Goal: Transaction & Acquisition: Purchase product/service

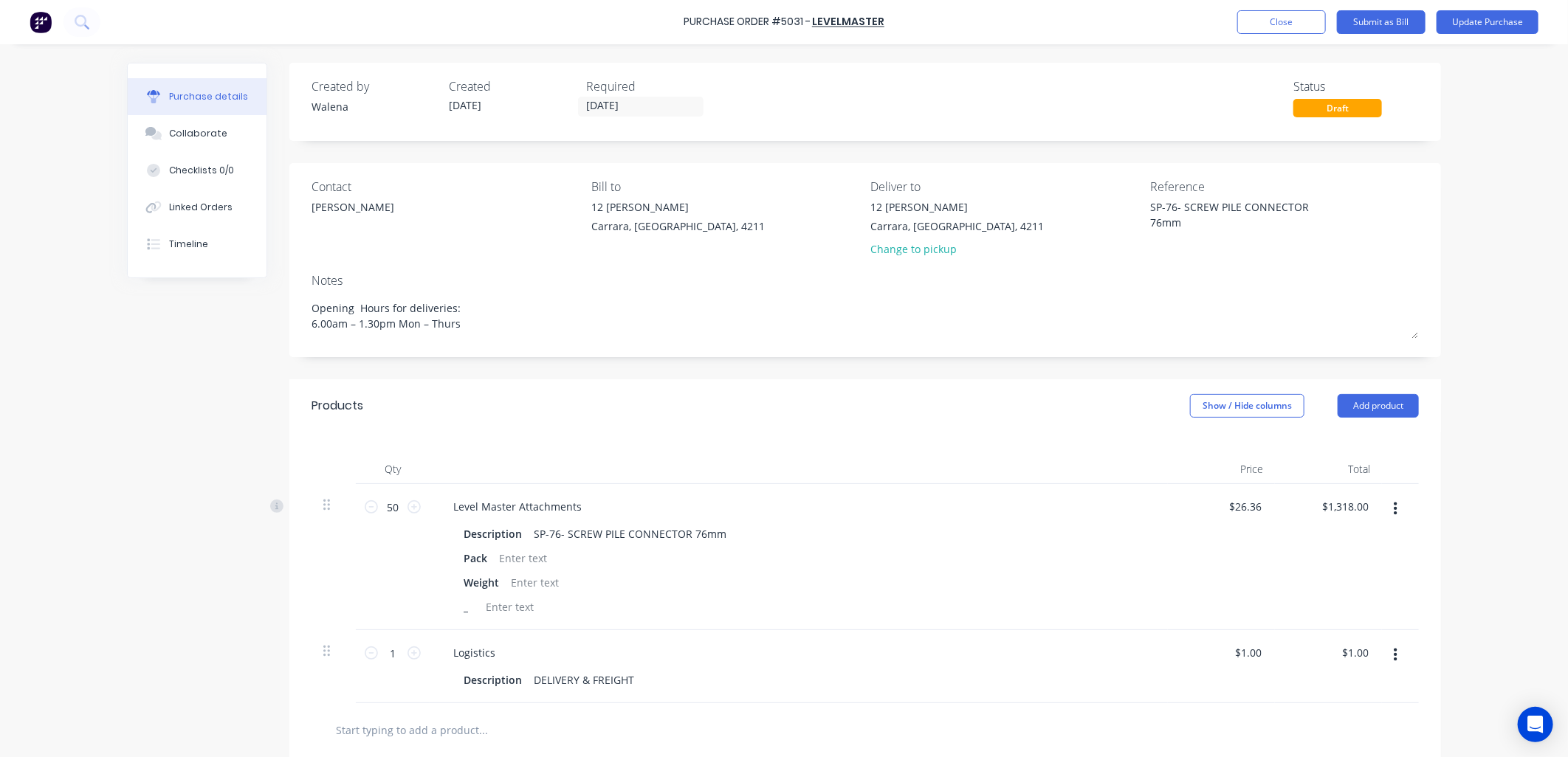
click at [117, 548] on div "Purchase details Collaborate Checklists 0/0 Linked Orders Timeline Created by […" at bounding box center [784, 356] width 1344 height 684
type textarea "x"
click at [1283, 19] on button "Close" at bounding box center [1281, 22] width 89 height 24
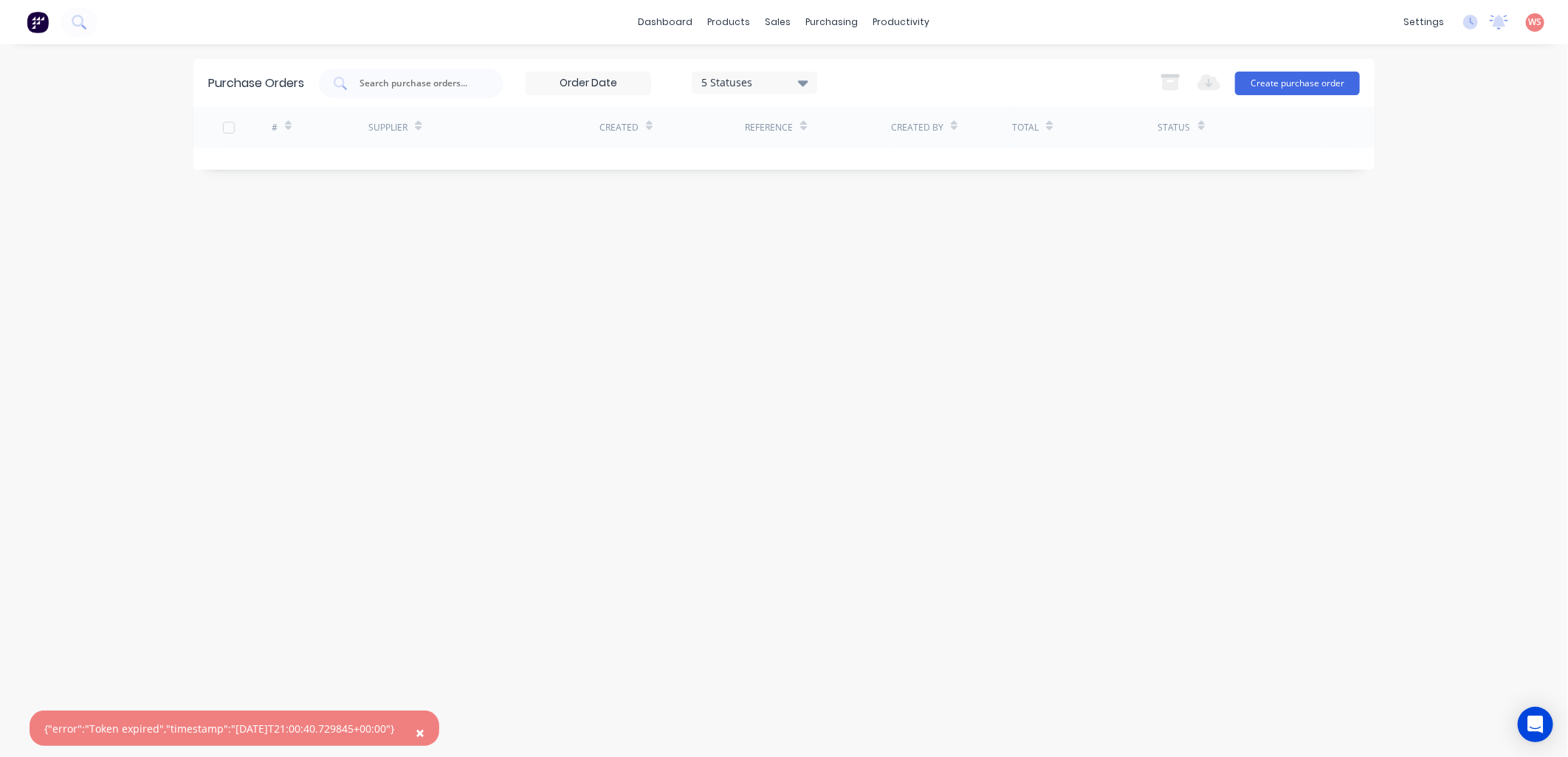
click at [706, 532] on div "Purchase Orders 5 Statuses 5 Statuses Export to Excel (XLSX) Create purchase or…" at bounding box center [784, 401] width 1181 height 684
click at [950, 74] on link "Workflow" at bounding box center [959, 70] width 196 height 30
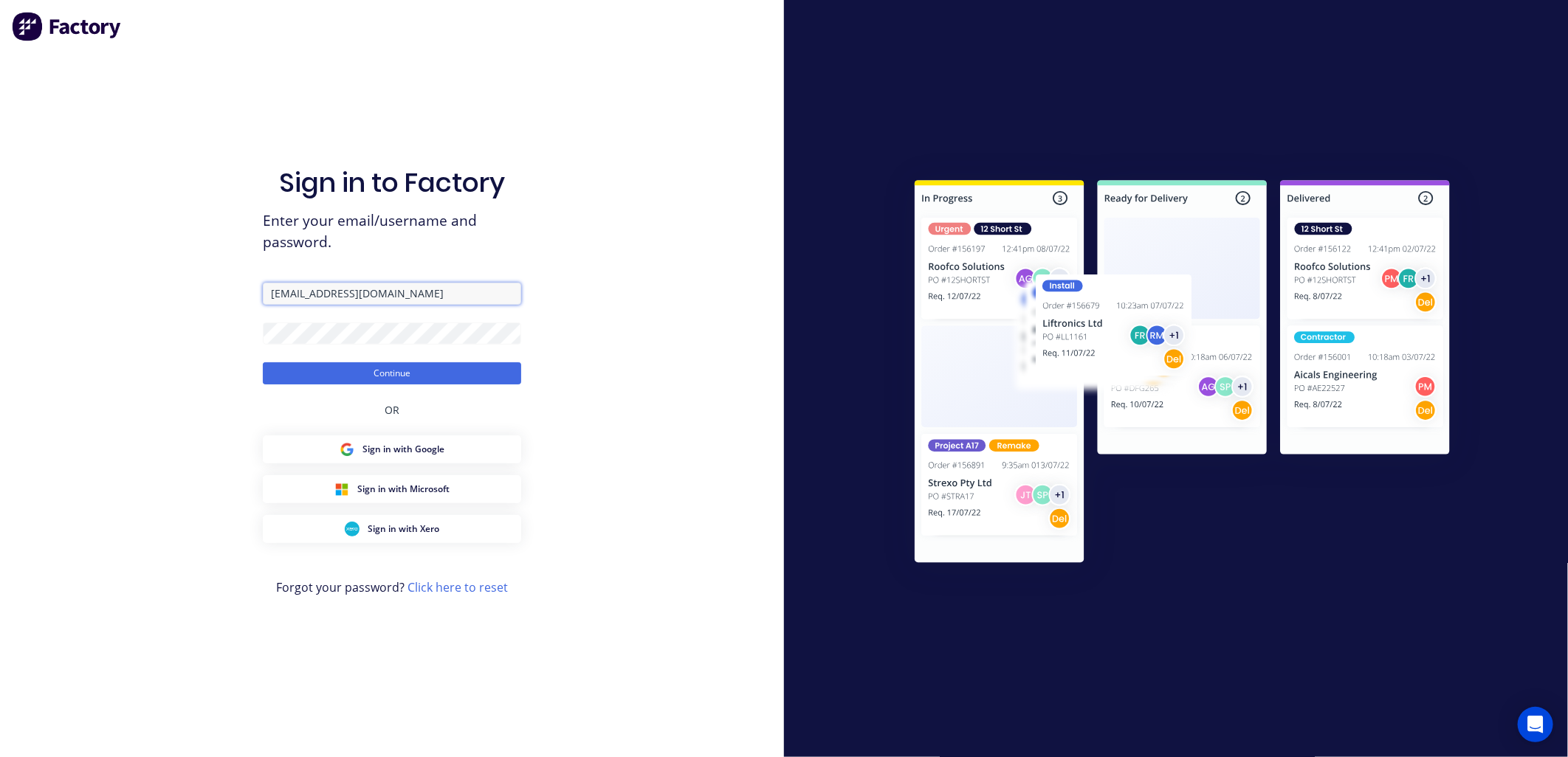
drag, startPoint x: 303, startPoint y: 297, endPoint x: 256, endPoint y: 293, distance: 47.2
click at [256, 293] on div "Sign in to Factory Enter your email/username and password. [PERSON_NAME][EMAIL_…" at bounding box center [392, 378] width 784 height 757
type input "[EMAIL_ADDRESS][DOMAIN_NAME]"
click at [428, 374] on button "Continue" at bounding box center [392, 374] width 258 height 22
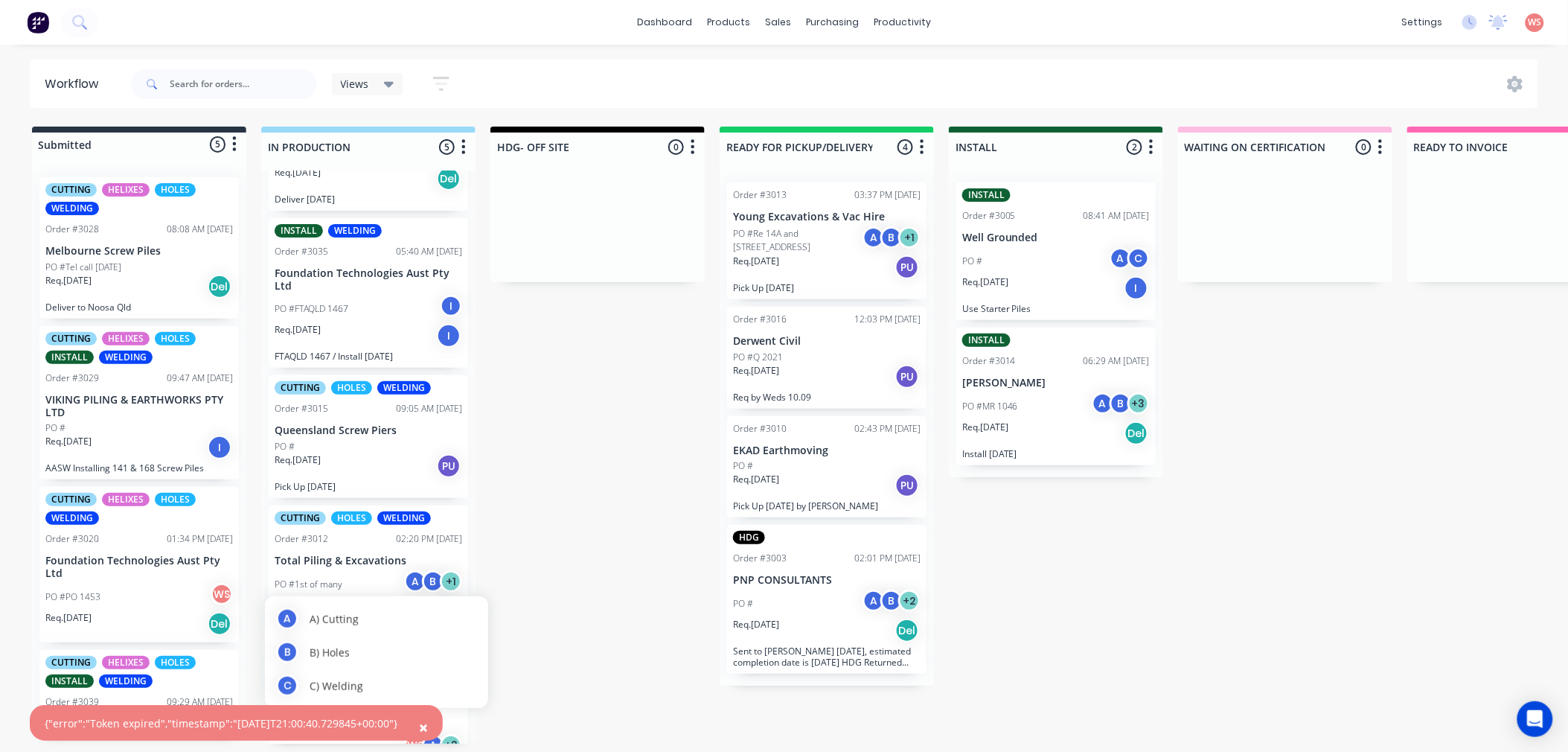
scroll to position [4, 0]
click at [428, 731] on span "×" at bounding box center [423, 727] width 9 height 21
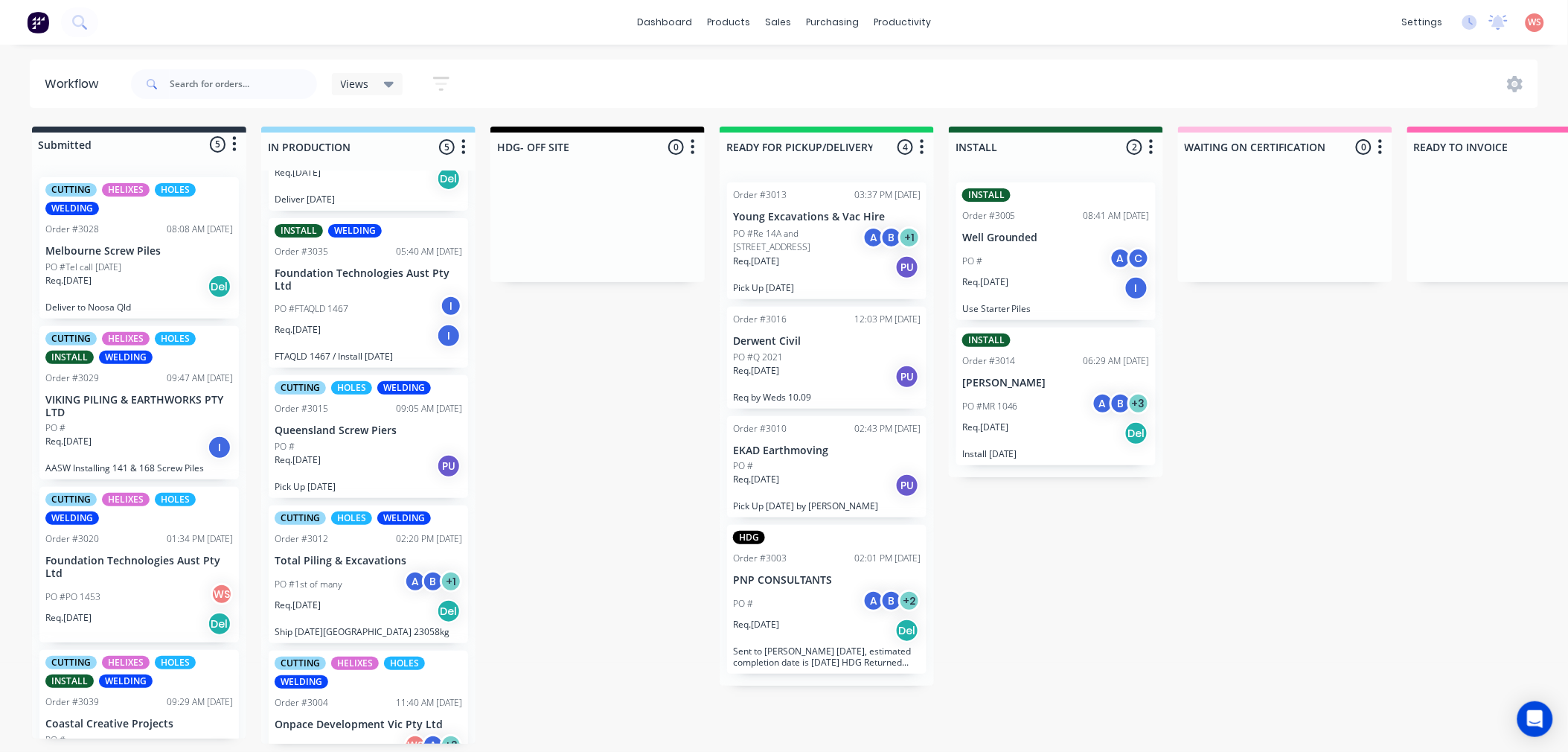
click at [67, 723] on p "Coastal Creative Projects" at bounding box center [139, 725] width 187 height 13
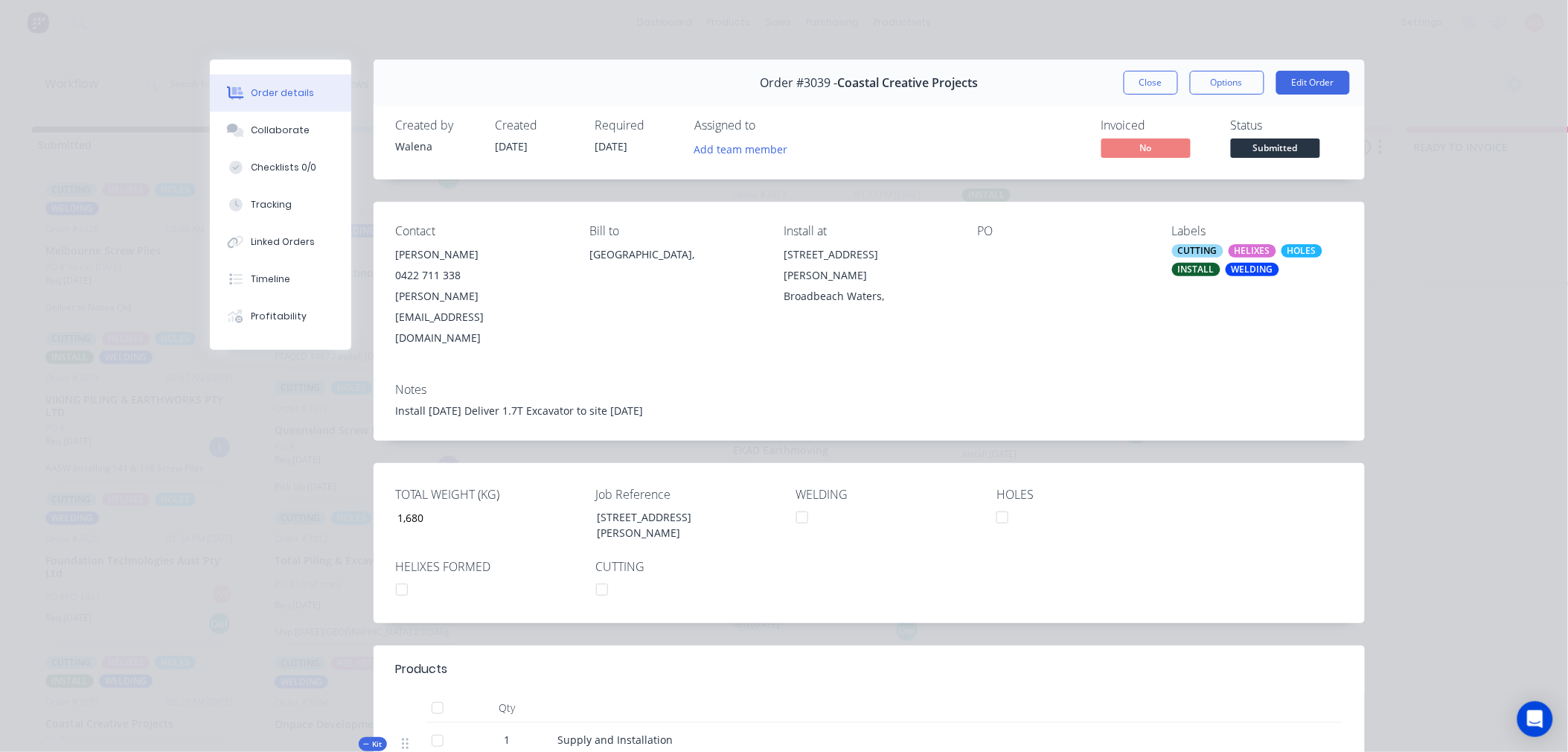
click at [596, 575] on div at bounding box center [602, 589] width 30 height 30
click at [990, 502] on div at bounding box center [1002, 517] width 30 height 30
click at [1204, 253] on div "CUTTING" at bounding box center [1198, 251] width 51 height 14
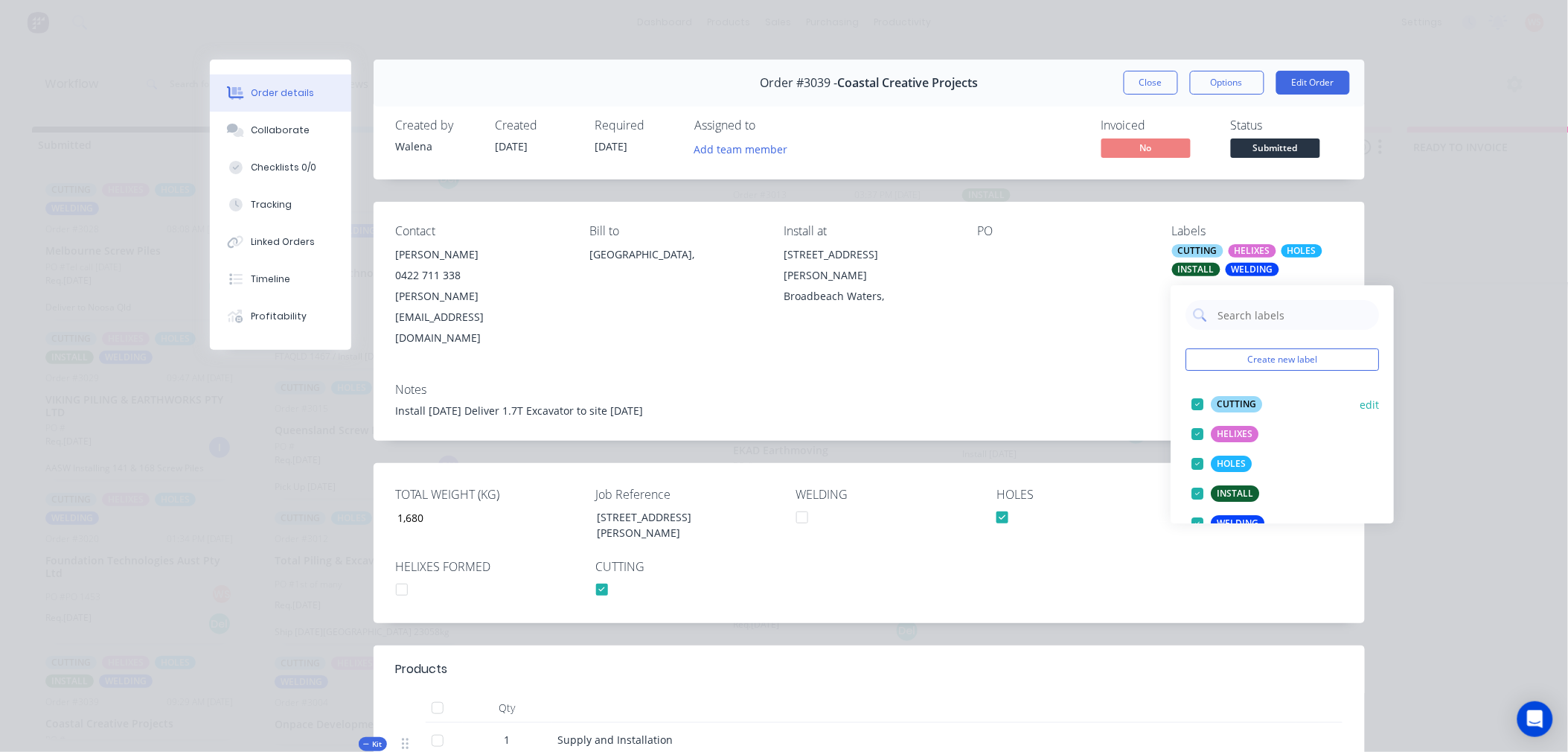
click at [1195, 404] on div at bounding box center [1197, 404] width 30 height 30
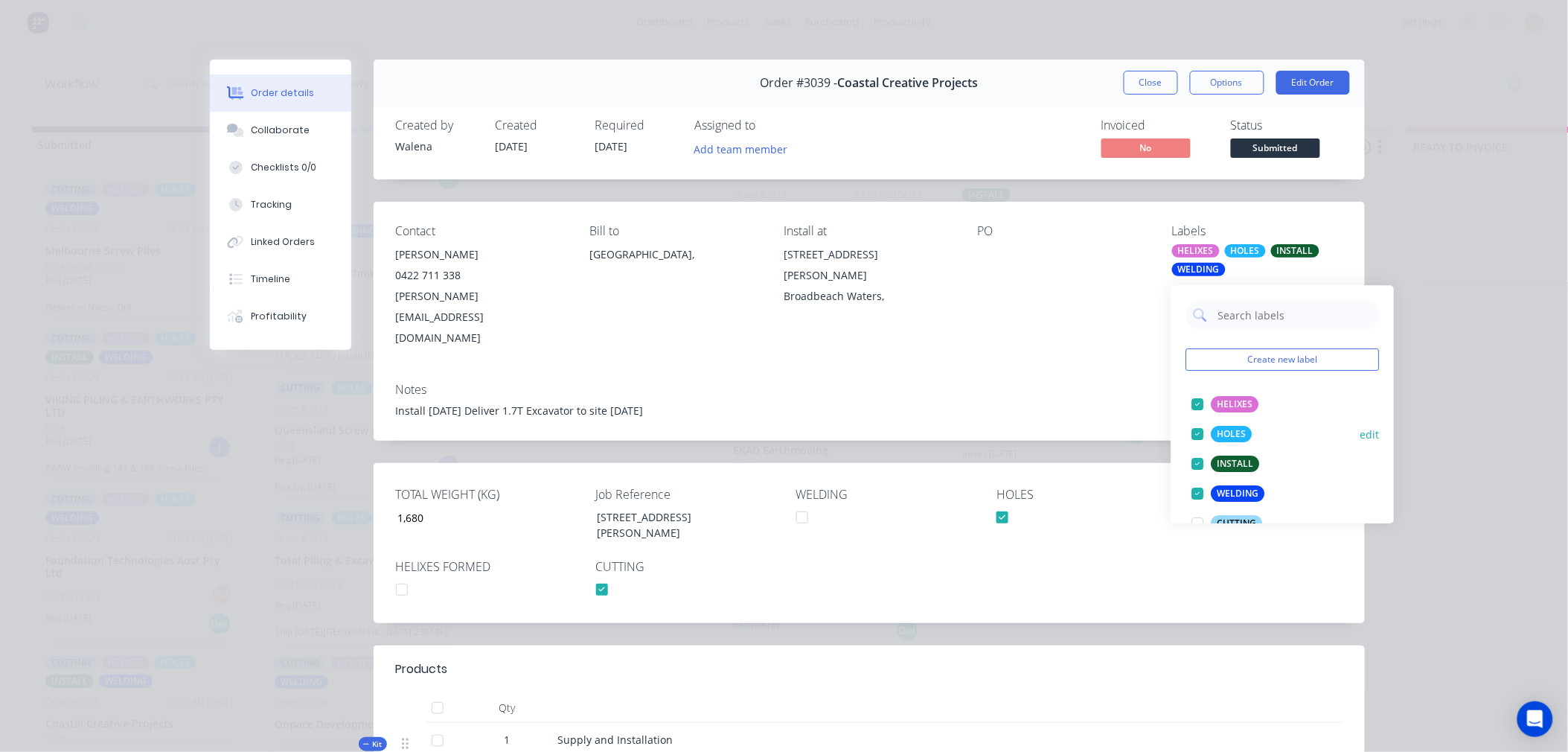
click at [1195, 428] on div at bounding box center [1197, 434] width 30 height 30
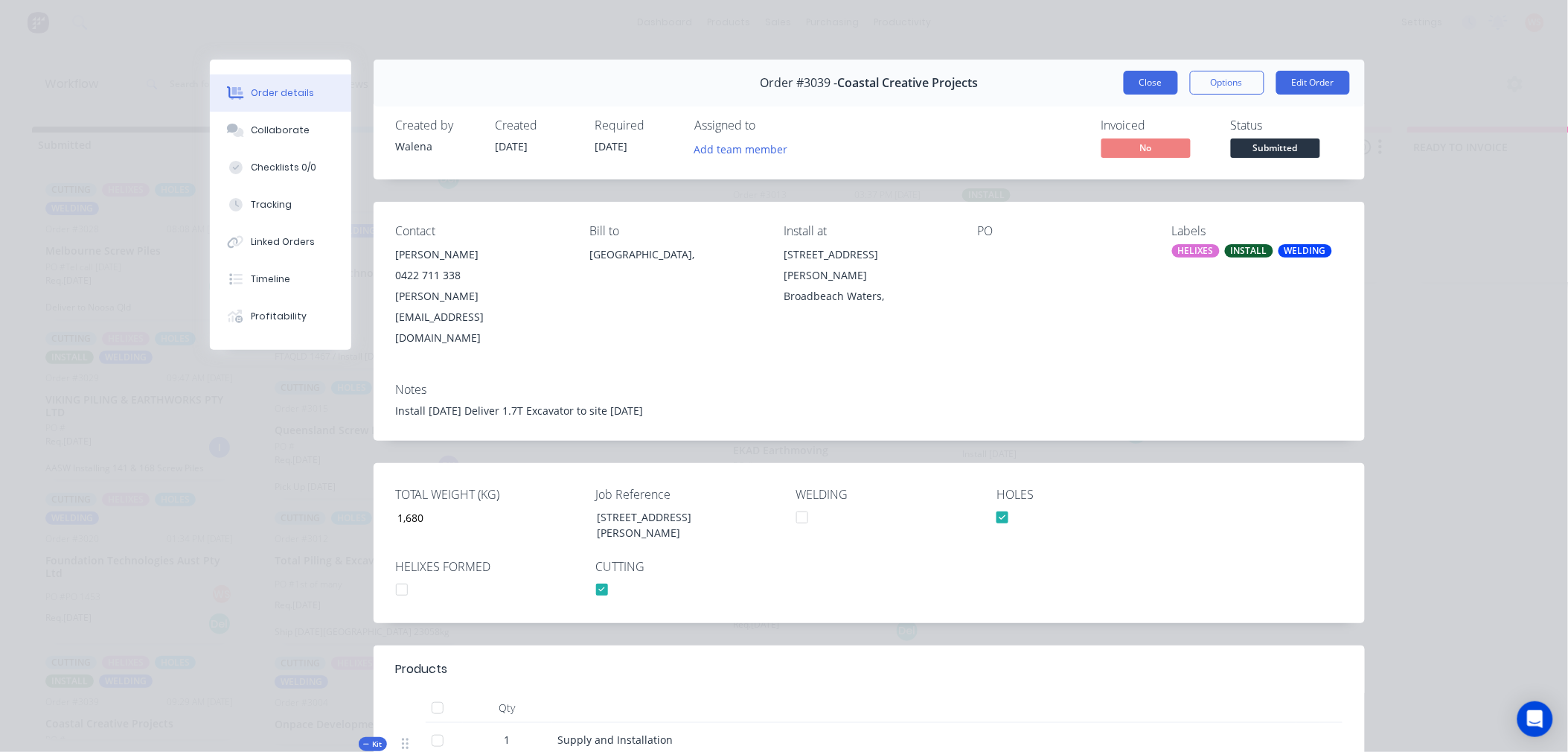
click at [1162, 75] on button "Close" at bounding box center [1150, 82] width 54 height 24
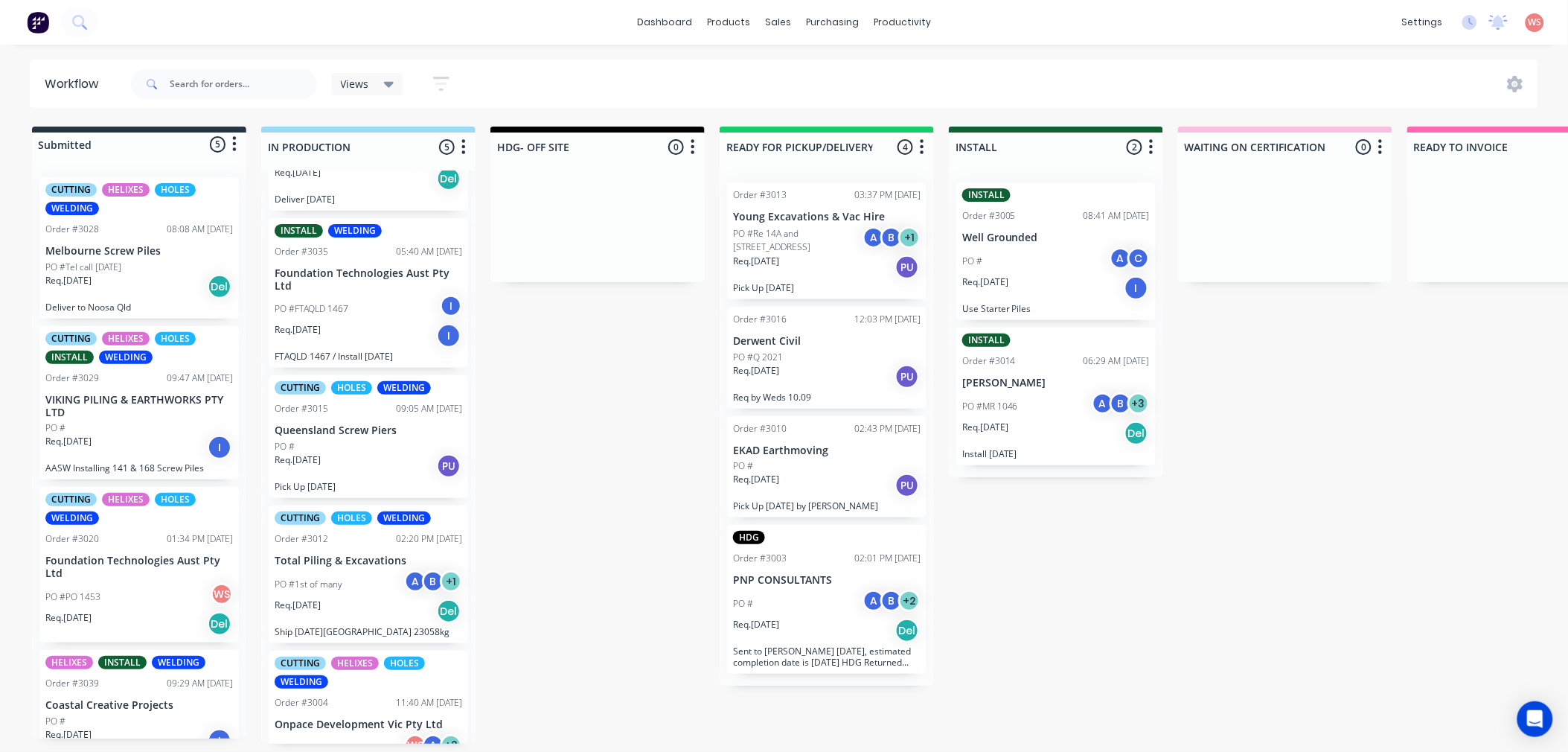
click at [382, 295] on div "PO #FTAQLD 1467 I" at bounding box center [368, 308] width 187 height 28
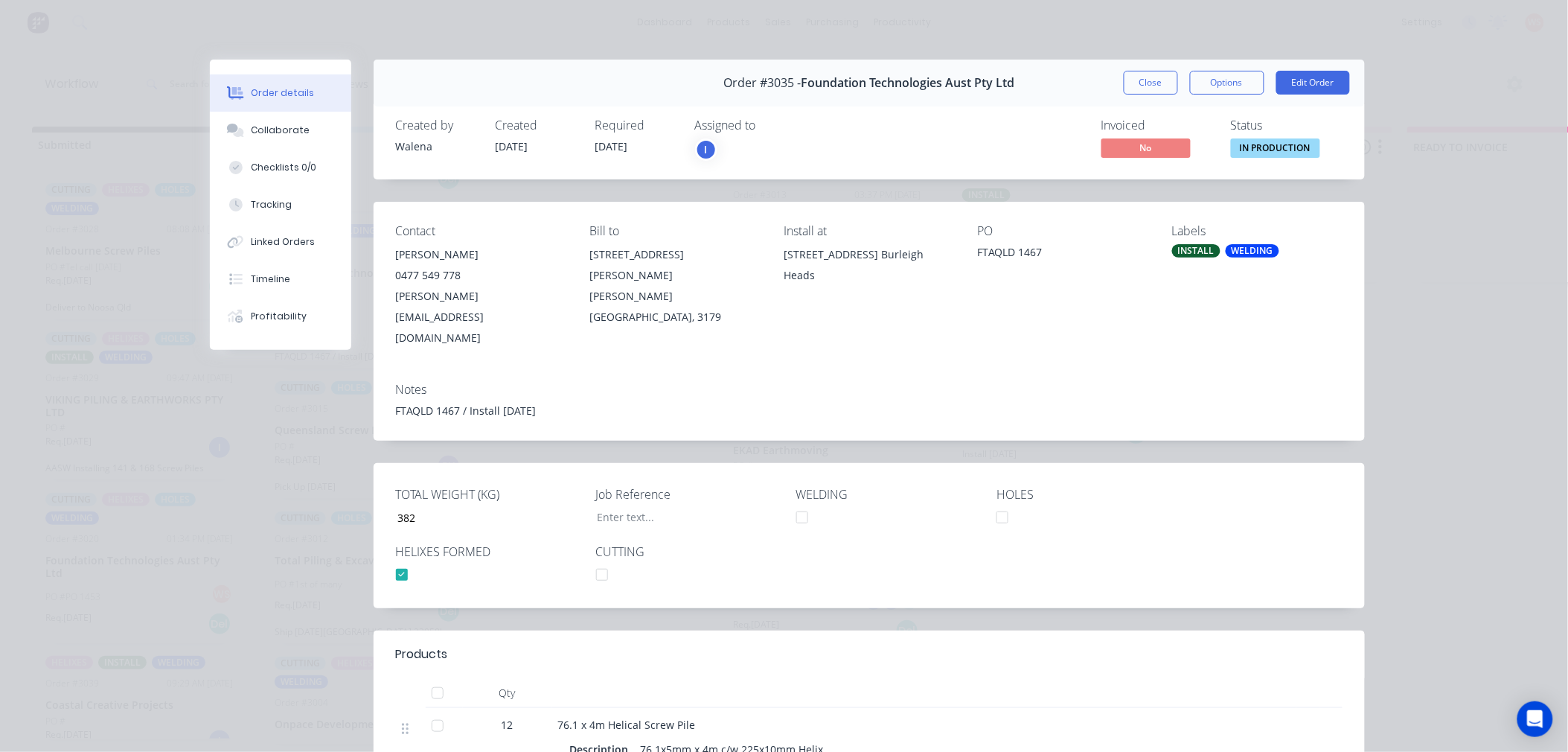
click at [1255, 254] on div "WELDING" at bounding box center [1253, 251] width 54 height 14
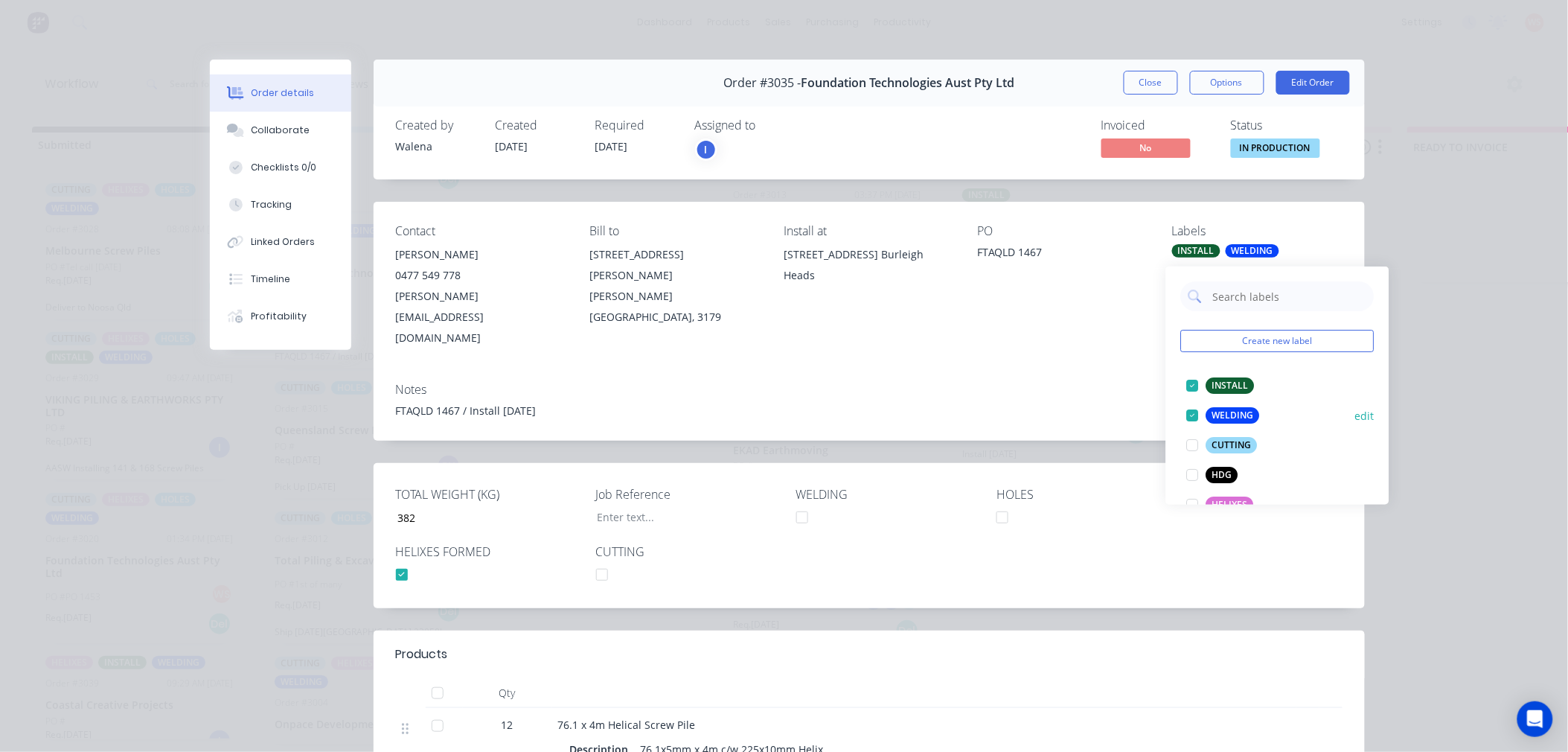
click at [1192, 411] on div at bounding box center [1193, 415] width 30 height 30
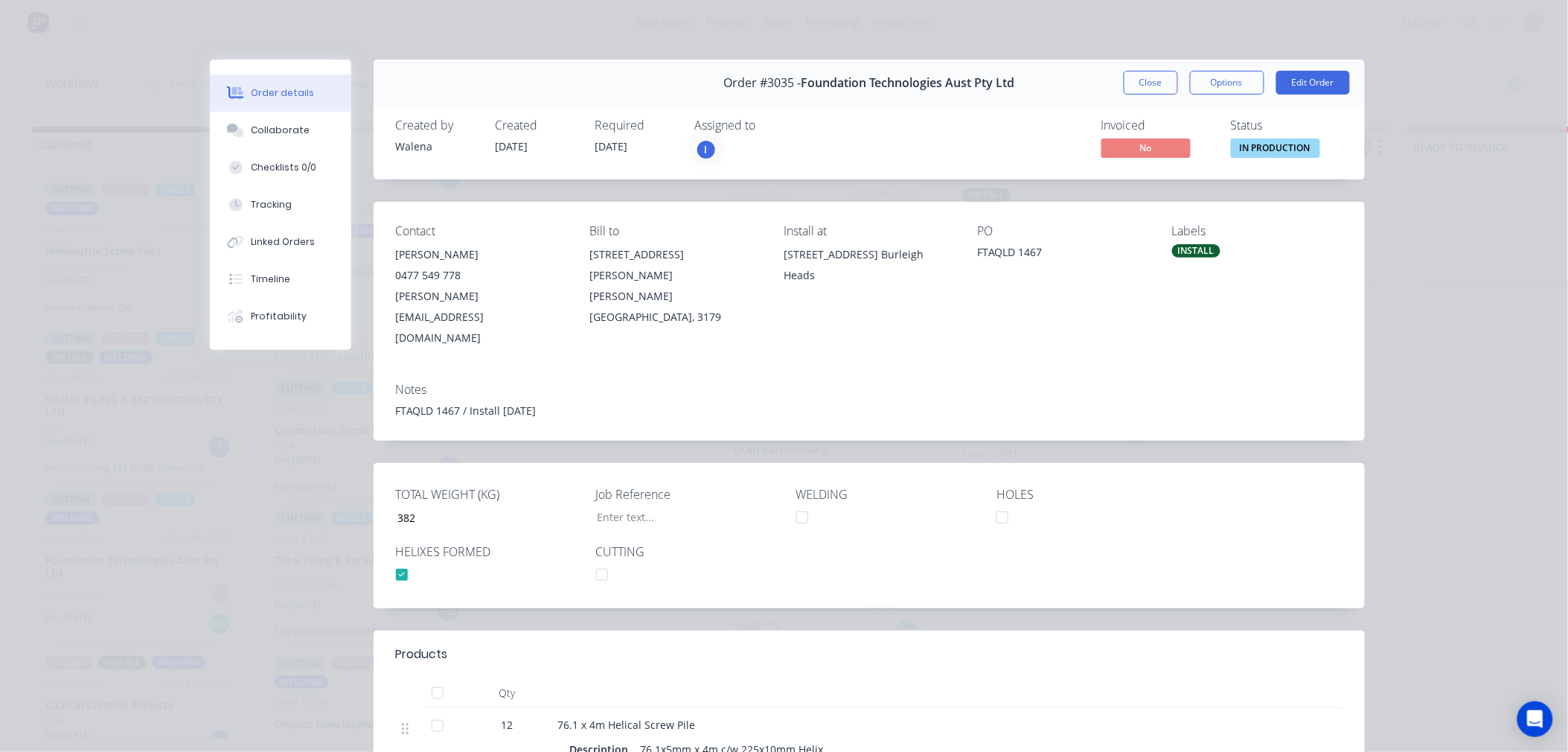
click at [1015, 328] on div "Contact [PERSON_NAME] [PHONE_NUMBER] [PERSON_NAME][EMAIL_ADDRESS][DOMAIN_NAME] …" at bounding box center [869, 286] width 991 height 169
click at [1148, 80] on button "Close" at bounding box center [1150, 82] width 54 height 24
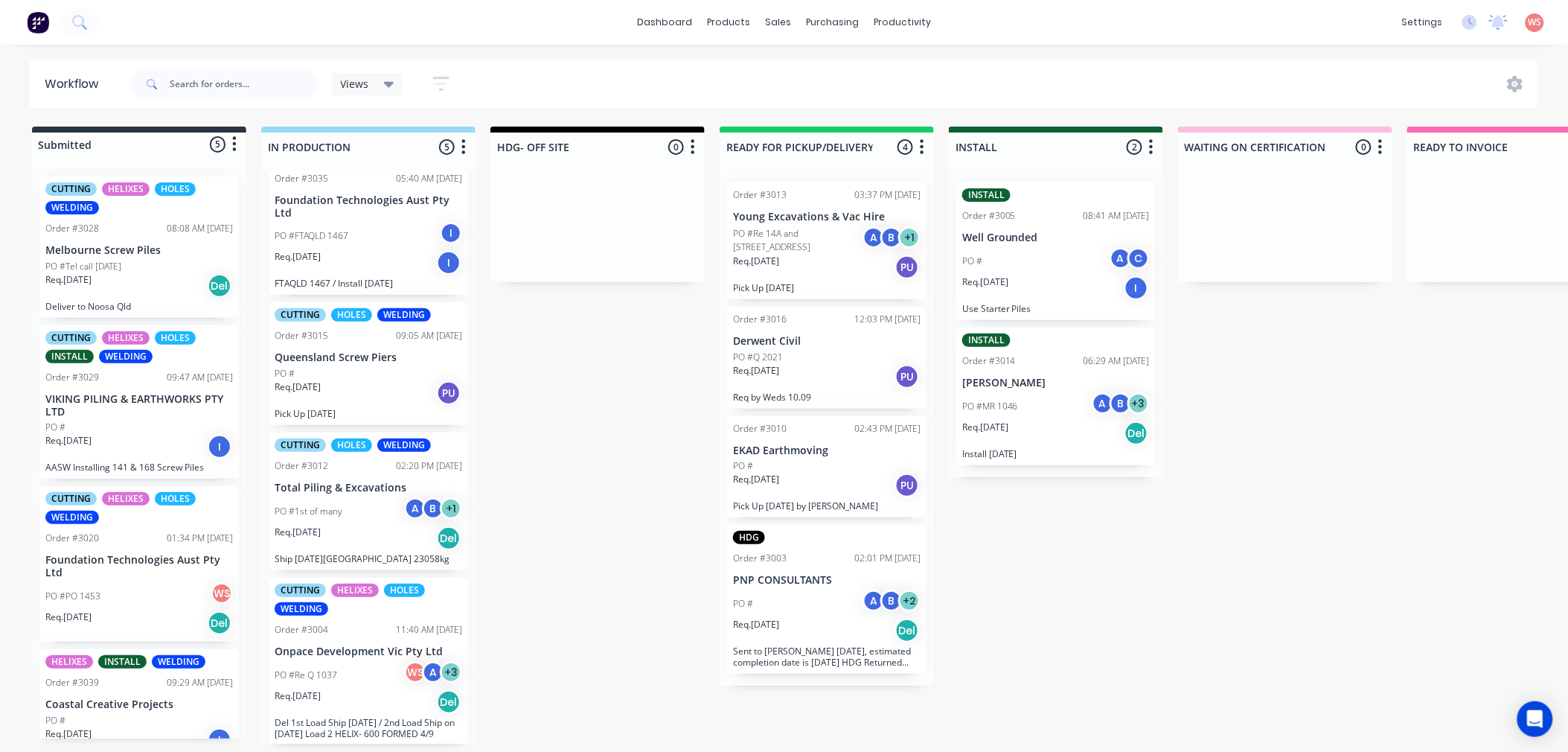
scroll to position [0, 0]
click at [1367, 414] on div "Submitted 5 Status colour #273444 hex #273444 Save Cancel Summaries Total order…" at bounding box center [1014, 435] width 2051 height 618
click at [901, 102] on div at bounding box center [891, 105] width 22 height 14
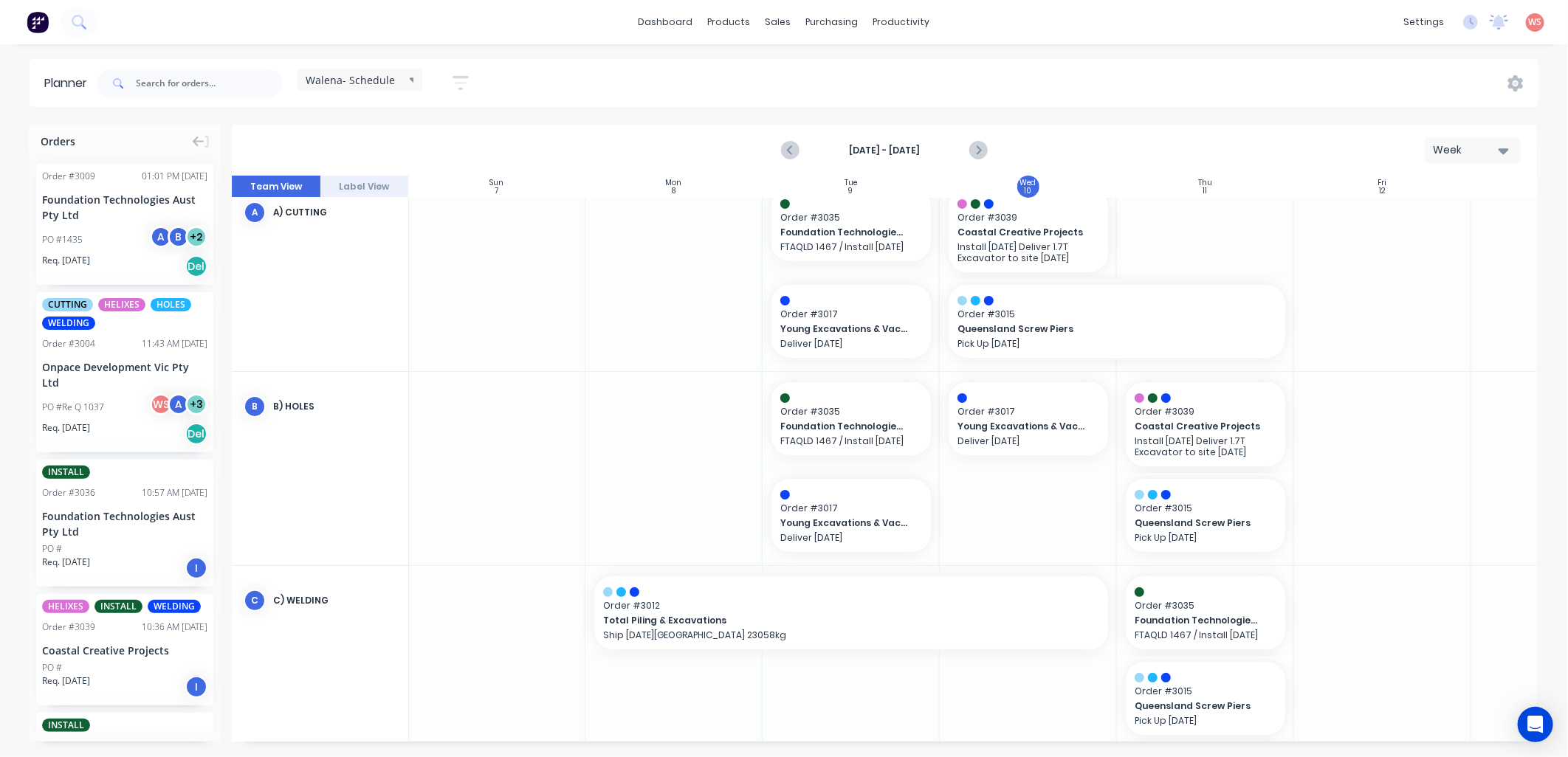
scroll to position [0, 1]
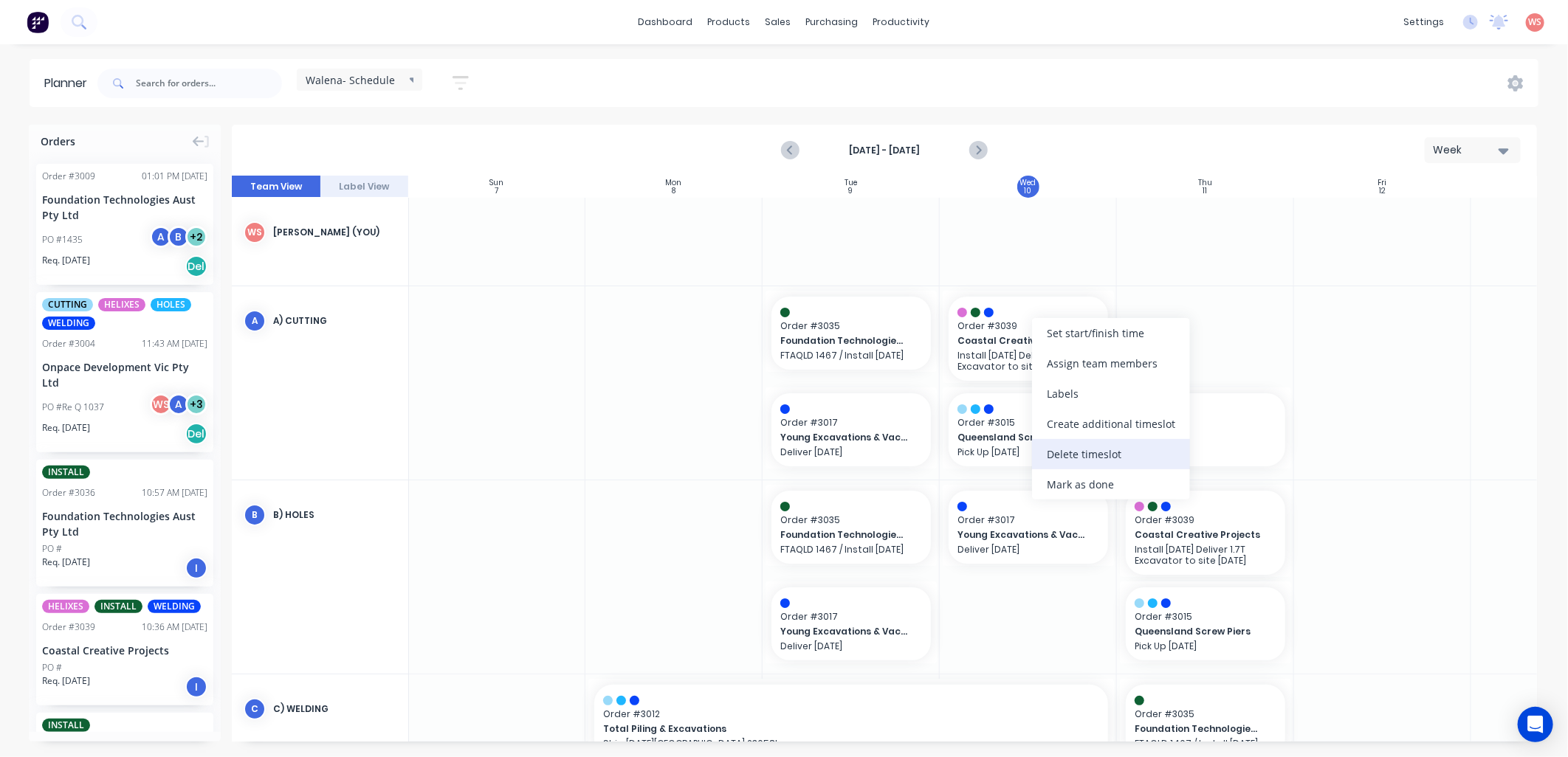
click at [1077, 455] on div "Delete timeslot" at bounding box center [1111, 453] width 158 height 30
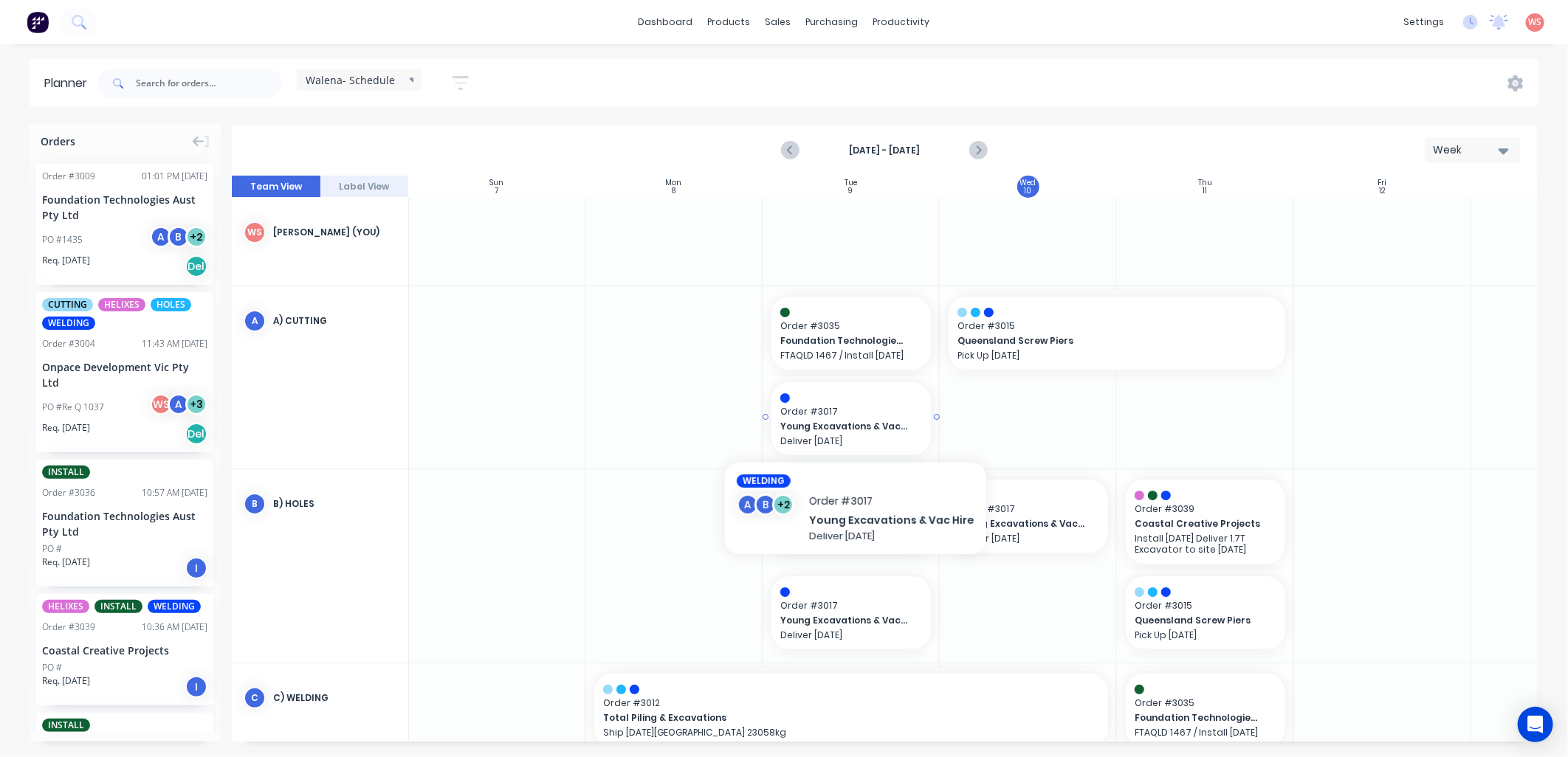
click at [839, 432] on span "Young Excavations & Vac Hire" at bounding box center [843, 426] width 128 height 14
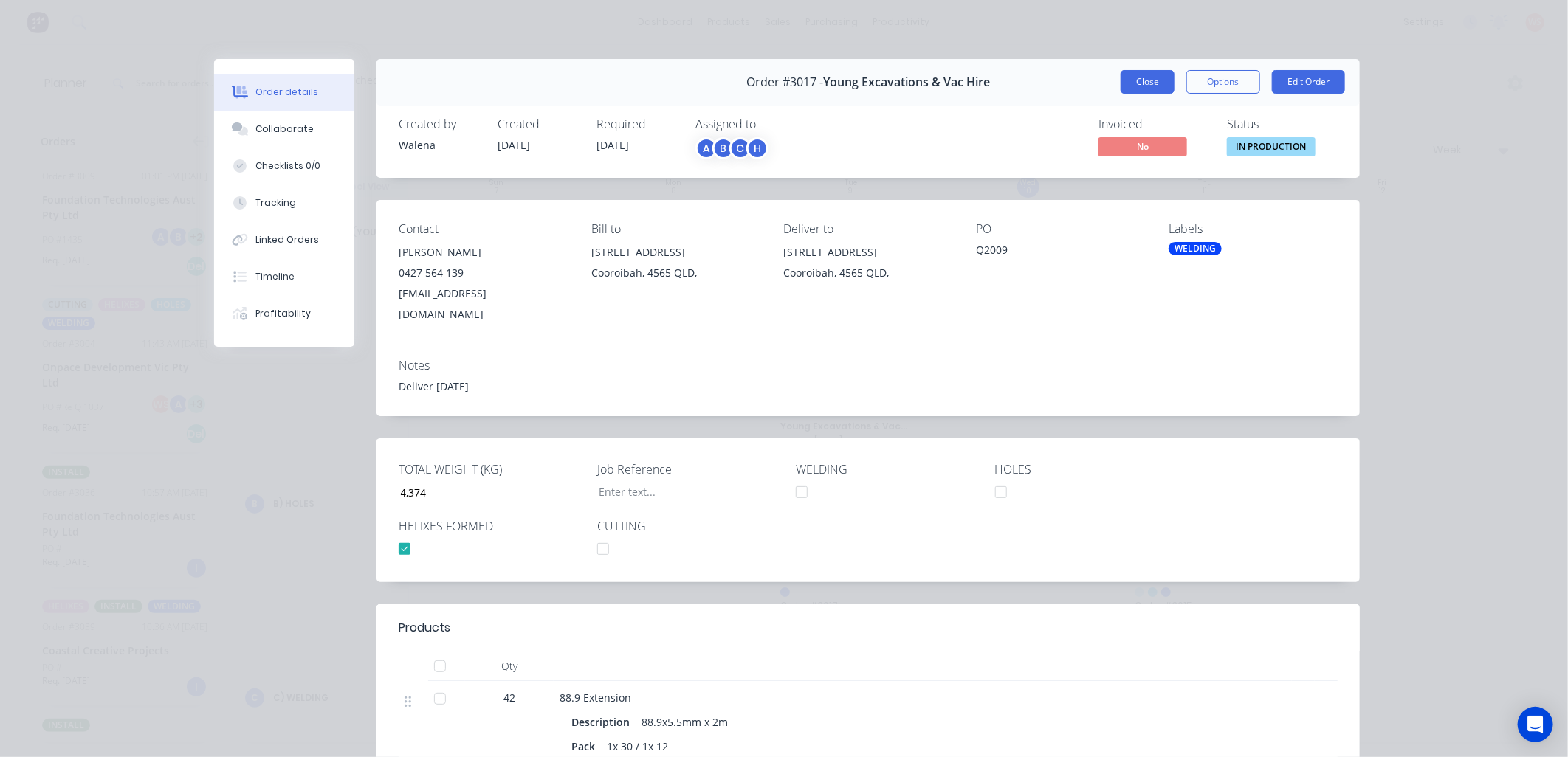
click at [1128, 80] on button "Close" at bounding box center [1147, 82] width 54 height 24
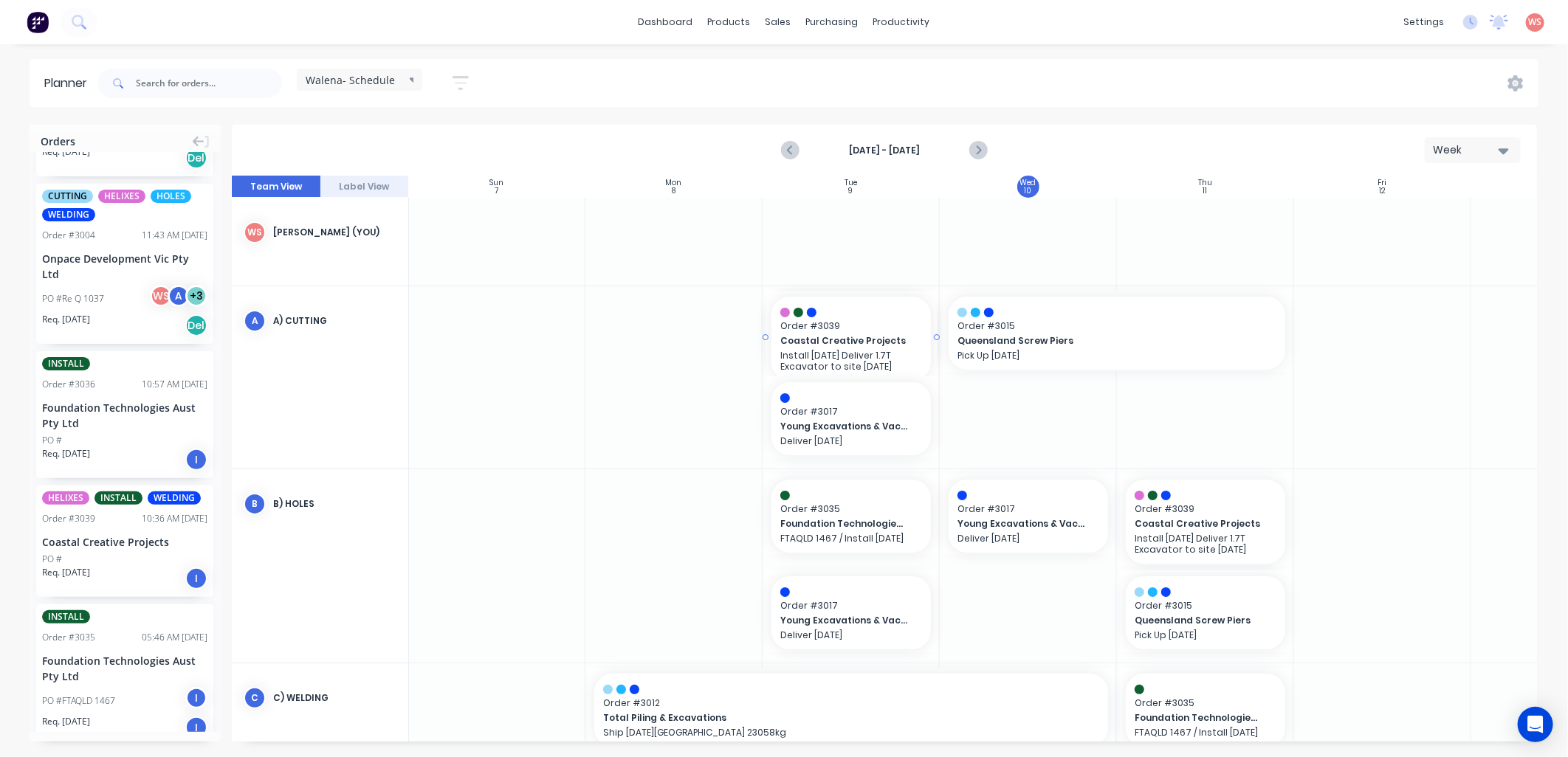
scroll to position [0, 0]
drag, startPoint x: 105, startPoint y: 534, endPoint x: 959, endPoint y: 458, distance: 857.4
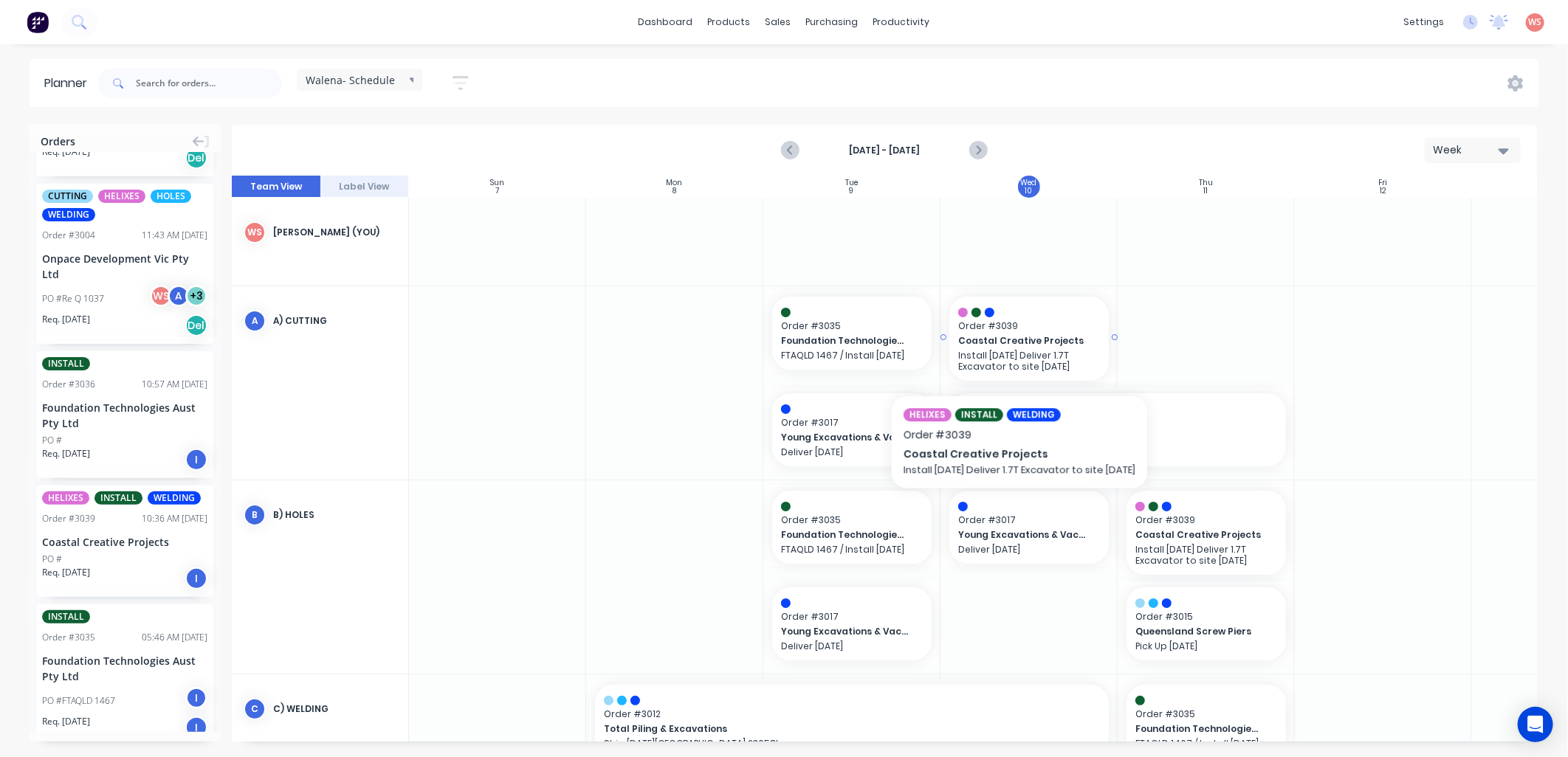
click at [1021, 359] on p "Install [DATE] Deliver 1.7T Excavator to site [DATE]" at bounding box center [1029, 361] width 141 height 22
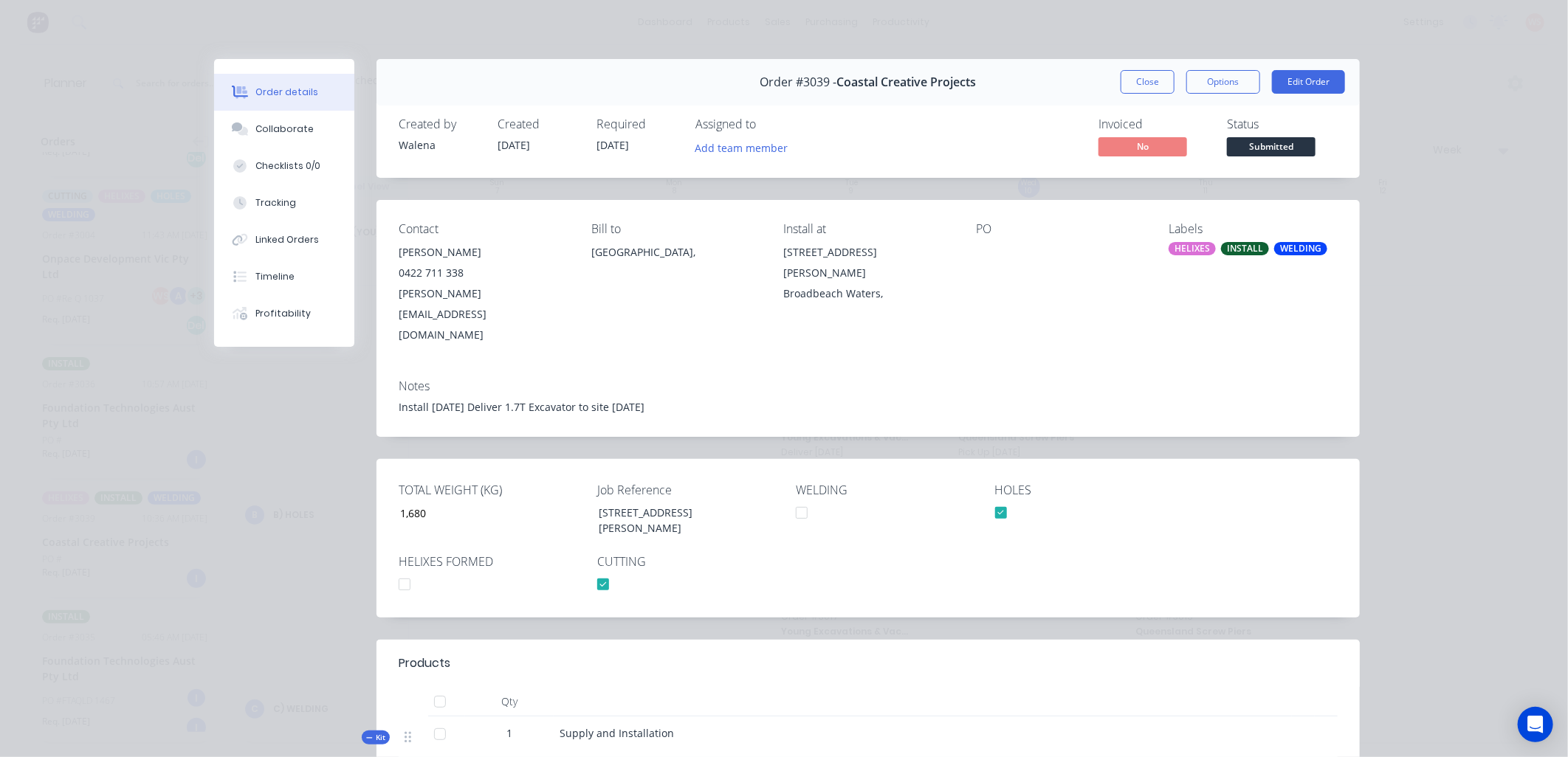
click at [1198, 247] on div "HELIXES" at bounding box center [1193, 248] width 47 height 14
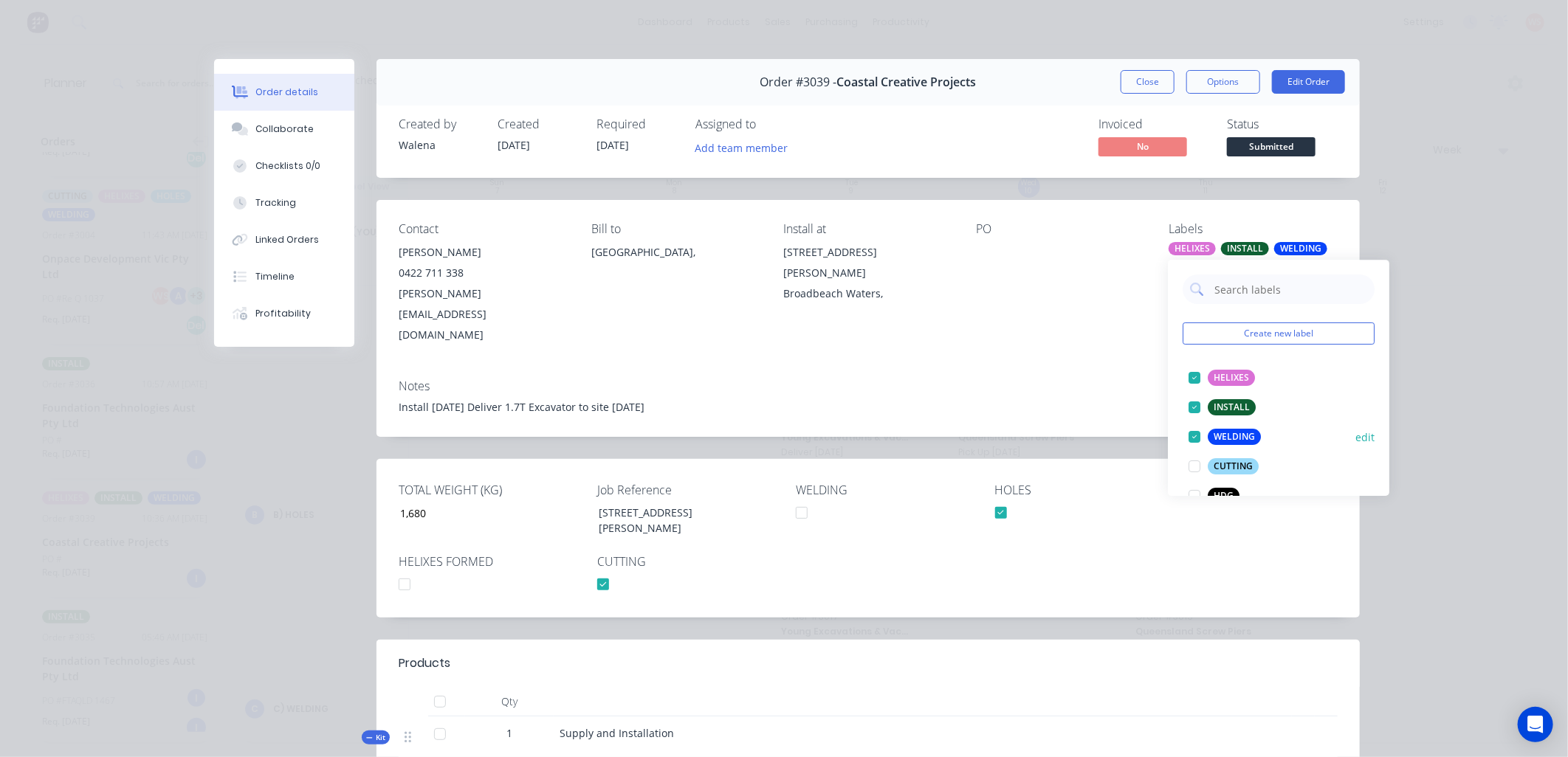
click at [1193, 439] on div at bounding box center [1194, 437] width 30 height 30
click at [1193, 374] on div at bounding box center [1194, 378] width 30 height 30
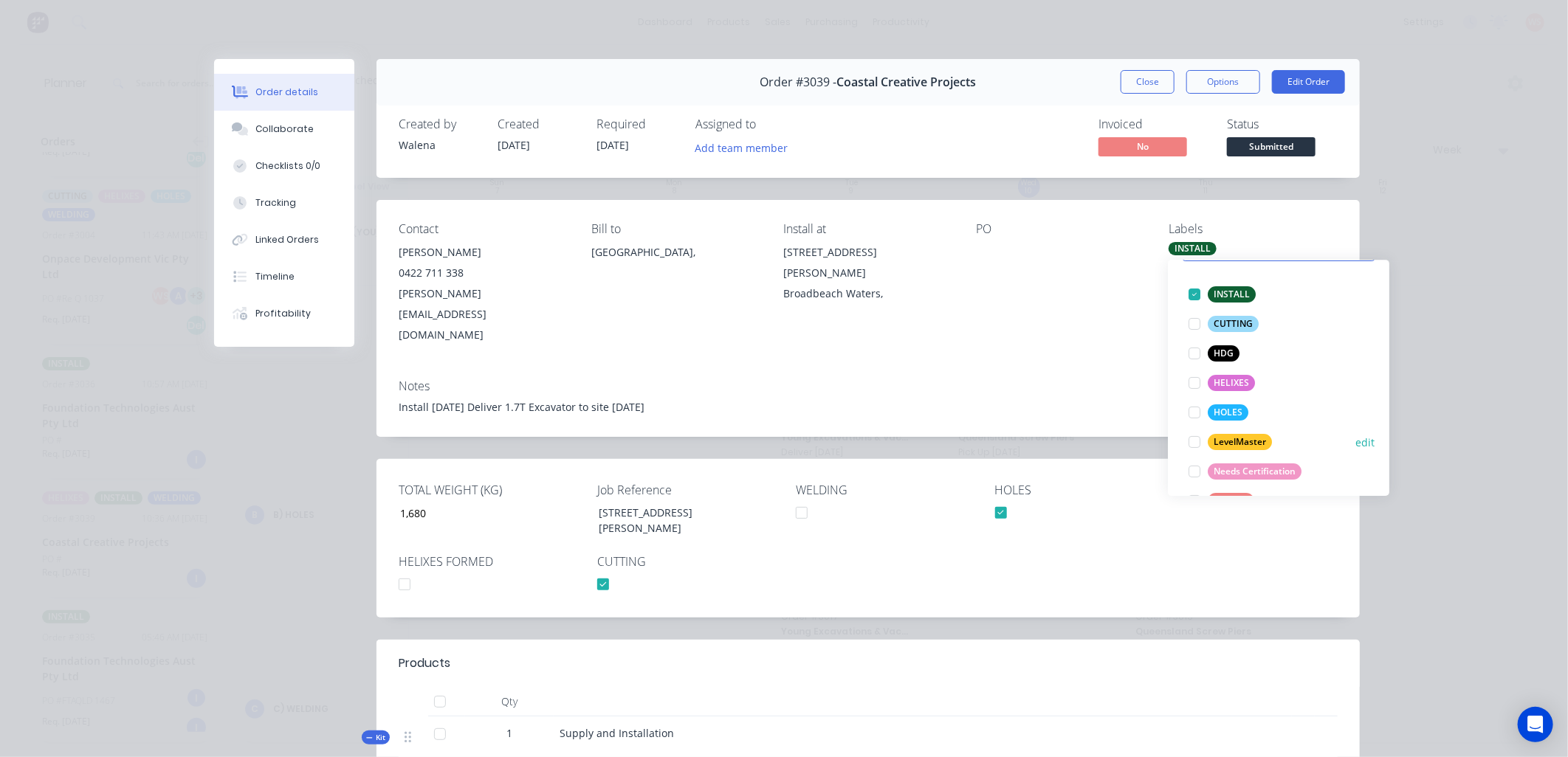
scroll to position [177, 0]
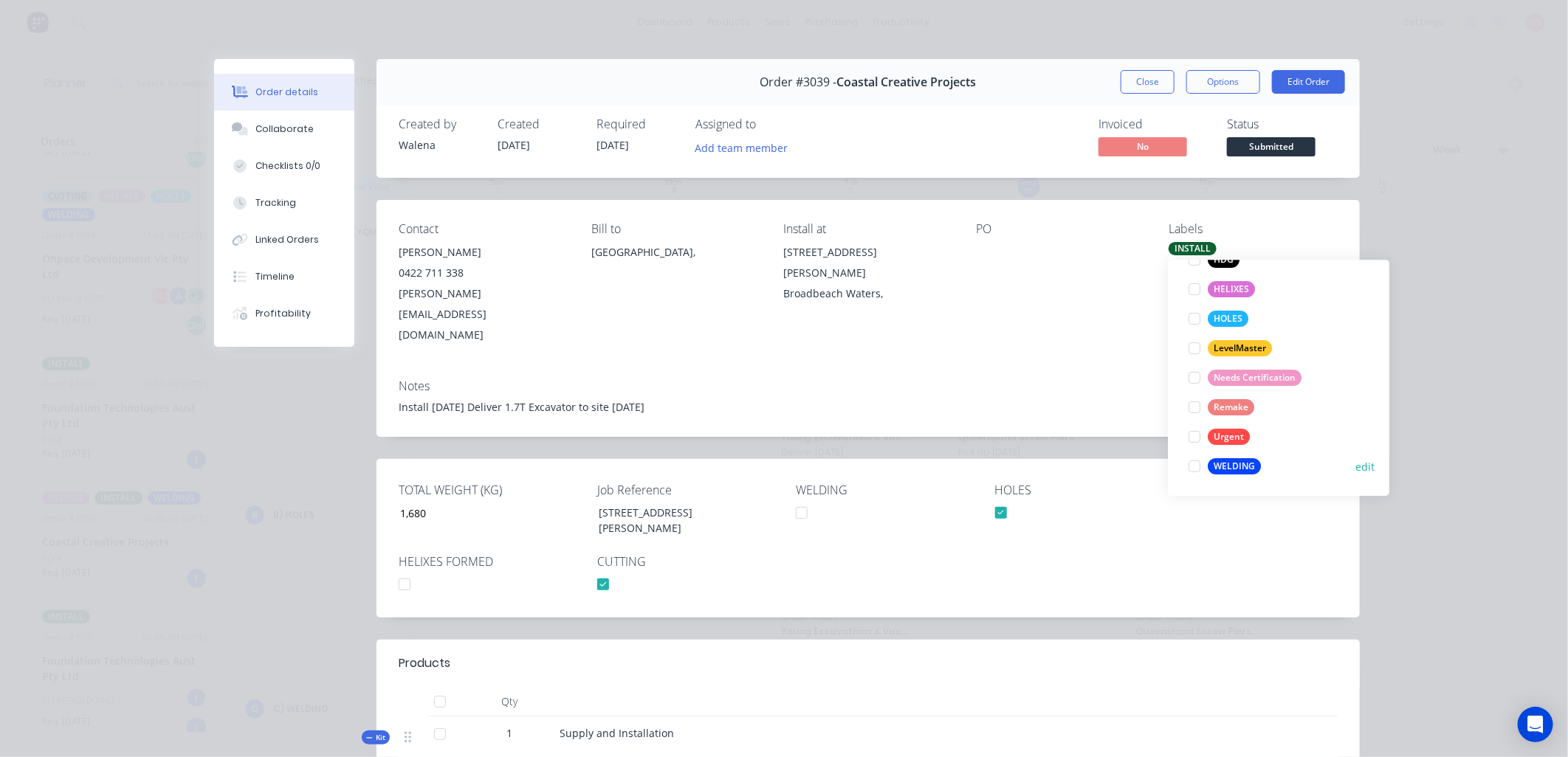
click at [1191, 470] on div at bounding box center [1194, 466] width 30 height 30
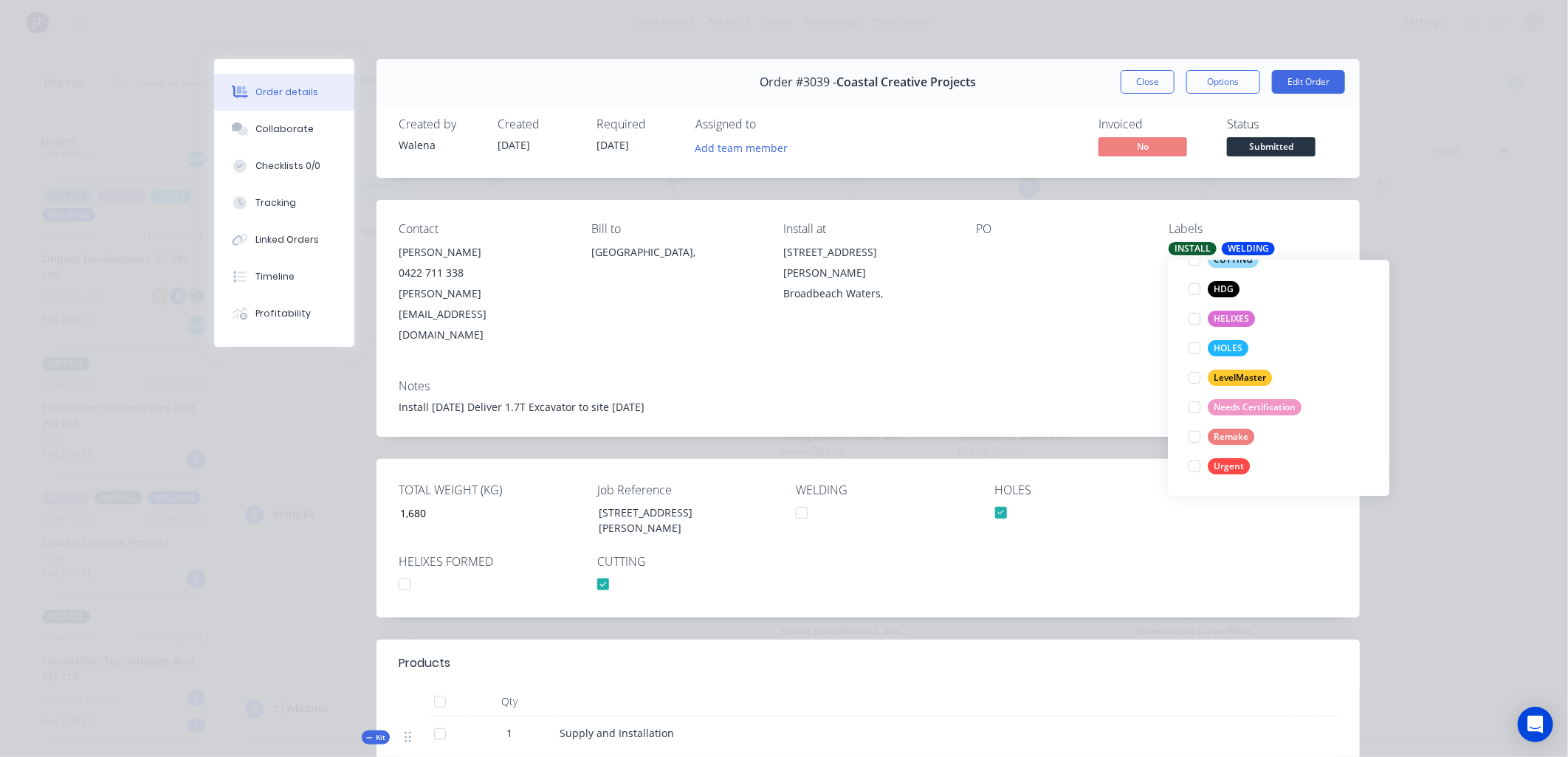
scroll to position [0, 0]
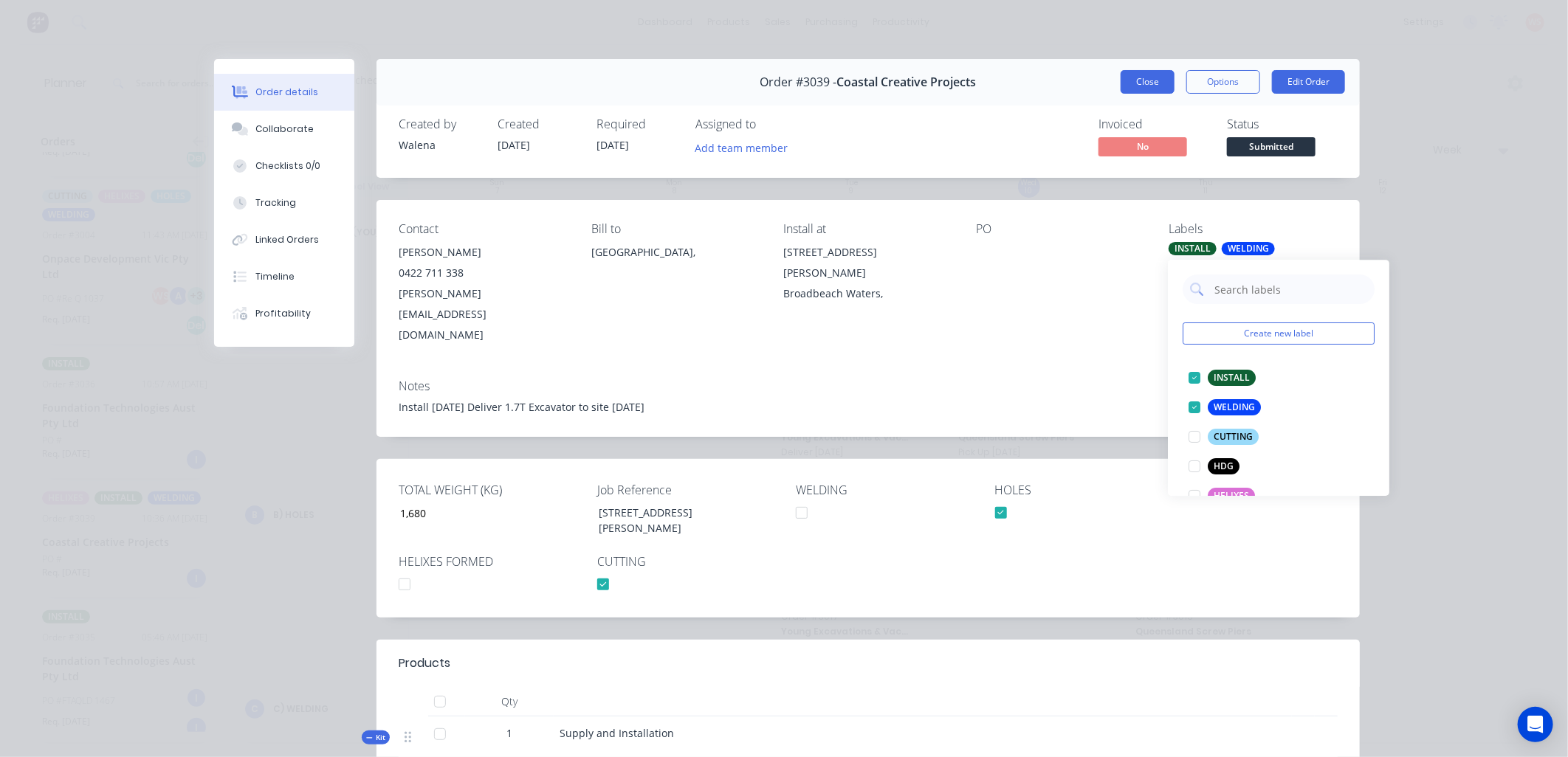
click at [1121, 82] on button "Close" at bounding box center [1147, 82] width 54 height 24
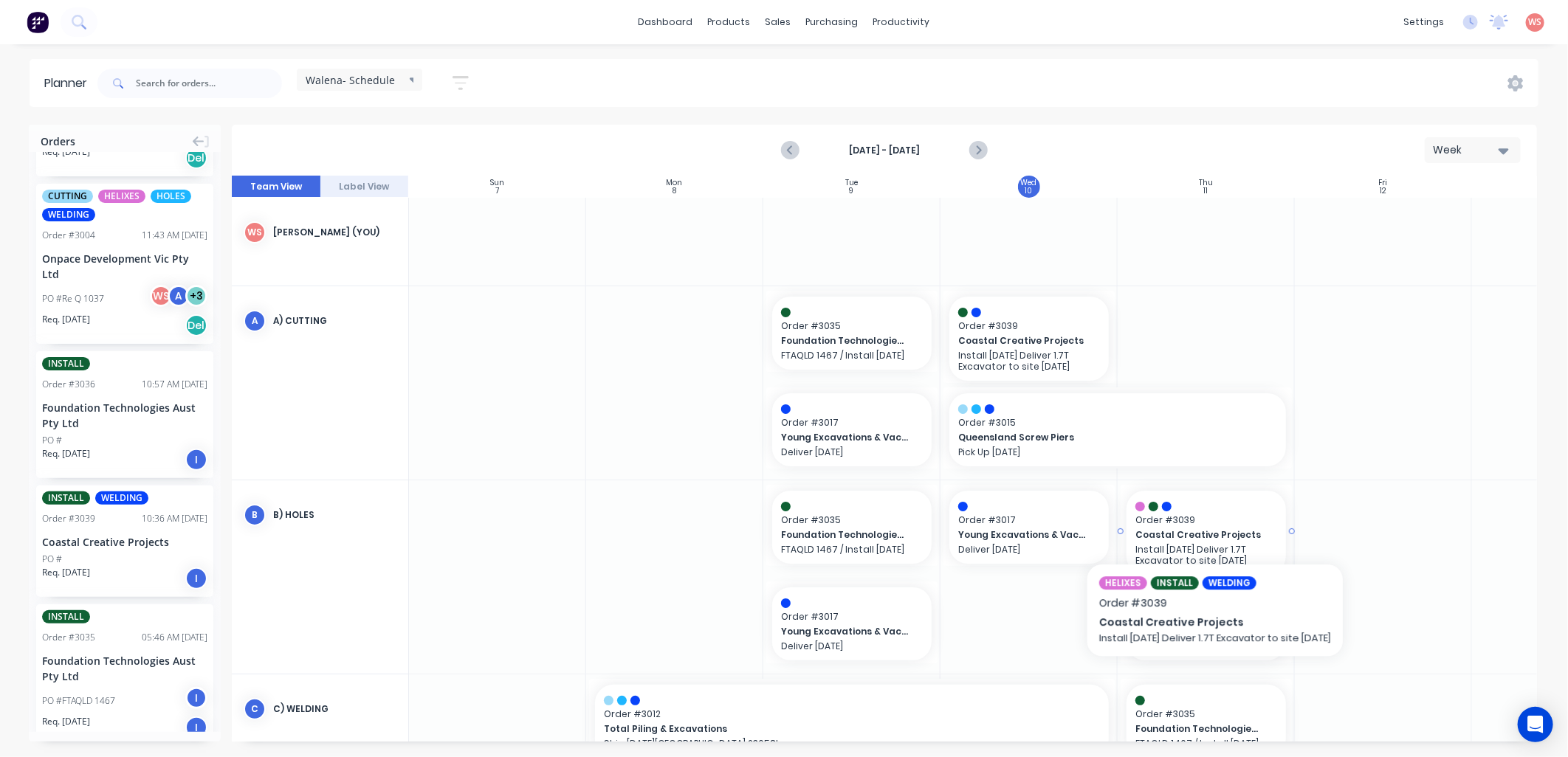
click at [1217, 528] on div "Coastal Creative Projects Install [DATE] Deliver 1.7T Excavator to site [DATE]" at bounding box center [1206, 547] width 141 height 38
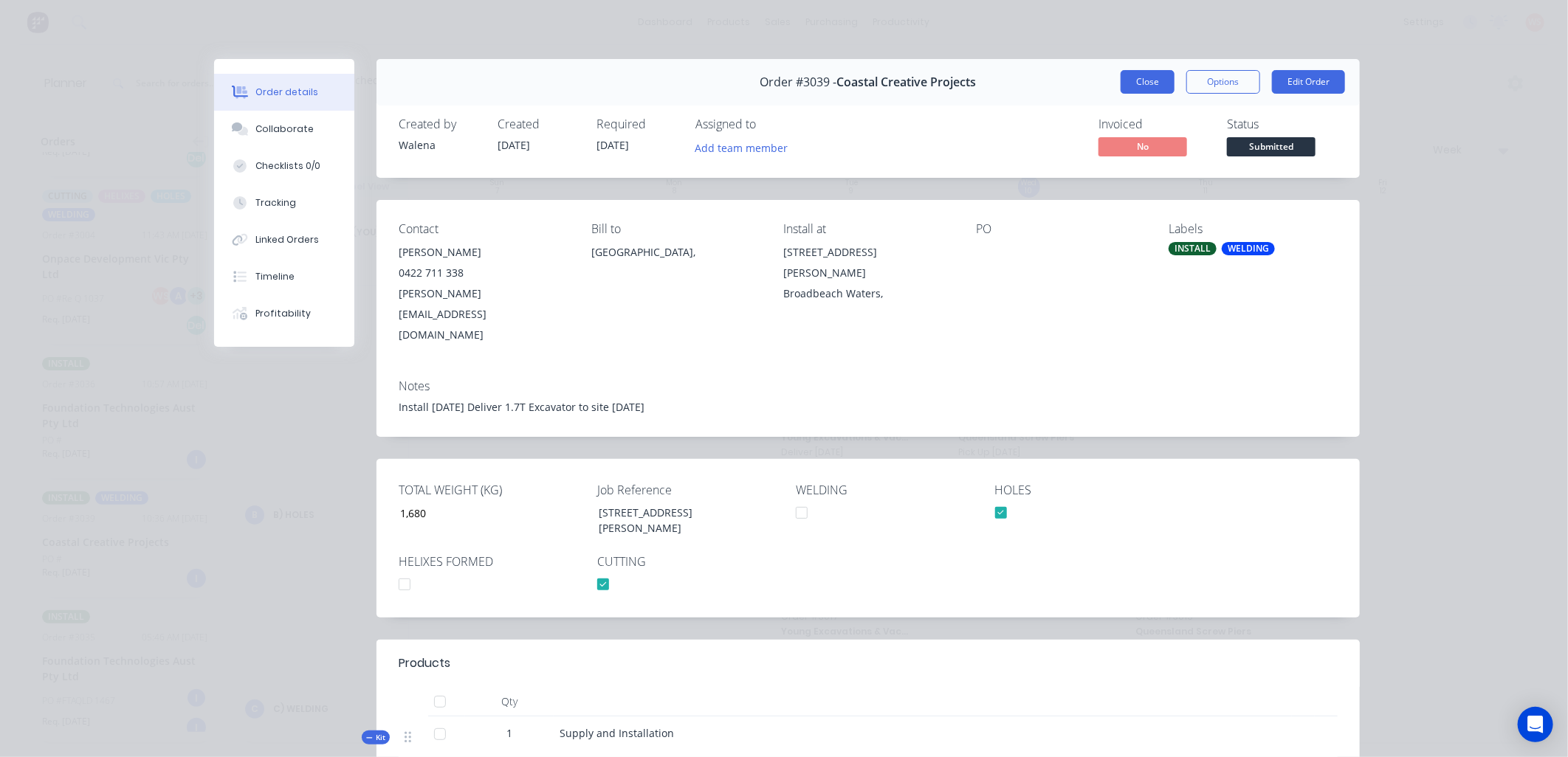
click at [1125, 86] on button "Close" at bounding box center [1147, 82] width 54 height 24
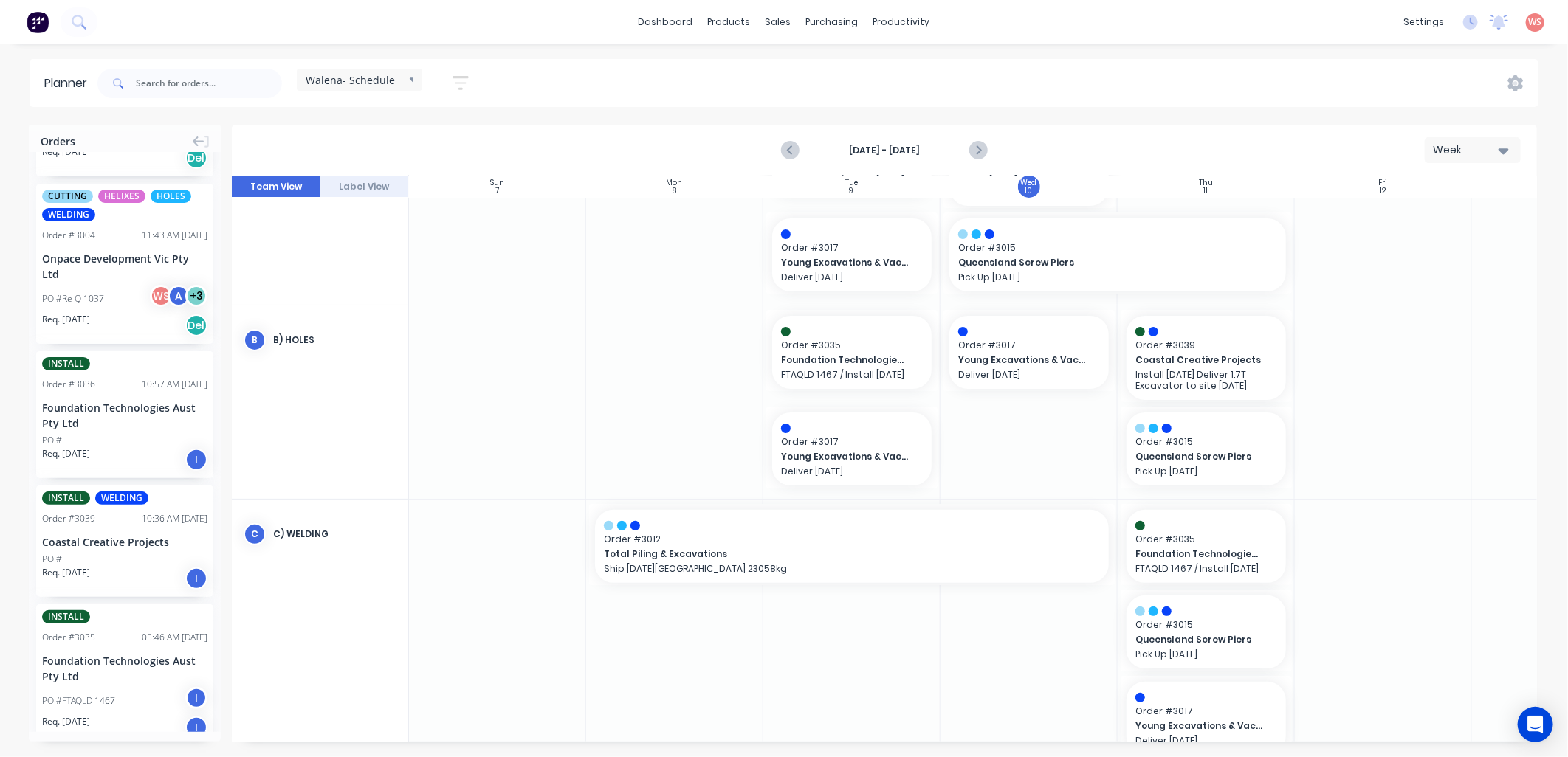
scroll to position [218, 0]
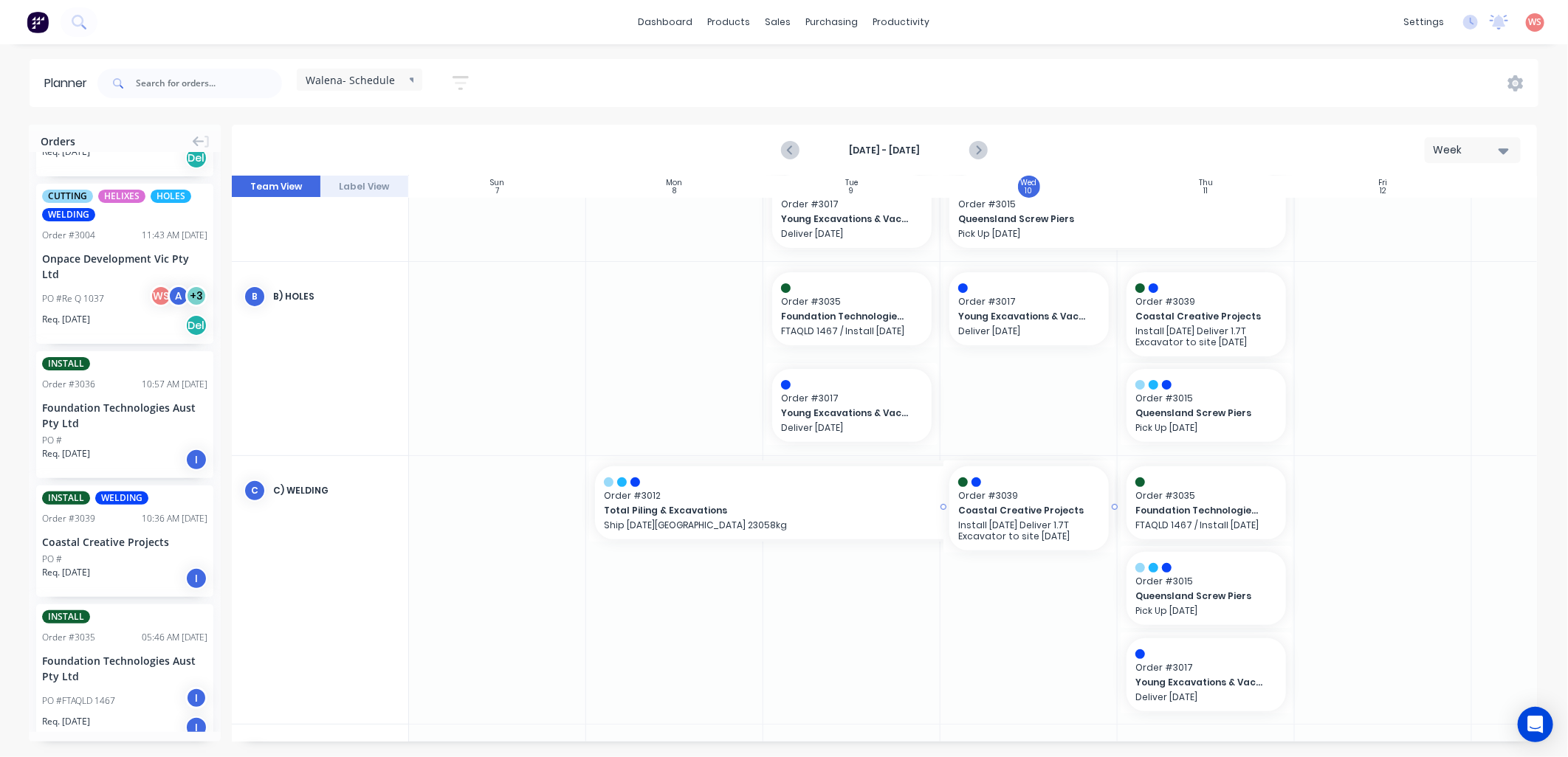
drag, startPoint x: 66, startPoint y: 528, endPoint x: 1087, endPoint y: 576, distance: 1022.1
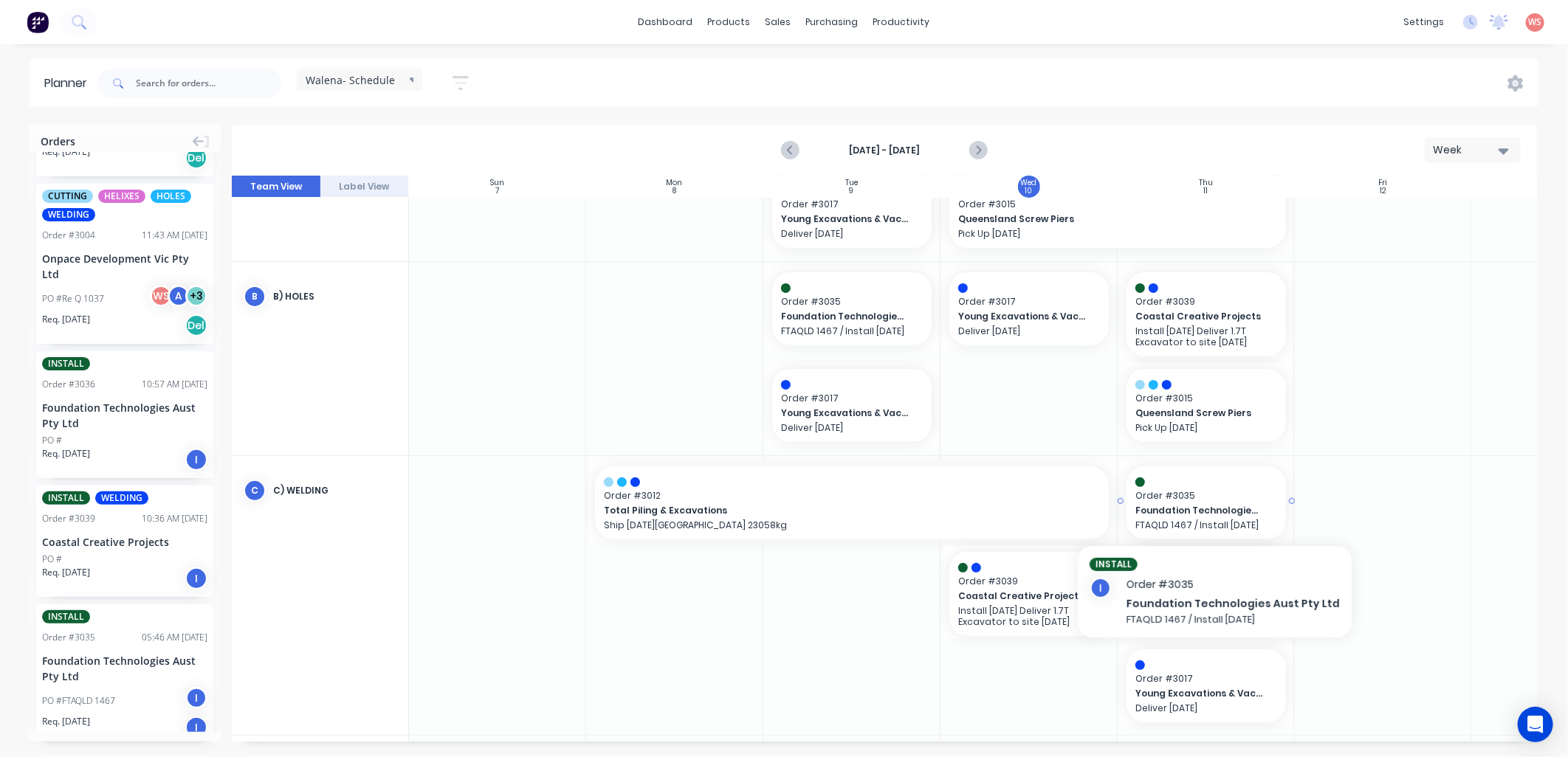
click at [1235, 506] on span "Foundation Technologies Aust Pty Ltd" at bounding box center [1199, 510] width 128 height 14
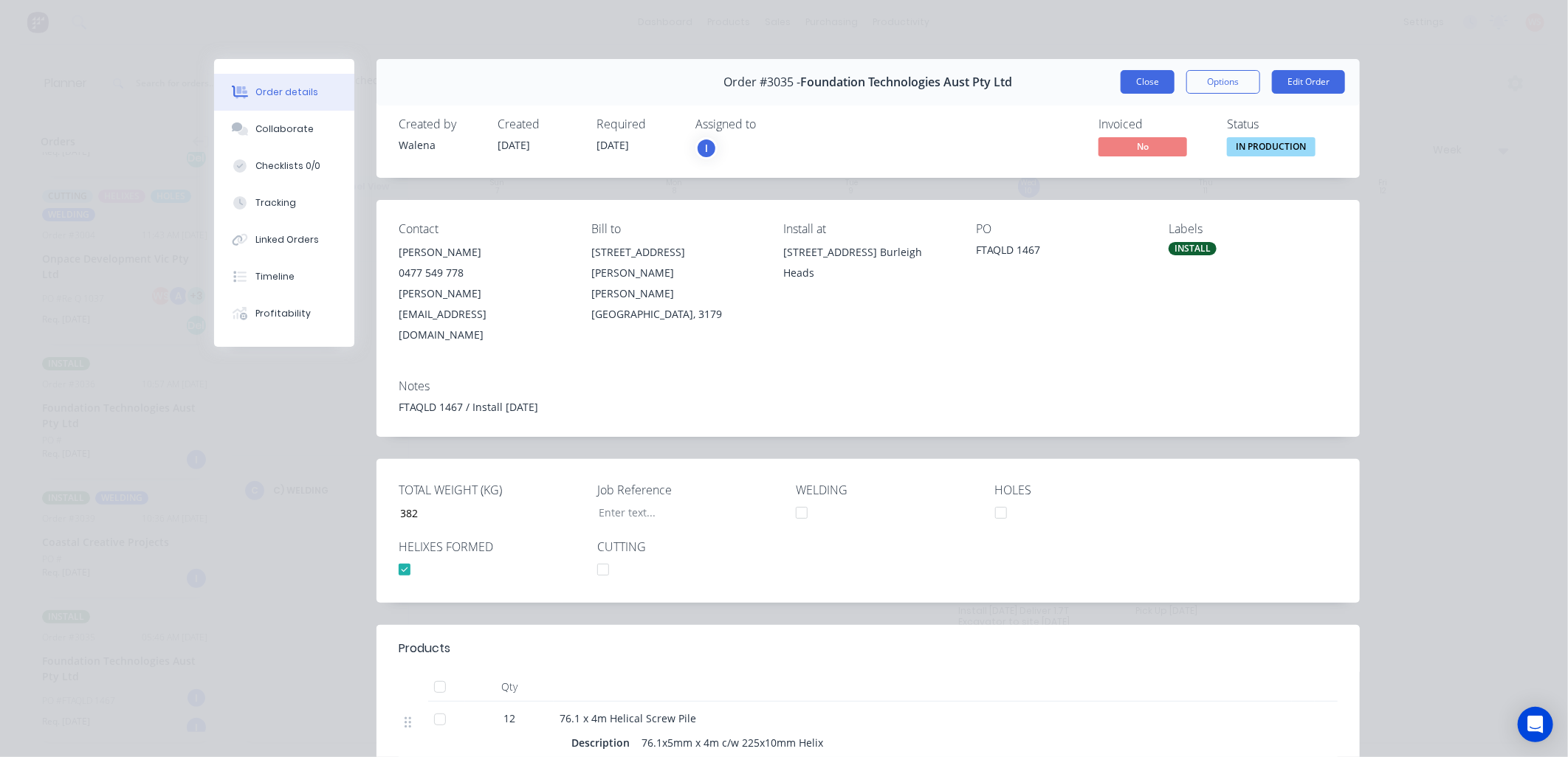
click at [1154, 82] on button "Close" at bounding box center [1147, 82] width 54 height 24
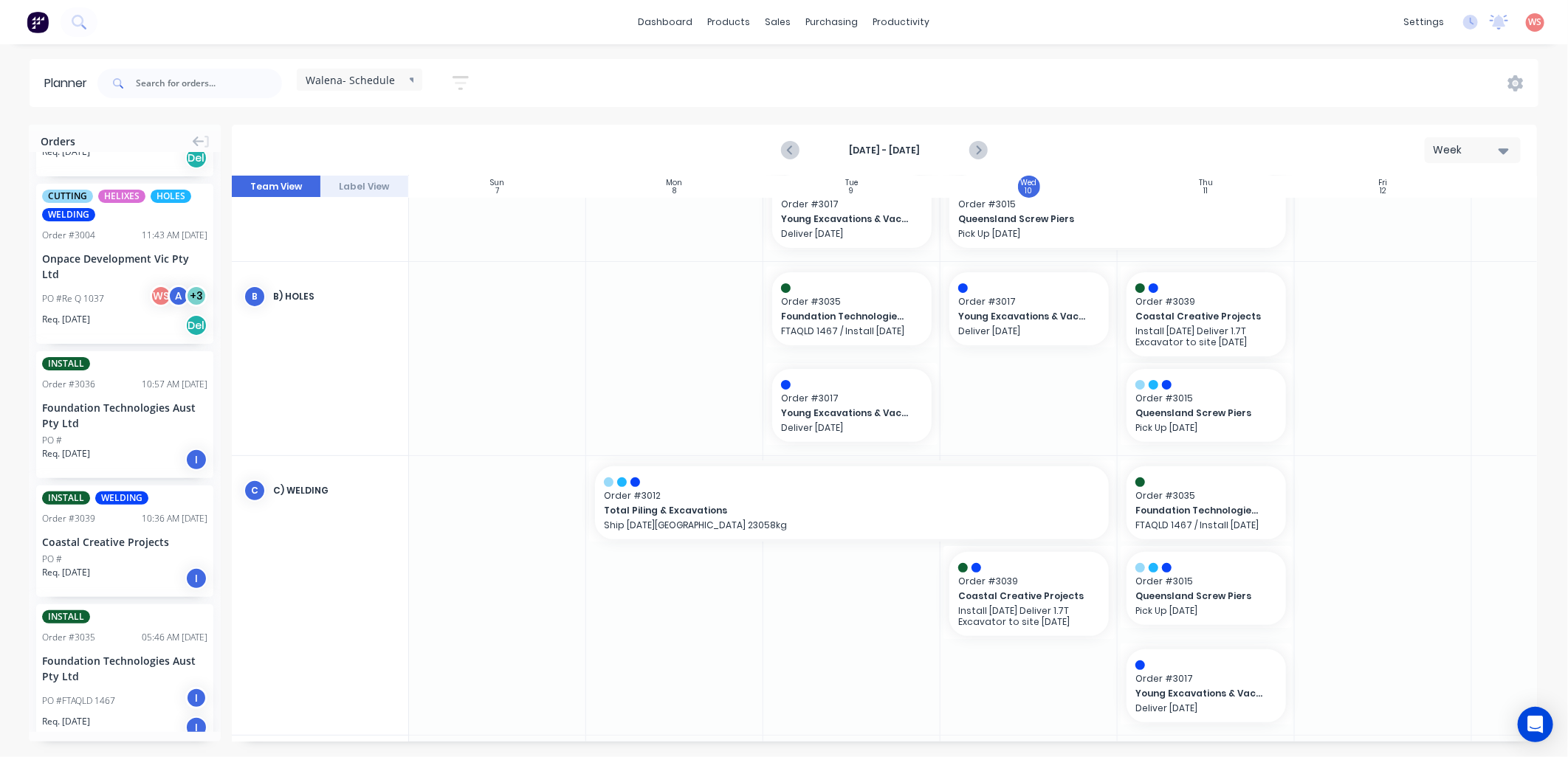
scroll to position [327, 0]
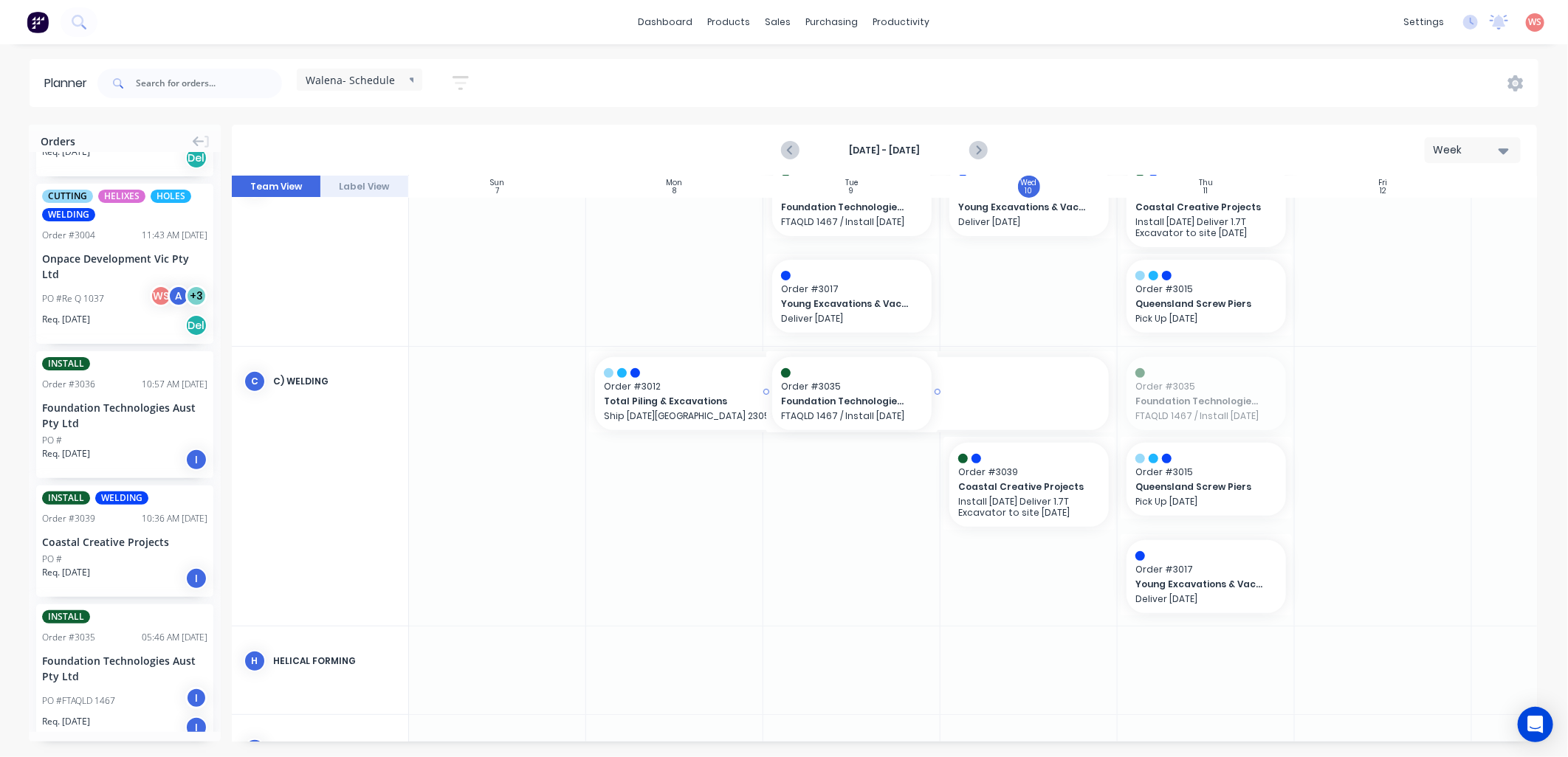
drag, startPoint x: 1249, startPoint y: 395, endPoint x: 903, endPoint y: 397, distance: 346.0
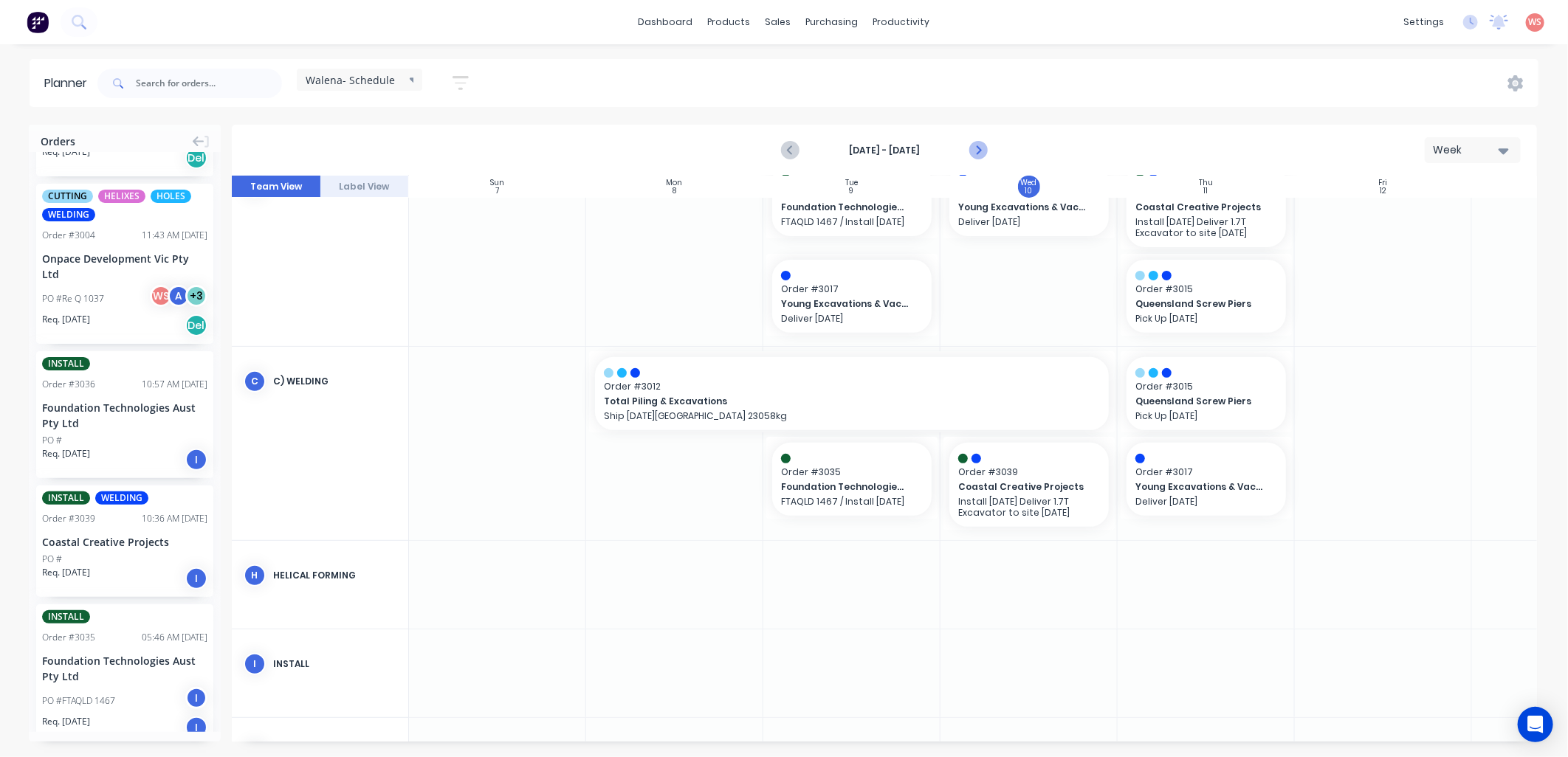
click at [985, 150] on icon "Next page" at bounding box center [978, 150] width 18 height 18
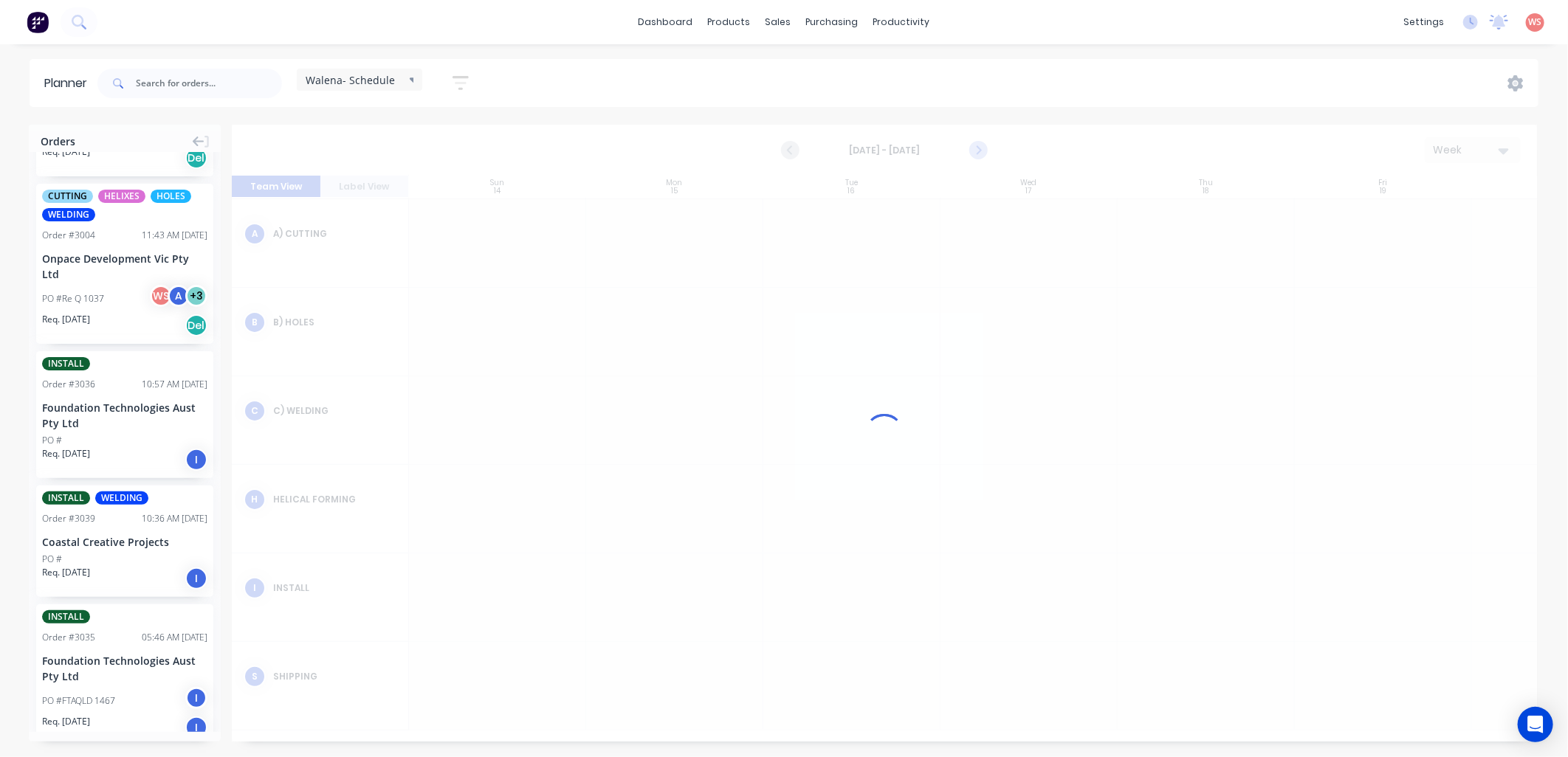
scroll to position [82, 0]
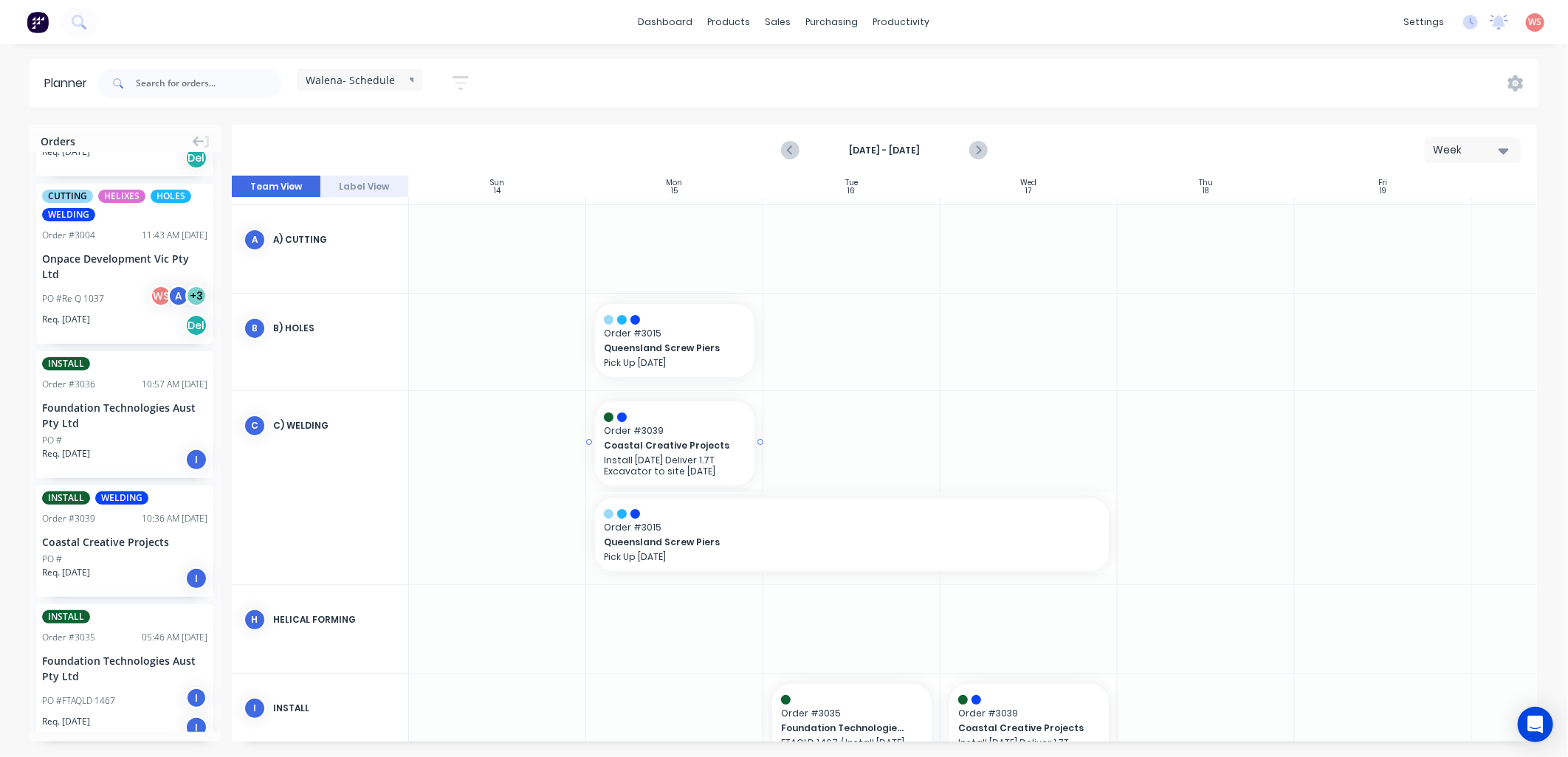
click at [677, 463] on p "Install [DATE] Deliver 1.7T Excavator to site [DATE]" at bounding box center [675, 465] width 141 height 22
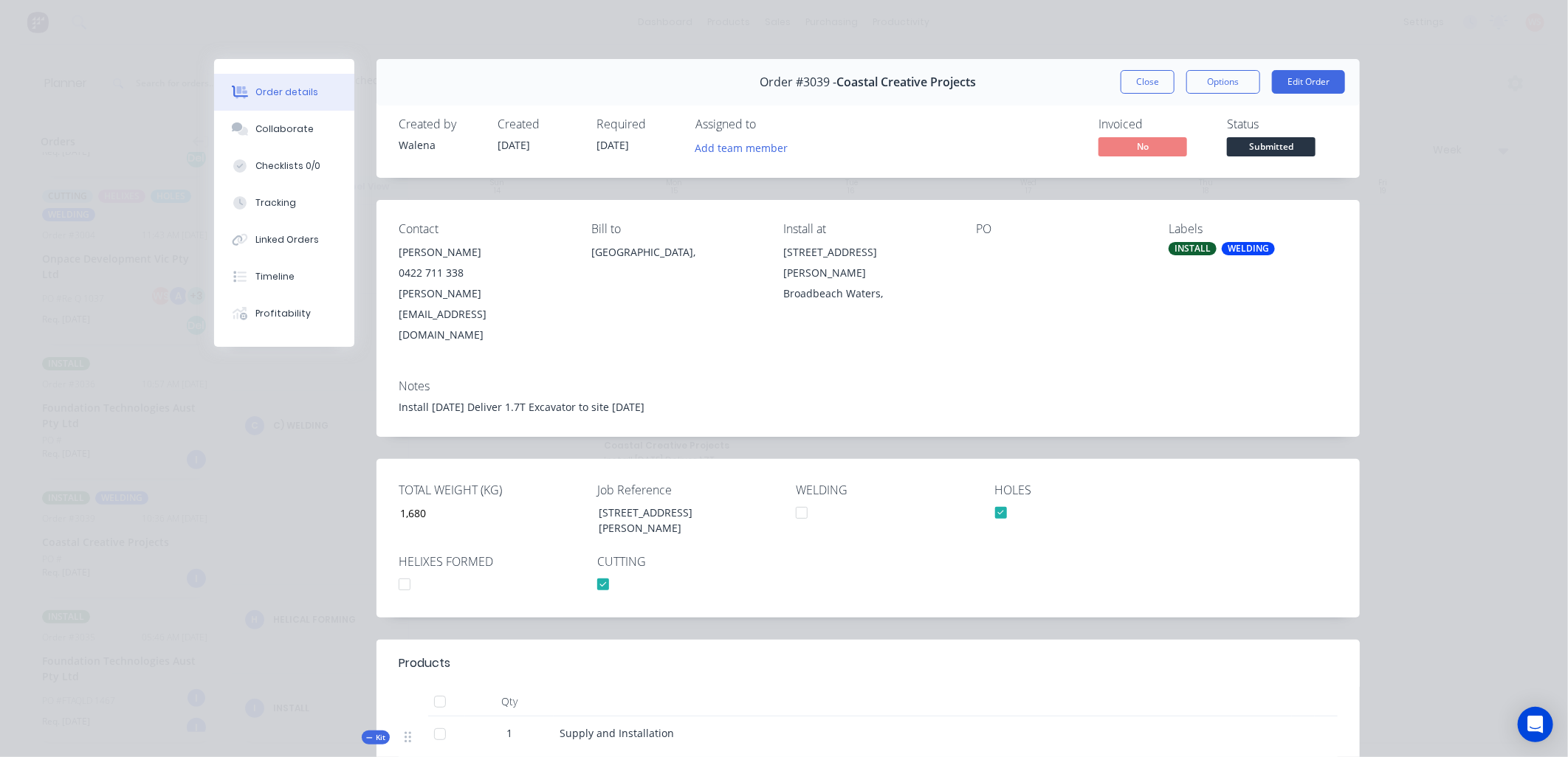
click at [1147, 90] on button "Close" at bounding box center [1147, 82] width 54 height 24
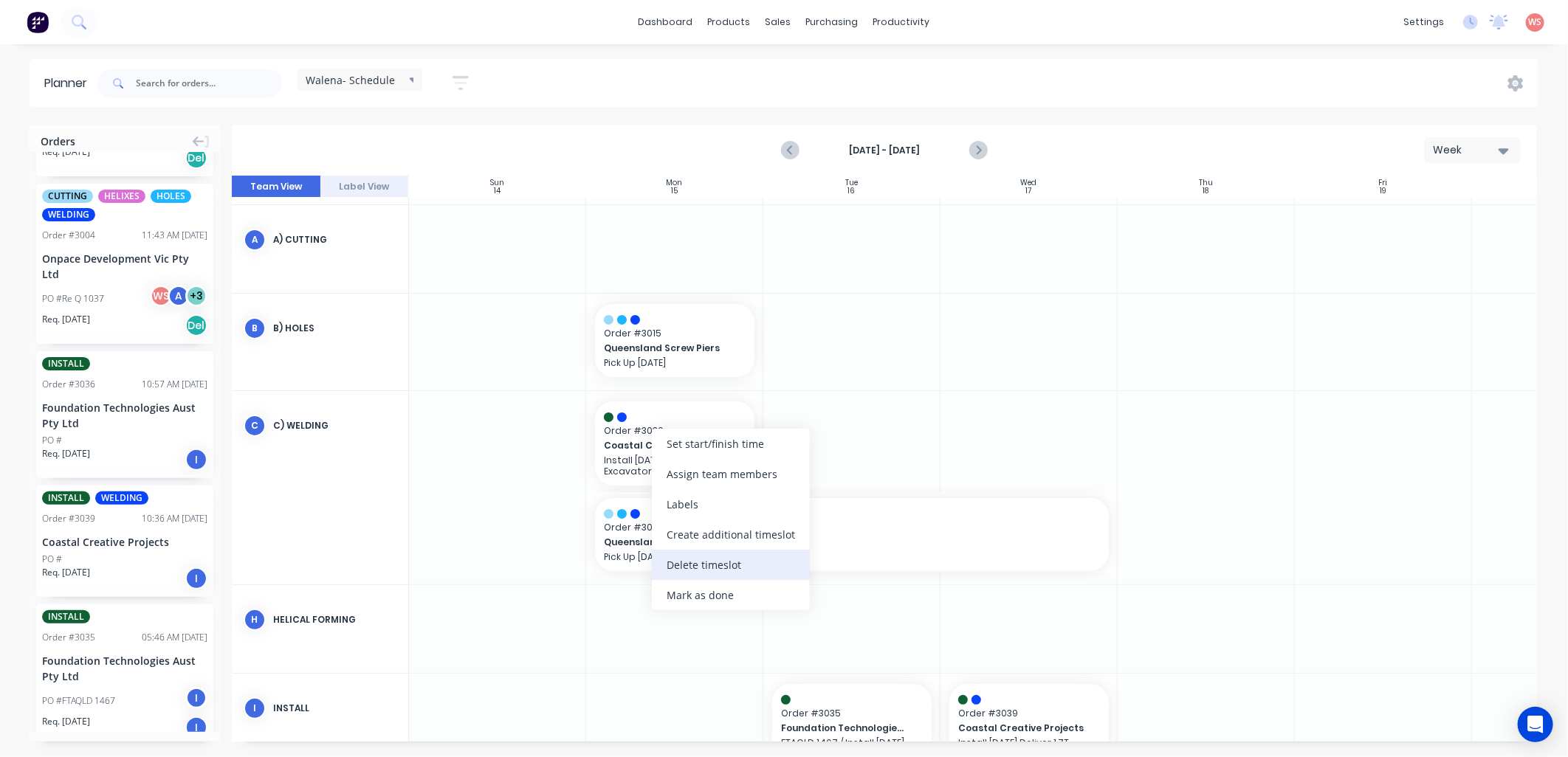
click at [700, 564] on div "Delete timeslot" at bounding box center [731, 564] width 158 height 30
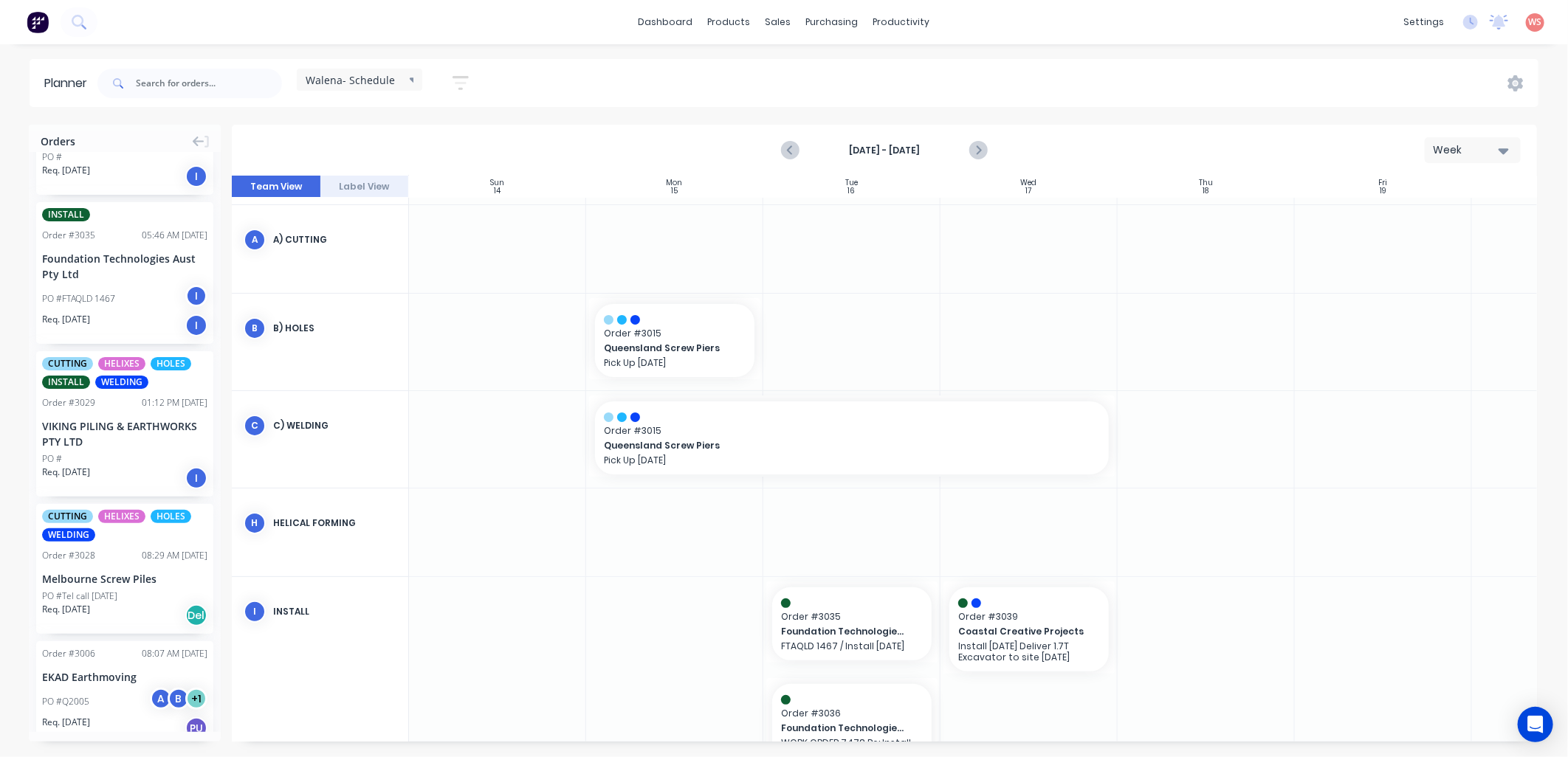
scroll to position [547, 0]
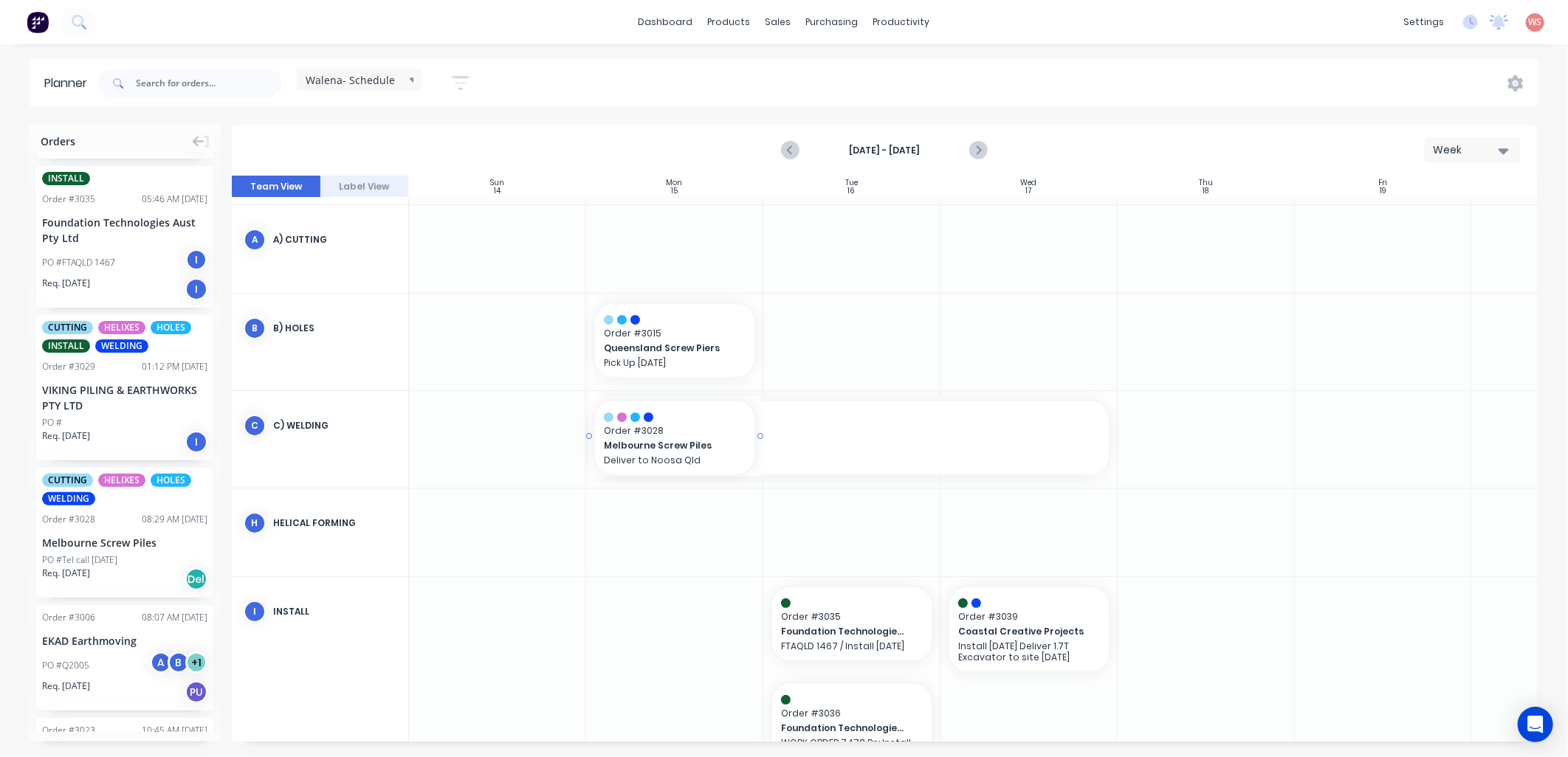
drag, startPoint x: 91, startPoint y: 550, endPoint x: 637, endPoint y: 476, distance: 551.0
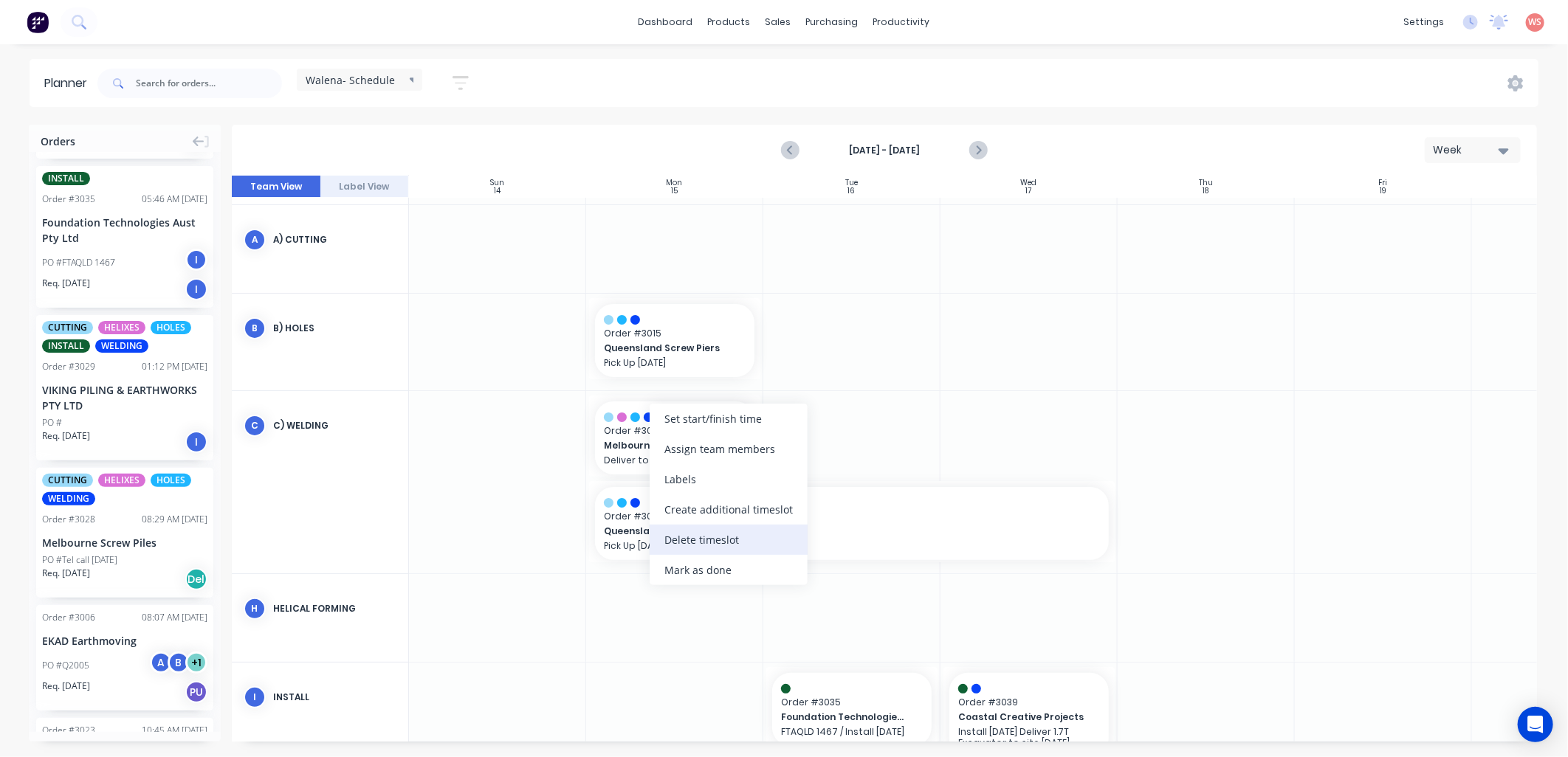
click at [694, 538] on div "Delete timeslot" at bounding box center [728, 539] width 158 height 30
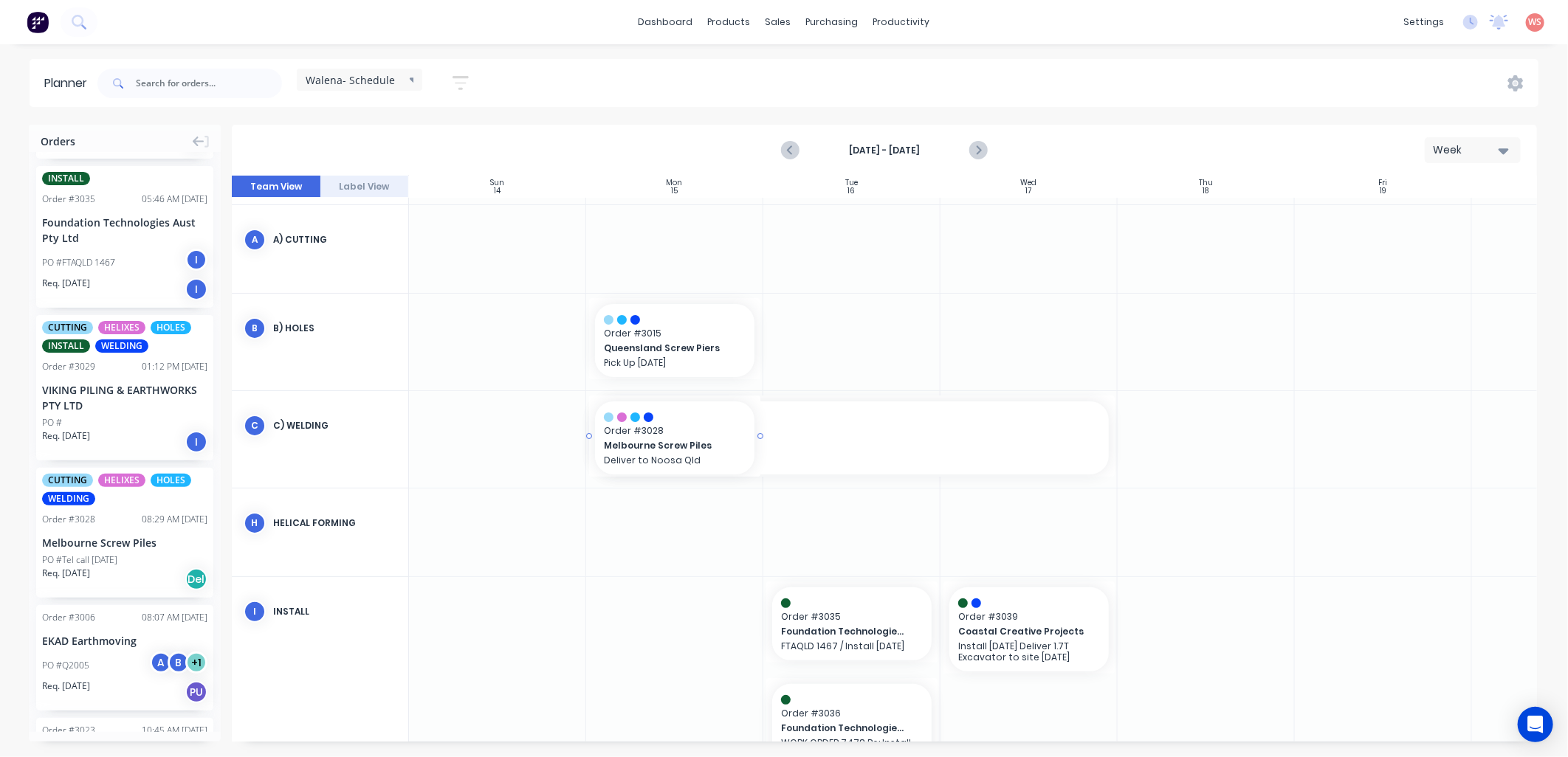
drag, startPoint x: 96, startPoint y: 539, endPoint x: 760, endPoint y: 446, distance: 670.5
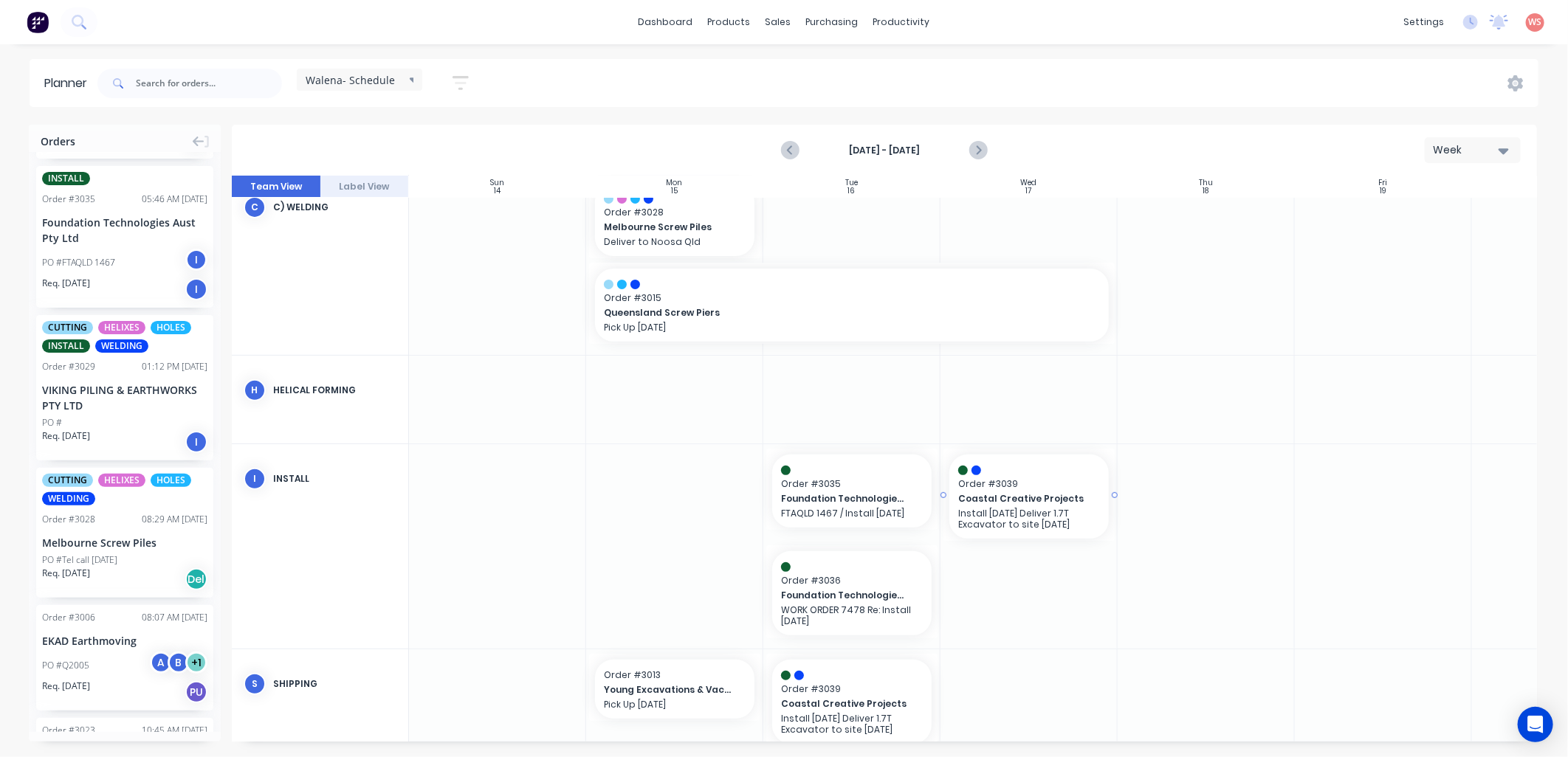
scroll to position [332, 0]
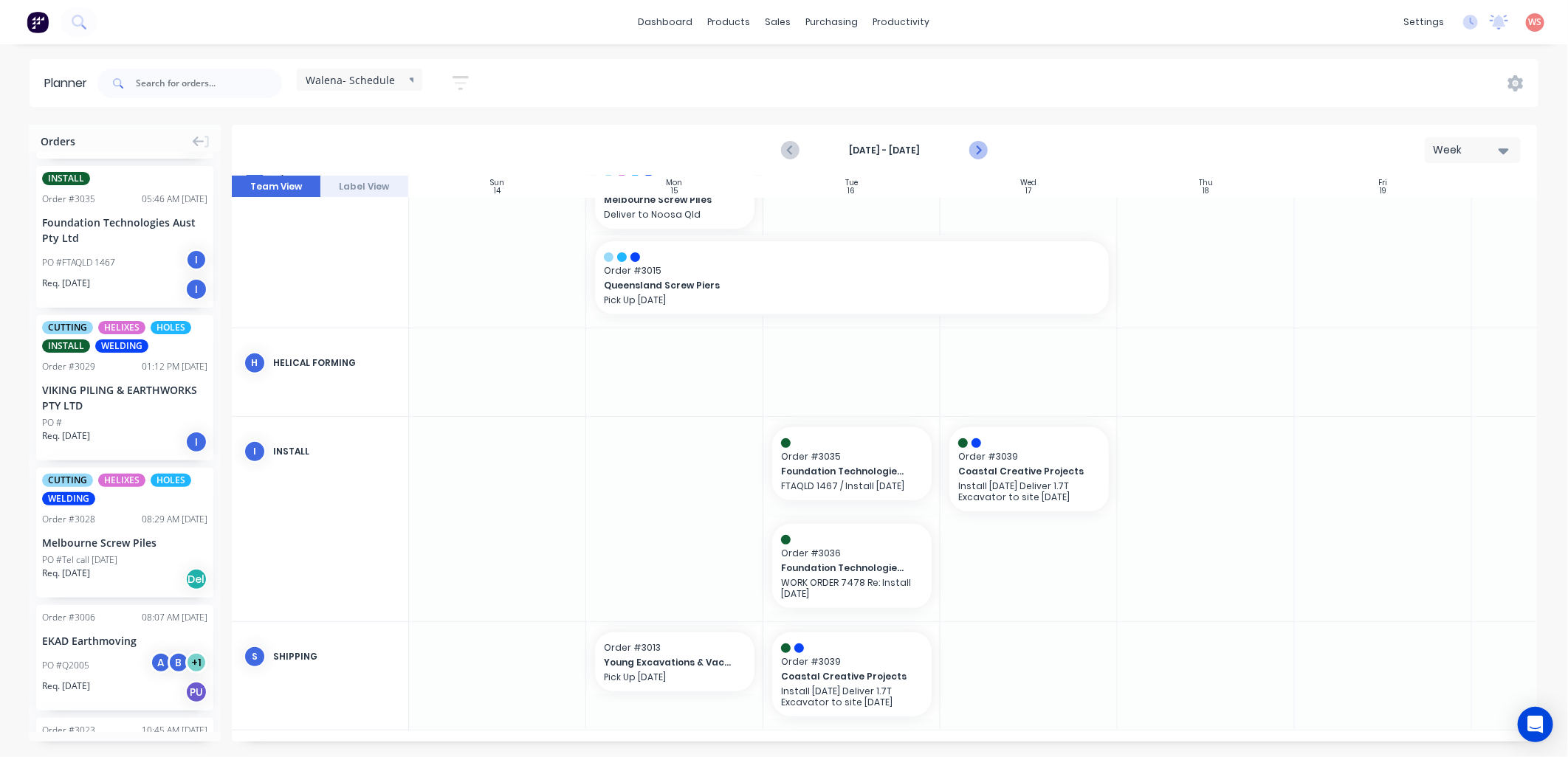
click at [983, 151] on icon "Next page" at bounding box center [978, 150] width 18 height 18
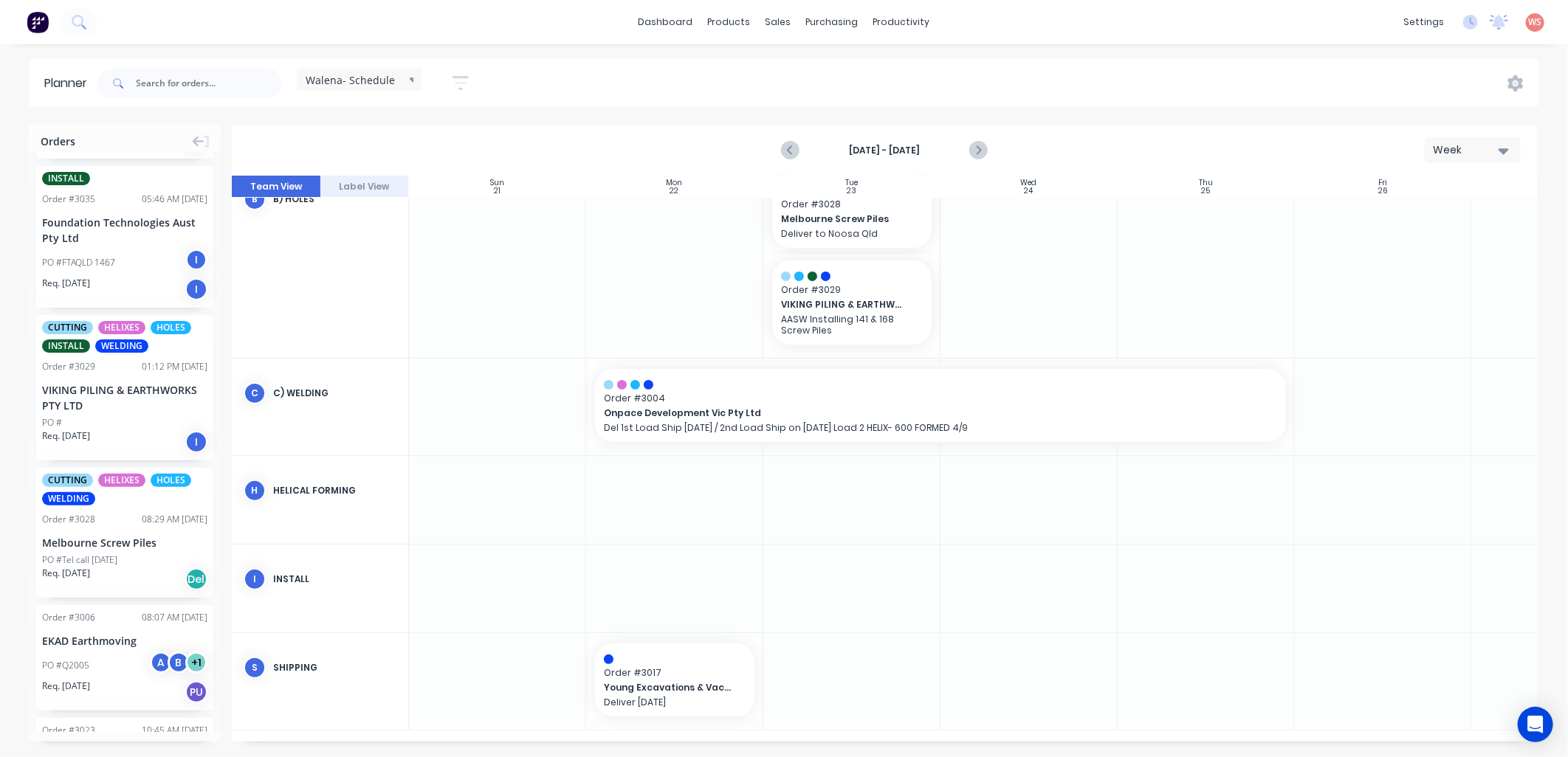
scroll to position [235, 0]
drag, startPoint x: 131, startPoint y: 545, endPoint x: 153, endPoint y: 549, distance: 22.4
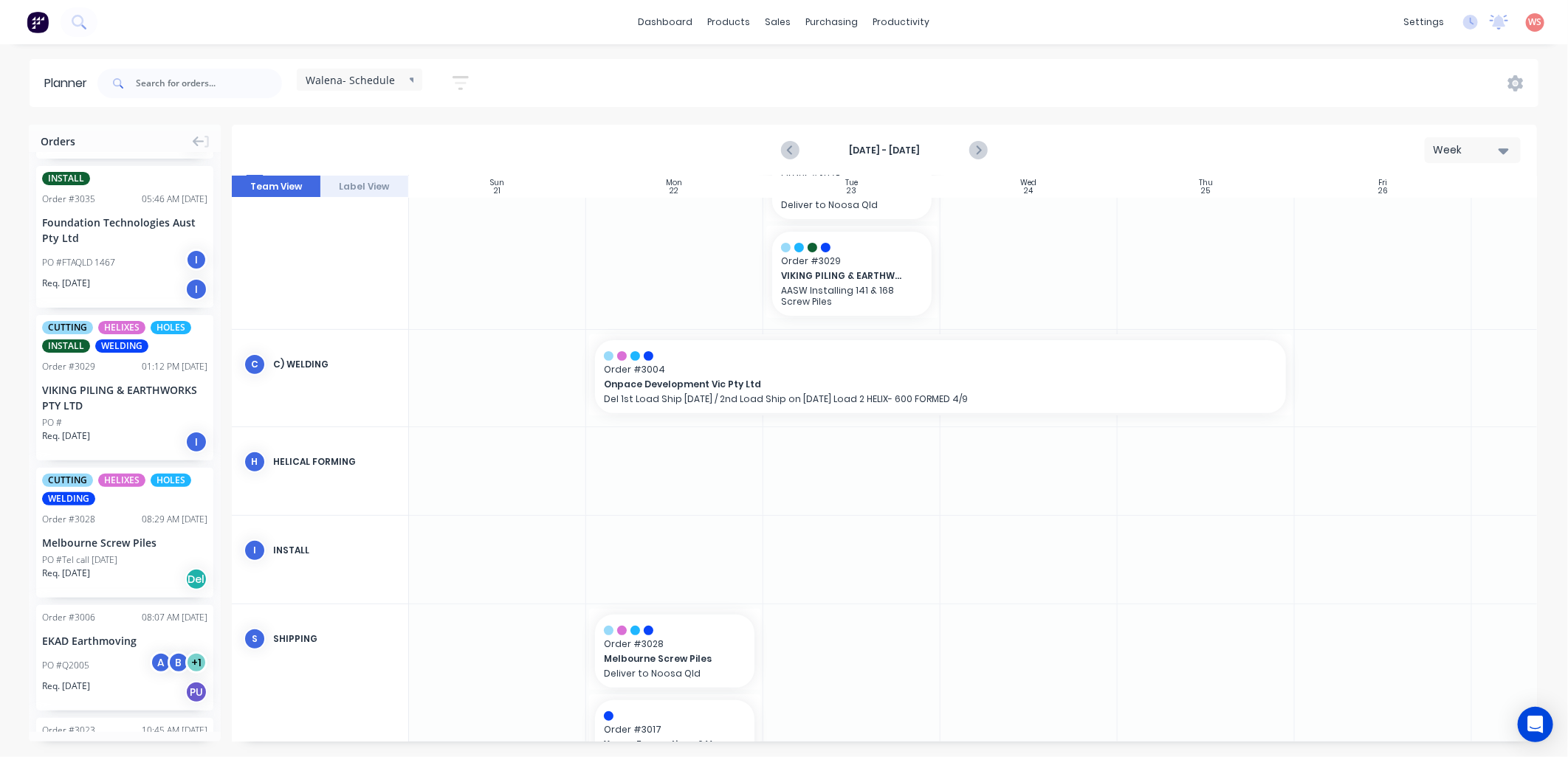
scroll to position [212, 0]
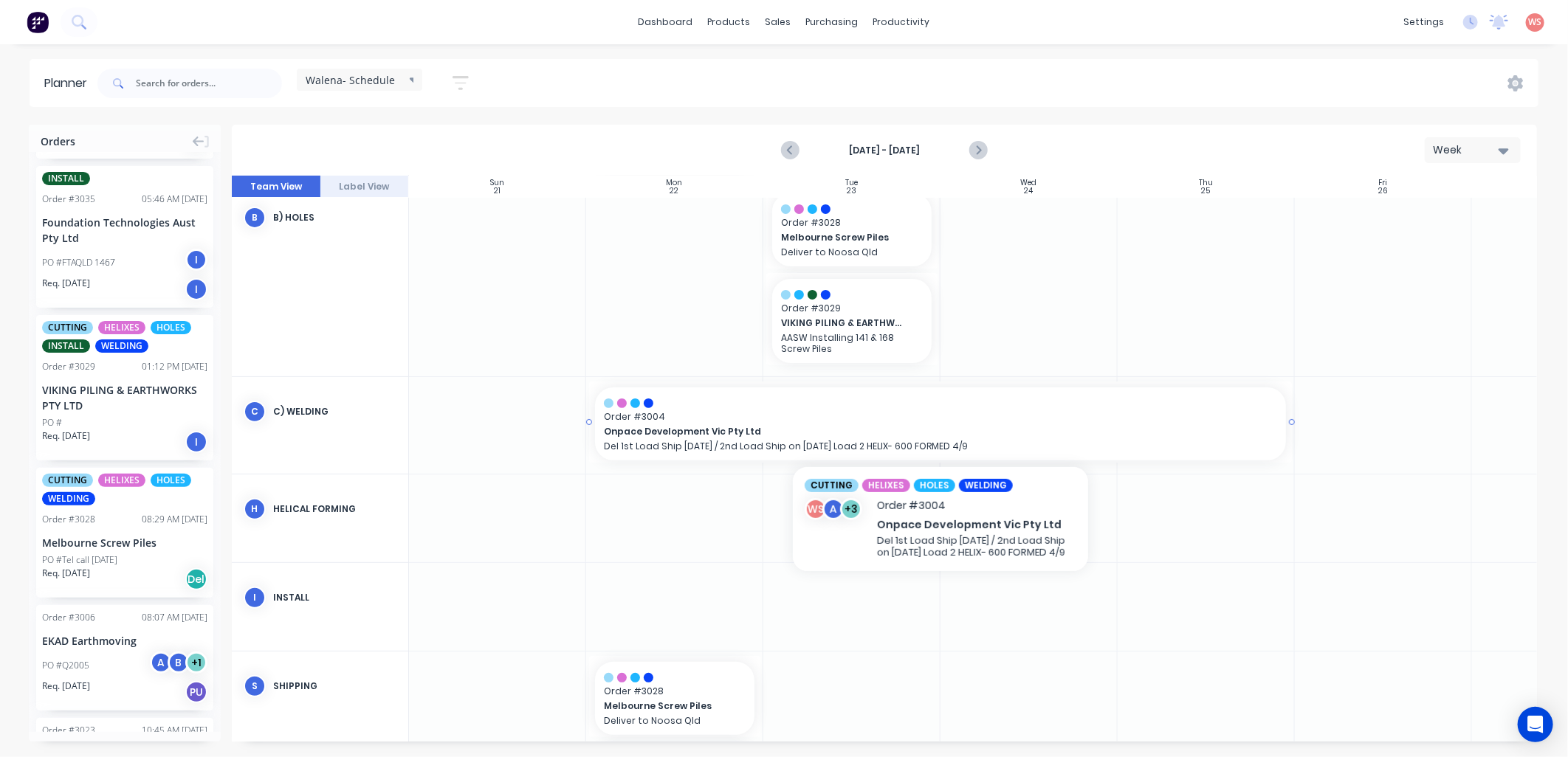
click at [715, 448] on p "Del 1st Load Ship [DATE] / 2nd Load Ship on [DATE] Load 2 HELIX- 600 FORMED 4/9" at bounding box center [940, 446] width 673 height 11
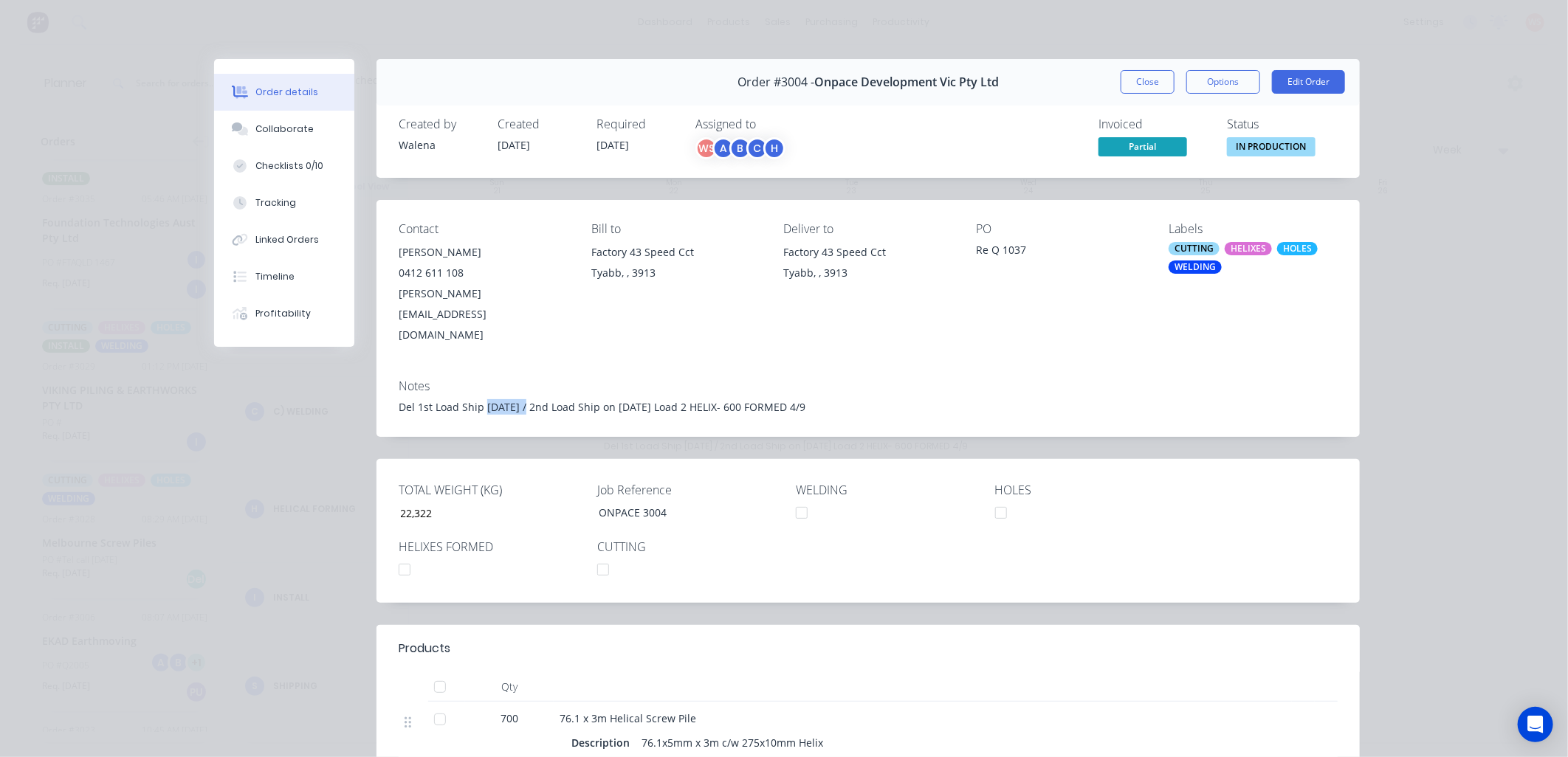
drag, startPoint x: 520, startPoint y: 364, endPoint x: 478, endPoint y: 375, distance: 43.4
click at [478, 375] on div "Notes Del 1st Load Ship [DATE] / 2nd Load Ship on [DATE] Load 2 HELIX- 600 FORM…" at bounding box center [868, 402] width 983 height 70
click at [1312, 78] on button "Edit Order" at bounding box center [1309, 82] width 73 height 24
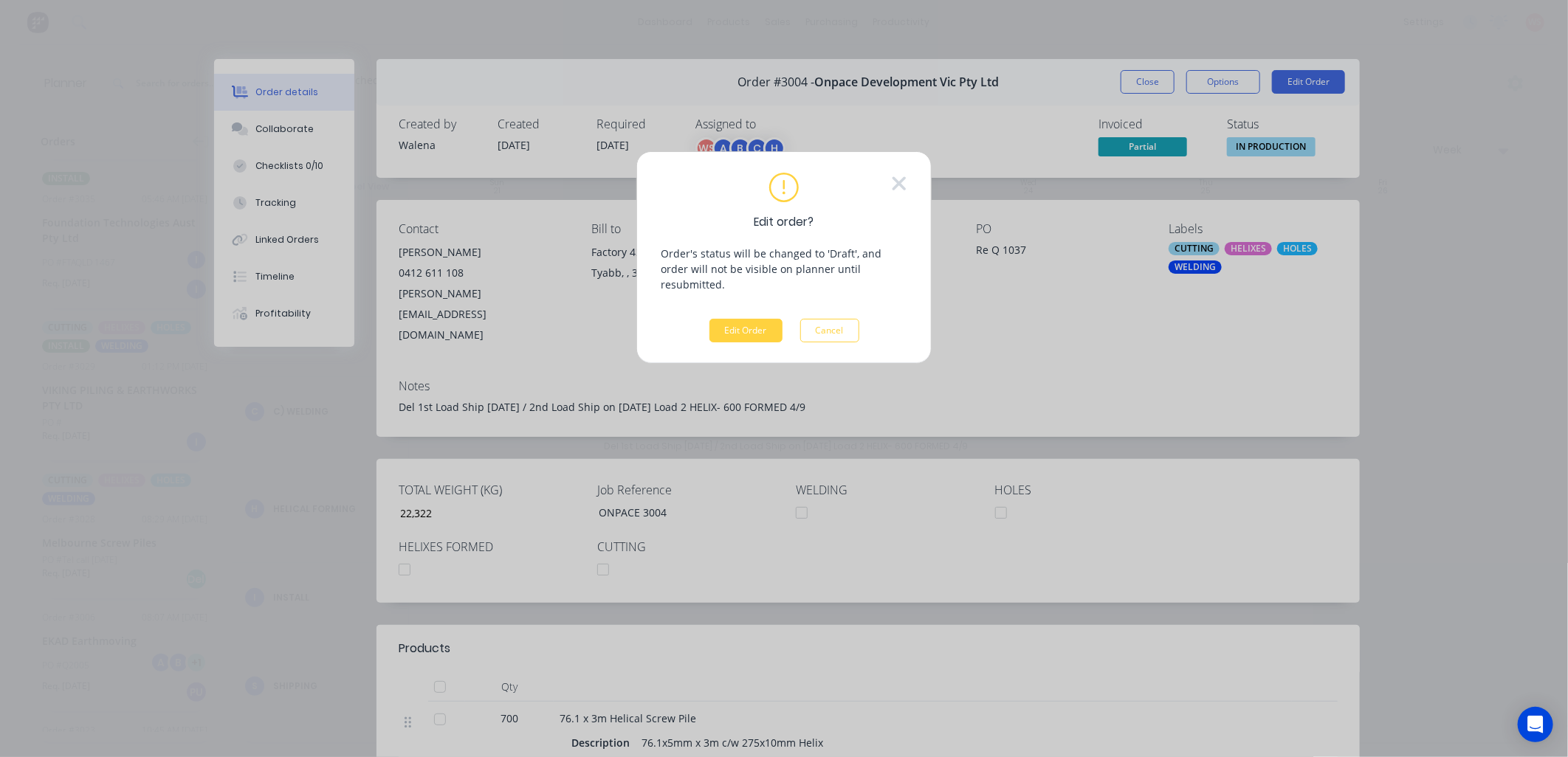
click at [736, 327] on div "Edit Order Cancel" at bounding box center [784, 331] width 150 height 24
click at [738, 321] on button "Edit Order" at bounding box center [745, 331] width 73 height 24
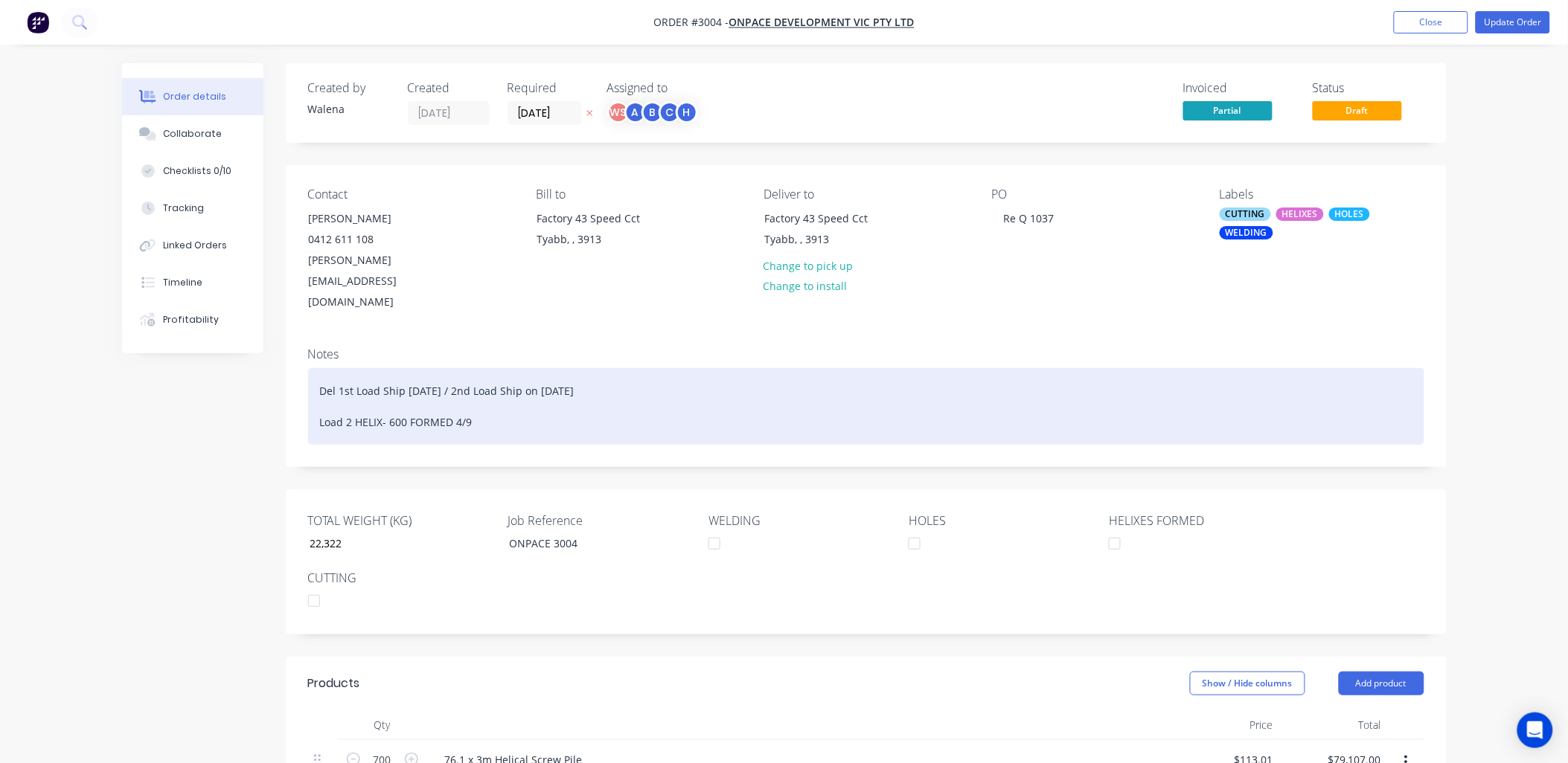
click at [354, 368] on div "Del 1st Load Ship [DATE] / 2nd Load Ship on [DATE] Load 2 HELIX- 600 FORMED 4/9" at bounding box center [866, 407] width 1116 height 77
click at [420, 368] on div "Del 2nd Load Ship [DATE] / 2nd Load Ship on [DATE] Load 2 HELIX- 600 FORMED 4/9" at bounding box center [866, 407] width 1116 height 77
drag, startPoint x: 623, startPoint y: 358, endPoint x: 452, endPoint y: 346, distance: 171.4
click at [452, 368] on div "Del 2nd Load Ship [DATE] / 2nd Load Ship on [DATE] Load 2 HELIX- 600 FORMED 4/9" at bounding box center [866, 407] width 1116 height 77
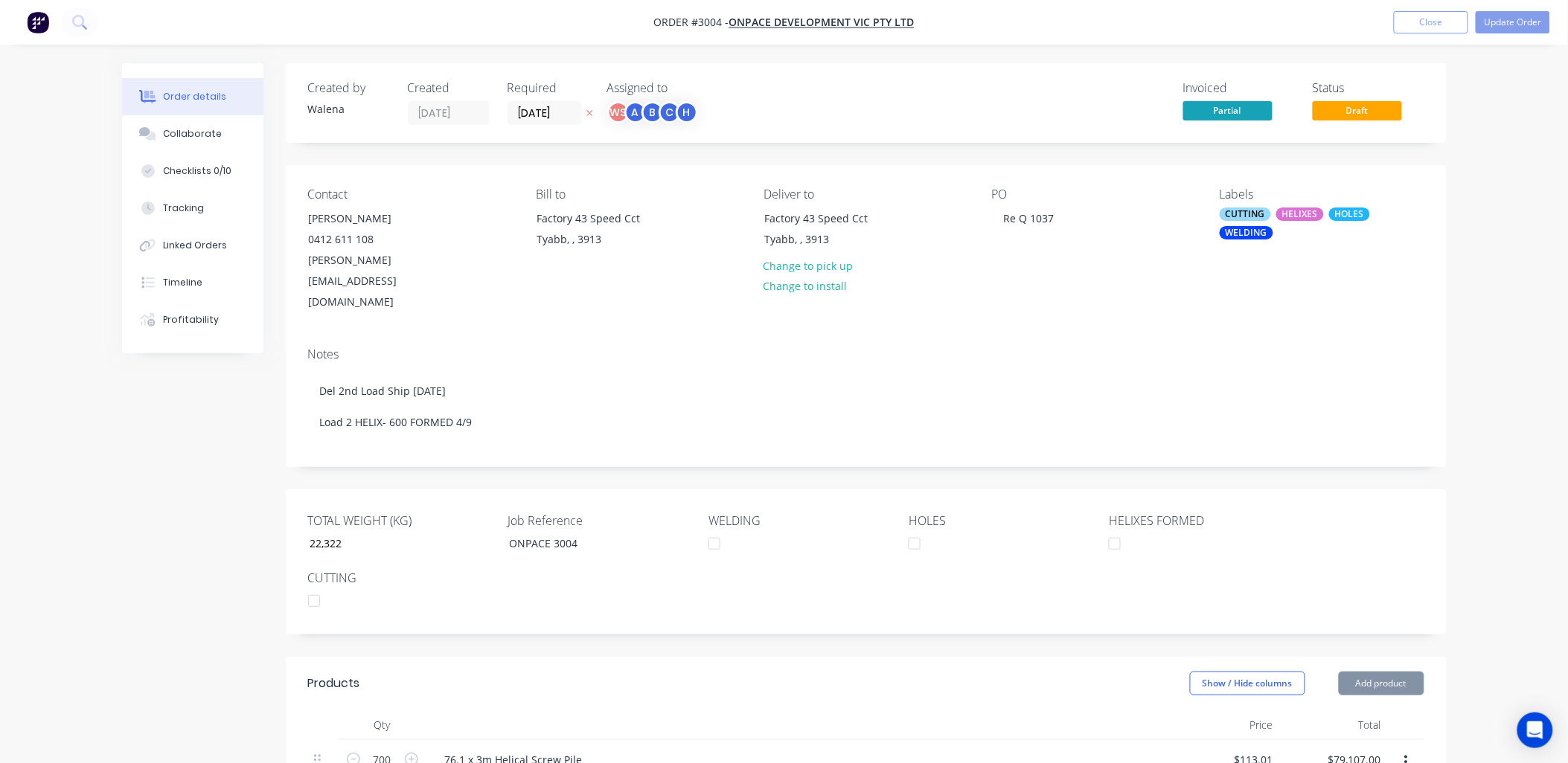
click at [1454, 21] on button "Close" at bounding box center [1431, 22] width 74 height 22
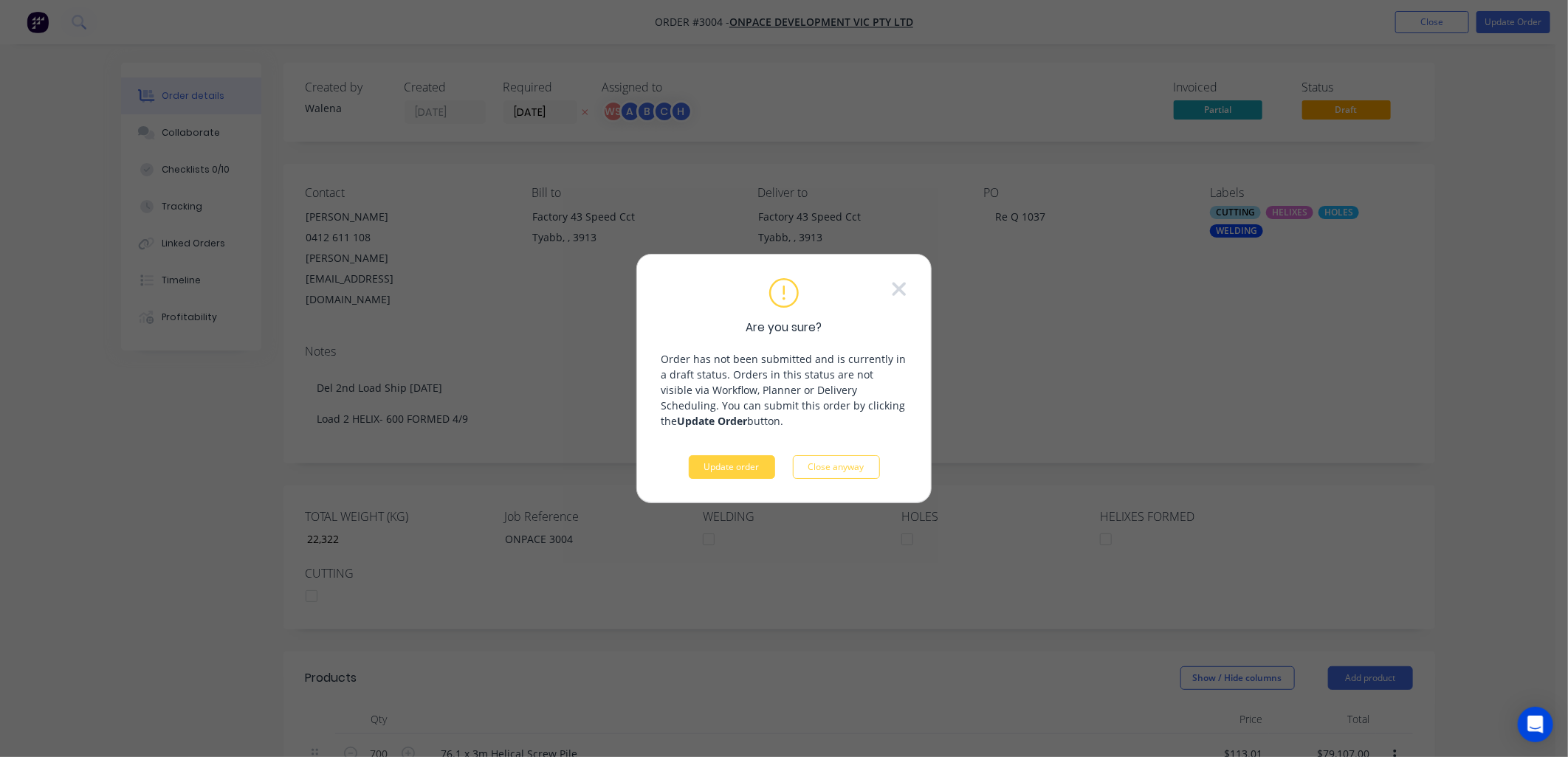
click at [728, 481] on div "Are you sure? Order has not been submitted and is currently in a draft status. …" at bounding box center [784, 378] width 296 height 249
click at [735, 470] on button "Update order" at bounding box center [731, 467] width 86 height 24
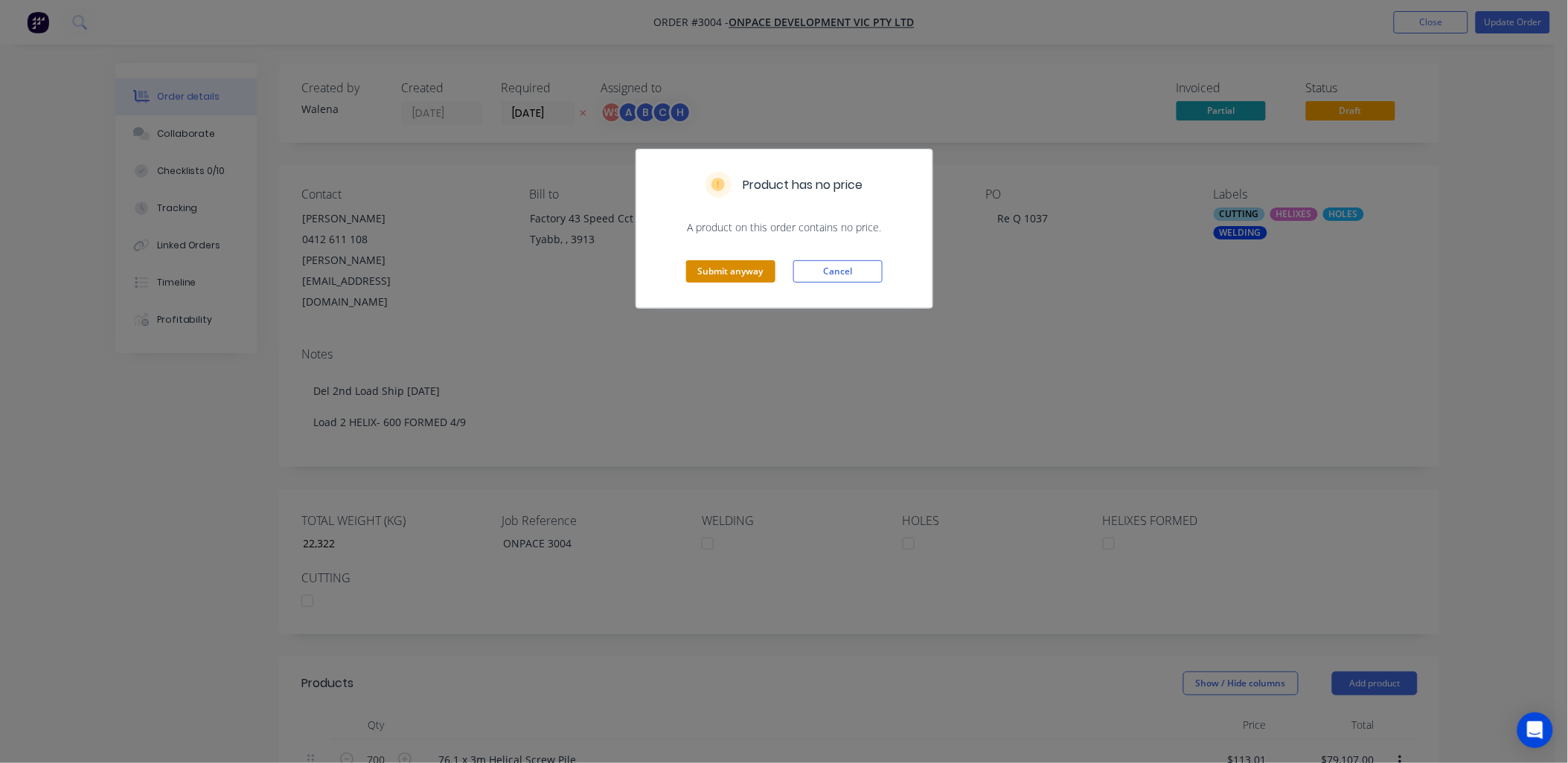
click at [763, 275] on button "Submit anyway" at bounding box center [731, 271] width 90 height 22
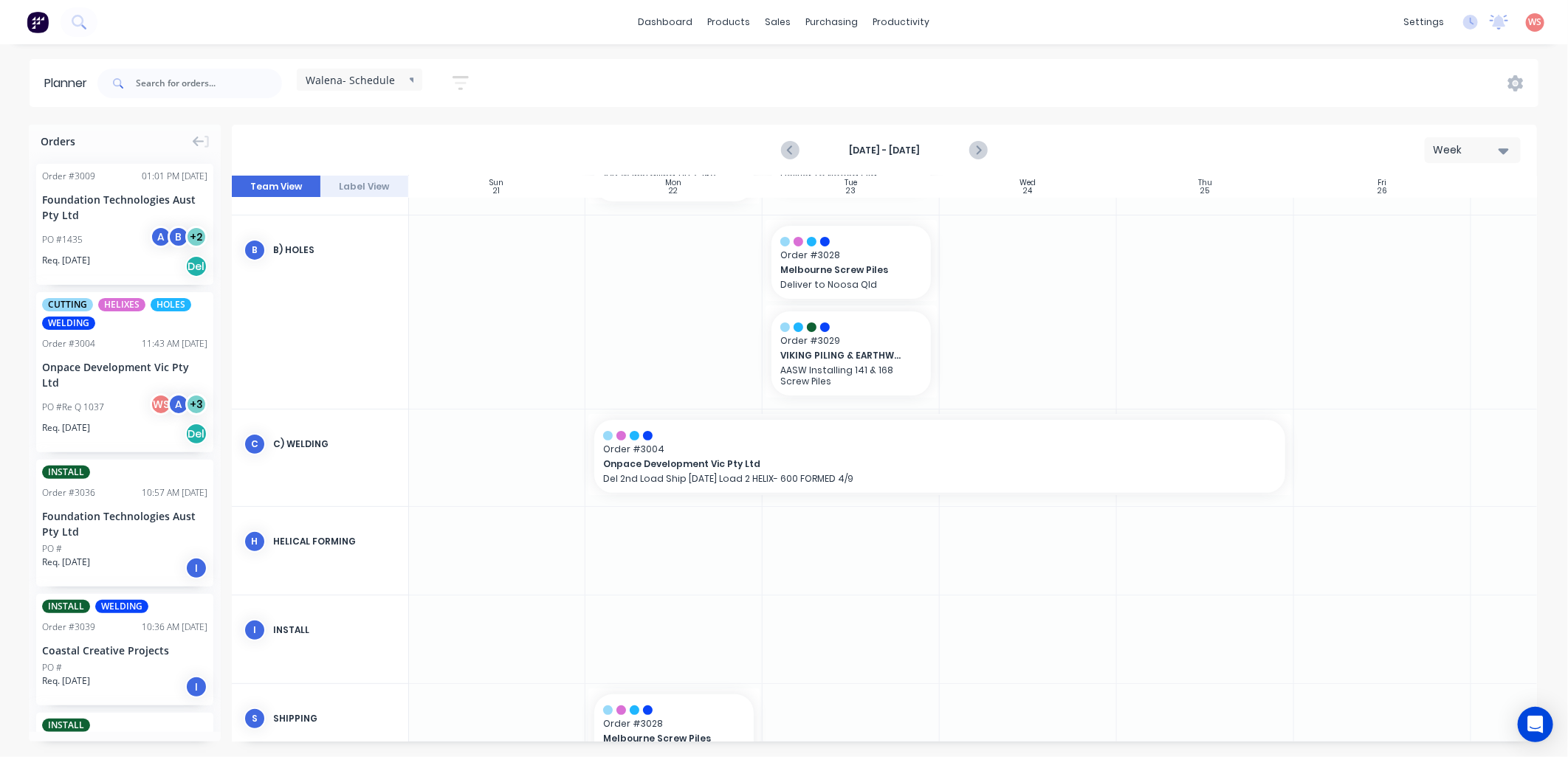
scroll to position [102, 1]
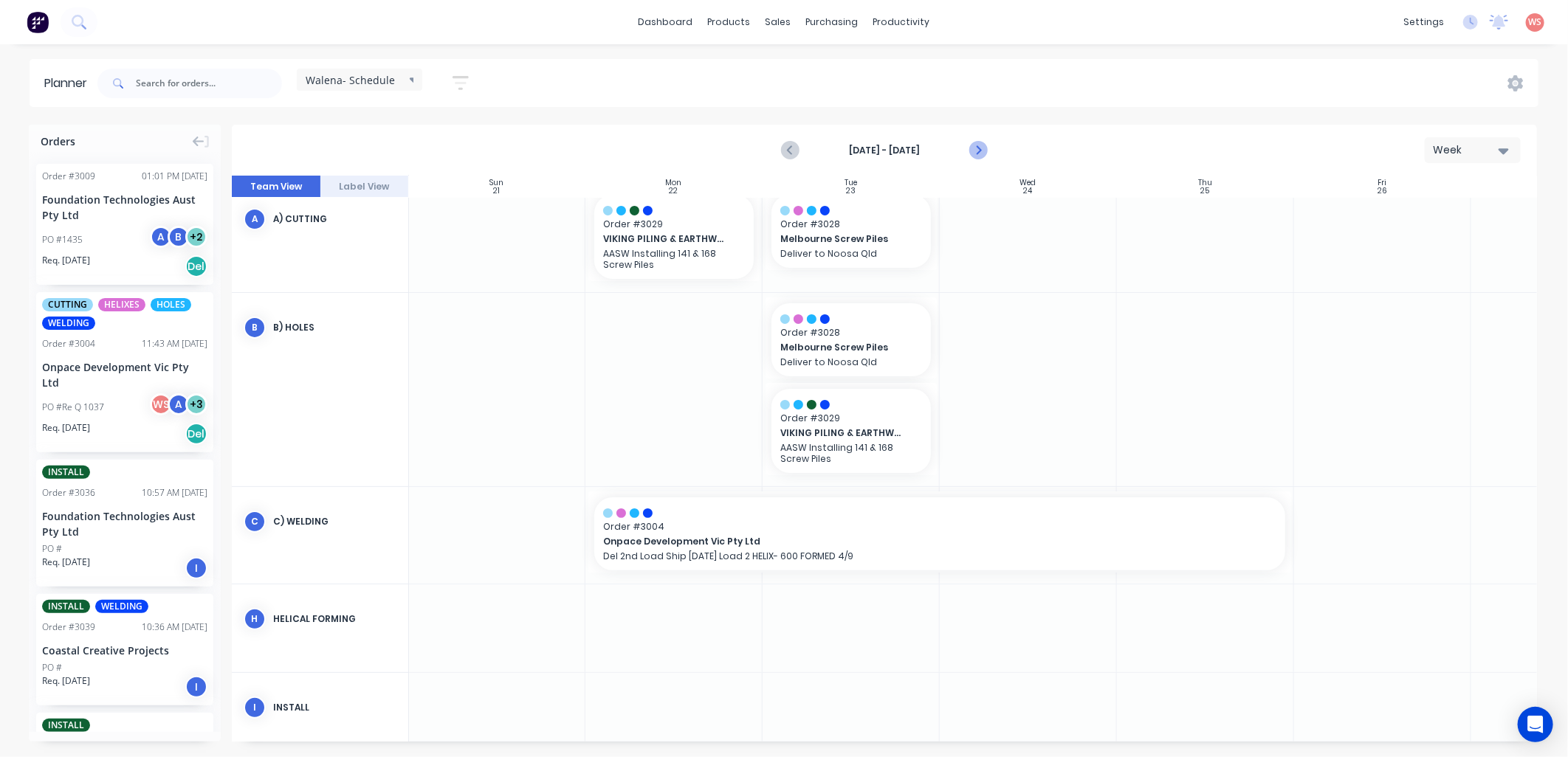
click at [982, 151] on icon "Next page" at bounding box center [978, 150] width 18 height 18
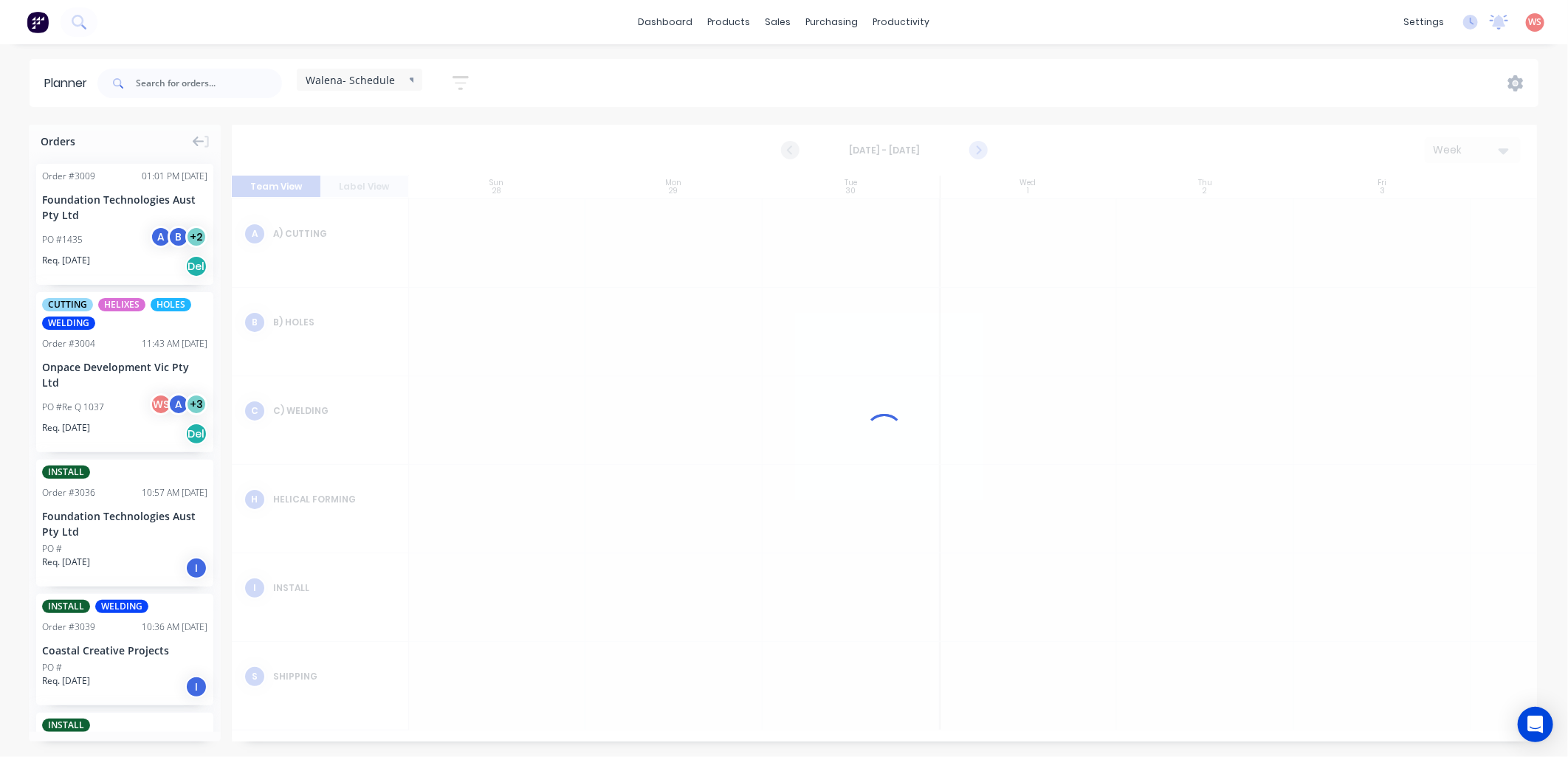
scroll to position [82, 1]
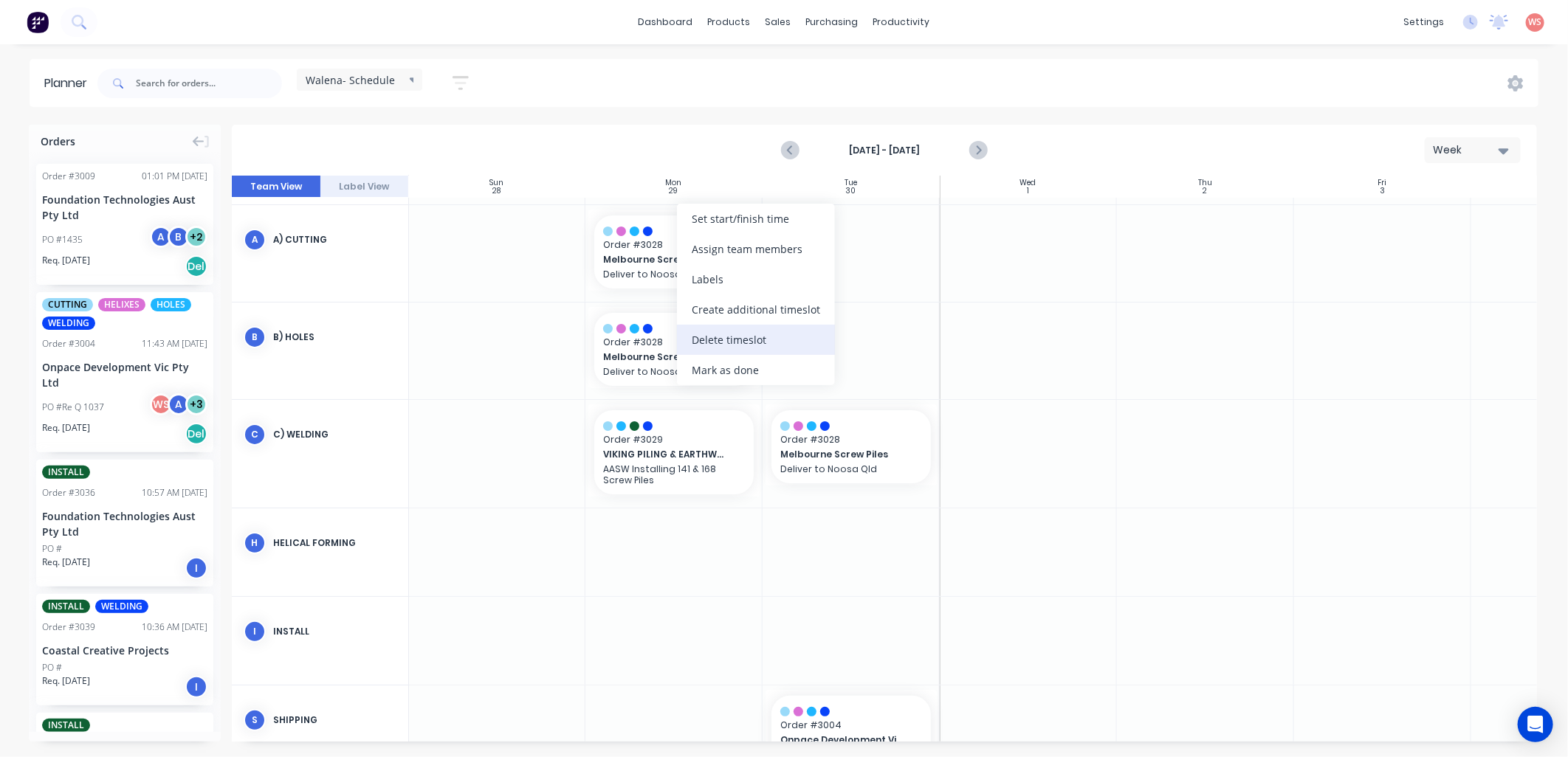
click at [740, 345] on div "Delete timeslot" at bounding box center [755, 339] width 158 height 30
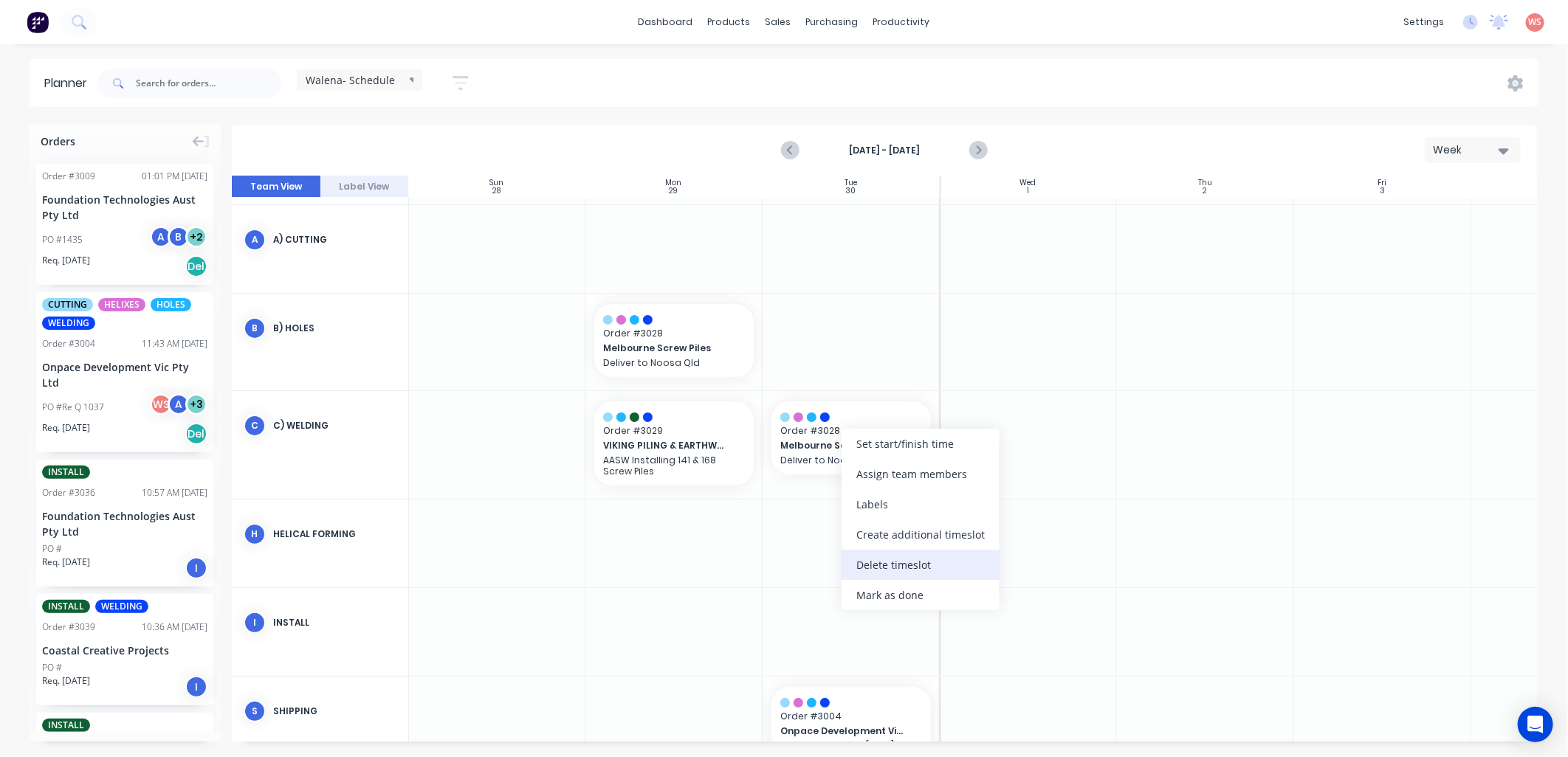
click at [874, 561] on div "Delete timeslot" at bounding box center [920, 564] width 158 height 30
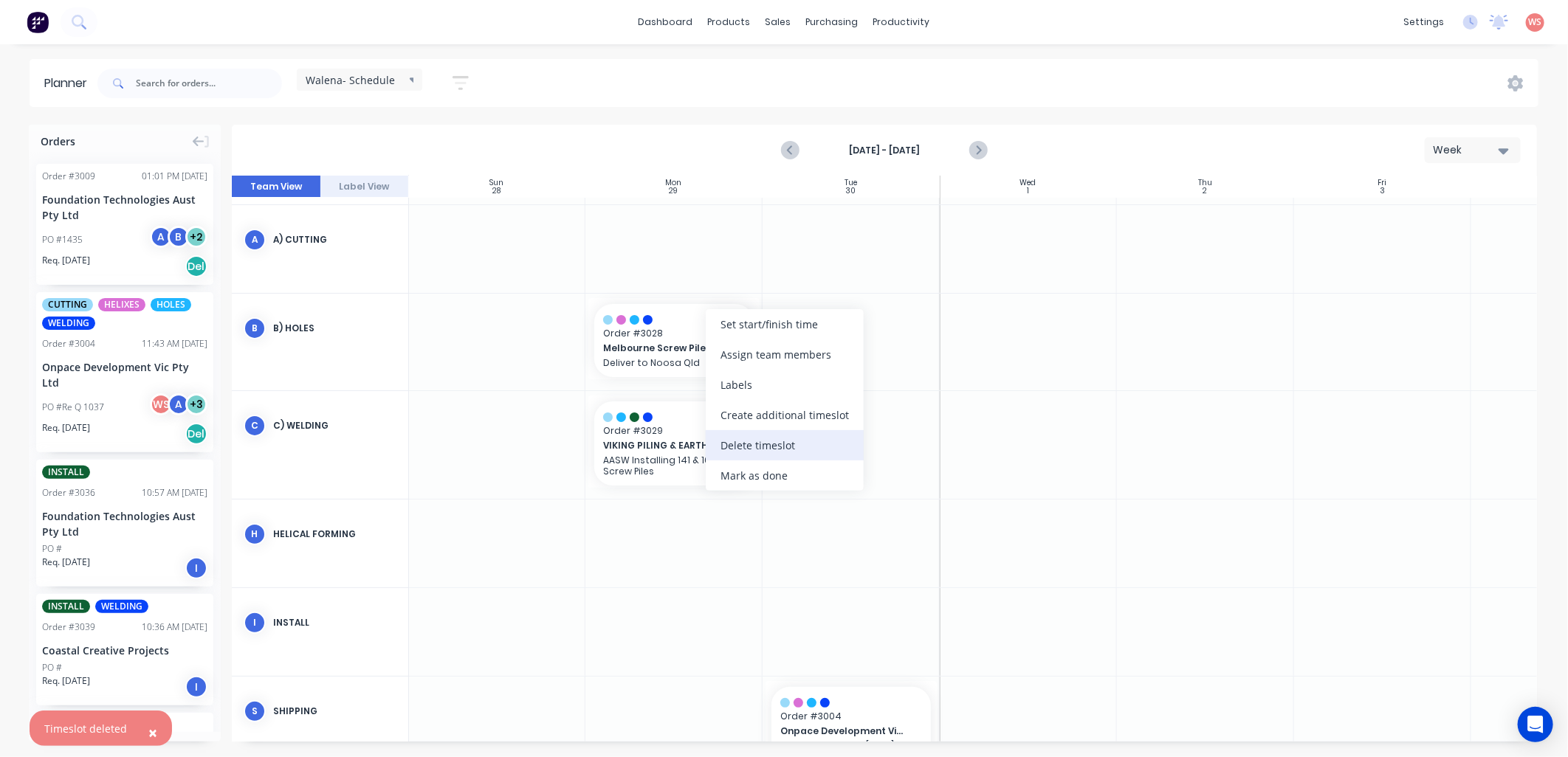
click at [753, 446] on div "Delete timeslot" at bounding box center [784, 445] width 158 height 30
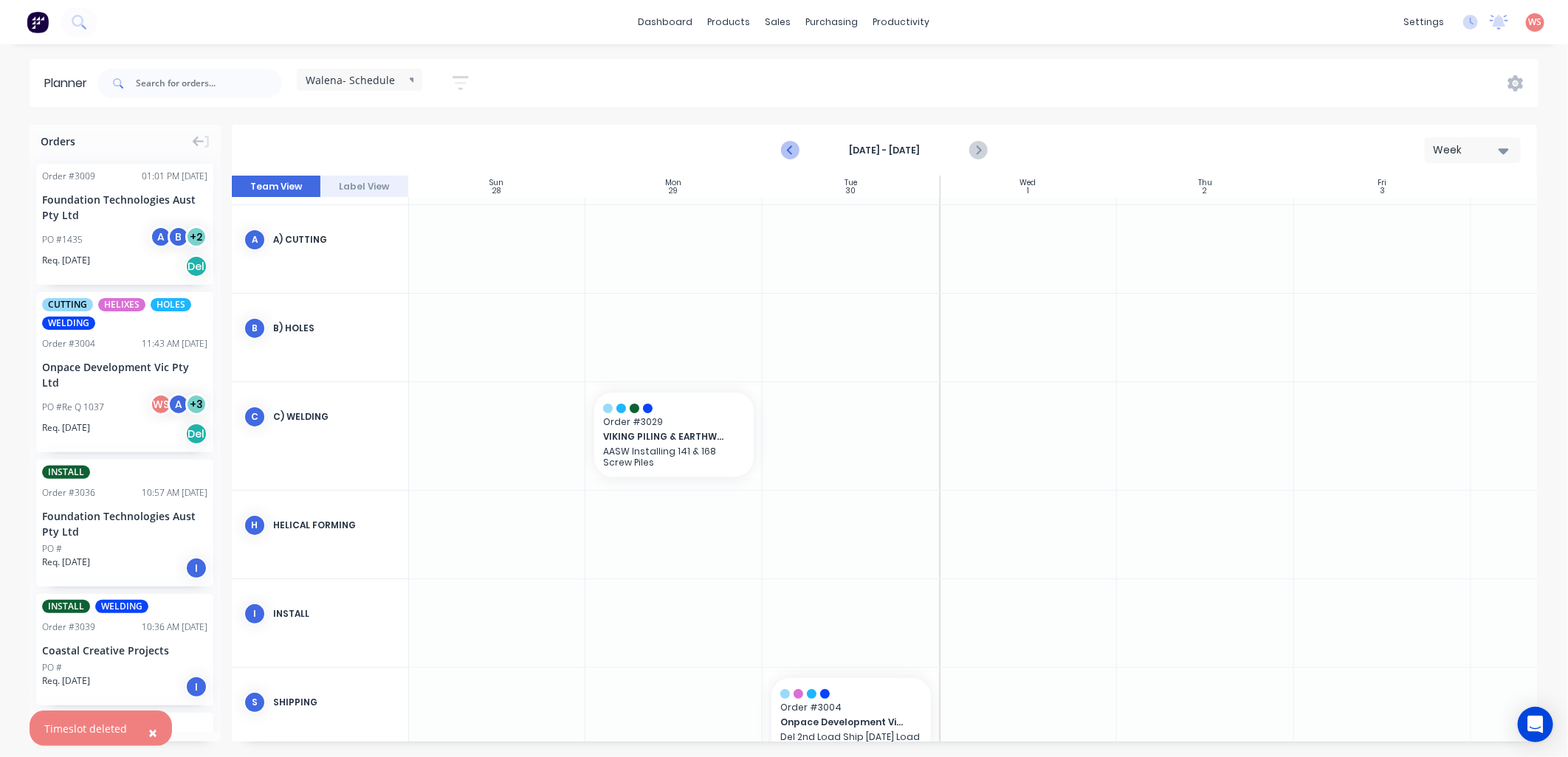
click at [787, 148] on icon "Previous page" at bounding box center [791, 150] width 18 height 18
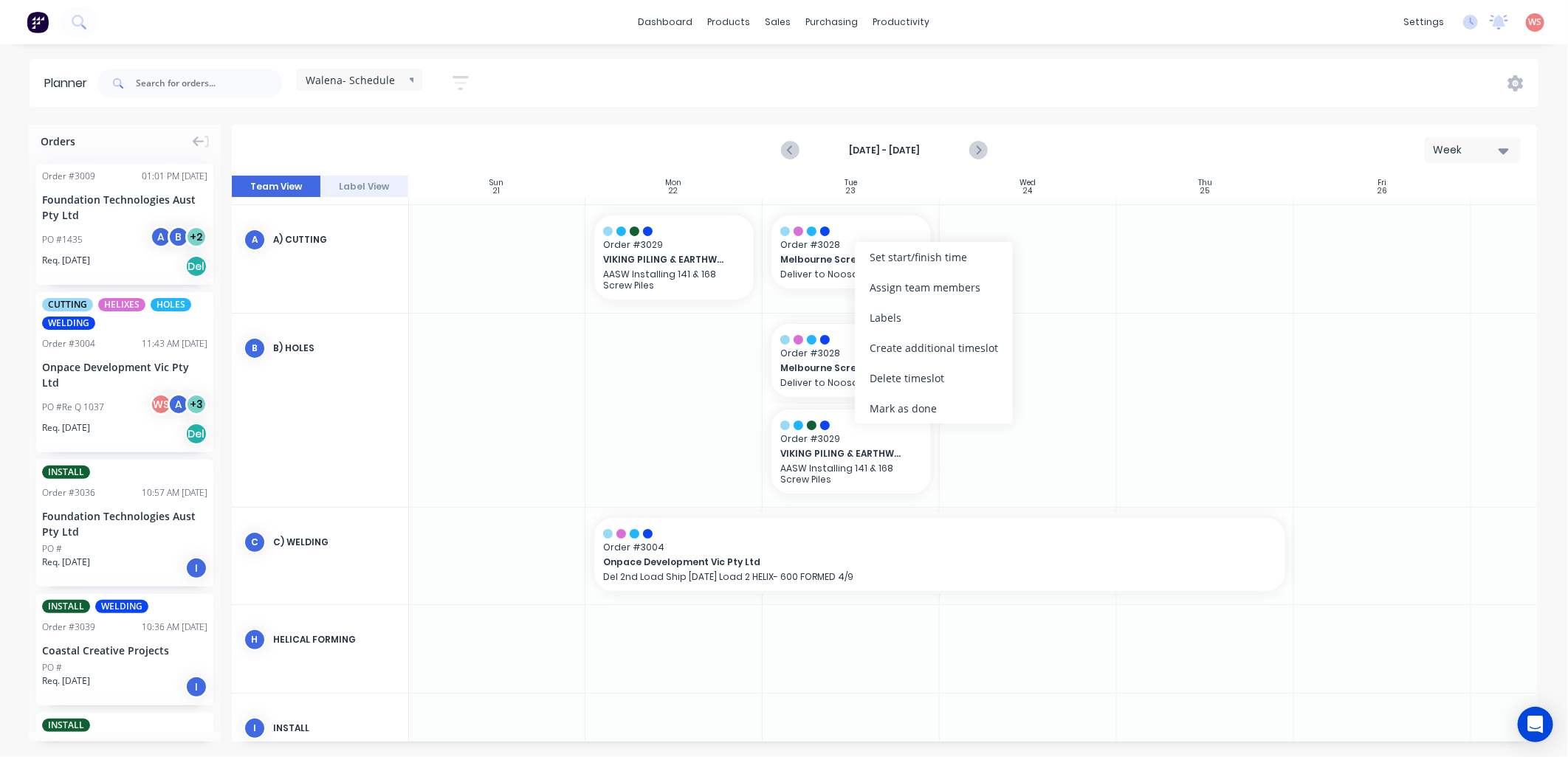
click at [890, 376] on div "Delete timeslot" at bounding box center [934, 378] width 158 height 30
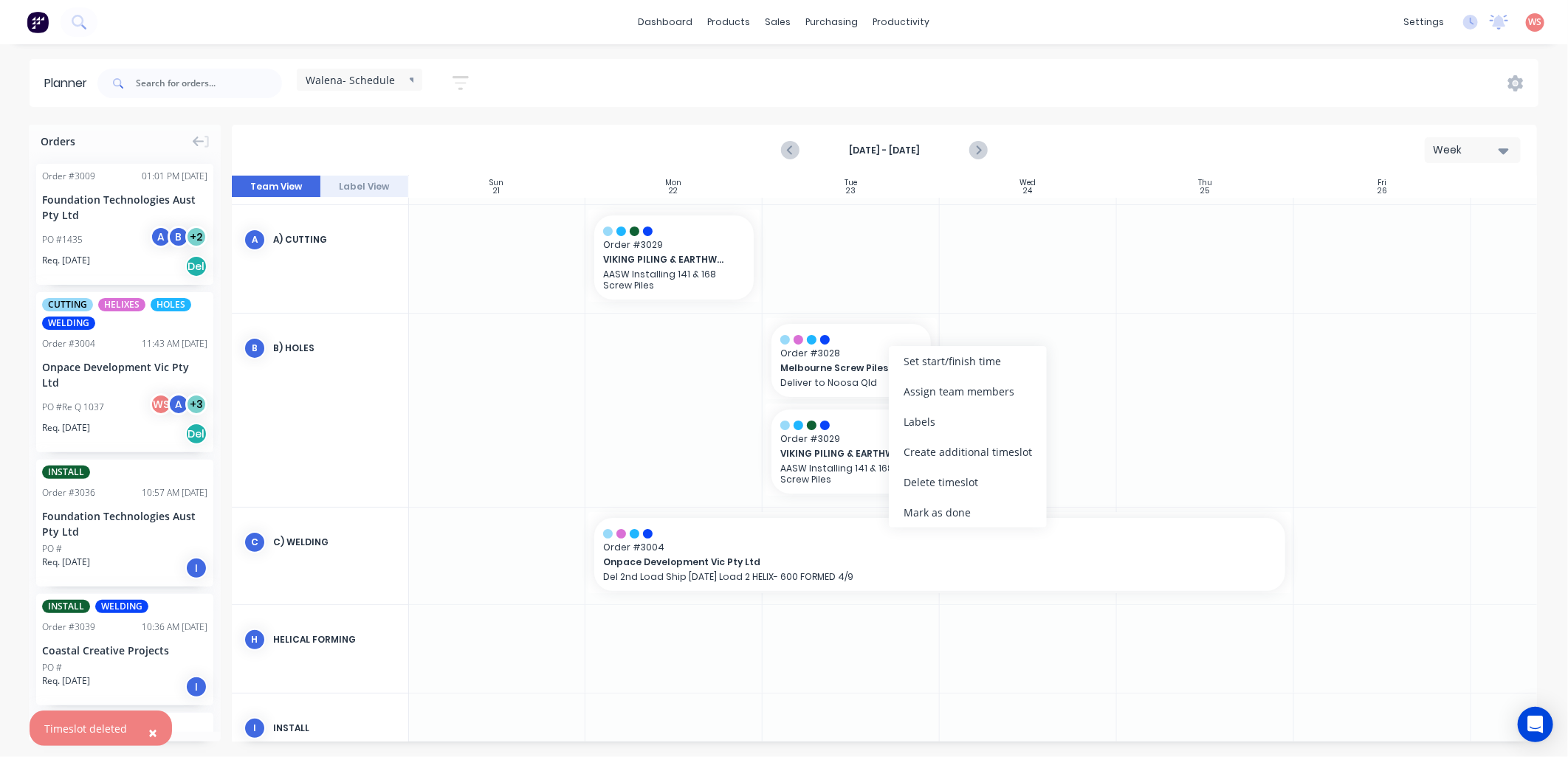
click at [906, 475] on div "Delete timeslot" at bounding box center [968, 481] width 158 height 30
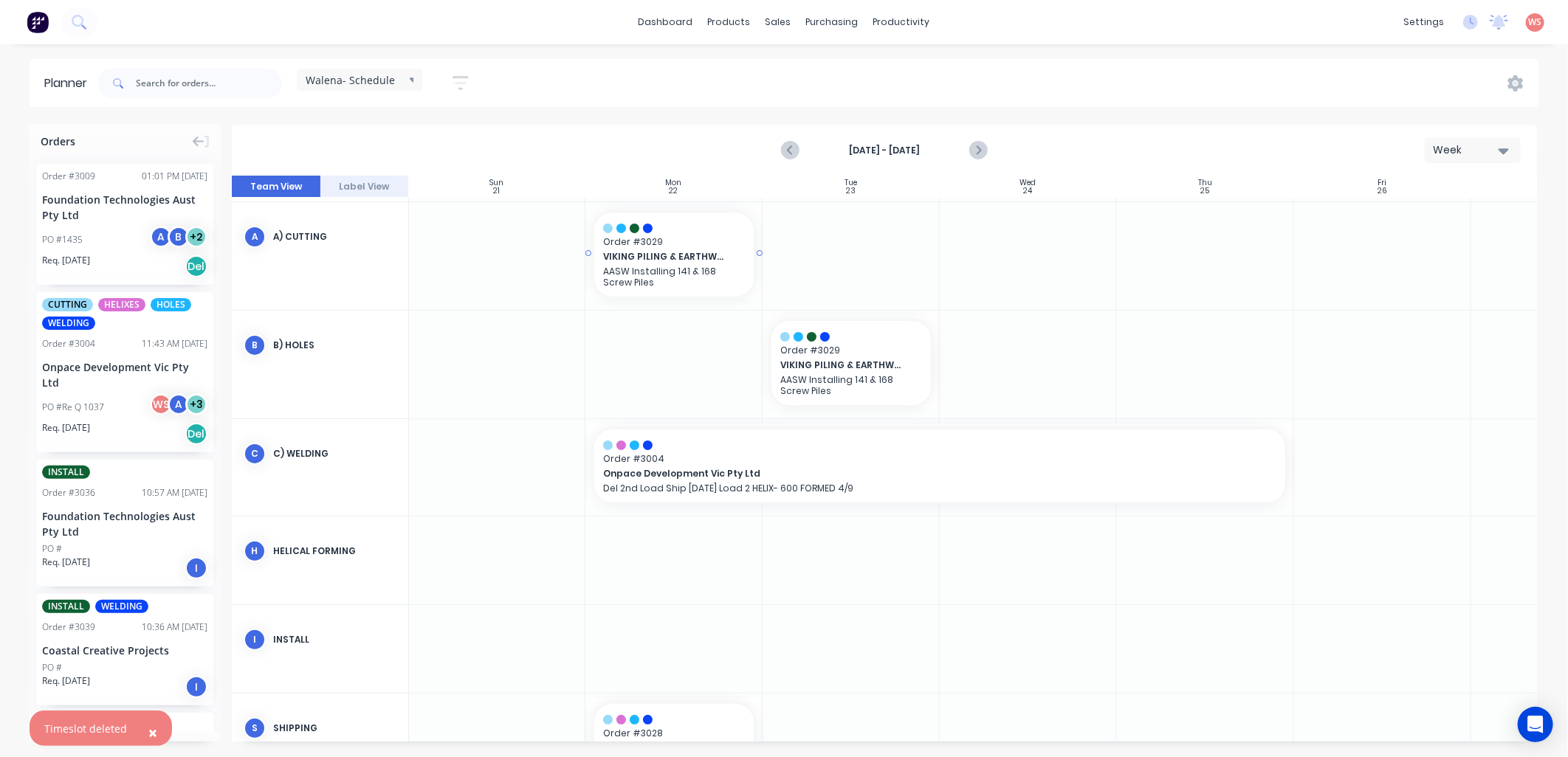
scroll to position [16, 1]
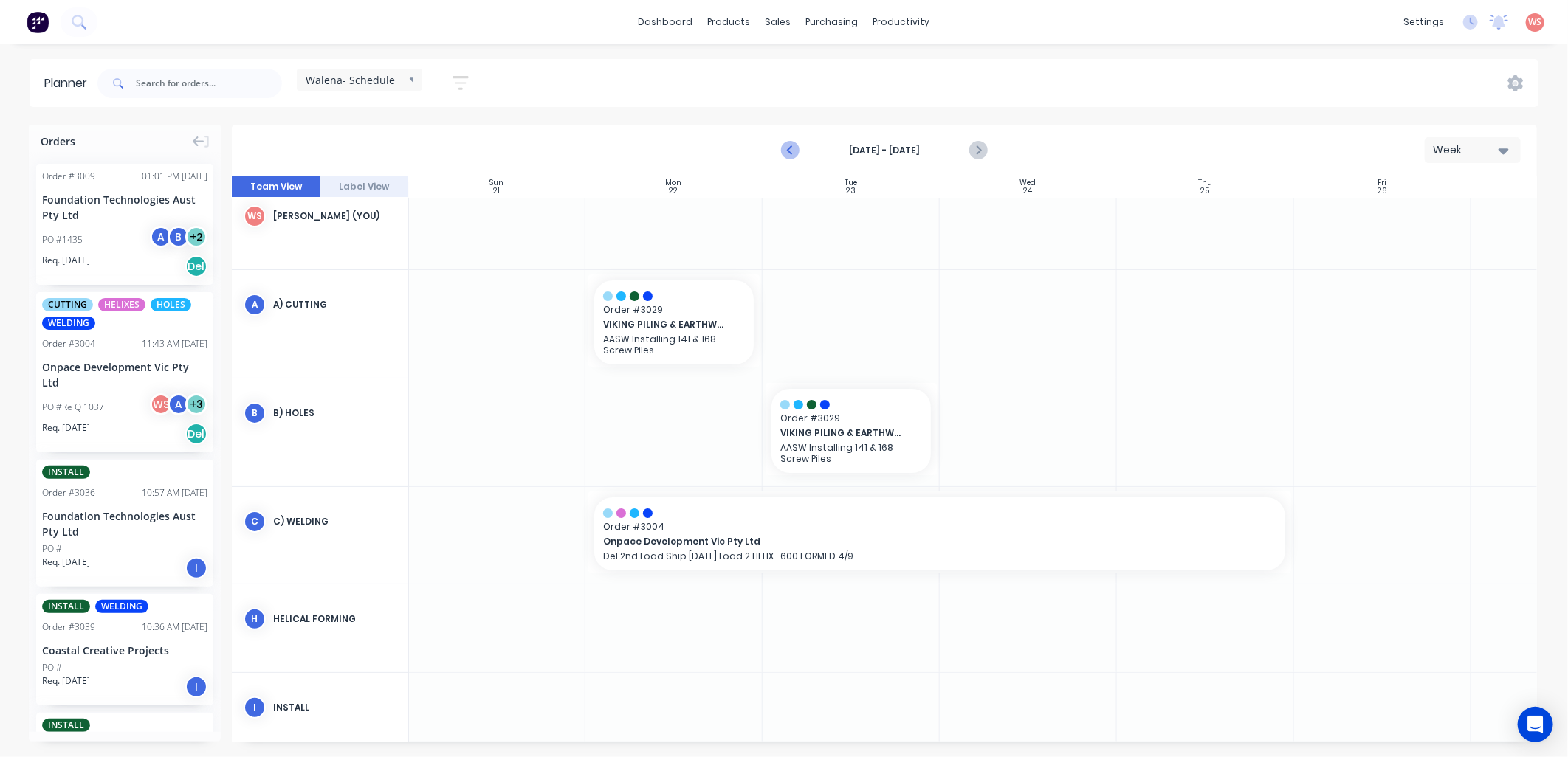
click at [792, 151] on icon "Previous page" at bounding box center [791, 150] width 18 height 18
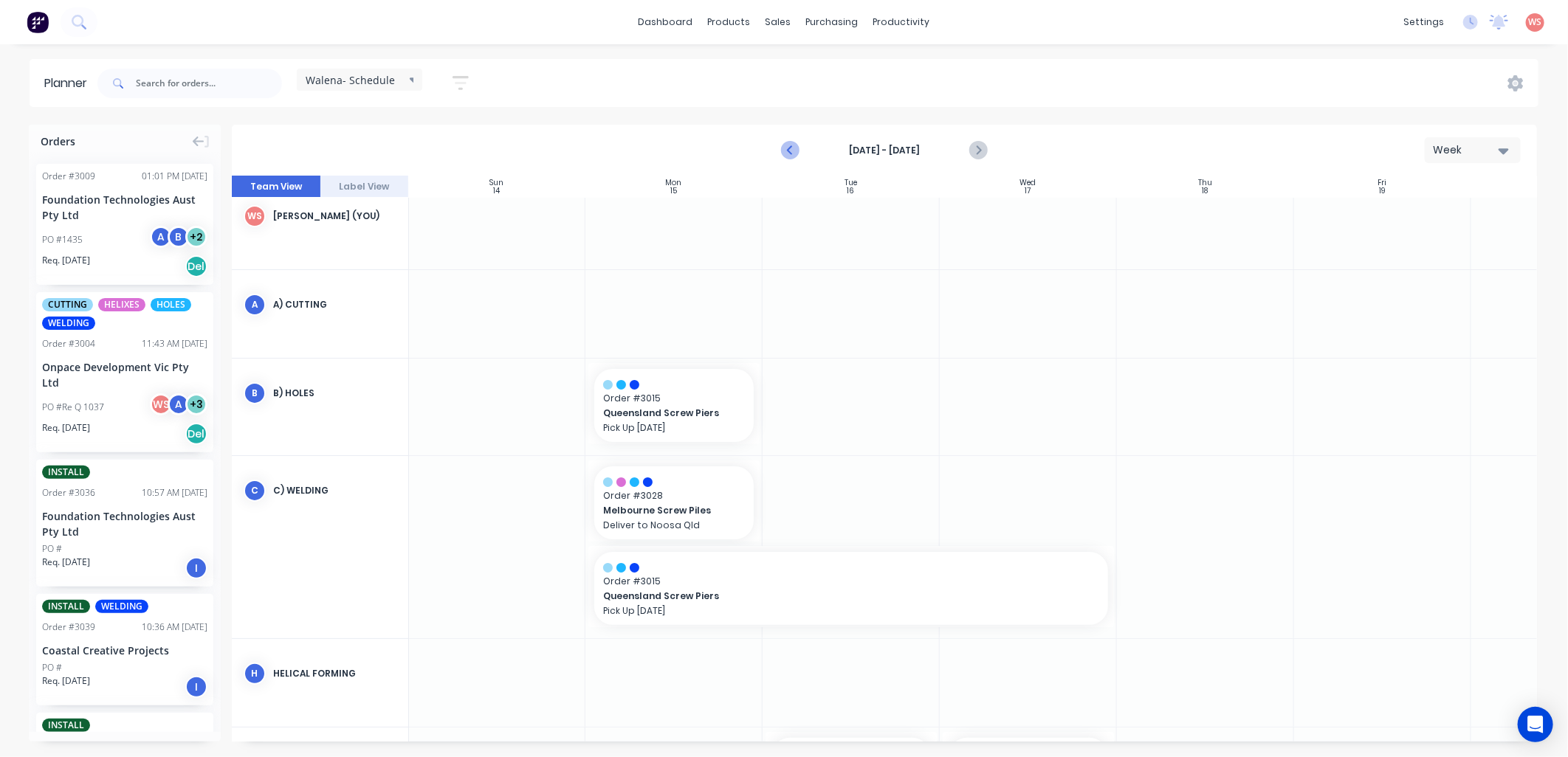
click at [790, 148] on icon "Previous page" at bounding box center [791, 150] width 18 height 18
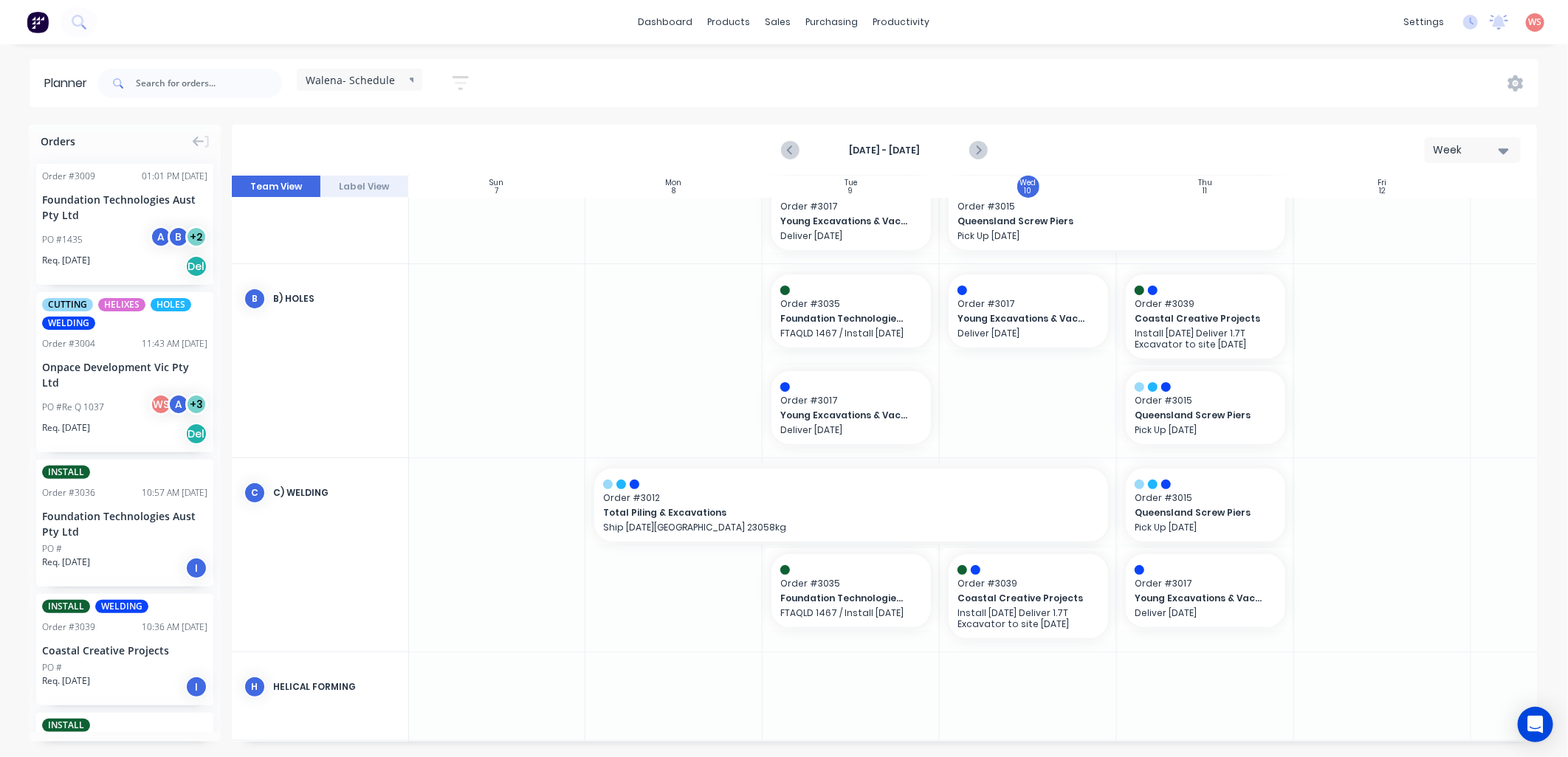
scroll to position [0, 1]
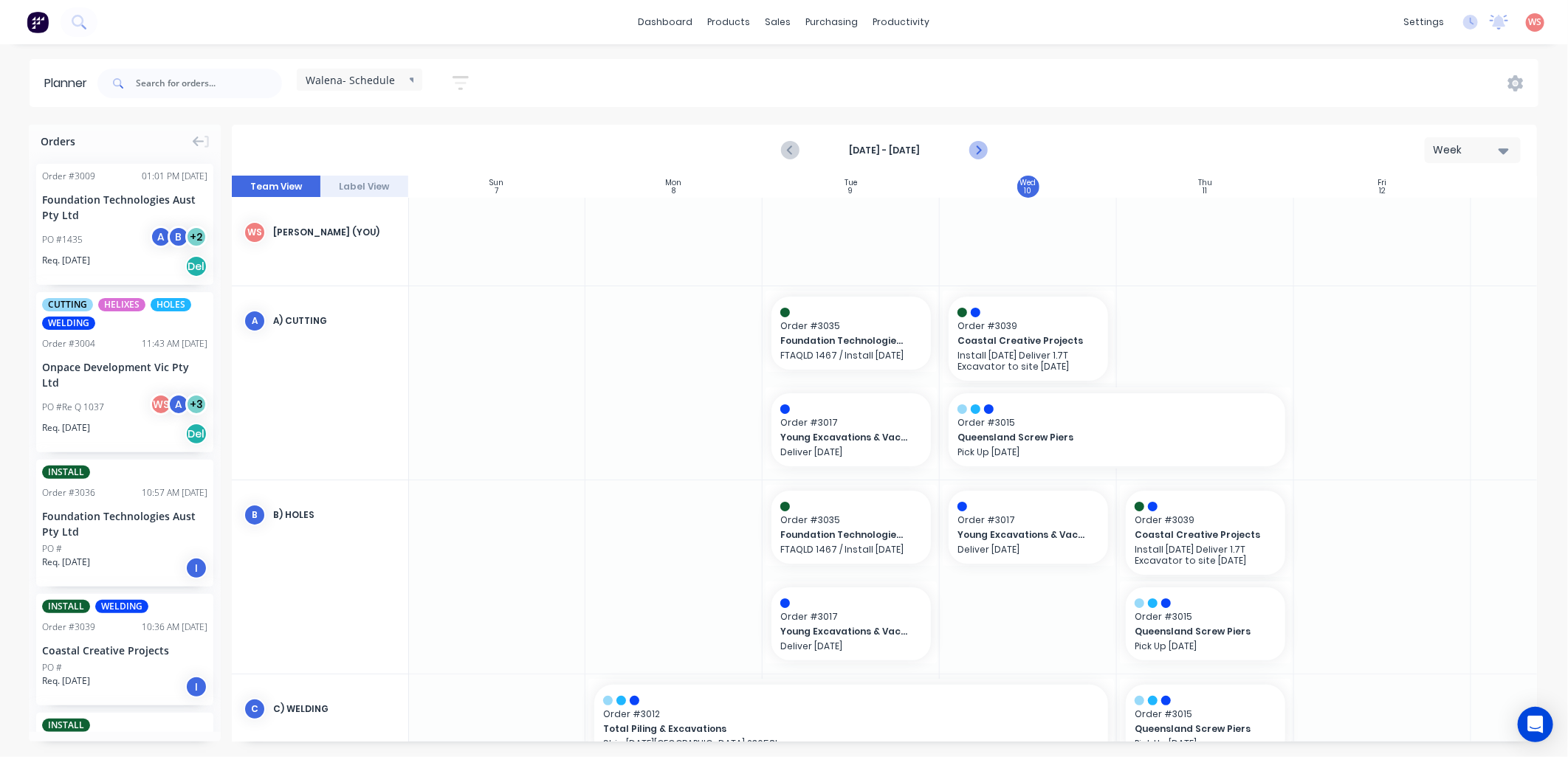
click at [982, 150] on icon "Next page" at bounding box center [978, 150] width 18 height 18
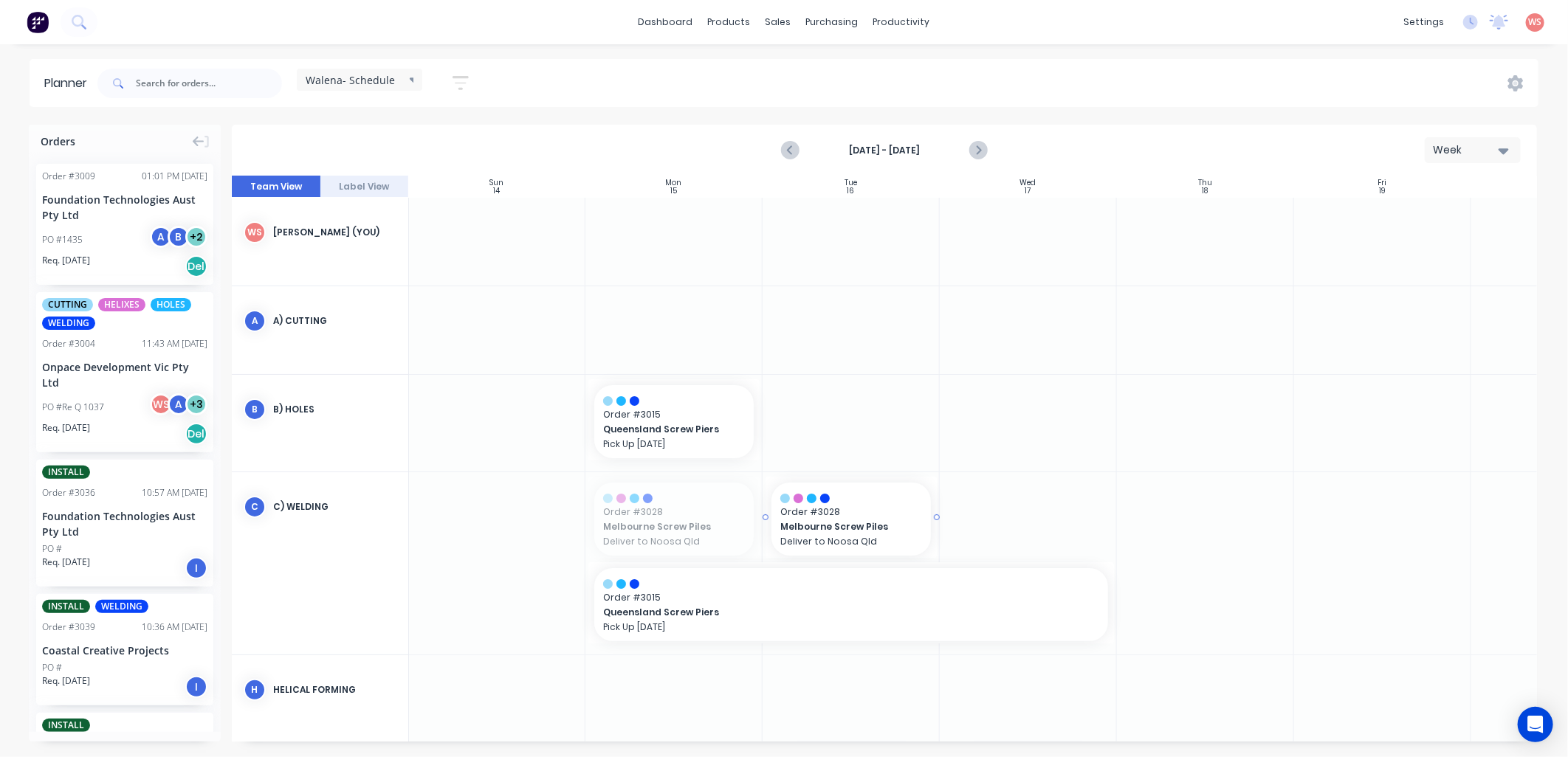
drag, startPoint x: 648, startPoint y: 500, endPoint x: 729, endPoint y: 500, distance: 81.0
drag, startPoint x: 824, startPoint y: 601, endPoint x: 697, endPoint y: 592, distance: 127.3
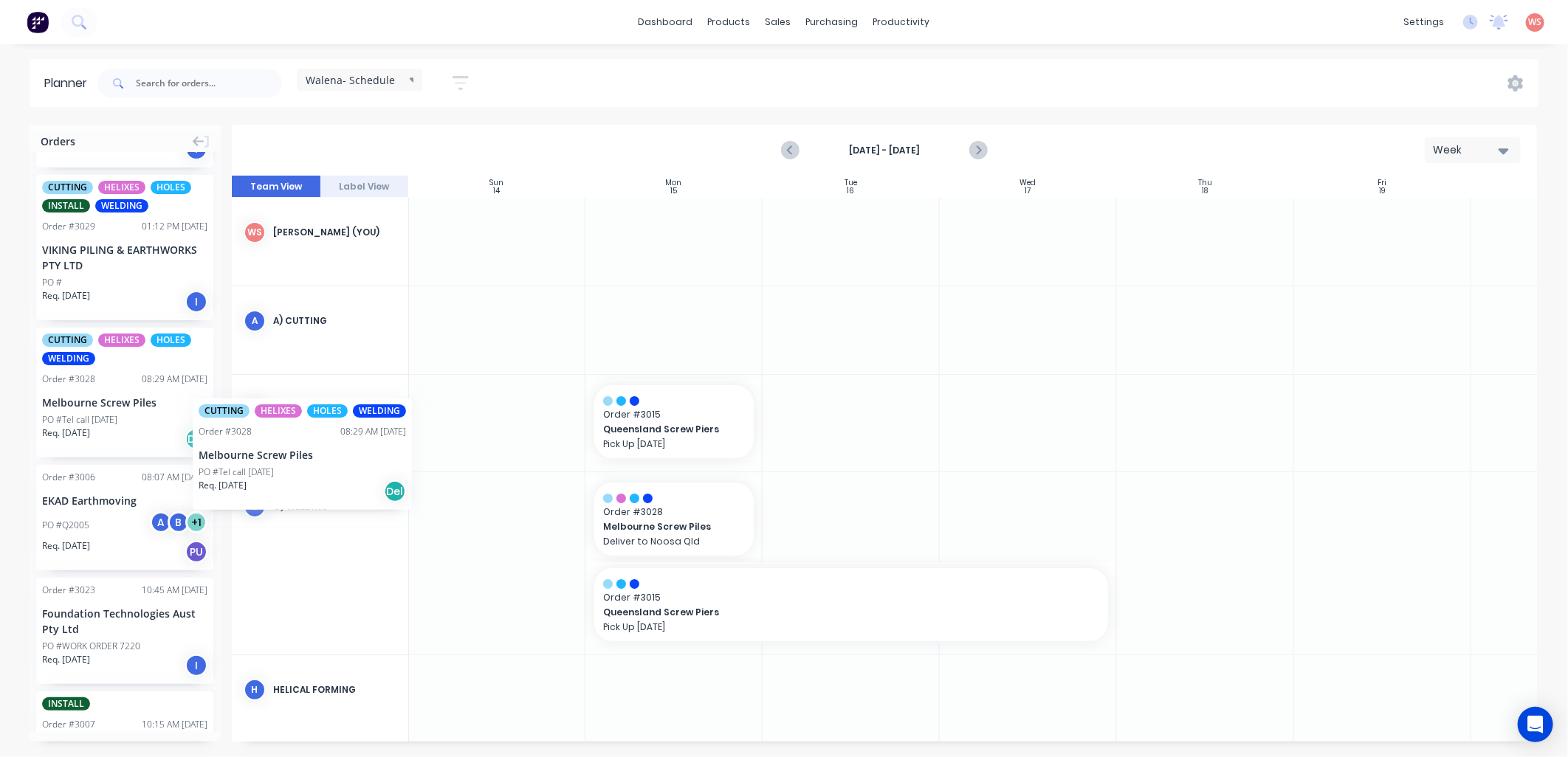
scroll to position [0, 0]
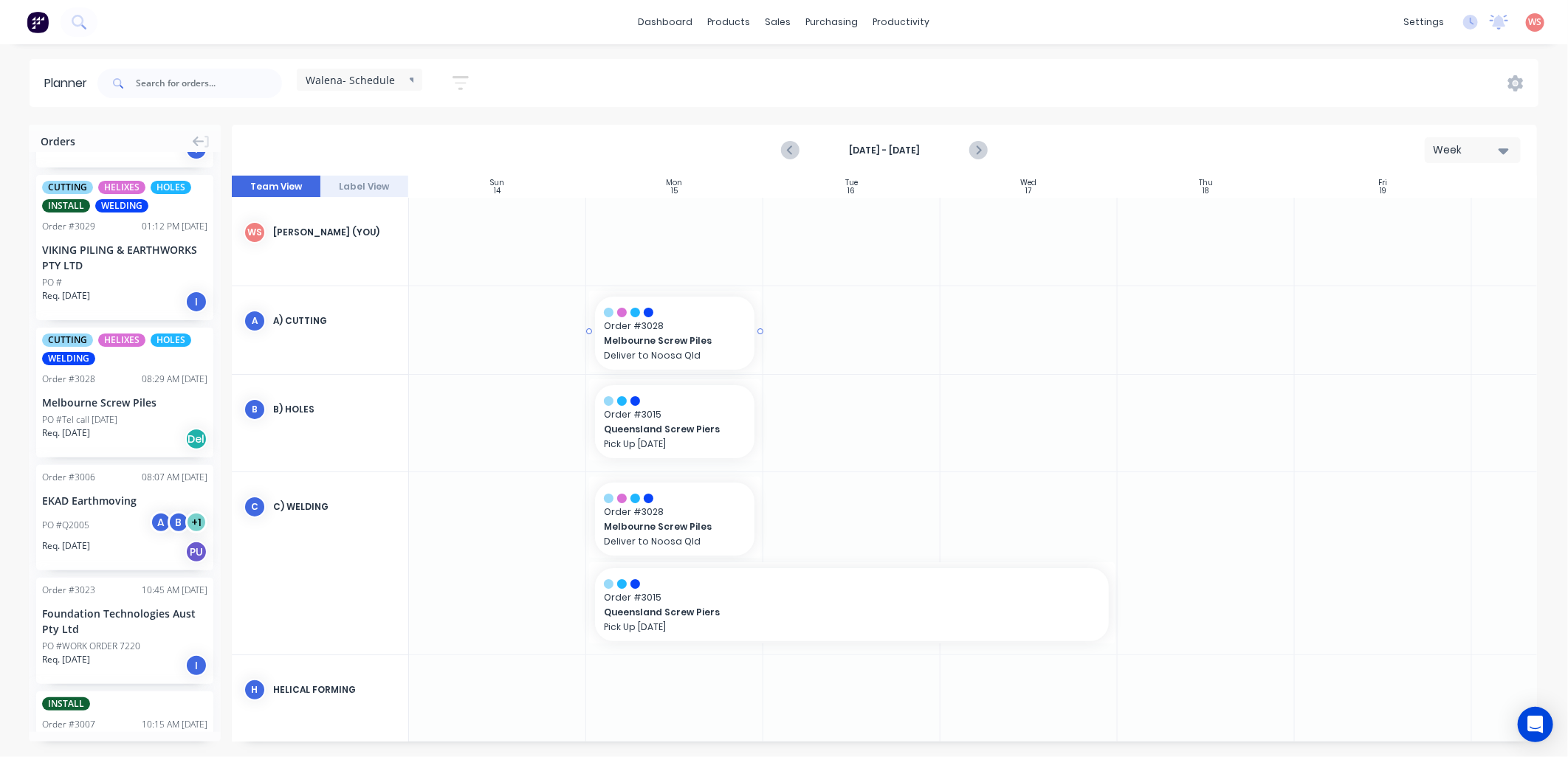
drag, startPoint x: 70, startPoint y: 388, endPoint x: 749, endPoint y: 318, distance: 682.6
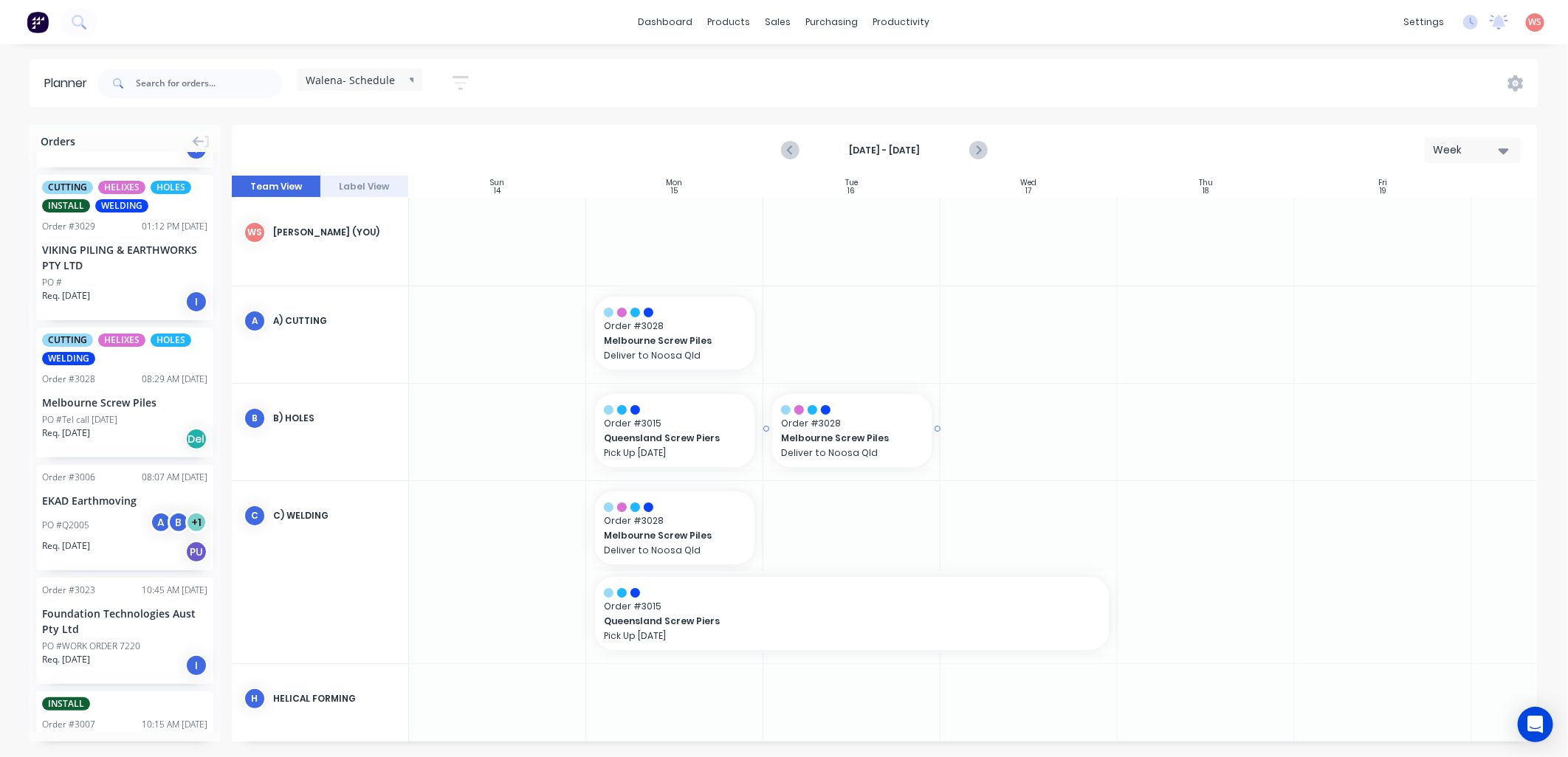
drag, startPoint x: 70, startPoint y: 374, endPoint x: 882, endPoint y: 434, distance: 814.2
drag, startPoint x: 880, startPoint y: 419, endPoint x: 829, endPoint y: 422, distance: 51.1
drag, startPoint x: 681, startPoint y: 428, endPoint x: 1002, endPoint y: 437, distance: 321.1
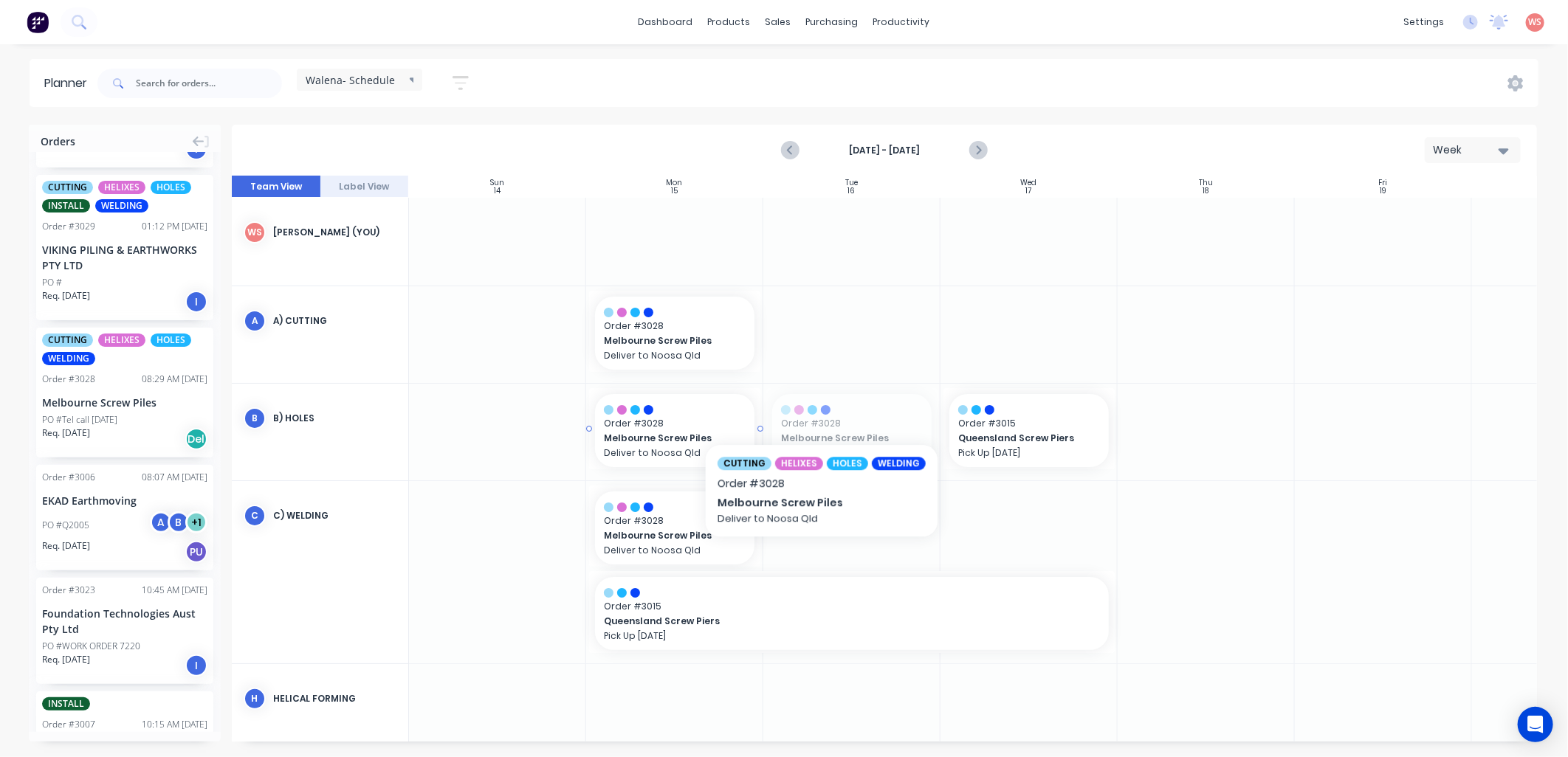
drag, startPoint x: 838, startPoint y: 407, endPoint x: 716, endPoint y: 408, distance: 122.0
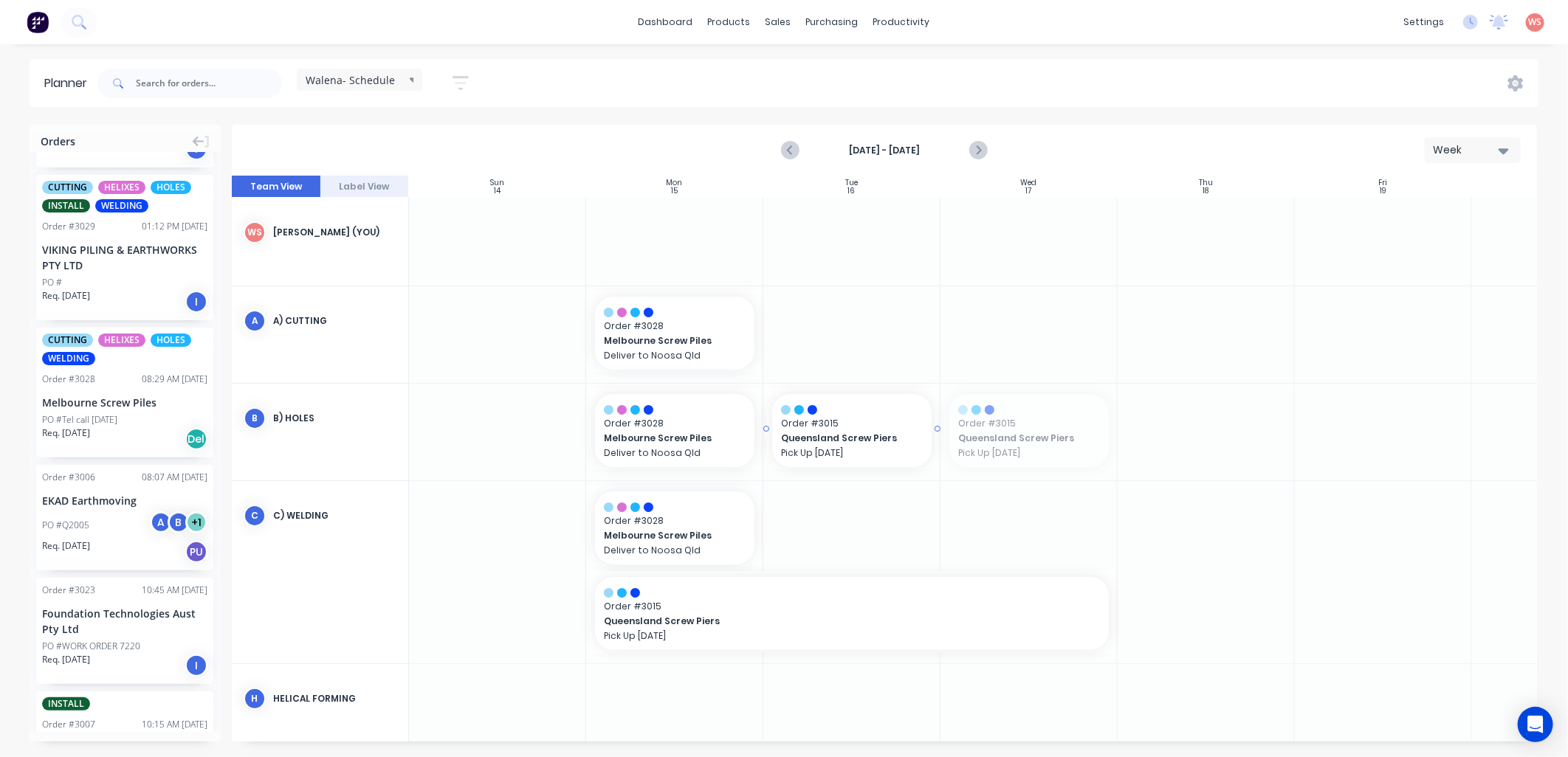
drag, startPoint x: 1015, startPoint y: 427, endPoint x: 891, endPoint y: 442, distance: 124.9
click at [784, 151] on icon "Previous page" at bounding box center [791, 150] width 18 height 18
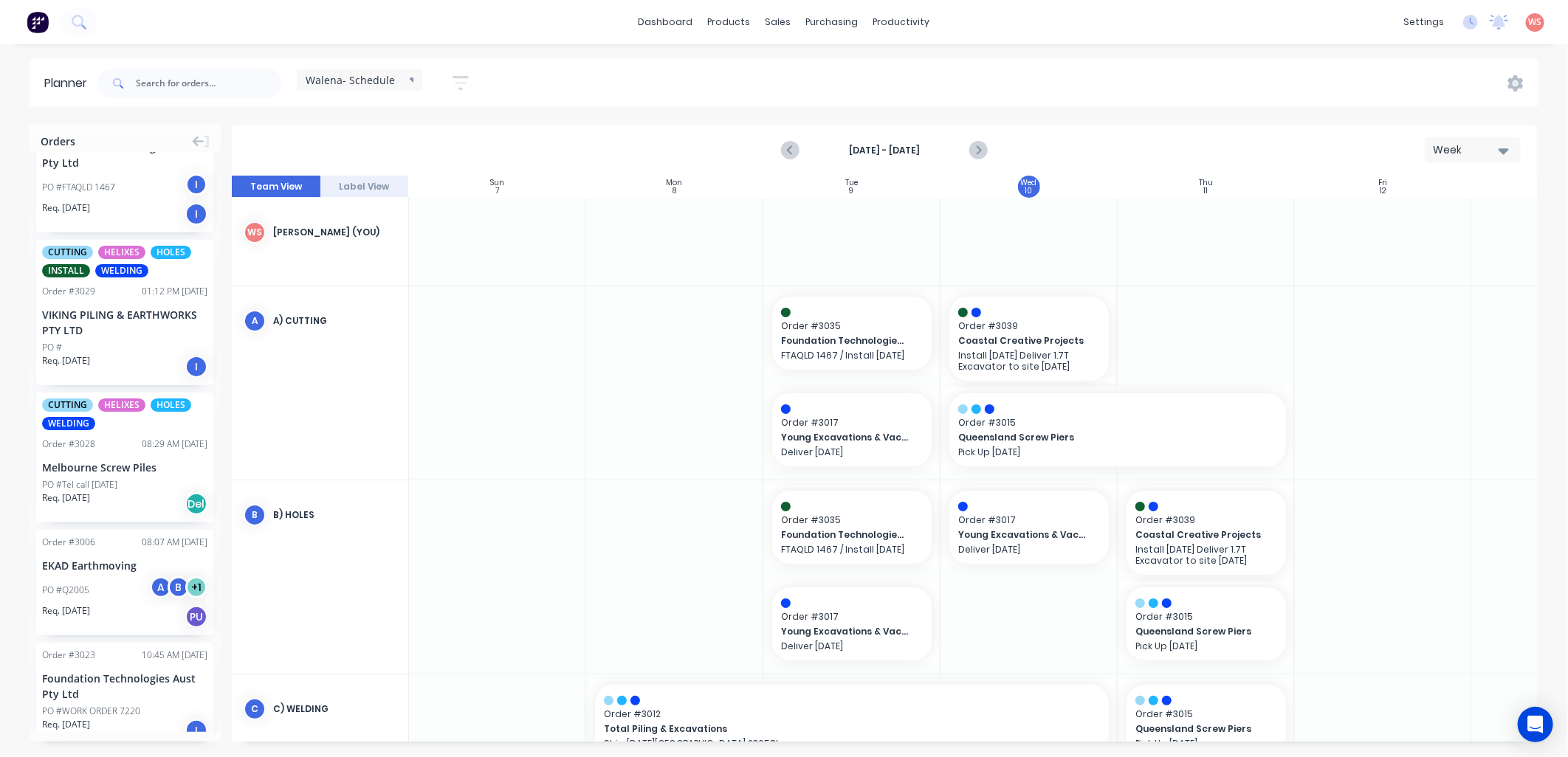
scroll to position [764, 0]
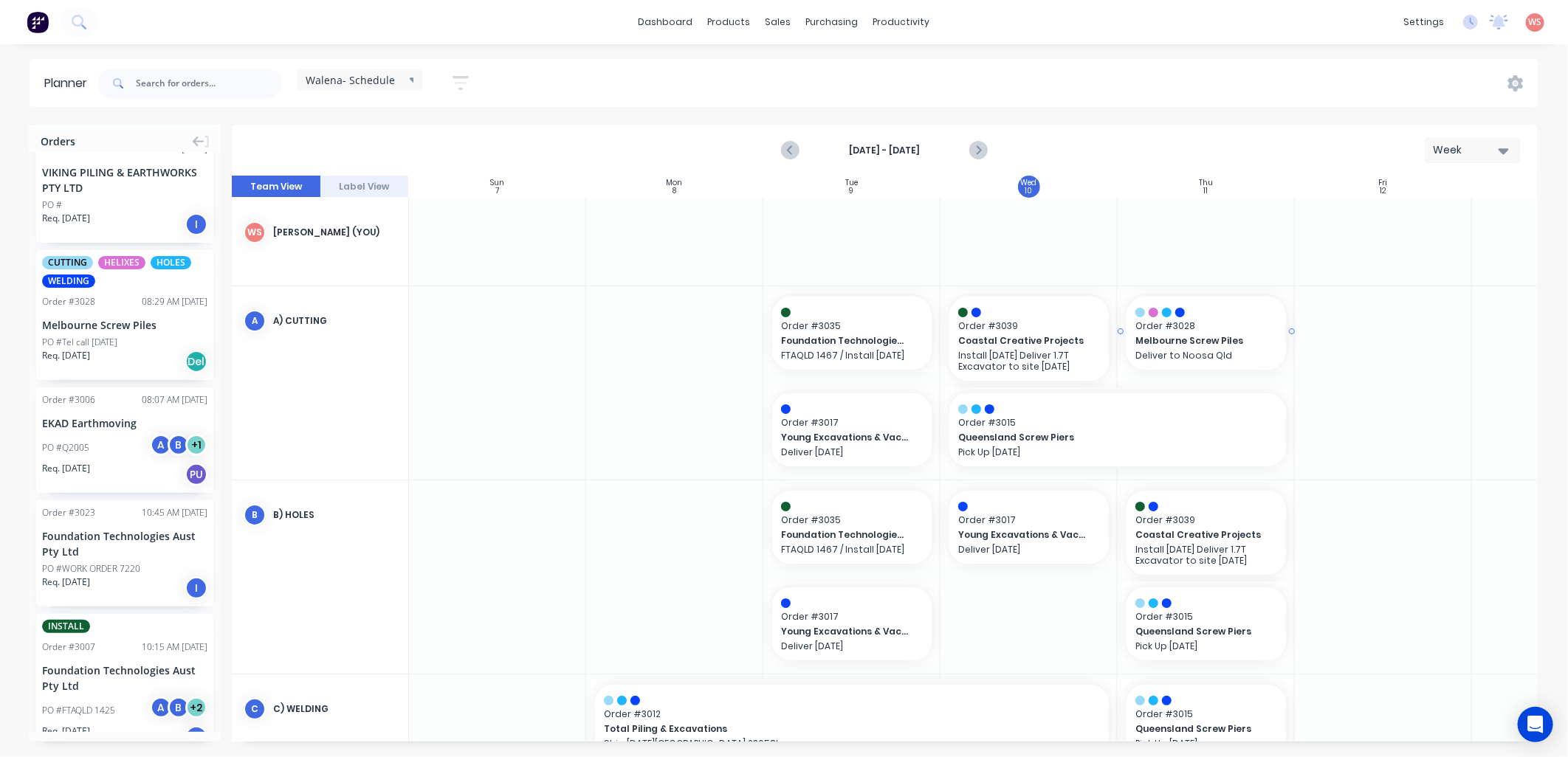
drag, startPoint x: 124, startPoint y: 290, endPoint x: 1149, endPoint y: 315, distance: 1025.3
drag, startPoint x: 1290, startPoint y: 428, endPoint x: 1123, endPoint y: 428, distance: 167.0
drag, startPoint x: 1083, startPoint y: 426, endPoint x: 1129, endPoint y: 422, distance: 46.2
drag, startPoint x: 1469, startPoint y: 426, endPoint x: 1312, endPoint y: 432, distance: 157.1
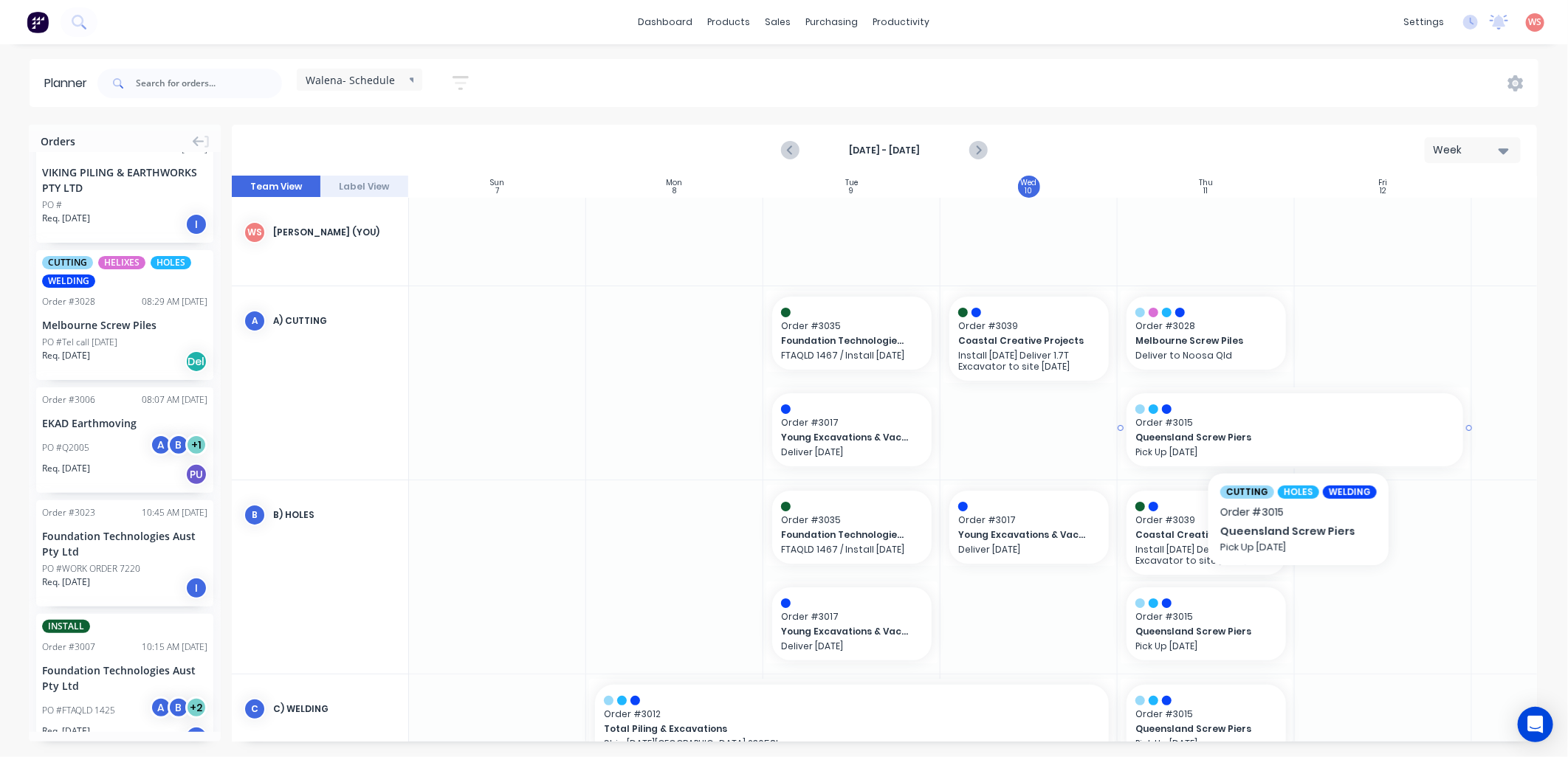
click at [1209, 421] on span "Order # 3015" at bounding box center [1295, 422] width 319 height 14
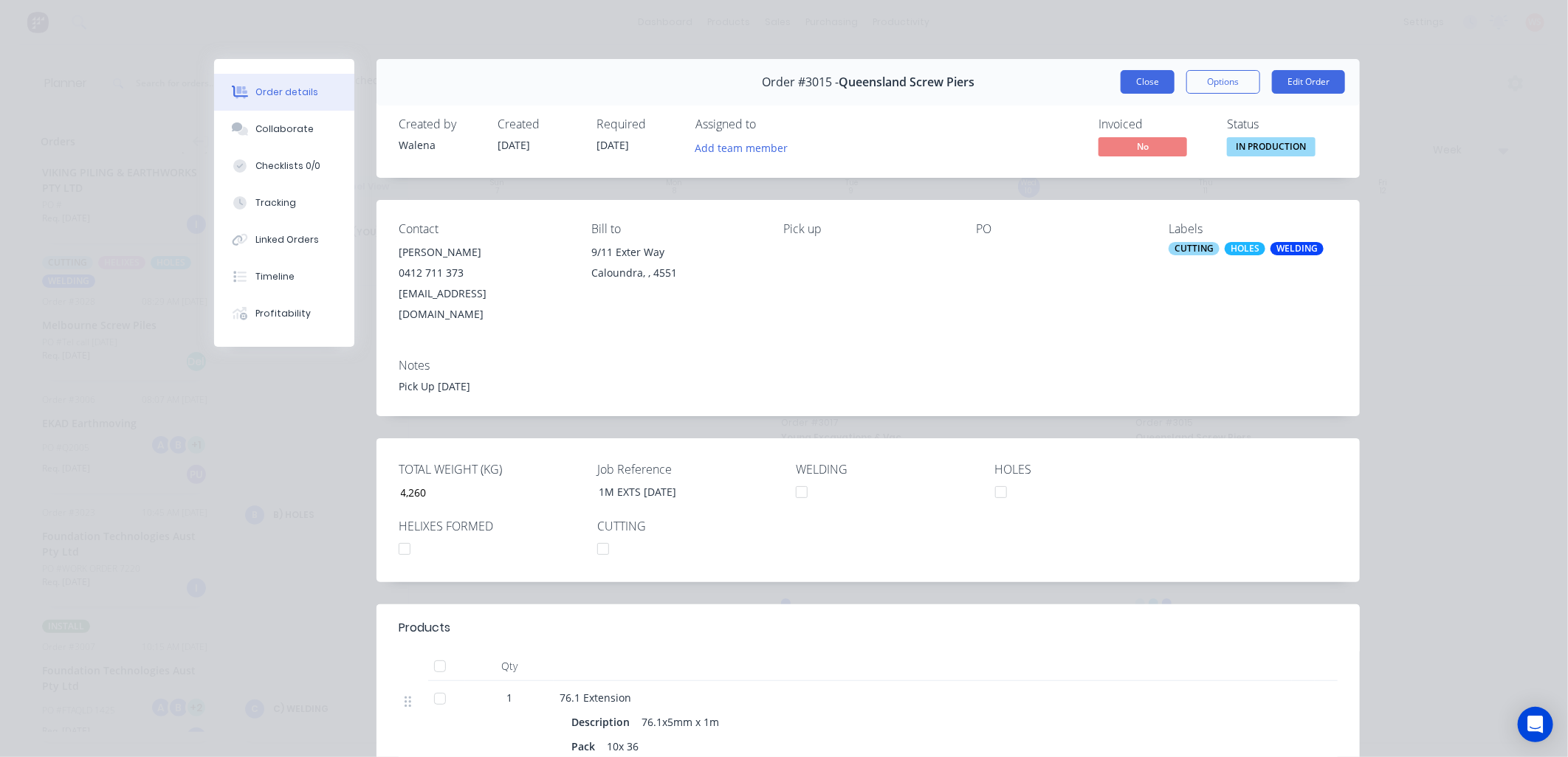
click at [1135, 77] on button "Close" at bounding box center [1147, 82] width 54 height 24
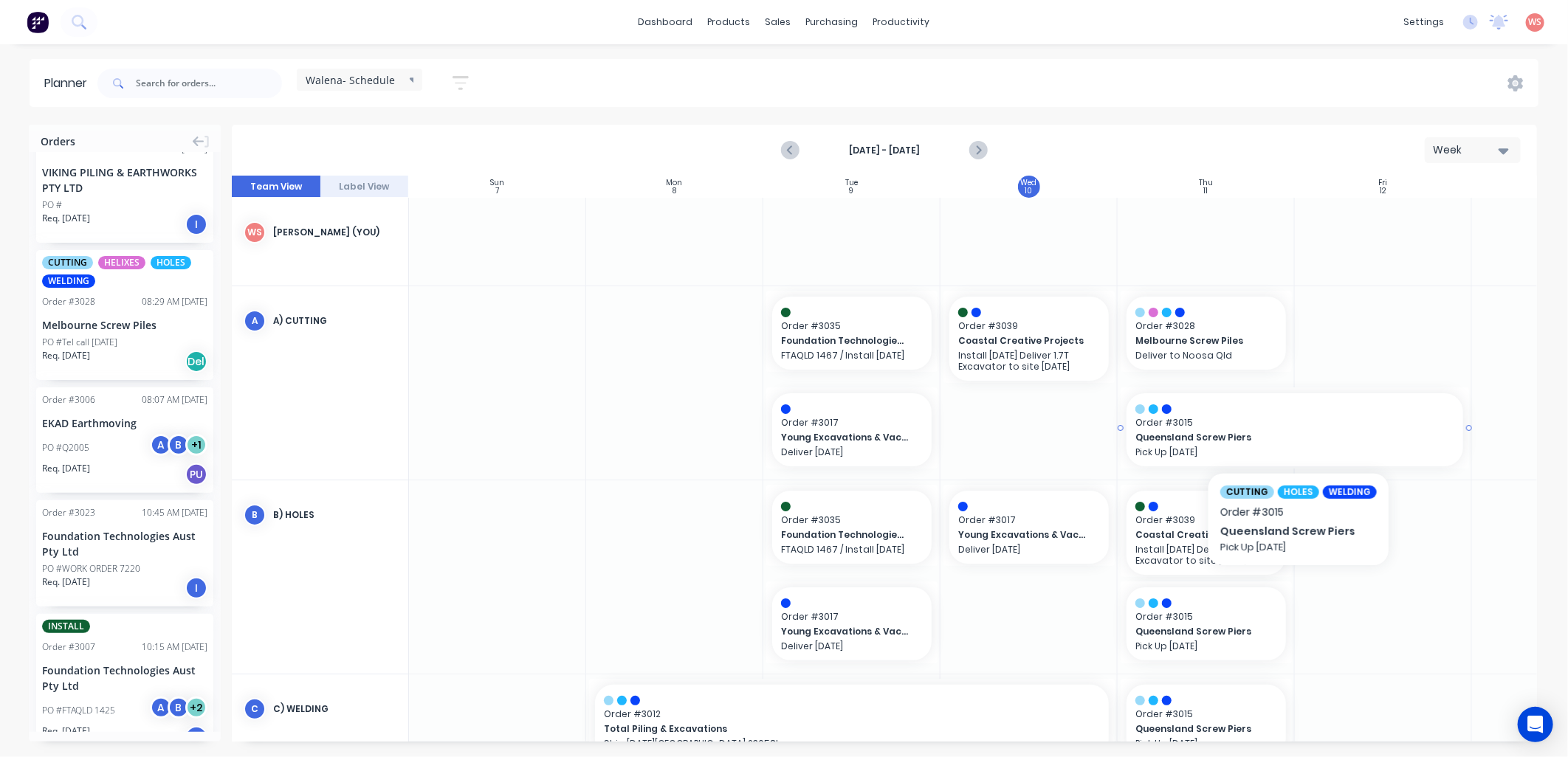
click at [1268, 438] on span "Queensland Screw Piers" at bounding box center [1279, 437] width 287 height 14
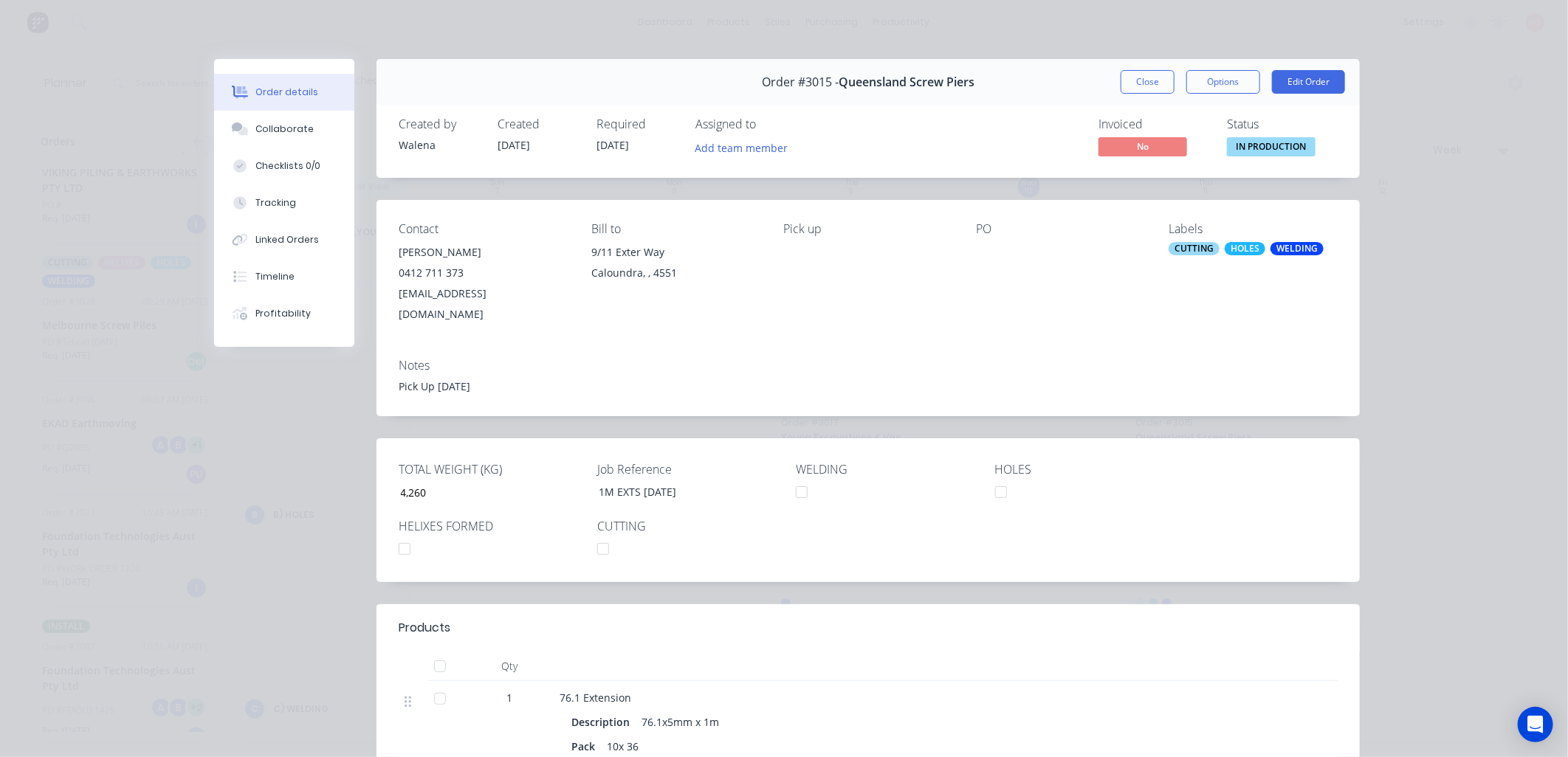
drag, startPoint x: 1268, startPoint y: 438, endPoint x: 1116, endPoint y: 82, distance: 387.1
click at [1121, 84] on button "Close" at bounding box center [1147, 82] width 54 height 24
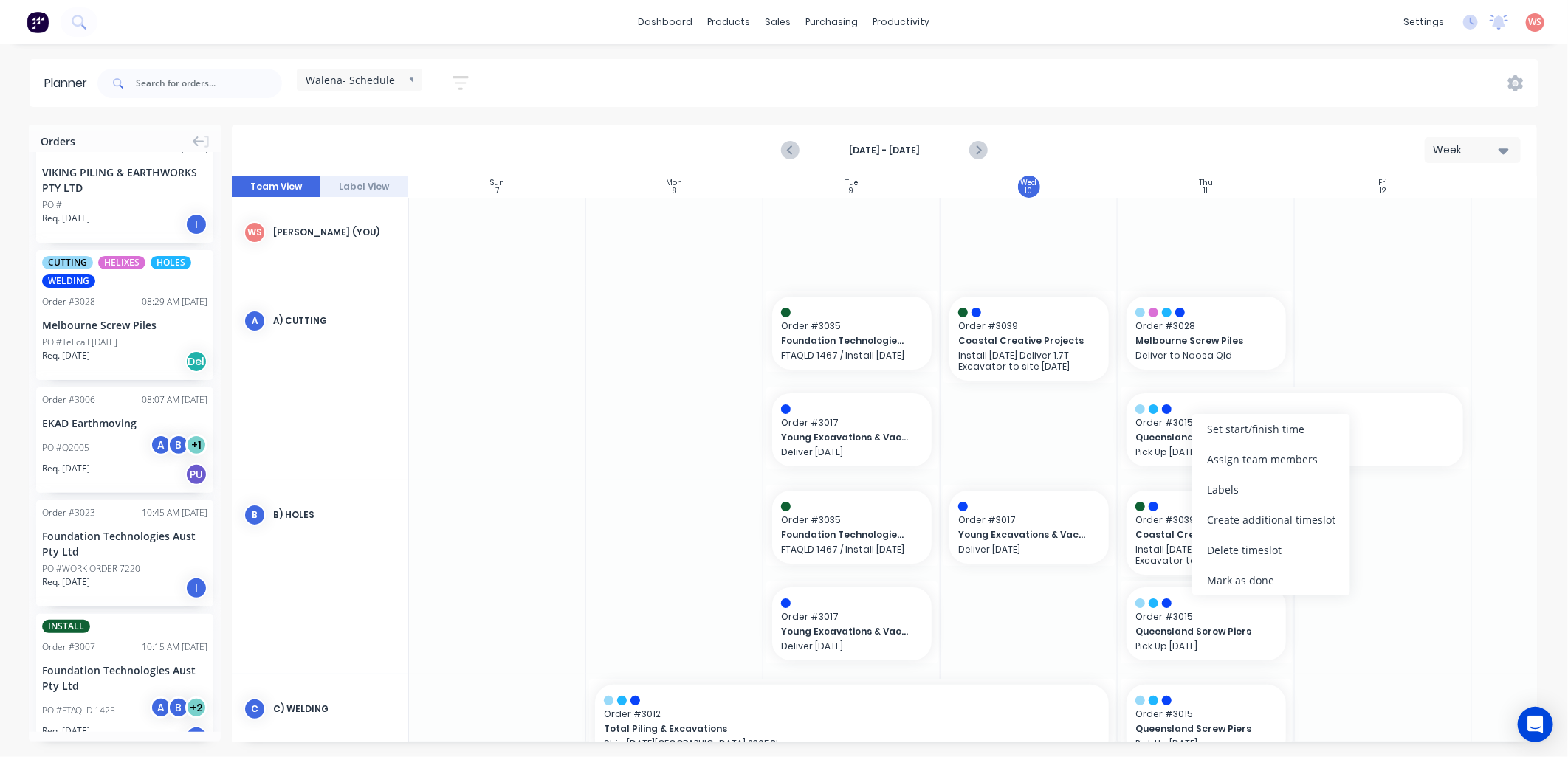
click at [1266, 546] on div "Delete timeslot" at bounding box center [1271, 549] width 158 height 30
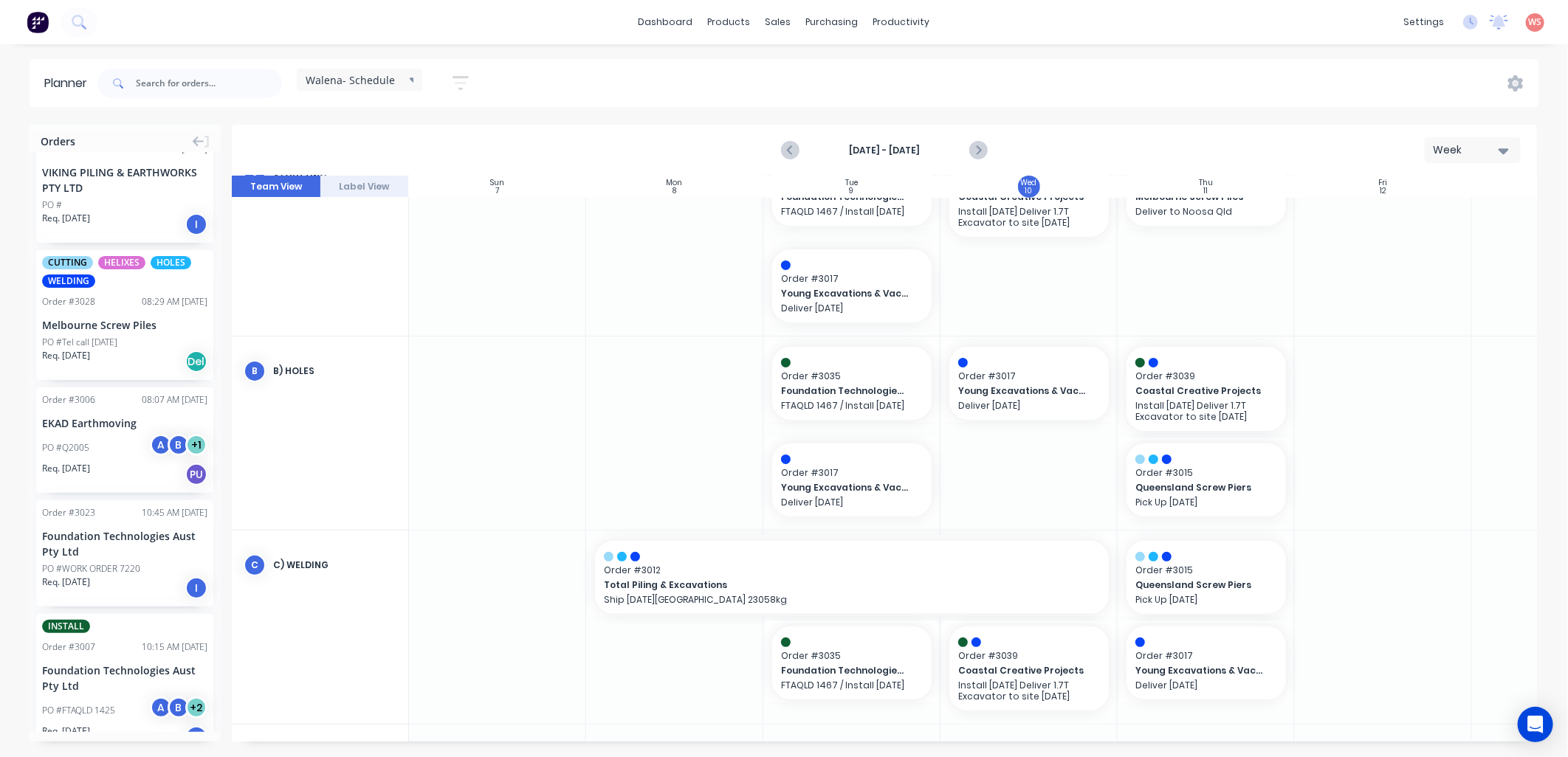
scroll to position [109, 0]
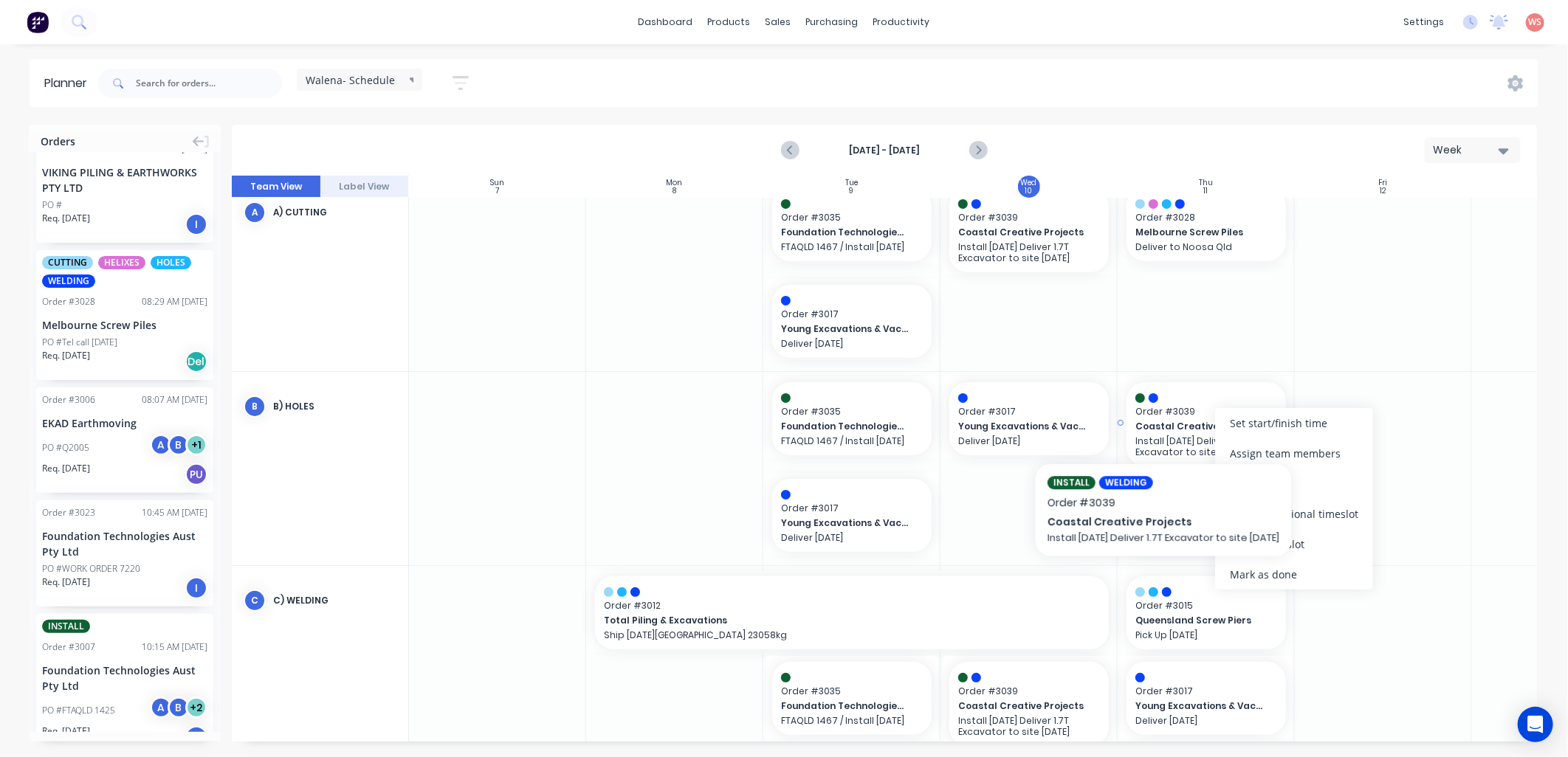
click at [1165, 427] on span "Coastal Creative Projects" at bounding box center [1199, 426] width 128 height 14
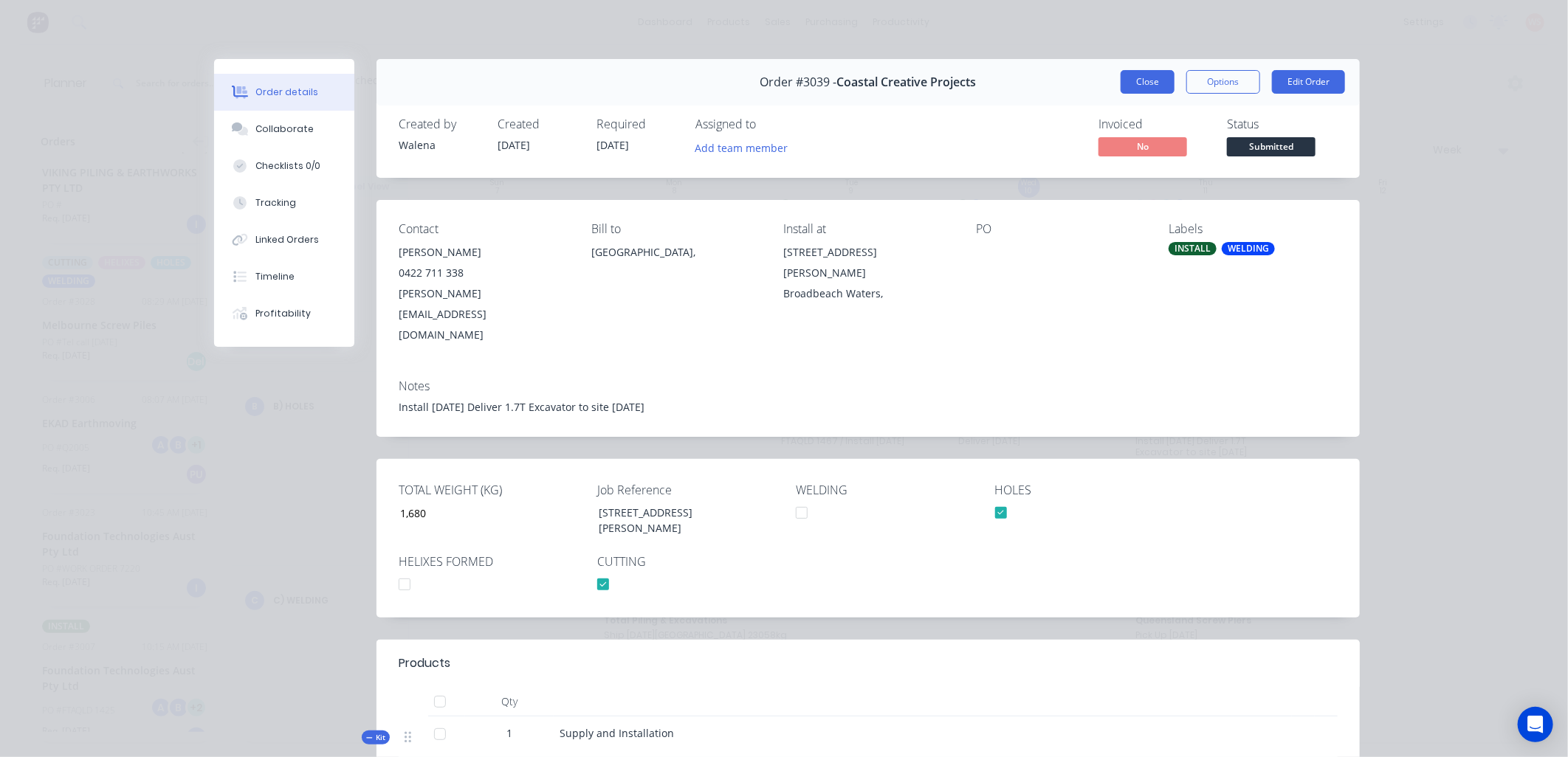
click at [1143, 78] on button "Close" at bounding box center [1147, 82] width 54 height 24
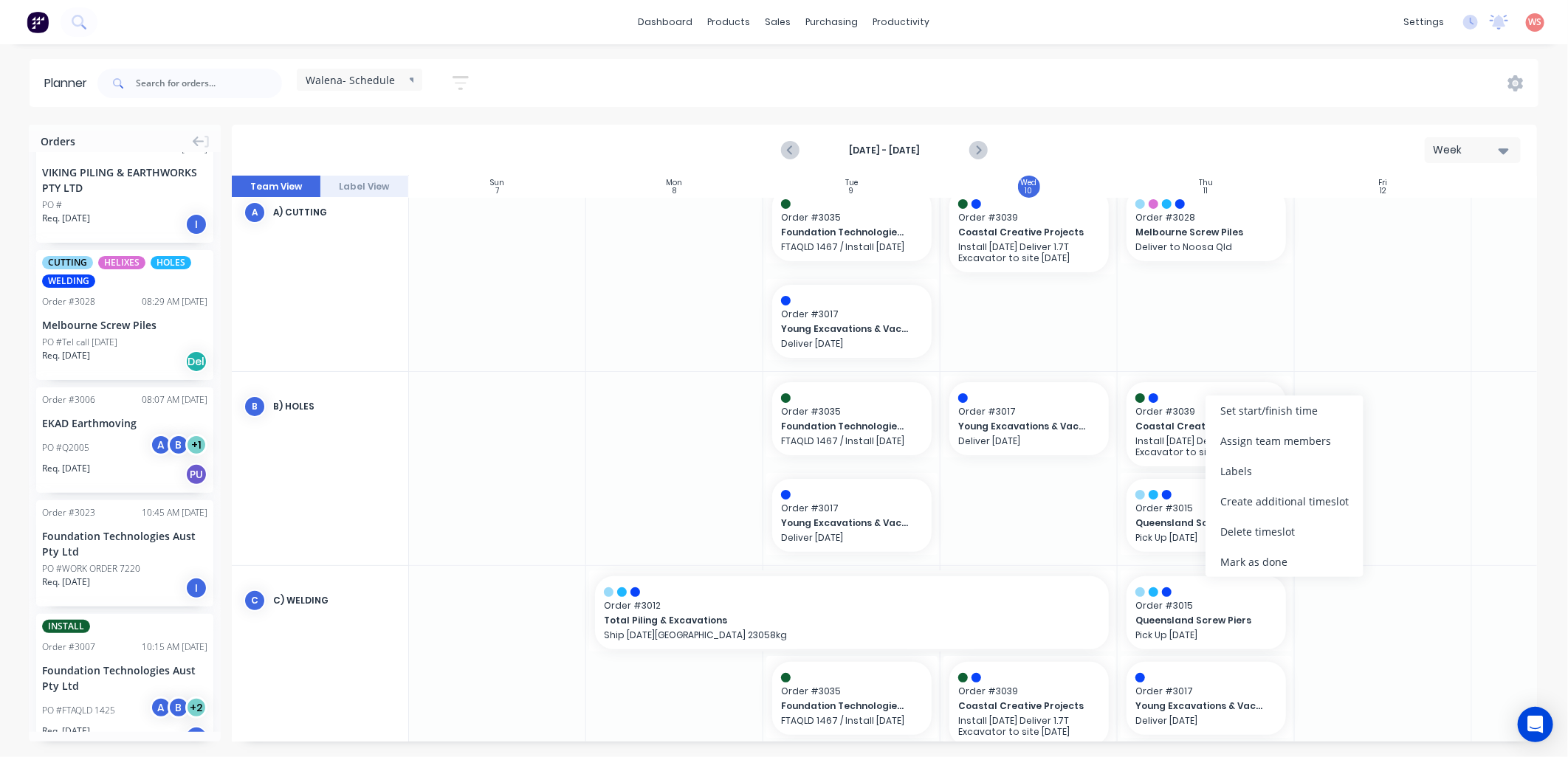
click at [1253, 522] on div "Delete timeslot" at bounding box center [1284, 531] width 158 height 30
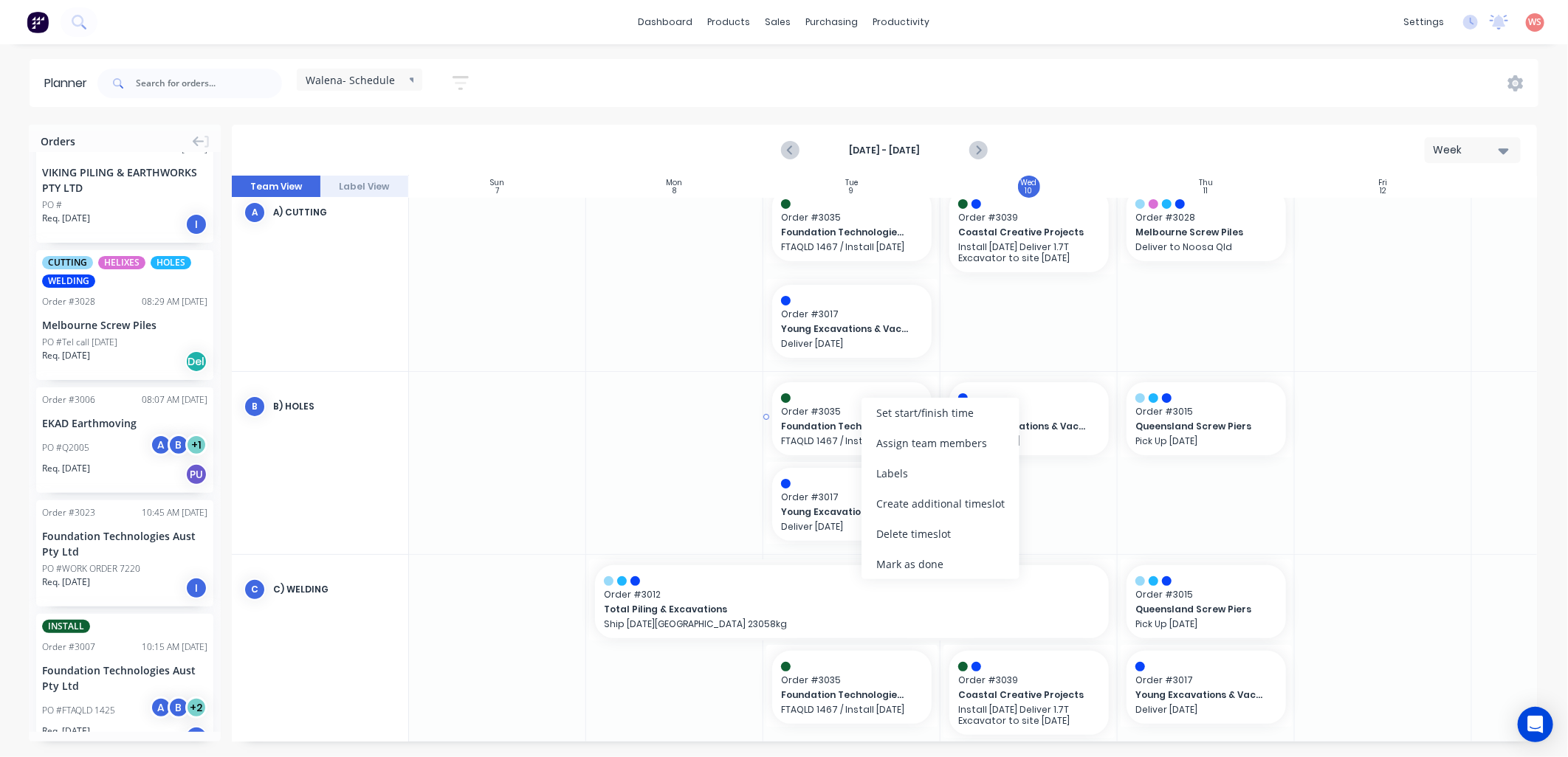
click at [848, 419] on div "Foundation Technologies Aust Pty Ltd FTAQLD 1467 / Install [DATE]" at bounding box center [852, 432] width 141 height 27
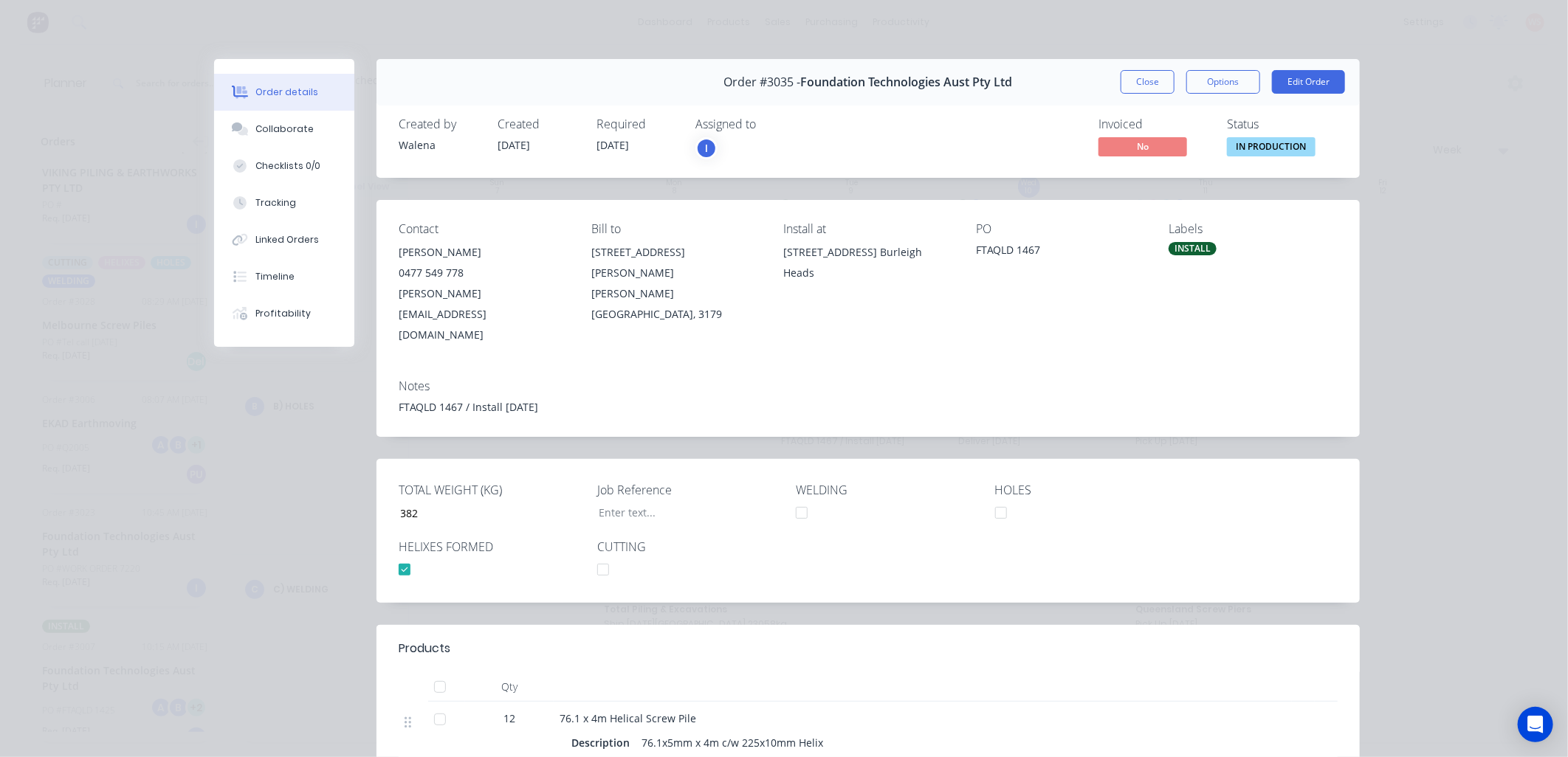
click at [1135, 82] on button "Close" at bounding box center [1147, 82] width 54 height 24
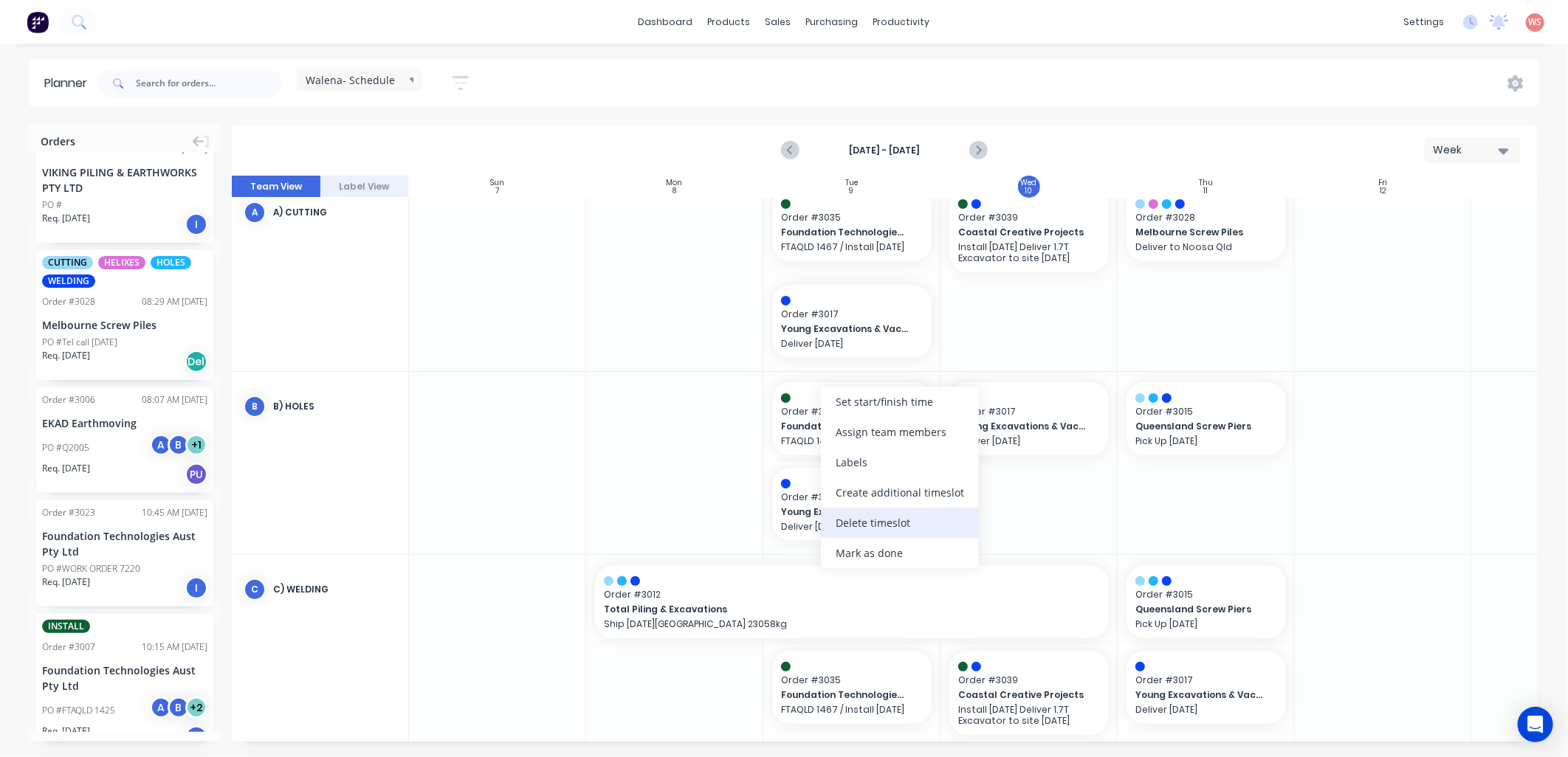
click at [832, 527] on div "Delete timeslot" at bounding box center [900, 522] width 158 height 30
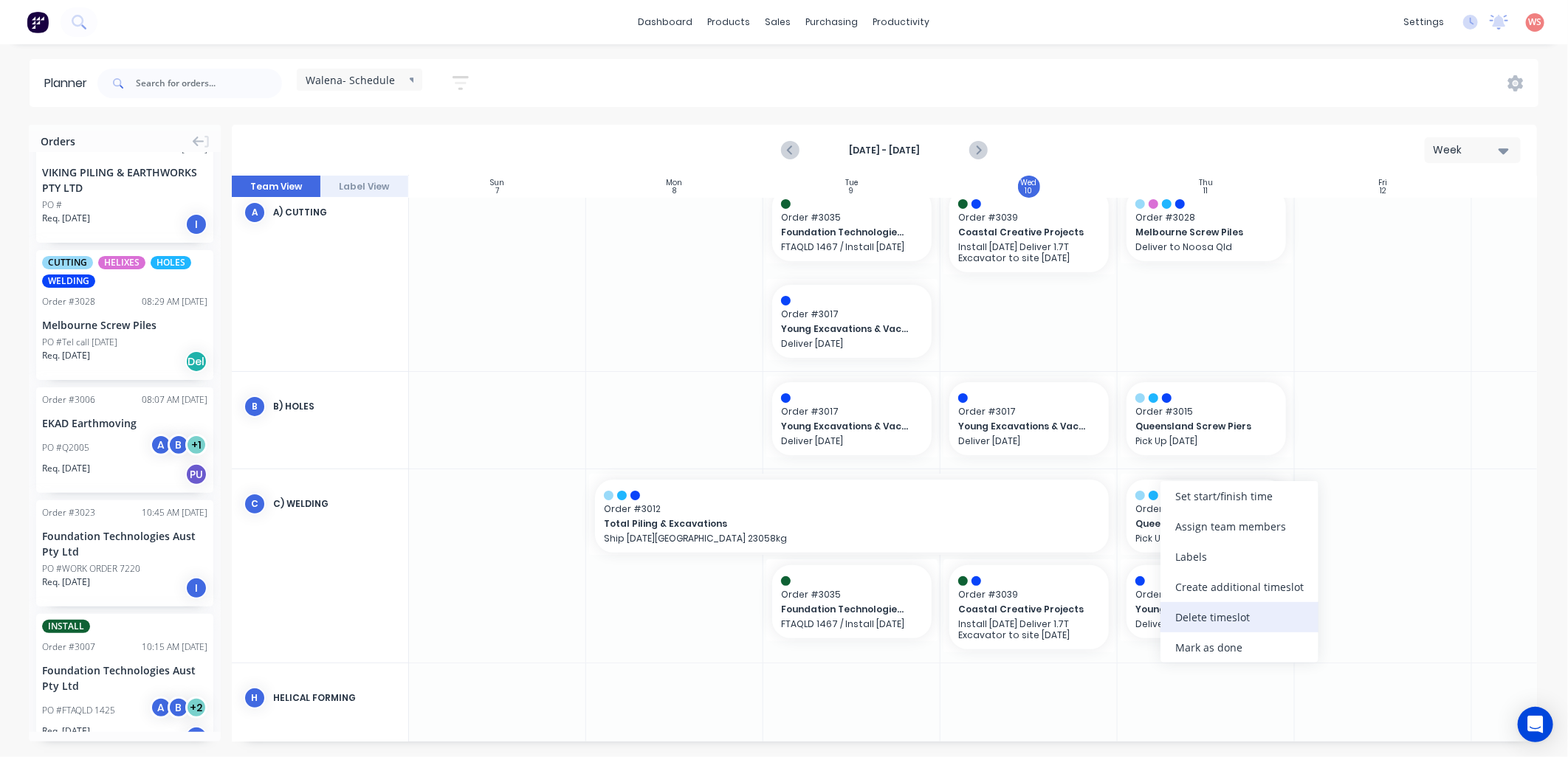
click at [1204, 627] on div "Delete timeslot" at bounding box center [1240, 616] width 158 height 30
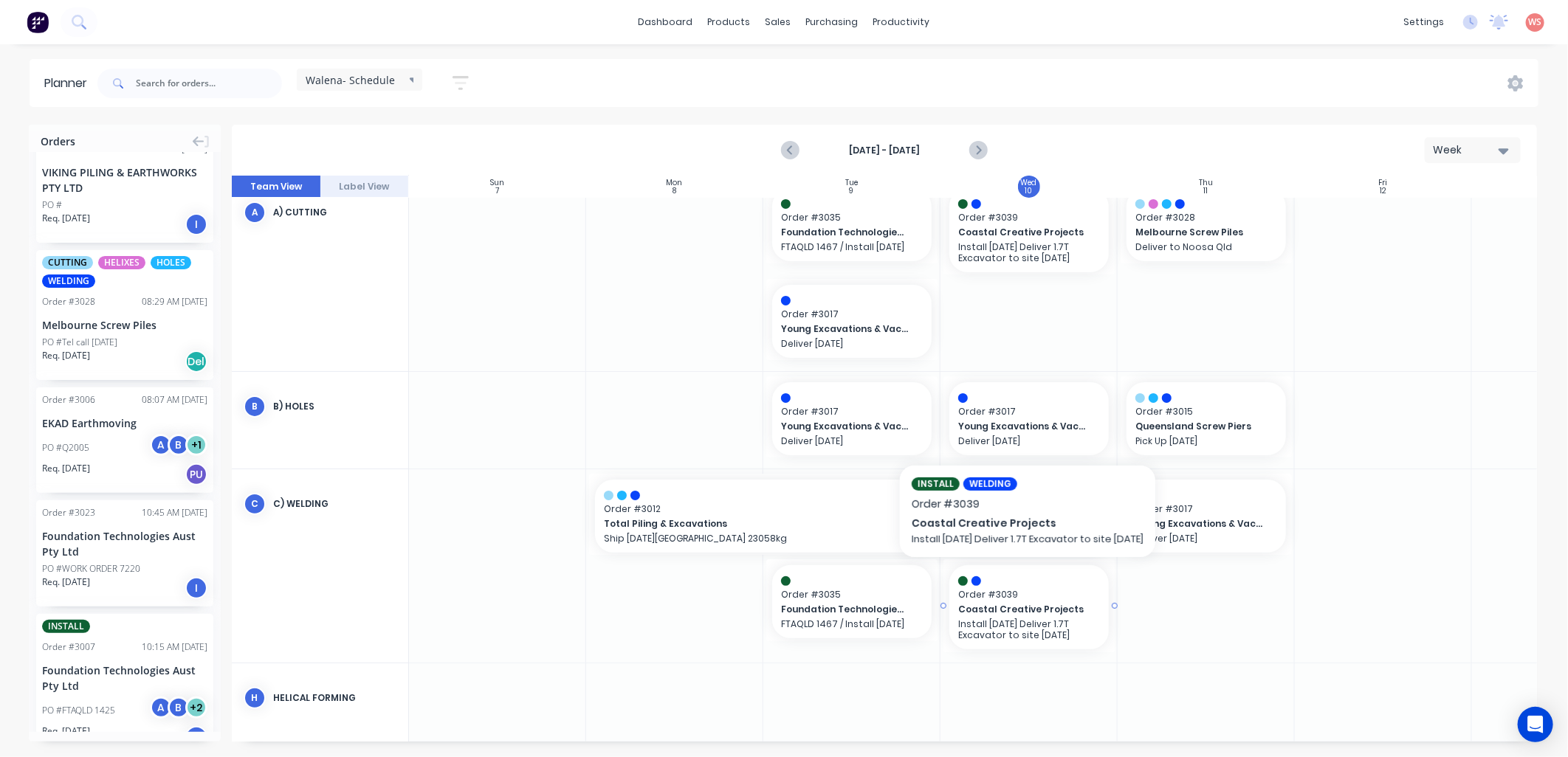
click at [1007, 608] on span "Coastal Creative Projects" at bounding box center [1022, 609] width 128 height 14
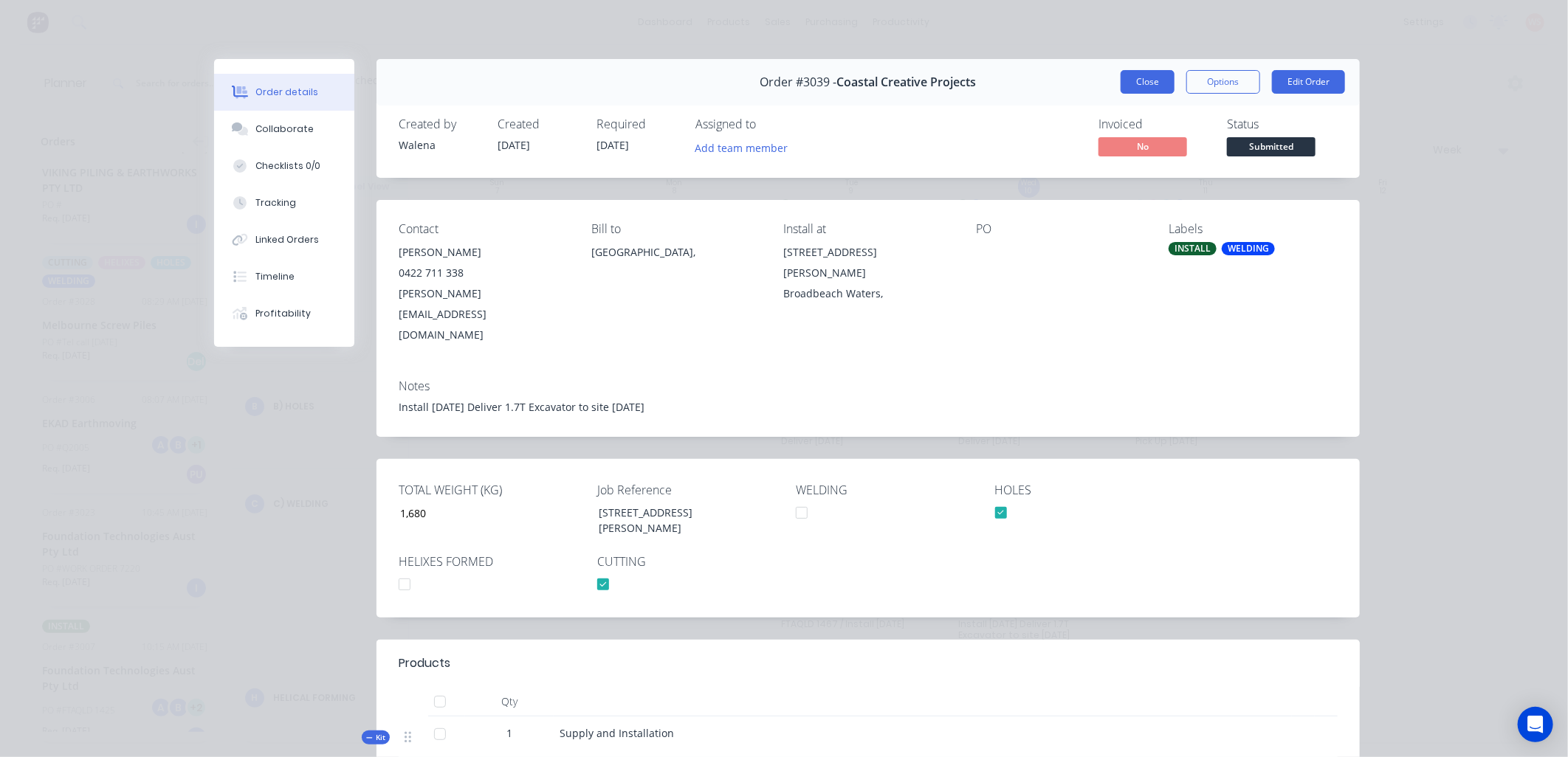
click at [1135, 77] on button "Close" at bounding box center [1147, 82] width 54 height 24
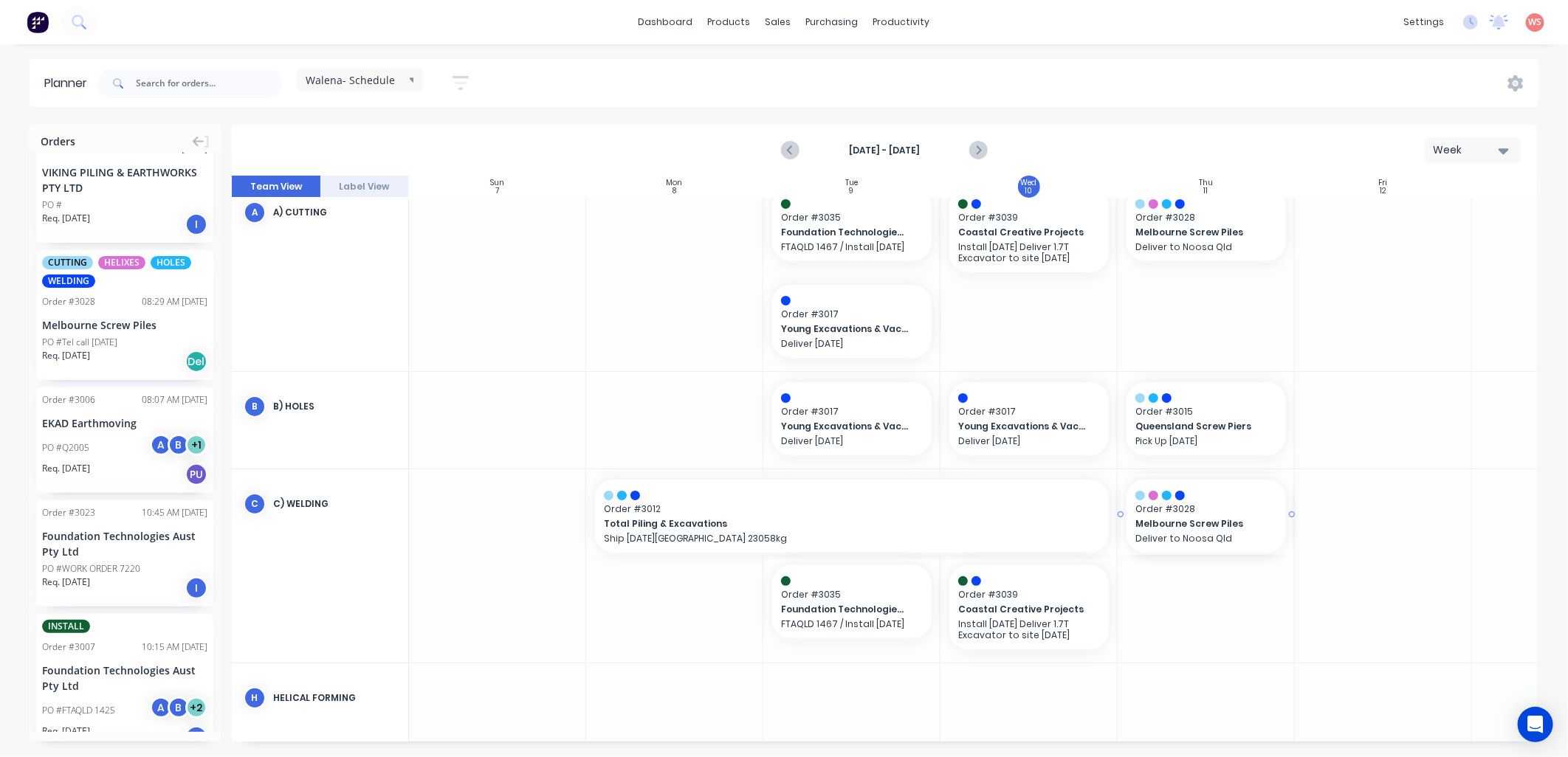
drag, startPoint x: 122, startPoint y: 310, endPoint x: 1218, endPoint y: 649, distance: 1147.2
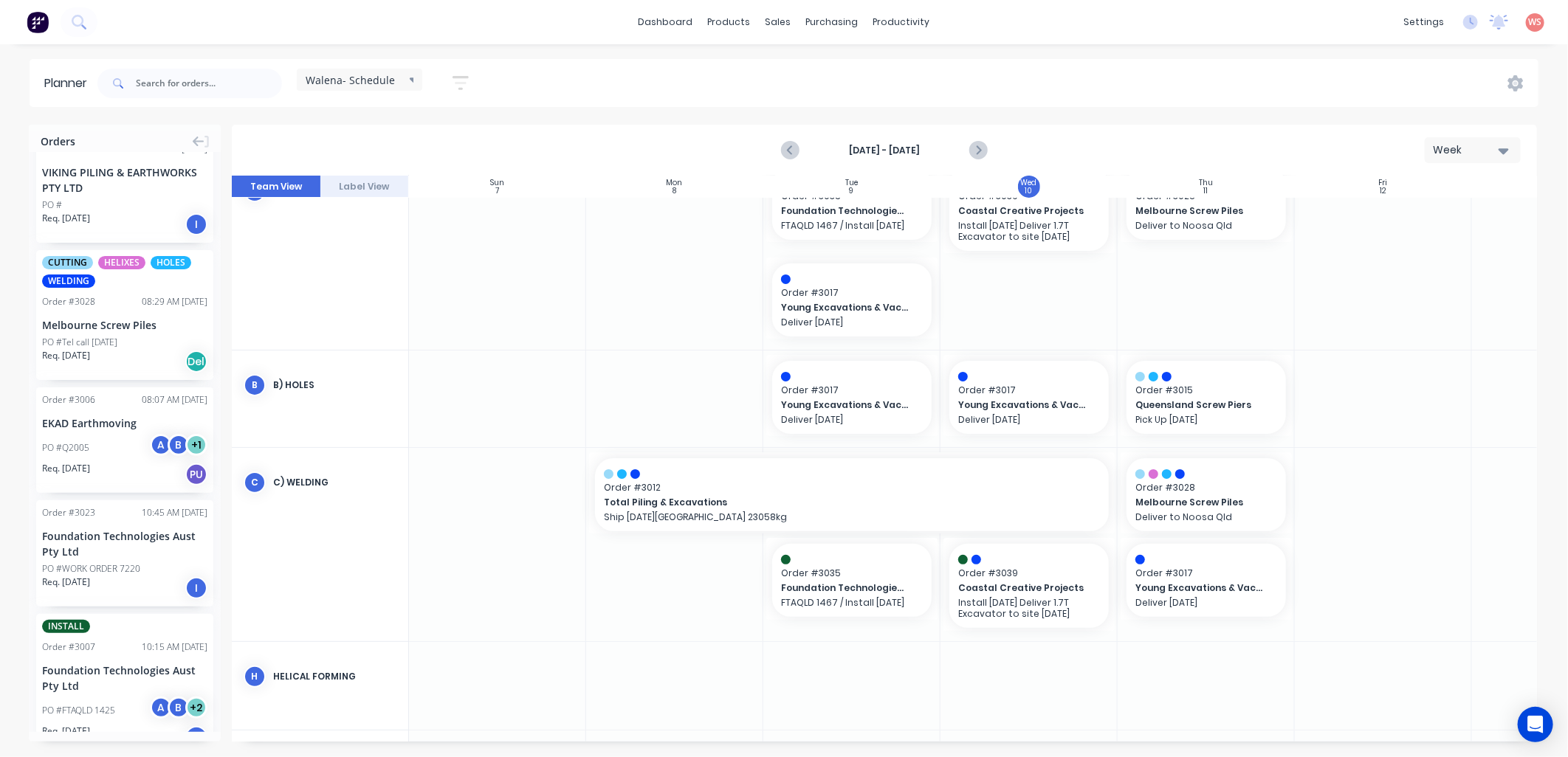
scroll to position [0, 0]
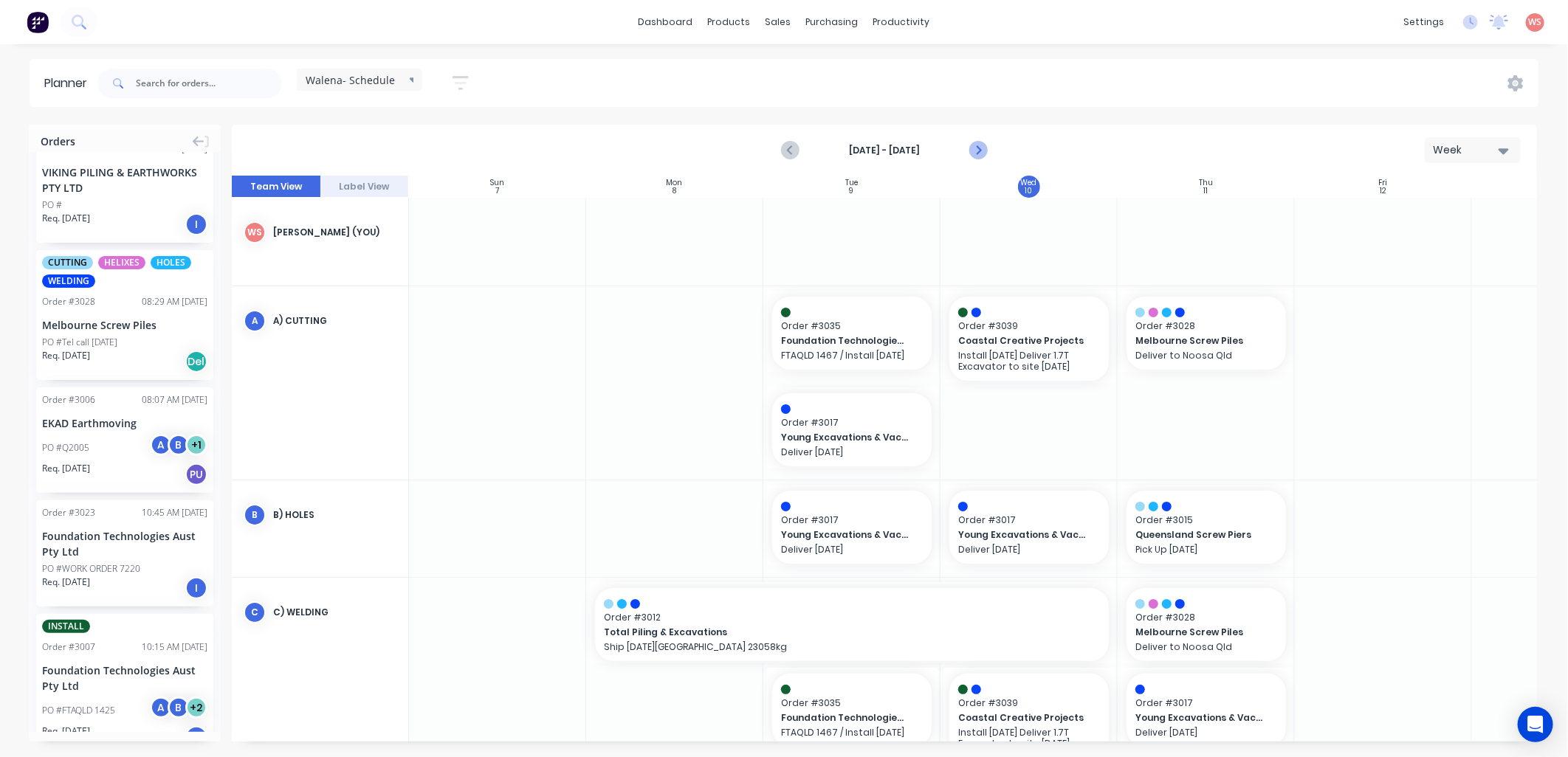
click at [975, 145] on icon "Next page" at bounding box center [978, 150] width 18 height 18
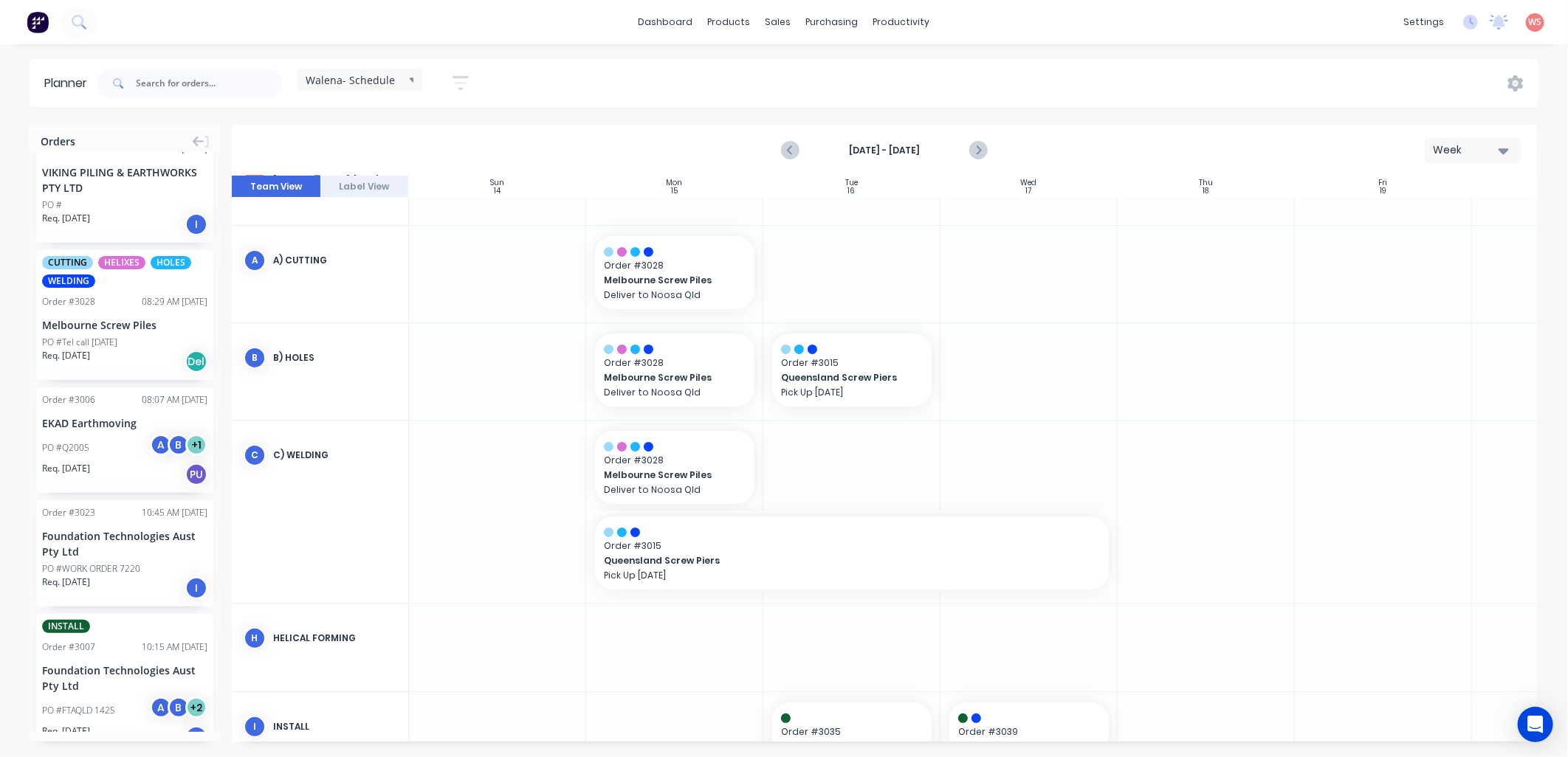
scroll to position [218, 0]
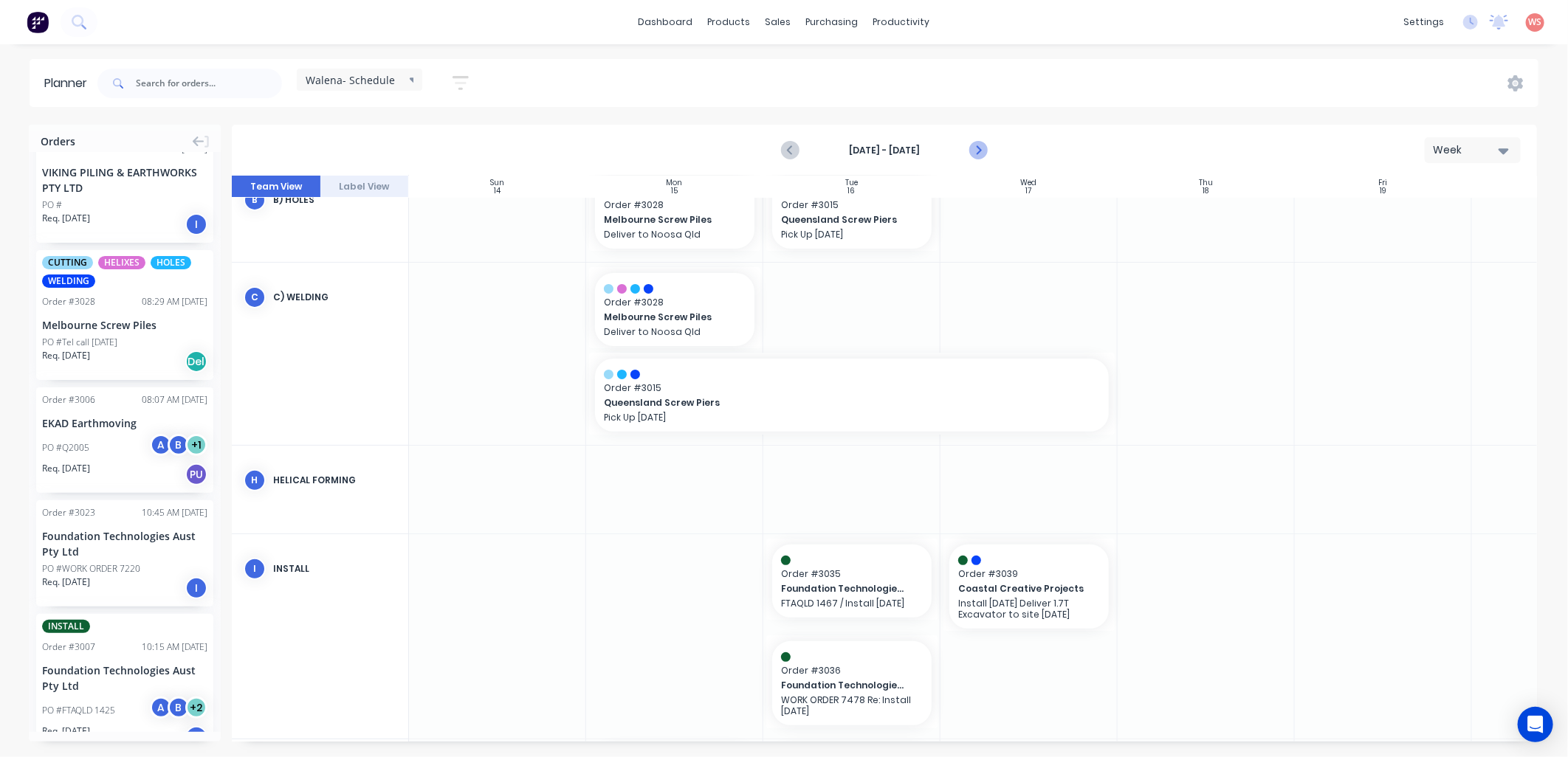
click at [975, 149] on icon "Next page" at bounding box center [978, 150] width 18 height 18
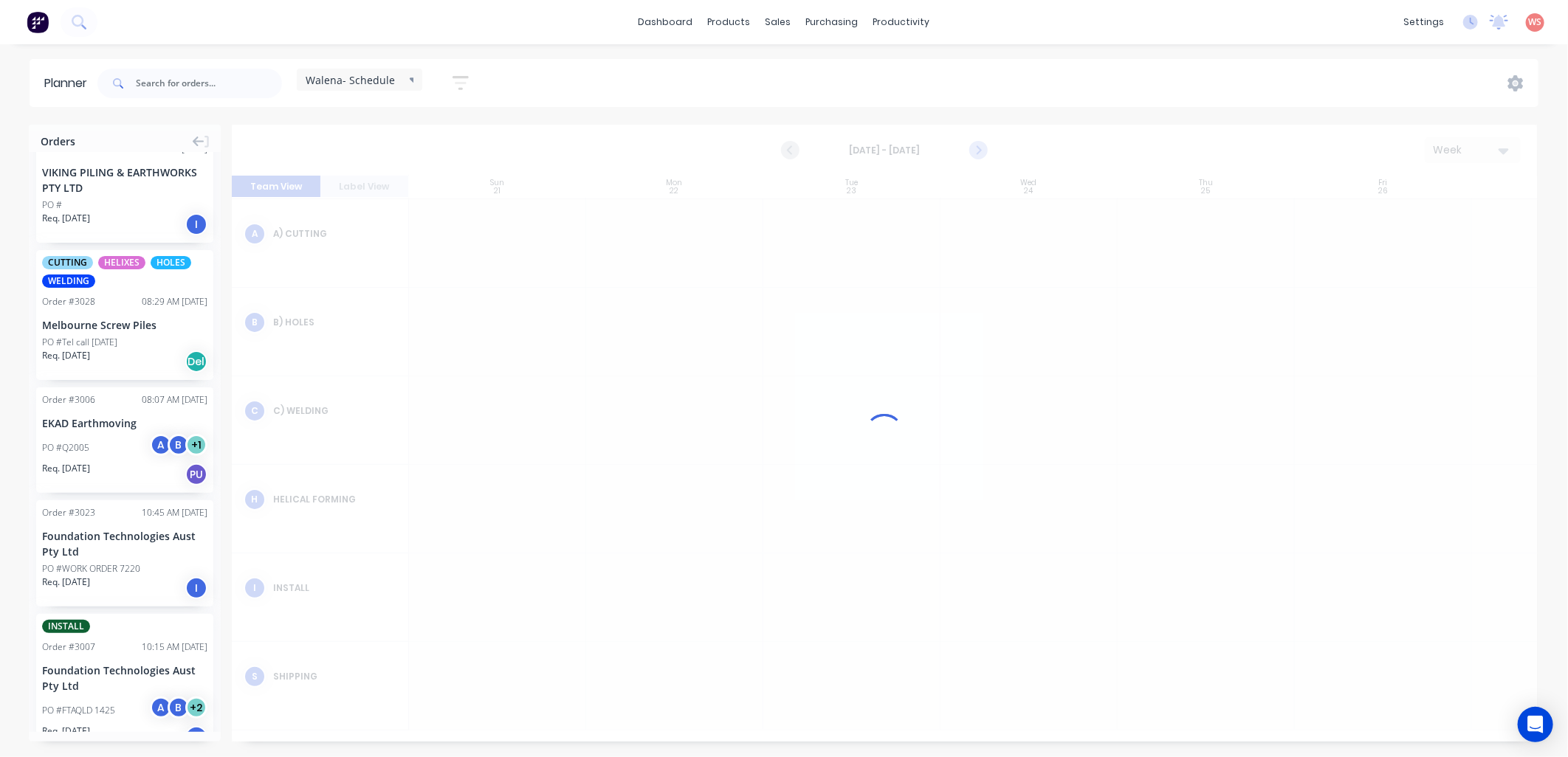
scroll to position [82, 0]
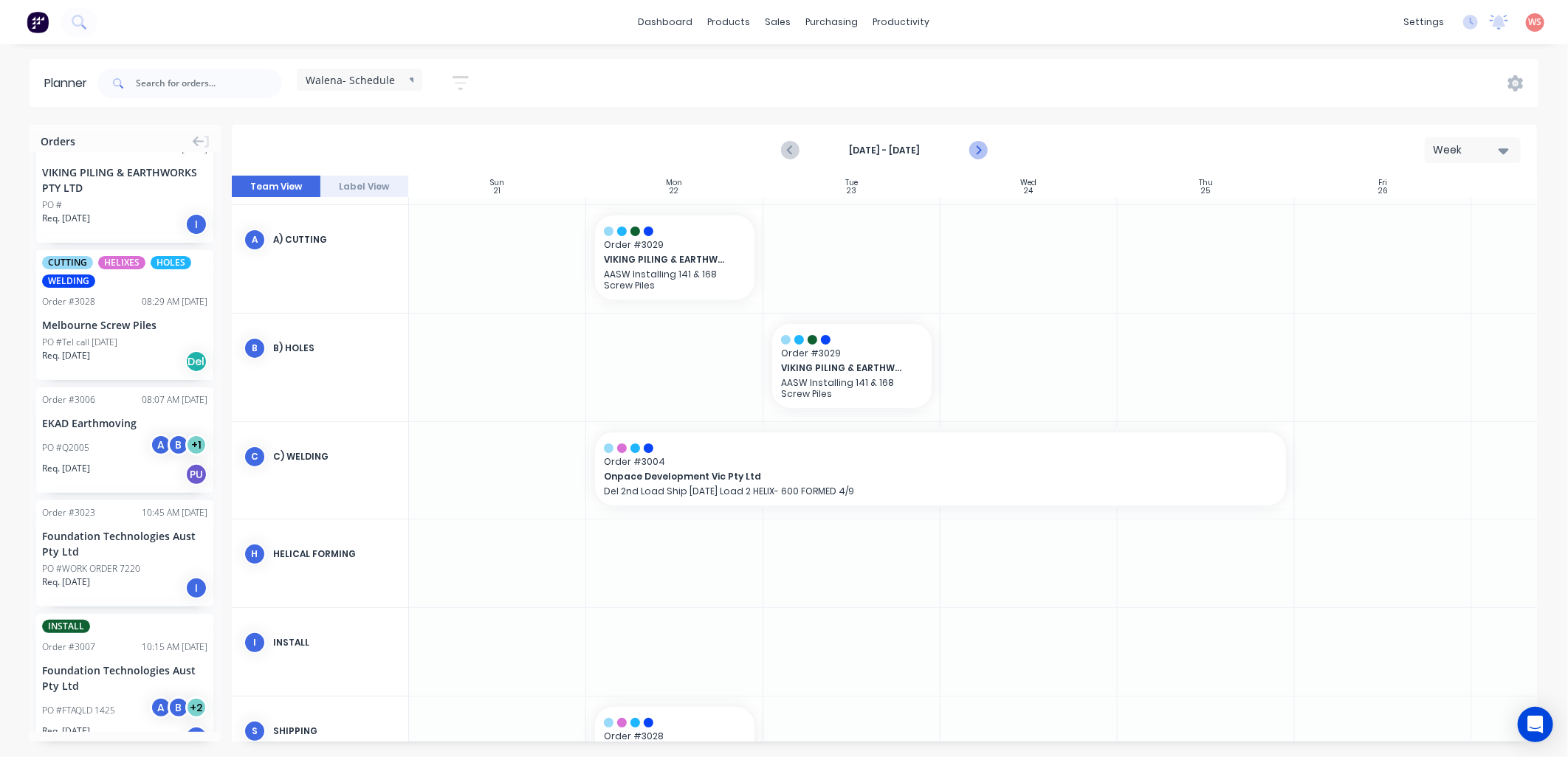
click at [968, 150] on button "Next page" at bounding box center [977, 150] width 30 height 30
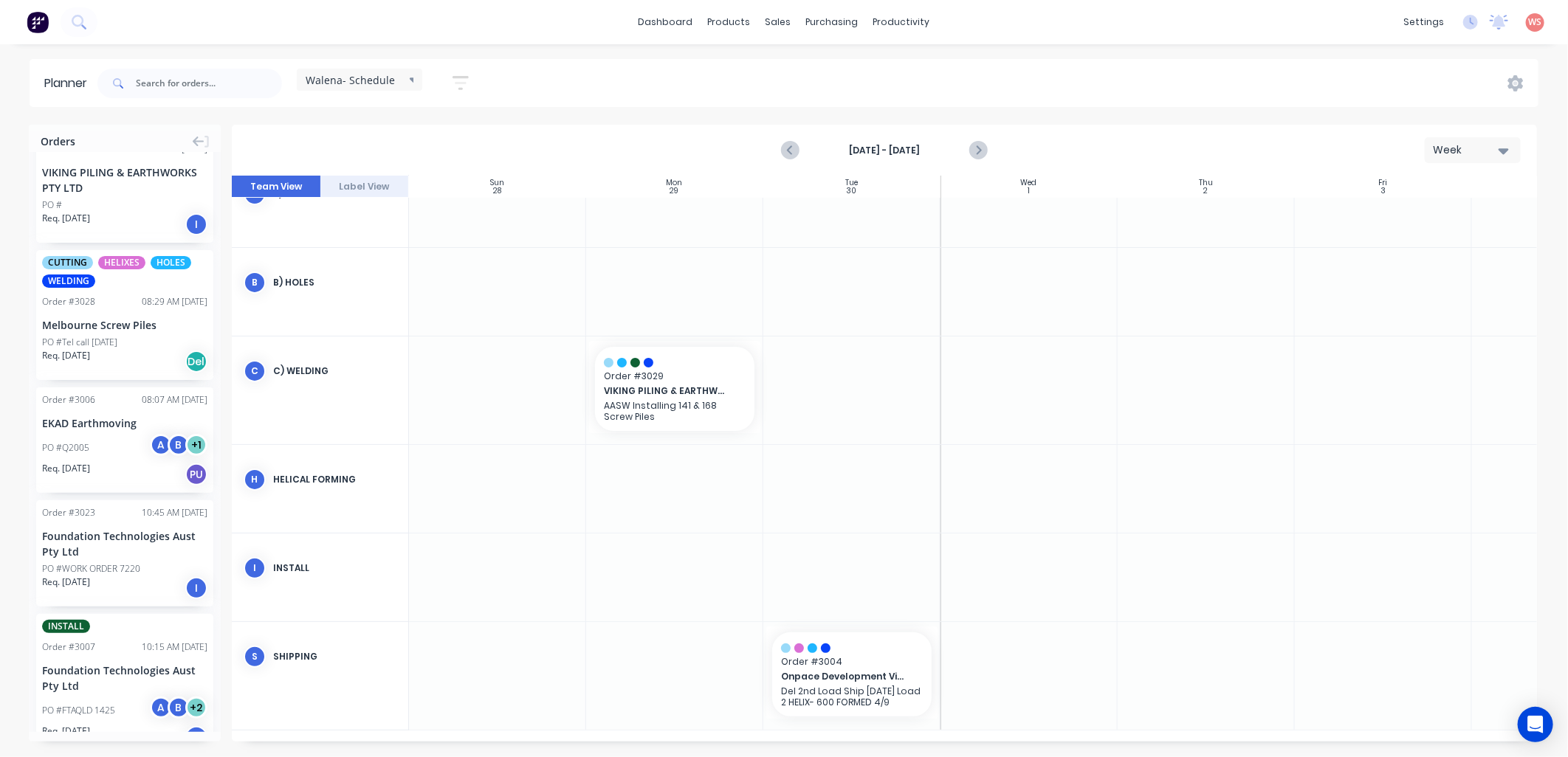
scroll to position [131, 0]
drag, startPoint x: 698, startPoint y: 433, endPoint x: 696, endPoint y: 425, distance: 8.2
click at [696, 427] on div "Order # 3029 VIKING PILING & EARTHWORKS PTY LTD AASW Installing 141 & 168 Screw…" at bounding box center [1029, 391] width 1241 height 109
drag, startPoint x: 696, startPoint y: 432, endPoint x: 1348, endPoint y: 422, distance: 652.1
click at [1348, 424] on div at bounding box center [1383, 390] width 177 height 108
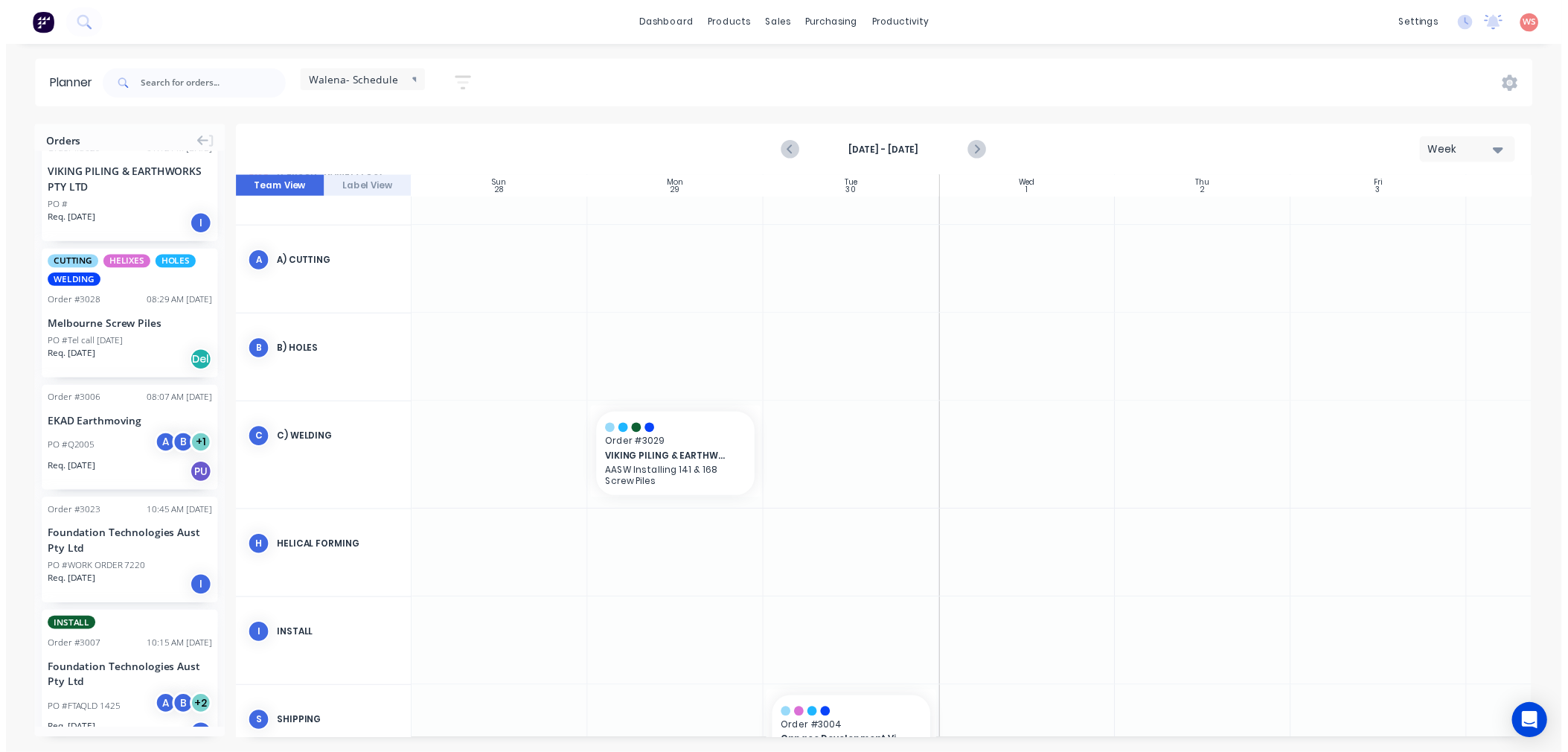
scroll to position [0, 0]
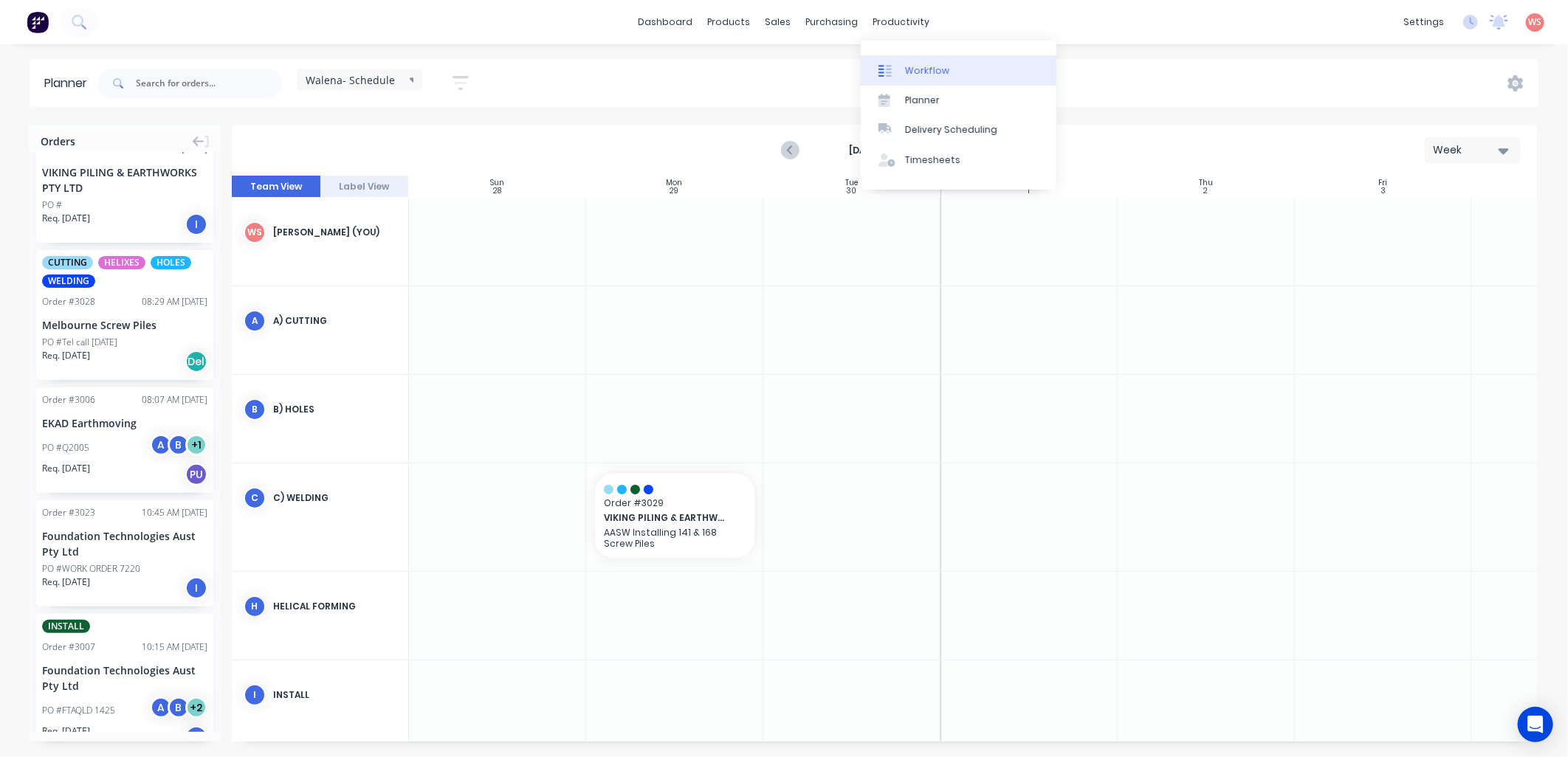
click at [972, 77] on link "Workflow" at bounding box center [959, 70] width 196 height 30
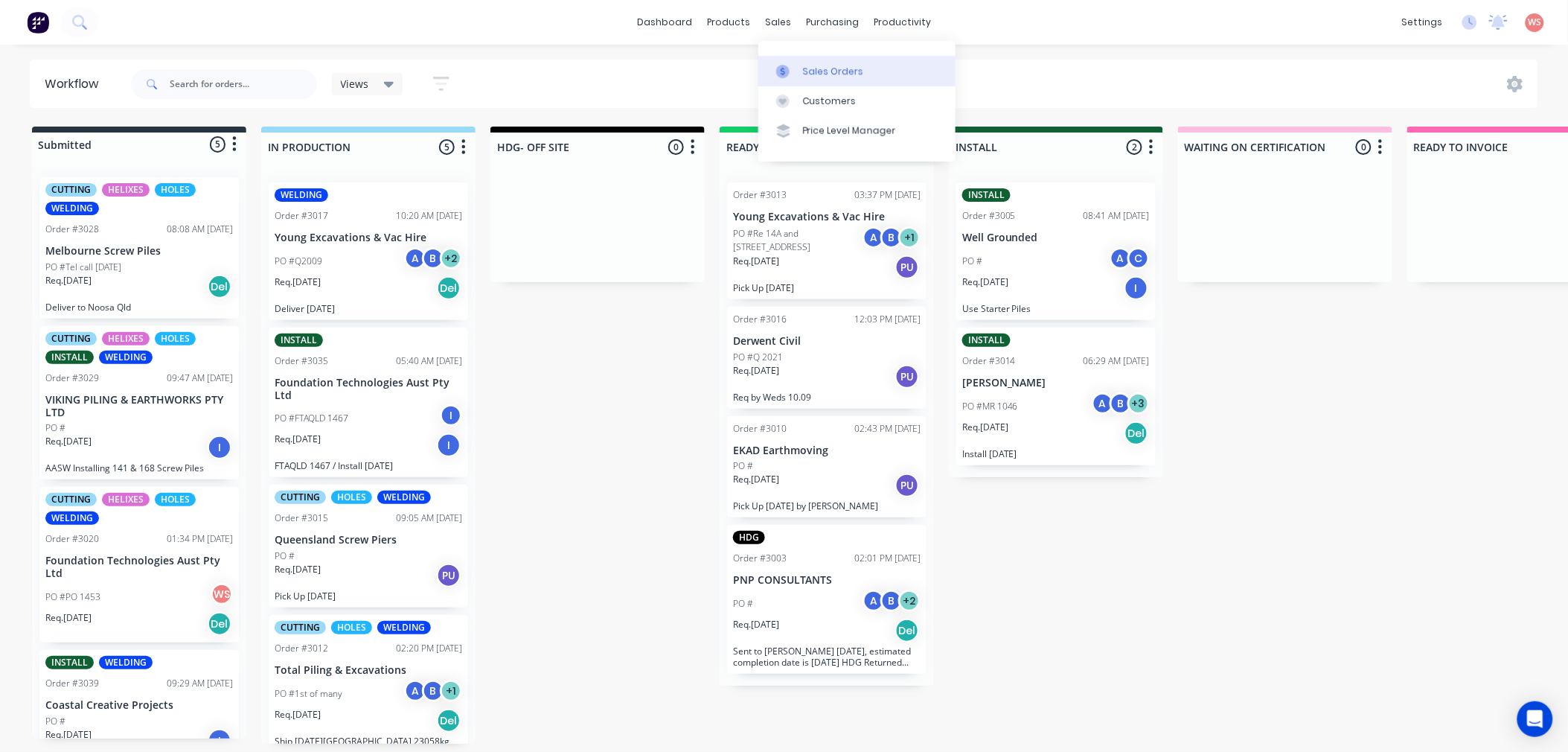
click at [815, 75] on div "Sales Orders" at bounding box center [833, 71] width 61 height 14
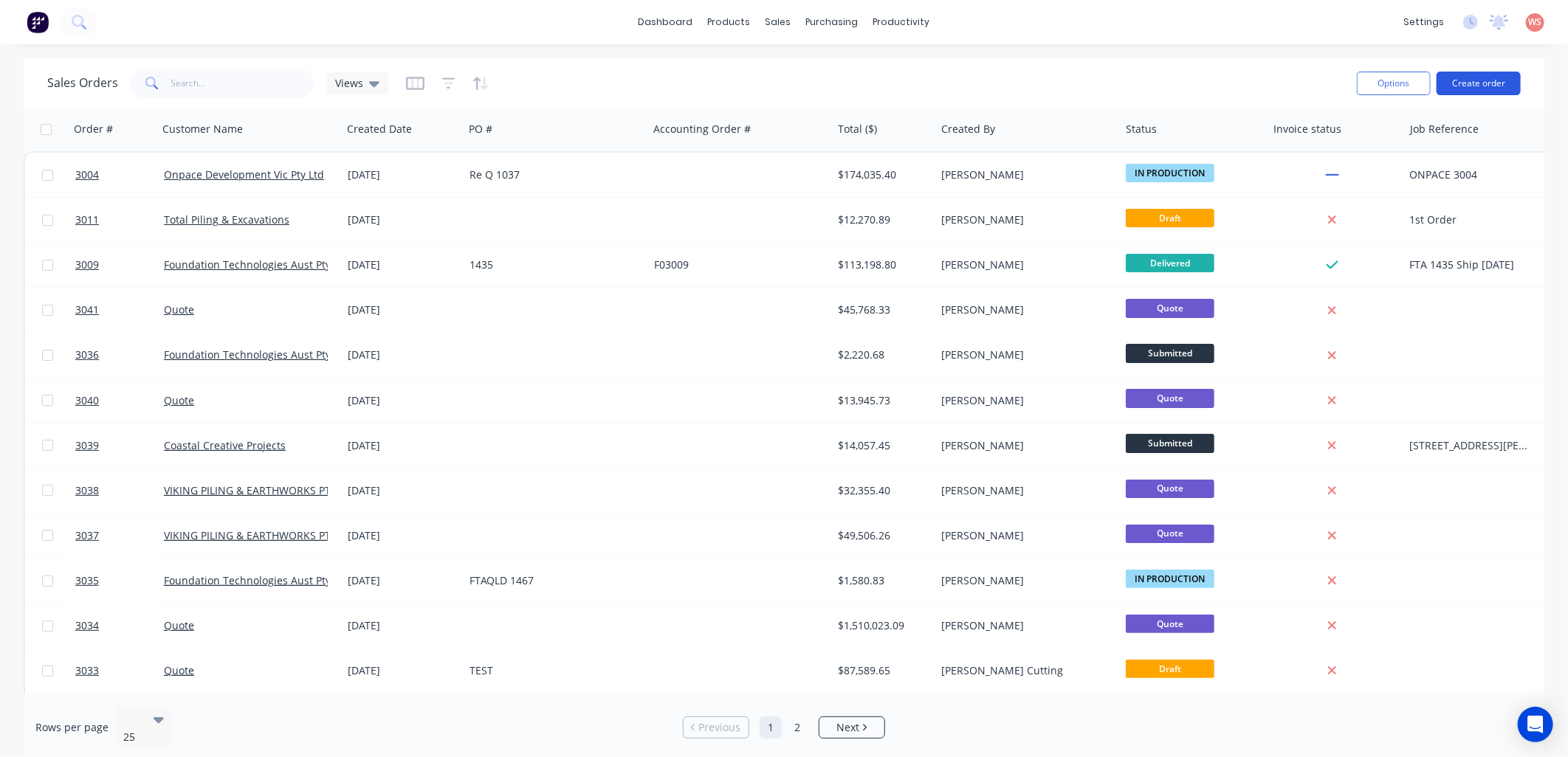
click at [1477, 82] on button "Create order" at bounding box center [1478, 83] width 84 height 24
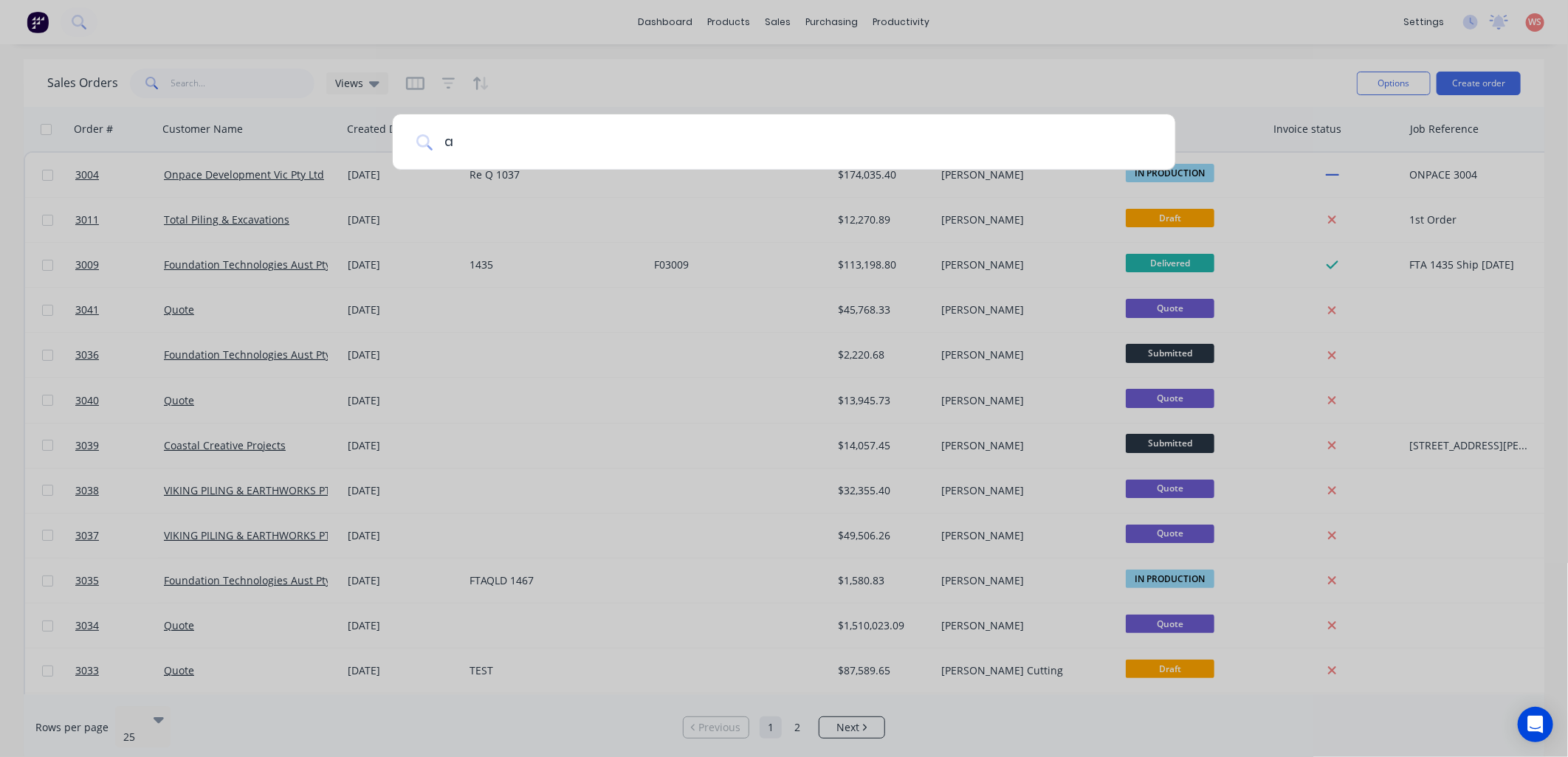
type input "aa"
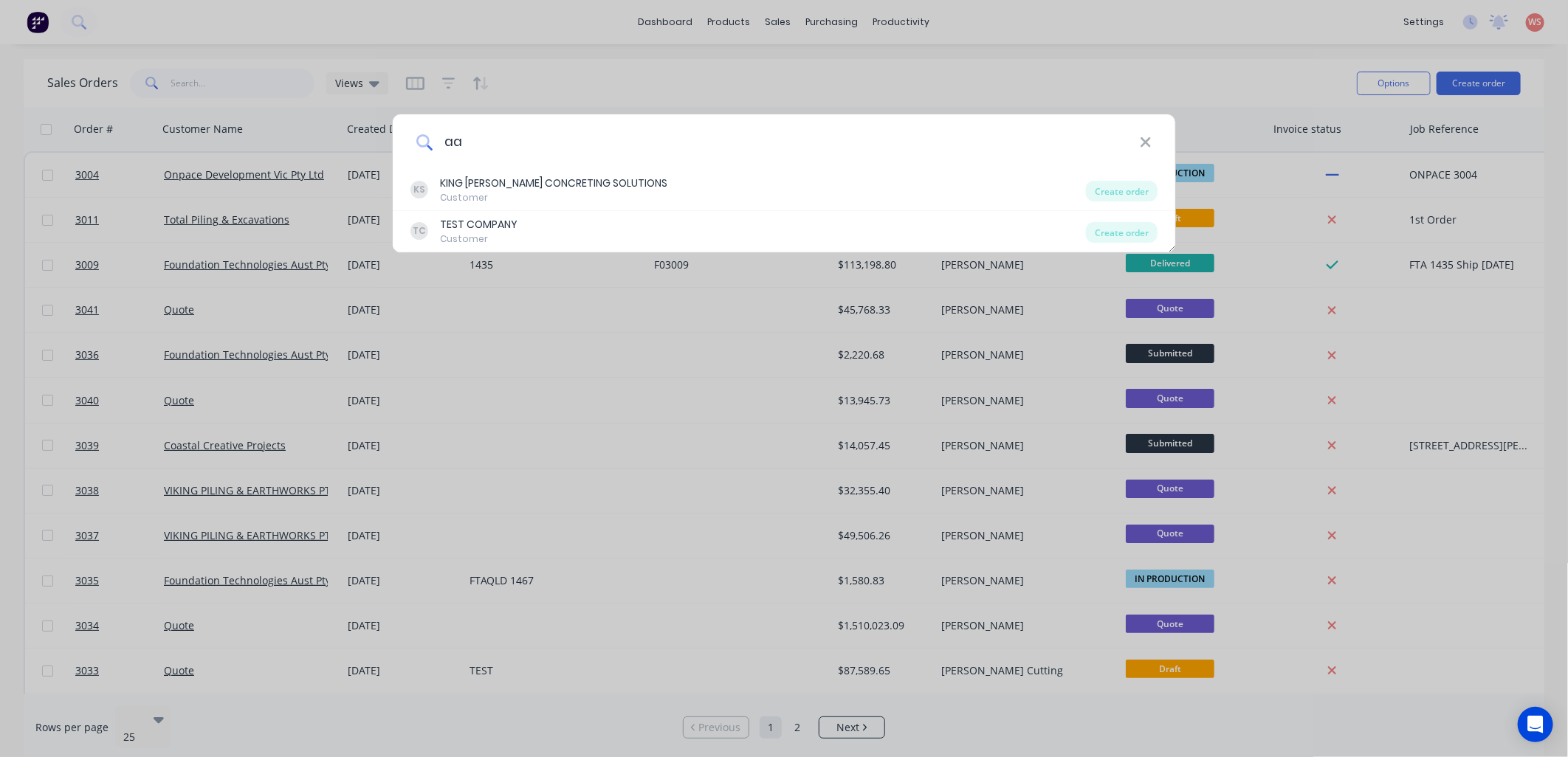
drag, startPoint x: 484, startPoint y: 149, endPoint x: 443, endPoint y: 143, distance: 41.4
click at [443, 143] on input "aa" at bounding box center [786, 141] width 707 height 55
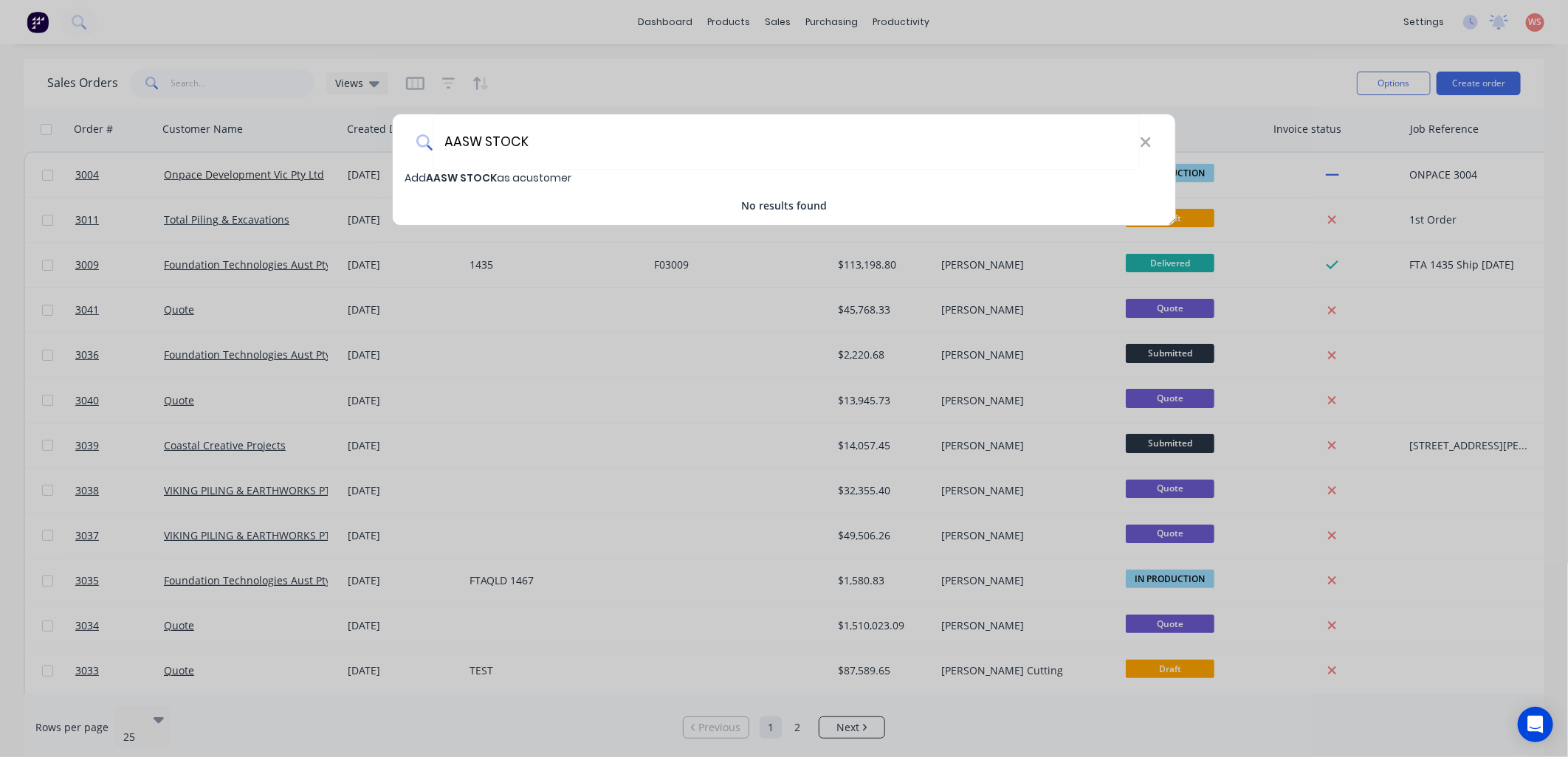
type input "AASW STOCK"
click at [454, 175] on span "AASW STOCK" at bounding box center [462, 178] width 71 height 15
select select "AU"
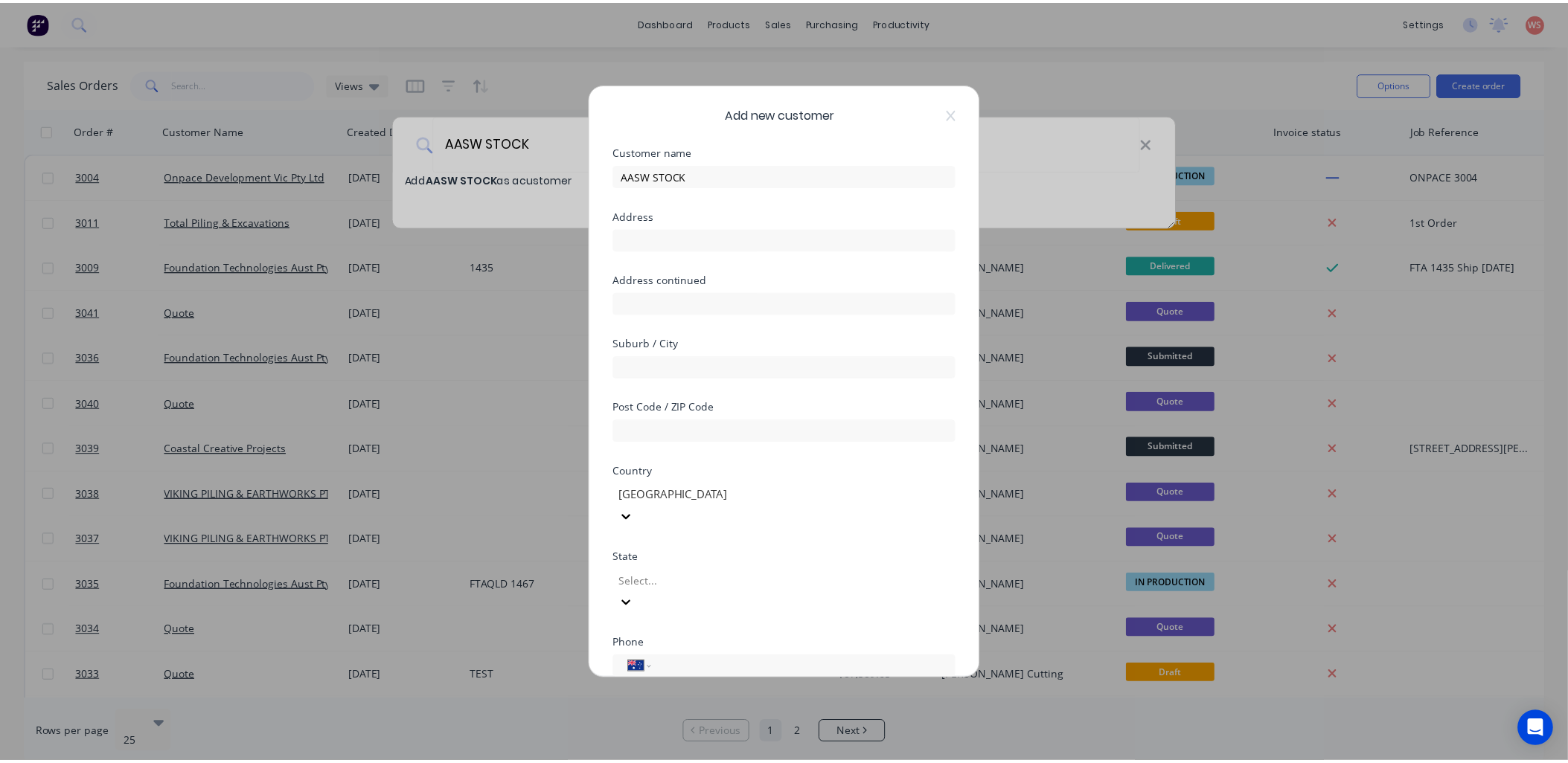
scroll to position [130, 0]
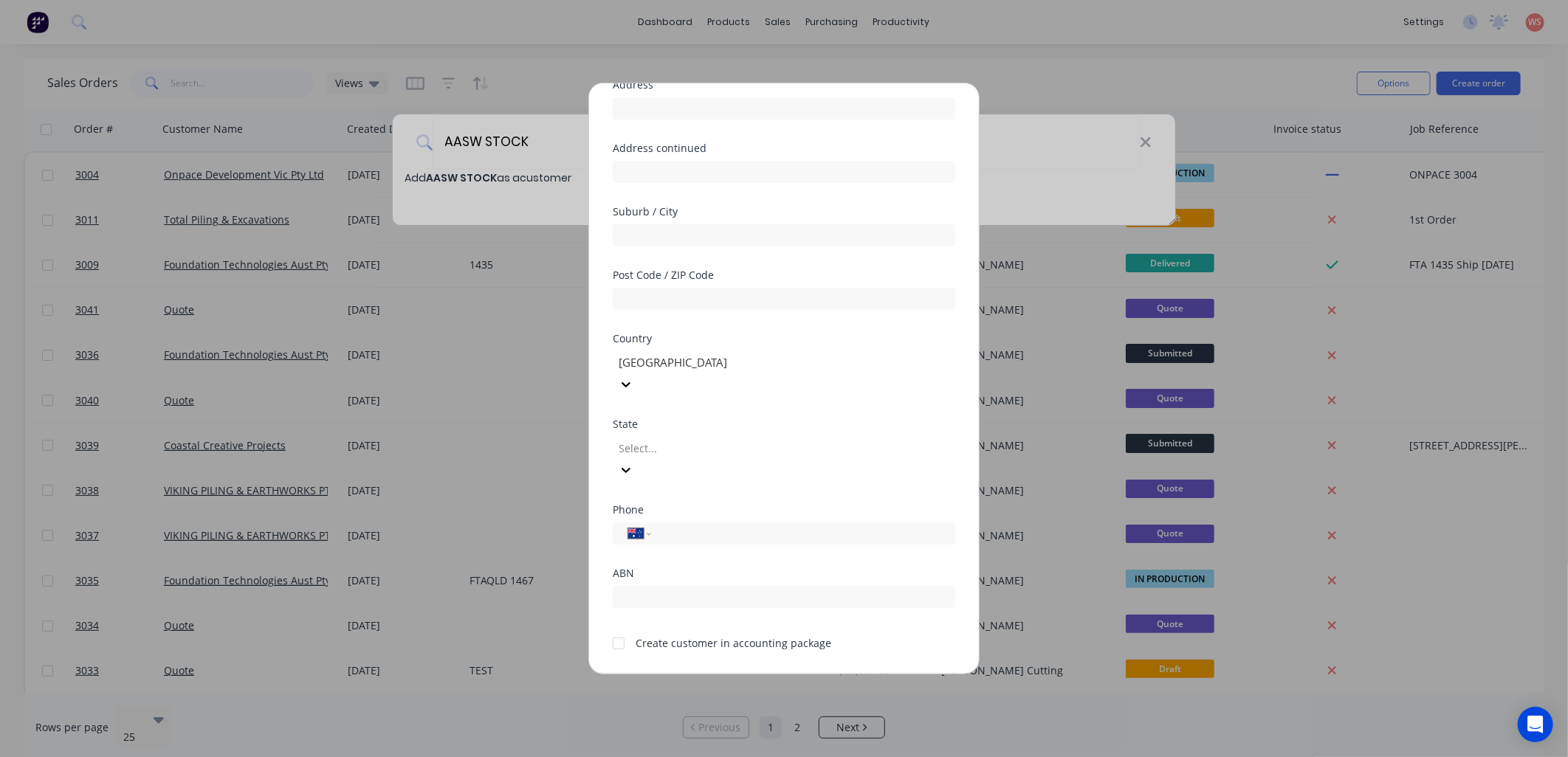
click at [728, 675] on button "Save" at bounding box center [737, 686] width 82 height 24
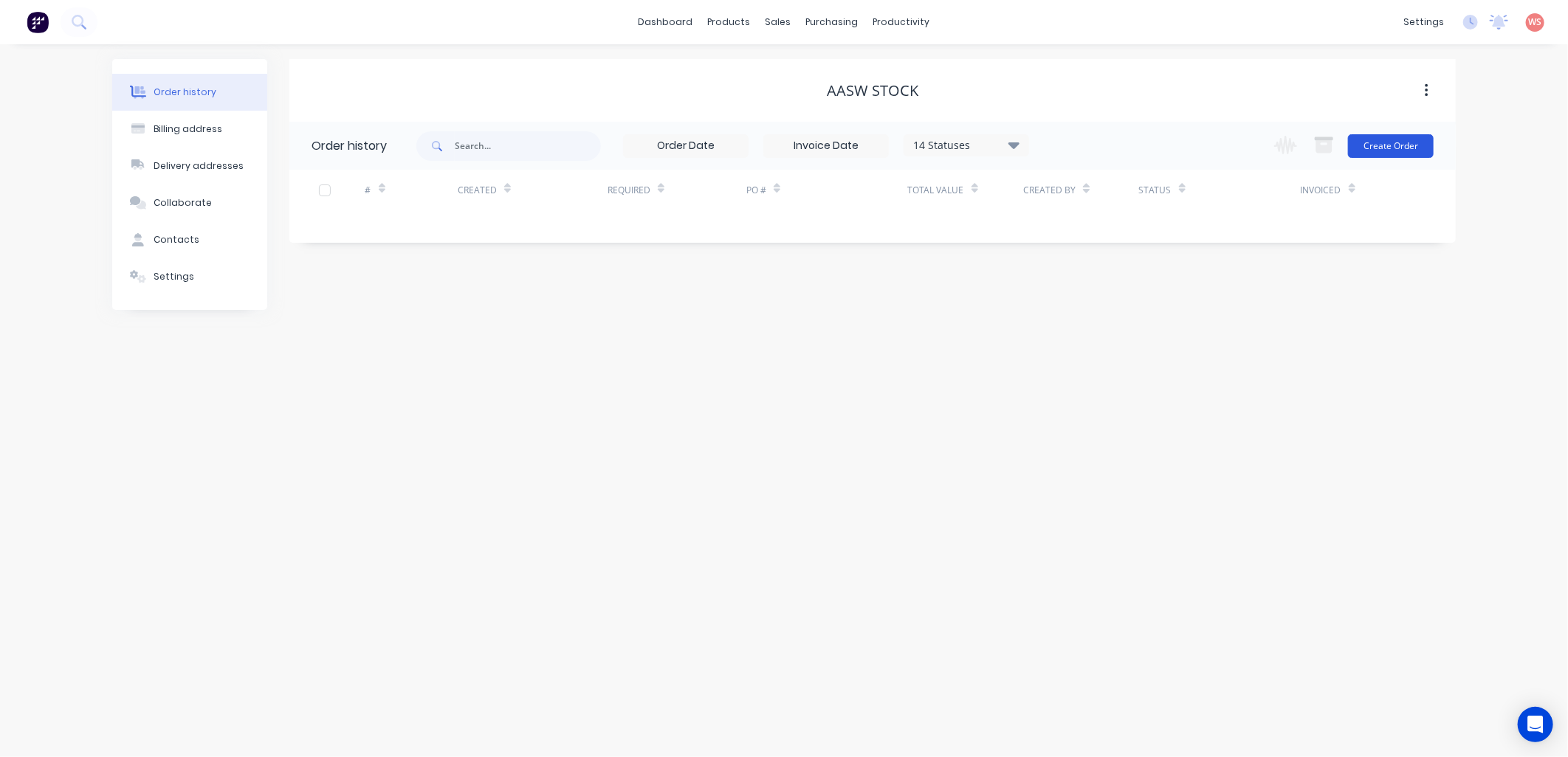
click at [1399, 151] on button "Create Order" at bounding box center [1390, 146] width 85 height 24
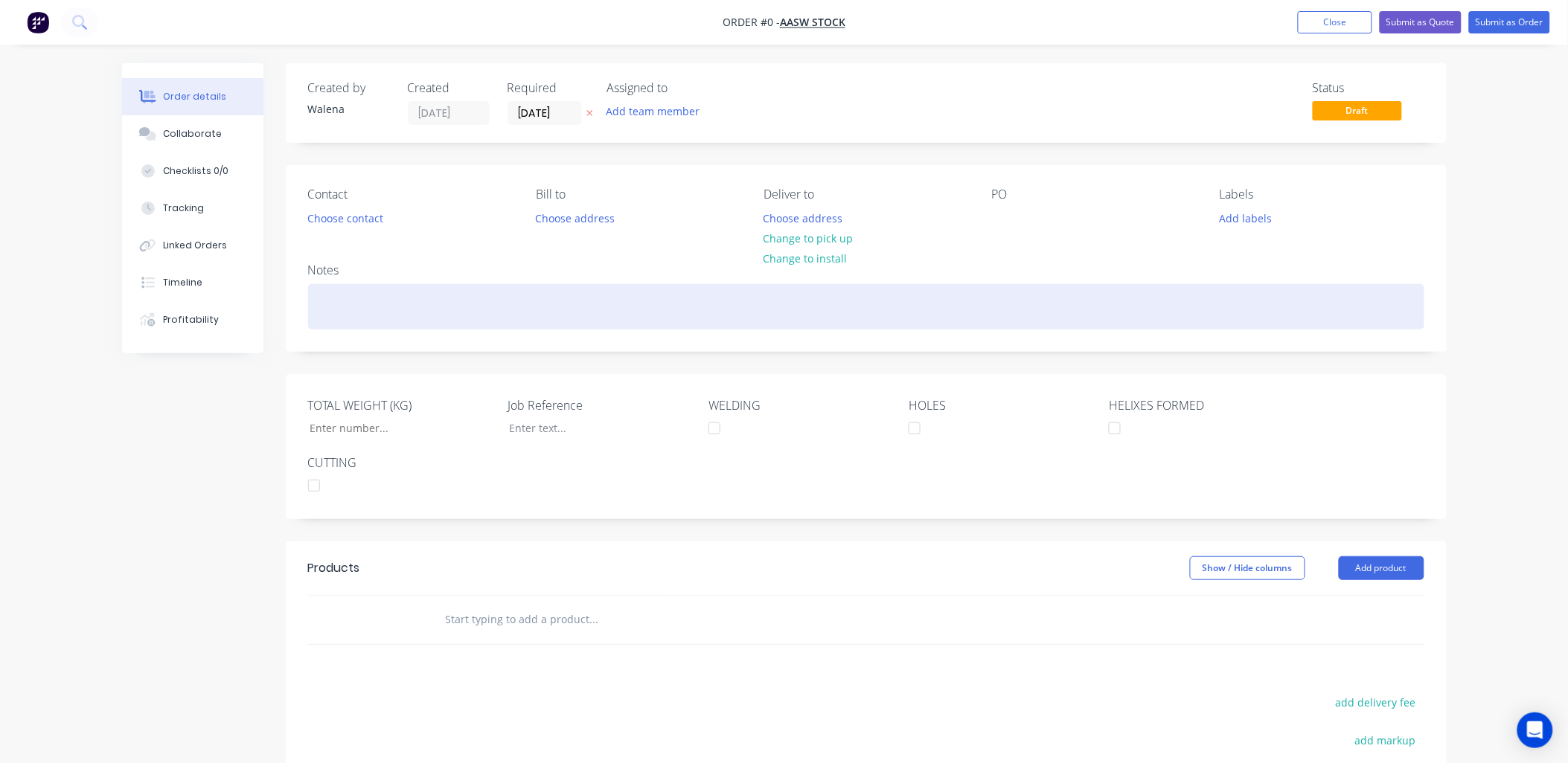
click at [334, 299] on div at bounding box center [866, 307] width 1116 height 46
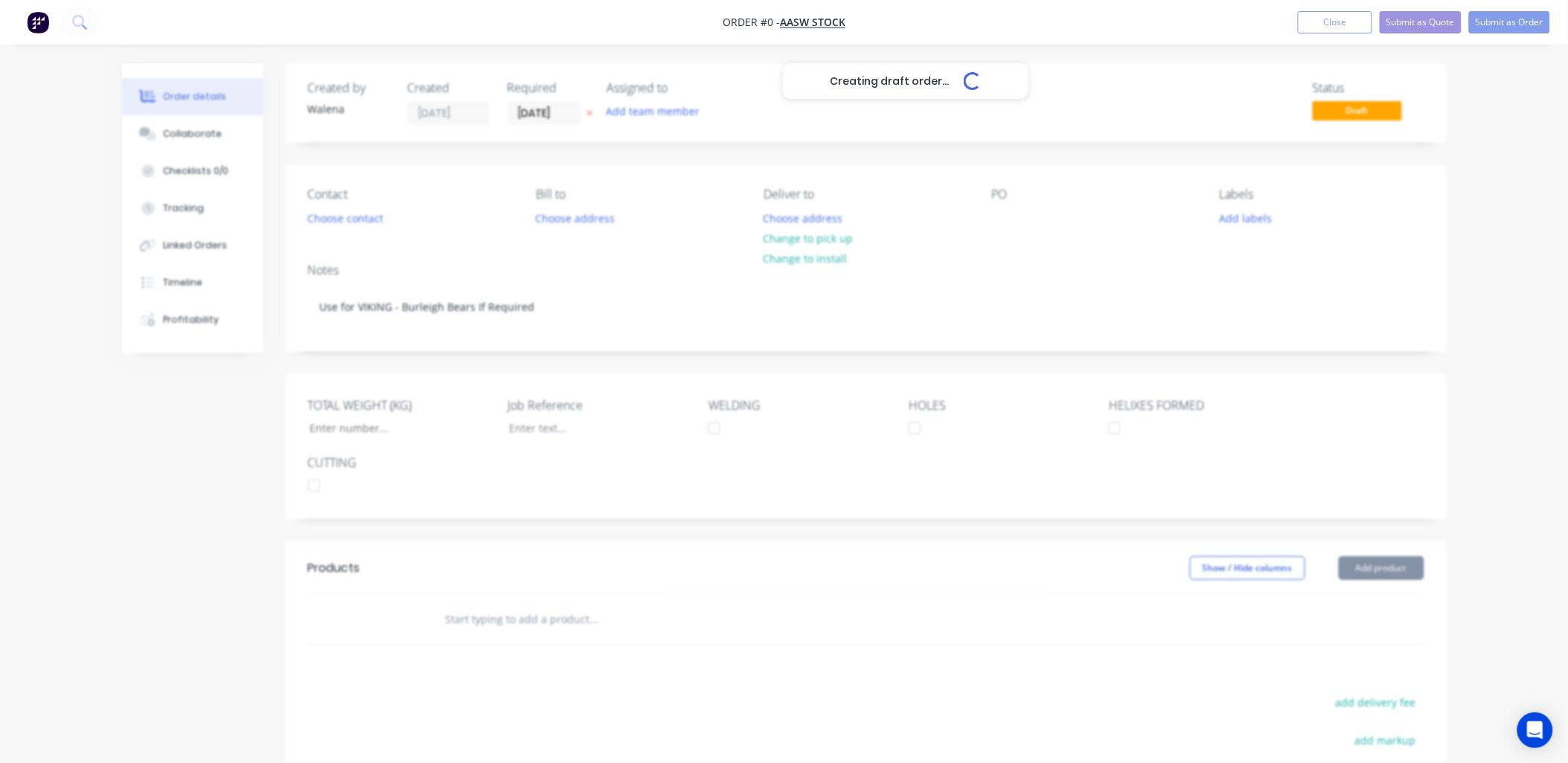
click at [510, 623] on input "text" at bounding box center [594, 620] width 298 height 30
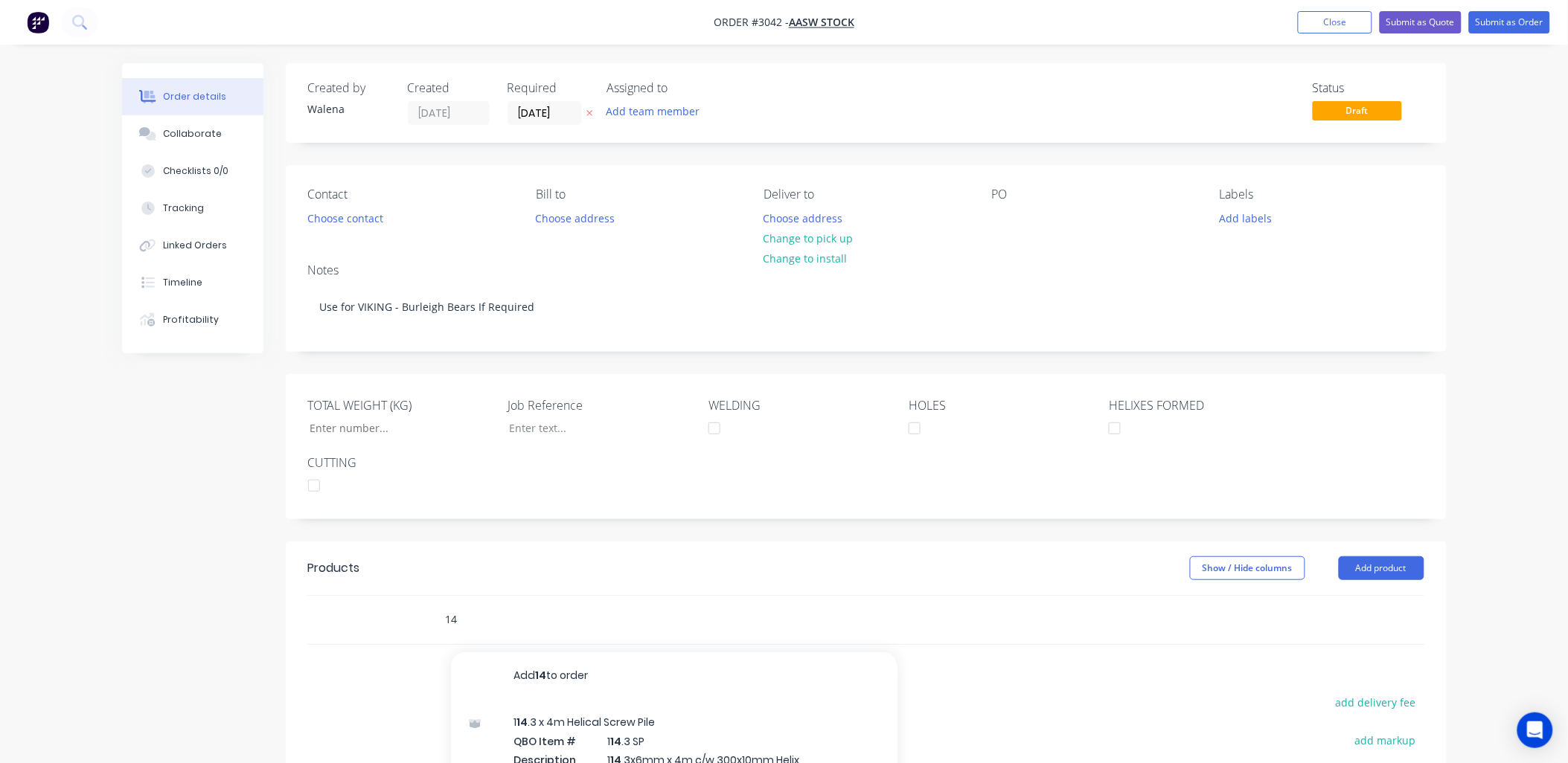
type input "1"
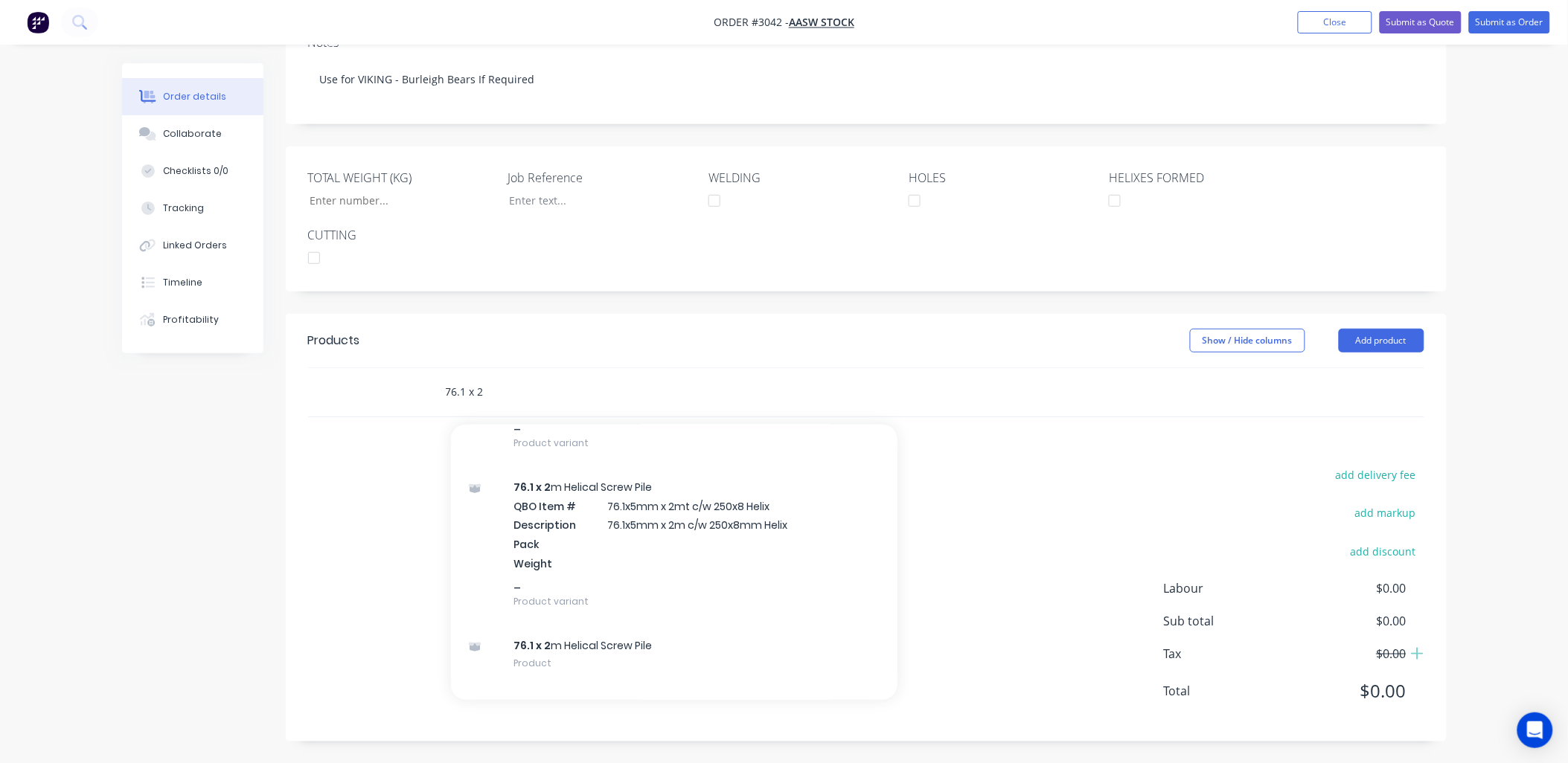
scroll to position [530, 0]
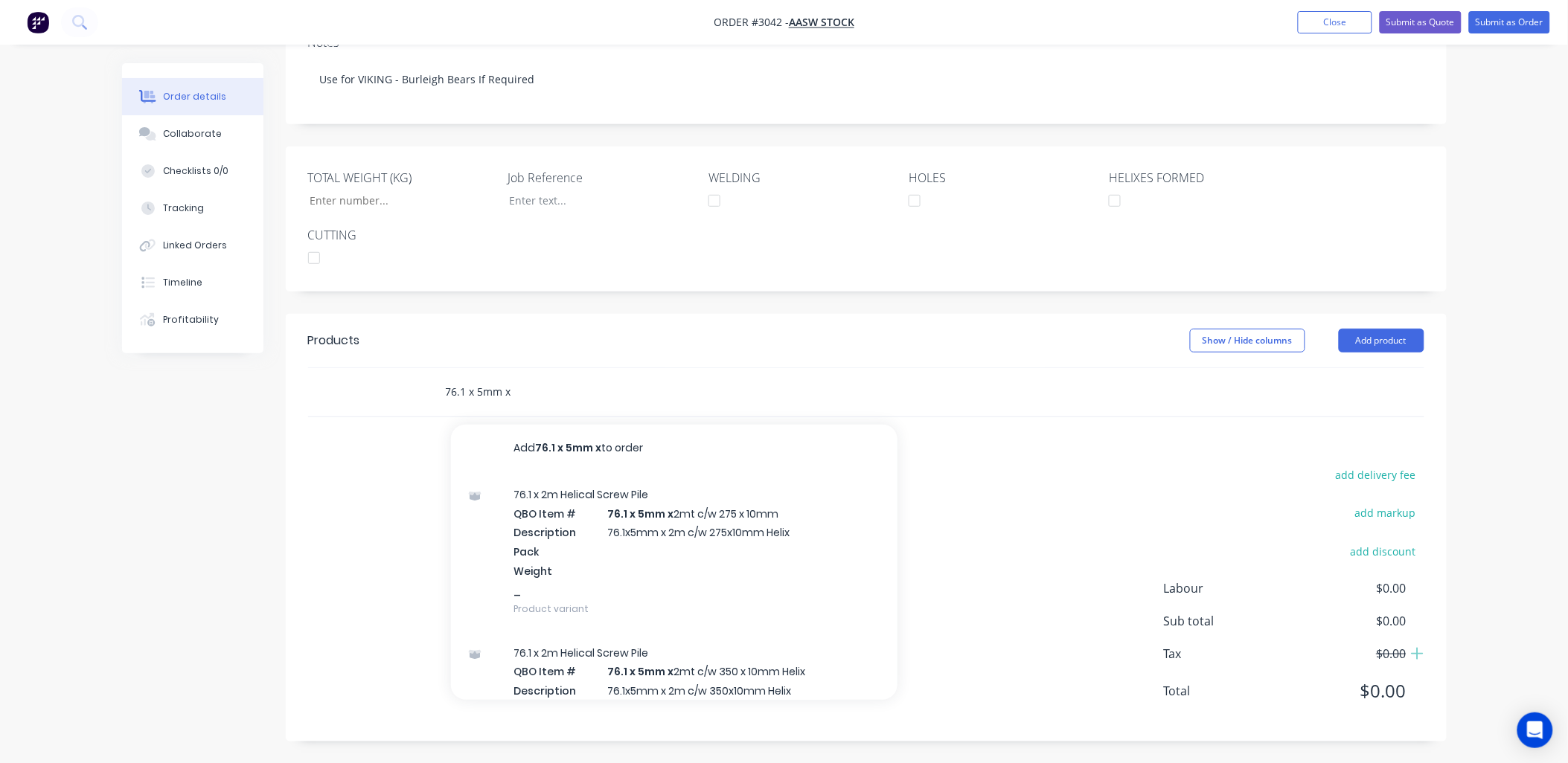
type input "76.1 x 5mm x 2"
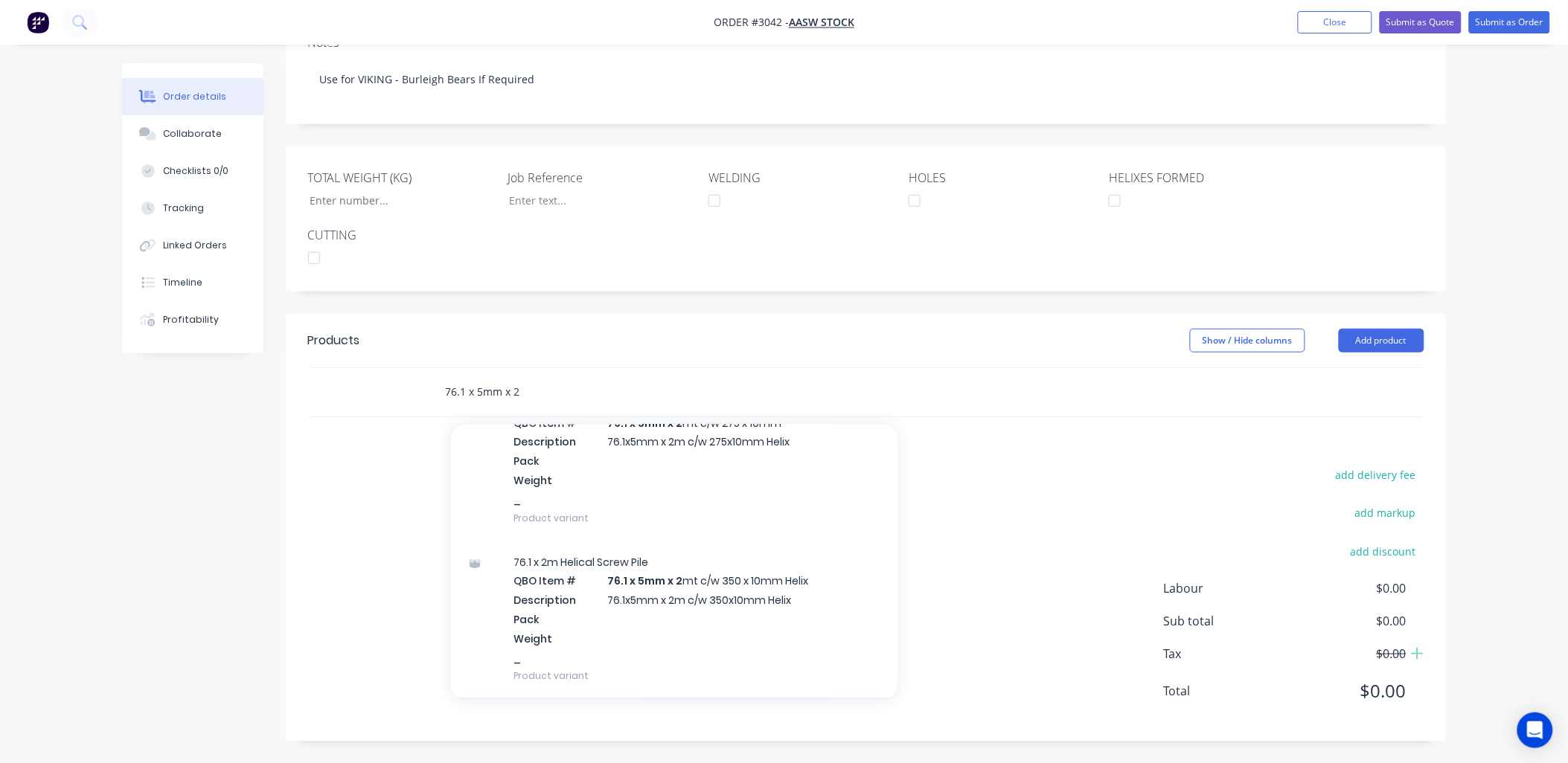
scroll to position [0, 0]
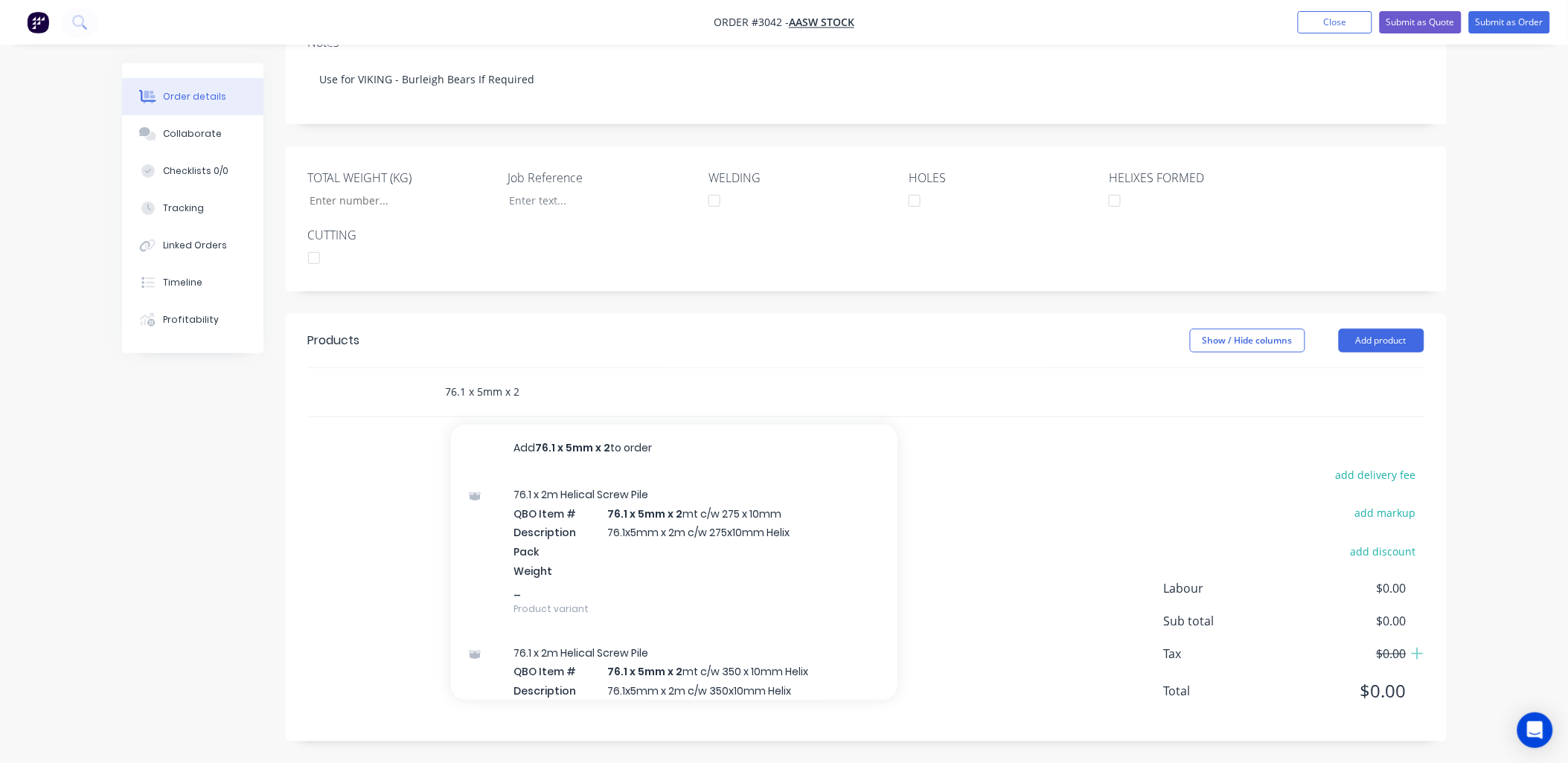
drag, startPoint x: 445, startPoint y: 392, endPoint x: 793, endPoint y: 377, distance: 348.3
click at [796, 382] on div "76.1 x 5mm x 2 Add 76.1 x 5mm x 2 to order 76.1 x 2m Helical Screw Pile QBO Ite…" at bounding box center [656, 392] width 446 height 30
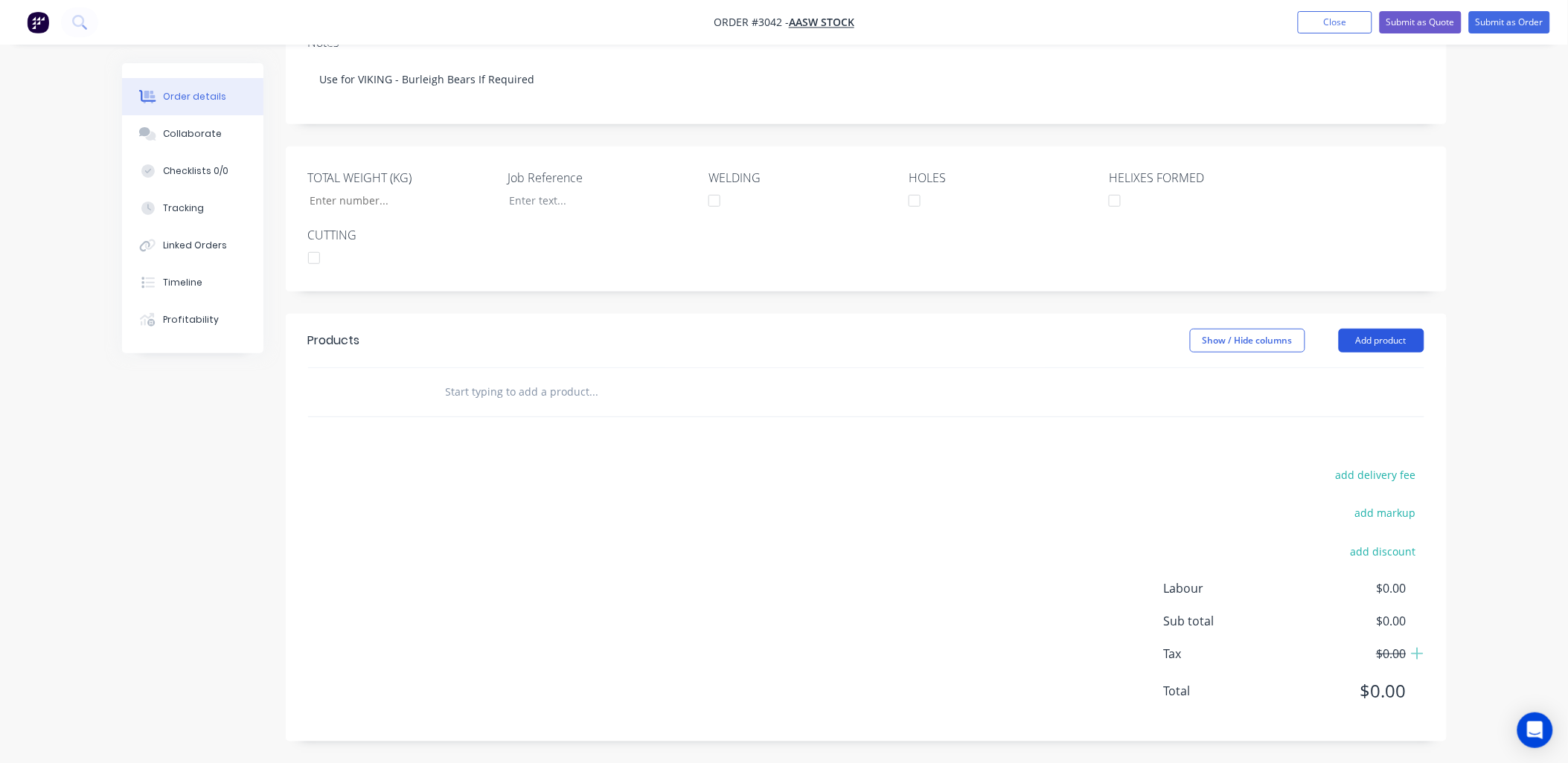
click at [1395, 342] on button "Add product" at bounding box center [1381, 341] width 86 height 24
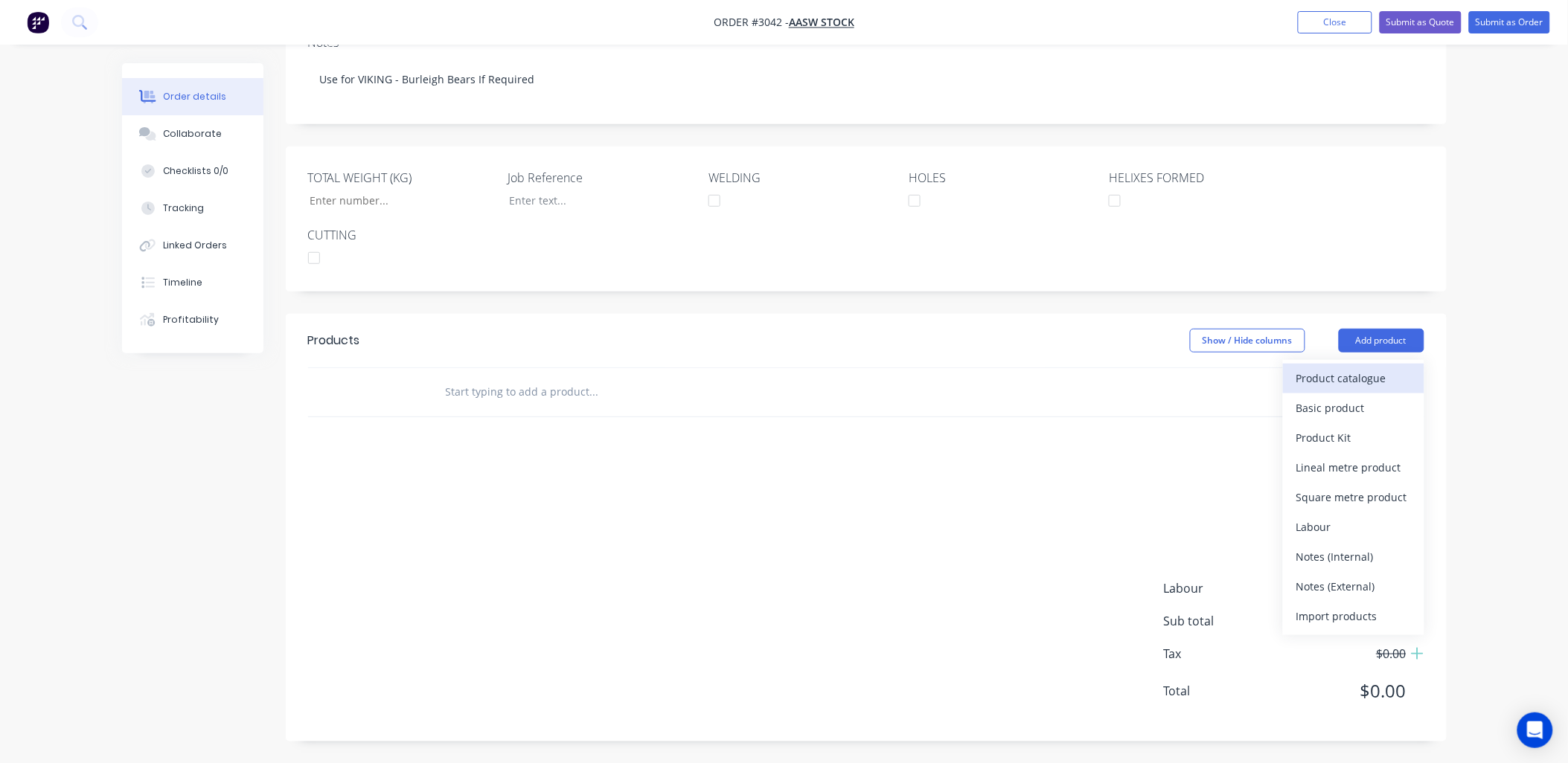
click at [1362, 374] on div "Product catalogue" at bounding box center [1353, 378] width 114 height 22
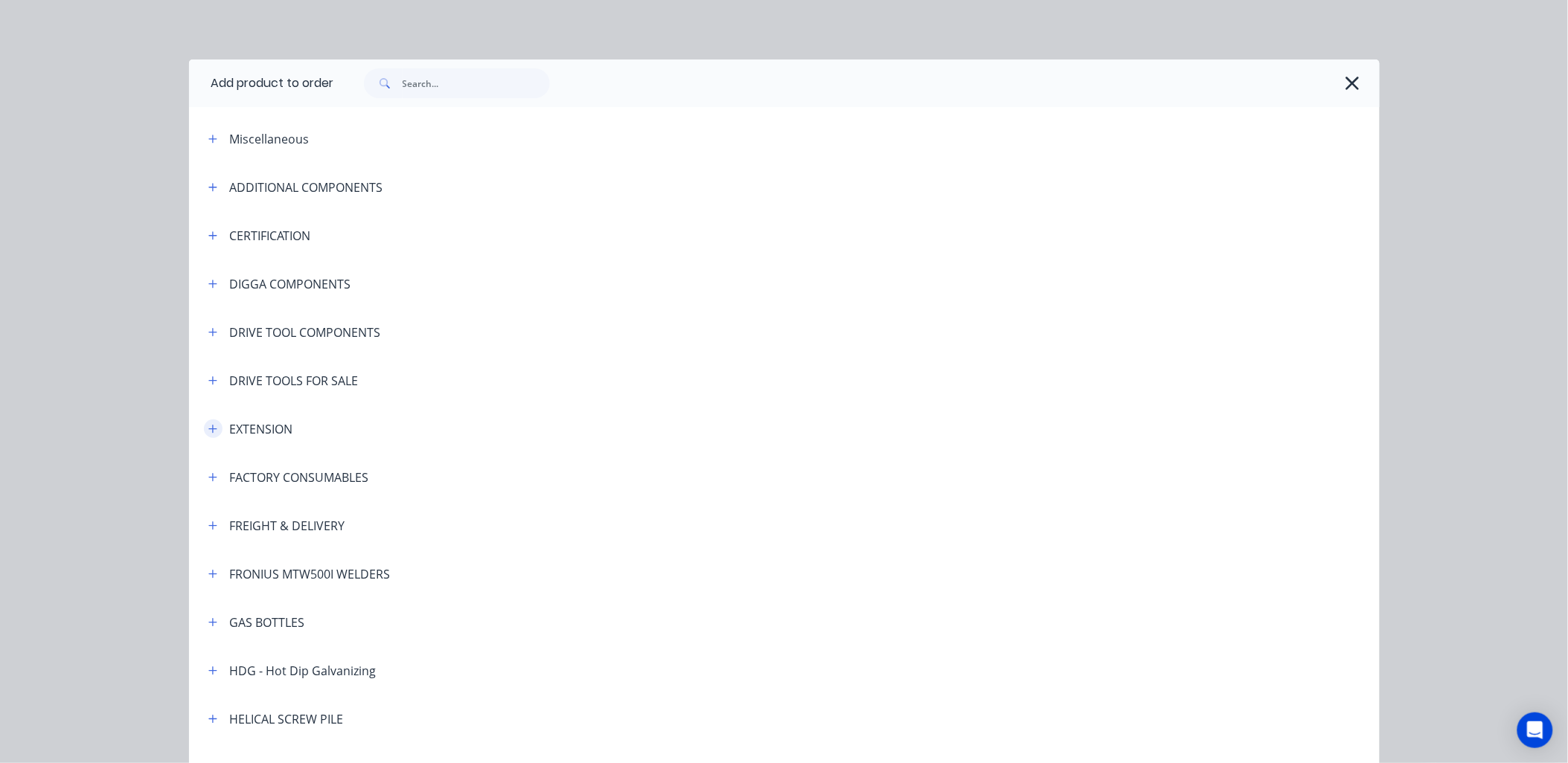
click at [210, 431] on icon "button" at bounding box center [213, 429] width 9 height 10
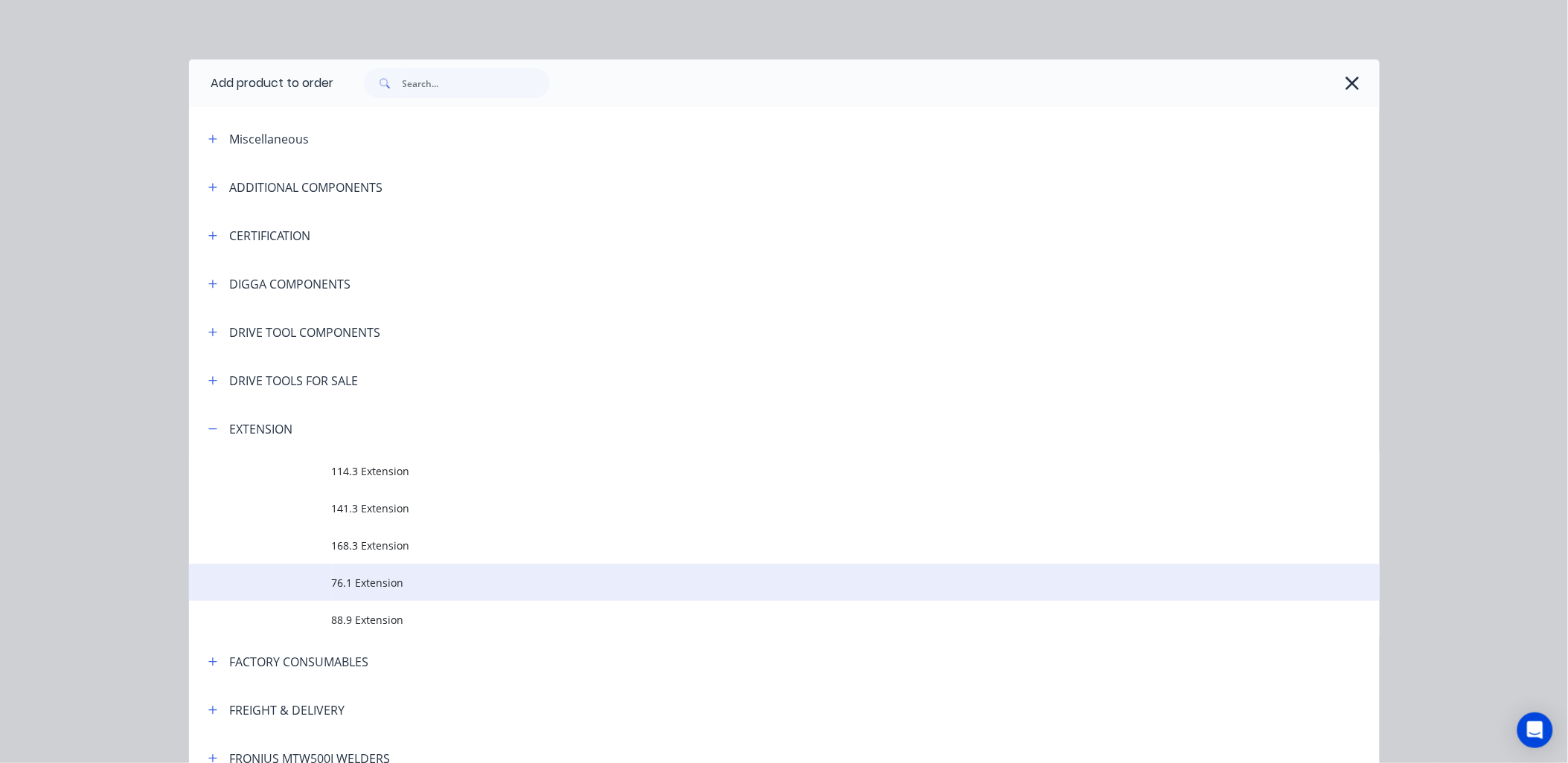
click at [373, 596] on td "76.1 Extension" at bounding box center [856, 582] width 1048 height 37
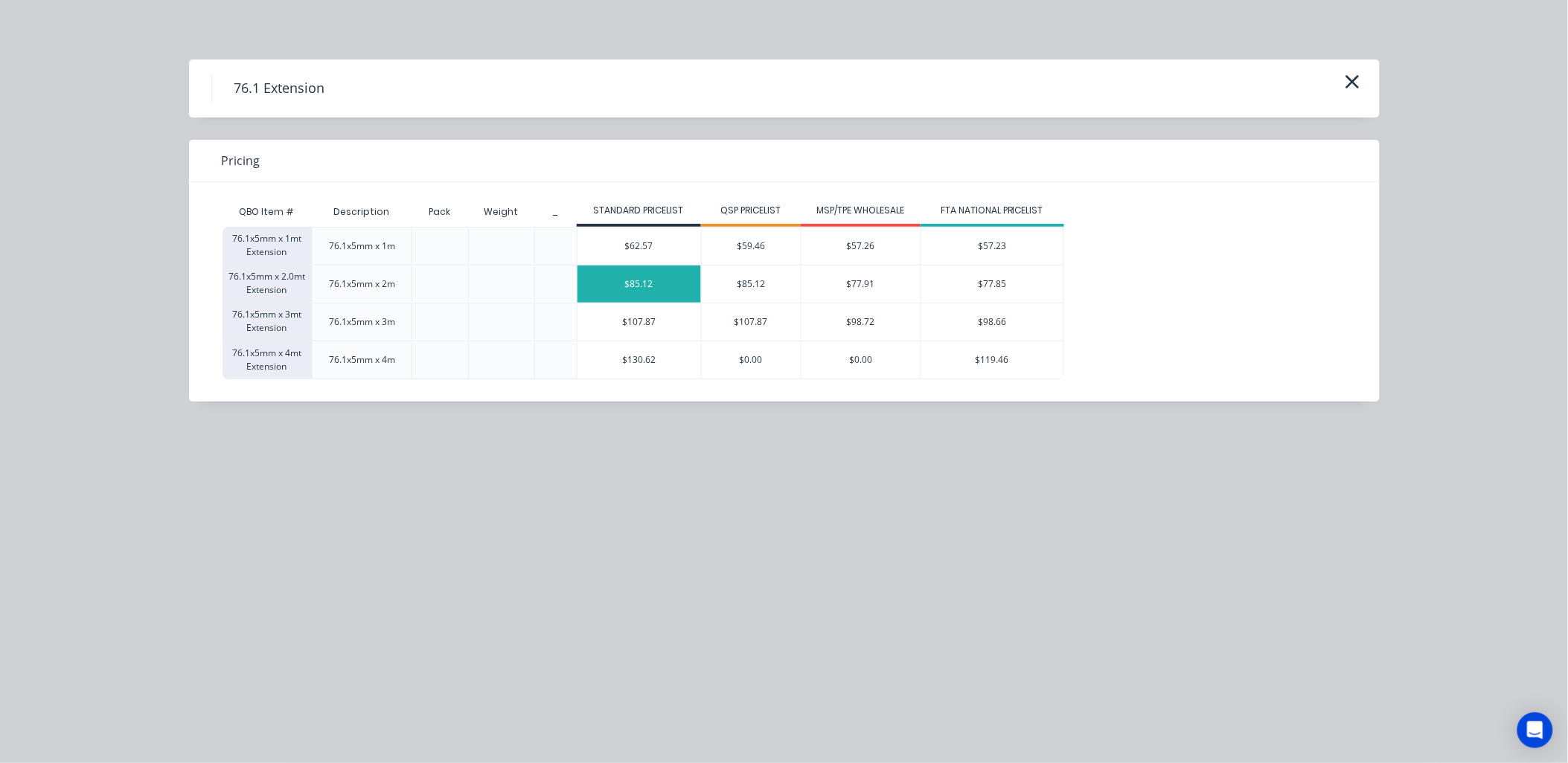
click at [653, 283] on div "$85.12" at bounding box center [639, 284] width 123 height 37
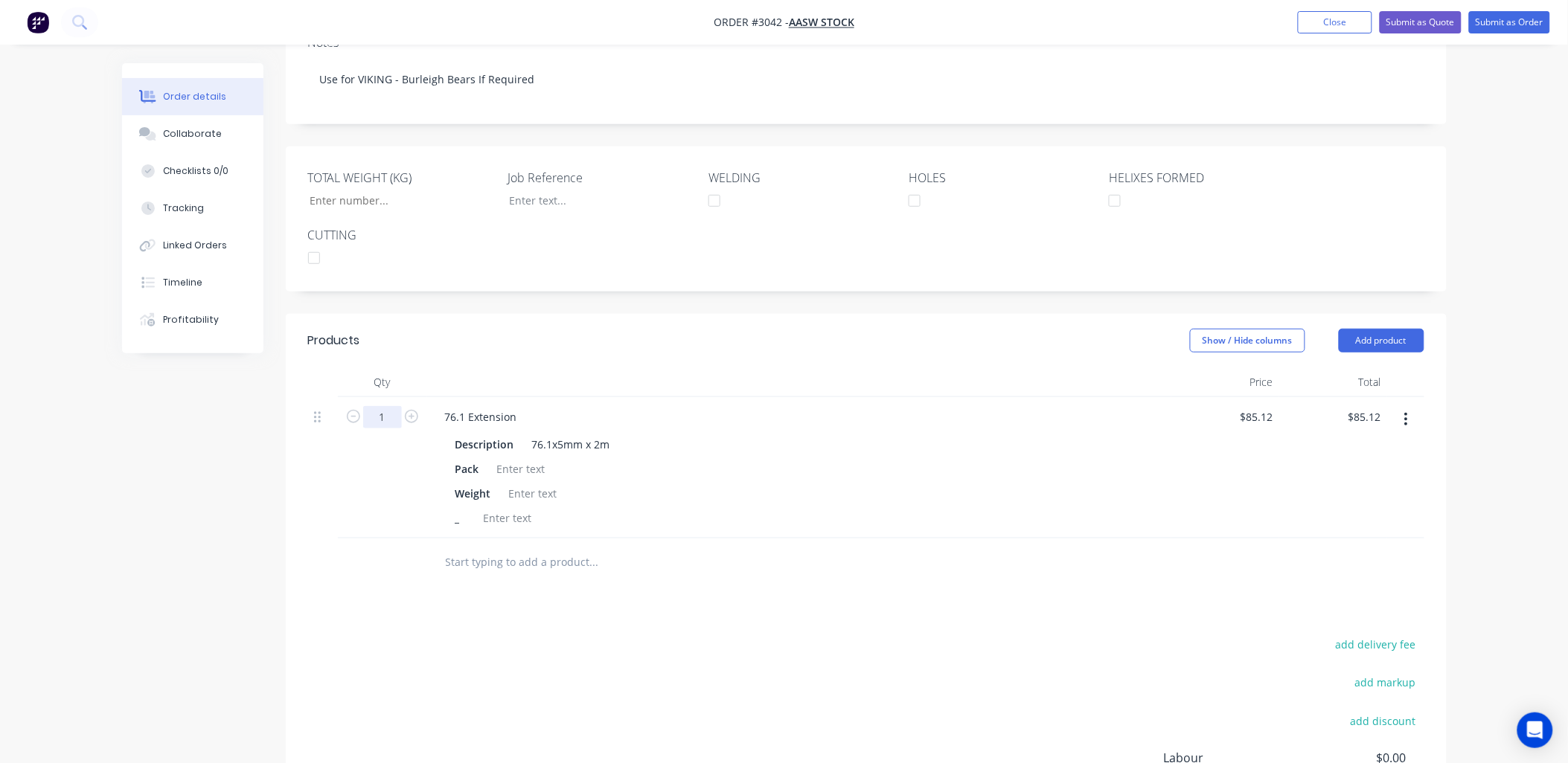
click at [375, 424] on input "1" at bounding box center [382, 417] width 38 height 22
type input "14"
type input "$1,191.68"
click at [470, 638] on div "add delivery fee add markup add discount Labour $0.00 Sub total $85.12 Tax $8.5…" at bounding box center [866, 761] width 1116 height 254
click at [1407, 341] on button "Add product" at bounding box center [1381, 341] width 86 height 24
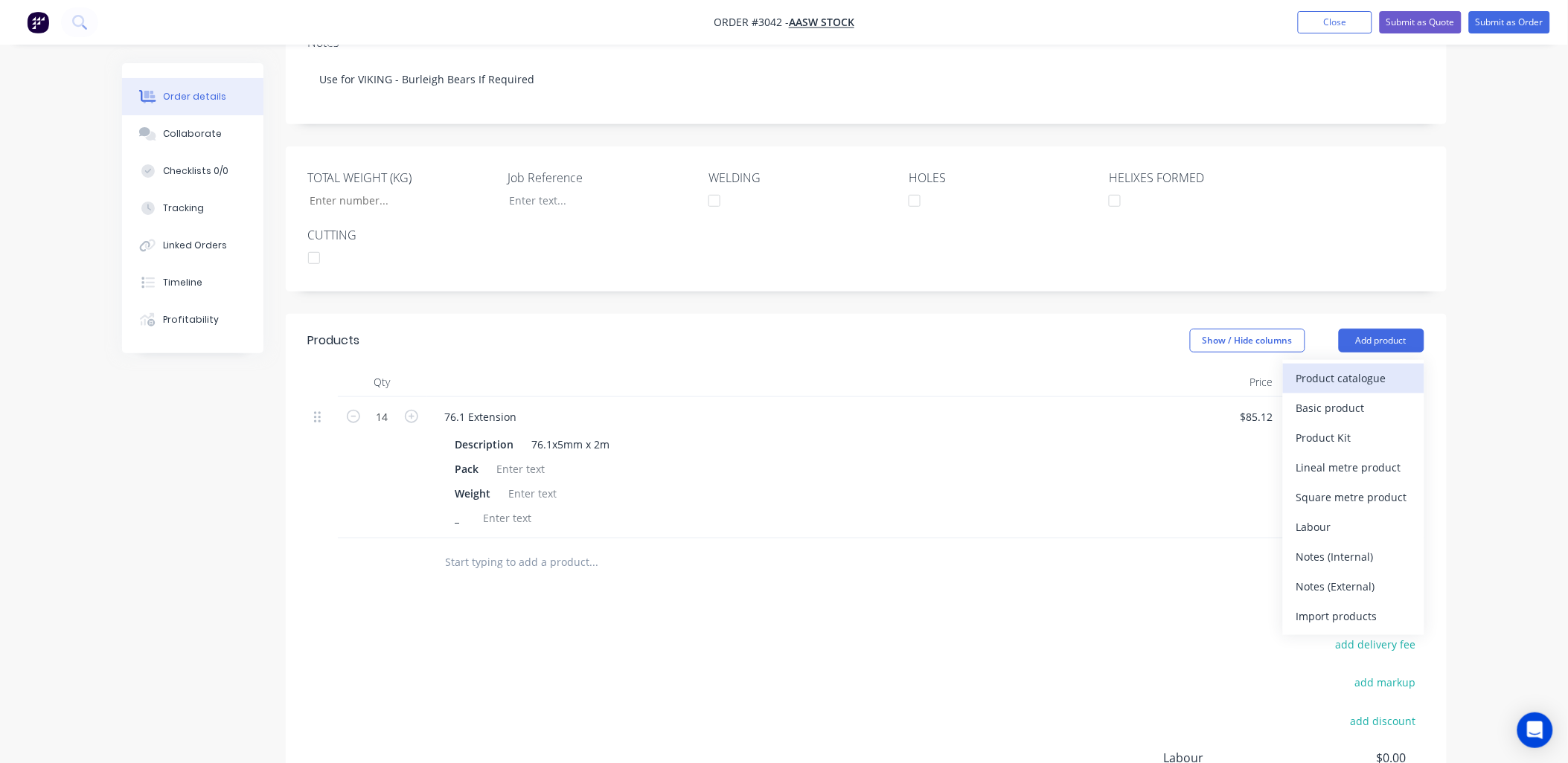
click at [1367, 369] on div "Product catalogue" at bounding box center [1353, 378] width 114 height 22
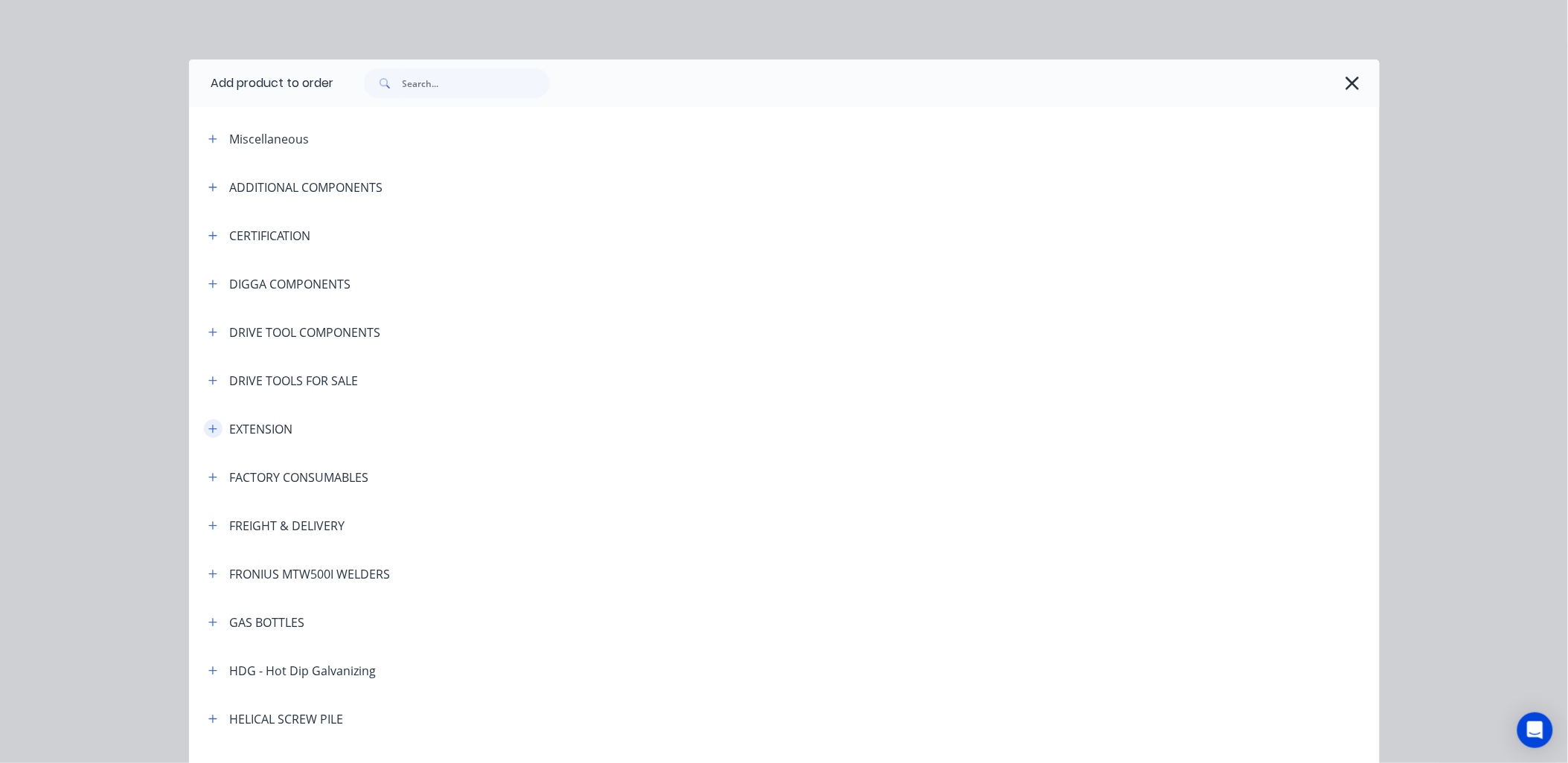
click at [211, 429] on button "button" at bounding box center [213, 429] width 18 height 18
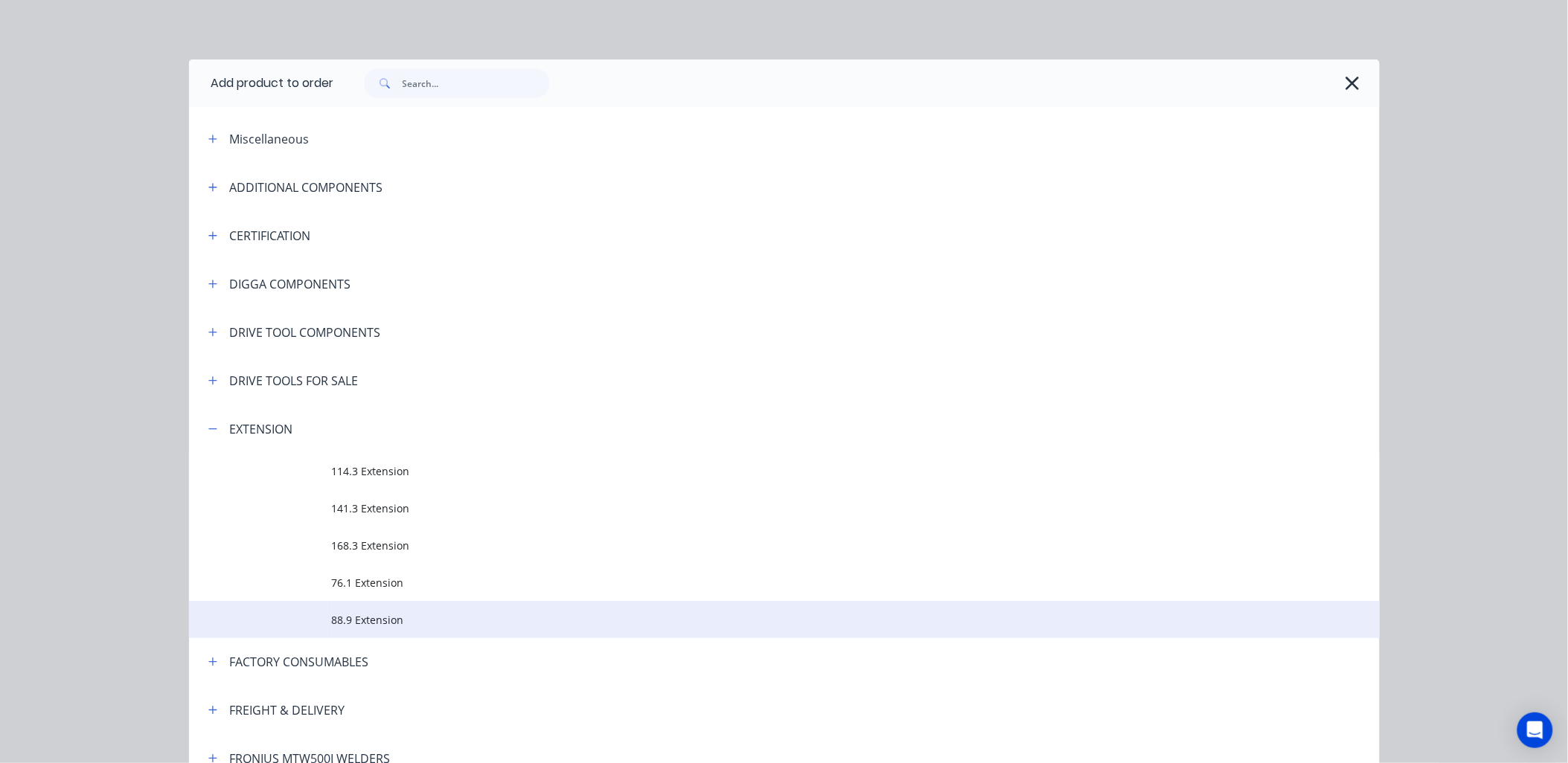
click at [354, 621] on span "88.9 Extension" at bounding box center [751, 620] width 838 height 16
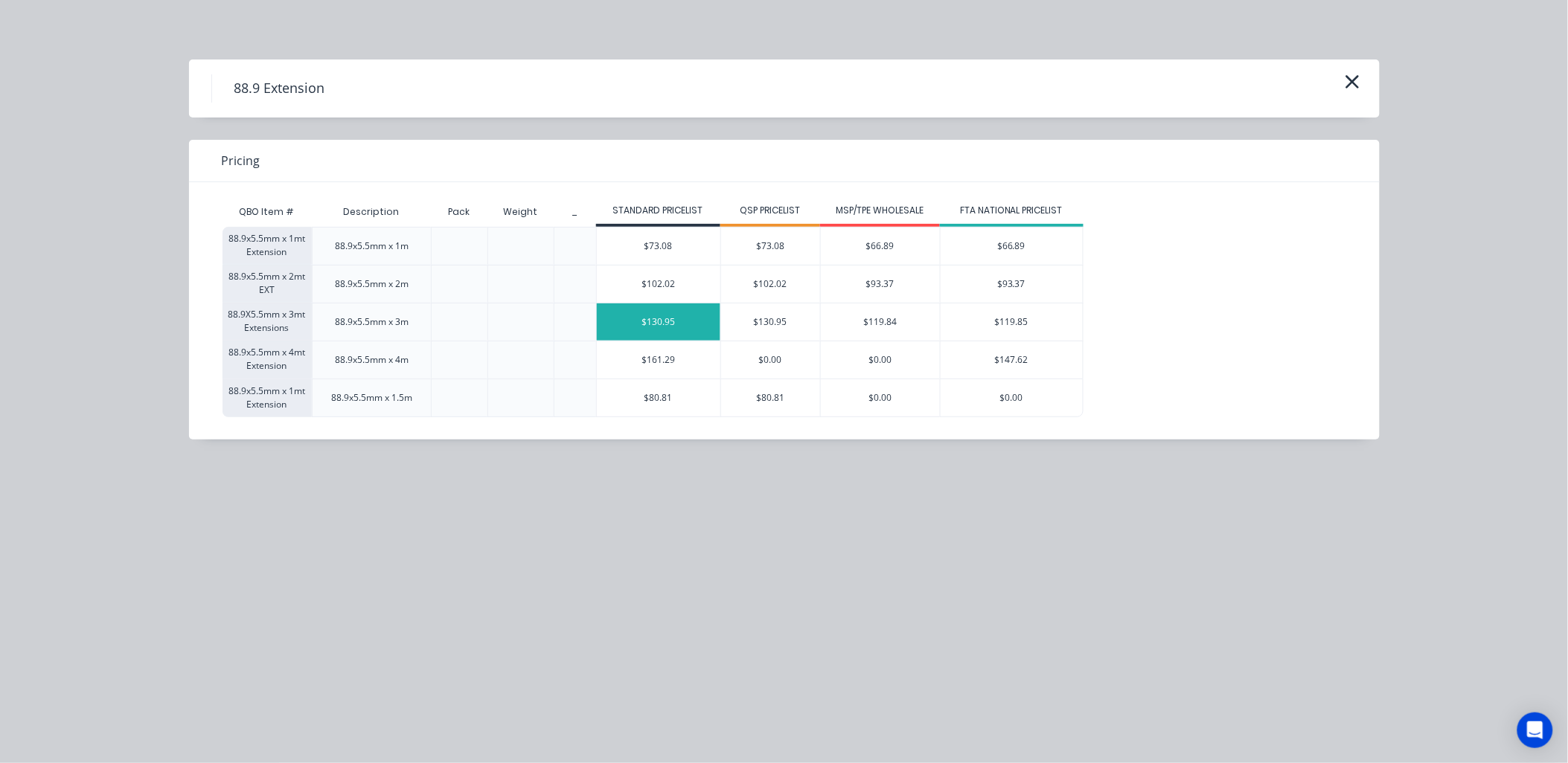
click at [664, 323] on div "$130.95" at bounding box center [658, 322] width 123 height 37
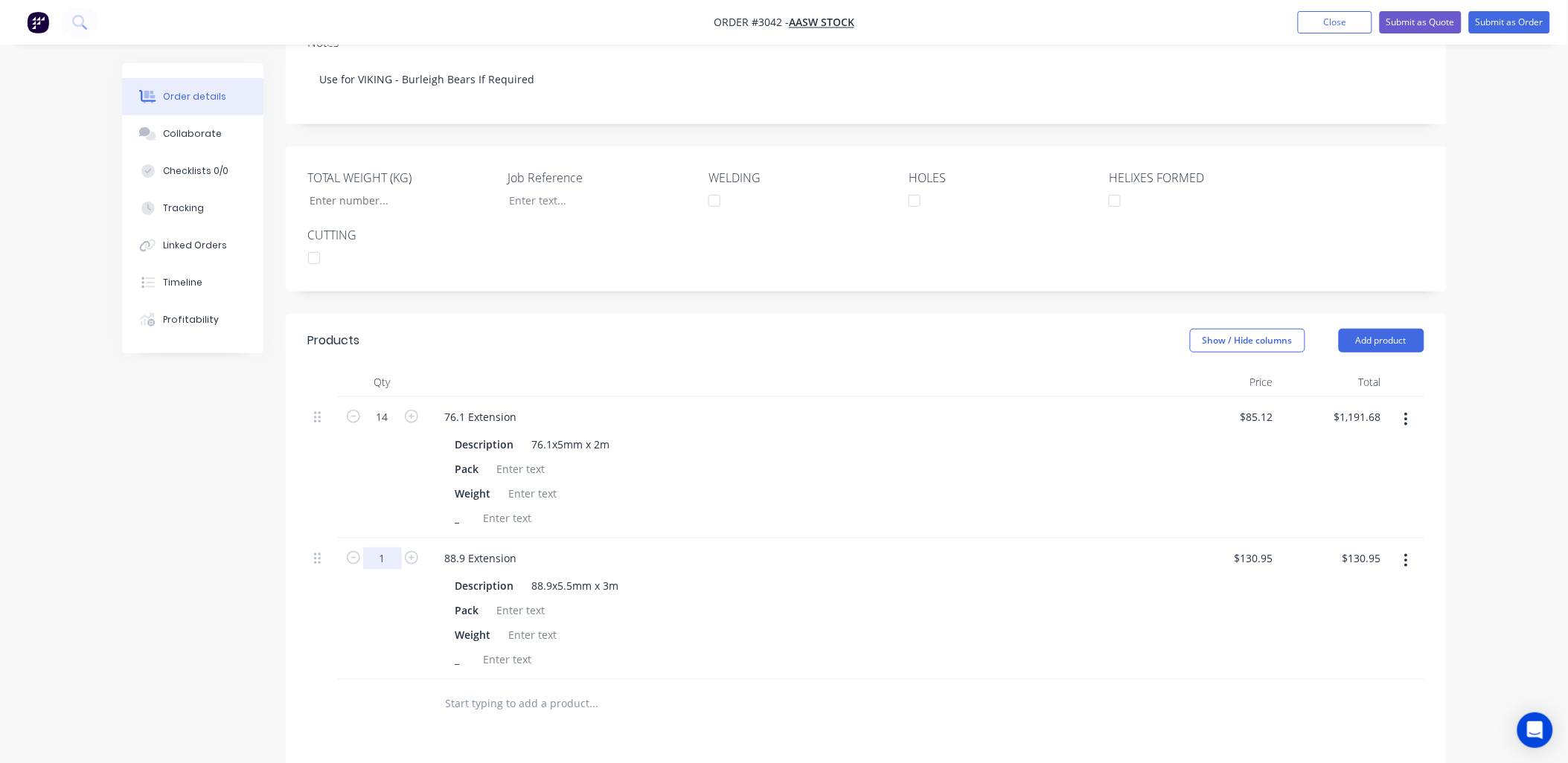
click at [377, 555] on input "1" at bounding box center [382, 558] width 38 height 22
type input "24"
type input "$3,142.80"
click at [746, 556] on div "88.9 Extension" at bounding box center [799, 558] width 732 height 22
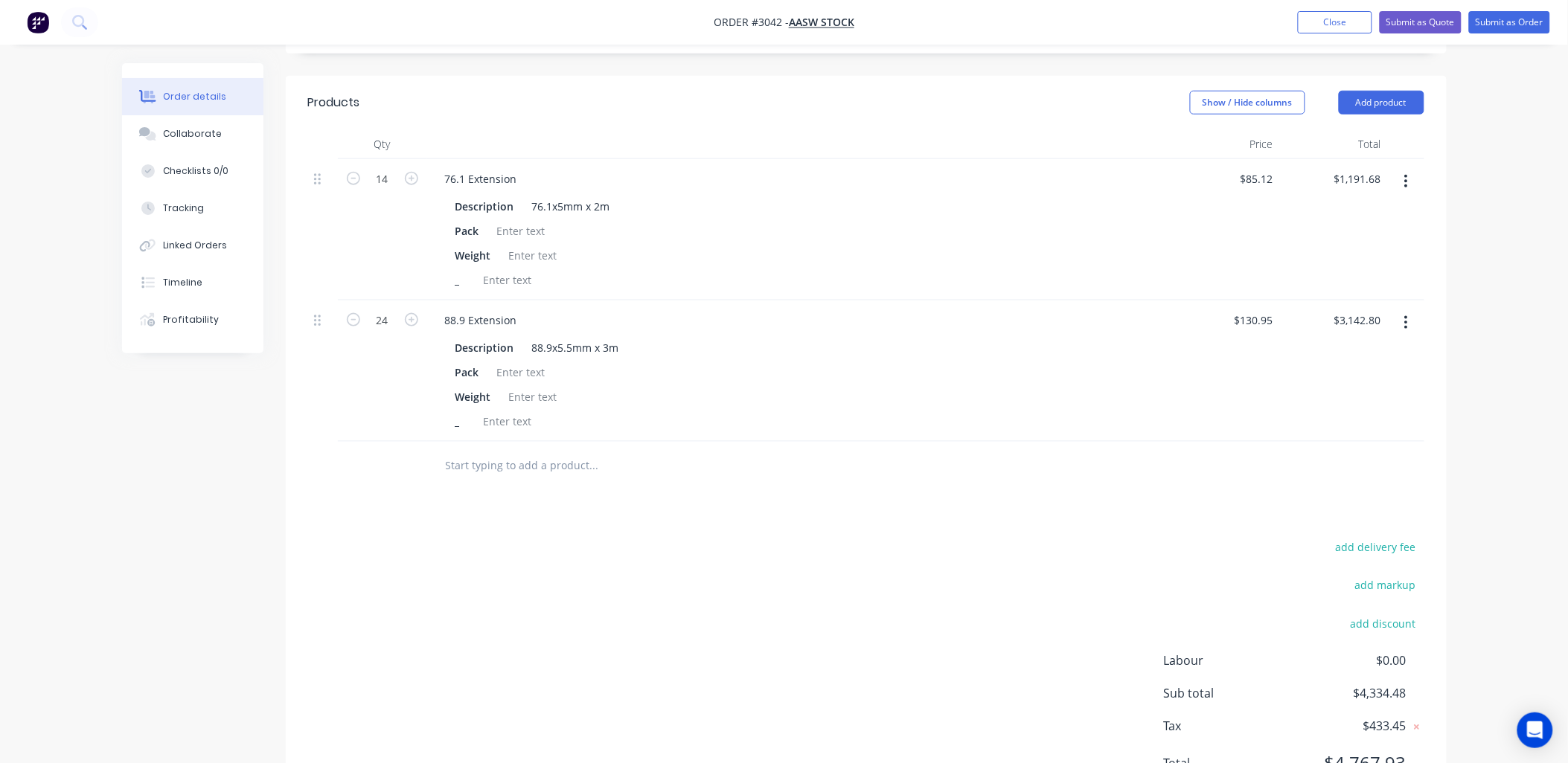
scroll to position [538, 0]
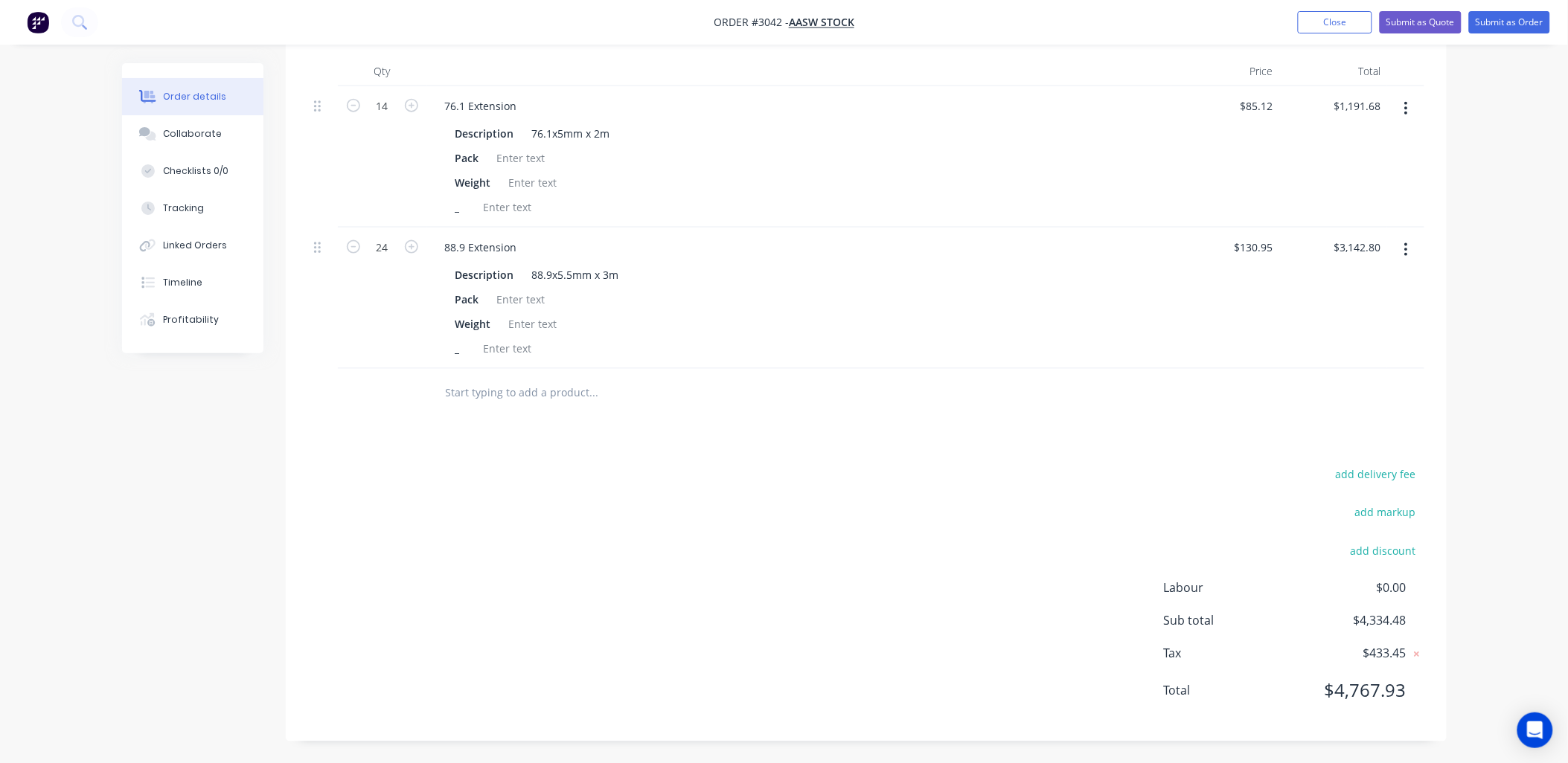
click at [459, 409] on div at bounding box center [695, 393] width 536 height 48
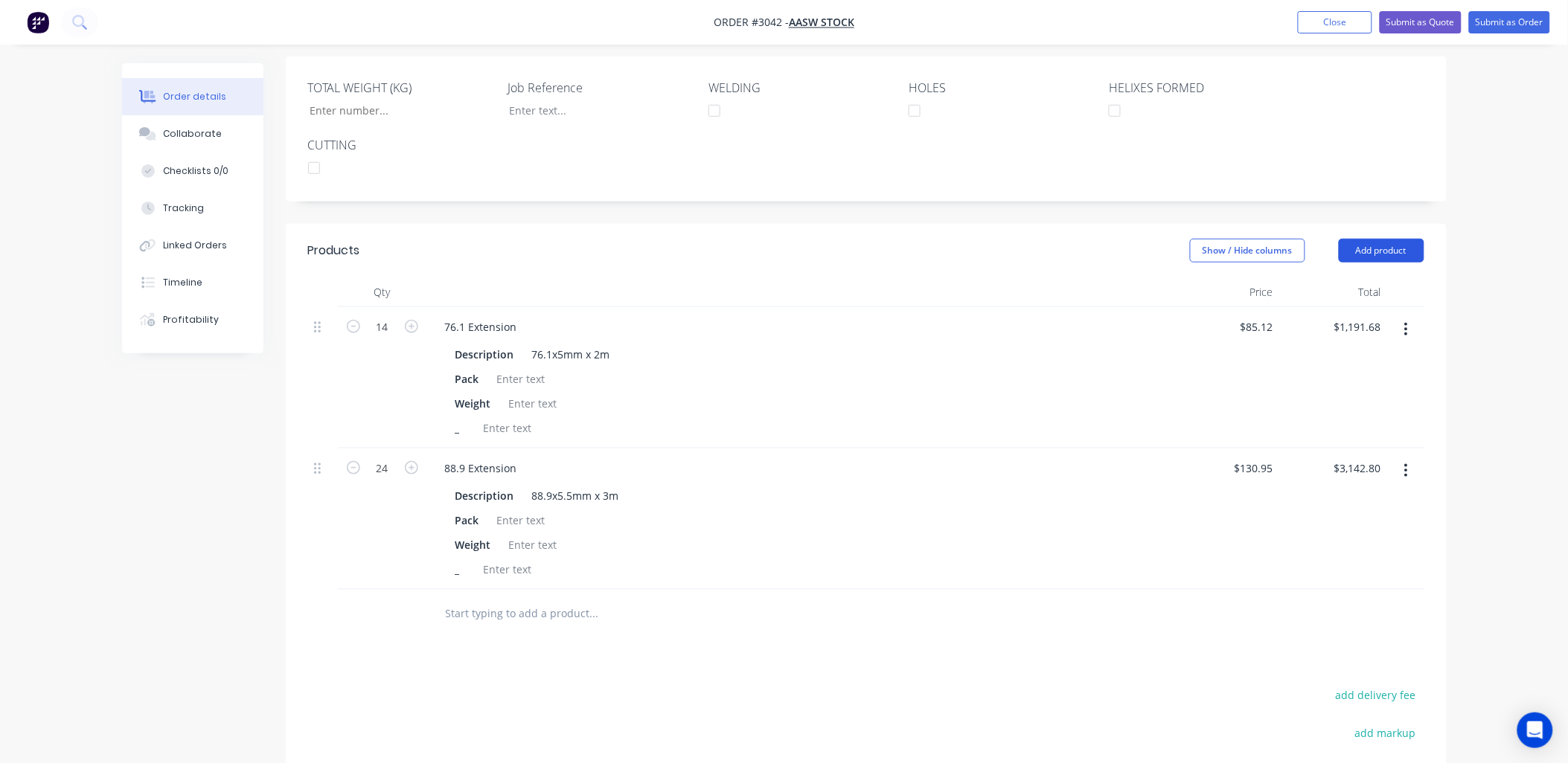
click at [1423, 246] on button "Add product" at bounding box center [1381, 250] width 86 height 24
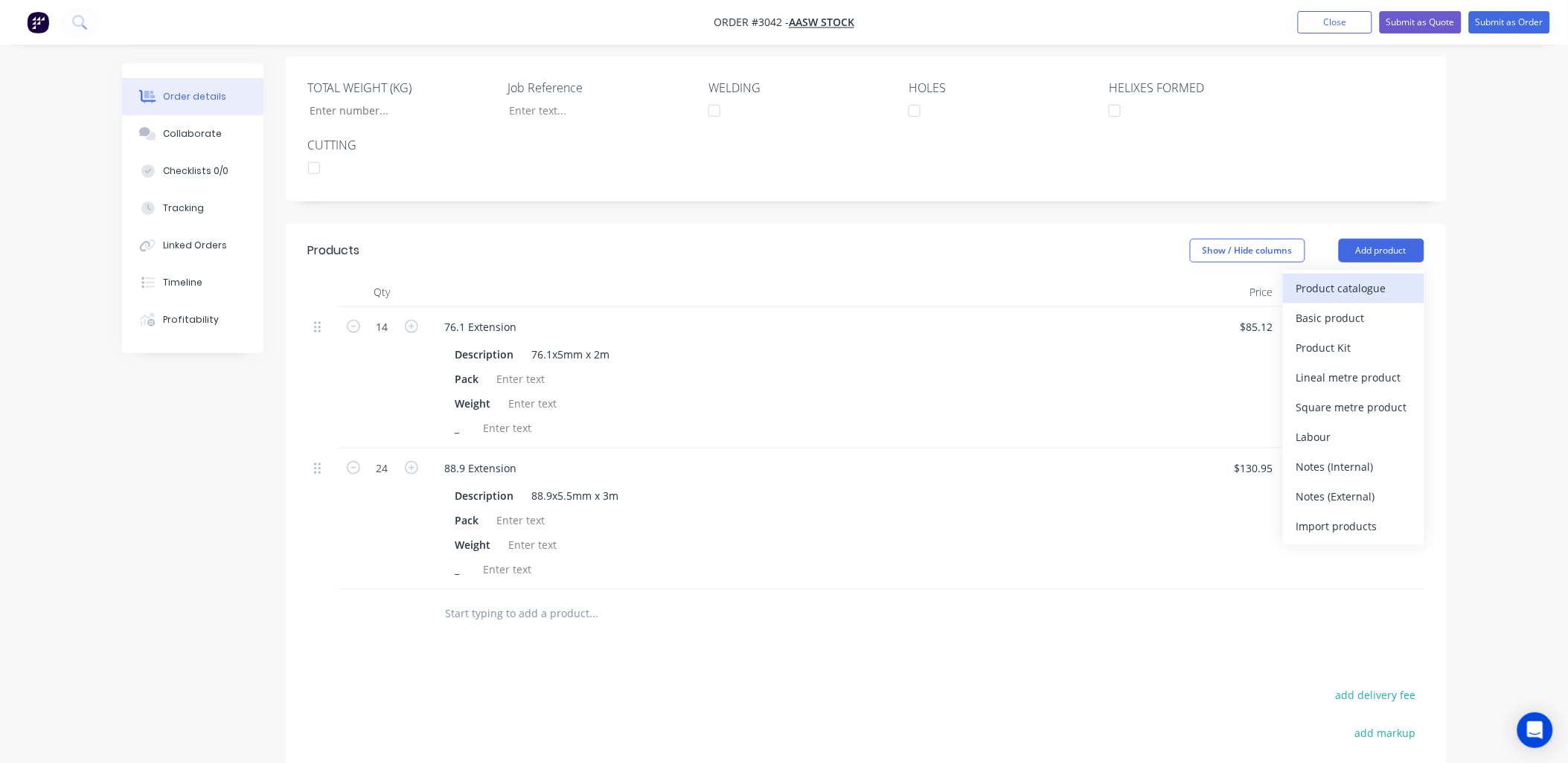
click at [1390, 294] on div "Product catalogue" at bounding box center [1353, 289] width 114 height 22
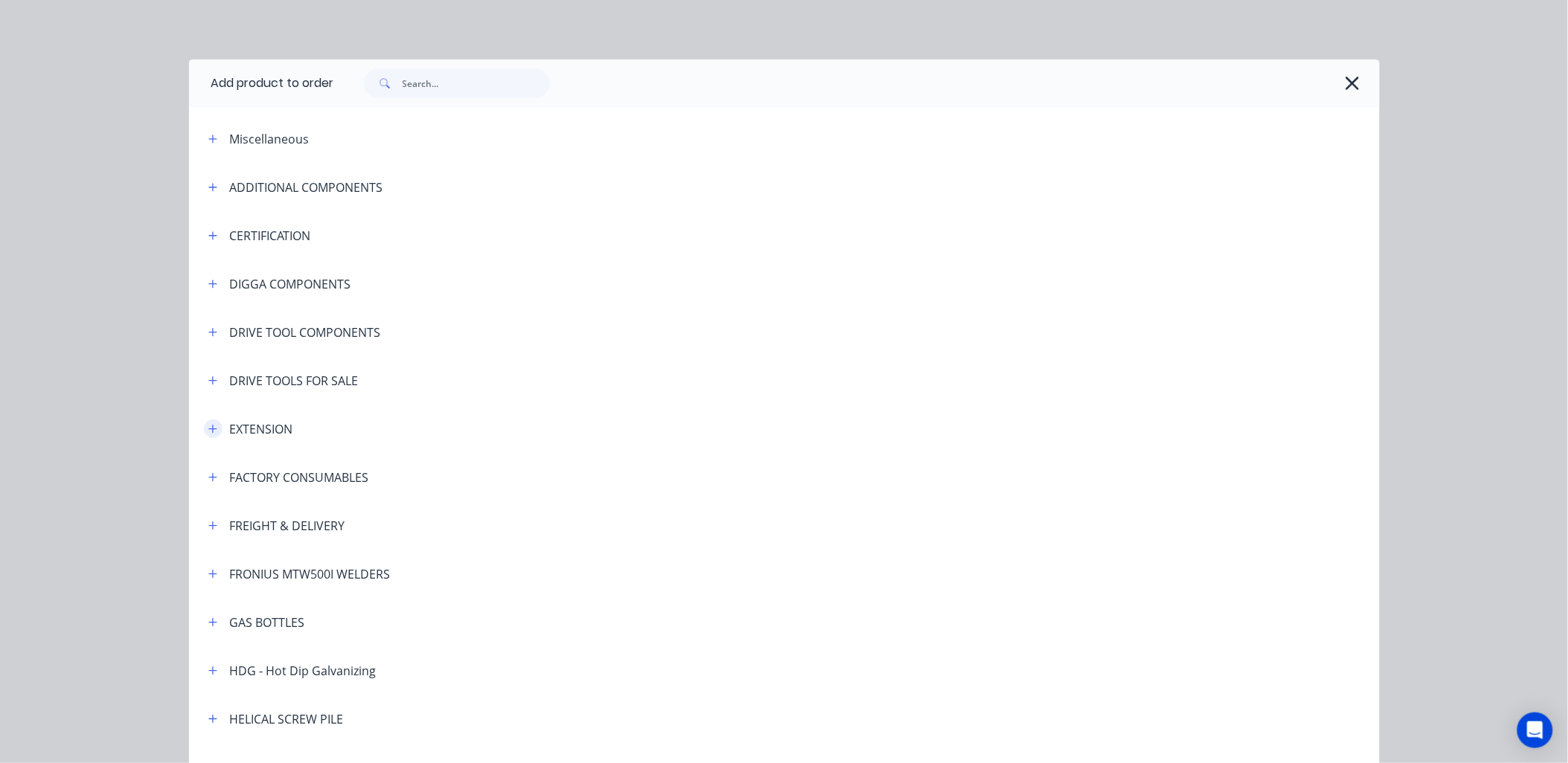
click at [208, 430] on icon "button" at bounding box center [213, 429] width 9 height 10
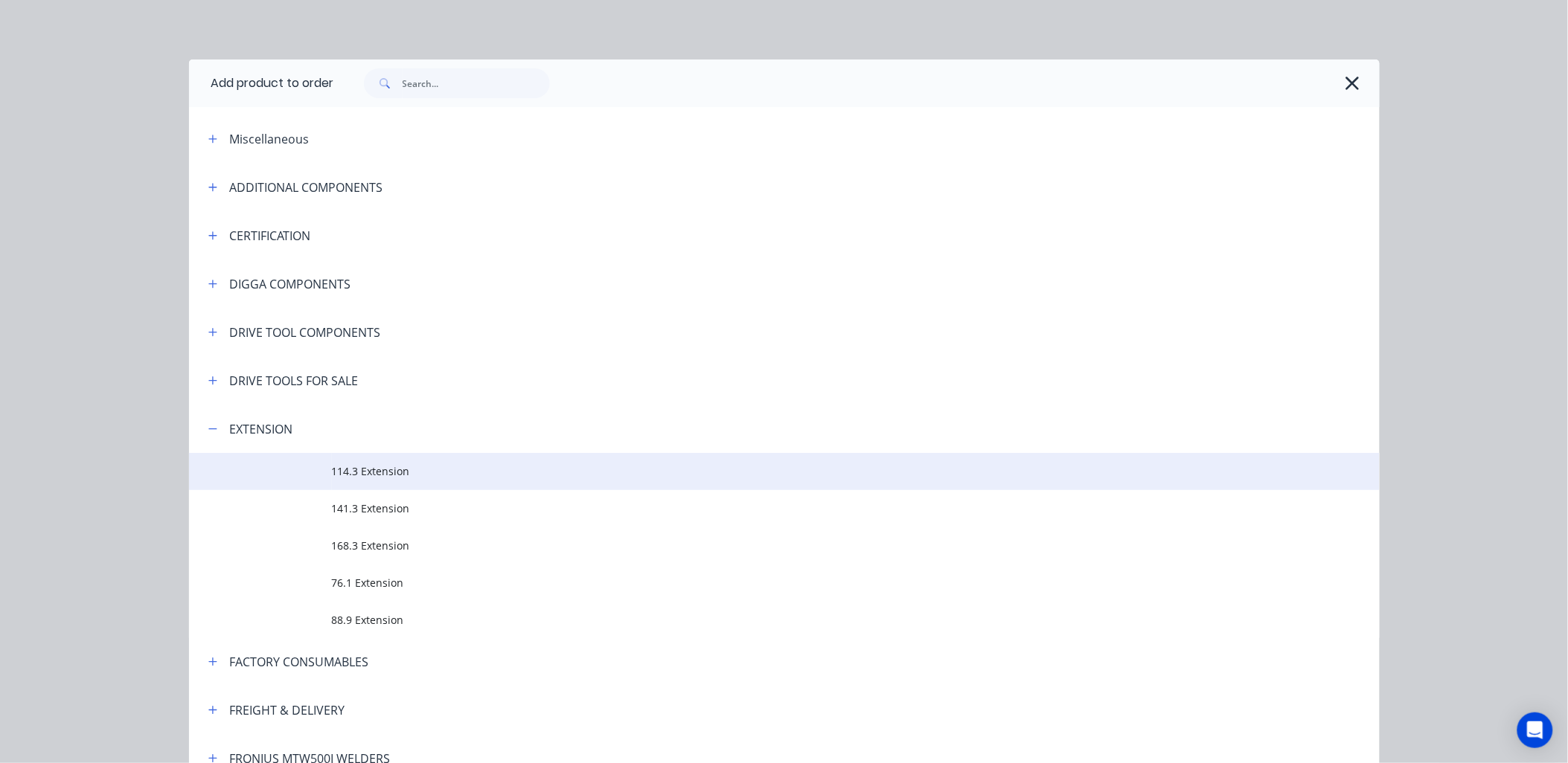
click at [374, 478] on span "114.3 Extension" at bounding box center [751, 471] width 838 height 16
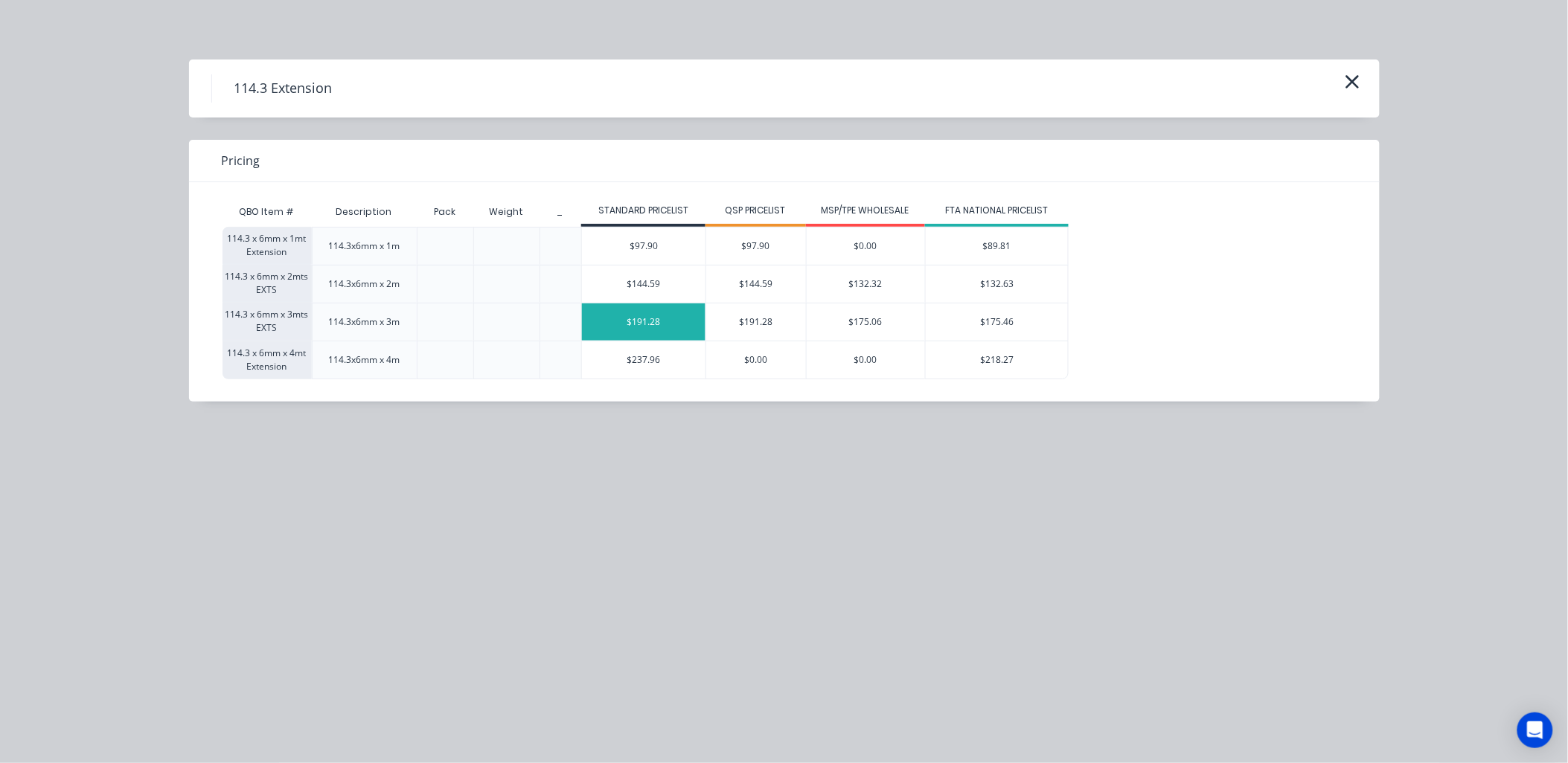
click at [635, 317] on div "$191.28" at bounding box center [644, 322] width 123 height 37
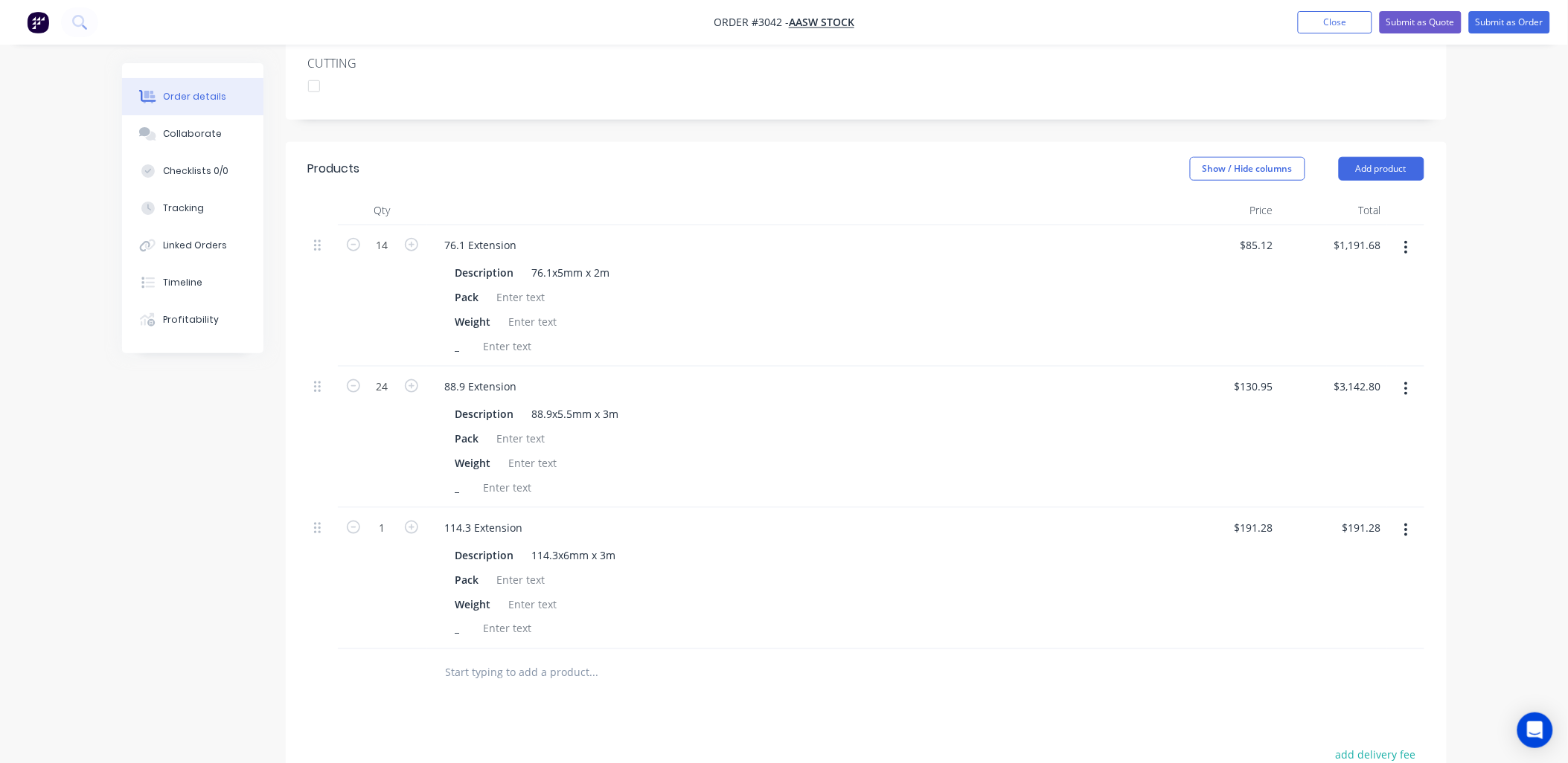
scroll to position [350, 0]
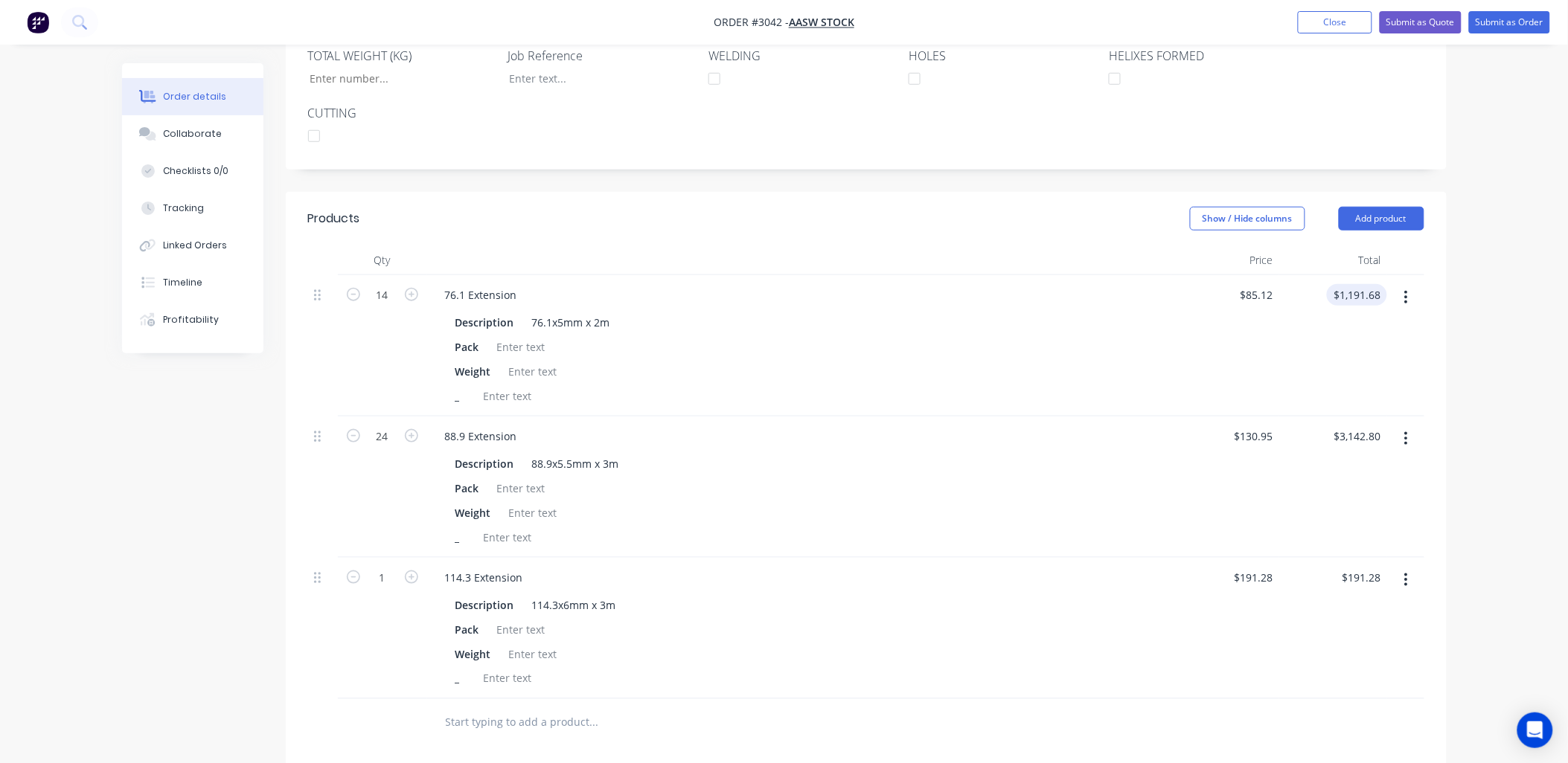
type input "1191.68"
drag, startPoint x: 1335, startPoint y: 296, endPoint x: 1431, endPoint y: 272, distance: 99.0
click at [1431, 272] on div "Qty Price Total 14 76.1 Extension Description 76.1x5mm x 2m Pack Weight _ $85.1…" at bounding box center [867, 496] width 1161 height 502
type input "0"
type input "$0.00"
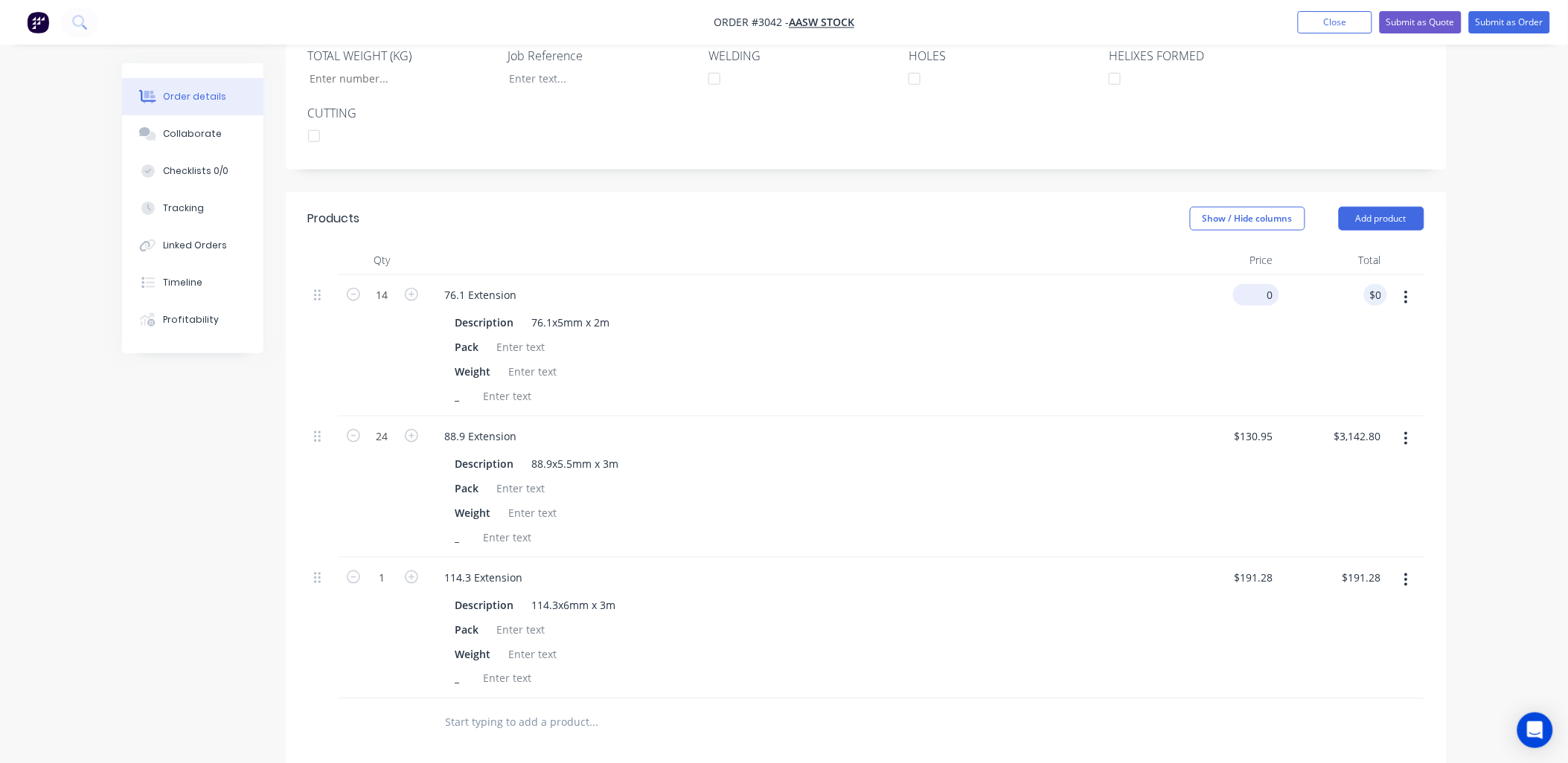
click at [1258, 296] on div "0 $85.12" at bounding box center [1256, 295] width 46 height 22
type input "$0.00"
type input "3142.80"
drag, startPoint x: 1334, startPoint y: 441, endPoint x: 1399, endPoint y: 420, distance: 68.3
click at [1399, 420] on div "24 88.9 Extension Description 88.9x5.5mm x 3m Pack Weight _ $130.95 $130.95 314…" at bounding box center [866, 487] width 1116 height 142
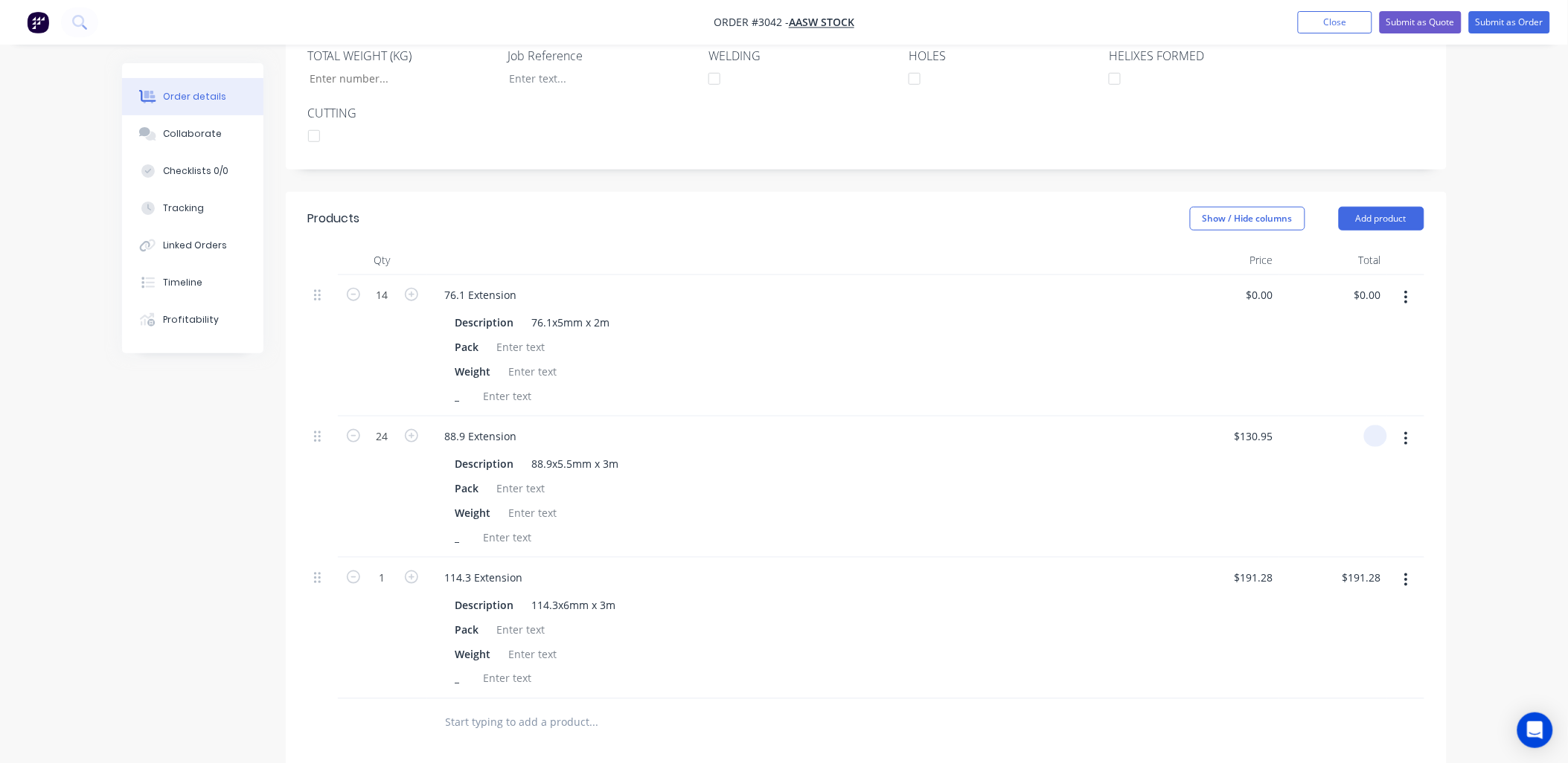
type input "$0.00"
type input "191.28"
click at [1342, 583] on div "191.28 191.28" at bounding box center [1333, 629] width 108 height 142
type input "$0.00"
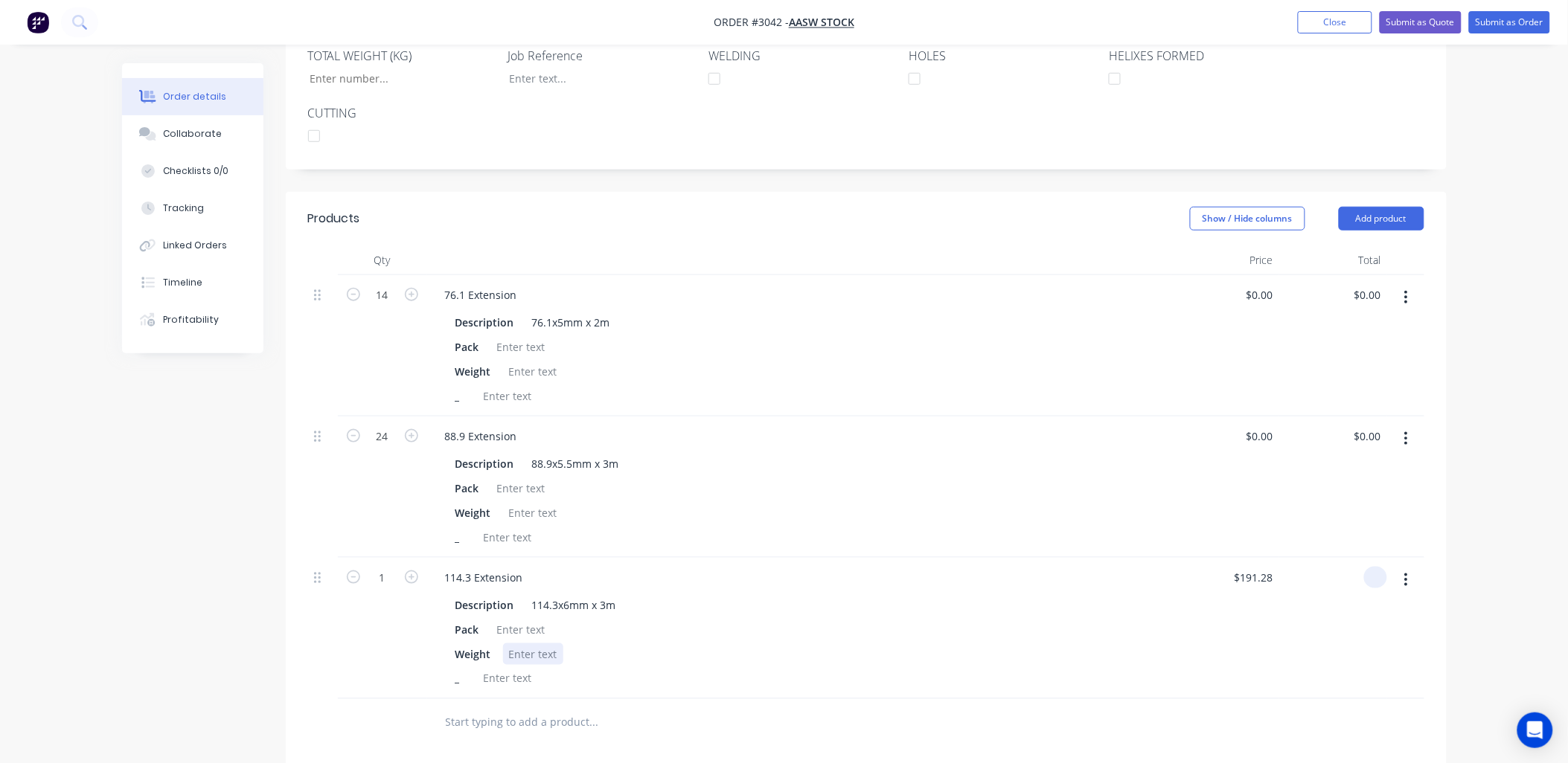
type input "$0.00"
drag, startPoint x: 1124, startPoint y: 642, endPoint x: 1126, endPoint y: 634, distance: 8.2
click at [1124, 638] on div "Description 114.3x6mm x 3m Pack Weight _" at bounding box center [799, 640] width 732 height 98
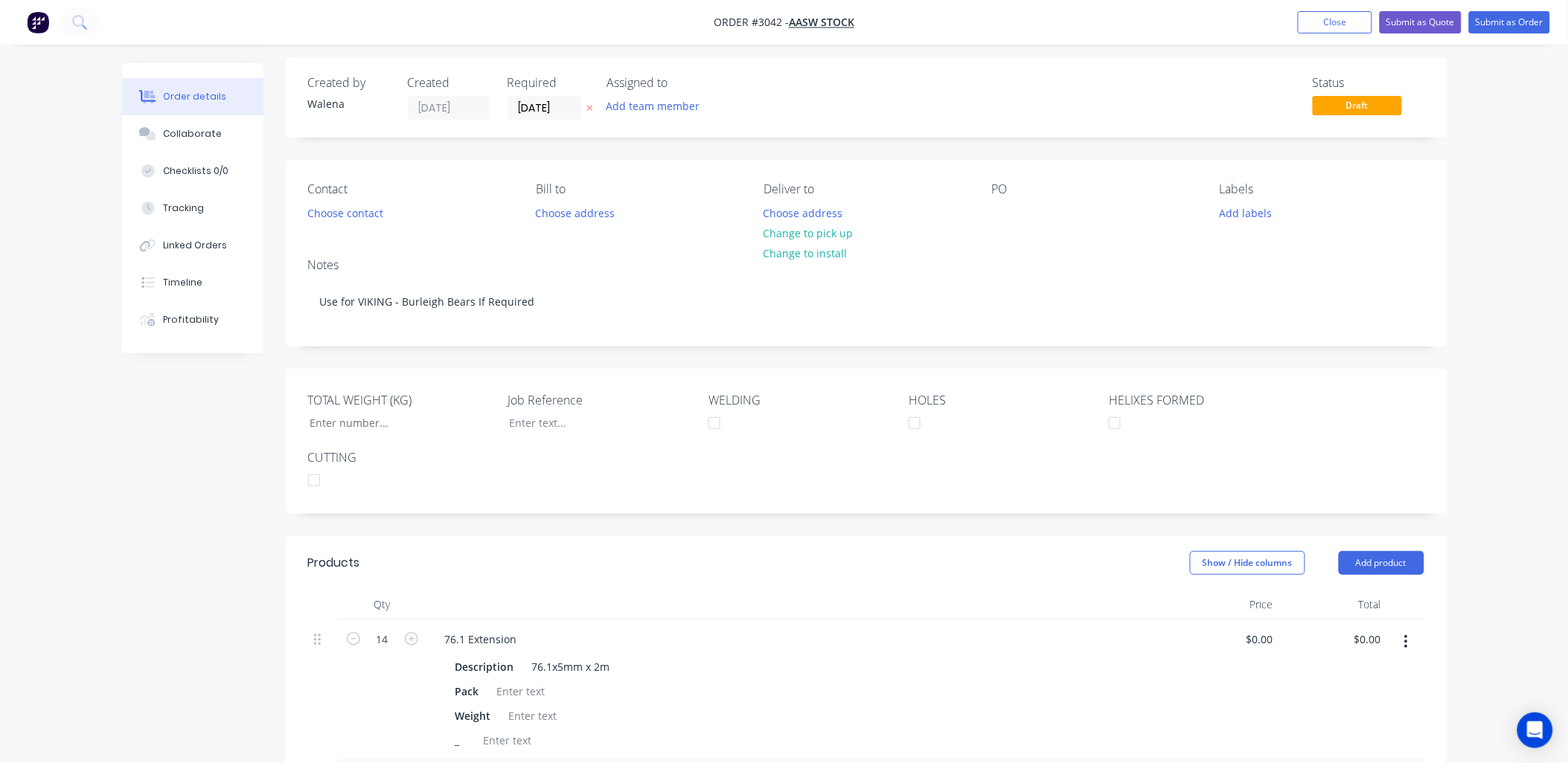
scroll to position [0, 0]
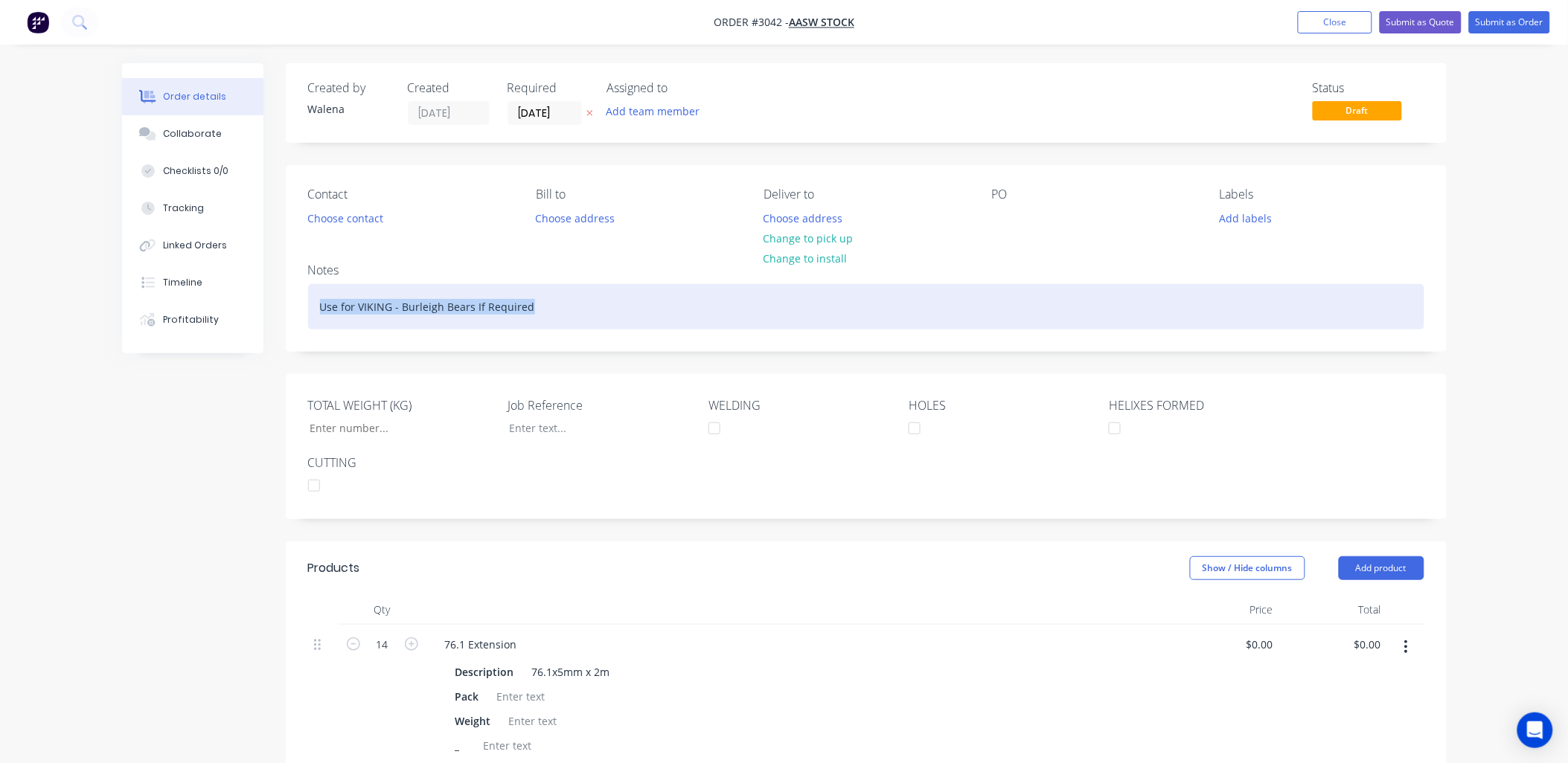
drag, startPoint x: 559, startPoint y: 306, endPoint x: 310, endPoint y: 314, distance: 249.1
click at [310, 314] on div "Use for VIKING - Burleigh Bears If Required" at bounding box center [866, 307] width 1116 height 46
copy div "Use for VIKING - Burleigh Bears If Required"
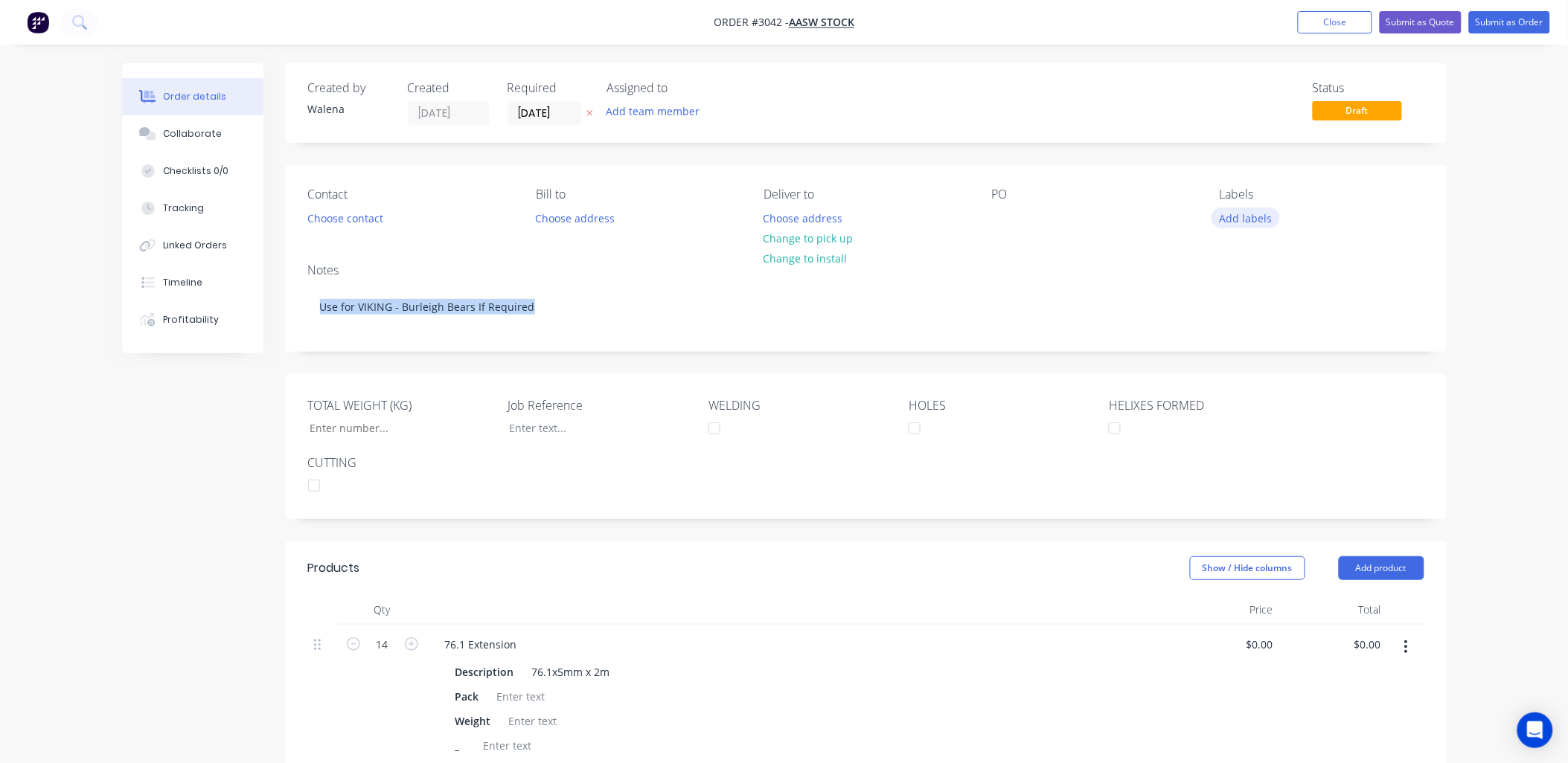
click at [1240, 219] on button "Add labels" at bounding box center [1245, 217] width 69 height 20
click at [1246, 354] on div at bounding box center [1247, 351] width 30 height 30
click at [1248, 408] on div at bounding box center [1247, 403] width 30 height 30
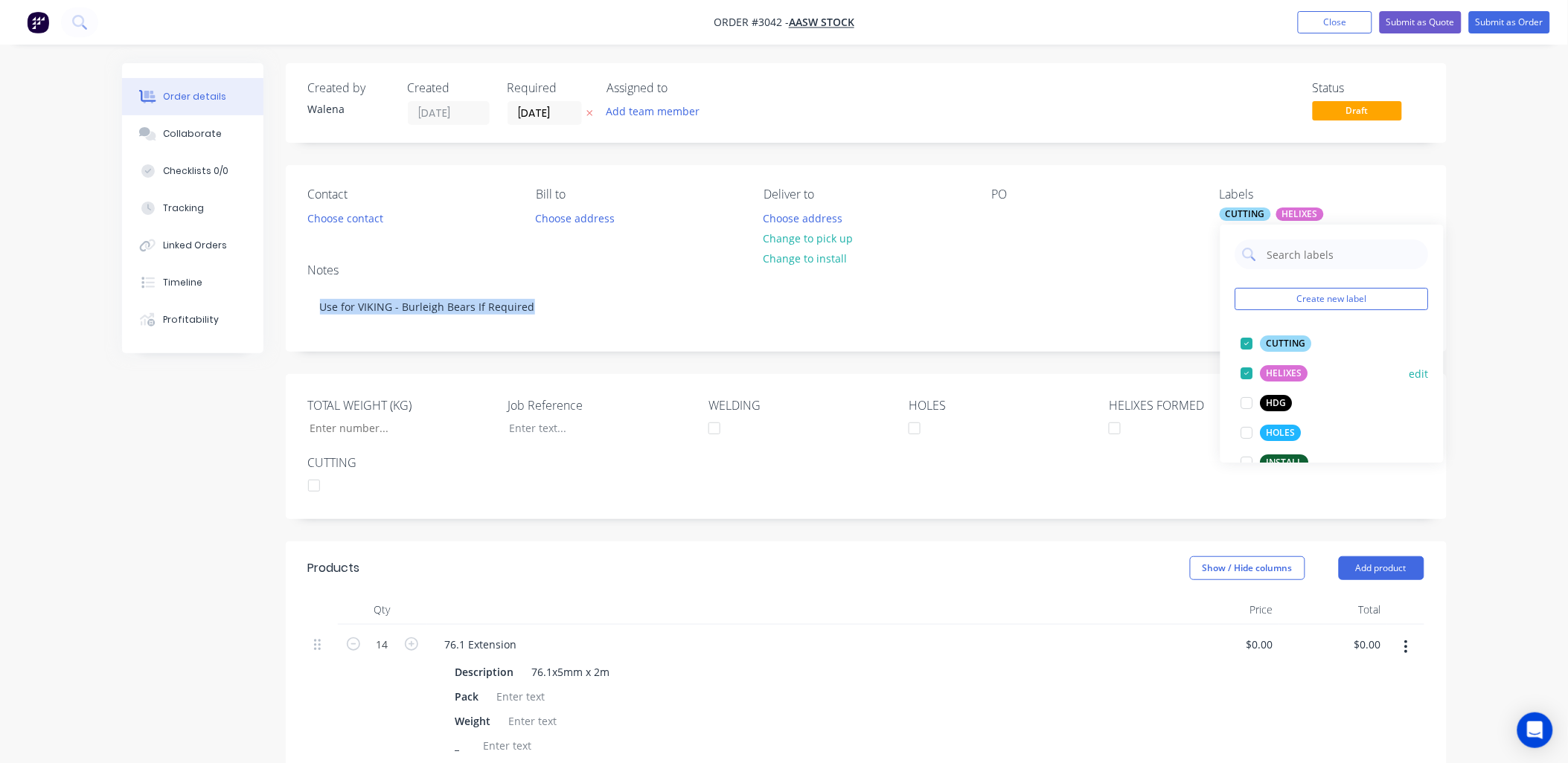
click at [1246, 374] on div at bounding box center [1247, 373] width 30 height 30
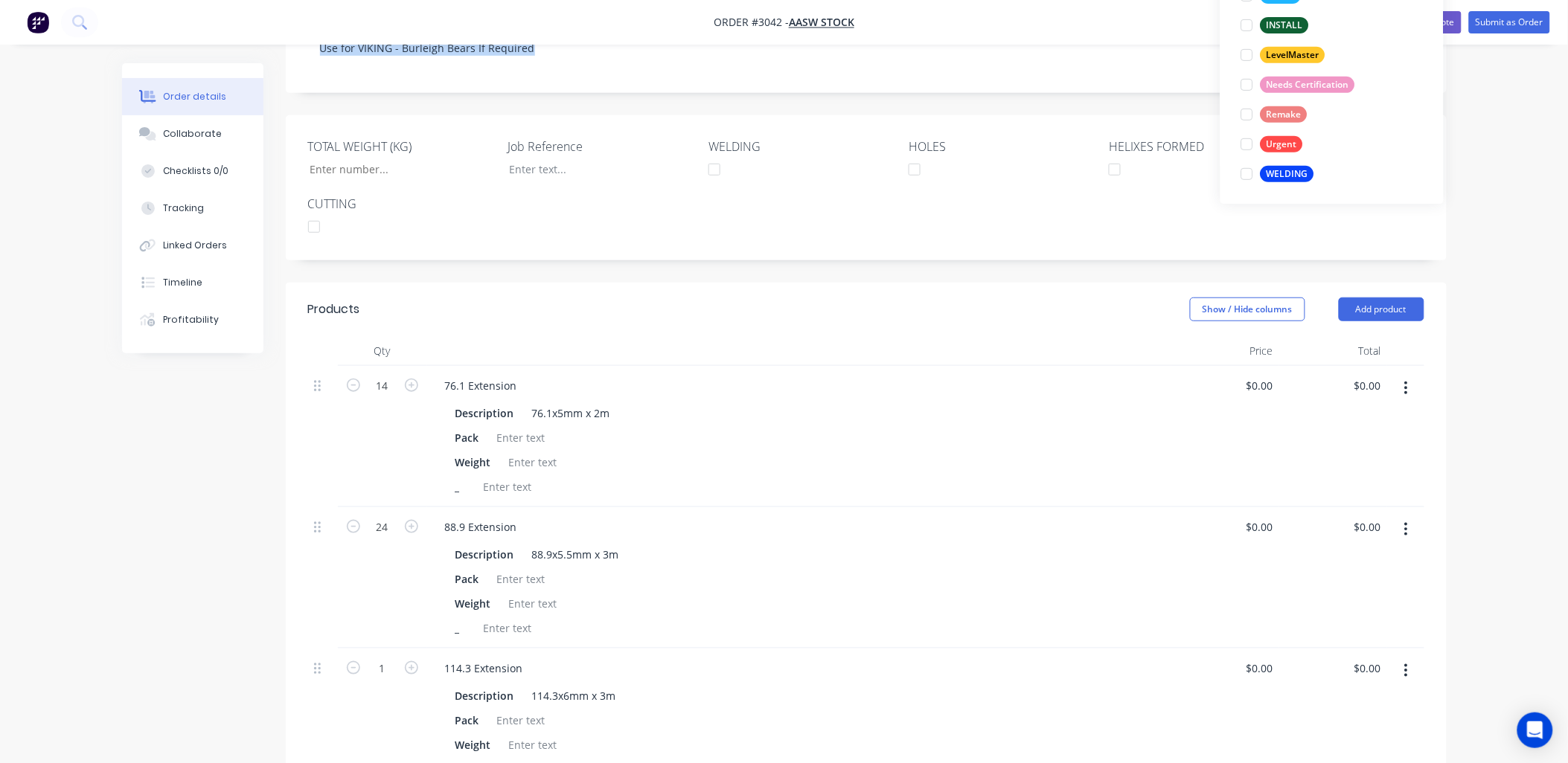
scroll to position [330, 0]
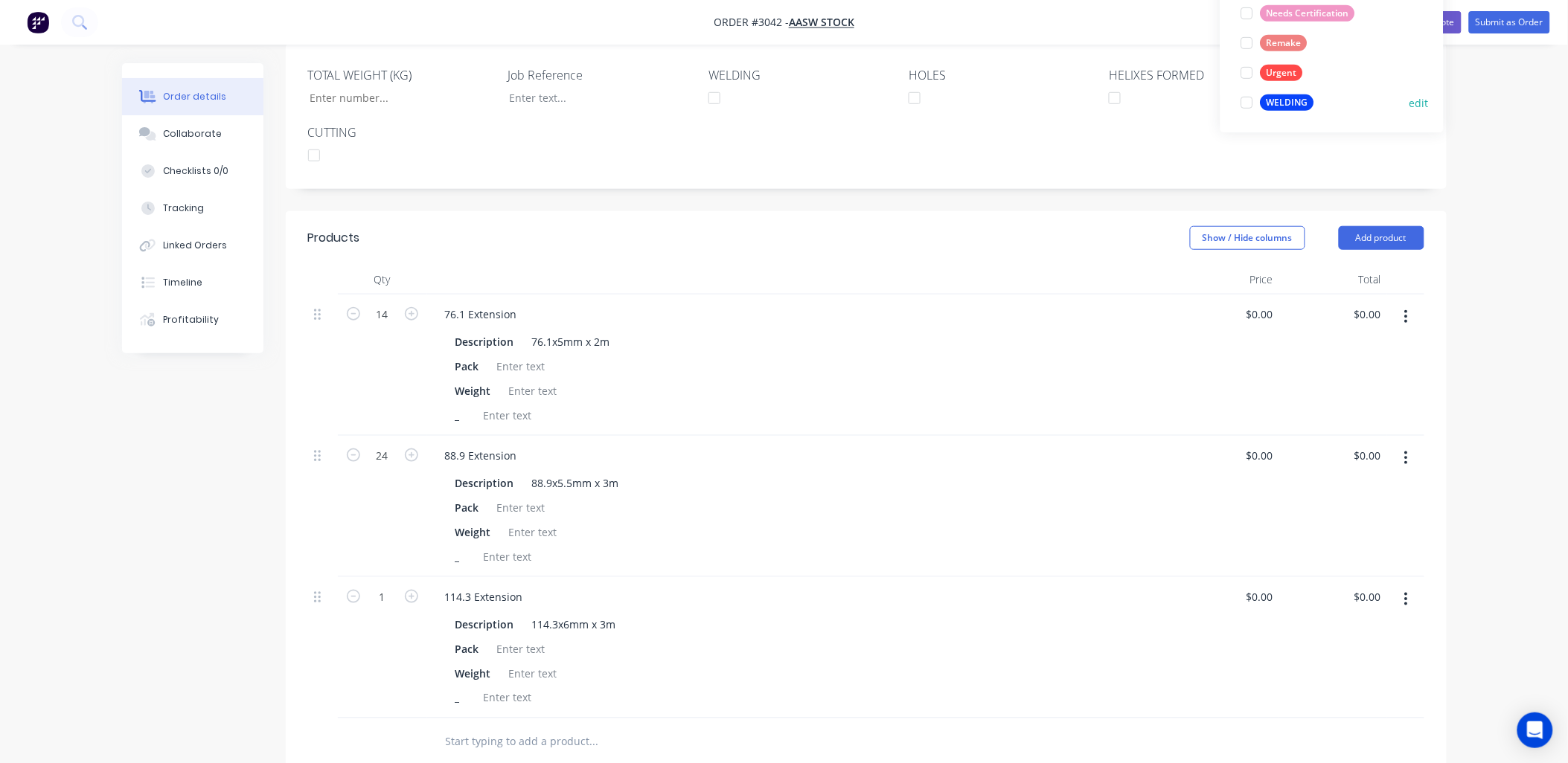
click at [1247, 109] on div at bounding box center [1247, 102] width 30 height 30
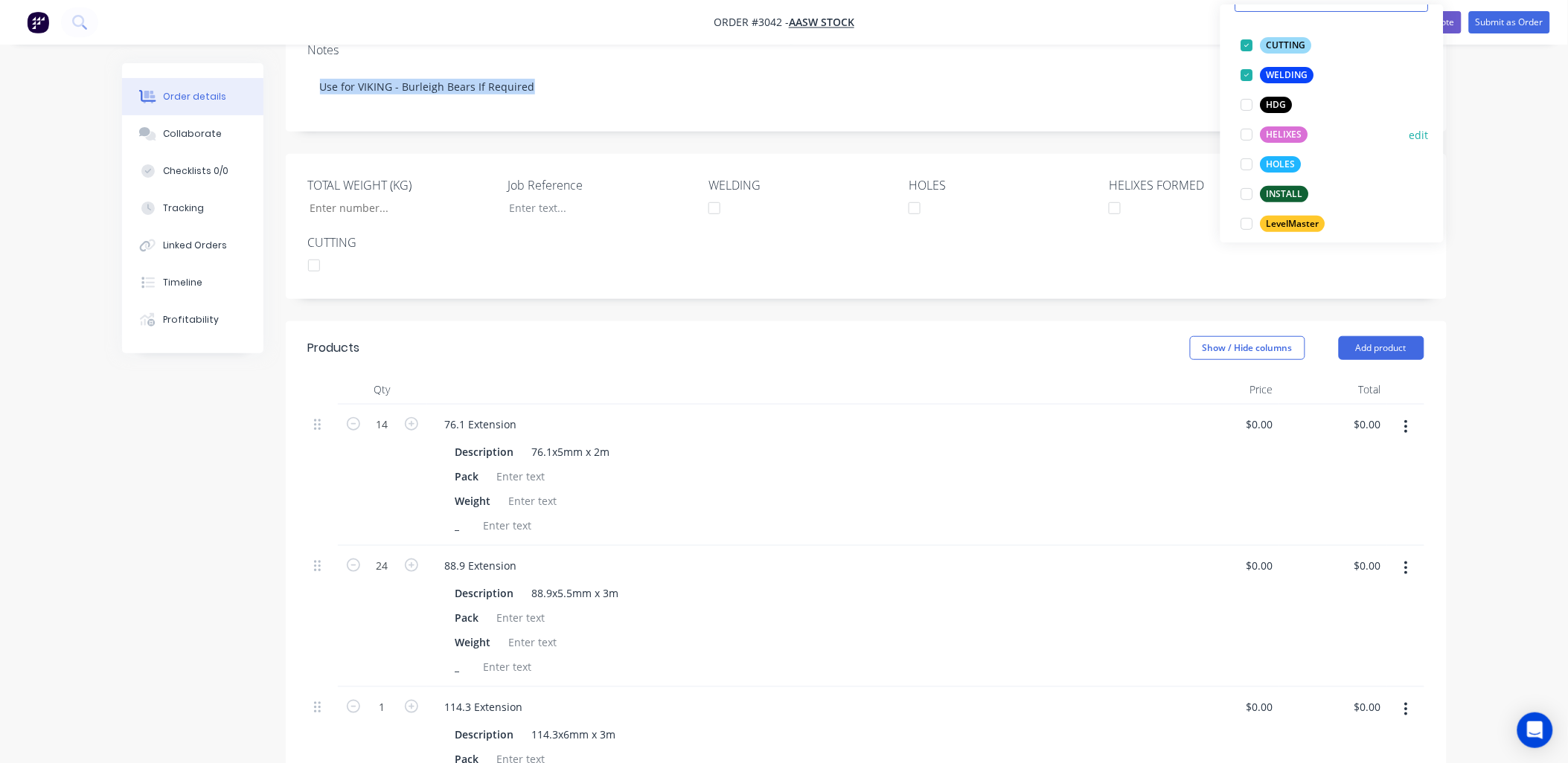
scroll to position [110, 0]
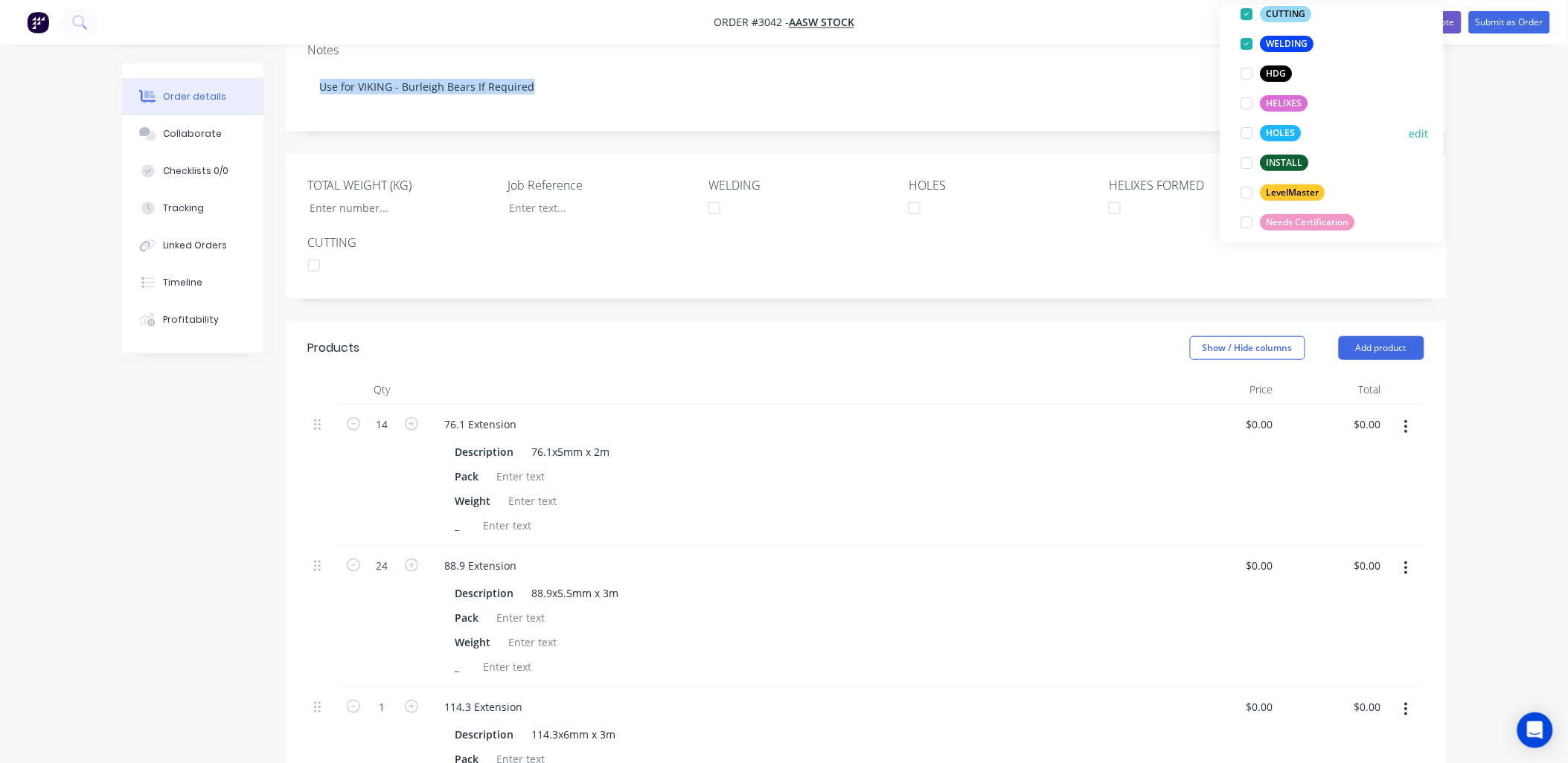
click at [1246, 132] on div at bounding box center [1247, 132] width 30 height 30
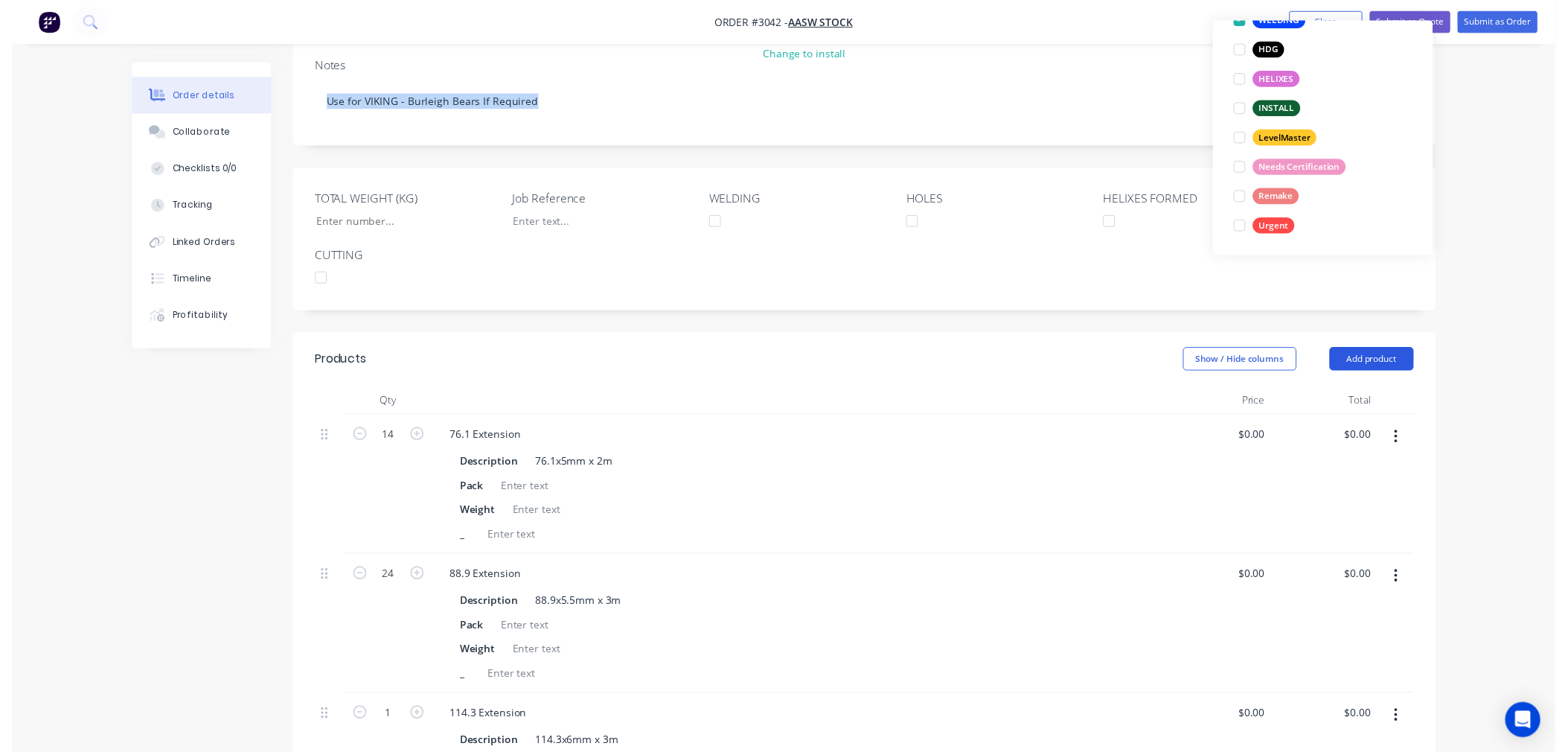
scroll to position [0, 0]
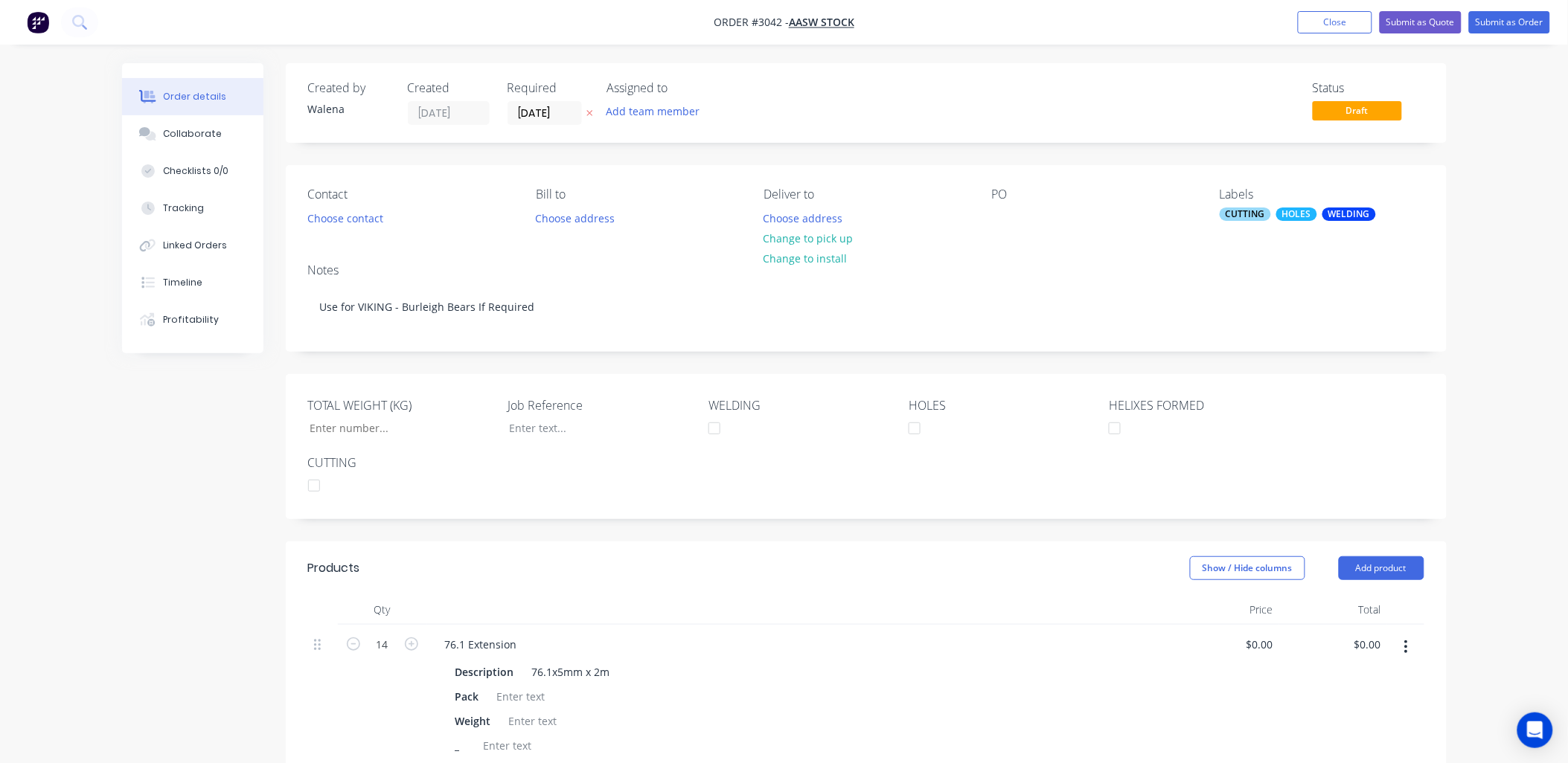
click at [1109, 258] on div "Notes Use for VIKING - Burleigh Bears If Required" at bounding box center [867, 301] width 1161 height 100
click at [362, 212] on button "Choose contact" at bounding box center [345, 217] width 91 height 20
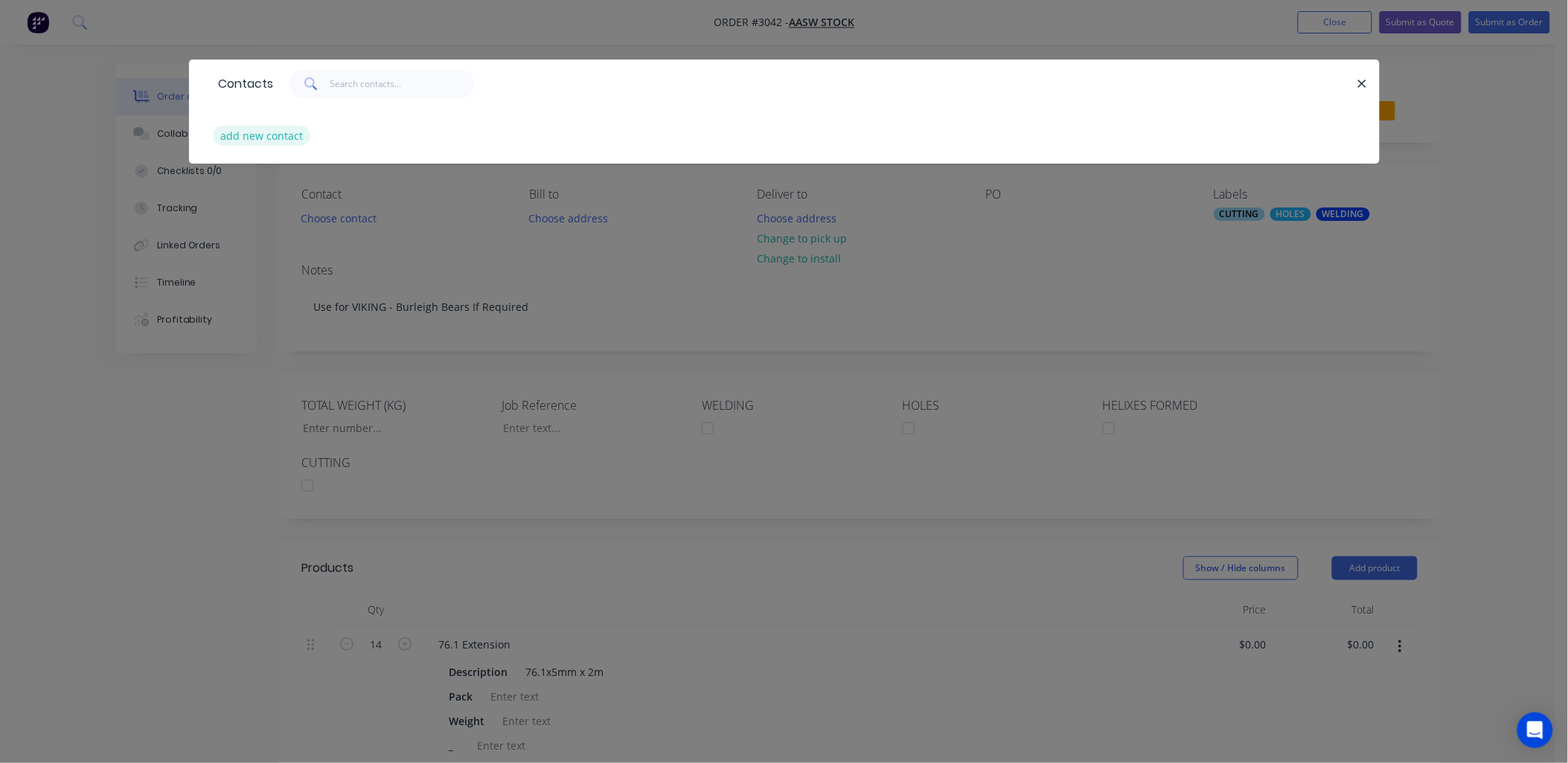
click at [286, 132] on button "add new contact" at bounding box center [261, 136] width 98 height 20
select select "AU"
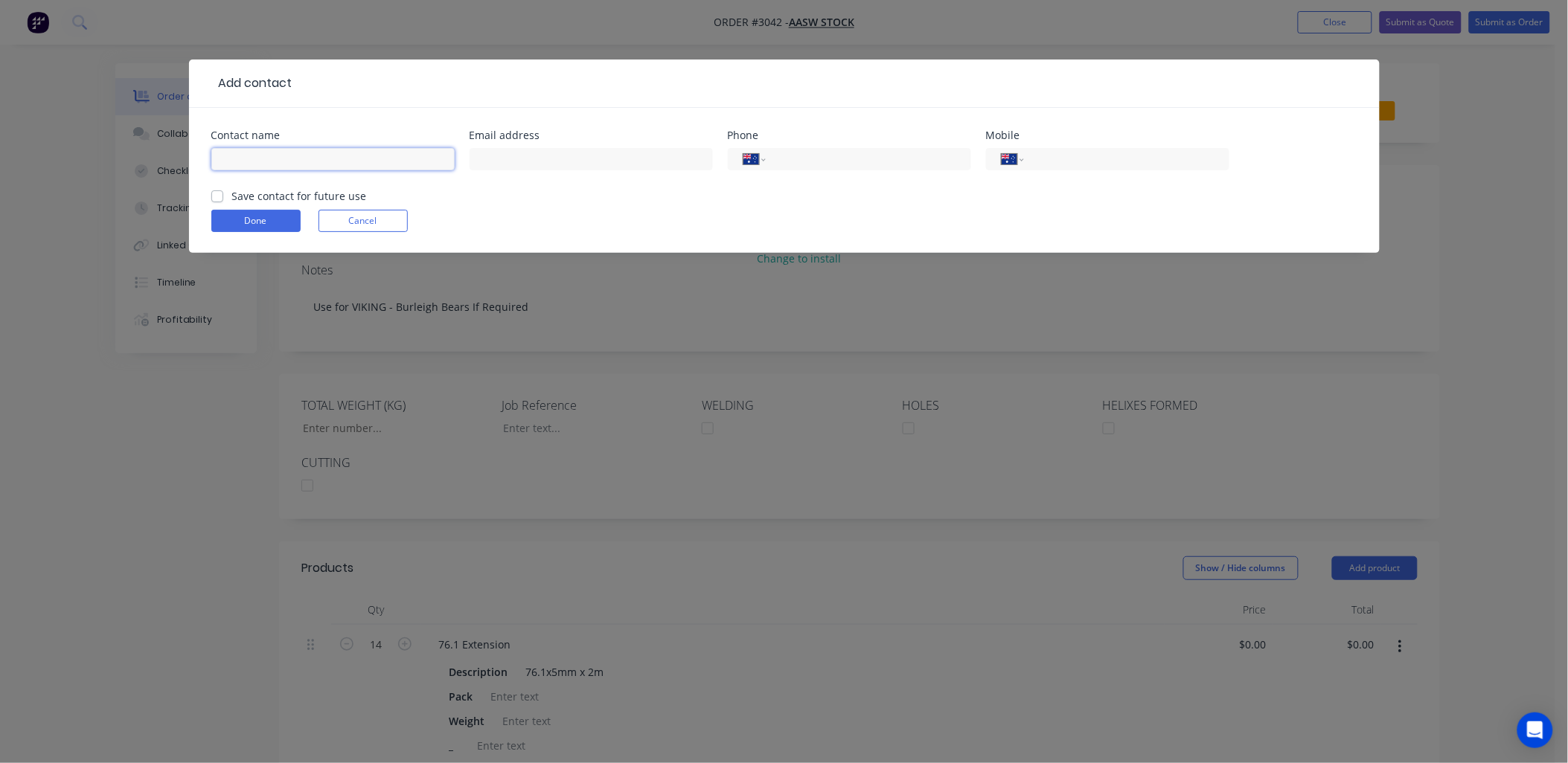
click at [277, 160] on input "text" at bounding box center [333, 159] width 243 height 22
type input "AASW STOCK"
click at [271, 223] on button "Done" at bounding box center [256, 221] width 90 height 22
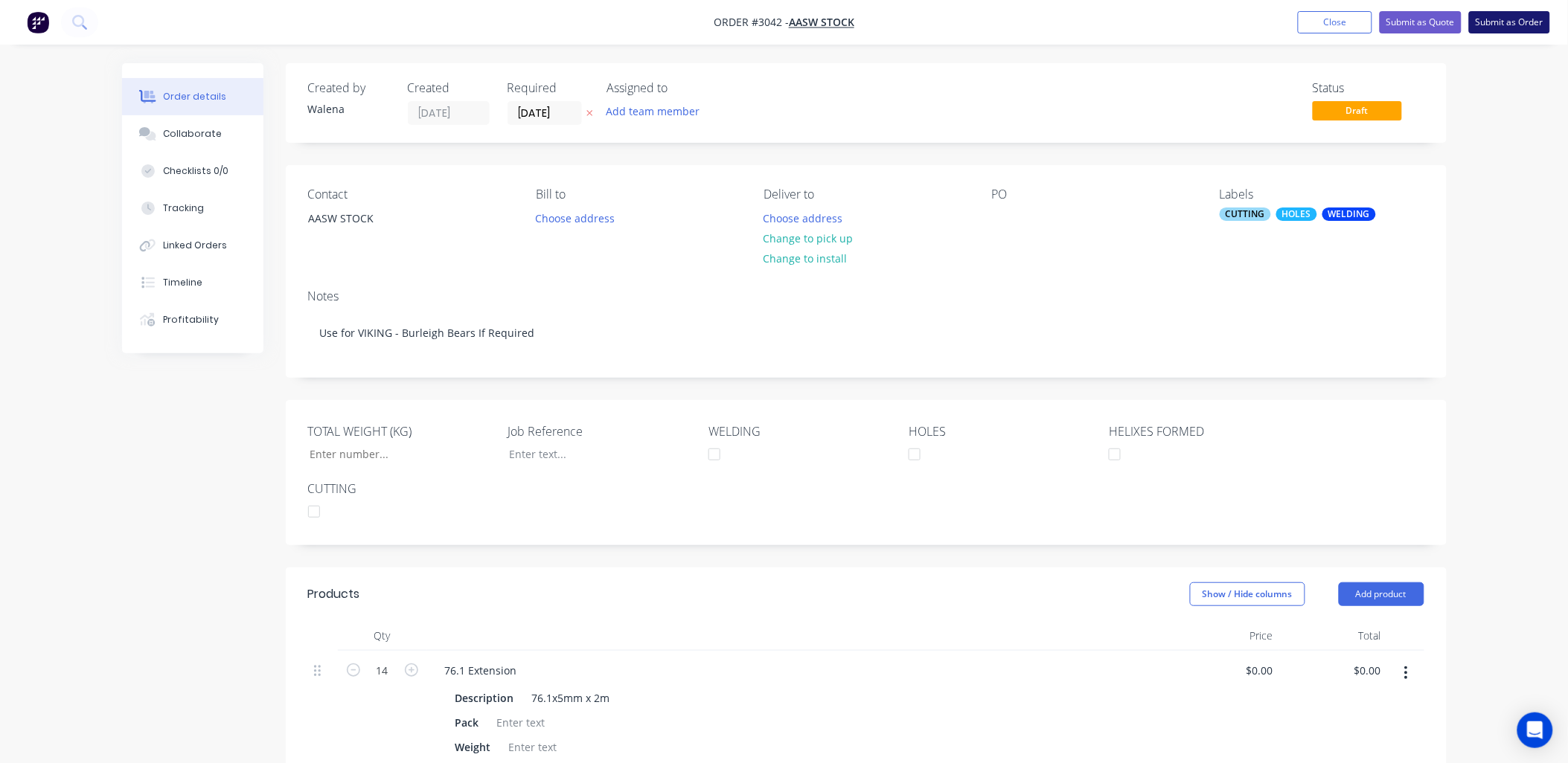
click at [1489, 26] on button "Submit as Order" at bounding box center [1509, 22] width 81 height 22
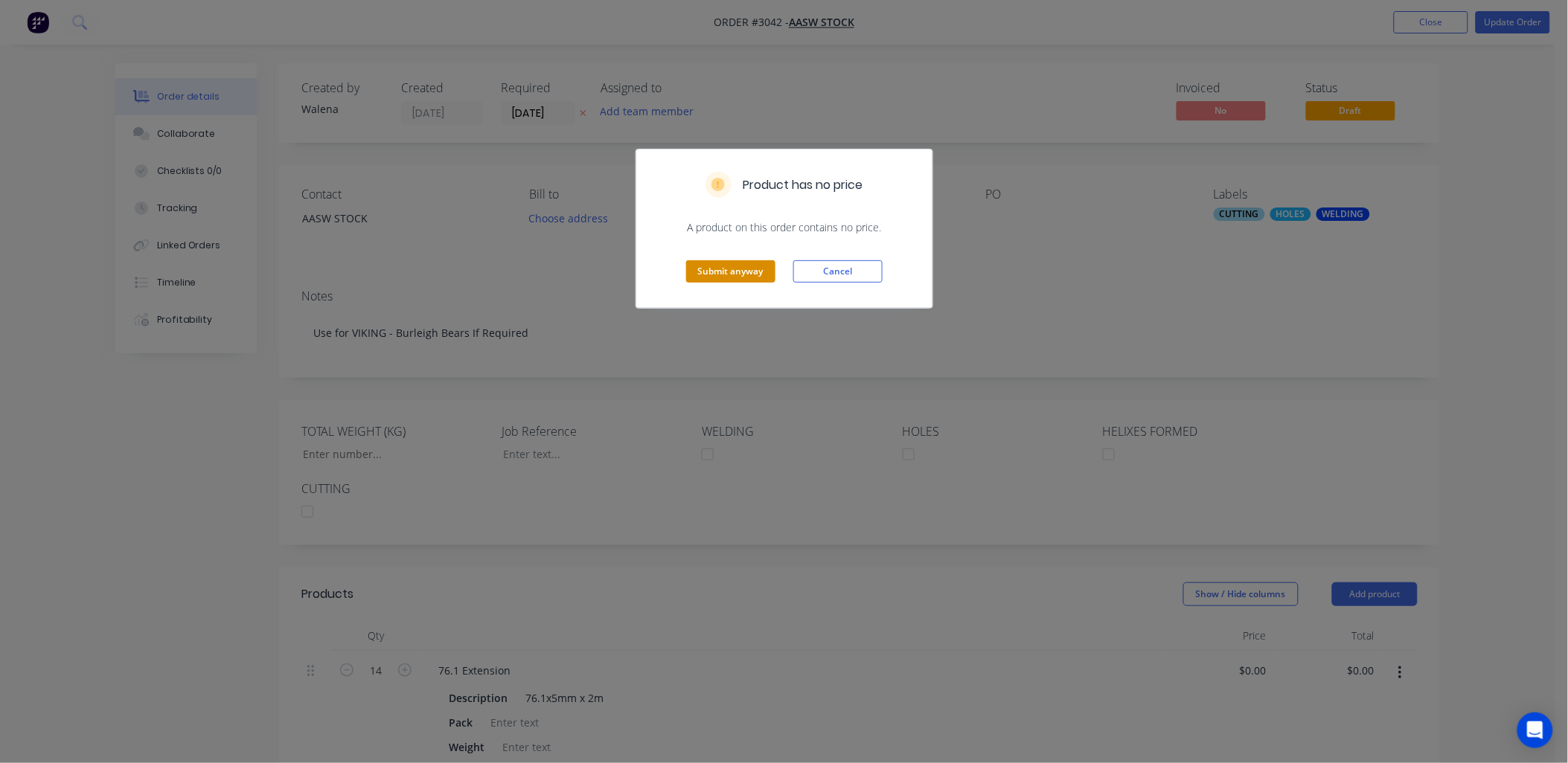
click at [763, 278] on button "Submit anyway" at bounding box center [731, 271] width 90 height 22
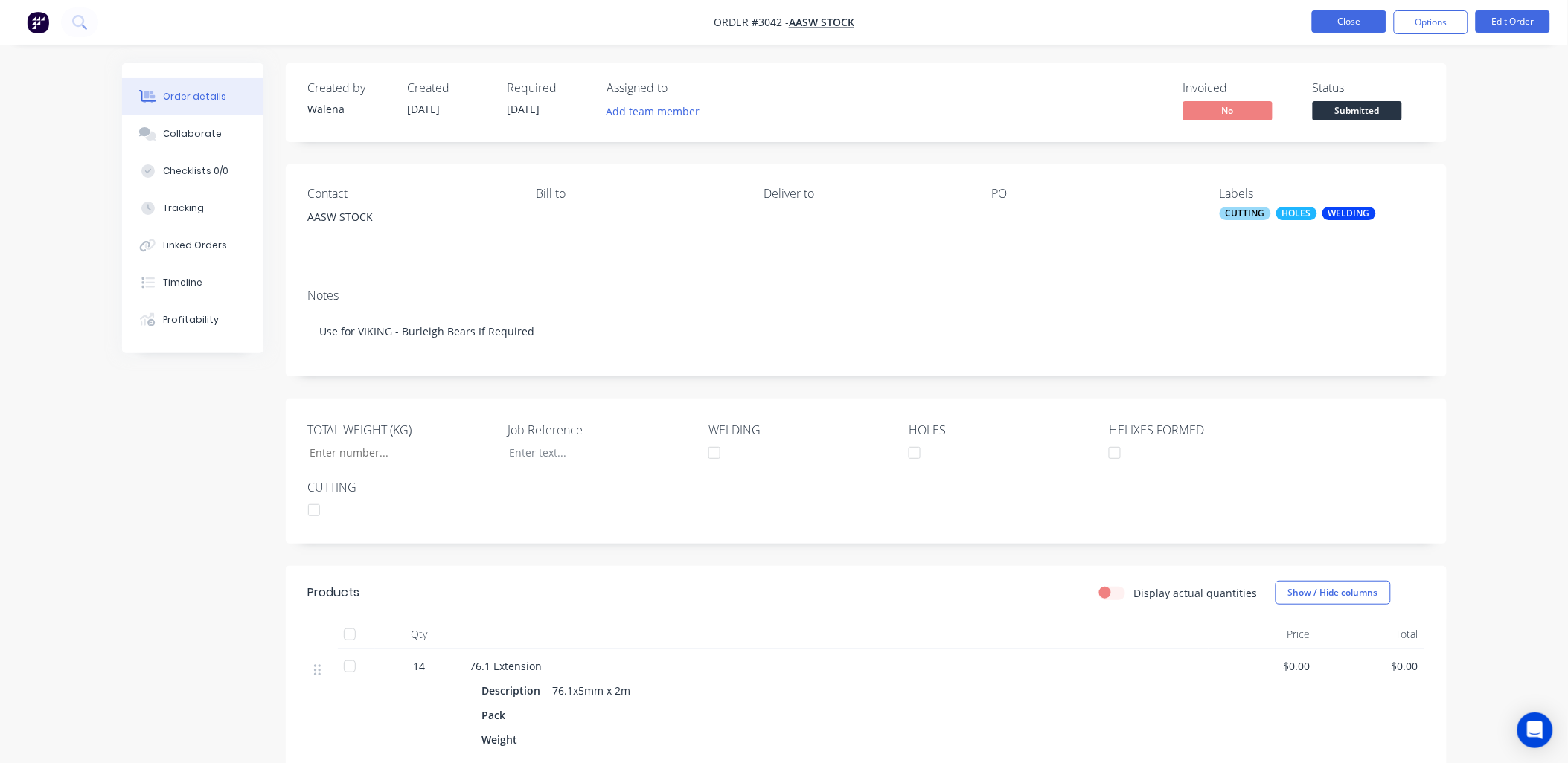
click at [1341, 23] on button "Close" at bounding box center [1349, 21] width 74 height 22
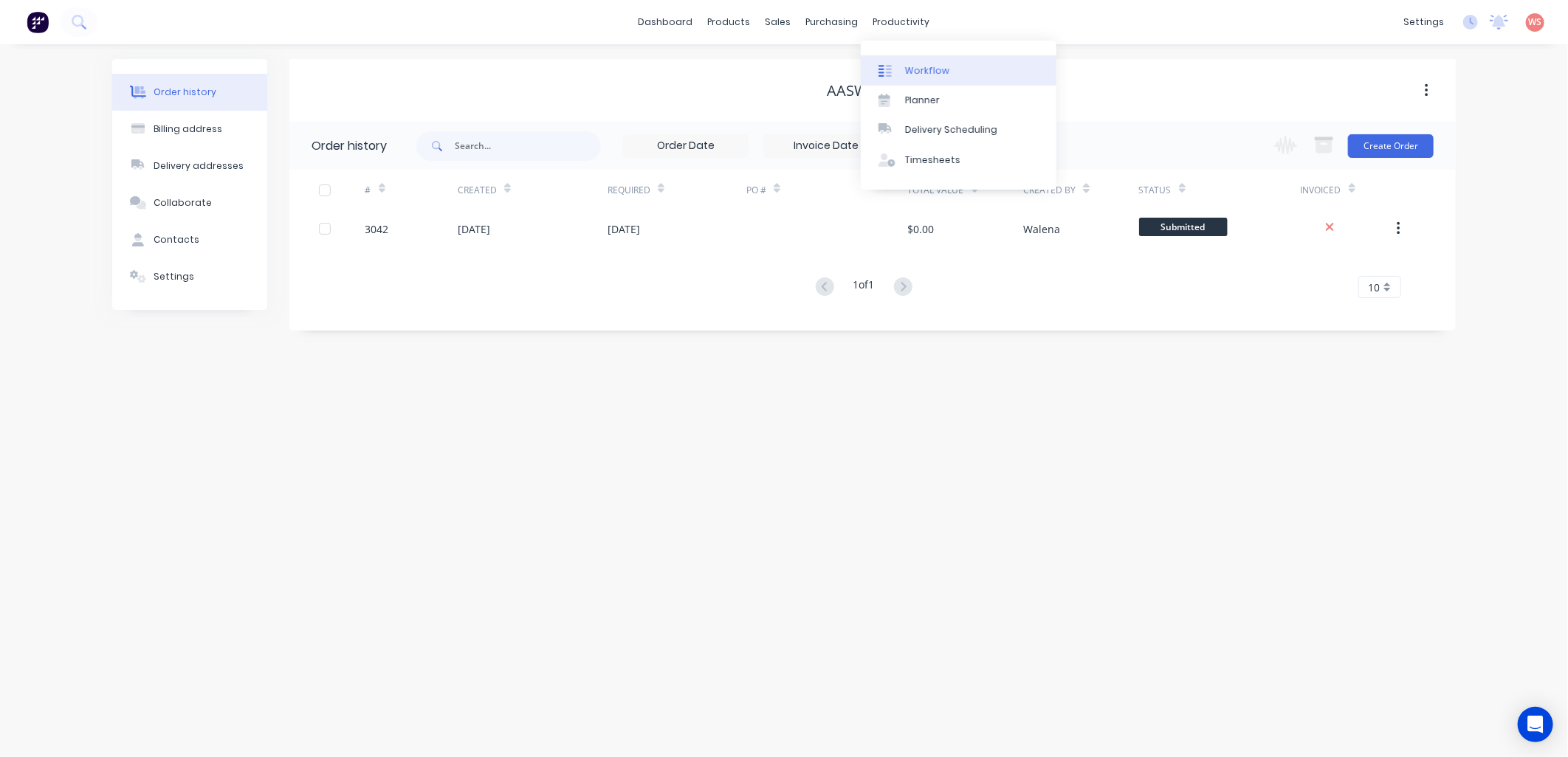
click at [921, 74] on div "Workflow" at bounding box center [927, 71] width 44 height 14
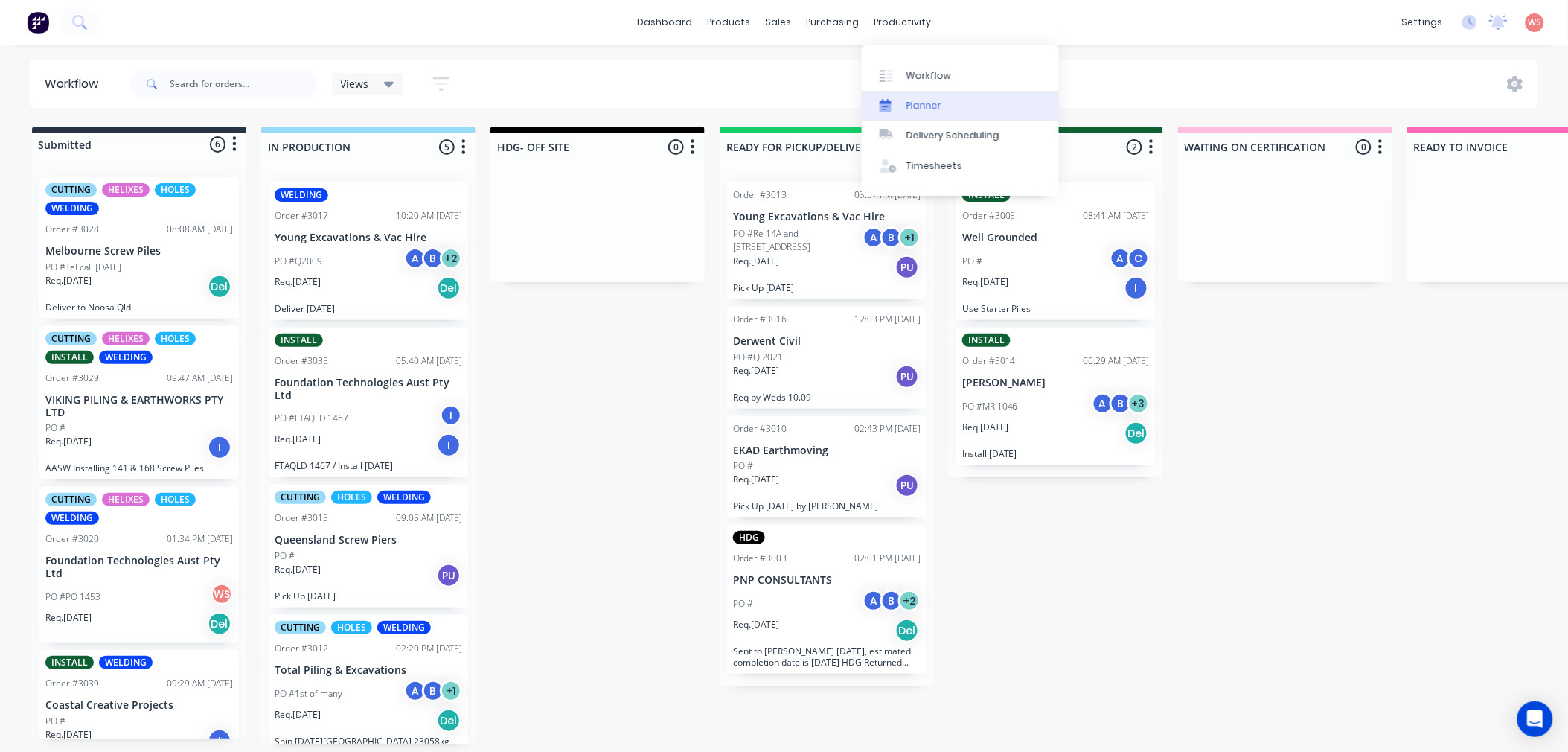
click at [935, 104] on div "Planner" at bounding box center [923, 105] width 35 height 14
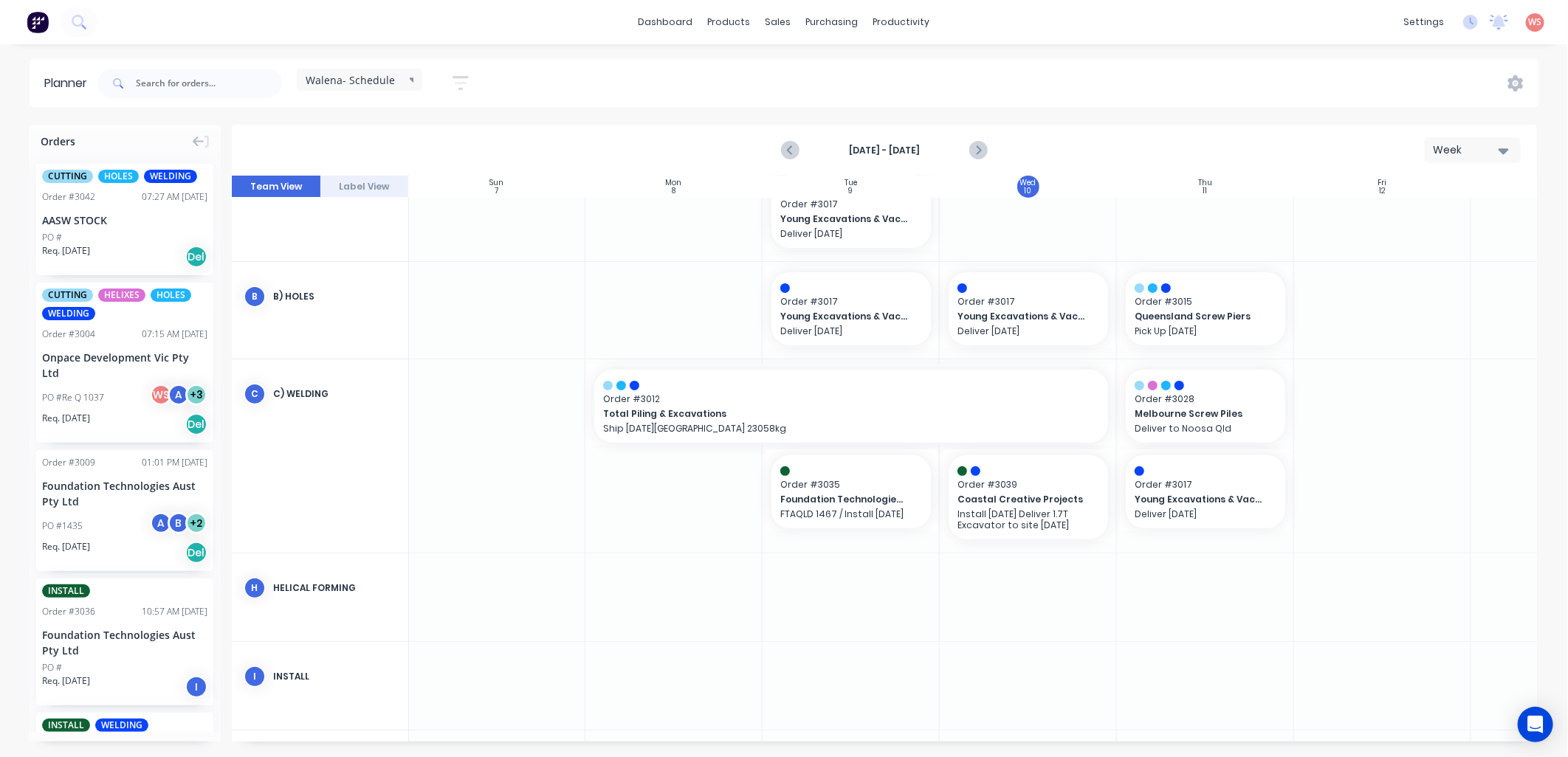
scroll to position [0, 1]
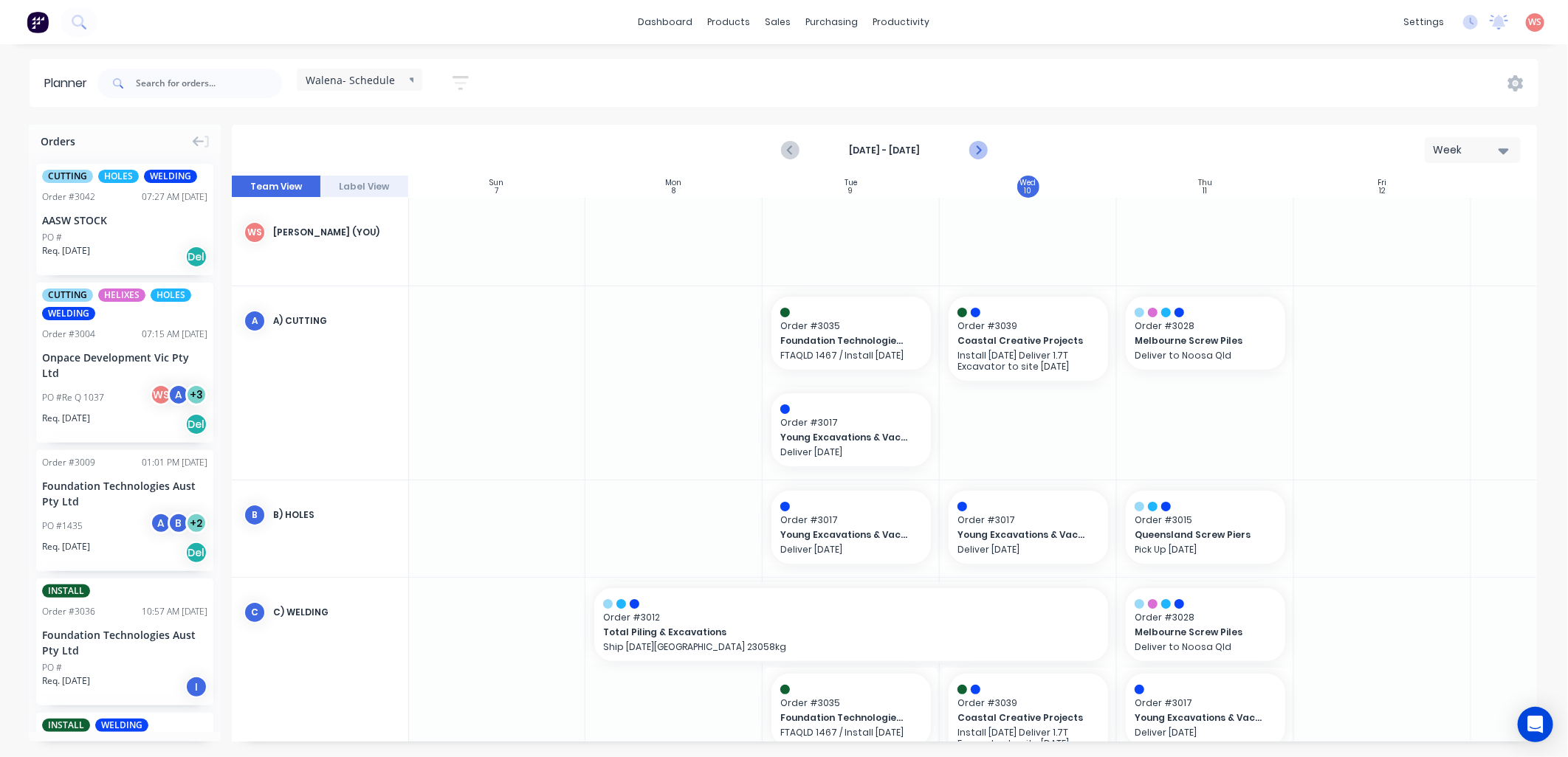
click at [980, 149] on icon "Next page" at bounding box center [978, 150] width 18 height 18
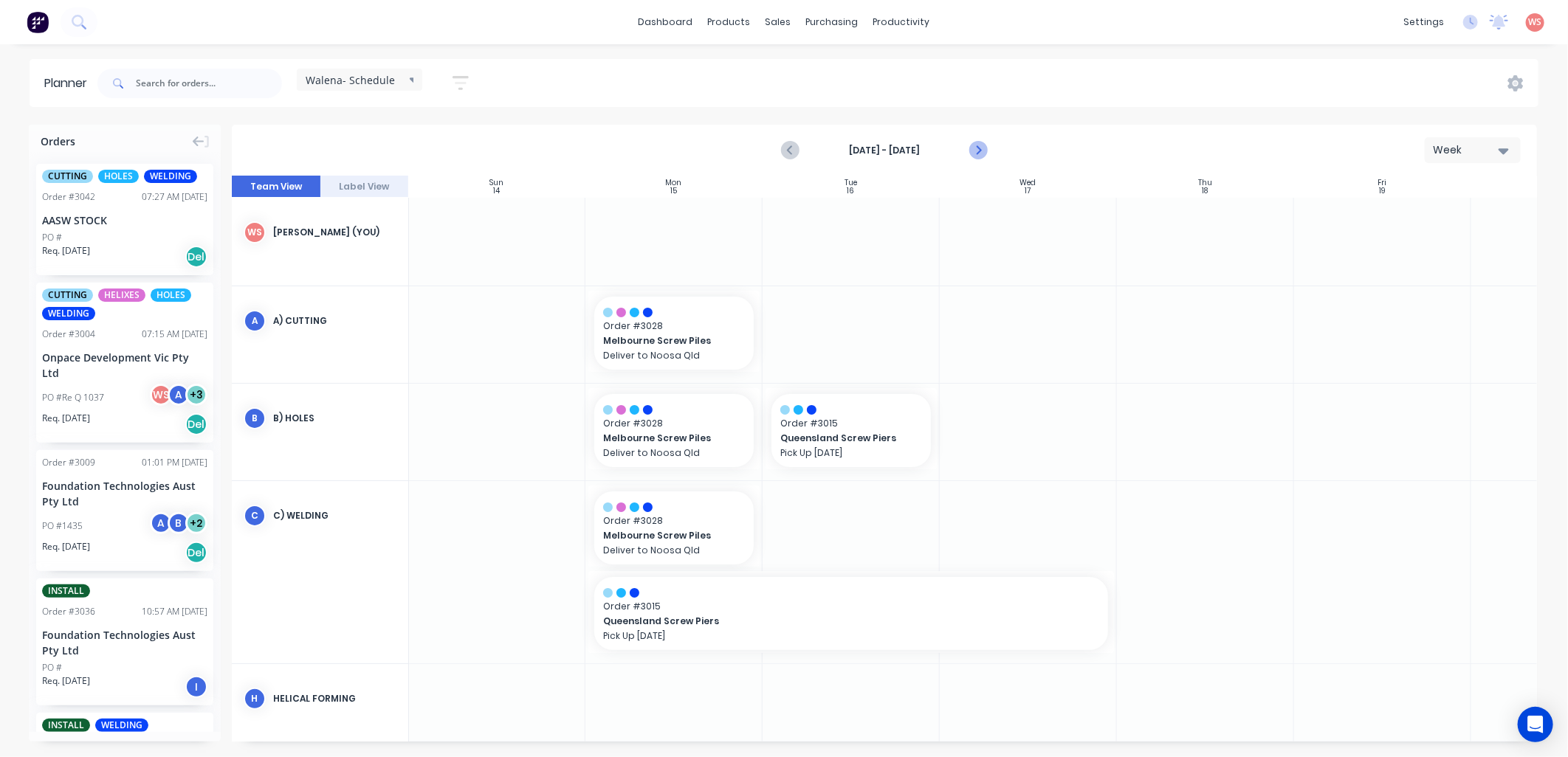
click at [978, 150] on icon "Next page" at bounding box center [978, 150] width 18 height 18
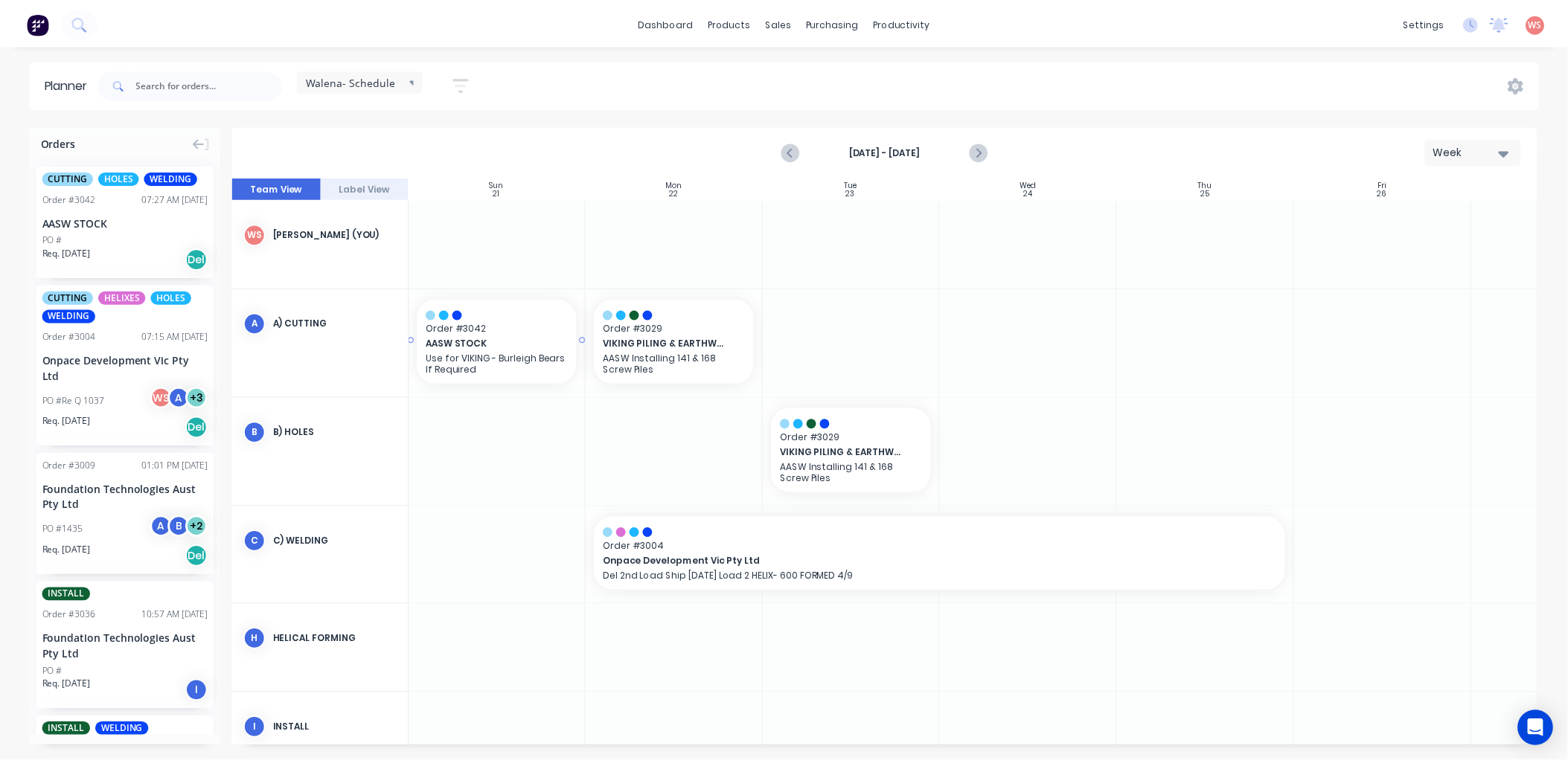
scroll to position [0, 0]
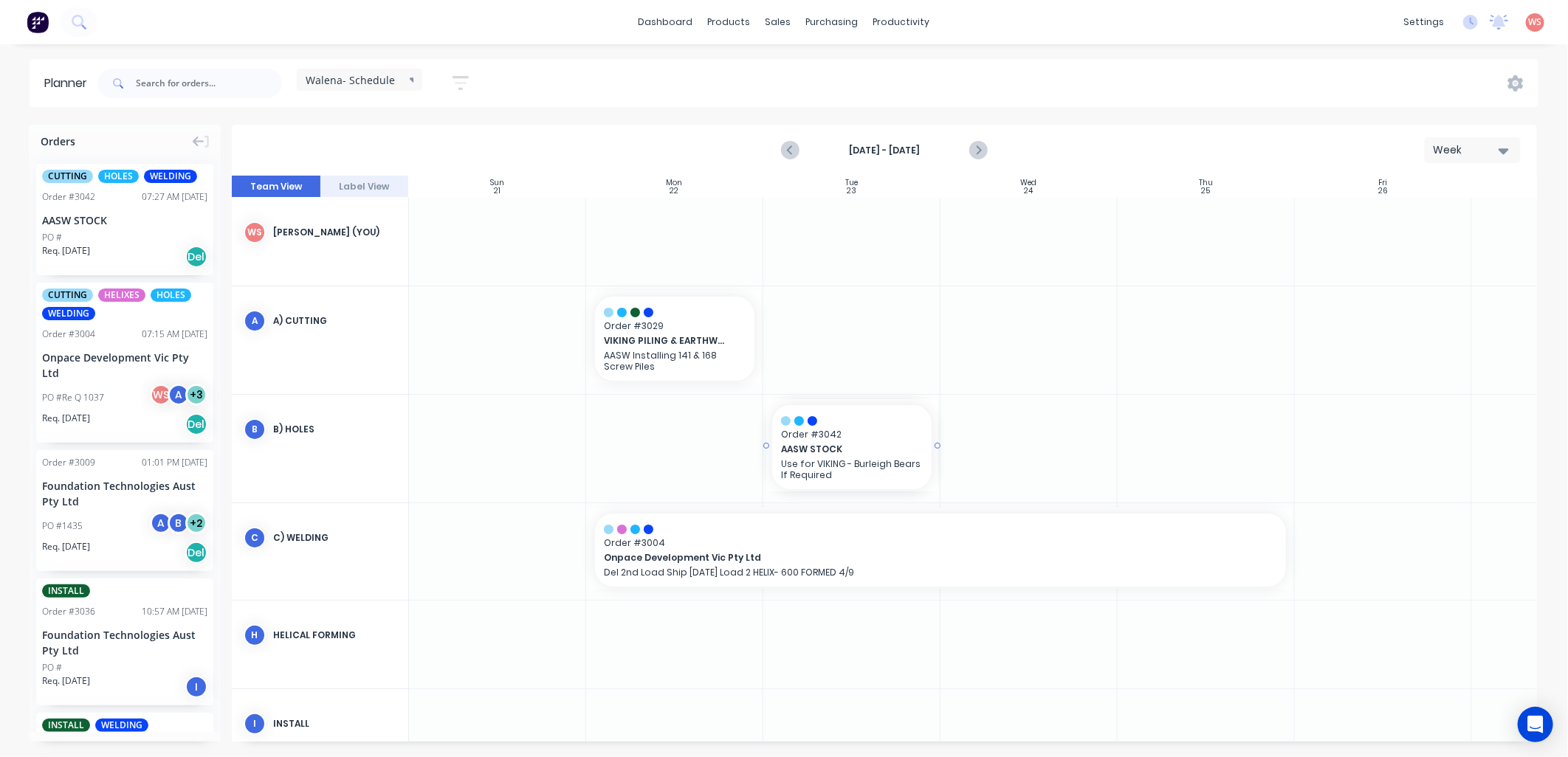
drag, startPoint x: 82, startPoint y: 221, endPoint x: 888, endPoint y: 439, distance: 835.0
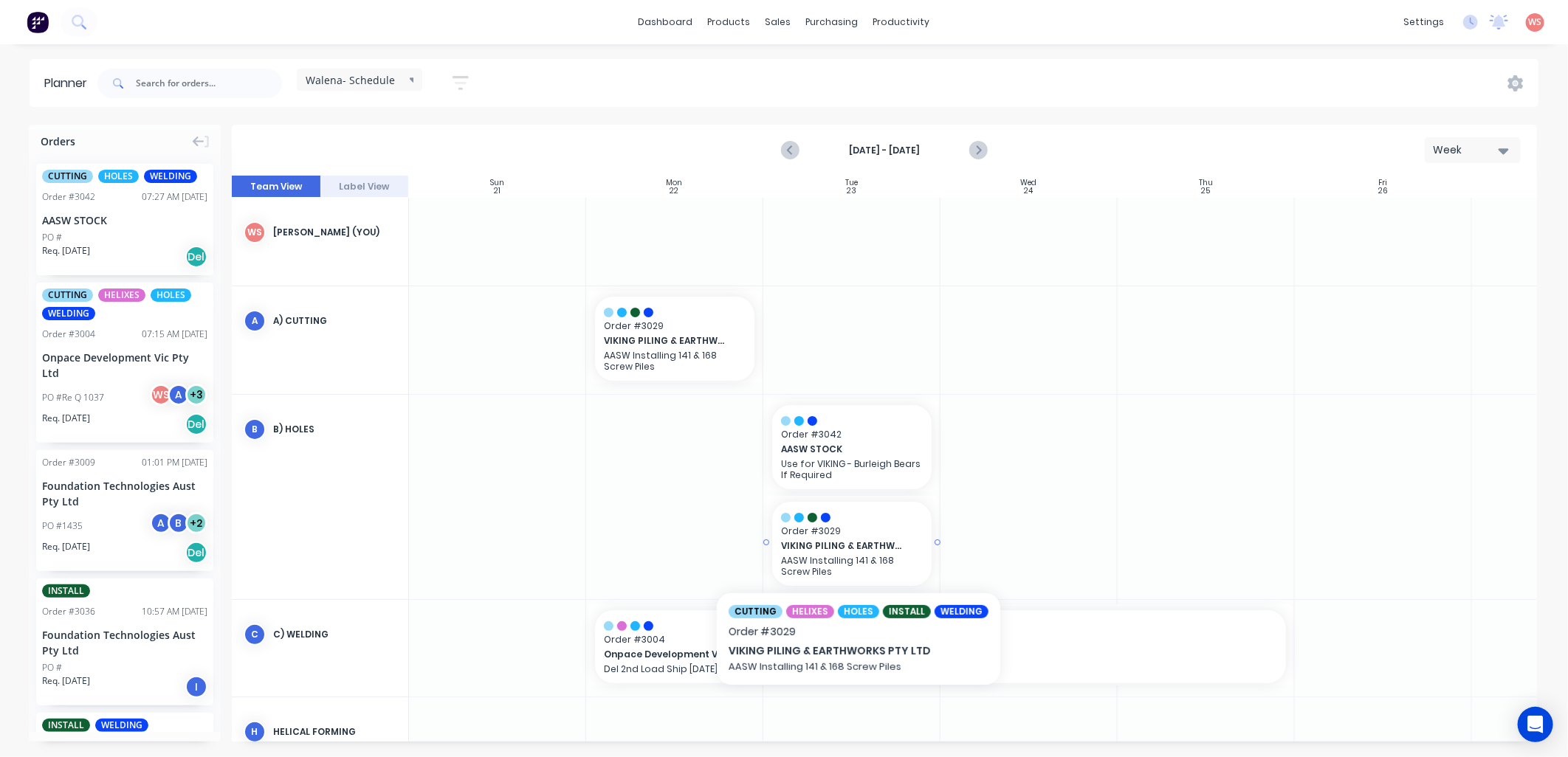
click at [877, 573] on p "AASW Installing 141 & 168 Screw Piles" at bounding box center [852, 566] width 141 height 22
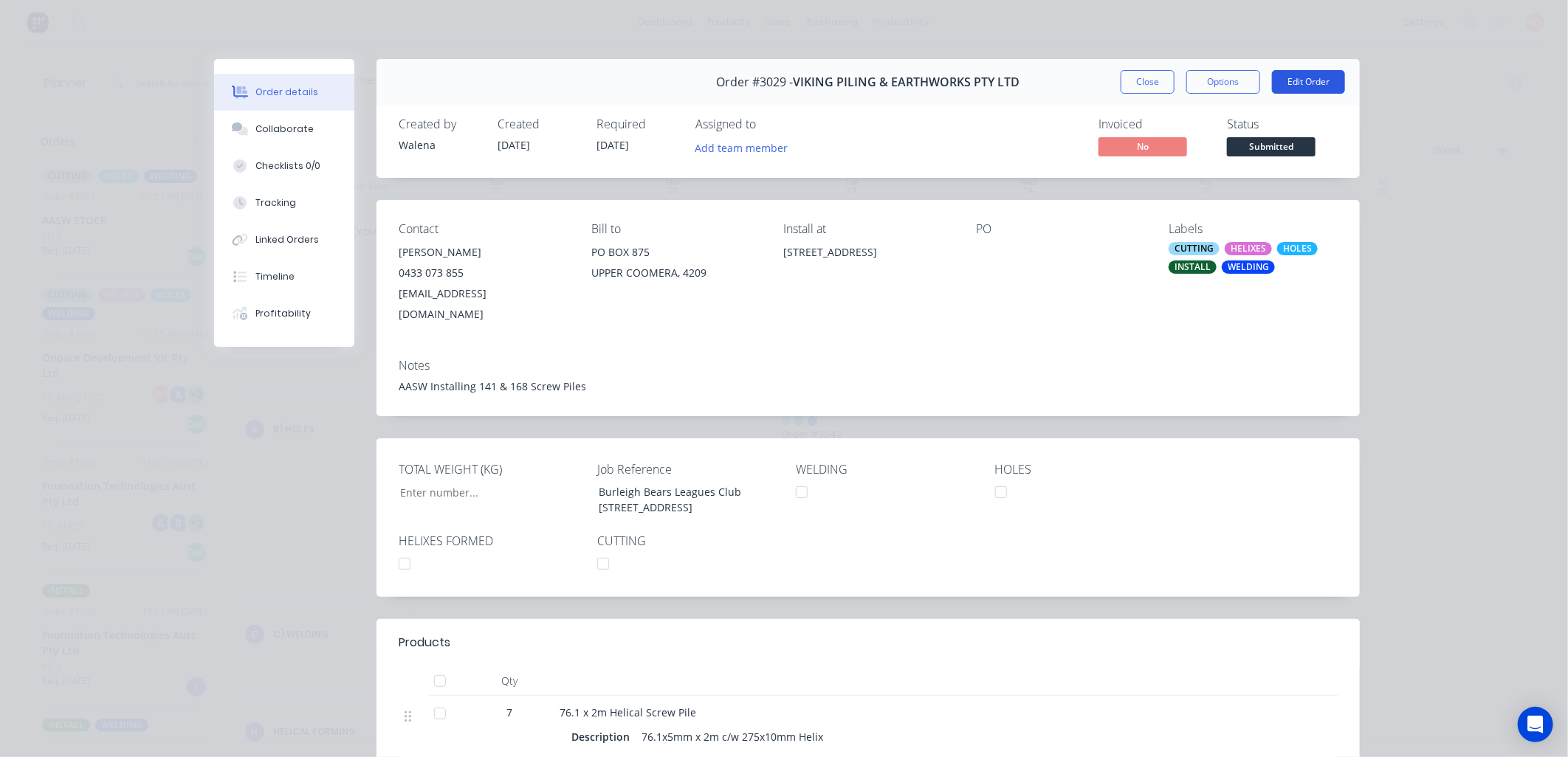
click at [1300, 72] on button "Edit Order" at bounding box center [1309, 82] width 73 height 24
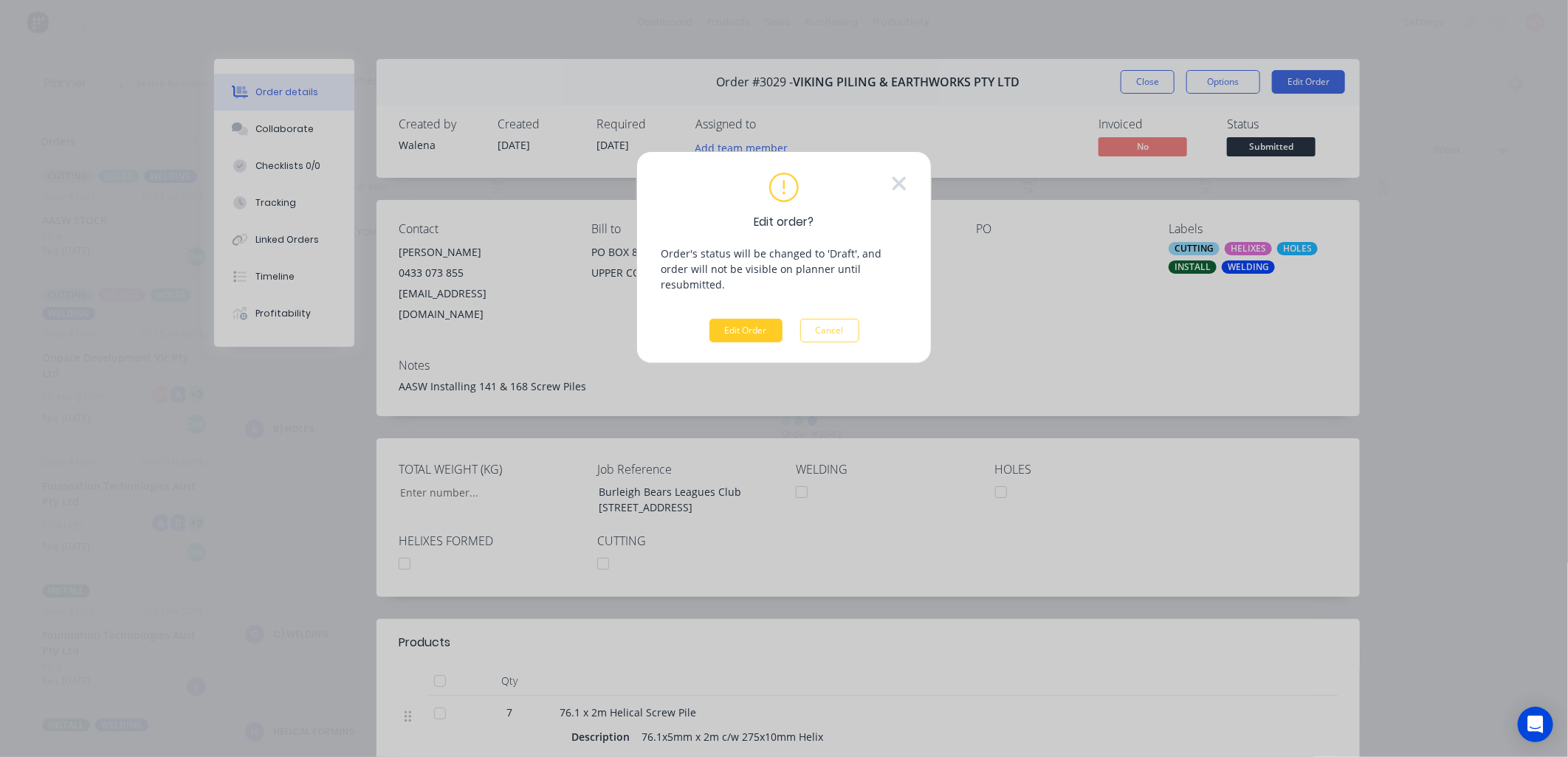
click at [763, 319] on button "Edit Order" at bounding box center [745, 331] width 73 height 24
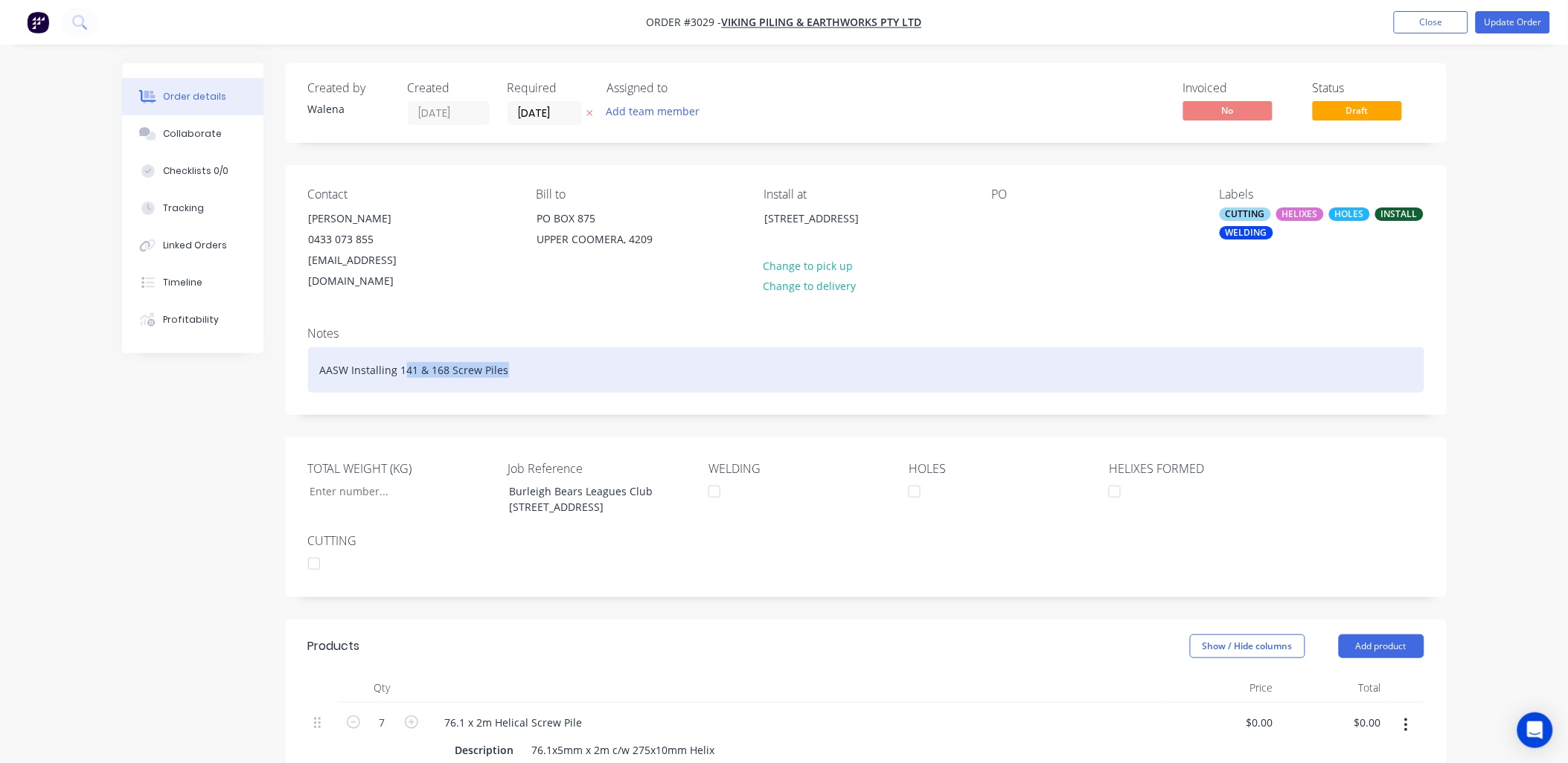
drag, startPoint x: 507, startPoint y: 352, endPoint x: 400, endPoint y: 350, distance: 107.0
click at [400, 350] on div "AASW Installing 141 & 168 Screw Piles" at bounding box center [866, 370] width 1116 height 46
click at [397, 352] on div "AASW Installing 141 & 168 Screw Piles" at bounding box center [866, 370] width 1116 height 46
click at [318, 350] on div "AASW Installing 141 & 168 Screw Piles" at bounding box center [866, 370] width 1116 height 46
click at [330, 350] on div "10.010.25AASW Installing 141 & 168 Screw Piles" at bounding box center [866, 370] width 1116 height 46
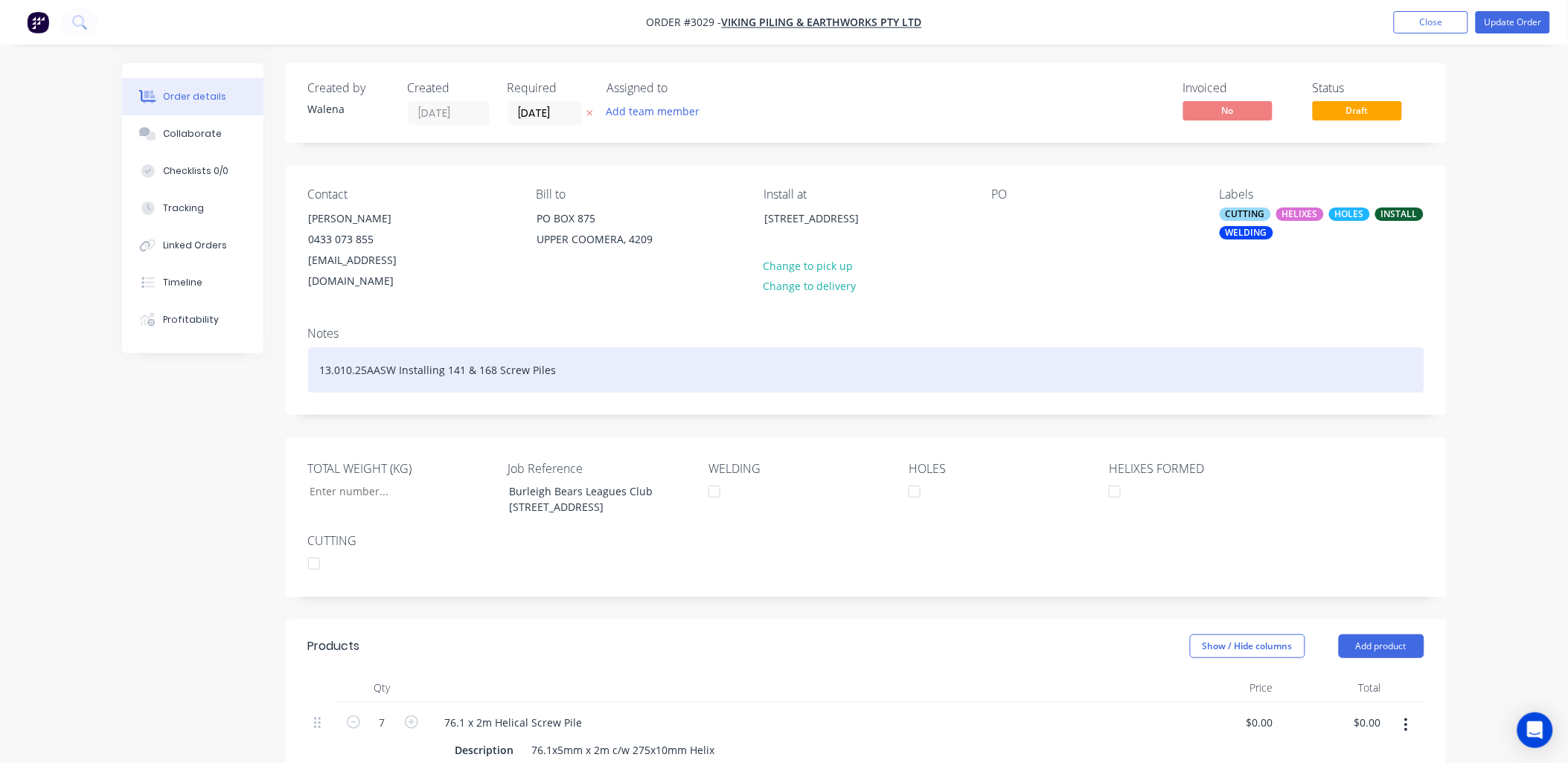
click at [367, 350] on div "13.010.25AASW Installing 141 & 168 Screw Piles" at bounding box center [866, 370] width 1116 height 46
click at [452, 352] on div "13.010.25_AASW Installing 141 & 168 Screw Piles" at bounding box center [866, 370] width 1116 height 46
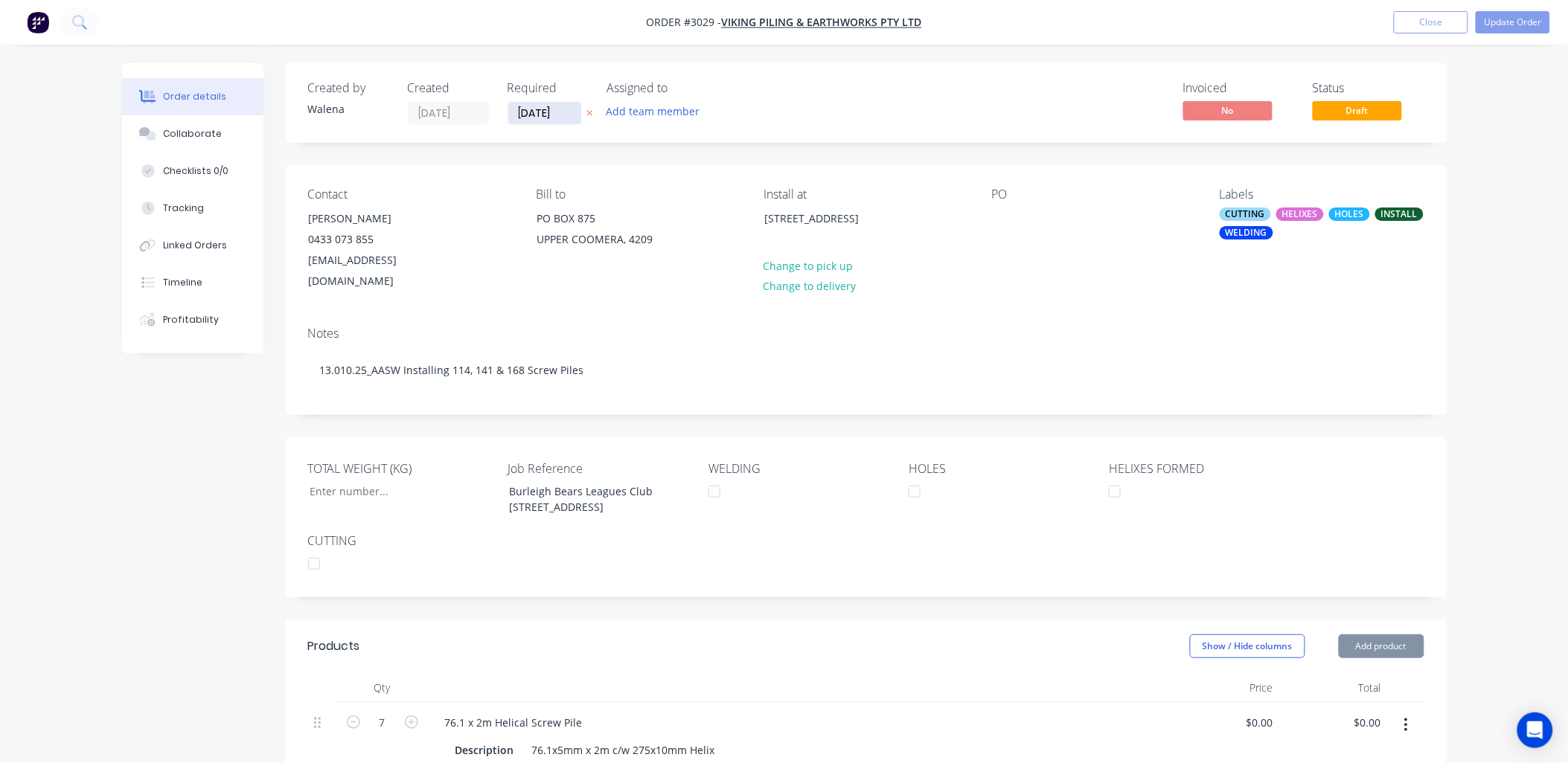
click at [571, 114] on input "[DATE]" at bounding box center [545, 113] width 73 height 22
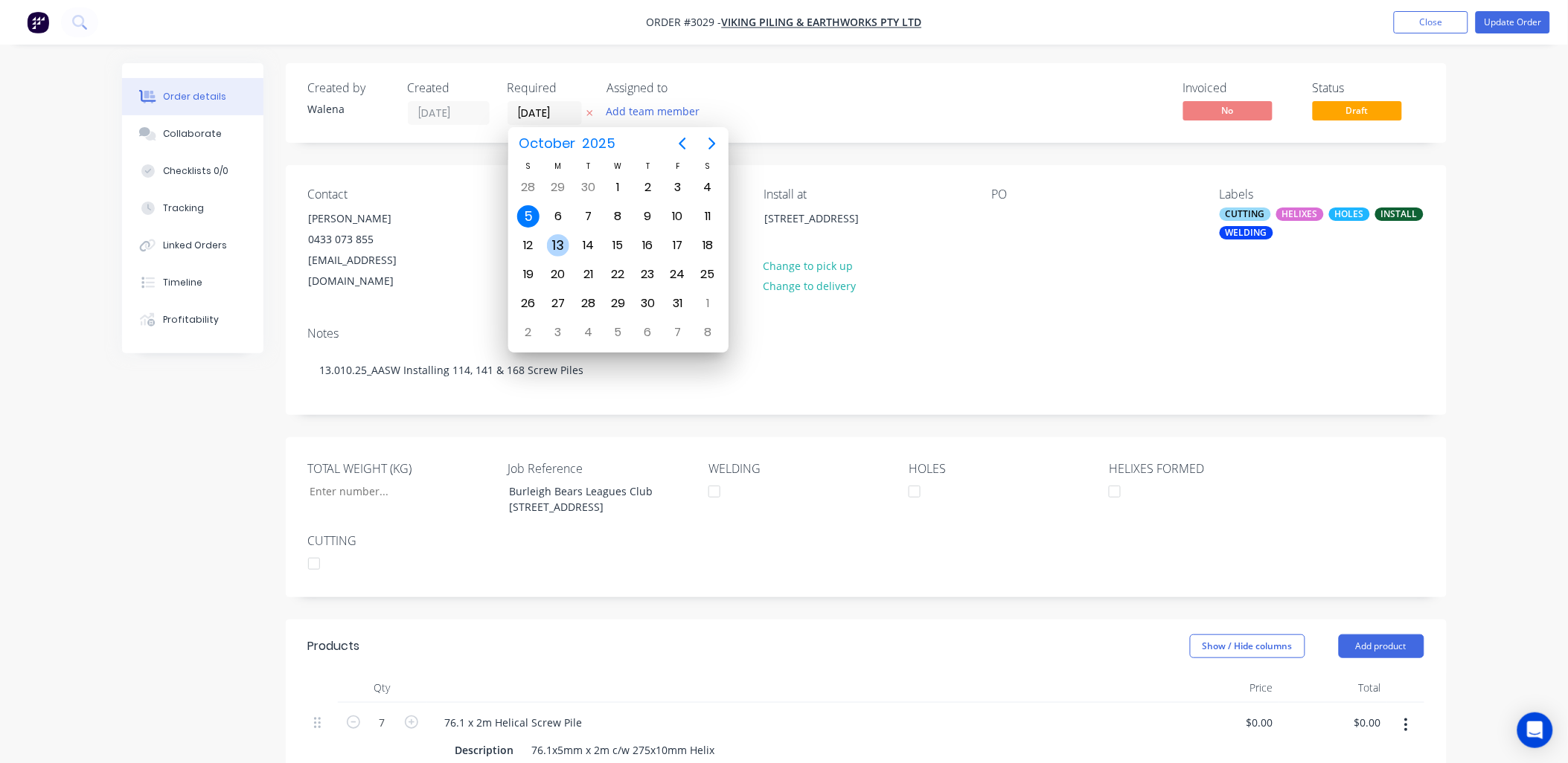
click at [550, 240] on div "13" at bounding box center [558, 245] width 22 height 22
type input "[DATE]"
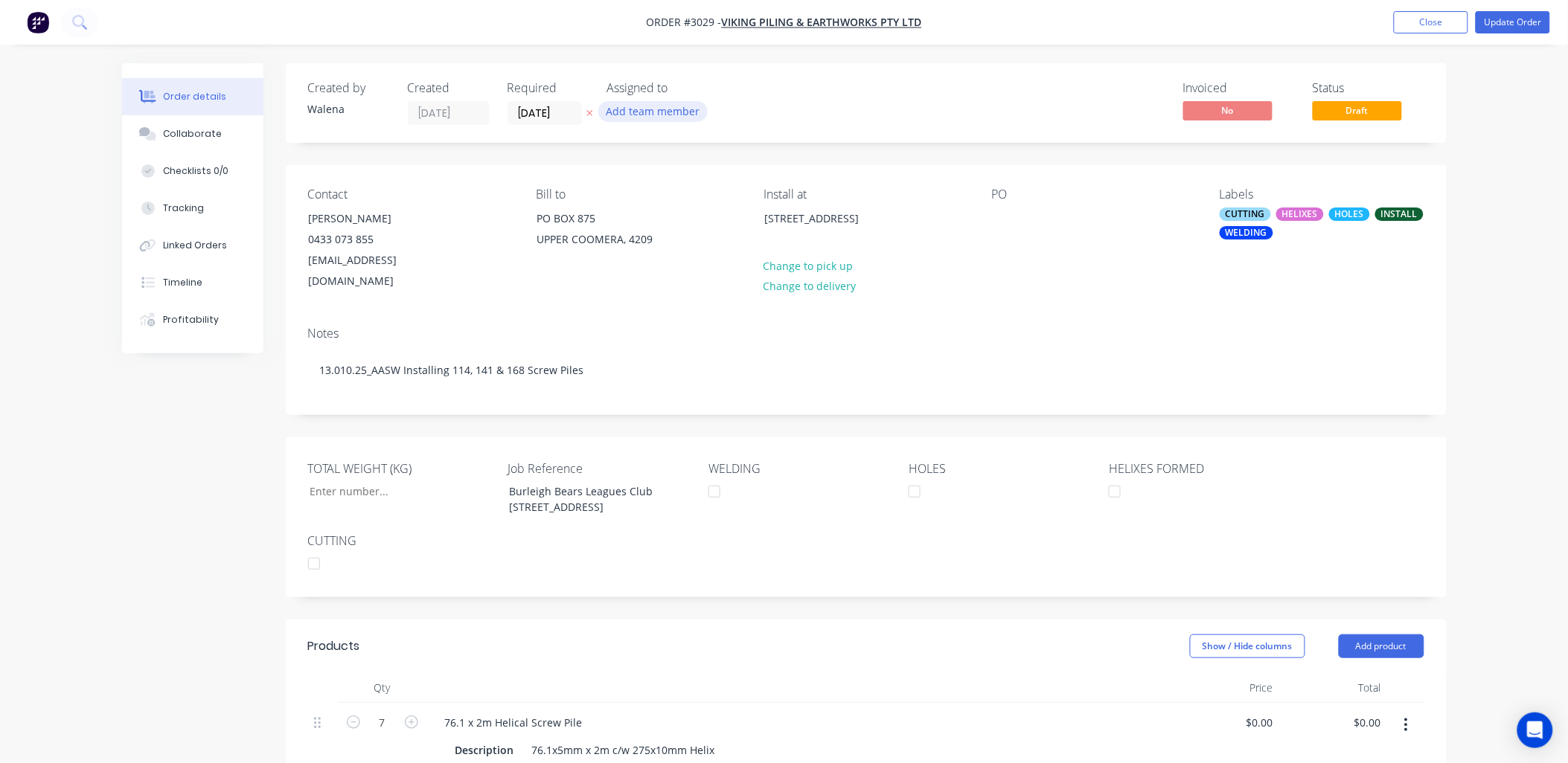
click at [665, 111] on button "Add team member" at bounding box center [653, 111] width 110 height 20
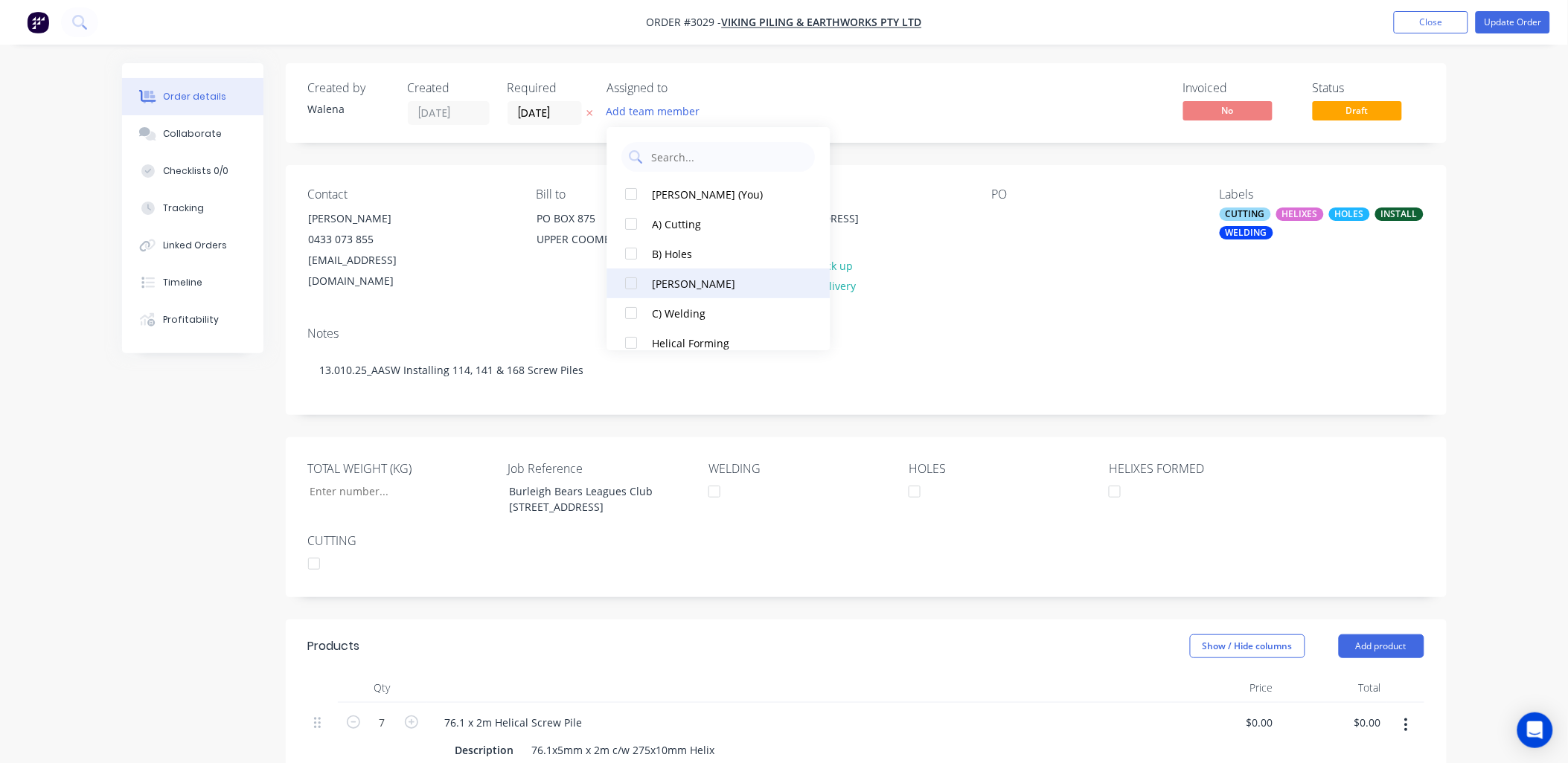
scroll to position [104, 0]
click at [675, 269] on div "Install" at bounding box center [727, 269] width 149 height 16
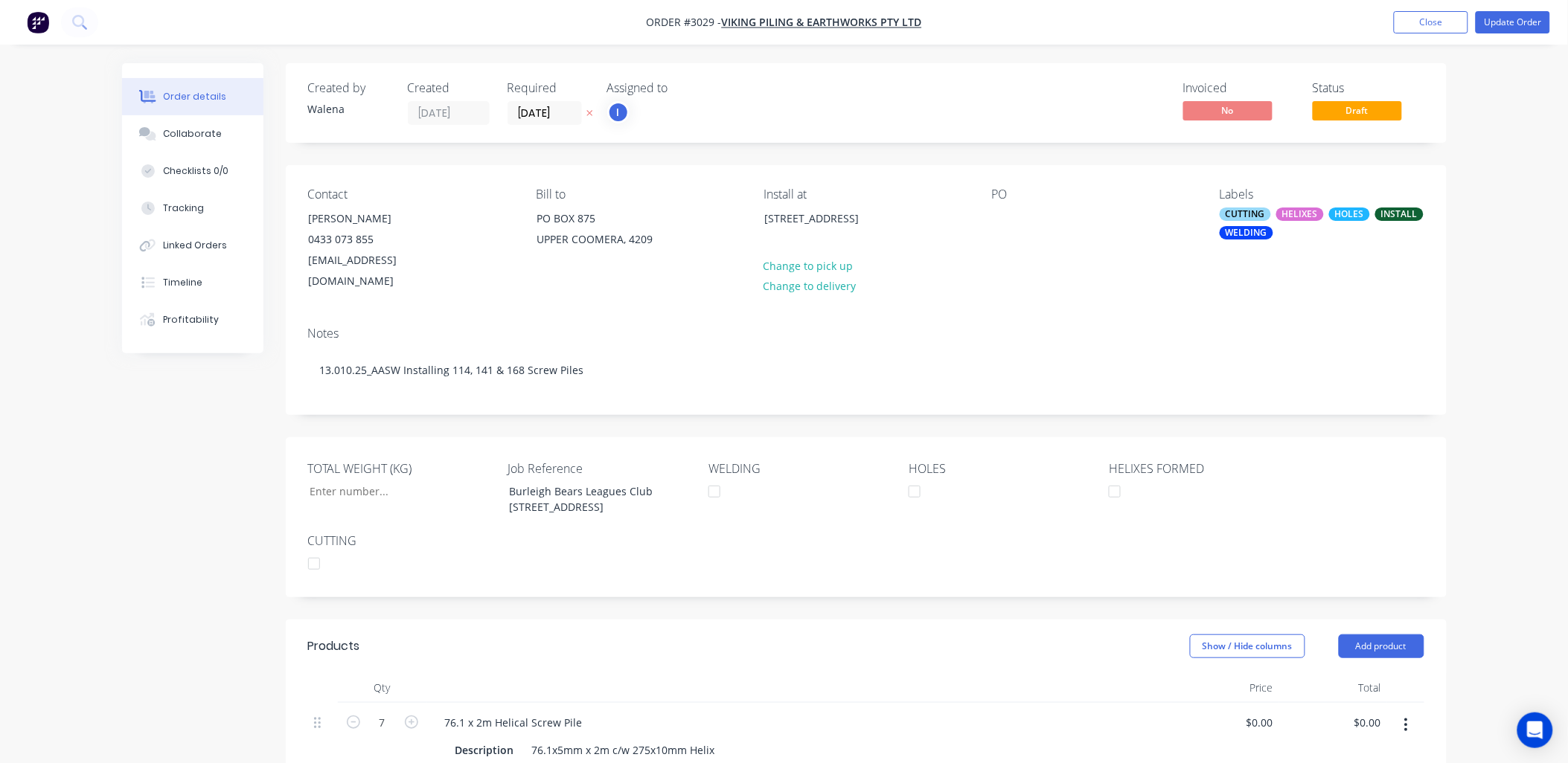
drag, startPoint x: 1050, startPoint y: 68, endPoint x: 1044, endPoint y: 60, distance: 10.0
click at [1046, 63] on div "Created by [PERSON_NAME] Created [DATE] Required [DATE] Assigned to I Invoiced …" at bounding box center [867, 102] width 1161 height 79
click at [1522, 24] on button "Update Order" at bounding box center [1512, 22] width 74 height 22
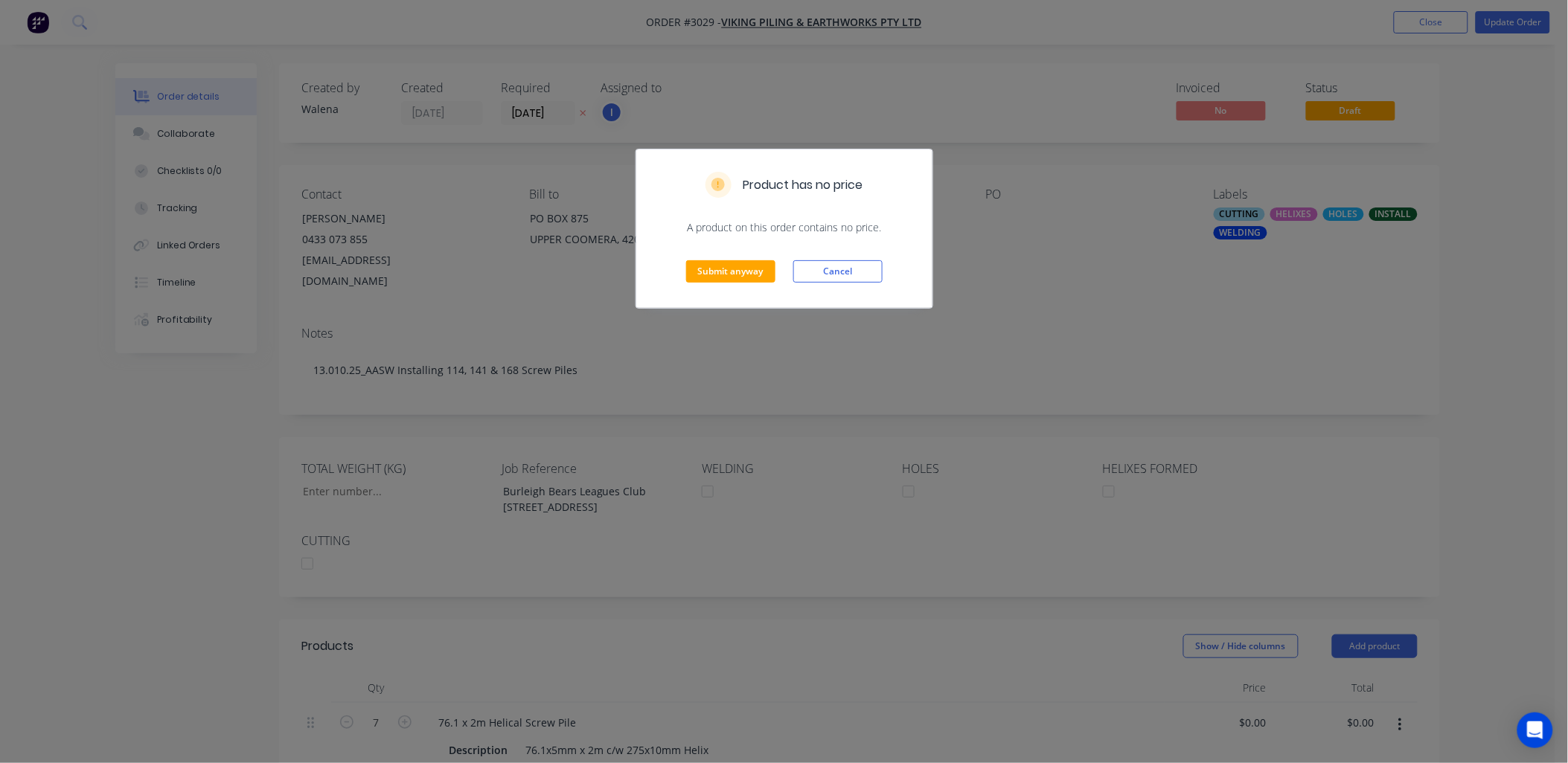
click at [714, 284] on div "Submit anyway Cancel" at bounding box center [784, 271] width 296 height 73
click at [723, 271] on button "Submit anyway" at bounding box center [731, 271] width 90 height 22
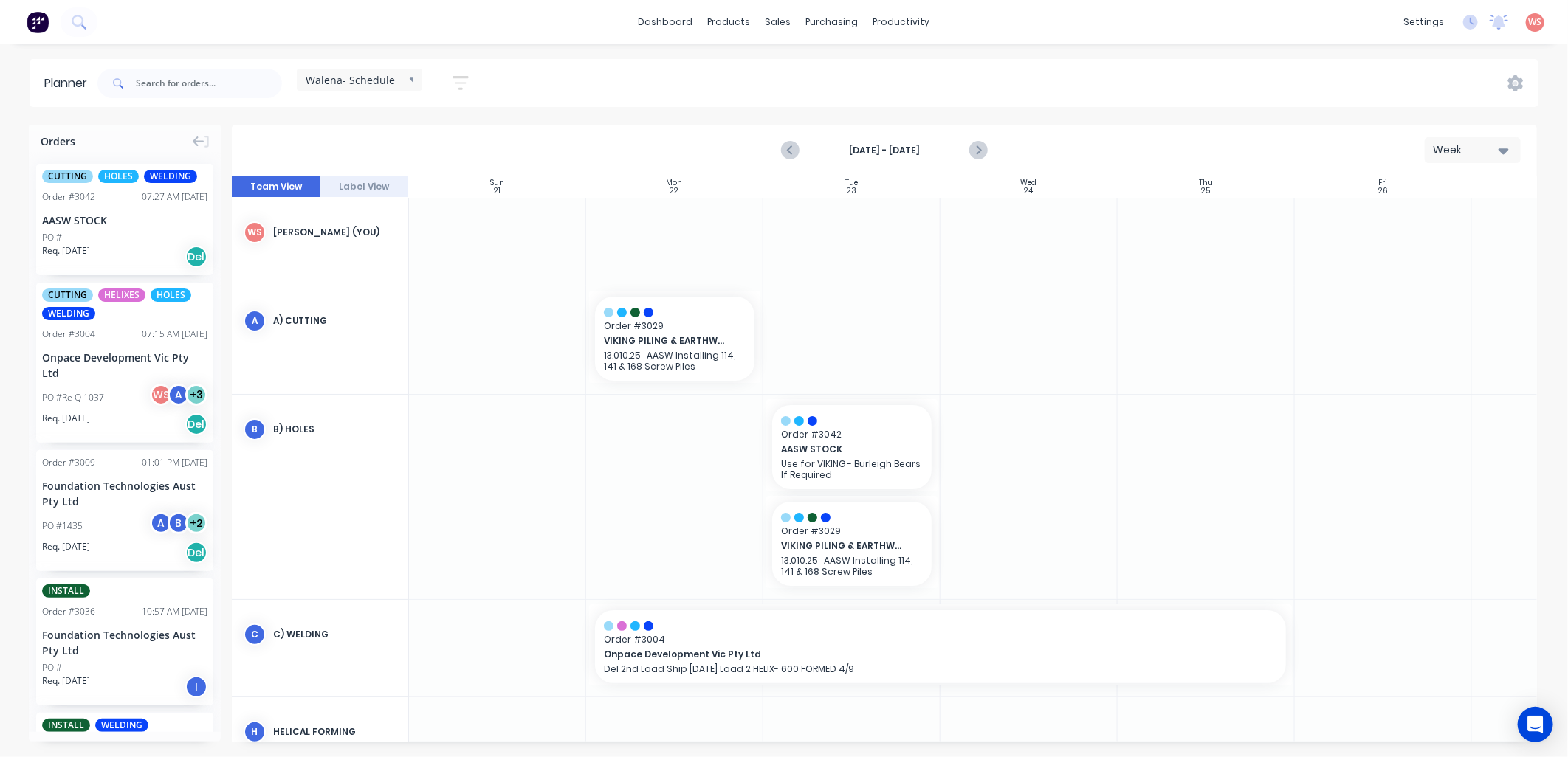
scroll to position [0, 1]
click at [838, 558] on p "13.010.25_AASW Installing 114, 141 & 168 Screw Piles" at bounding box center [851, 566] width 141 height 22
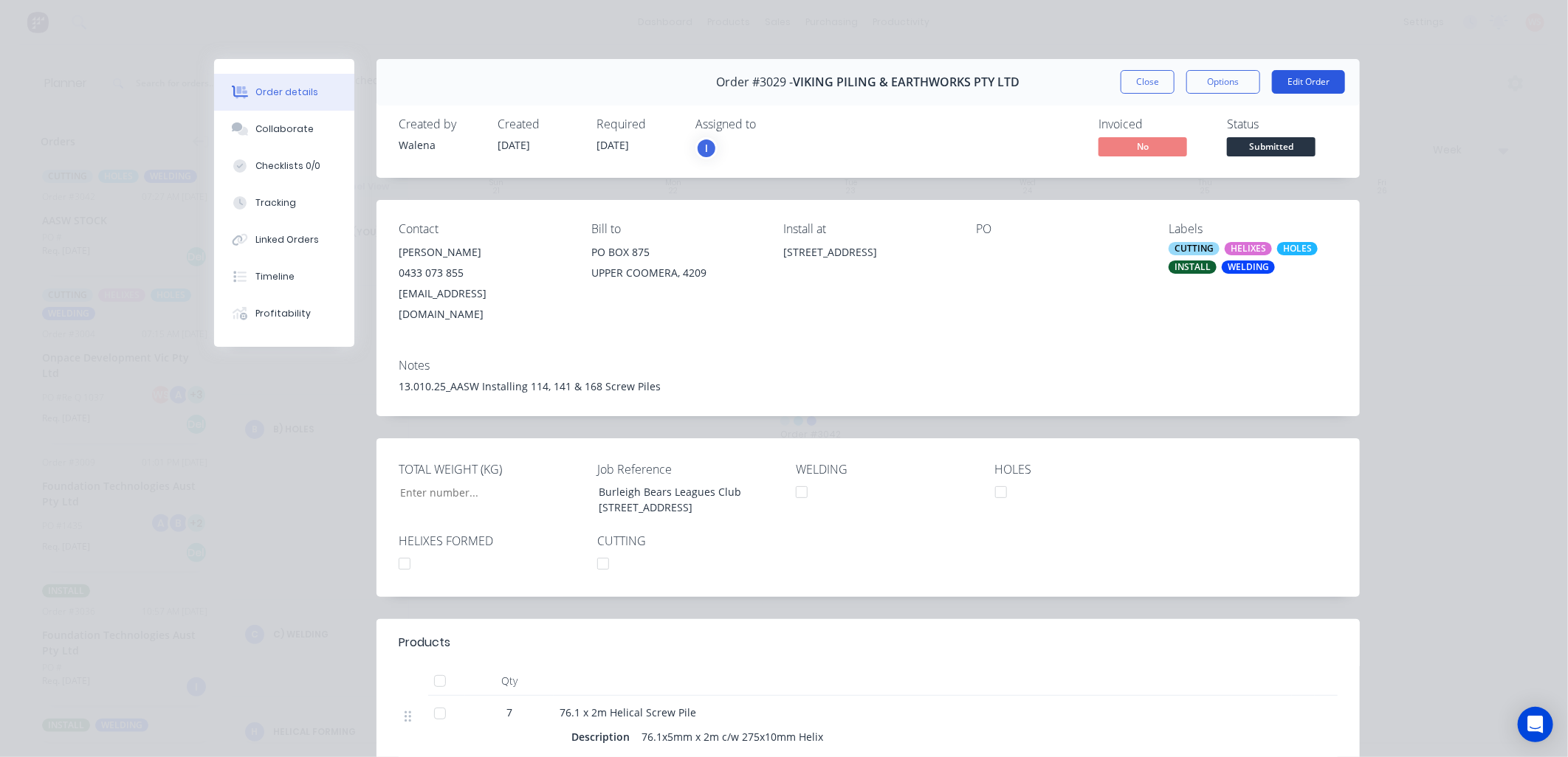
click at [1304, 82] on button "Edit Order" at bounding box center [1309, 82] width 73 height 24
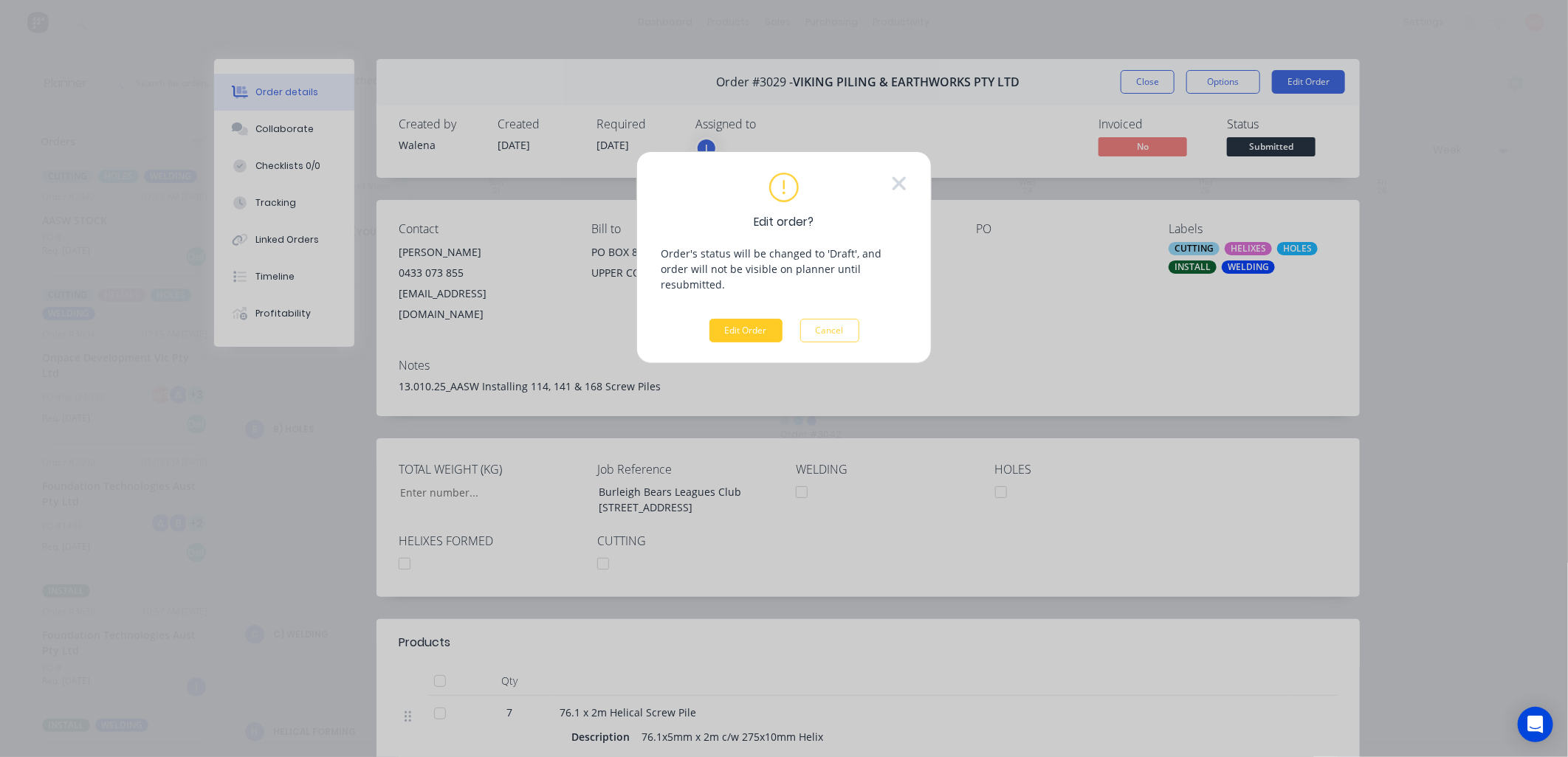
click at [747, 319] on button "Edit Order" at bounding box center [745, 331] width 73 height 24
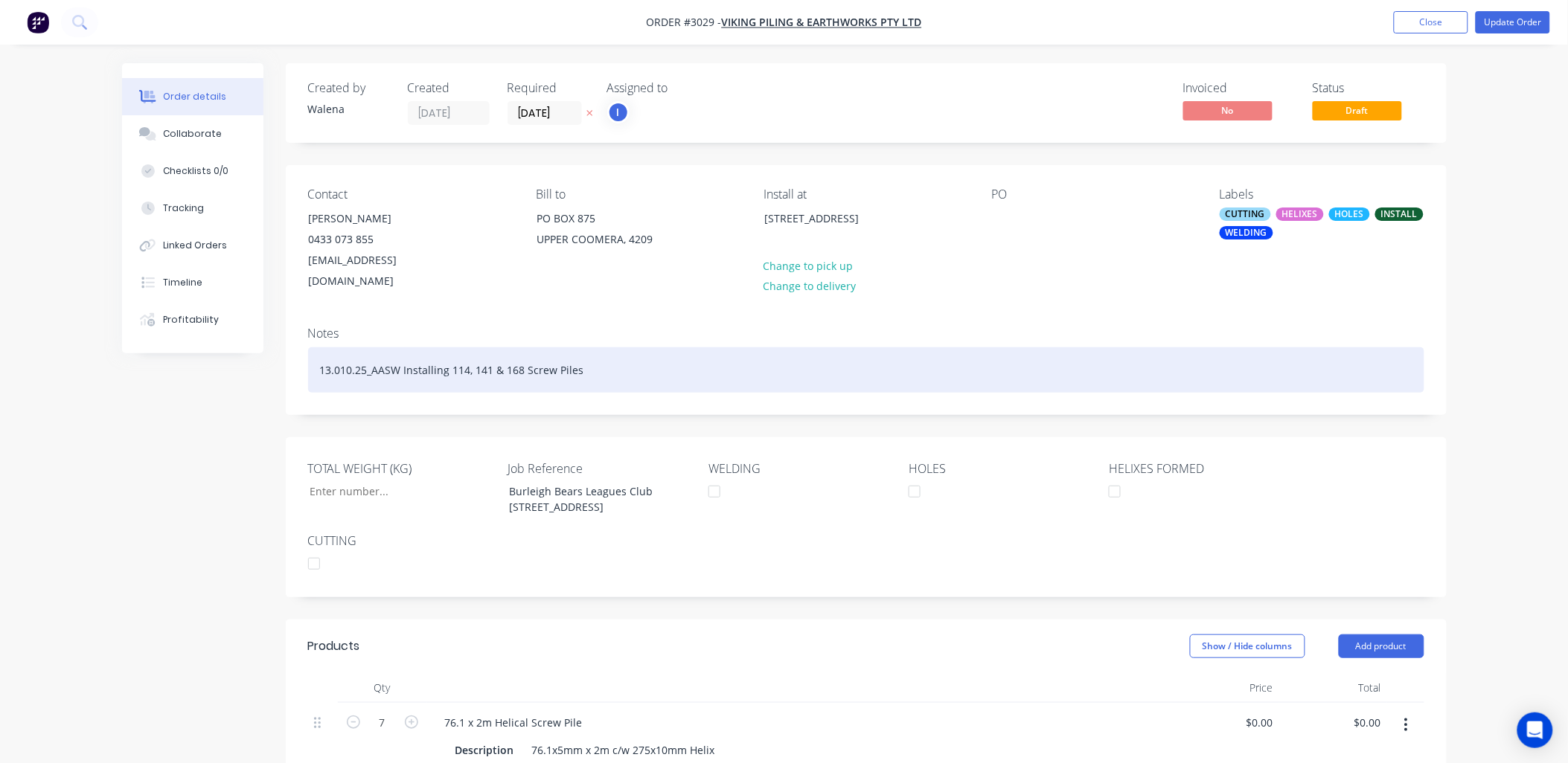
click at [342, 347] on div "13.010.25_AASW Installing 114, 141 & 168 Screw Piles" at bounding box center [866, 370] width 1116 height 46
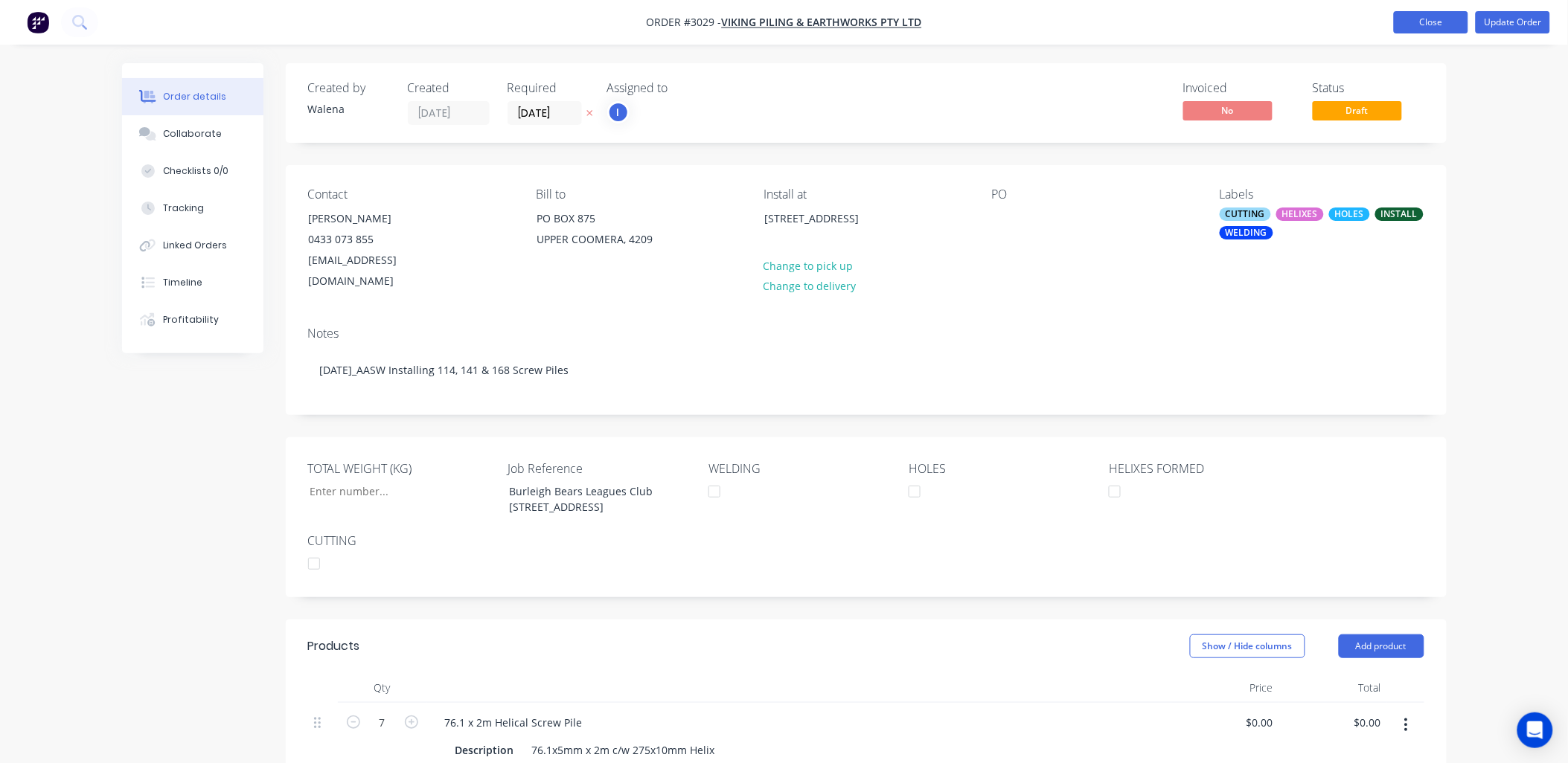
click at [1446, 28] on button "Close" at bounding box center [1431, 22] width 74 height 22
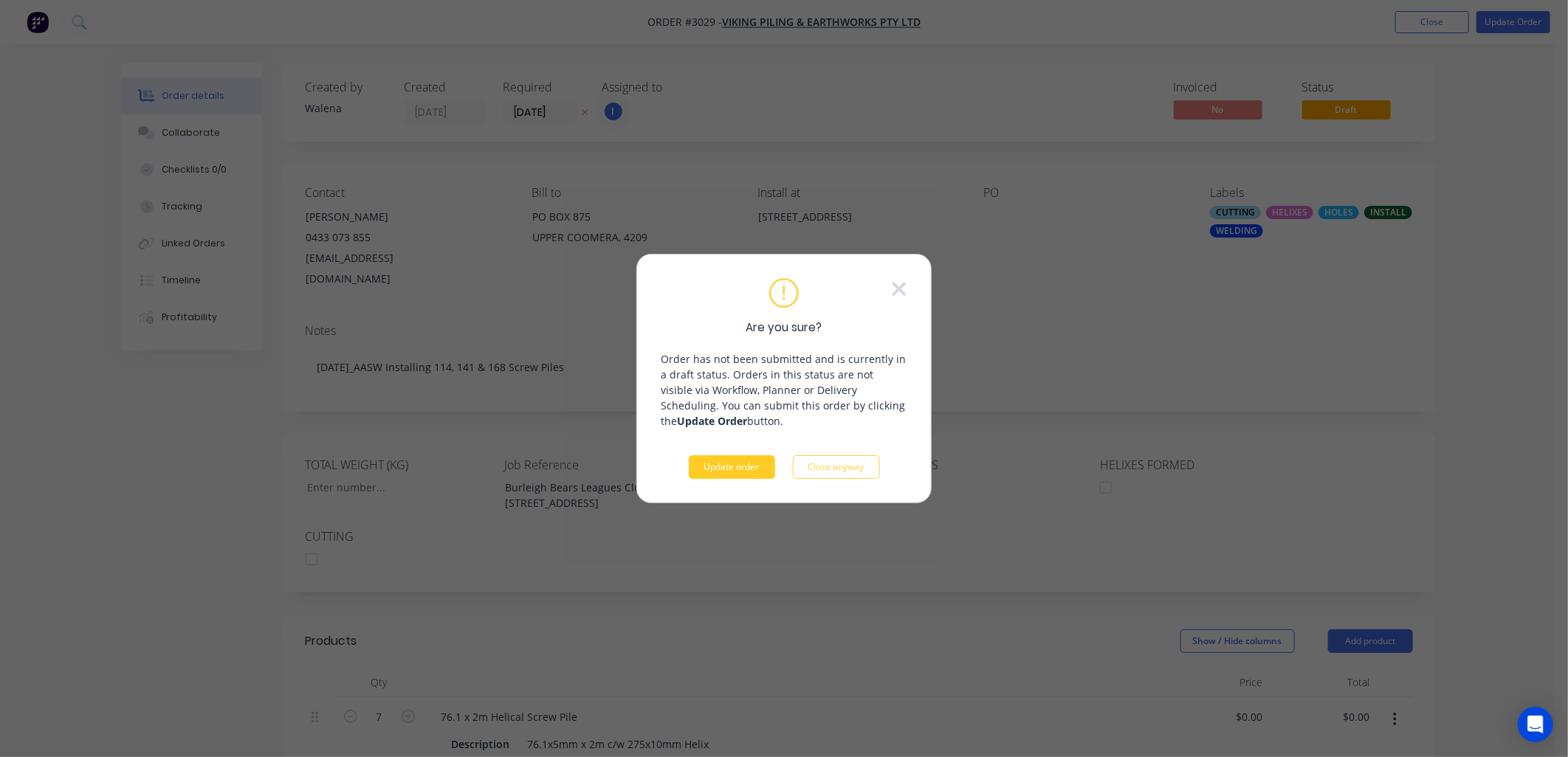
click at [753, 468] on button "Update order" at bounding box center [731, 467] width 86 height 24
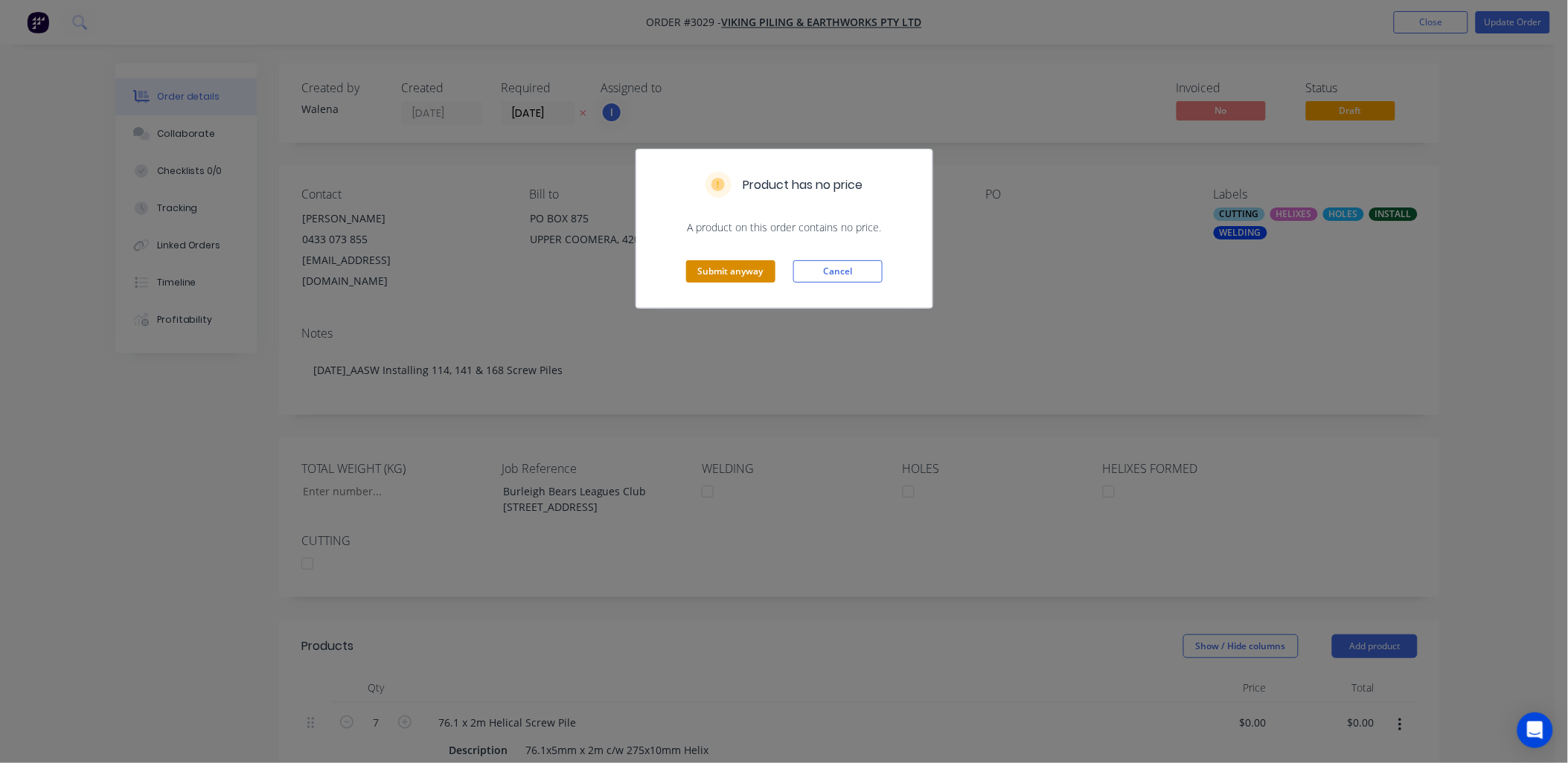
click at [711, 263] on button "Submit anyway" at bounding box center [731, 271] width 90 height 22
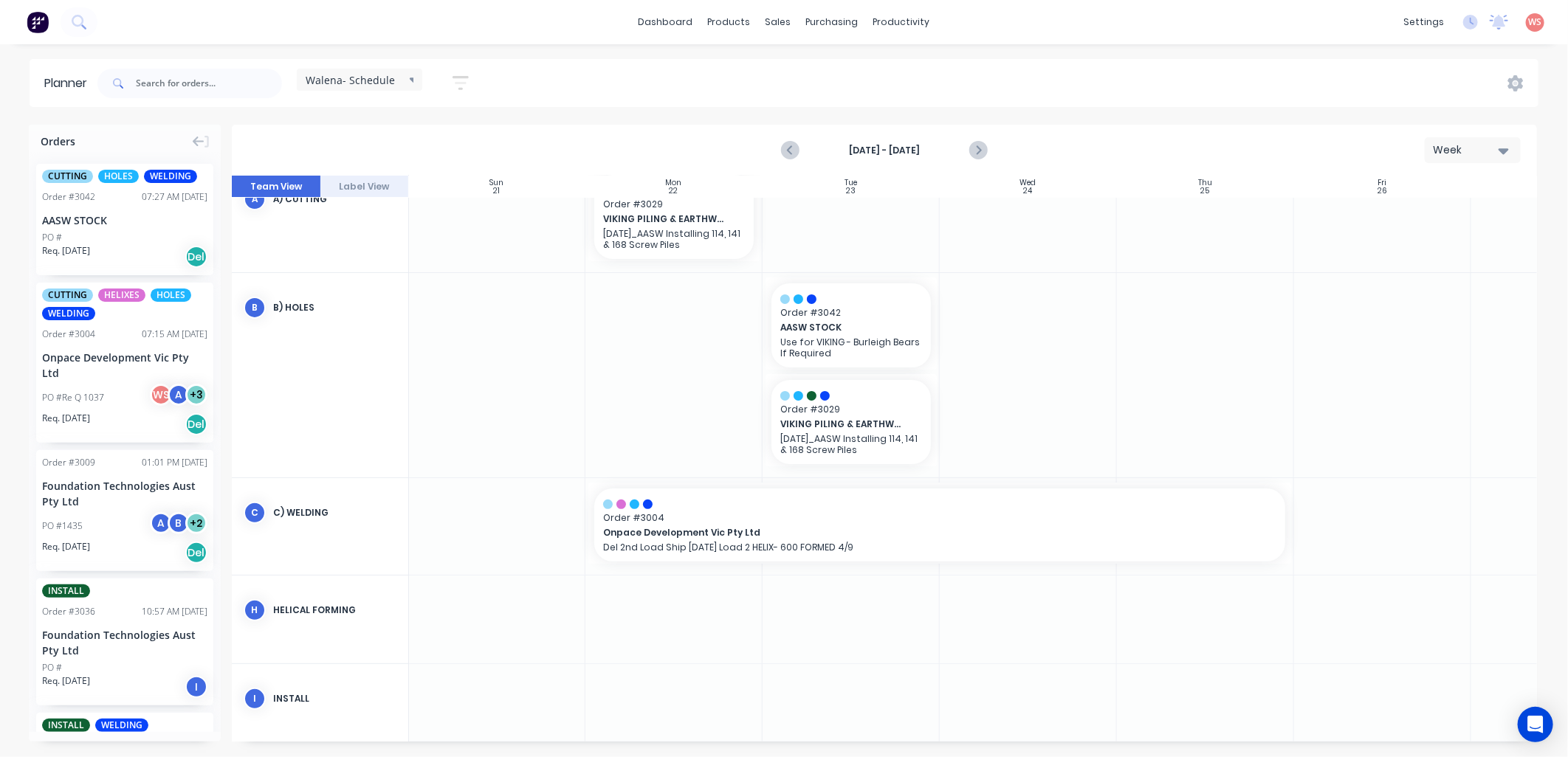
scroll to position [0, 1]
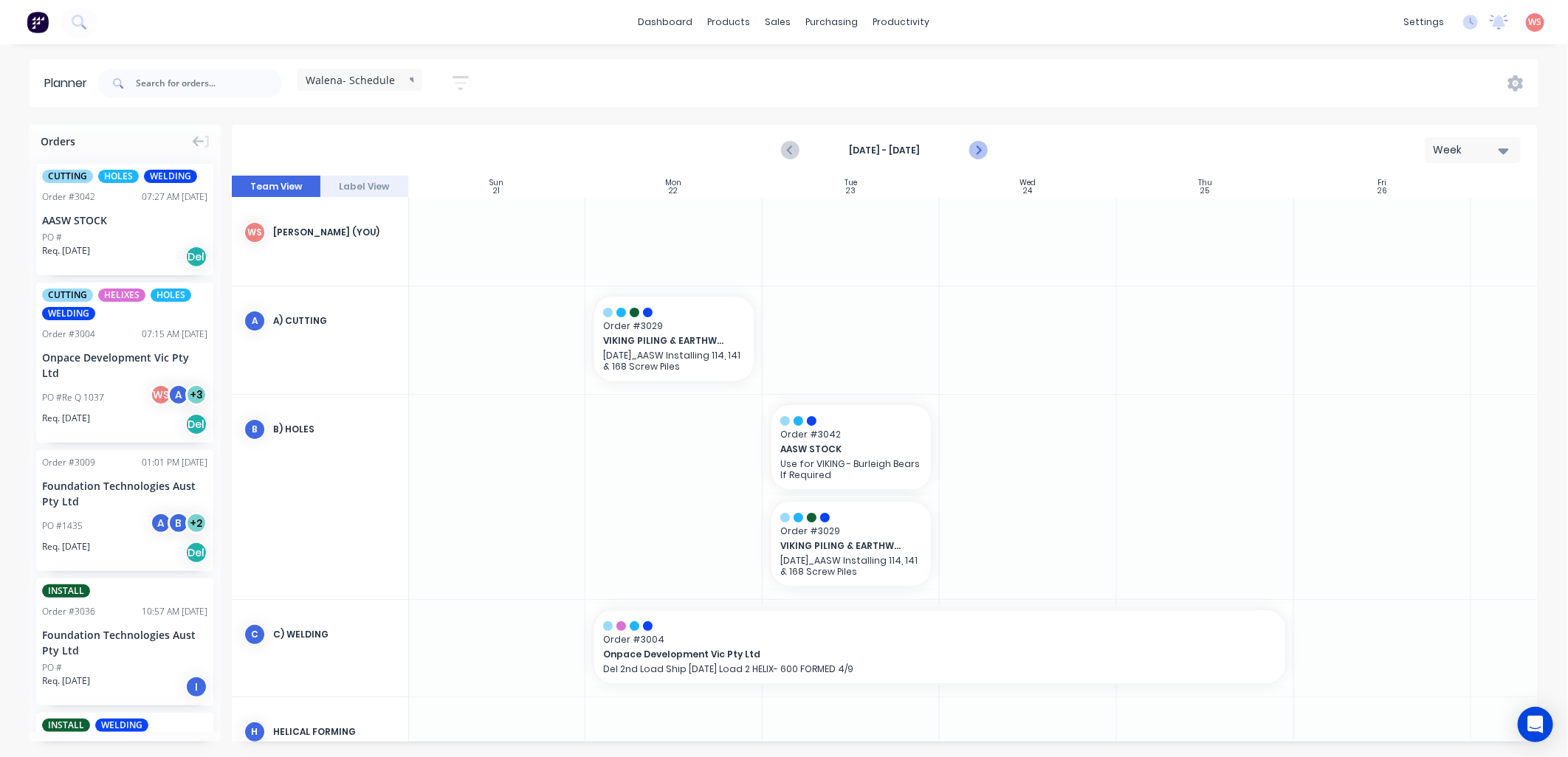
click at [979, 150] on icon "Next page" at bounding box center [978, 150] width 6 height 12
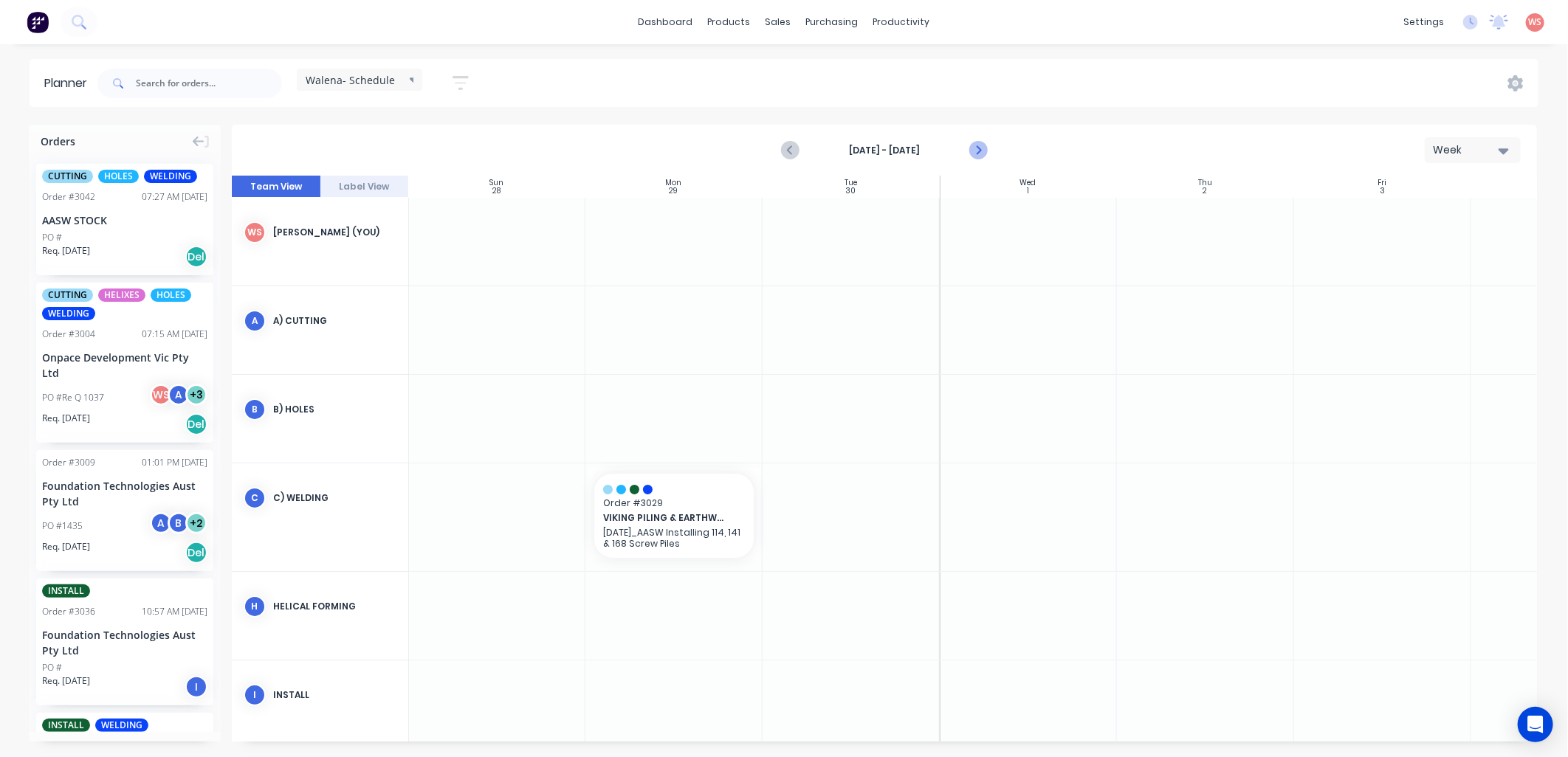
click at [979, 150] on icon "Next page" at bounding box center [978, 150] width 6 height 12
click at [977, 151] on icon "Next page" at bounding box center [978, 150] width 18 height 18
click at [792, 152] on icon "Previous page" at bounding box center [791, 150] width 18 height 18
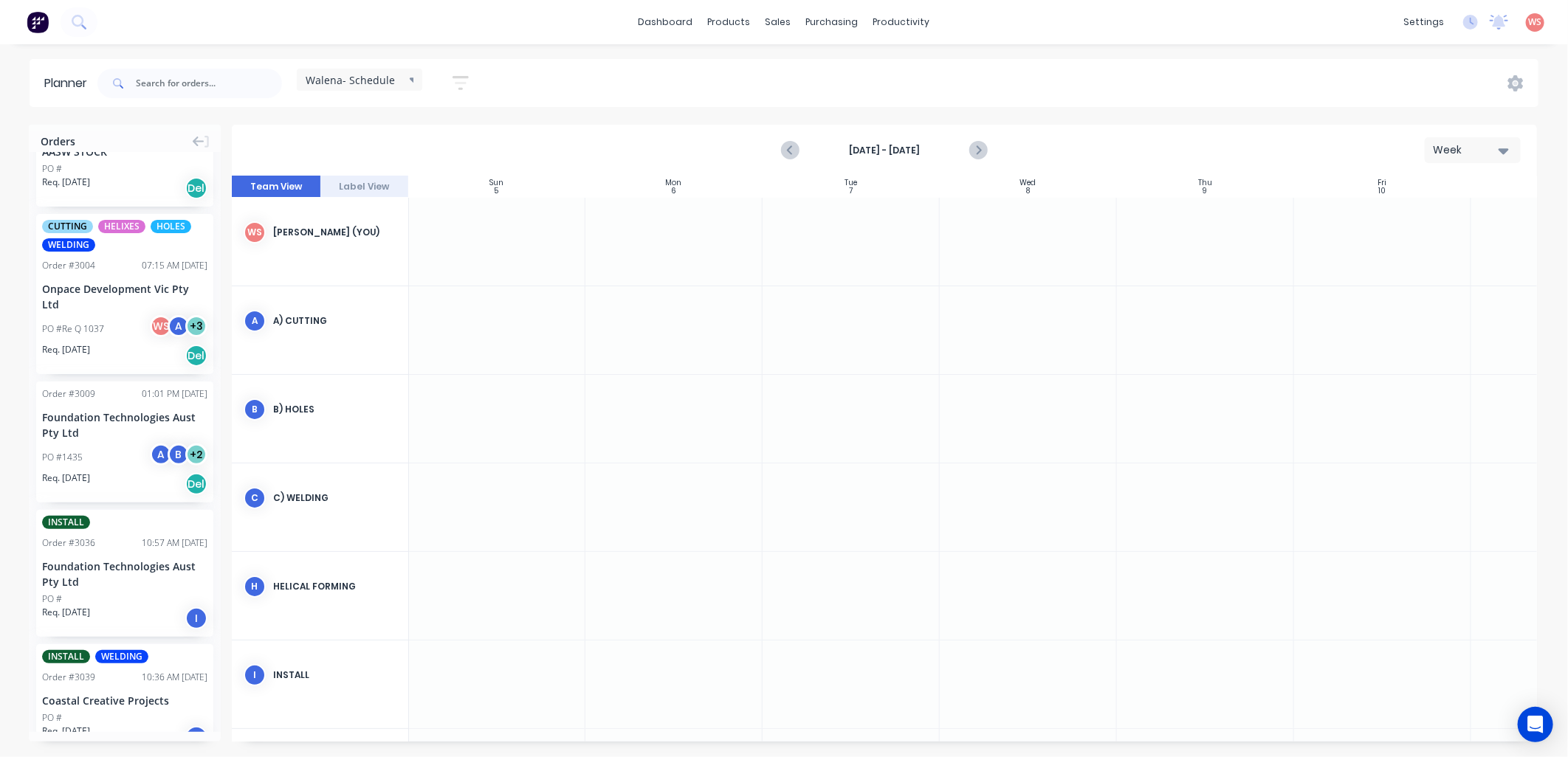
scroll to position [0, 0]
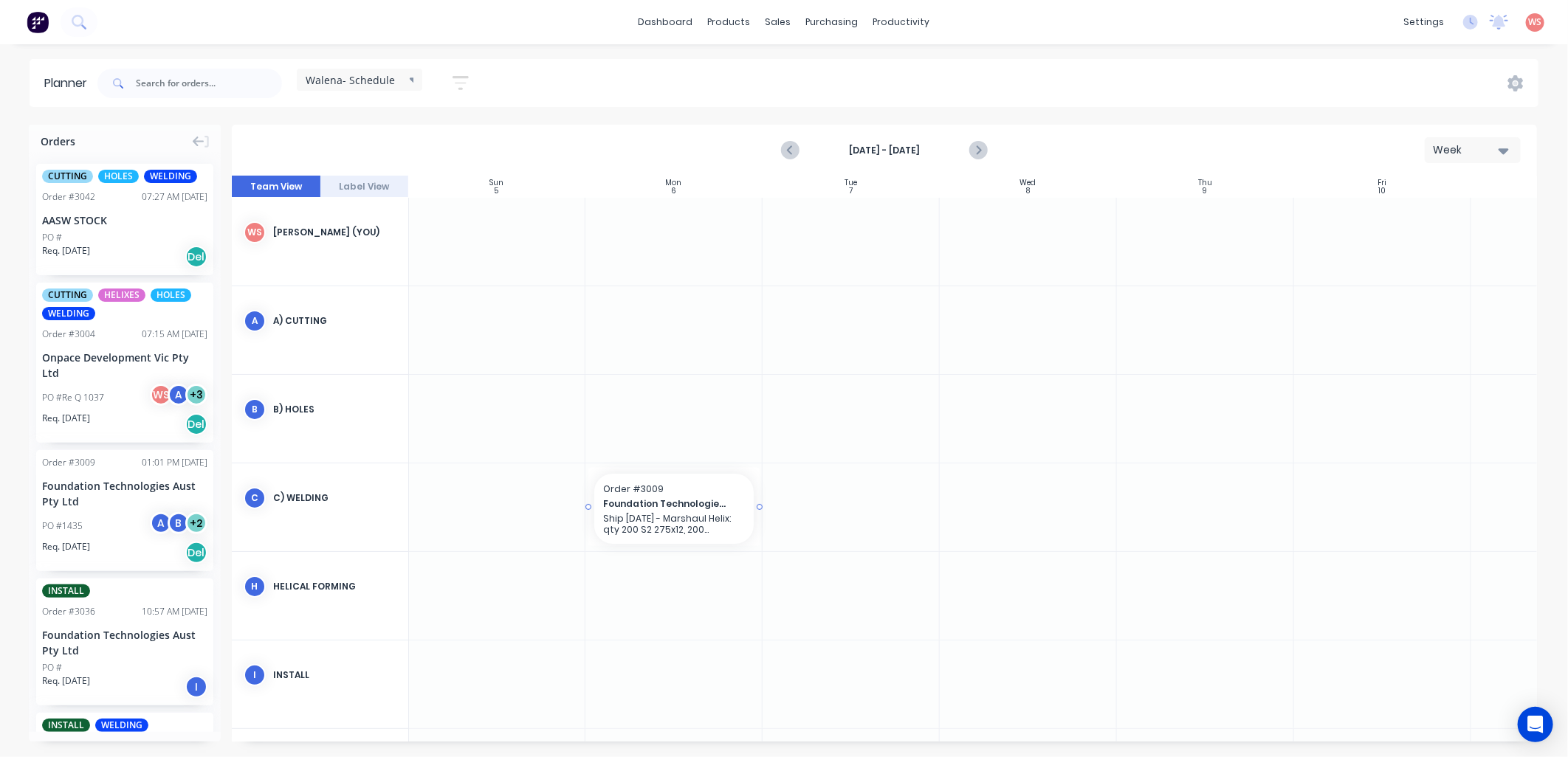
drag, startPoint x: 109, startPoint y: 519, endPoint x: 685, endPoint y: 499, distance: 576.3
click at [778, 151] on button "Previous page" at bounding box center [791, 150] width 30 height 30
click at [983, 153] on icon "Next page" at bounding box center [978, 150] width 18 height 18
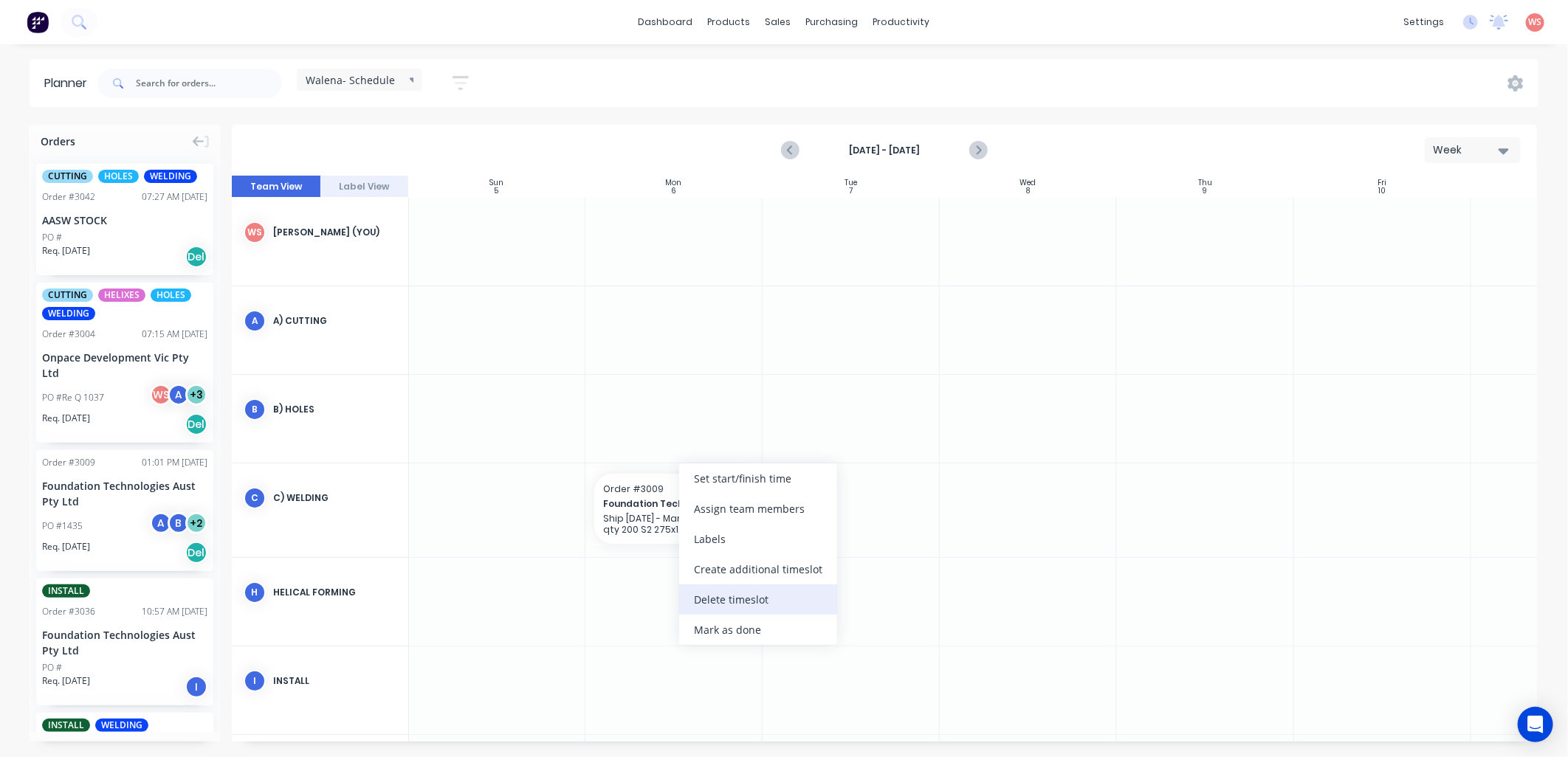
click at [765, 606] on div "Delete timeslot" at bounding box center [758, 599] width 158 height 30
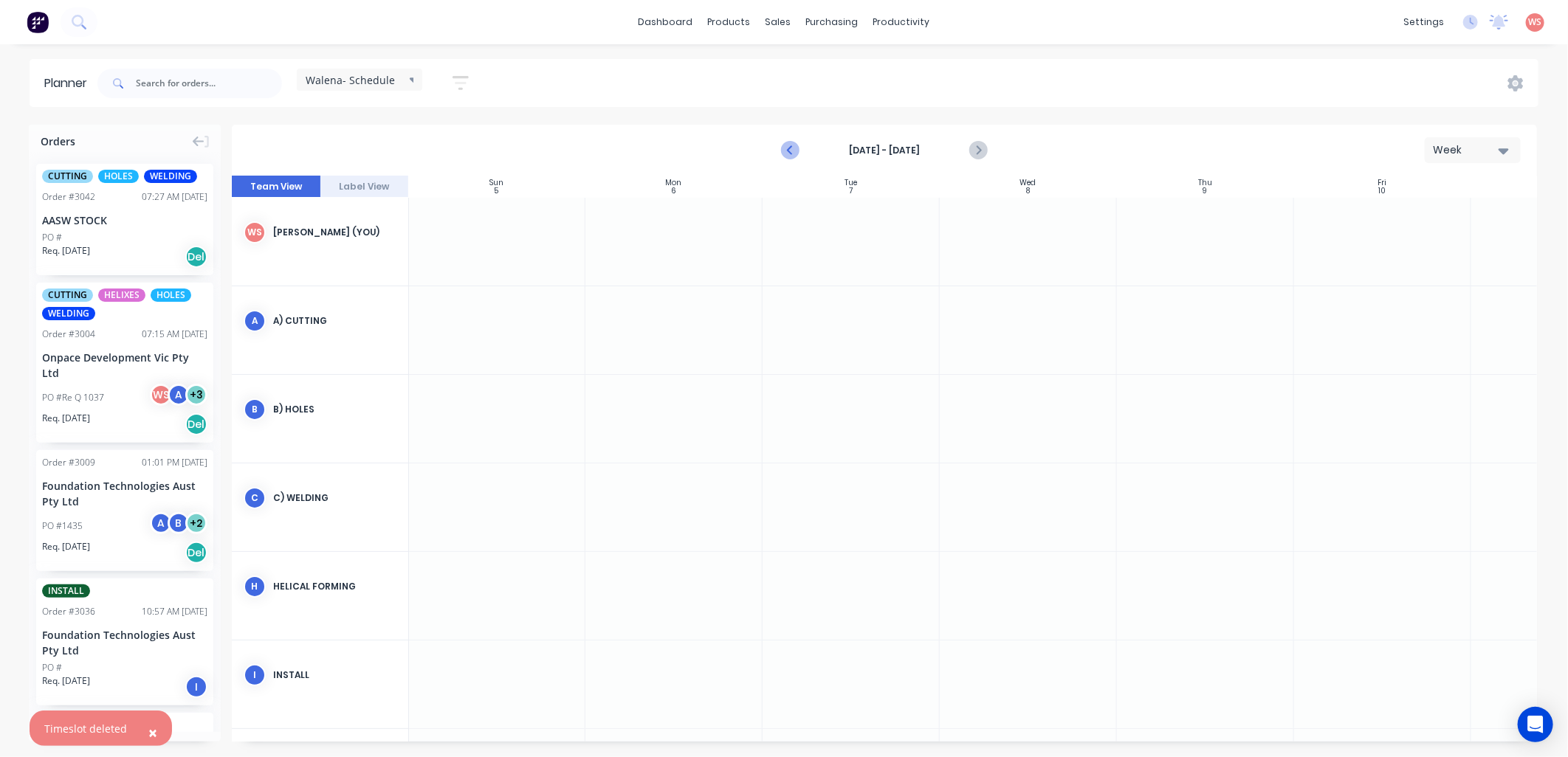
click at [796, 146] on icon "Previous page" at bounding box center [791, 150] width 18 height 18
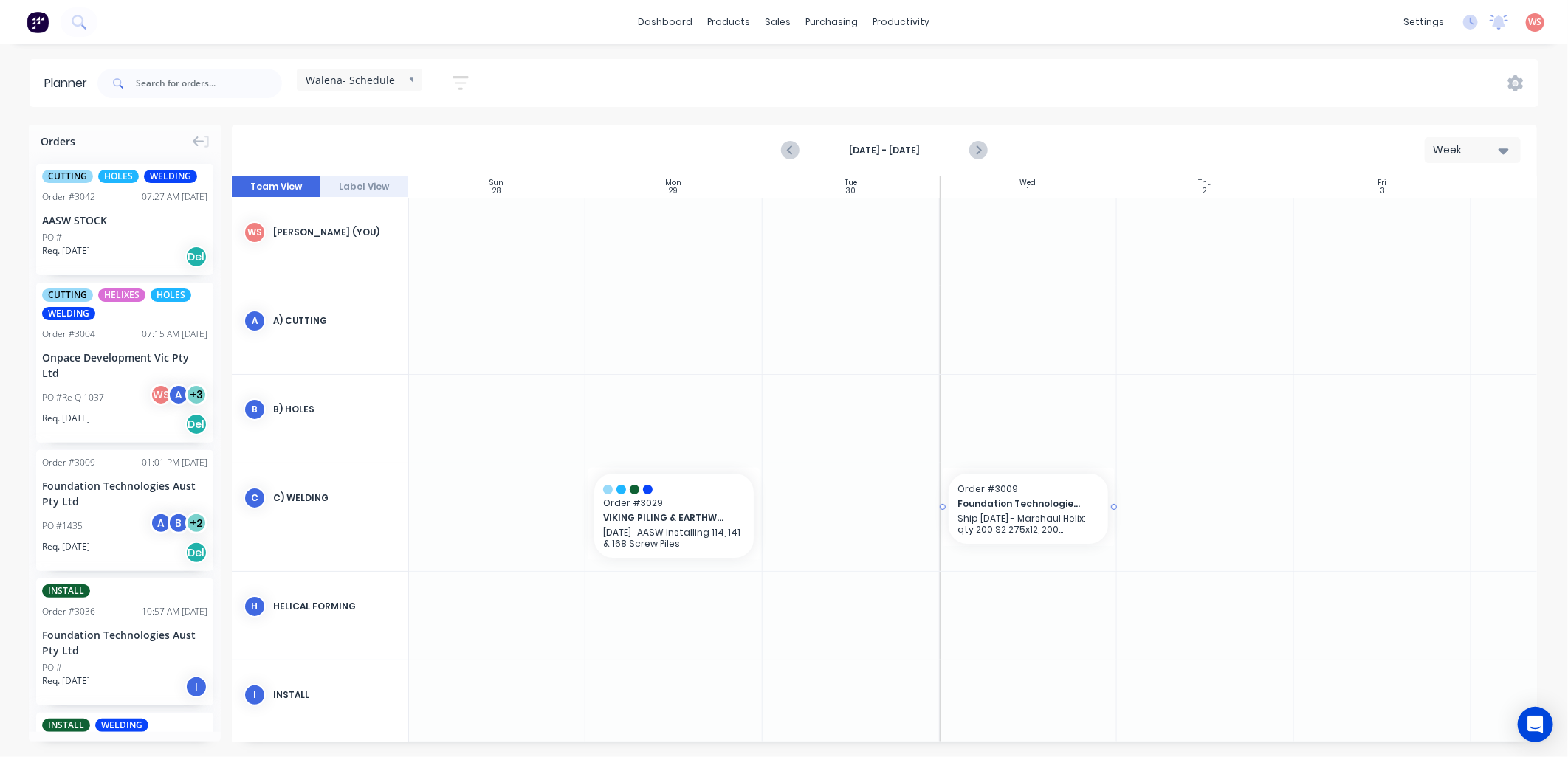
drag, startPoint x: 105, startPoint y: 510, endPoint x: 1103, endPoint y: 492, distance: 998.2
drag, startPoint x: 1112, startPoint y: 506, endPoint x: 1197, endPoint y: 506, distance: 85.0
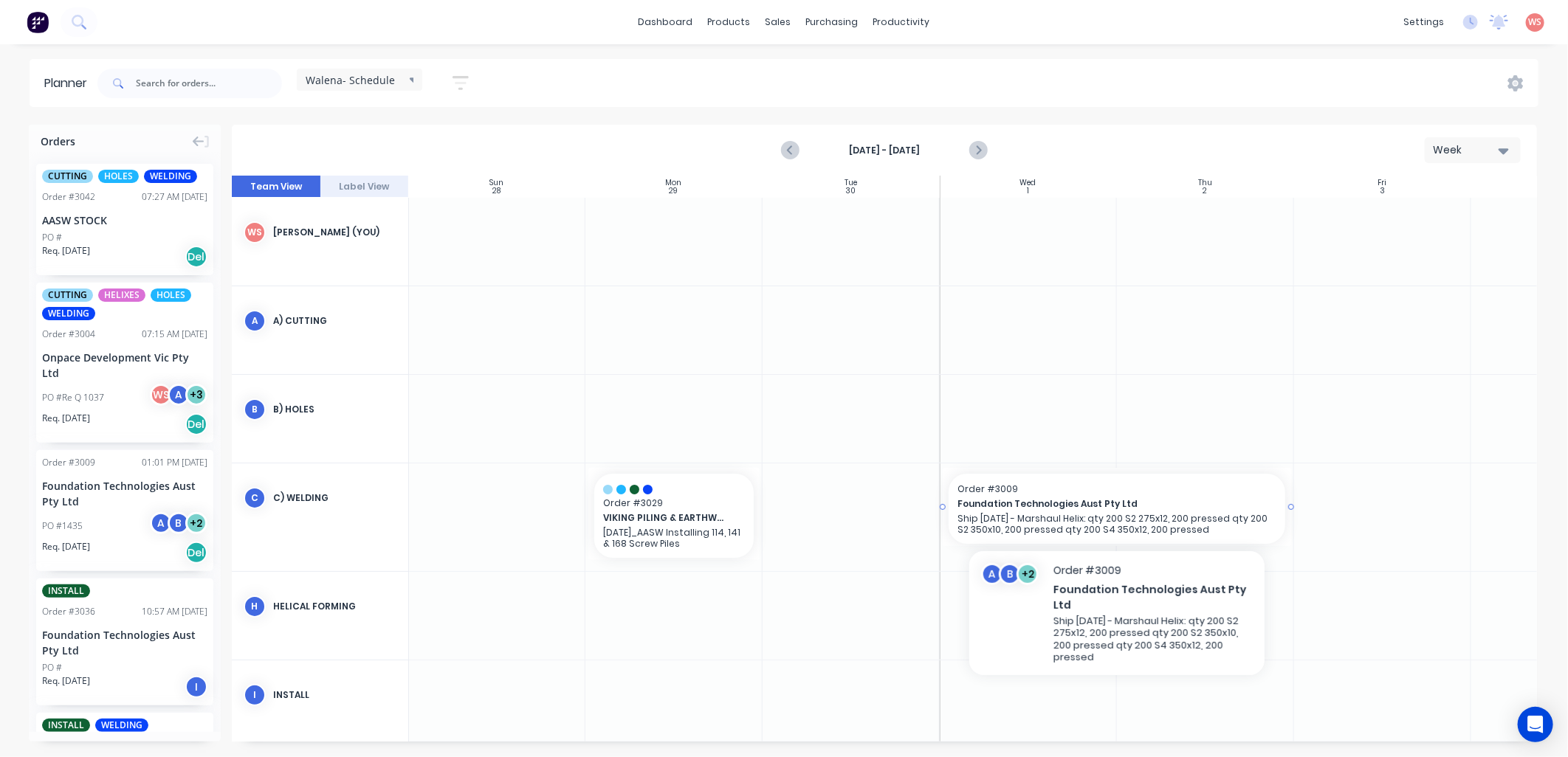
click at [1042, 504] on span "Foundation Technologies Aust Pty Ltd" at bounding box center [1101, 504] width 287 height 14
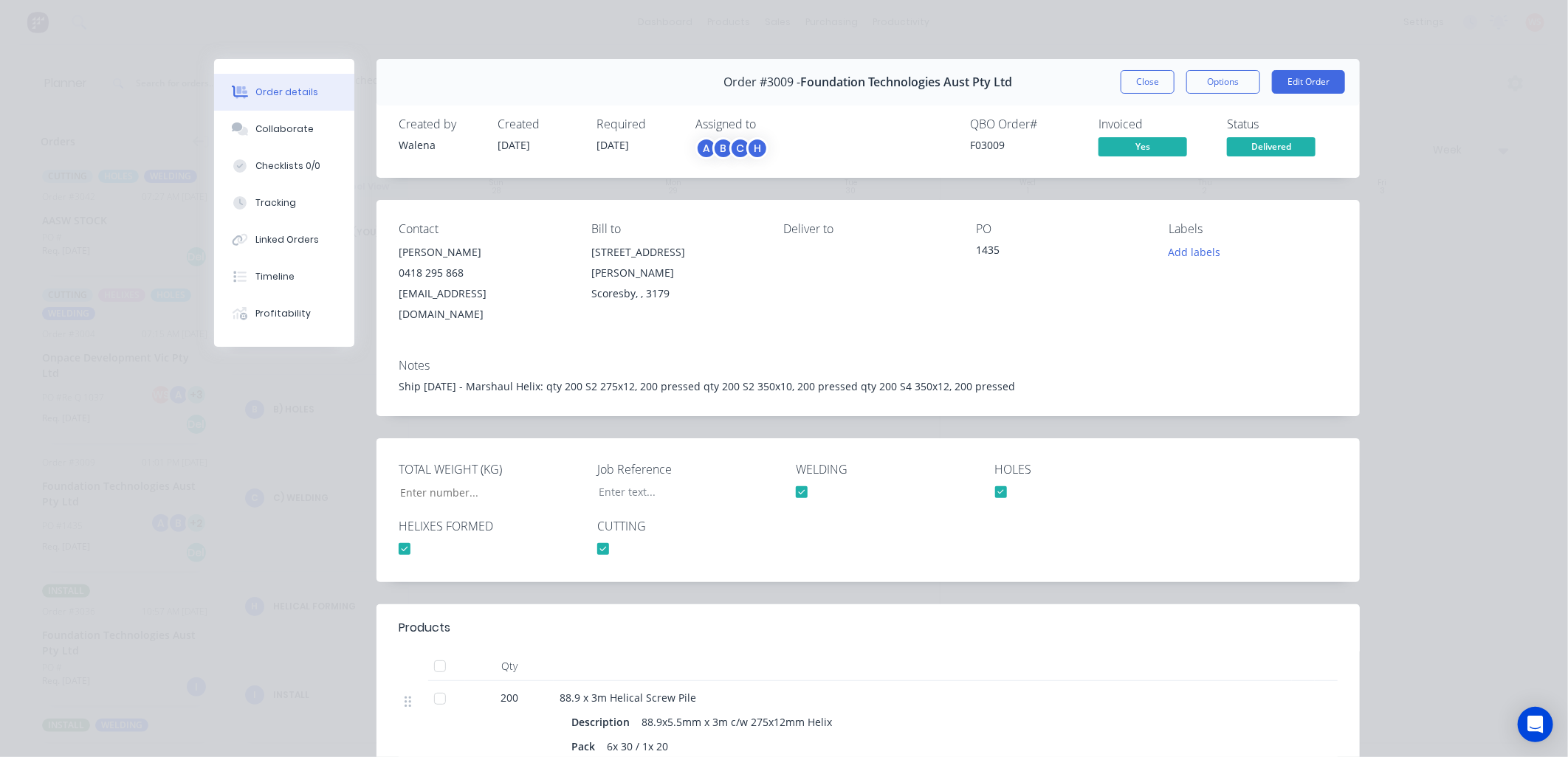
type input "33,337"
click at [1193, 258] on button "Add labels" at bounding box center [1194, 252] width 68 height 20
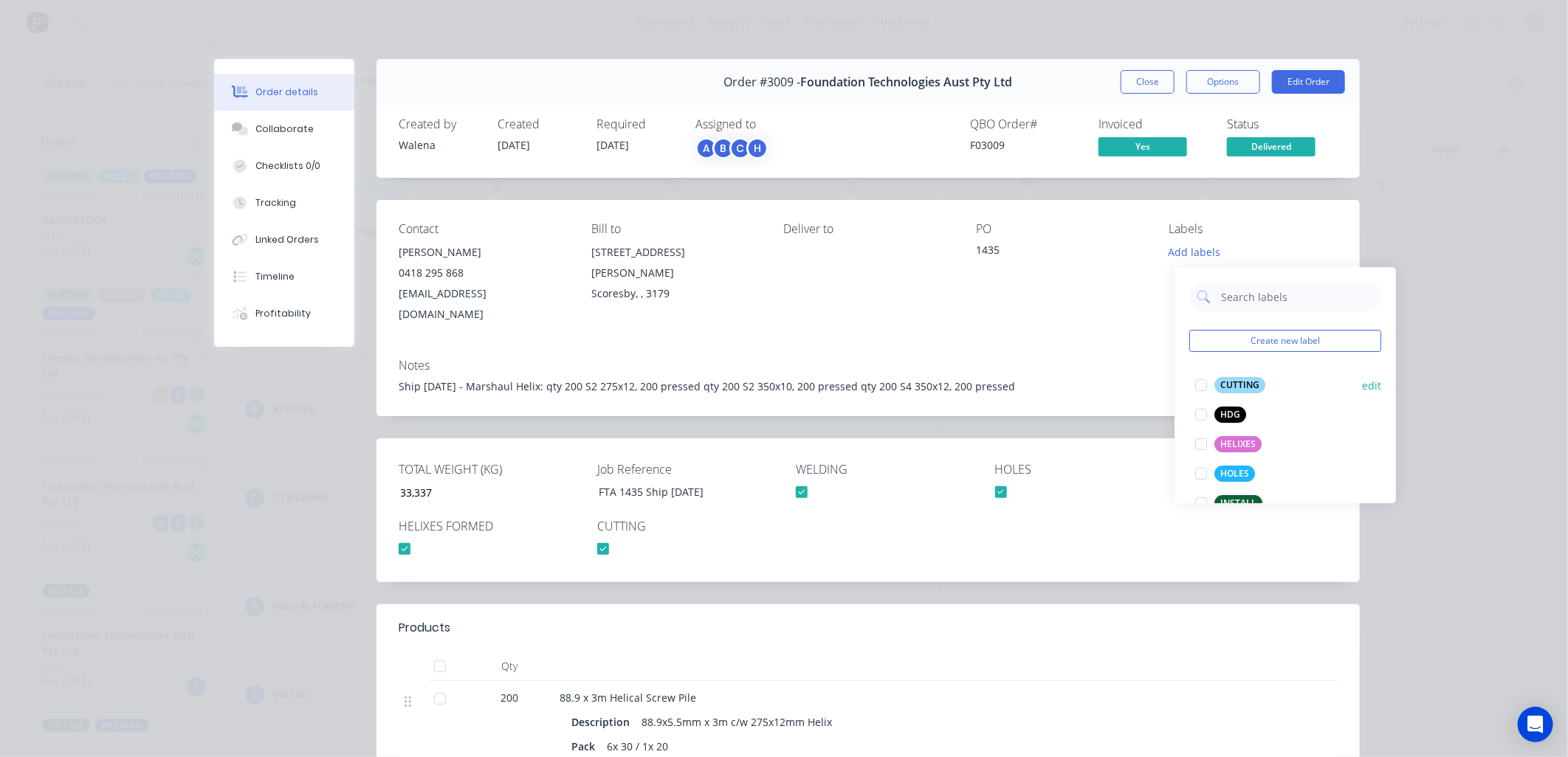
click at [1201, 386] on div at bounding box center [1201, 385] width 30 height 30
click at [1202, 427] on div at bounding box center [1201, 437] width 30 height 30
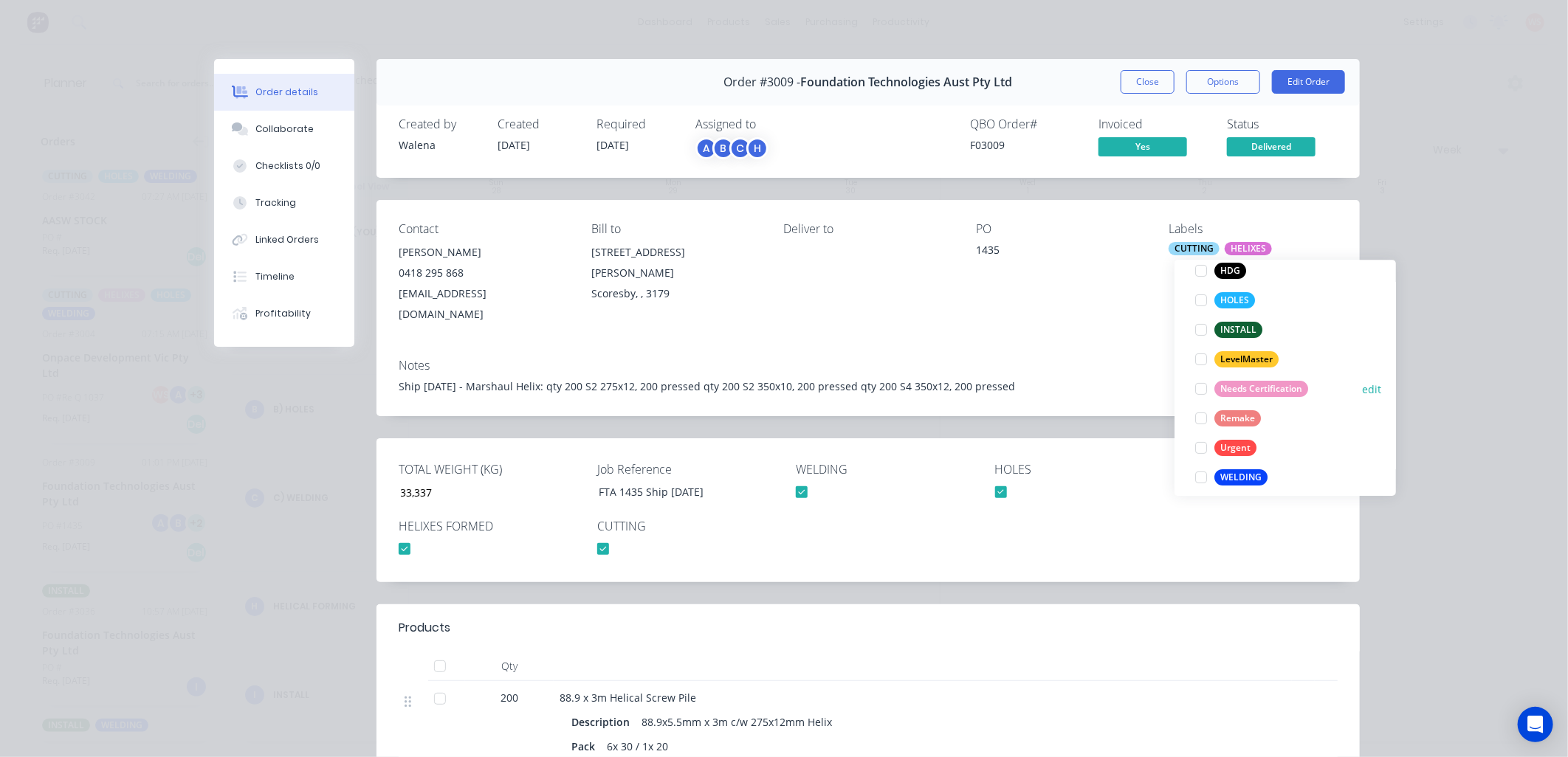
scroll to position [177, 0]
click at [1202, 293] on div at bounding box center [1201, 289] width 30 height 30
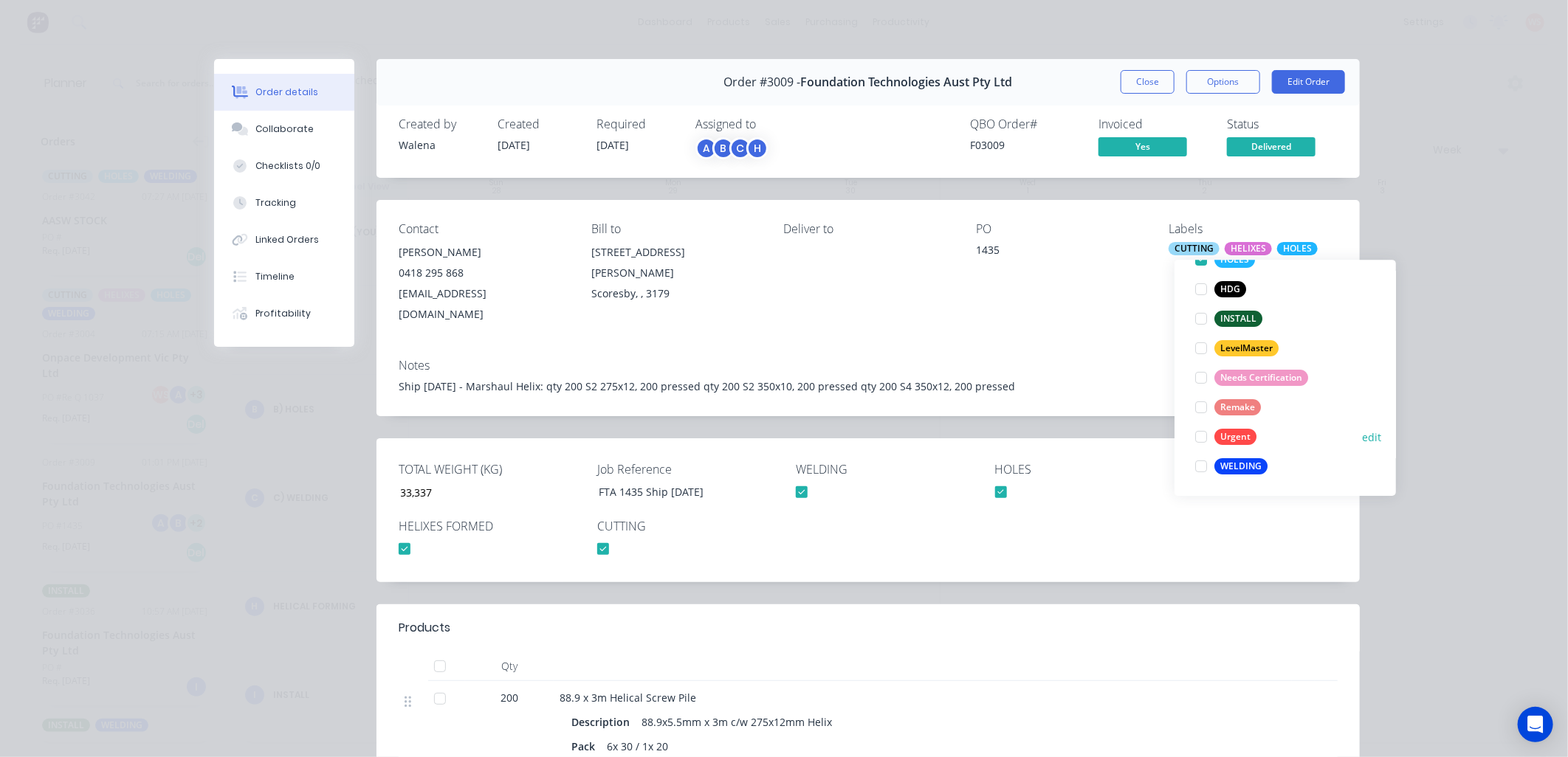
click at [1200, 470] on div at bounding box center [1201, 466] width 30 height 30
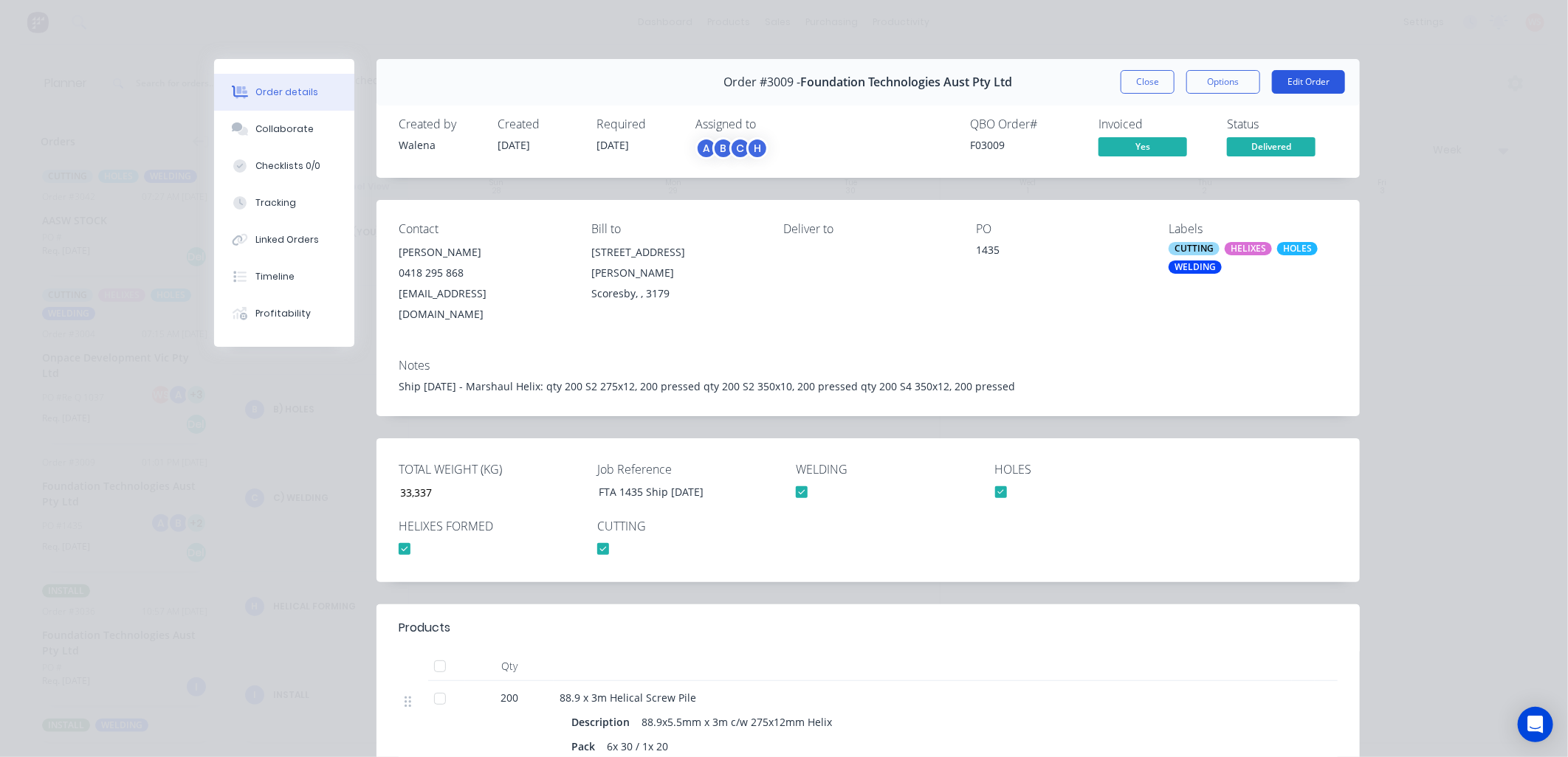
click at [1314, 79] on button "Edit Order" at bounding box center [1309, 82] width 73 height 24
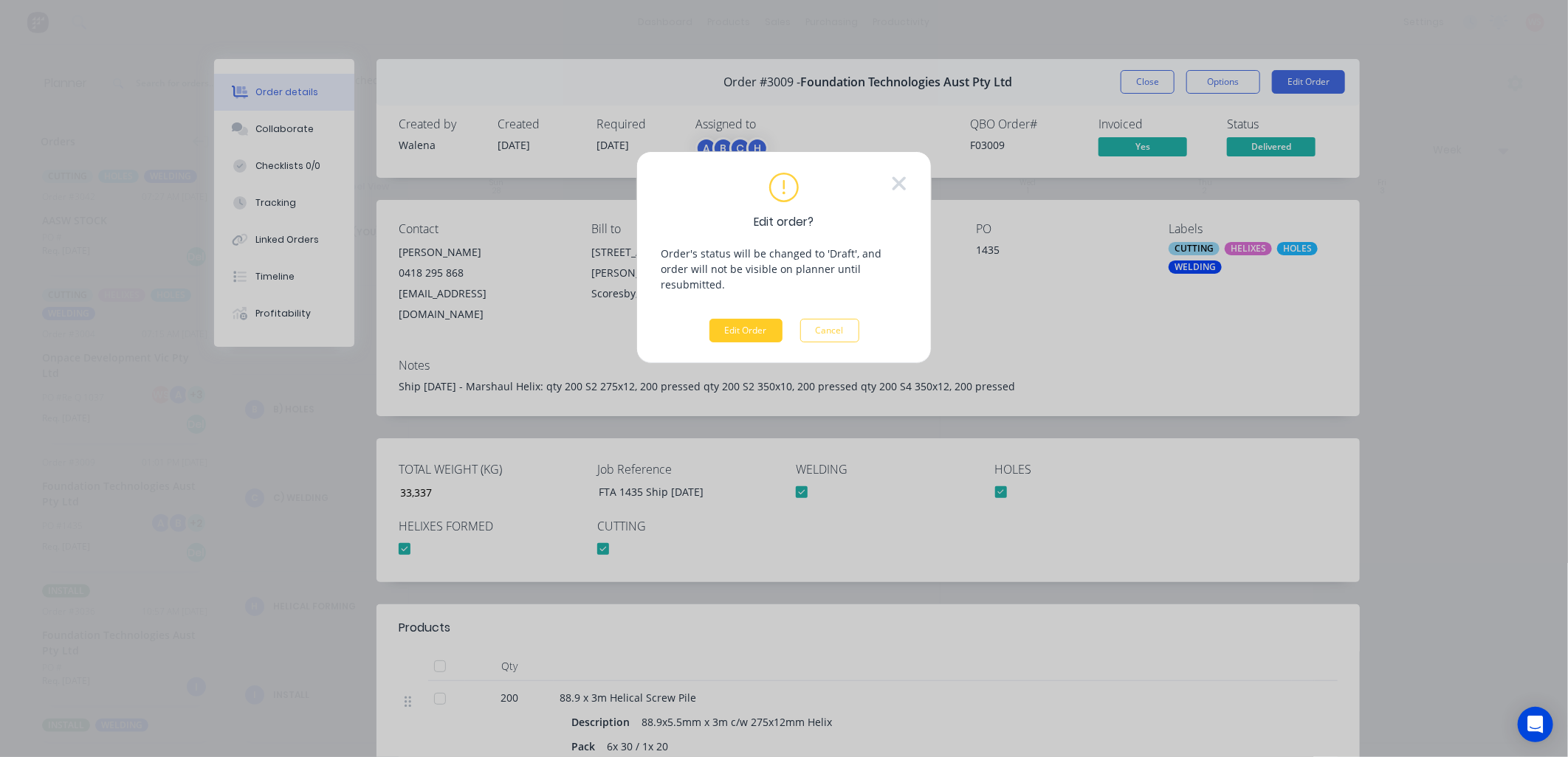
click at [765, 319] on button "Edit Order" at bounding box center [745, 331] width 73 height 24
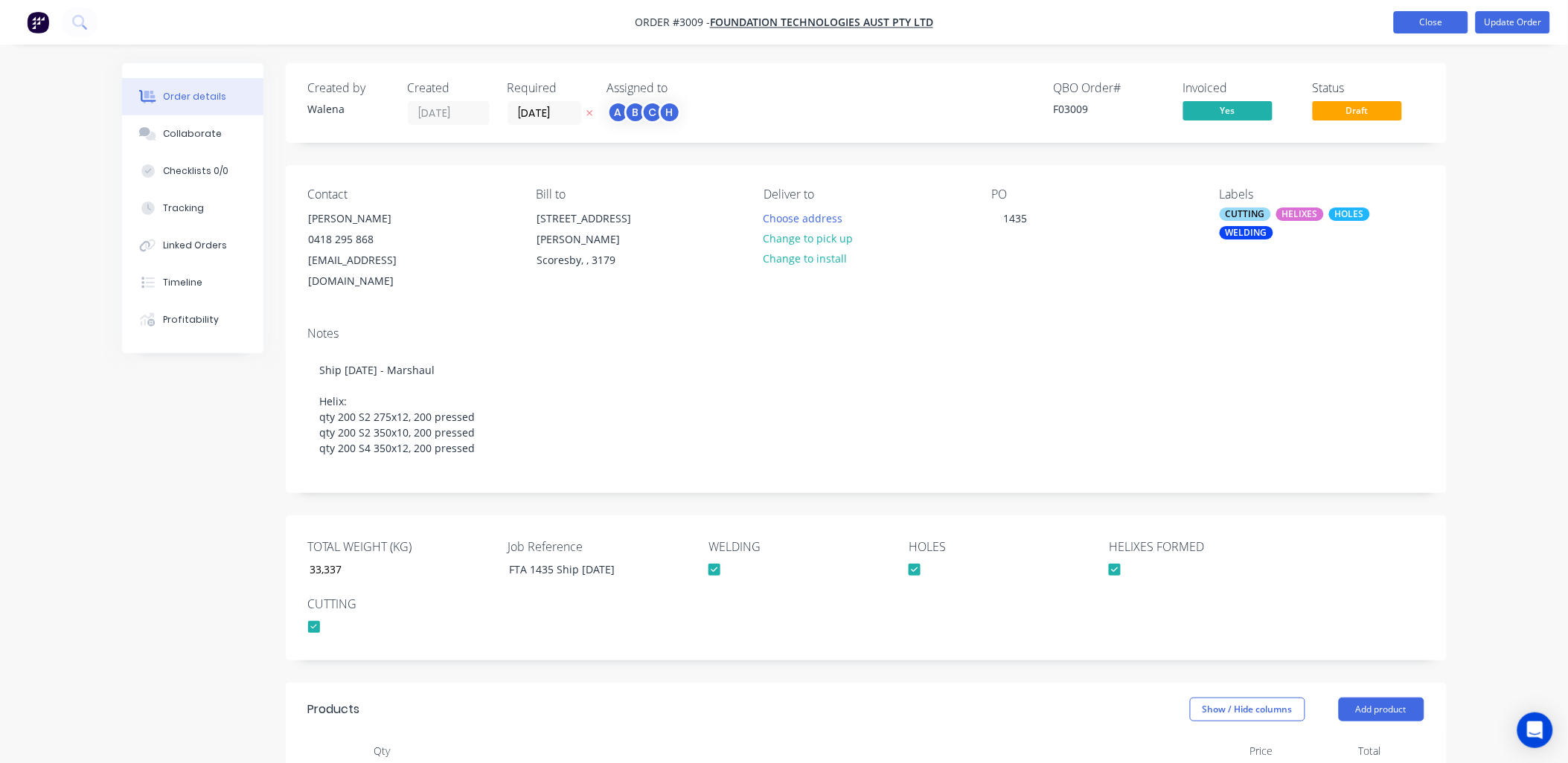
click at [1419, 13] on button "Close" at bounding box center [1431, 22] width 74 height 22
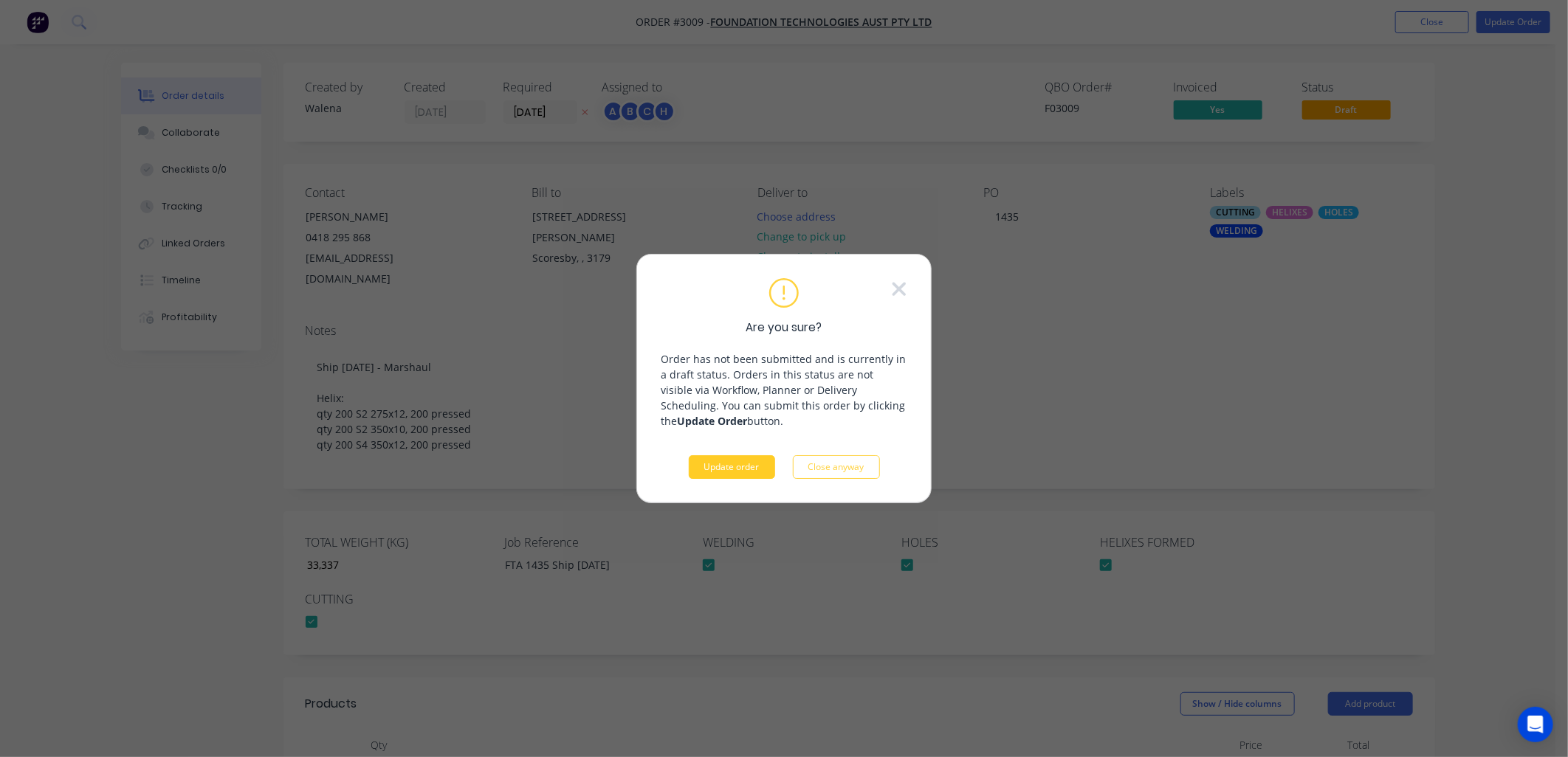
click at [721, 478] on button "Update order" at bounding box center [731, 467] width 86 height 24
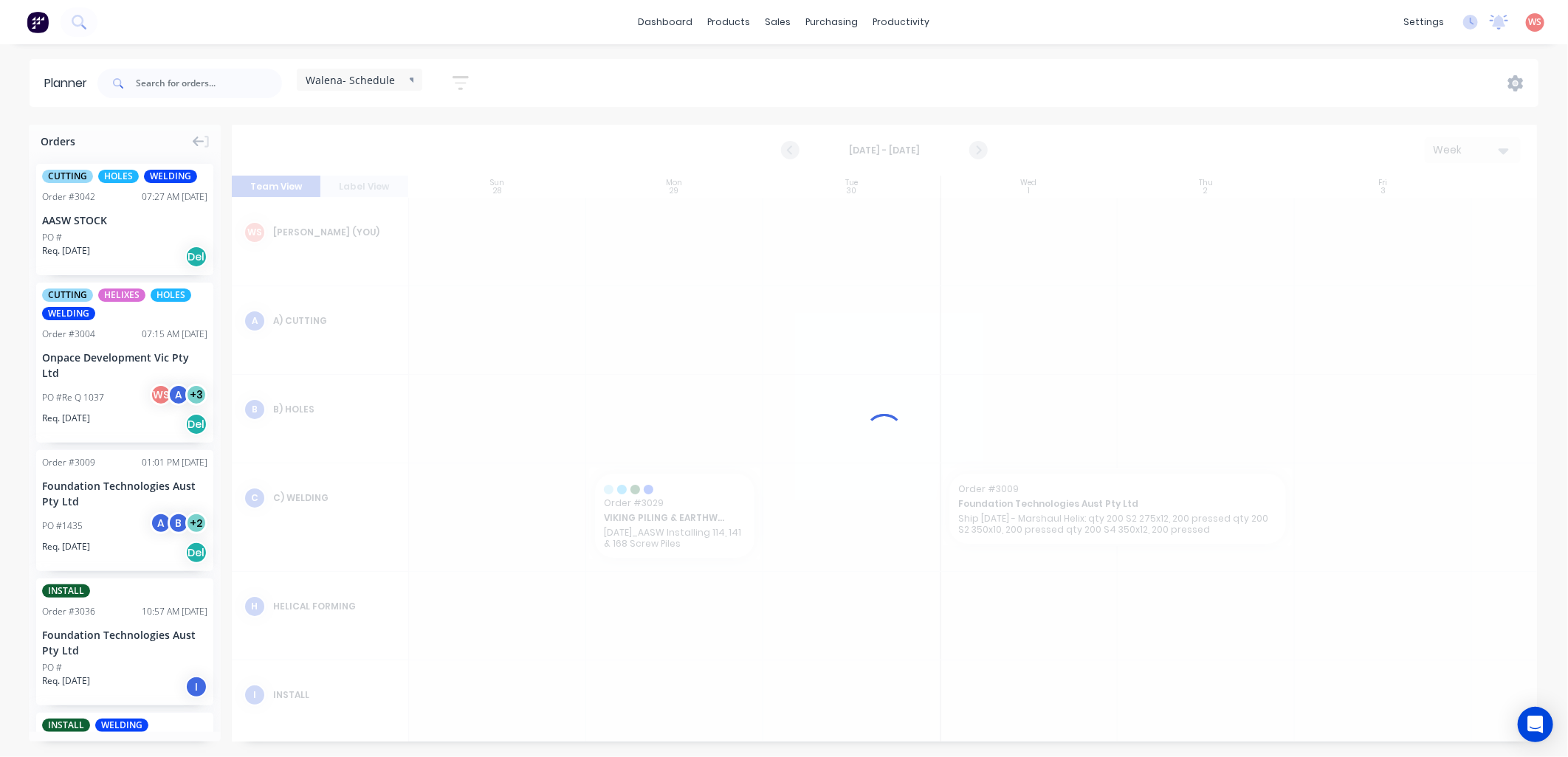
scroll to position [0, 1]
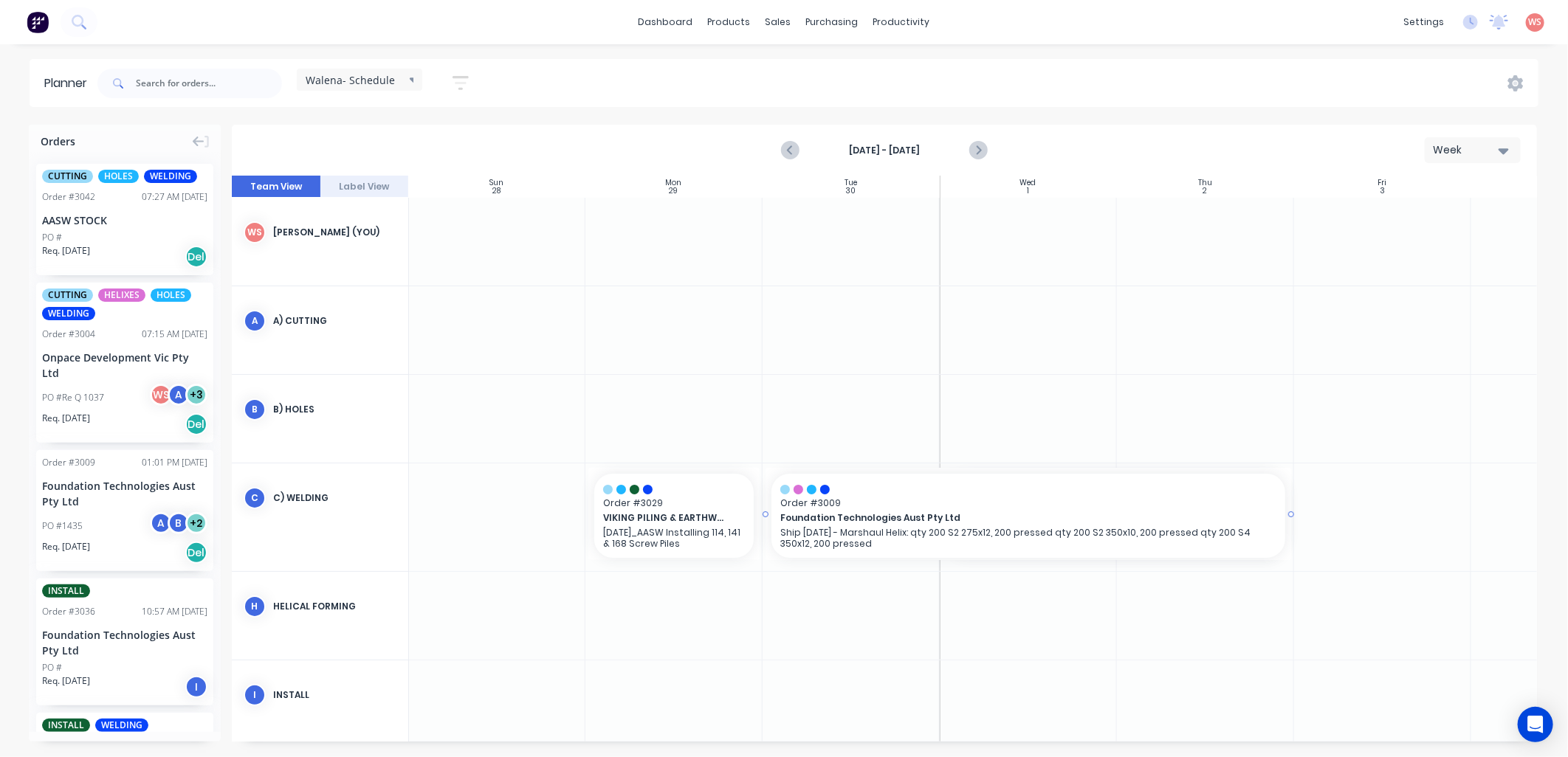
drag, startPoint x: 942, startPoint y: 514, endPoint x: 781, endPoint y: 515, distance: 161.0
click at [820, 72] on div "Sales Orders" at bounding box center [833, 71] width 61 height 14
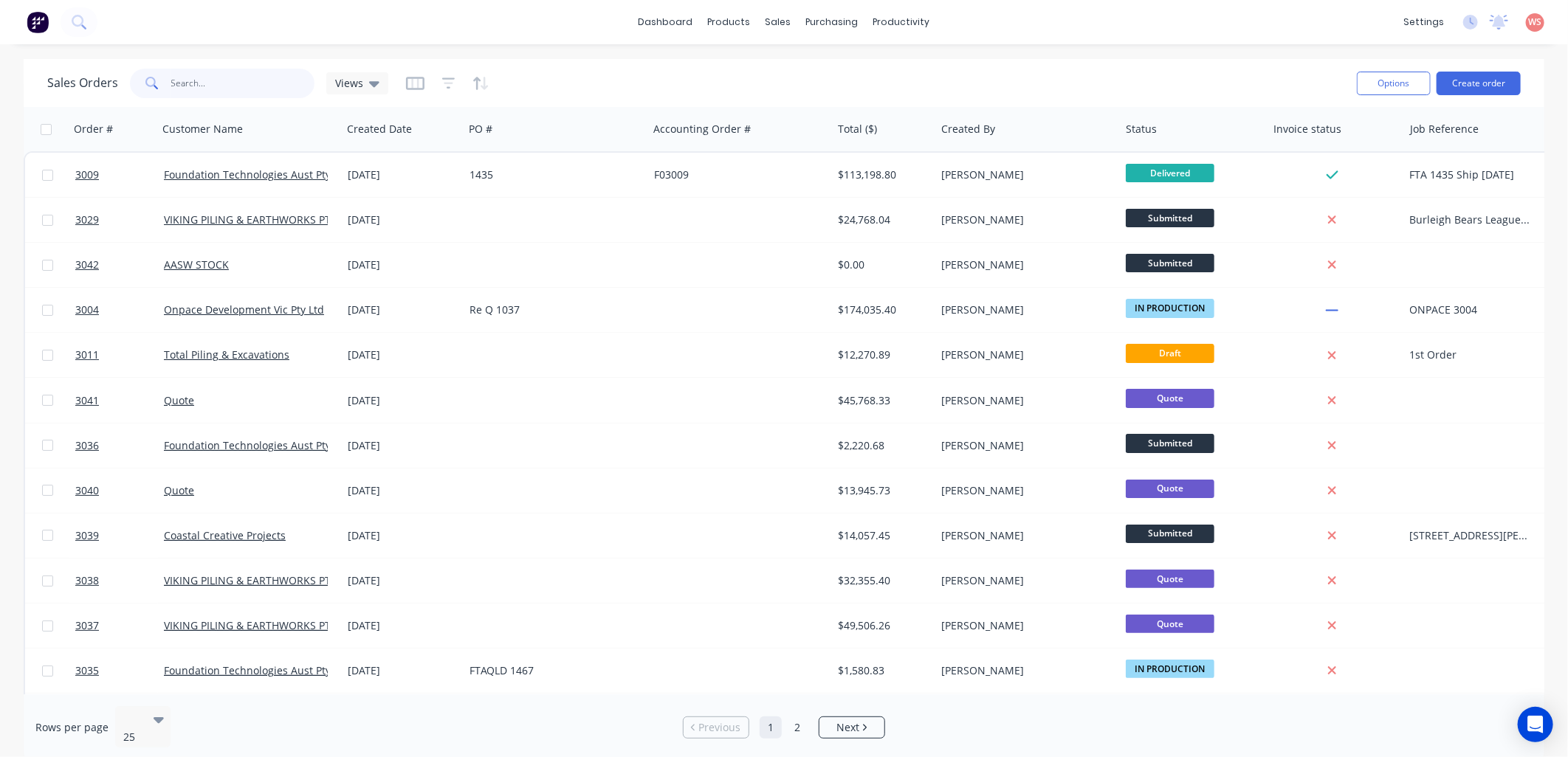
click at [240, 74] on input "text" at bounding box center [243, 83] width 144 height 30
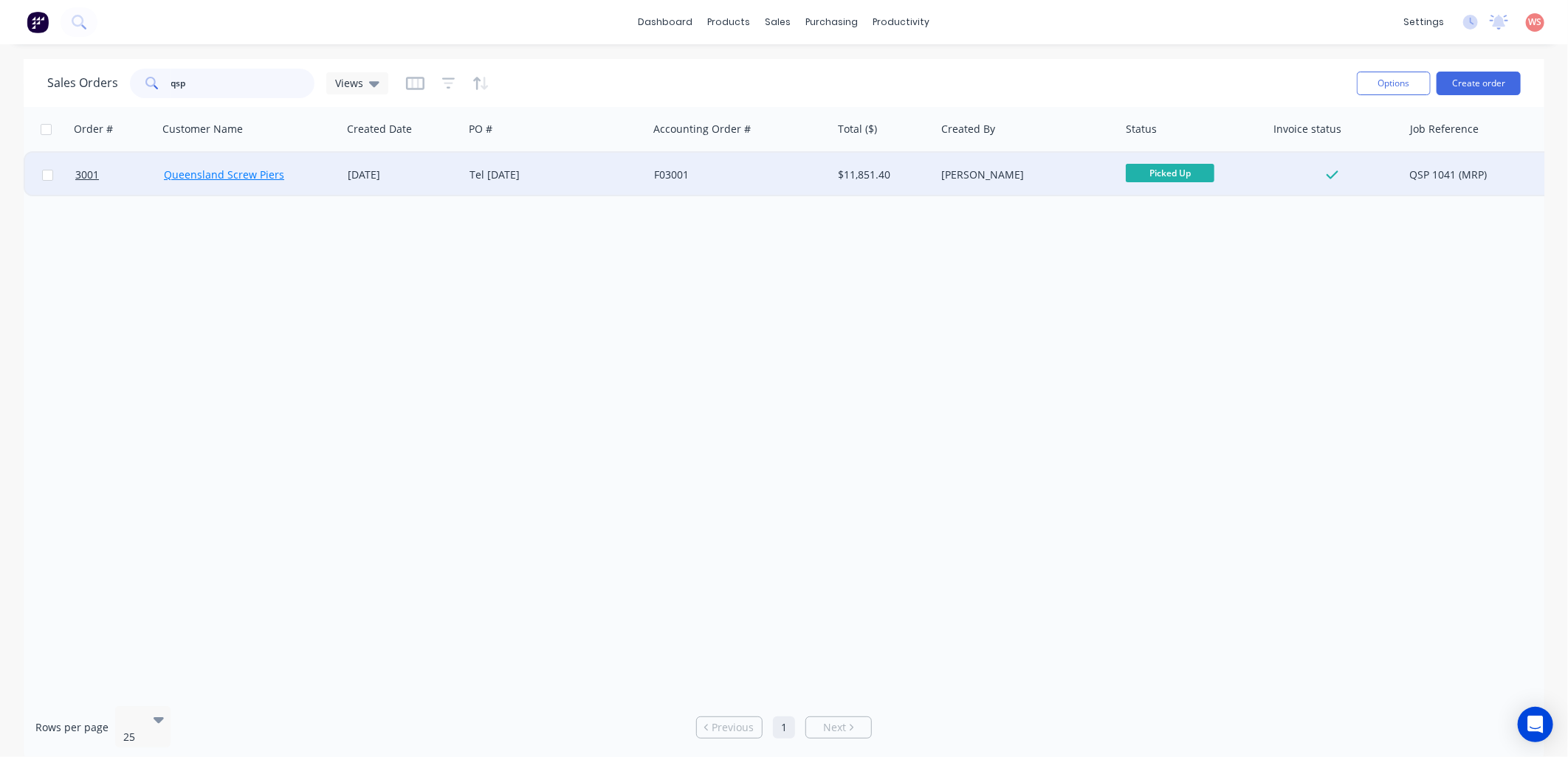
type input "qsp"
click at [242, 180] on link "Queensland Screw Piers" at bounding box center [224, 174] width 121 height 14
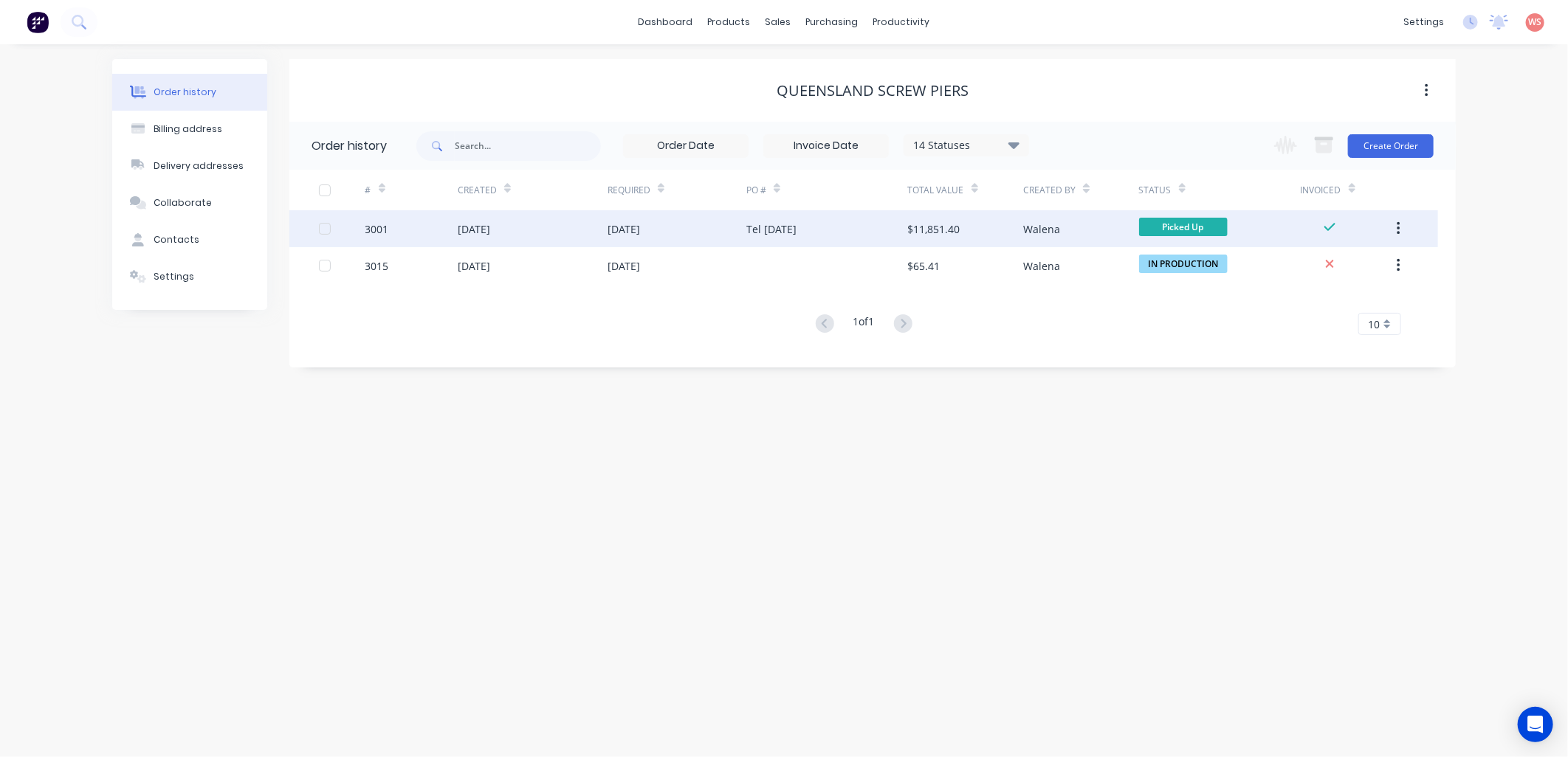
click at [477, 217] on div "[DATE]" at bounding box center [532, 228] width 150 height 37
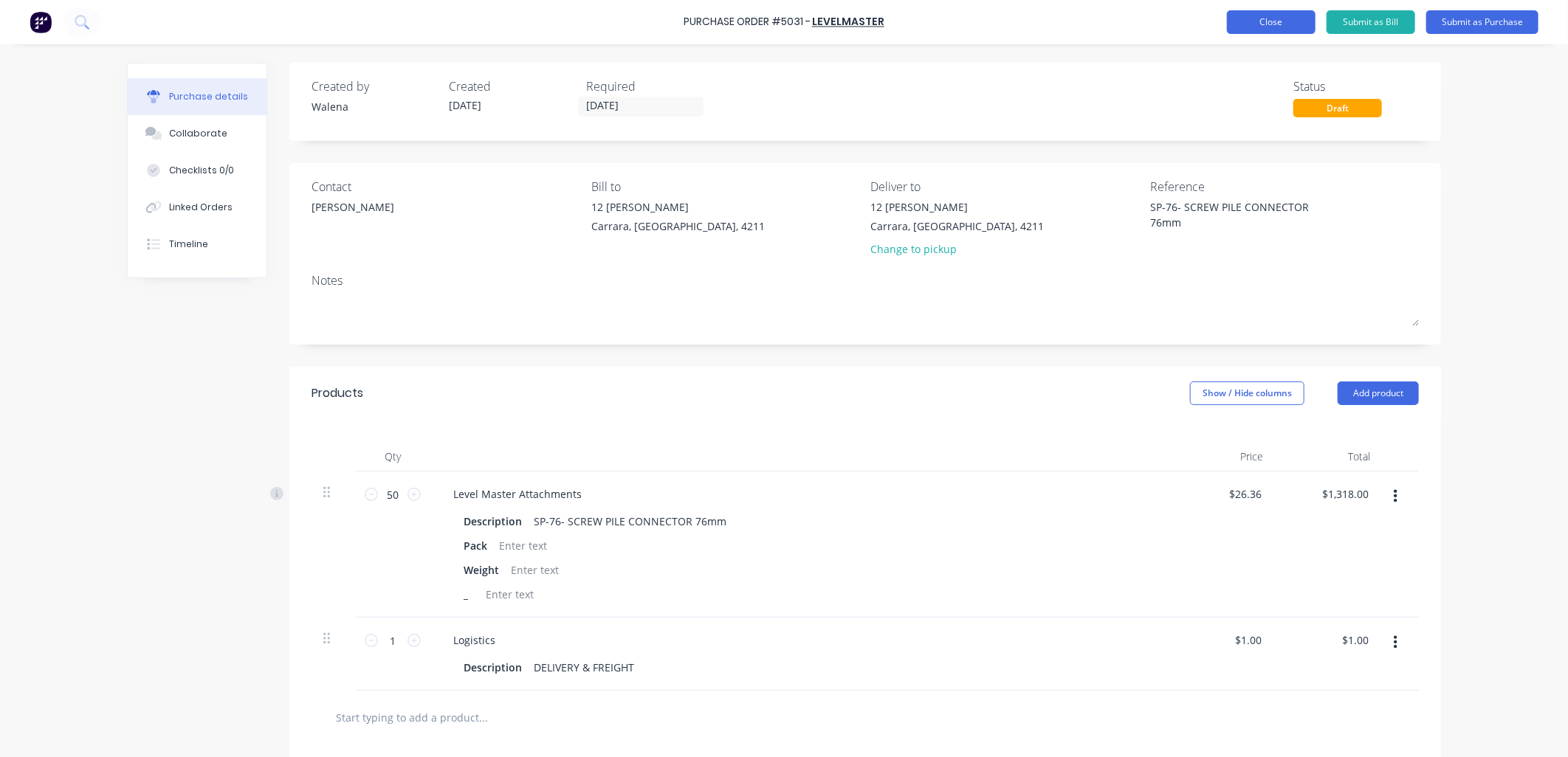
click at [1255, 26] on button "Close" at bounding box center [1271, 22] width 89 height 24
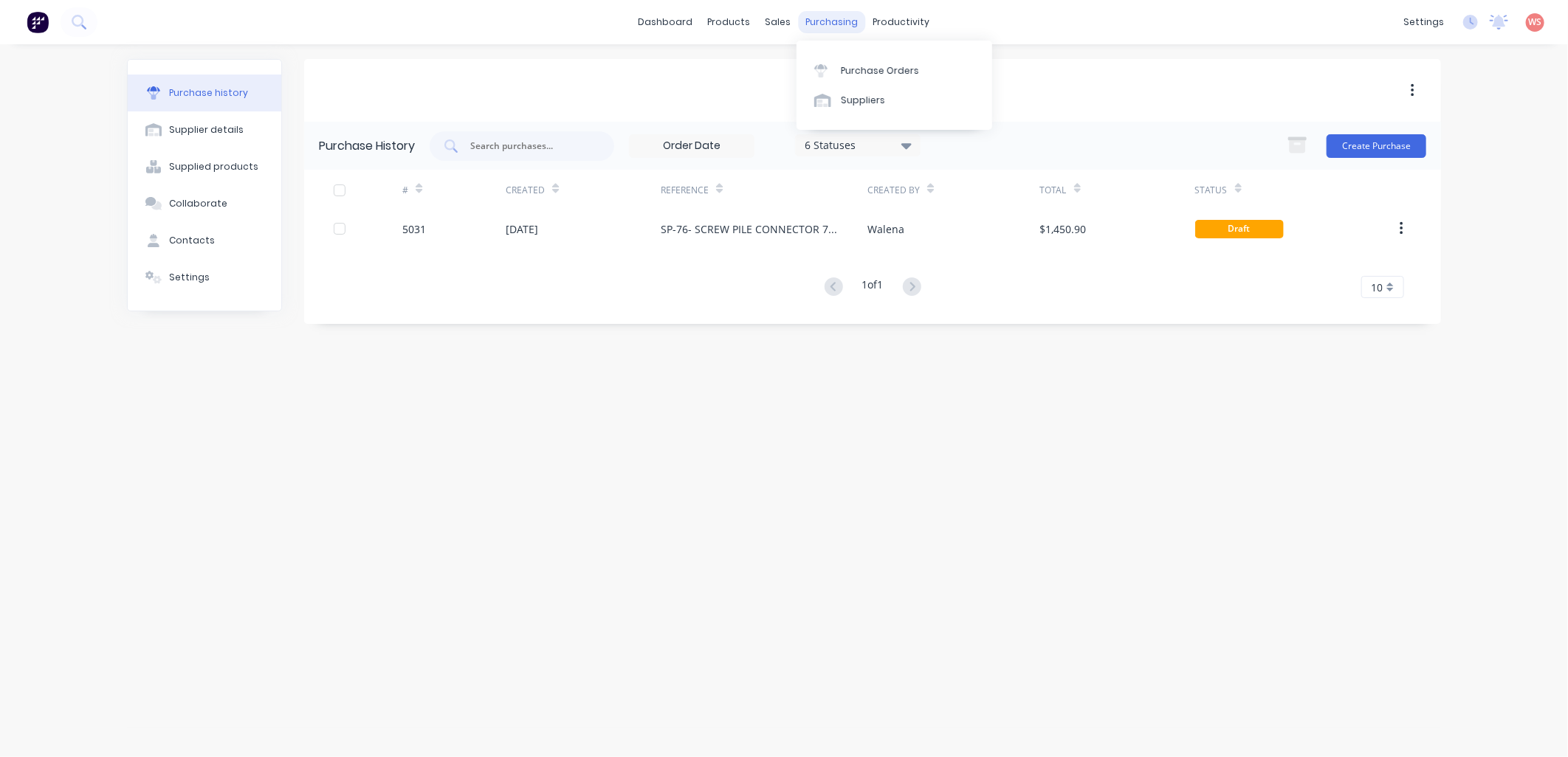
click at [835, 16] on div "purchasing" at bounding box center [833, 22] width 67 height 22
click at [852, 61] on link "Purchase Orders" at bounding box center [894, 70] width 196 height 30
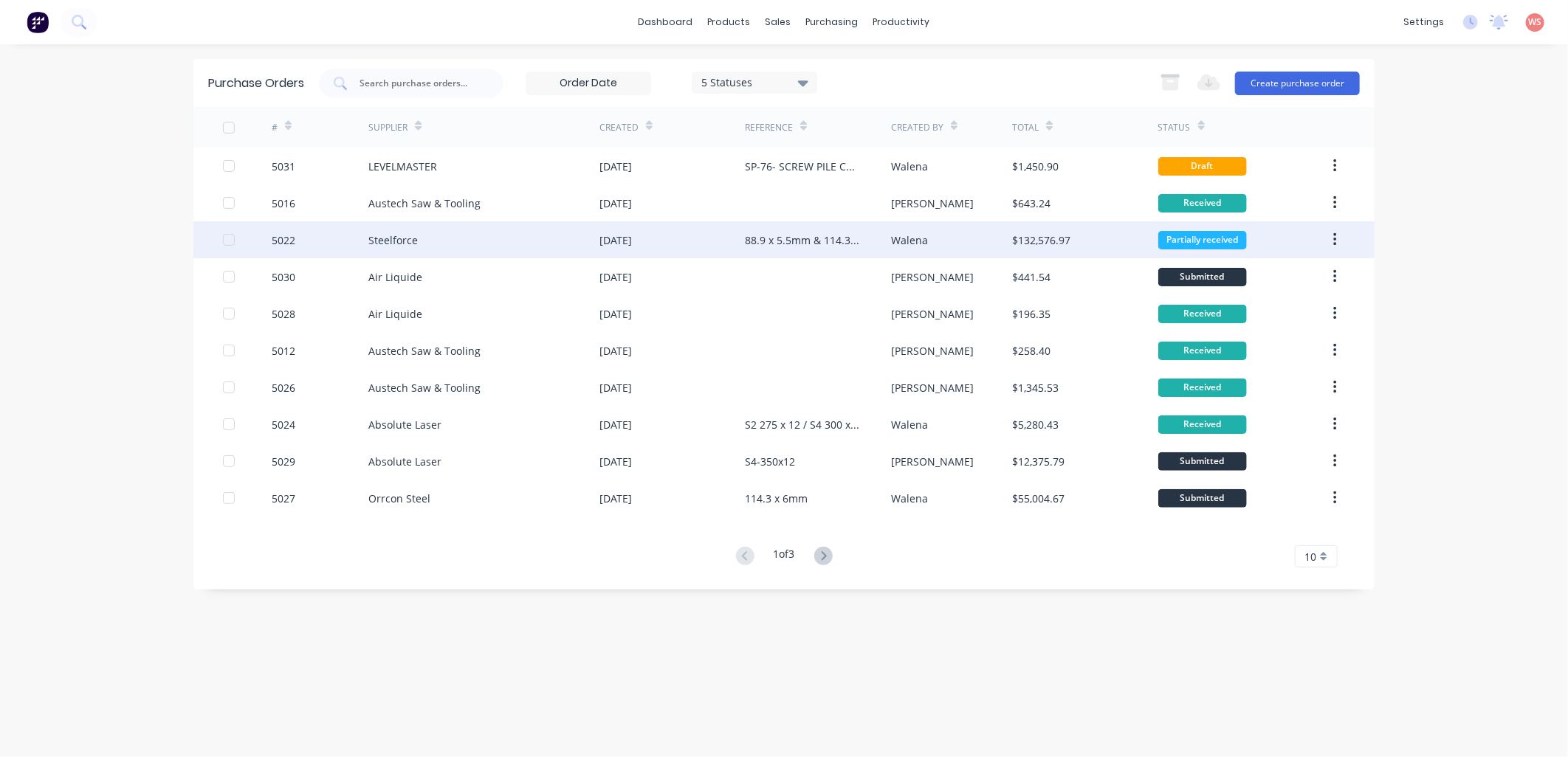
click at [392, 237] on div "Steelforce" at bounding box center [393, 239] width 50 height 15
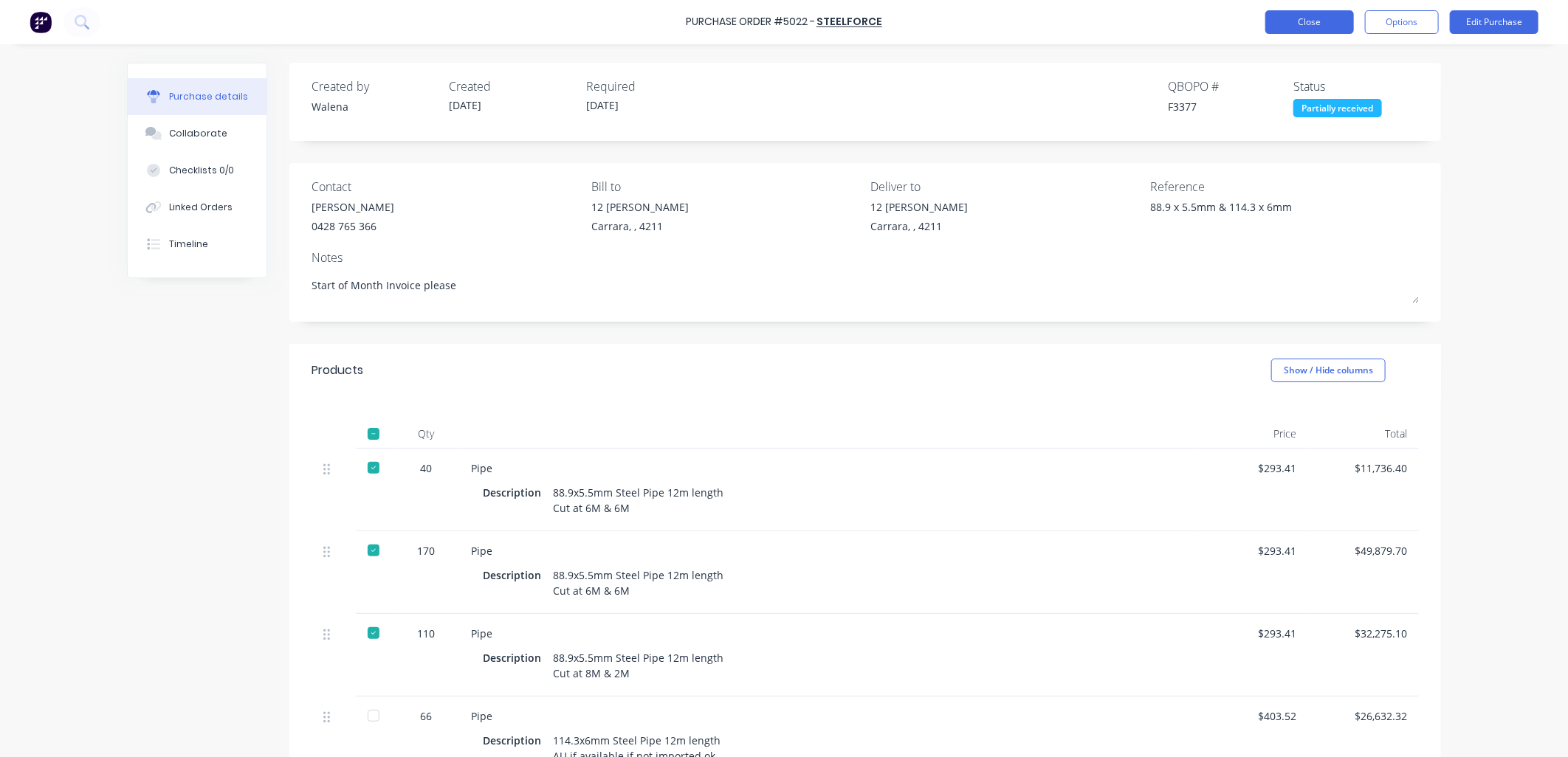
click at [1304, 25] on button "Close" at bounding box center [1310, 22] width 89 height 24
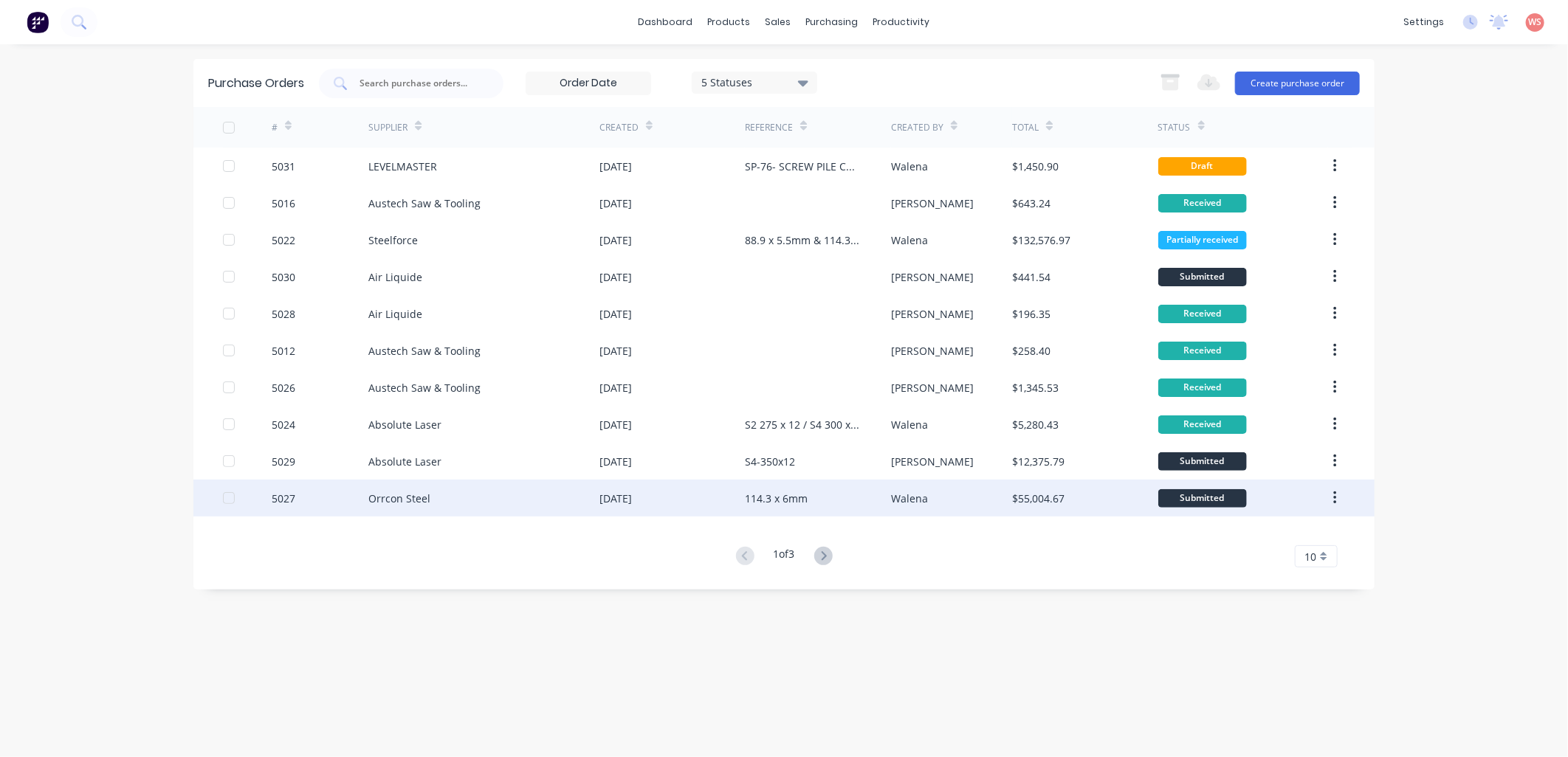
click at [426, 497] on div "Orrcon Steel" at bounding box center [399, 498] width 62 height 15
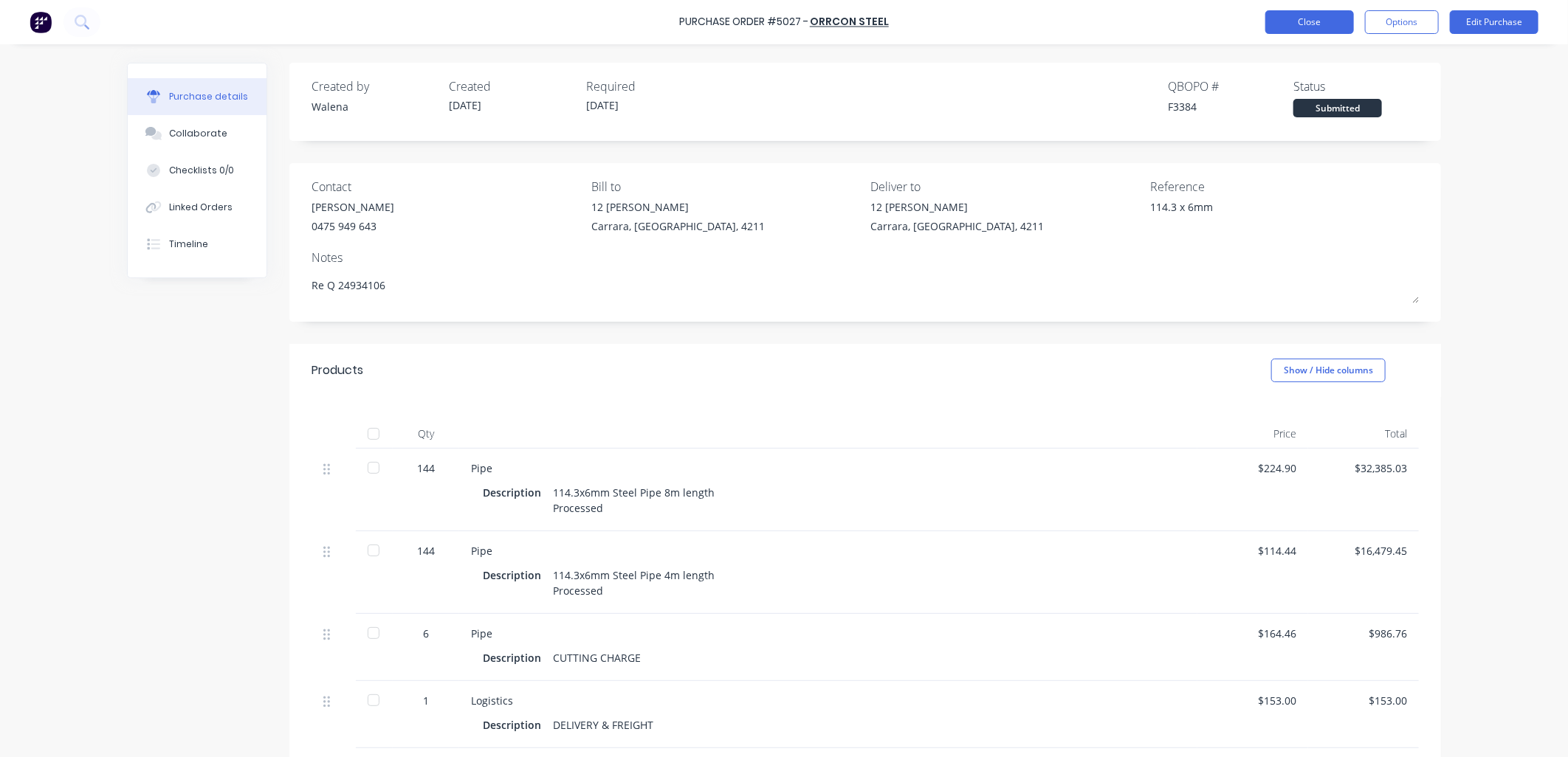
click at [1272, 10] on button "Close" at bounding box center [1310, 22] width 89 height 24
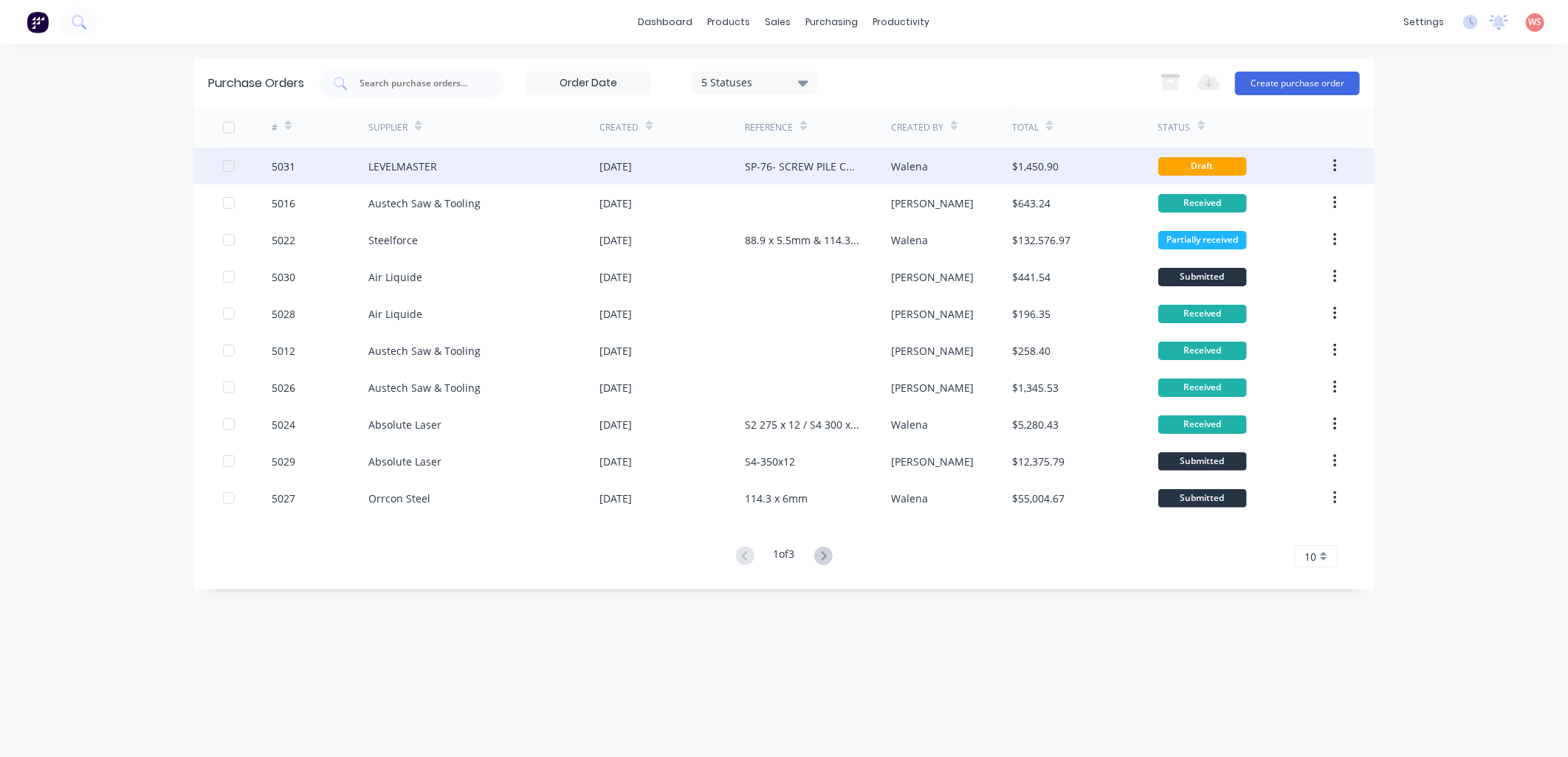
click at [674, 177] on div "[DATE]" at bounding box center [672, 166] width 145 height 37
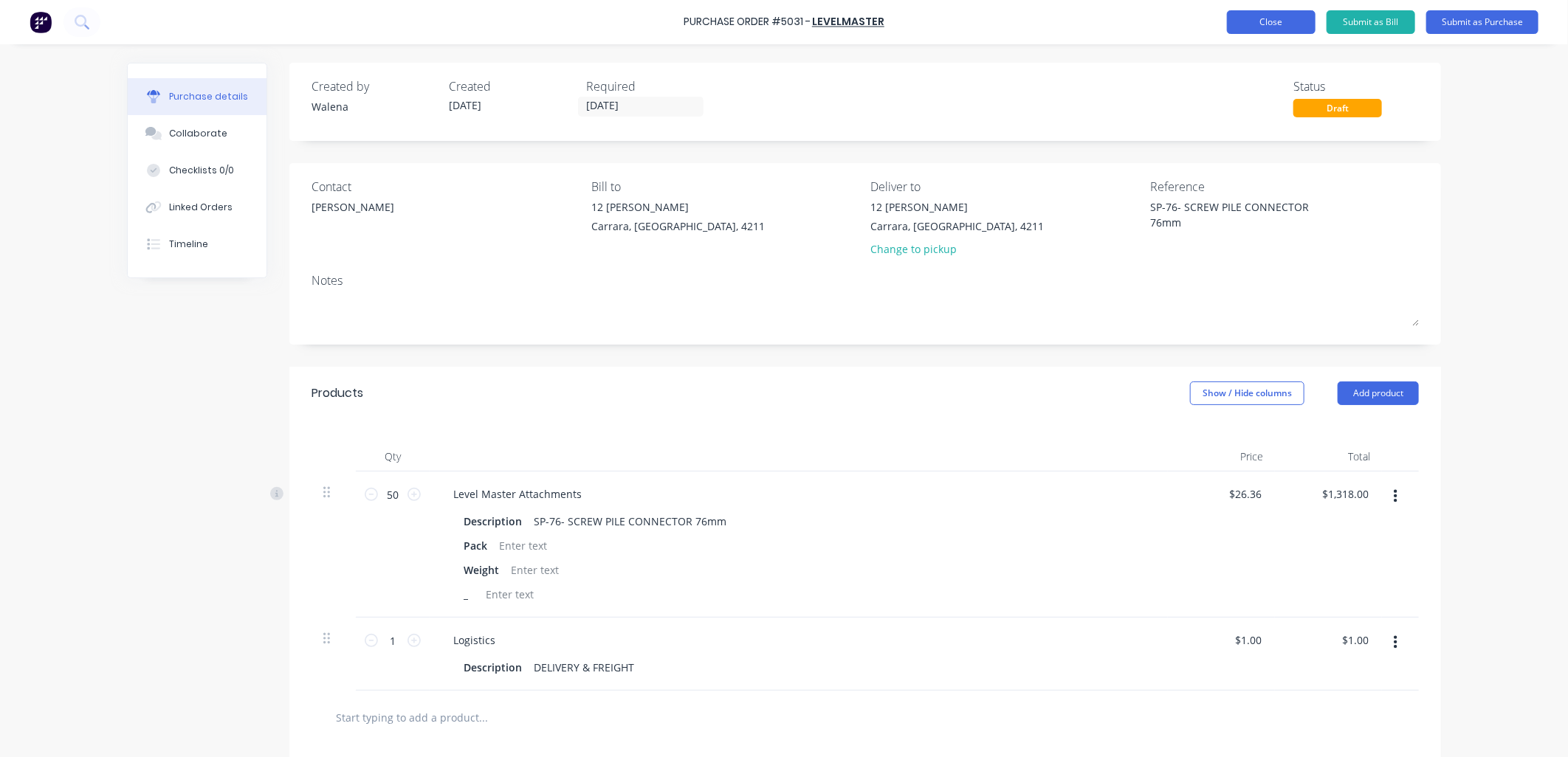
type textarea "x"
click at [1267, 20] on button "Close" at bounding box center [1271, 22] width 89 height 24
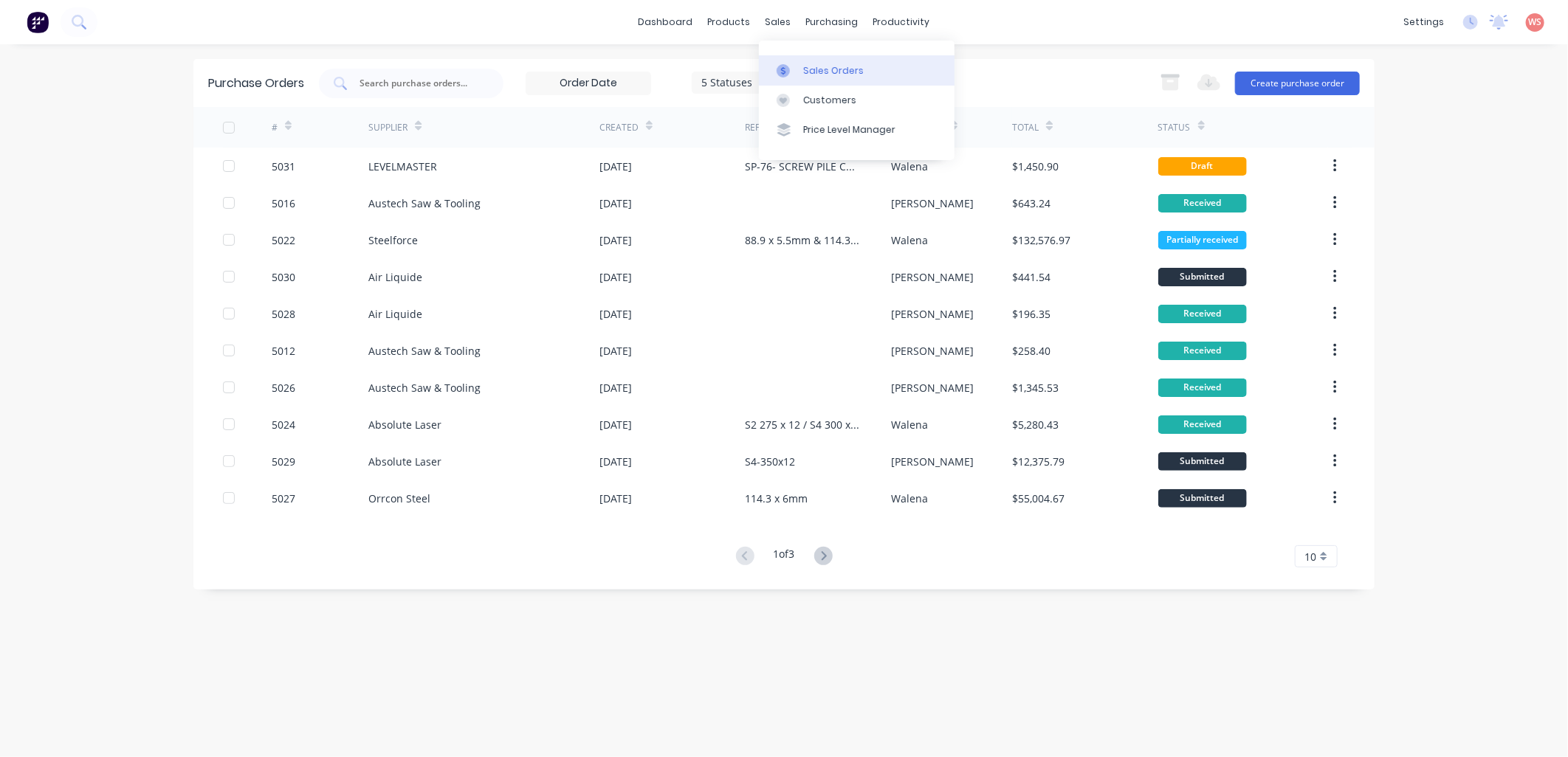
click at [838, 74] on div "Sales Orders" at bounding box center [833, 71] width 61 height 14
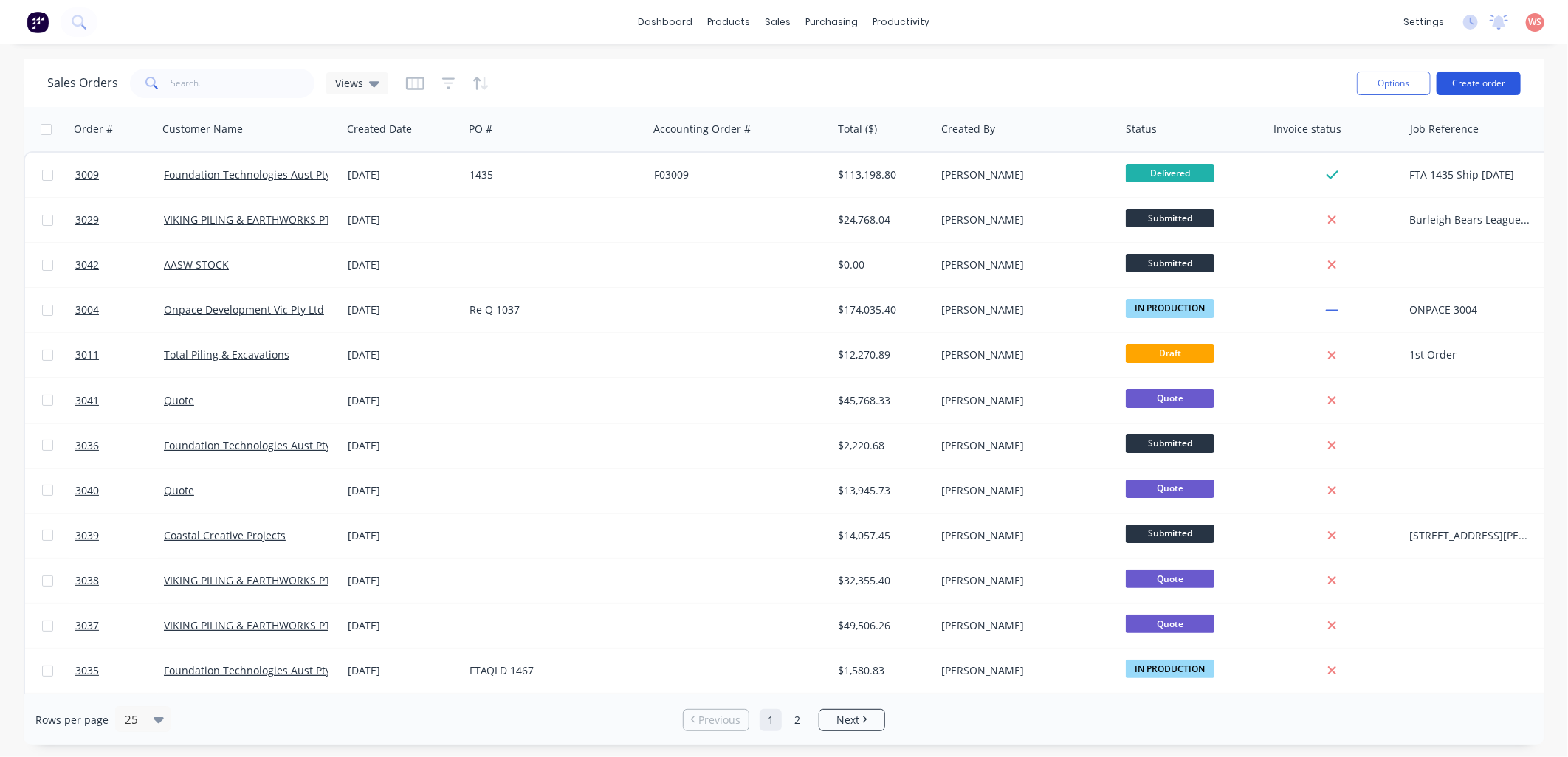
click at [1491, 82] on button "Create order" at bounding box center [1478, 83] width 84 height 24
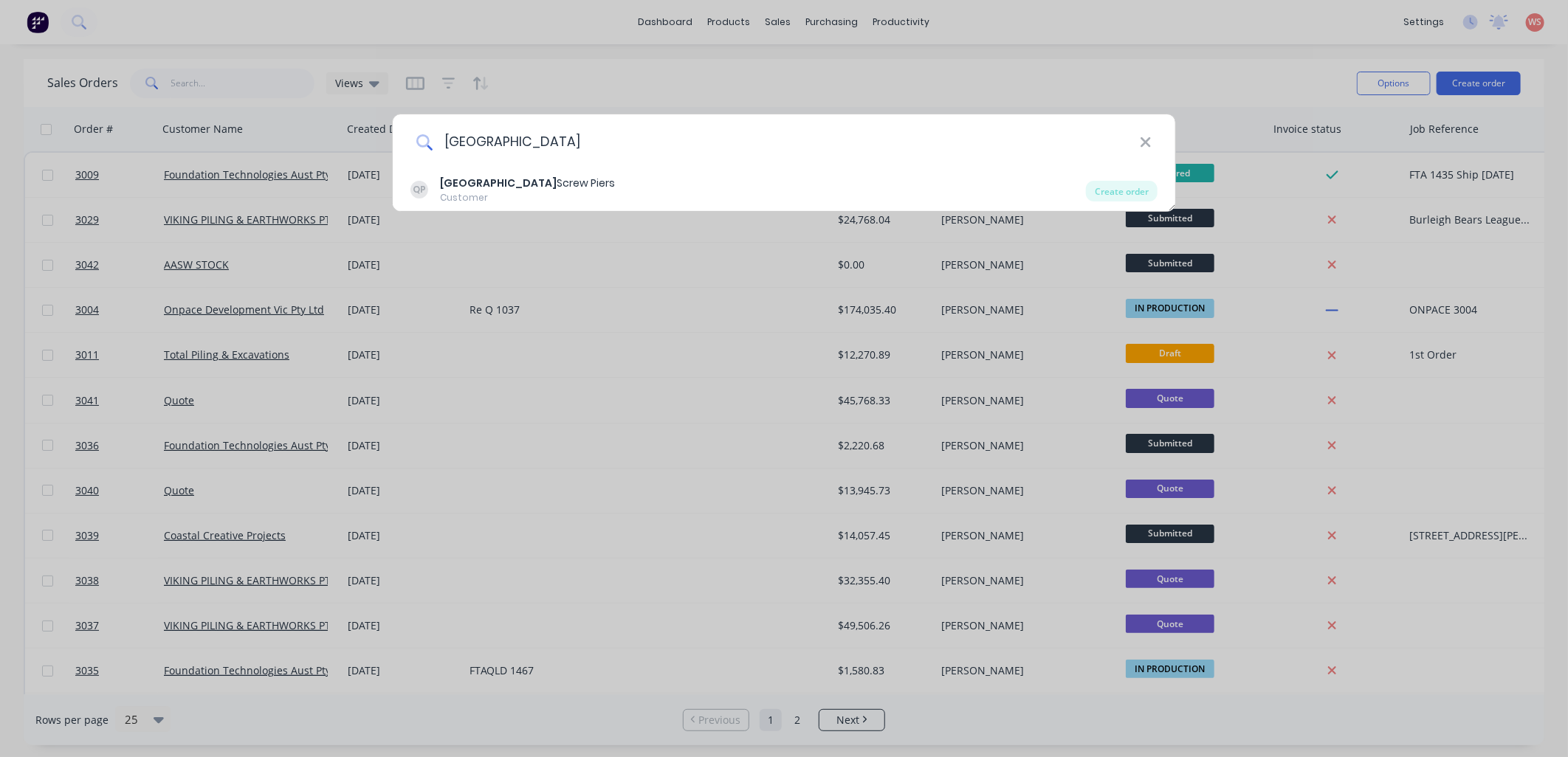
click at [579, 160] on input "queensland" at bounding box center [786, 141] width 707 height 55
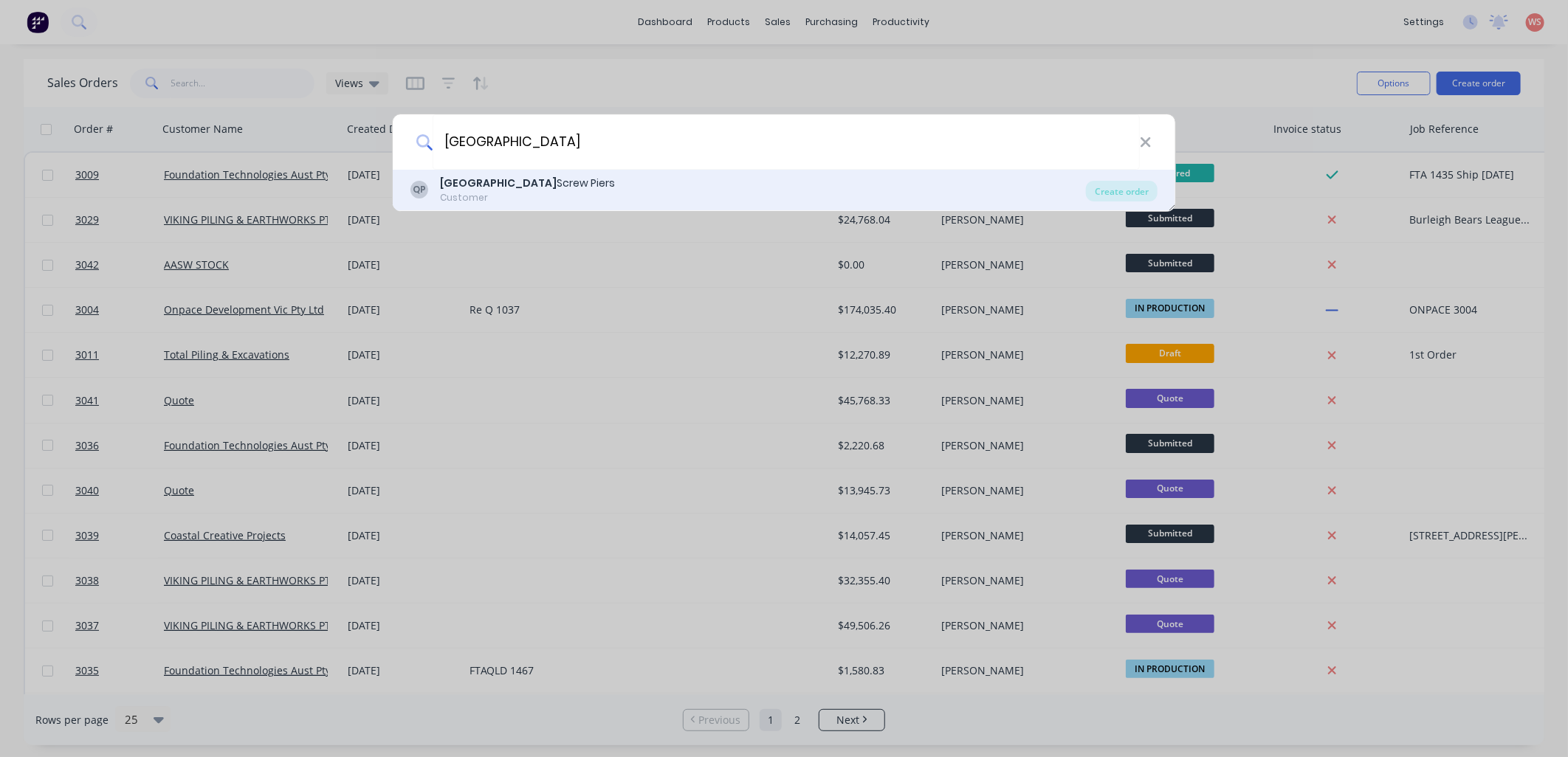
type input "queensland"
click at [540, 188] on div "Queensland Screw Piers" at bounding box center [527, 183] width 175 height 15
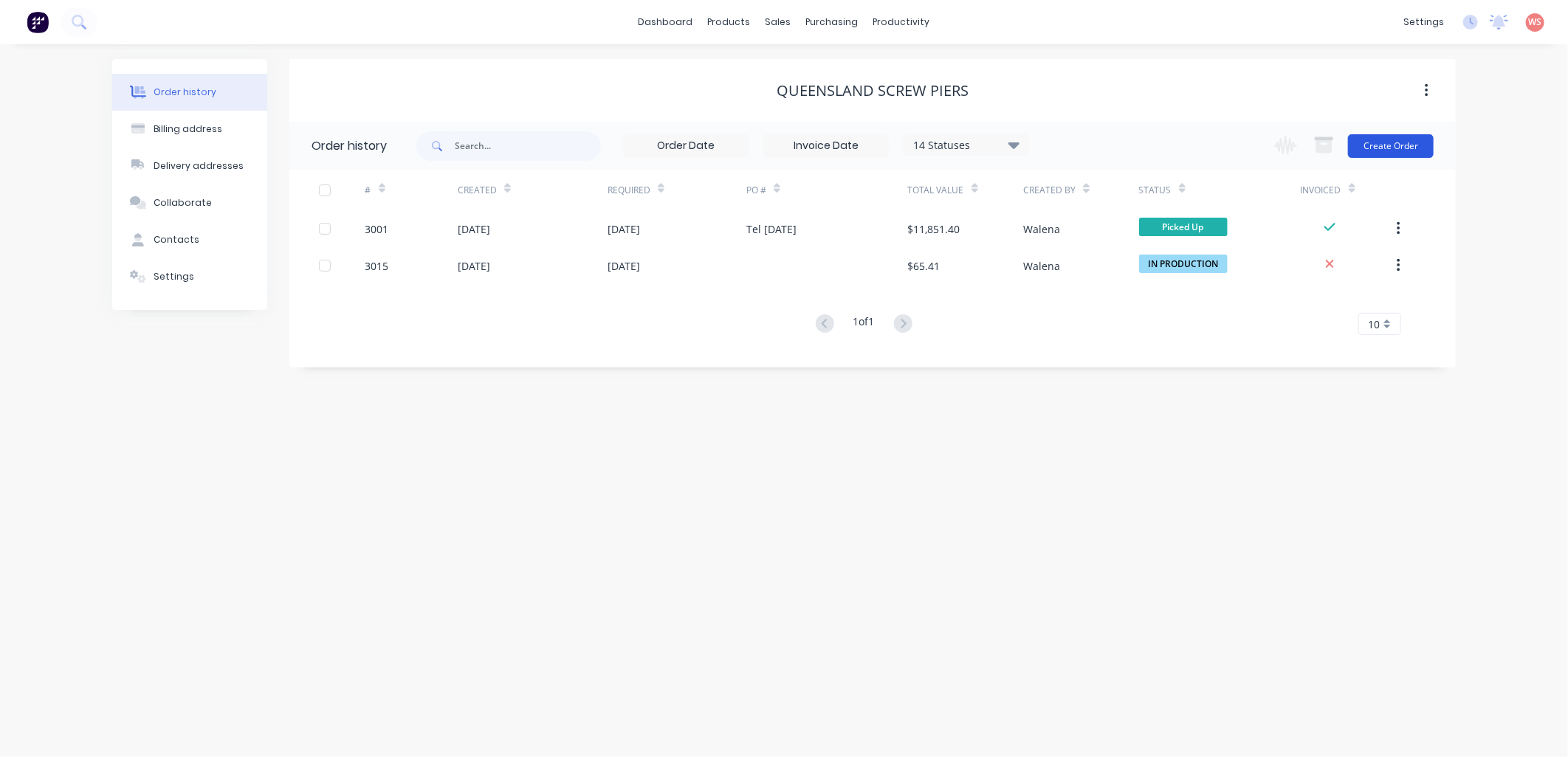
click at [1399, 146] on button "Create Order" at bounding box center [1390, 146] width 85 height 24
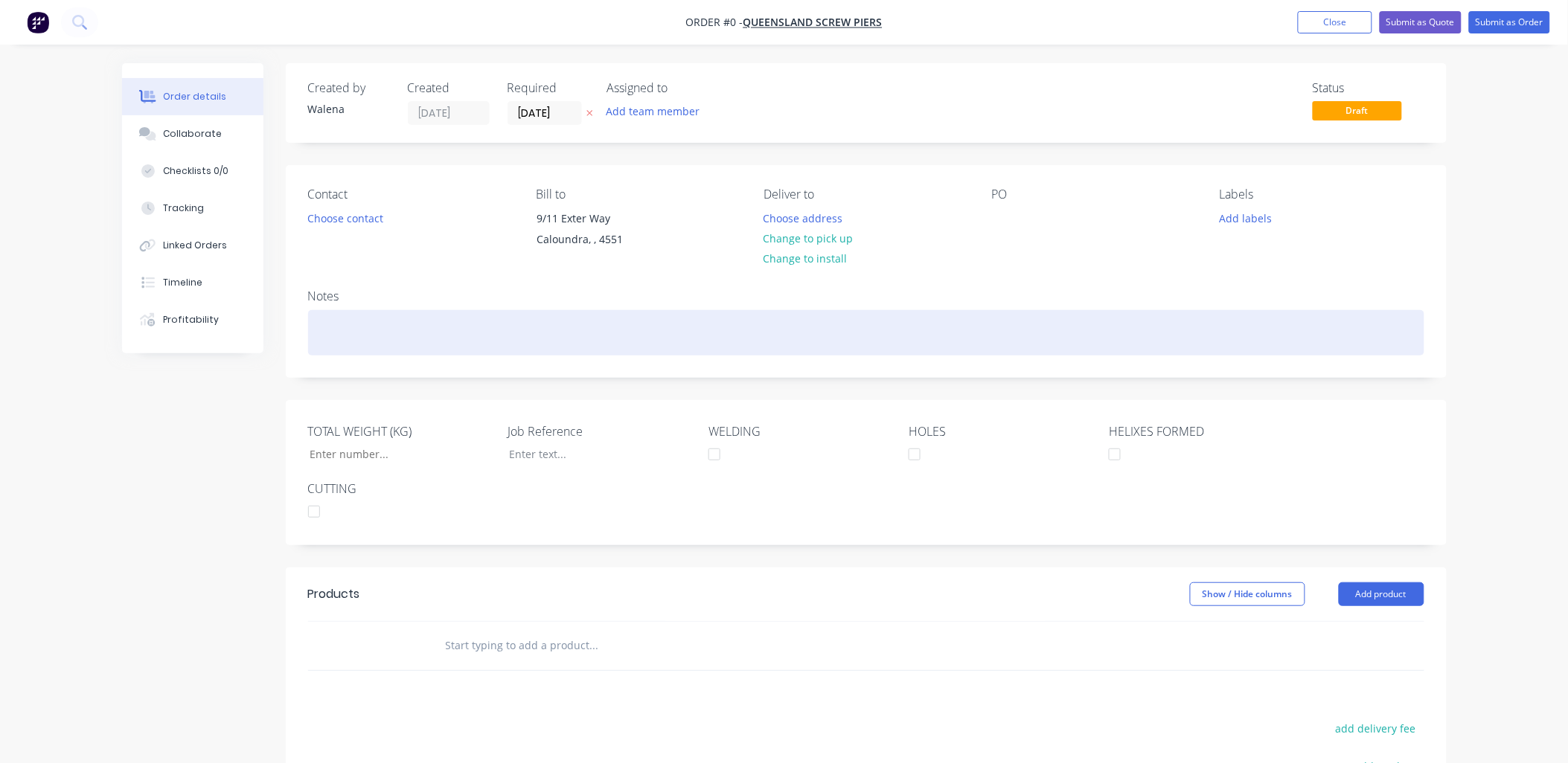
click at [330, 317] on div at bounding box center [866, 333] width 1116 height 46
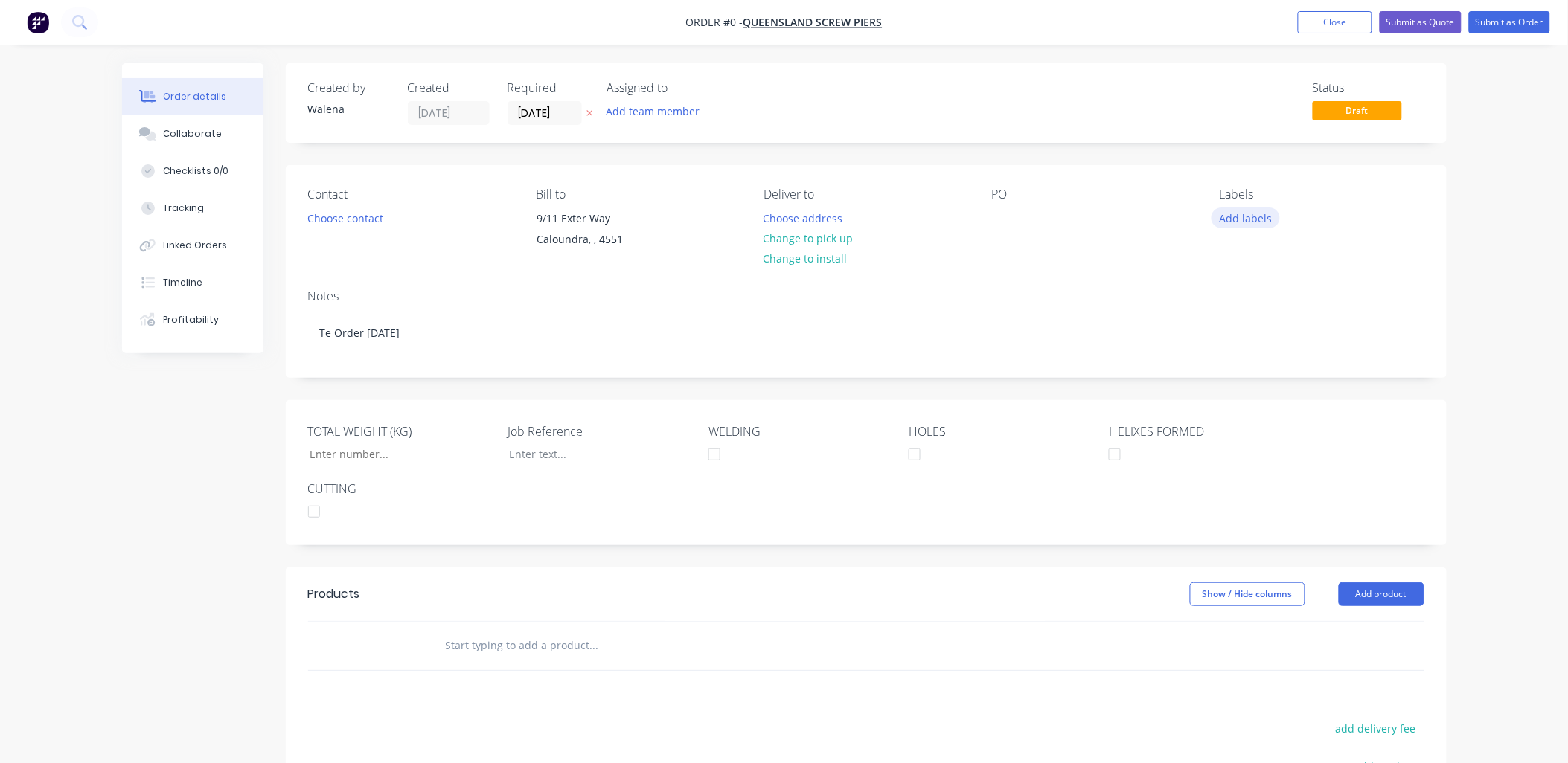
click at [1251, 209] on div "Order details Collaborate Checklists 0/0 Tracking Linked Orders Timeline Profit…" at bounding box center [784, 540] width 1355 height 954
click at [346, 222] on button "Choose contact" at bounding box center [345, 217] width 91 height 20
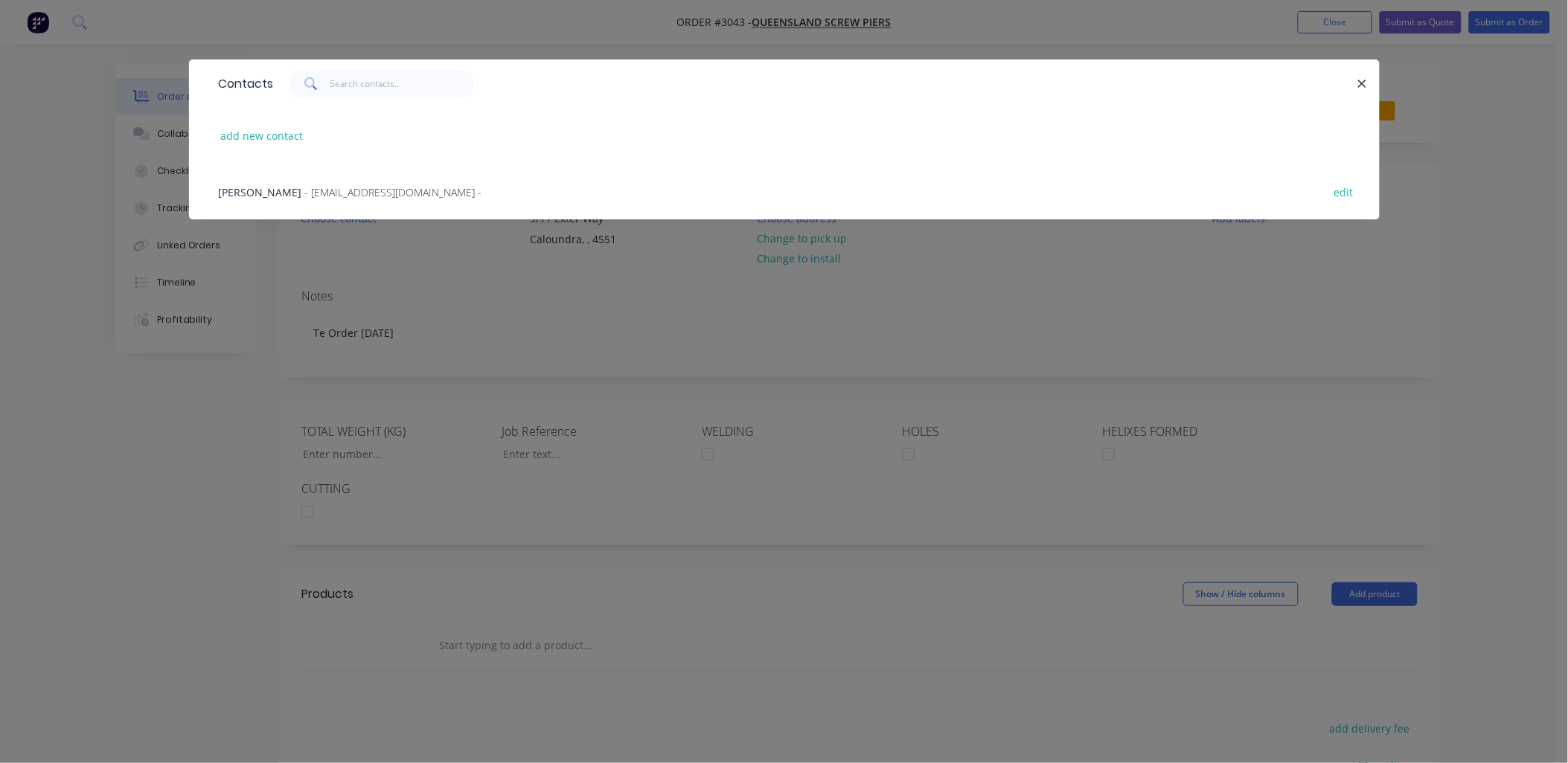
click at [354, 196] on span "- info@queenslandscrewpiers.com.au -" at bounding box center [394, 192] width 177 height 14
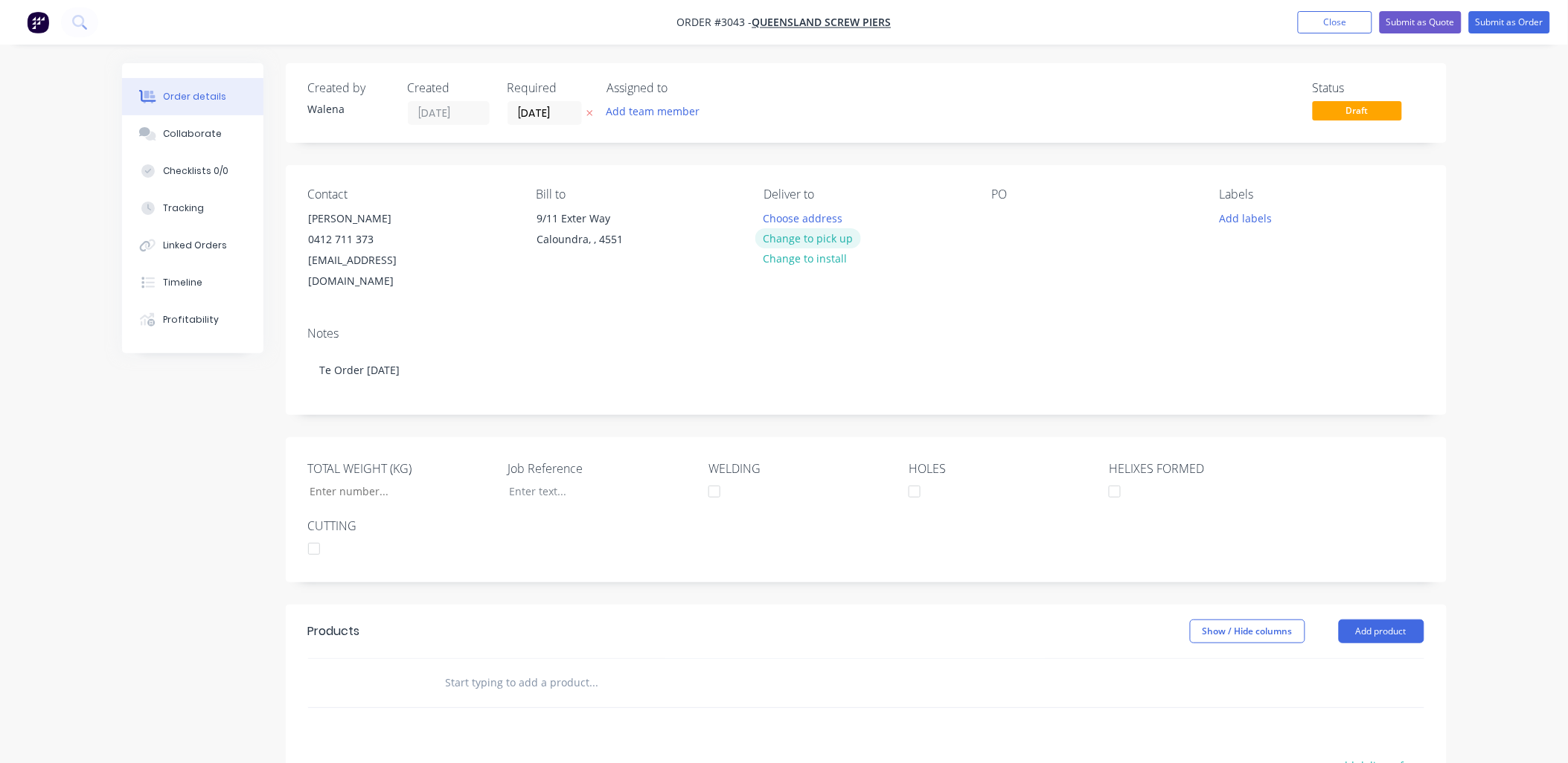
click at [828, 238] on button "Change to pick up" at bounding box center [808, 238] width 106 height 20
click at [1240, 217] on button "Add labels" at bounding box center [1245, 217] width 69 height 20
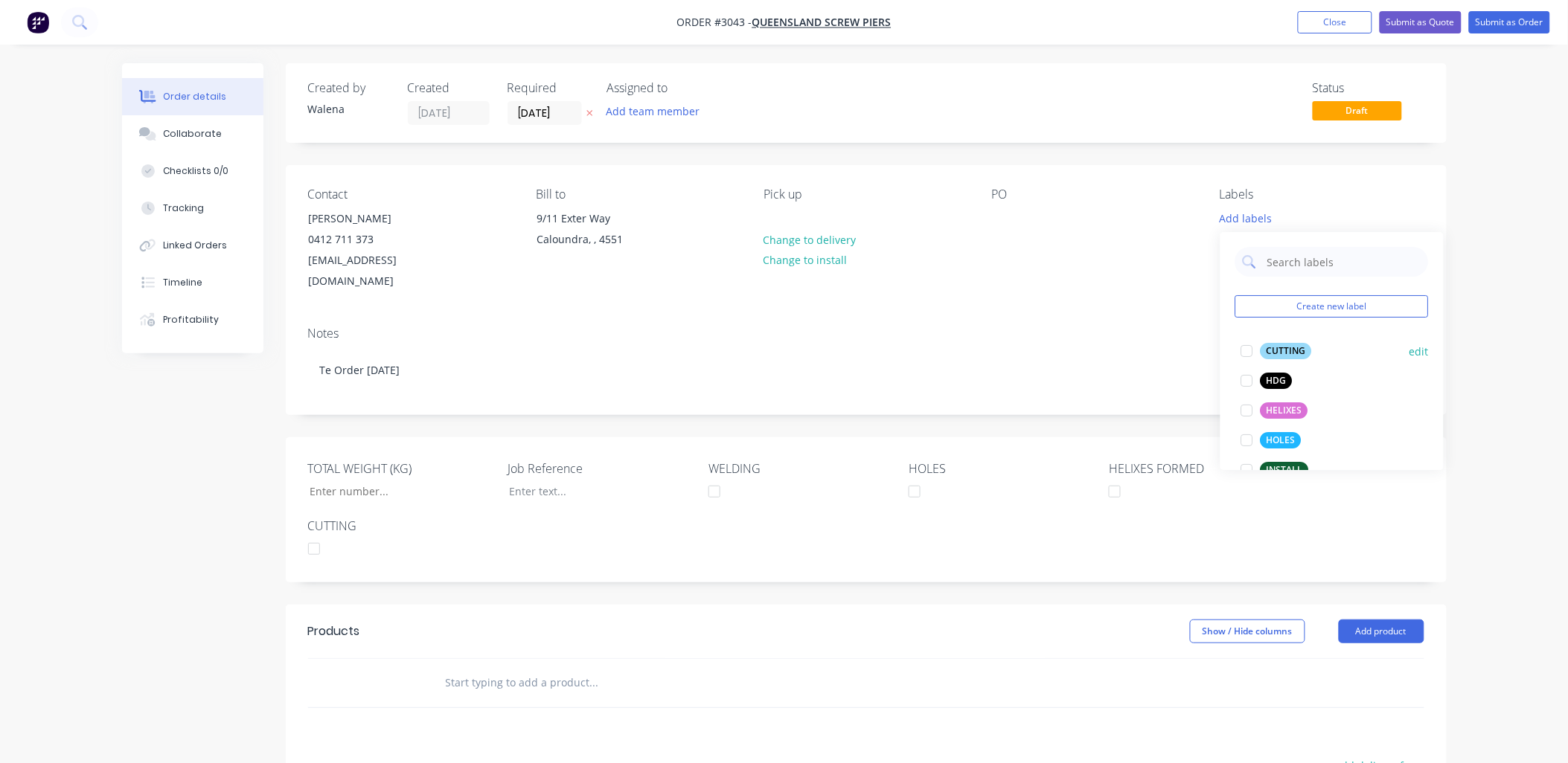
click at [1246, 347] on div at bounding box center [1247, 351] width 30 height 30
click at [1247, 435] on div at bounding box center [1247, 432] width 30 height 30
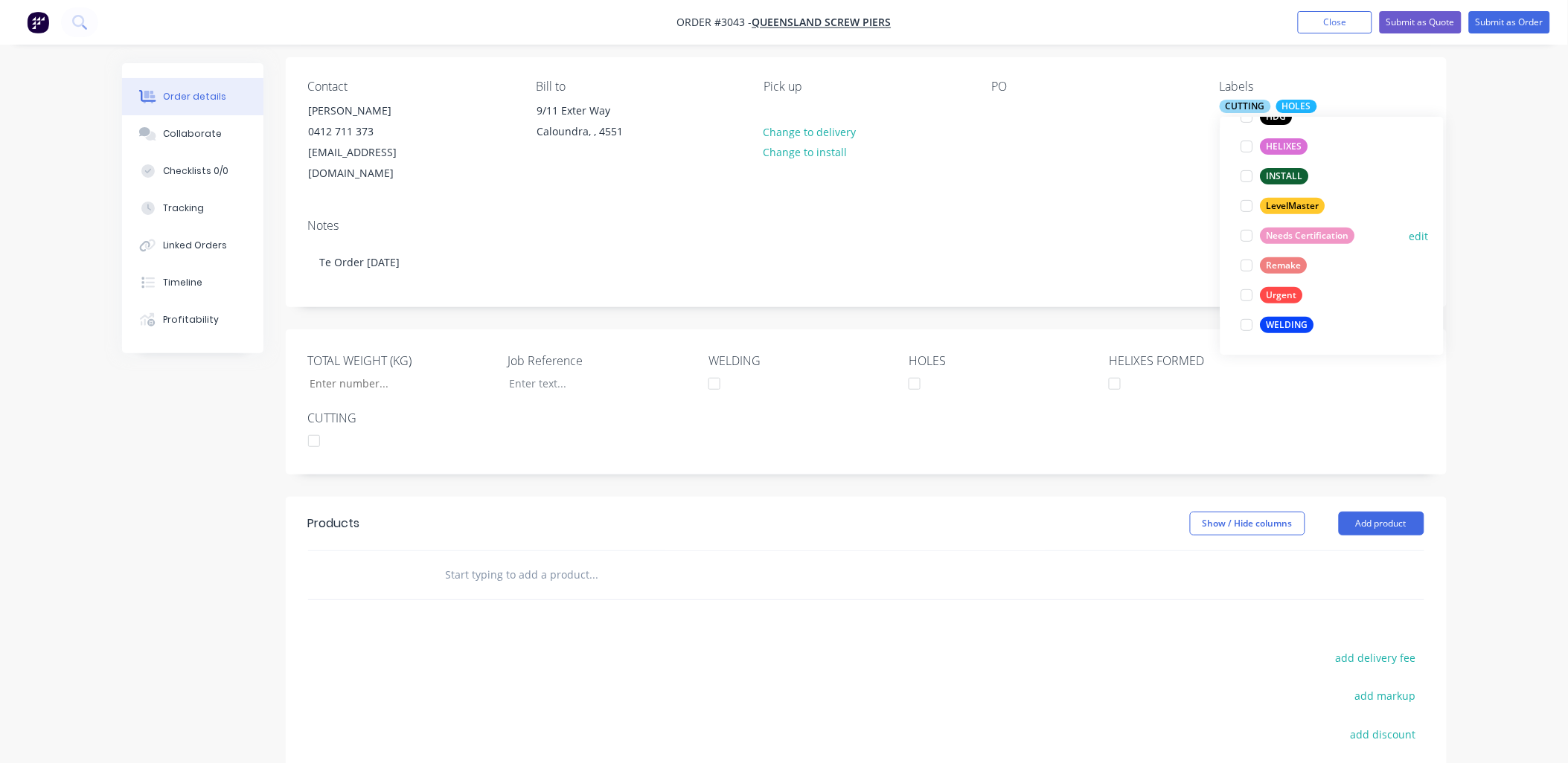
scroll to position [220, 0]
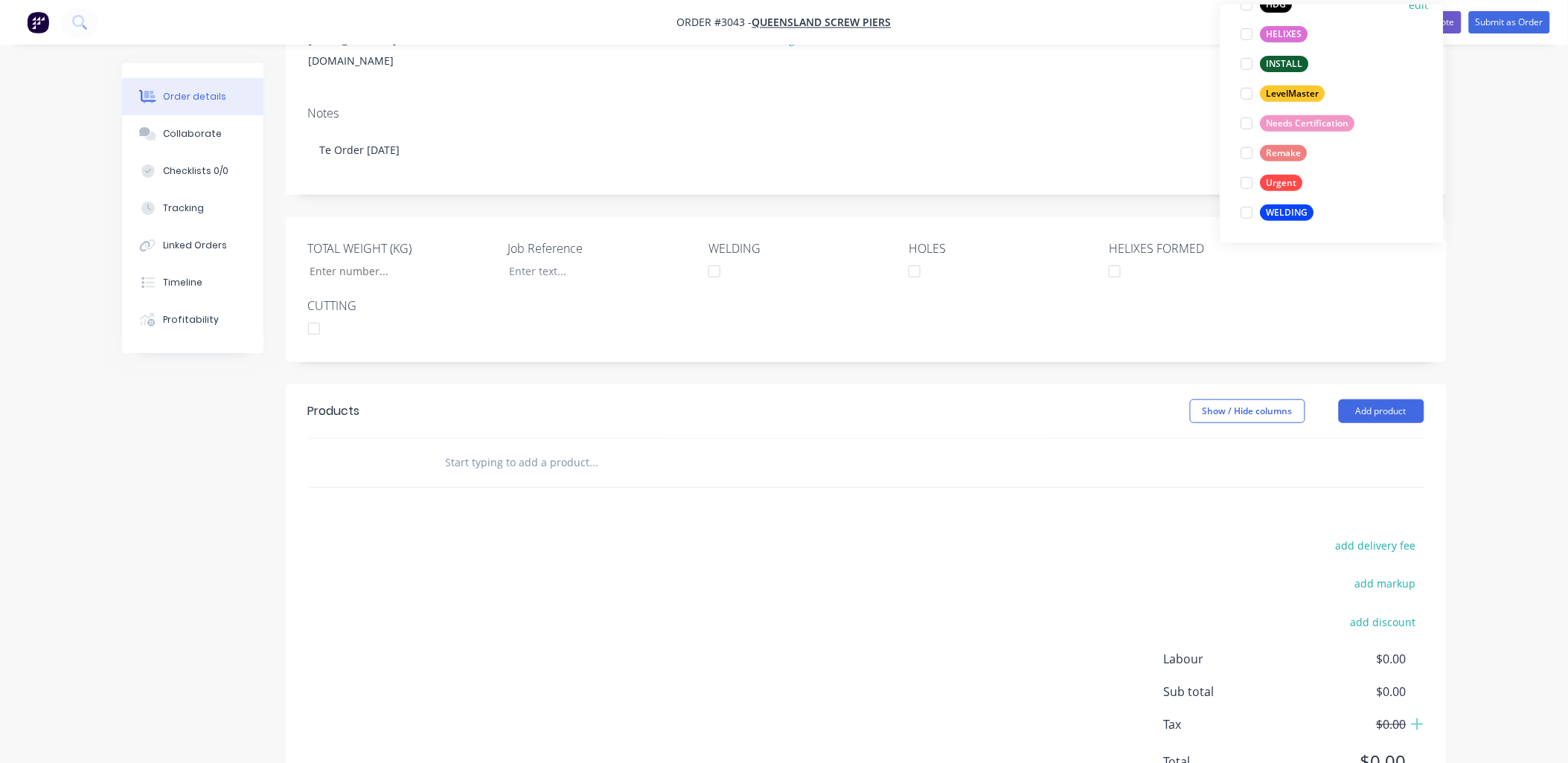
click at [1246, 217] on div at bounding box center [1247, 213] width 30 height 30
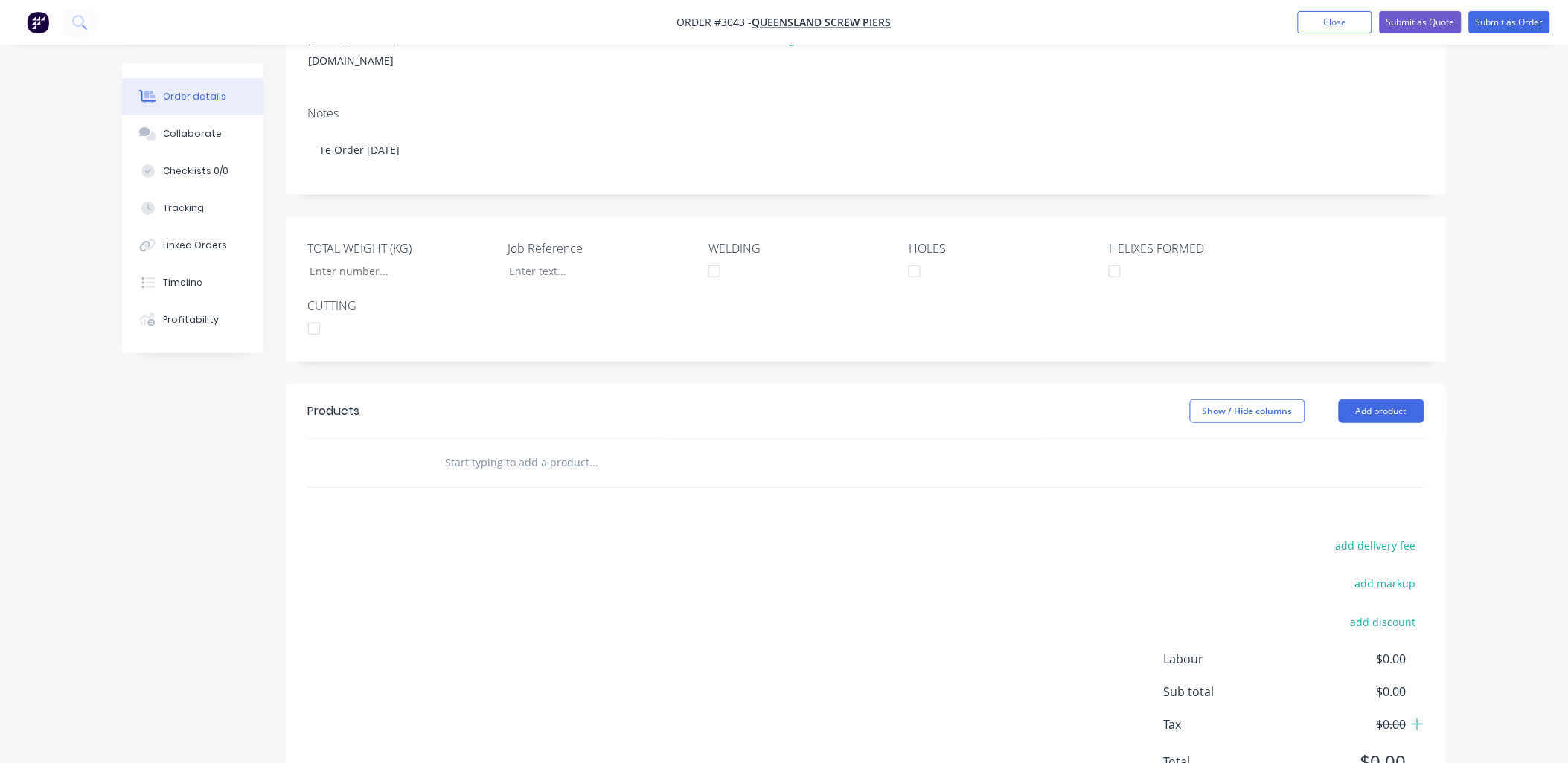
click at [463, 448] on input "text" at bounding box center [594, 462] width 298 height 30
click at [1392, 399] on button "Add product" at bounding box center [1381, 411] width 86 height 24
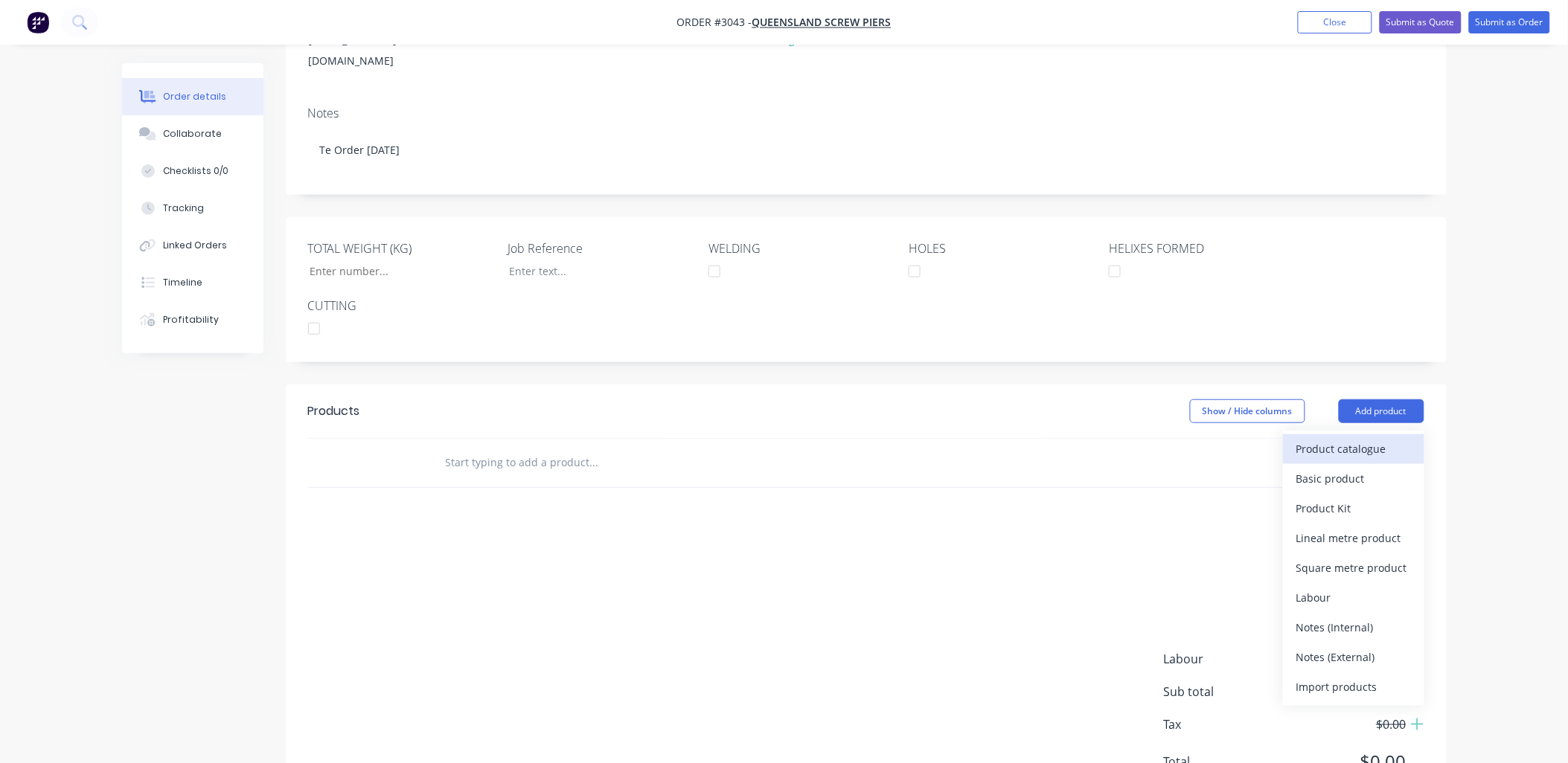
click at [1365, 438] on div "Product catalogue" at bounding box center [1353, 449] width 114 height 22
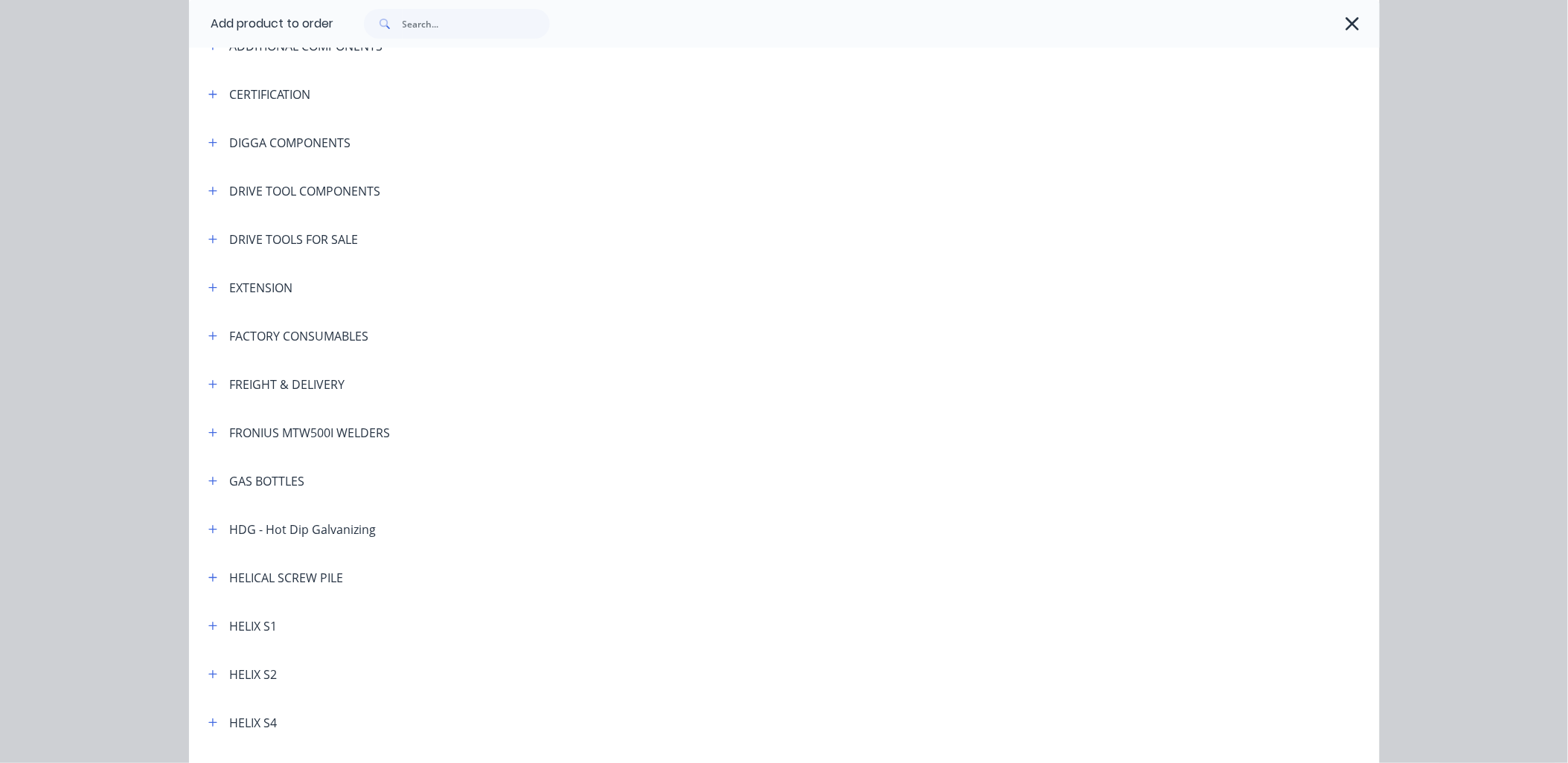
scroll to position [220, 0]
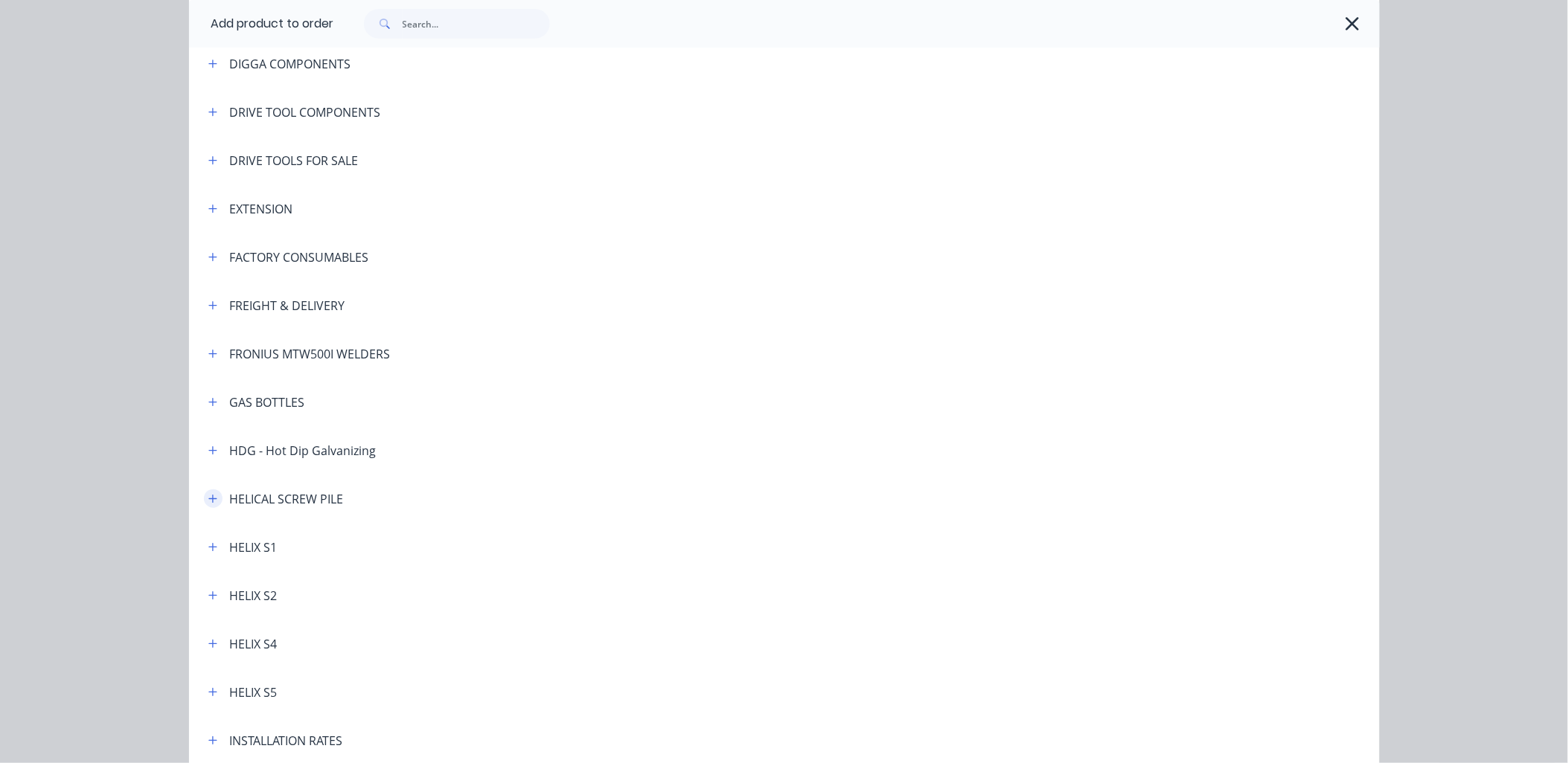
click at [214, 496] on button "button" at bounding box center [213, 499] width 18 height 18
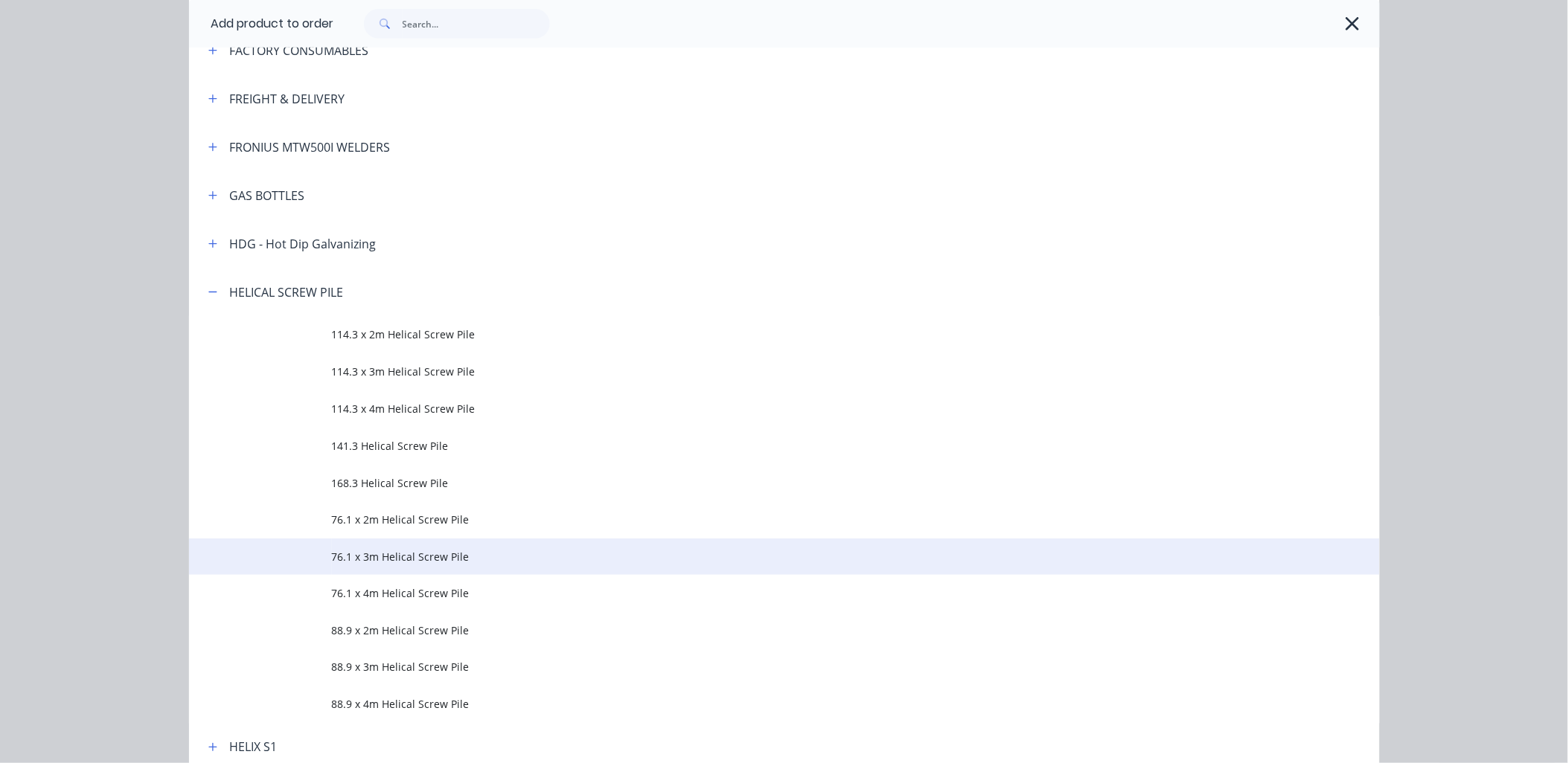
scroll to position [551, 0]
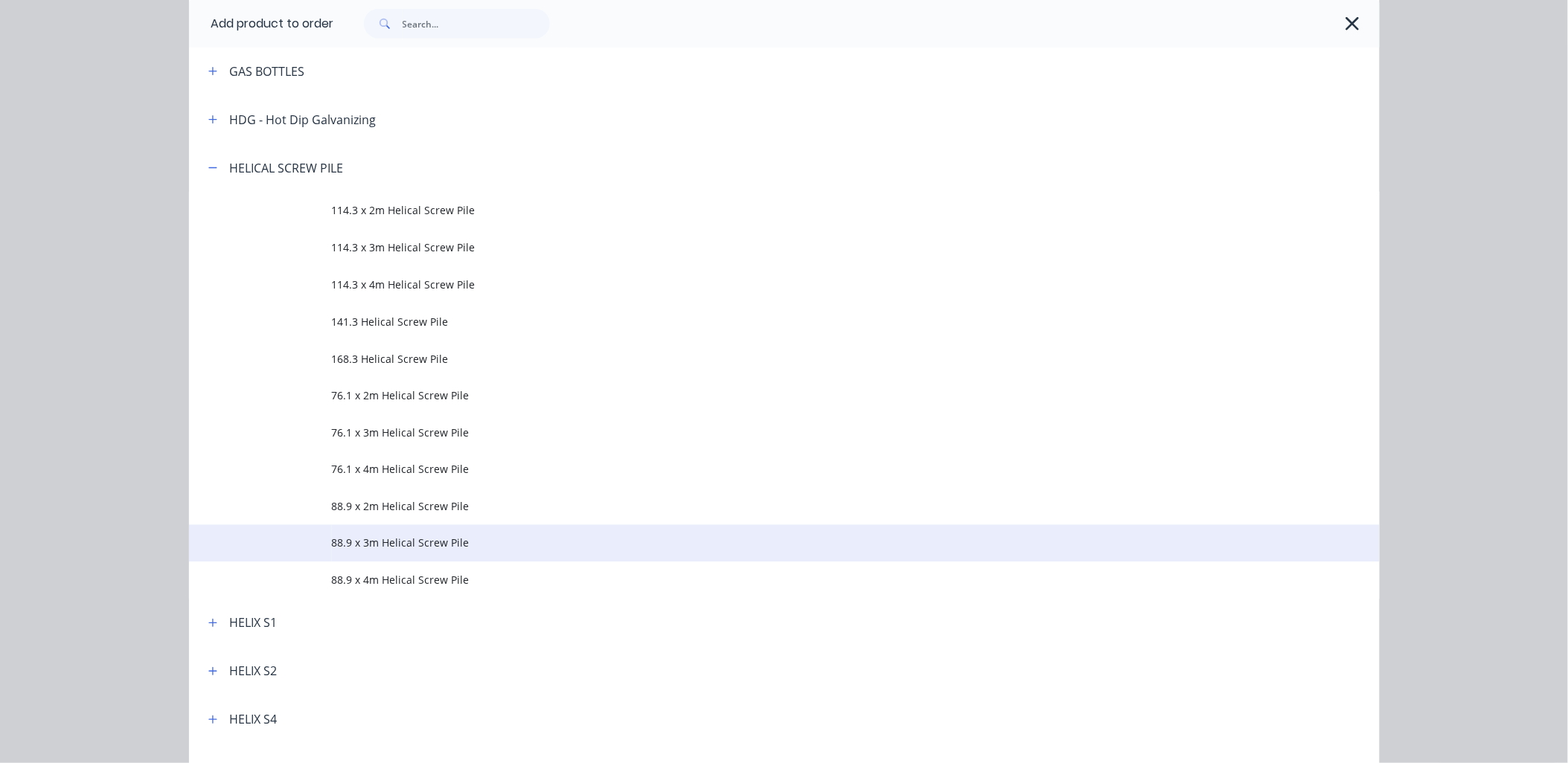
click at [421, 542] on span "88.9 x 3m Helical Screw Pile" at bounding box center [751, 543] width 838 height 16
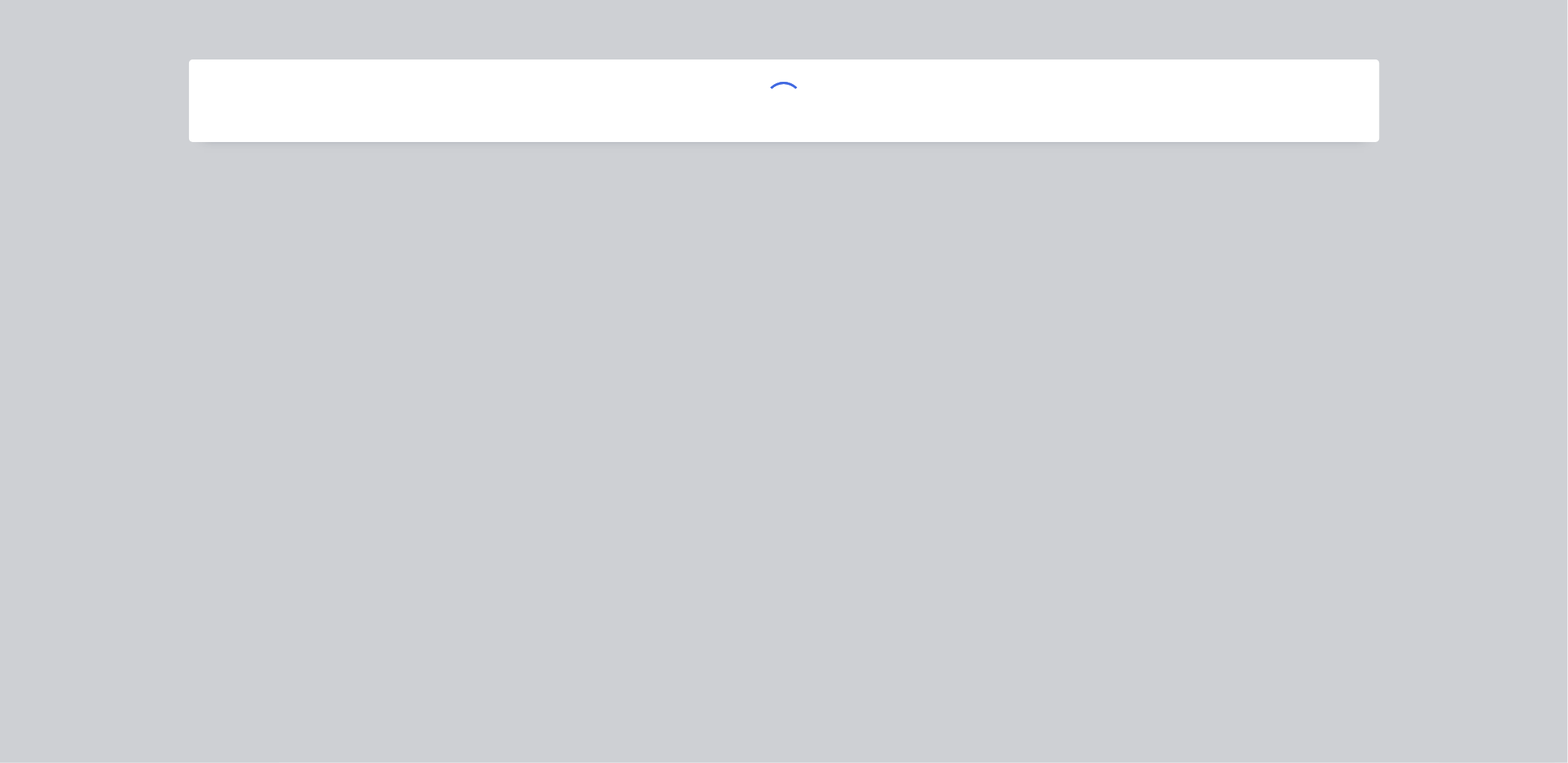
scroll to position [0, 0]
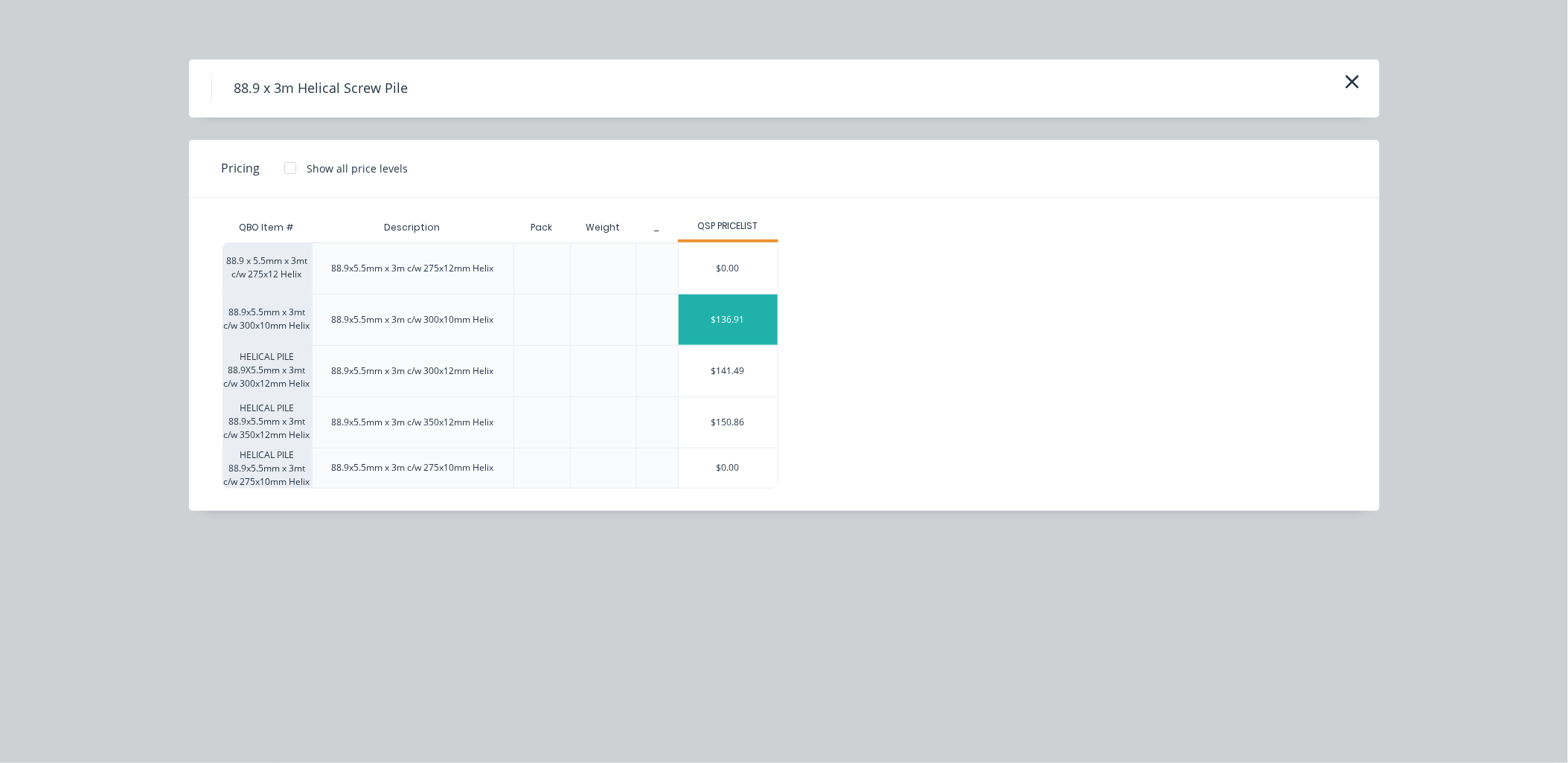
click at [726, 321] on div "$136.91" at bounding box center [728, 319] width 99 height 50
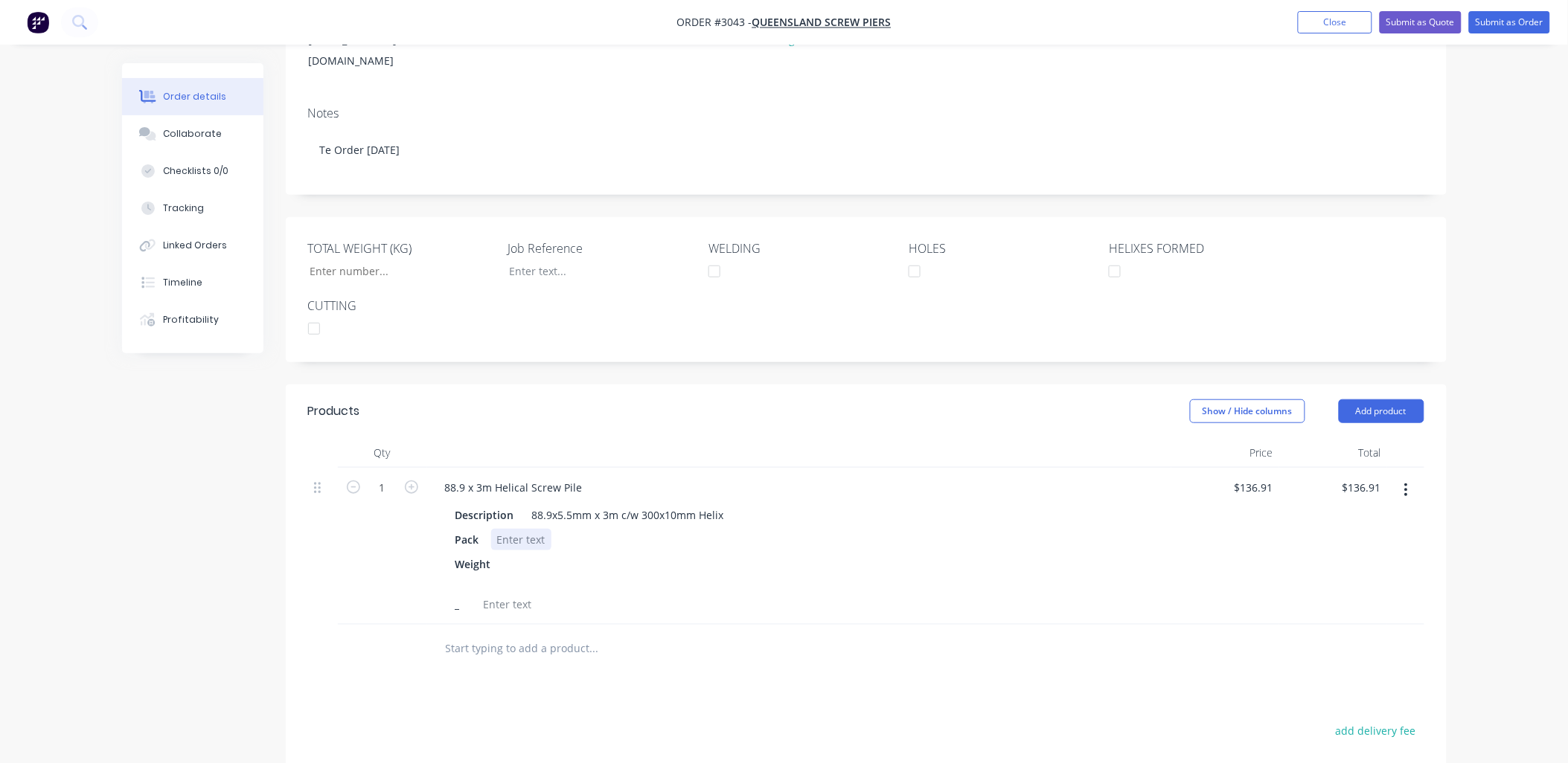
click at [523, 529] on div at bounding box center [521, 540] width 60 height 22
click at [514, 554] on div at bounding box center [514, 572] width 22 height 37
click at [690, 554] on div "Weight 1202 / 801" at bounding box center [796, 565] width 694 height 22
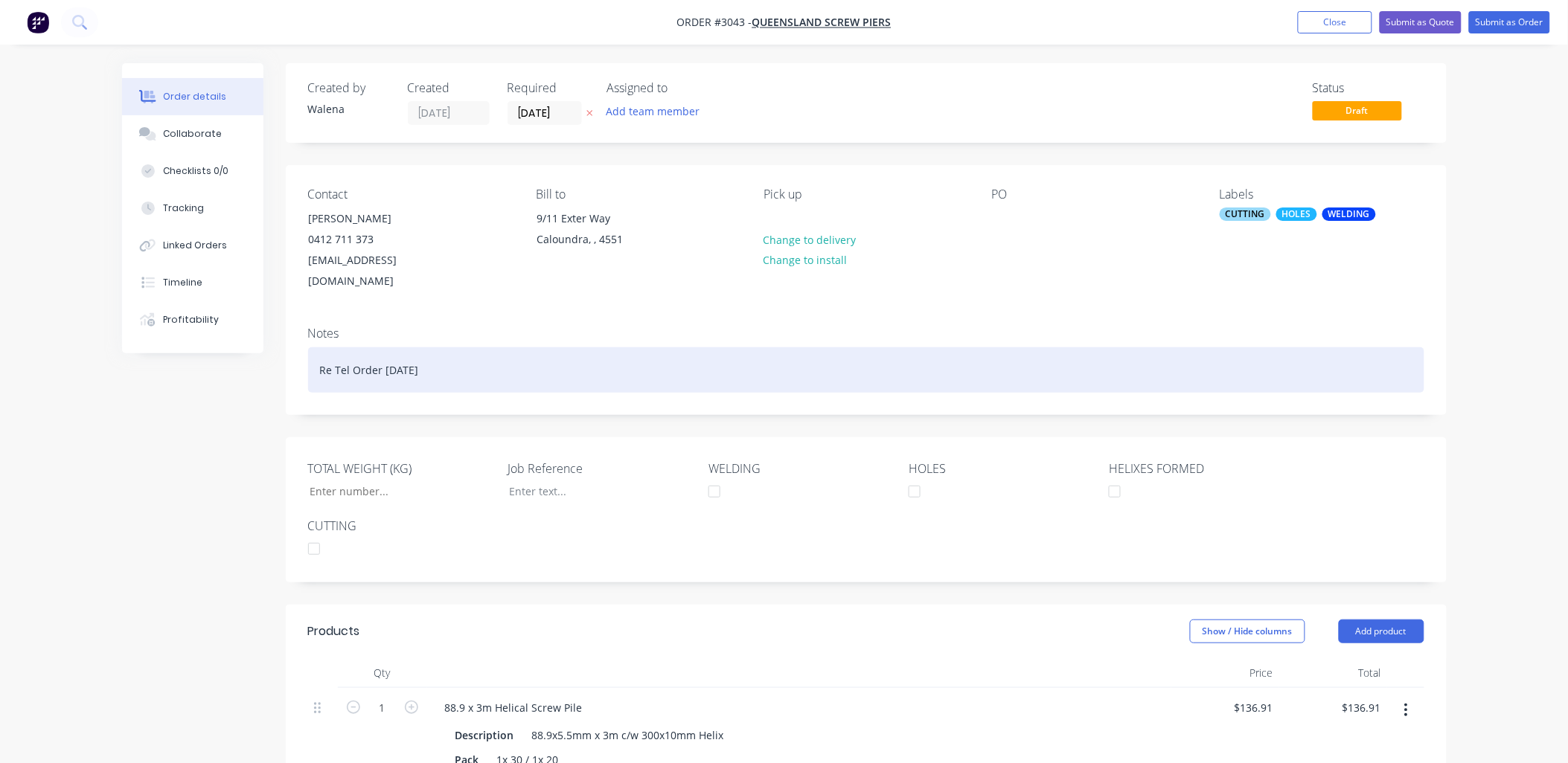
click at [499, 347] on div "Re Tel Order 10.09.25" at bounding box center [866, 370] width 1116 height 46
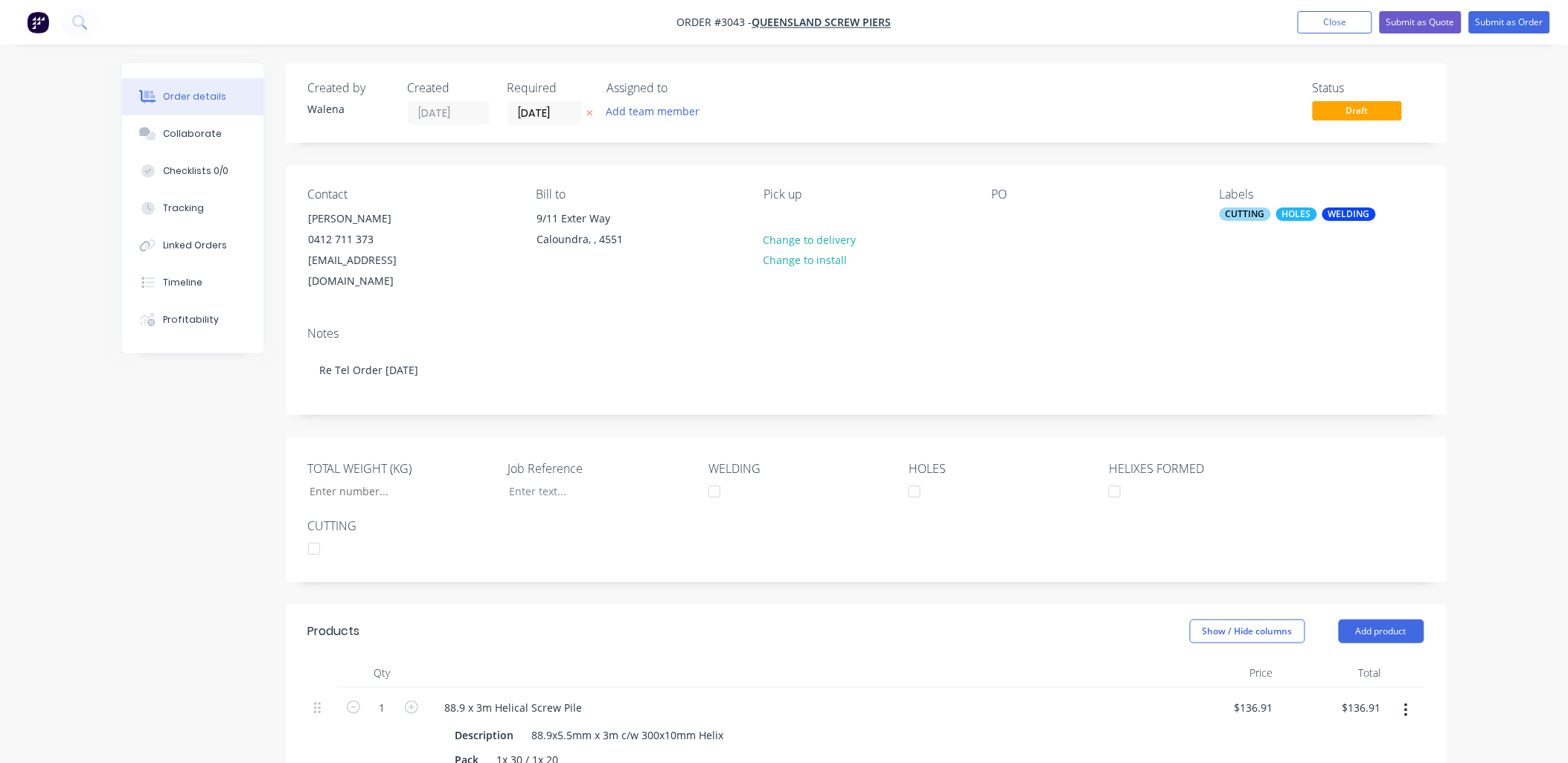
click at [802, 206] on div "Pick up Change to delivery Change to install" at bounding box center [865, 239] width 204 height 105
click at [795, 220] on div "Pick up Change to delivery Change to install" at bounding box center [865, 239] width 204 height 105
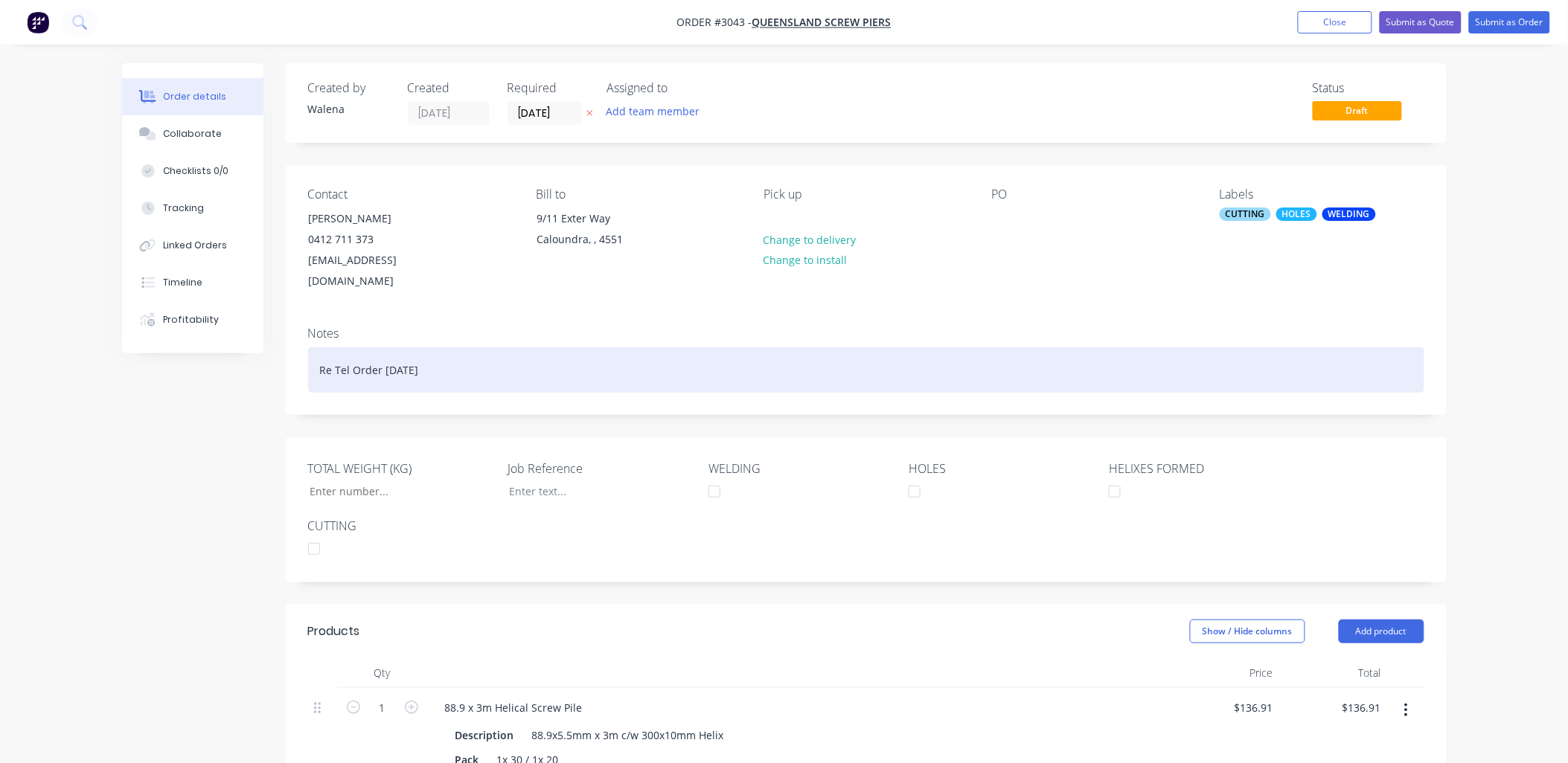
click at [316, 348] on div "Re Tel Order 10.09.25" at bounding box center [866, 370] width 1116 height 46
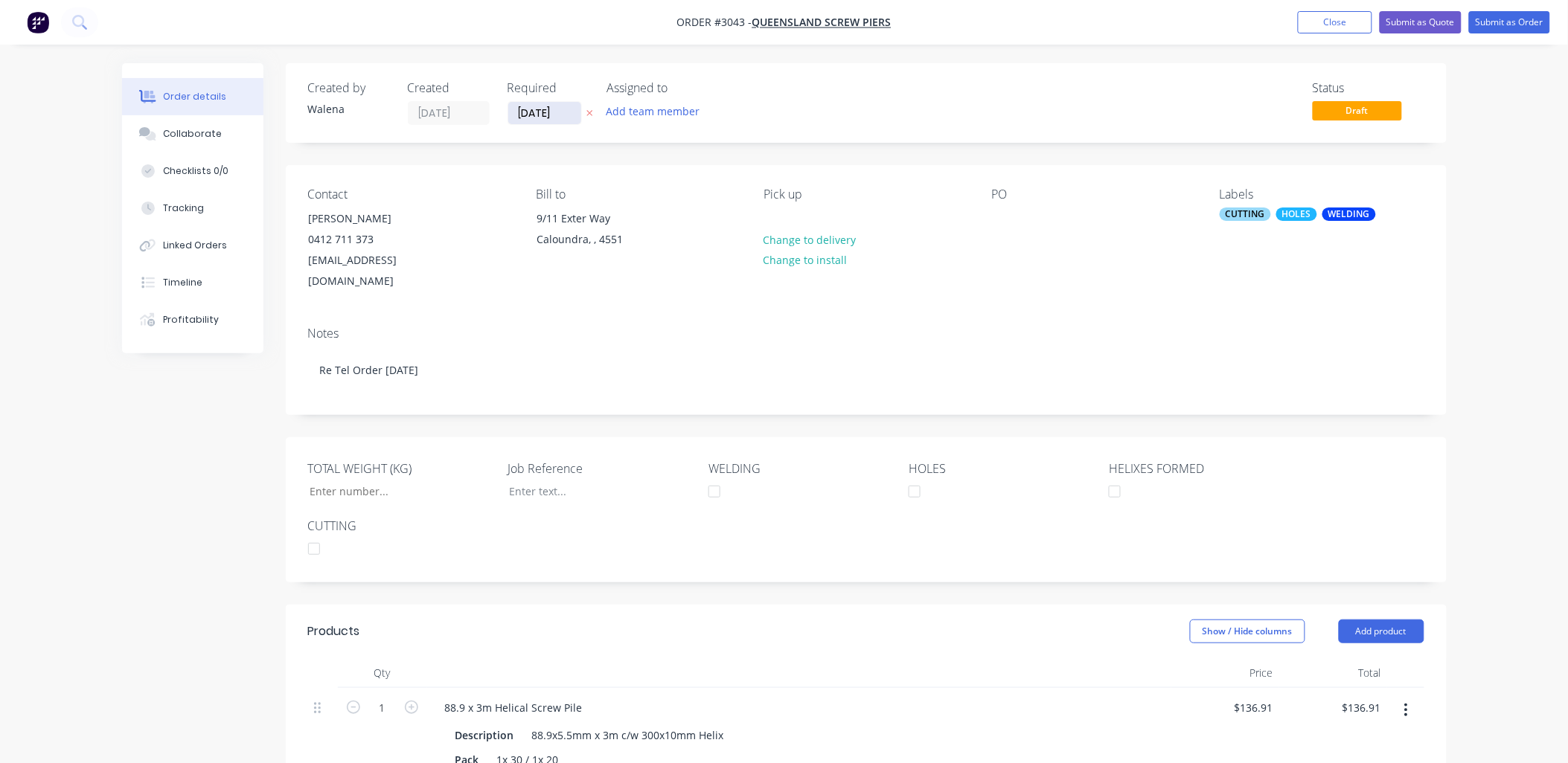
click at [571, 116] on input "[DATE]" at bounding box center [545, 113] width 73 height 22
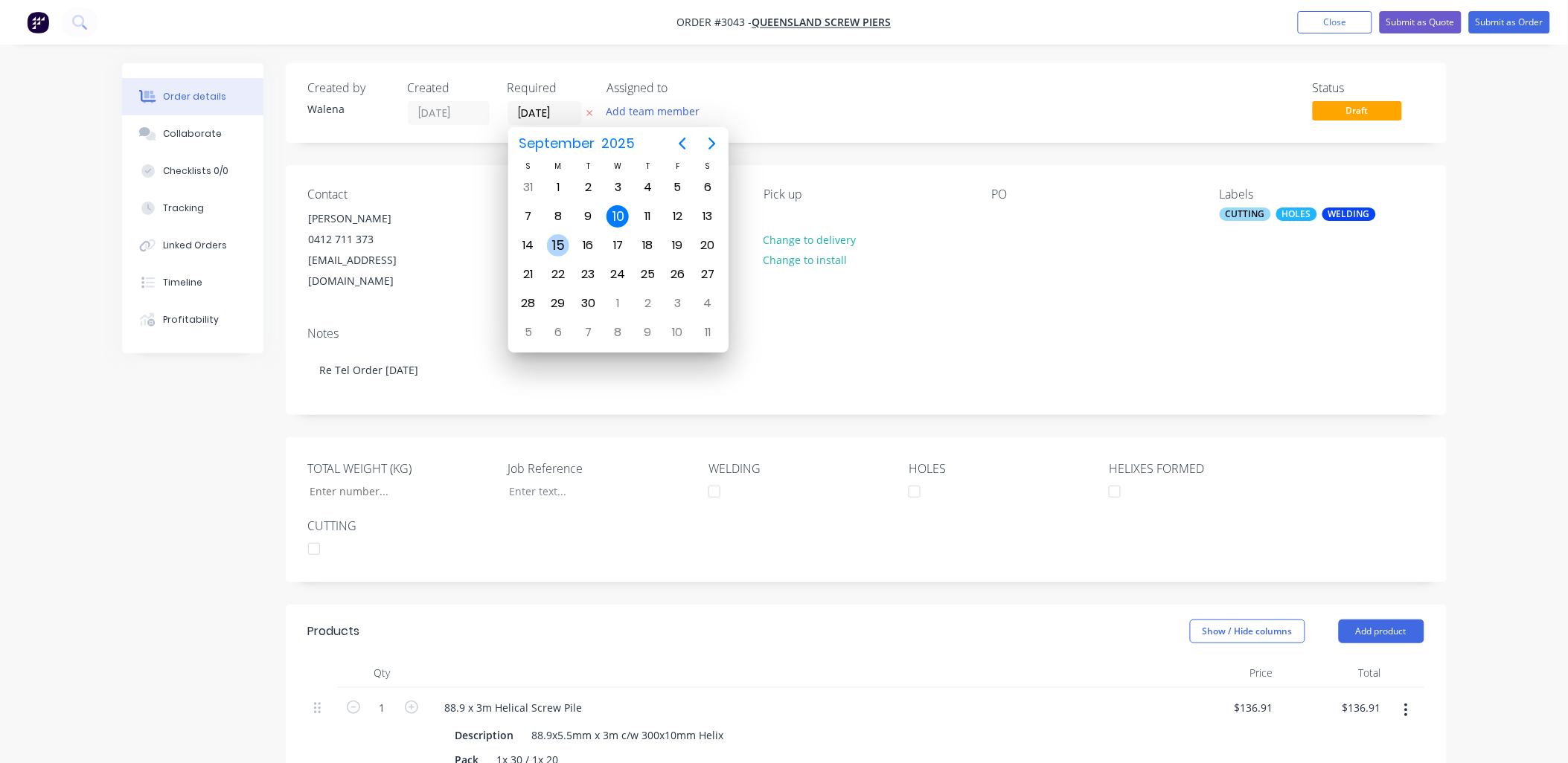
click at [551, 238] on div "15" at bounding box center [558, 245] width 22 height 22
type input "[DATE]"
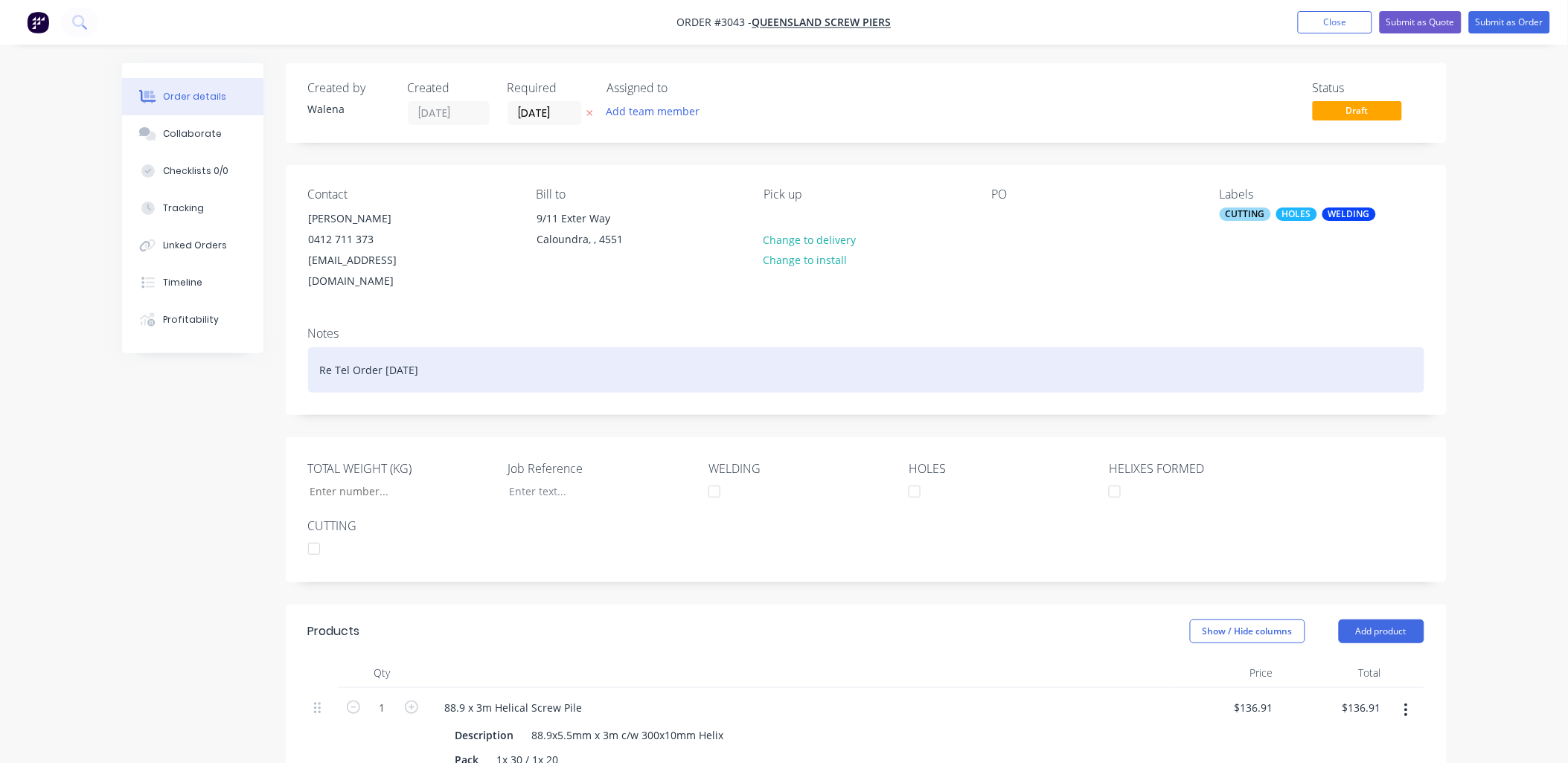
click at [731, 347] on div "Re Tel Order 10.09.25" at bounding box center [866, 370] width 1116 height 46
click at [438, 354] on div "Re Tel Order 10.09.25" at bounding box center [866, 370] width 1116 height 46
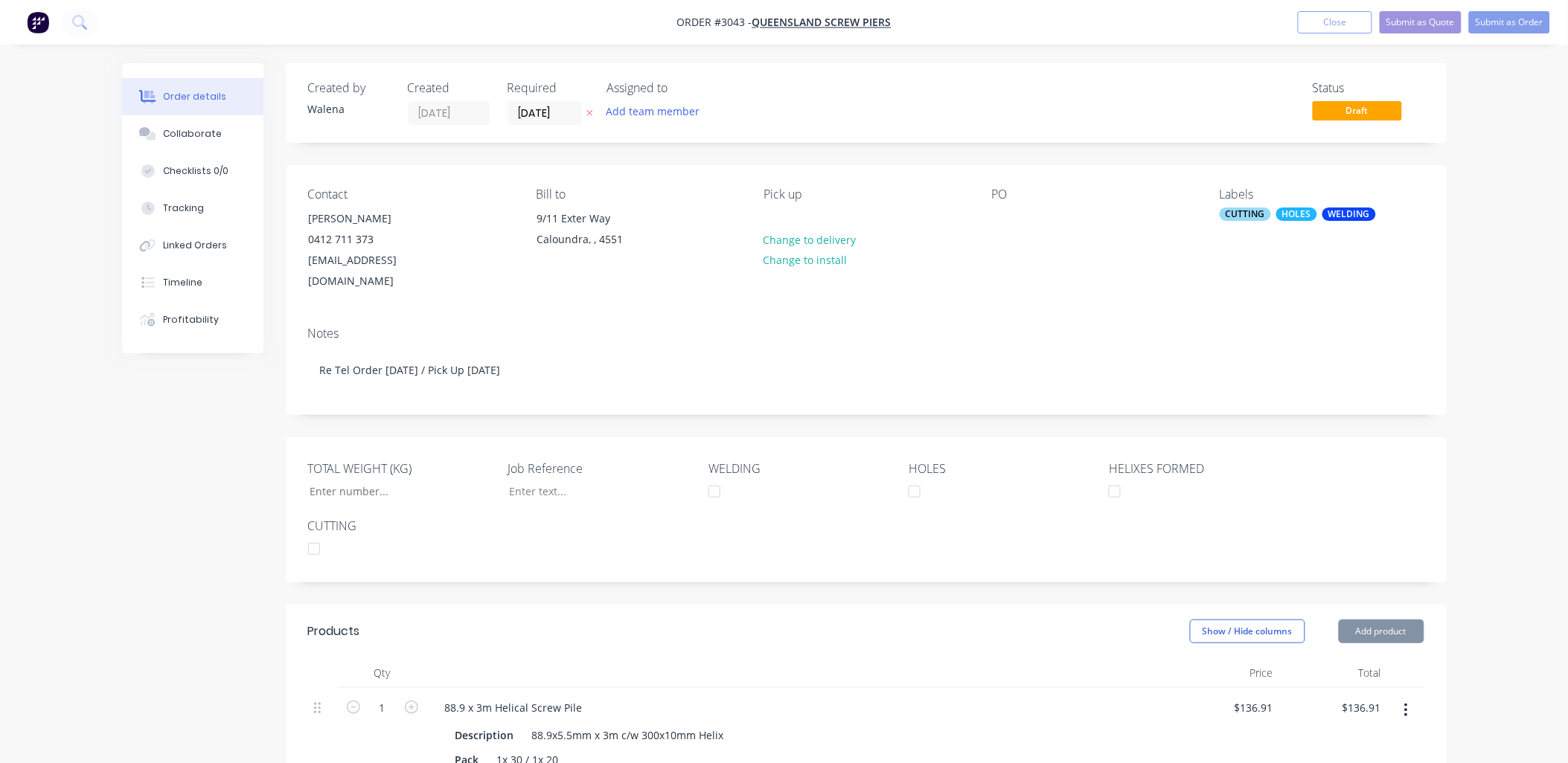
click at [1014, 288] on div "Contact Bruce Adame 0412 711 373 info@queenslandscrewpiers.com.au Bill to 9/11 …" at bounding box center [867, 240] width 1161 height 150
click at [382, 481] on input "TOTAL WEIGHT (KG)" at bounding box center [395, 492] width 197 height 22
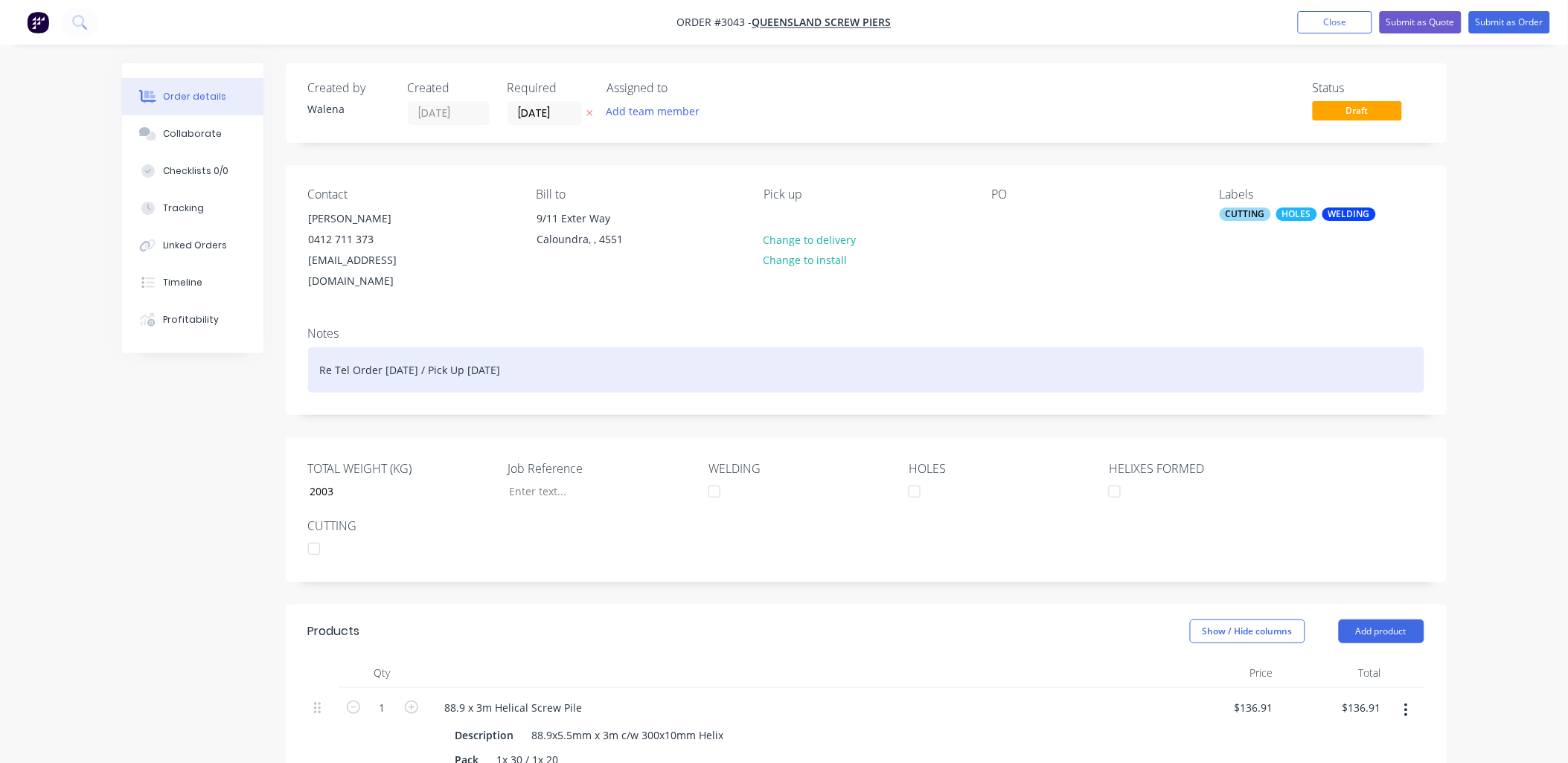
type input "2,003"
click at [421, 347] on div "Re Tel Order 10.09.25 / Pick Up 15.09.25" at bounding box center [866, 370] width 1116 height 46
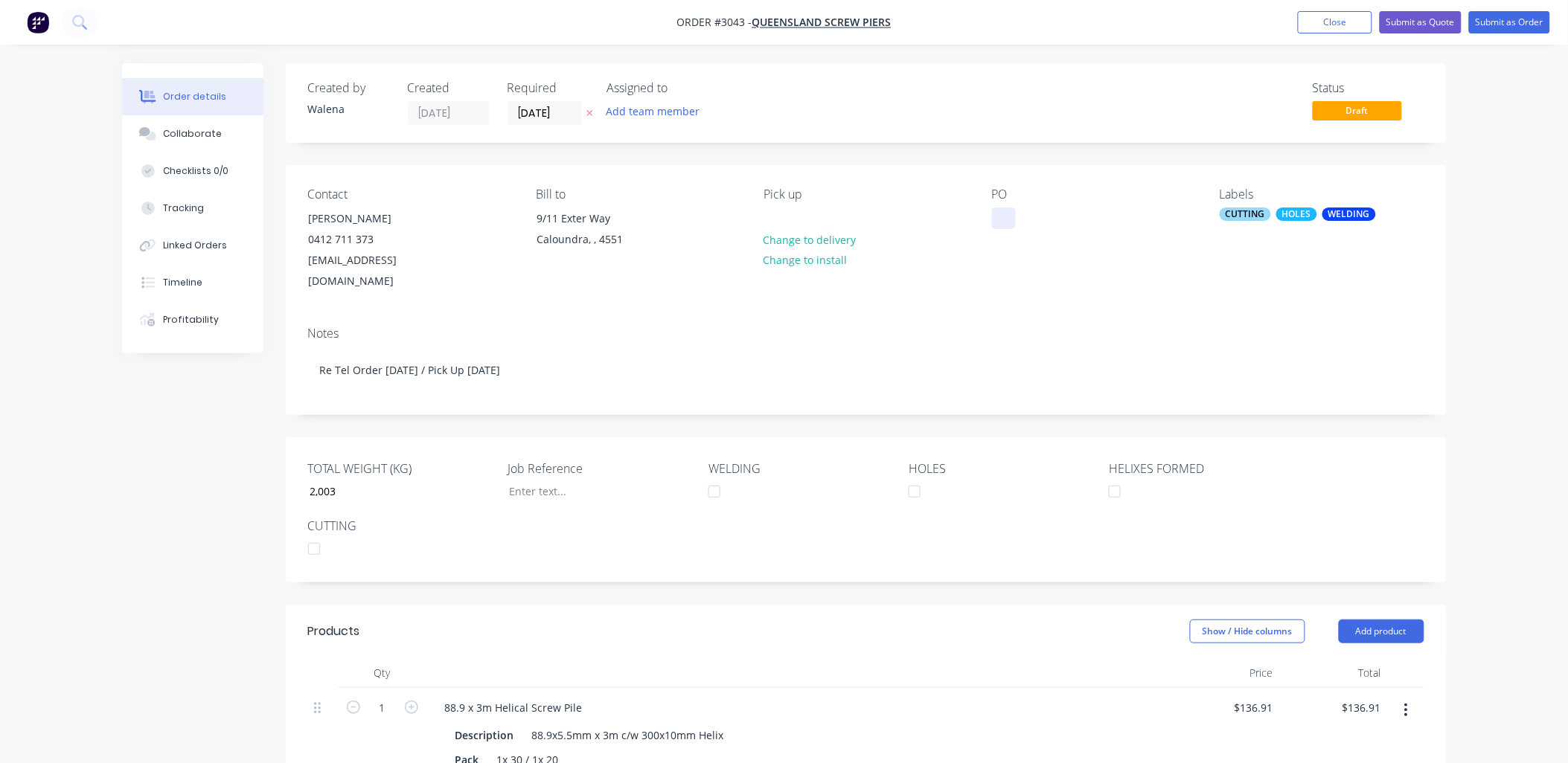
click at [1006, 222] on div at bounding box center [1004, 218] width 24 height 22
click at [1528, 12] on button "Submit as Order" at bounding box center [1509, 22] width 81 height 22
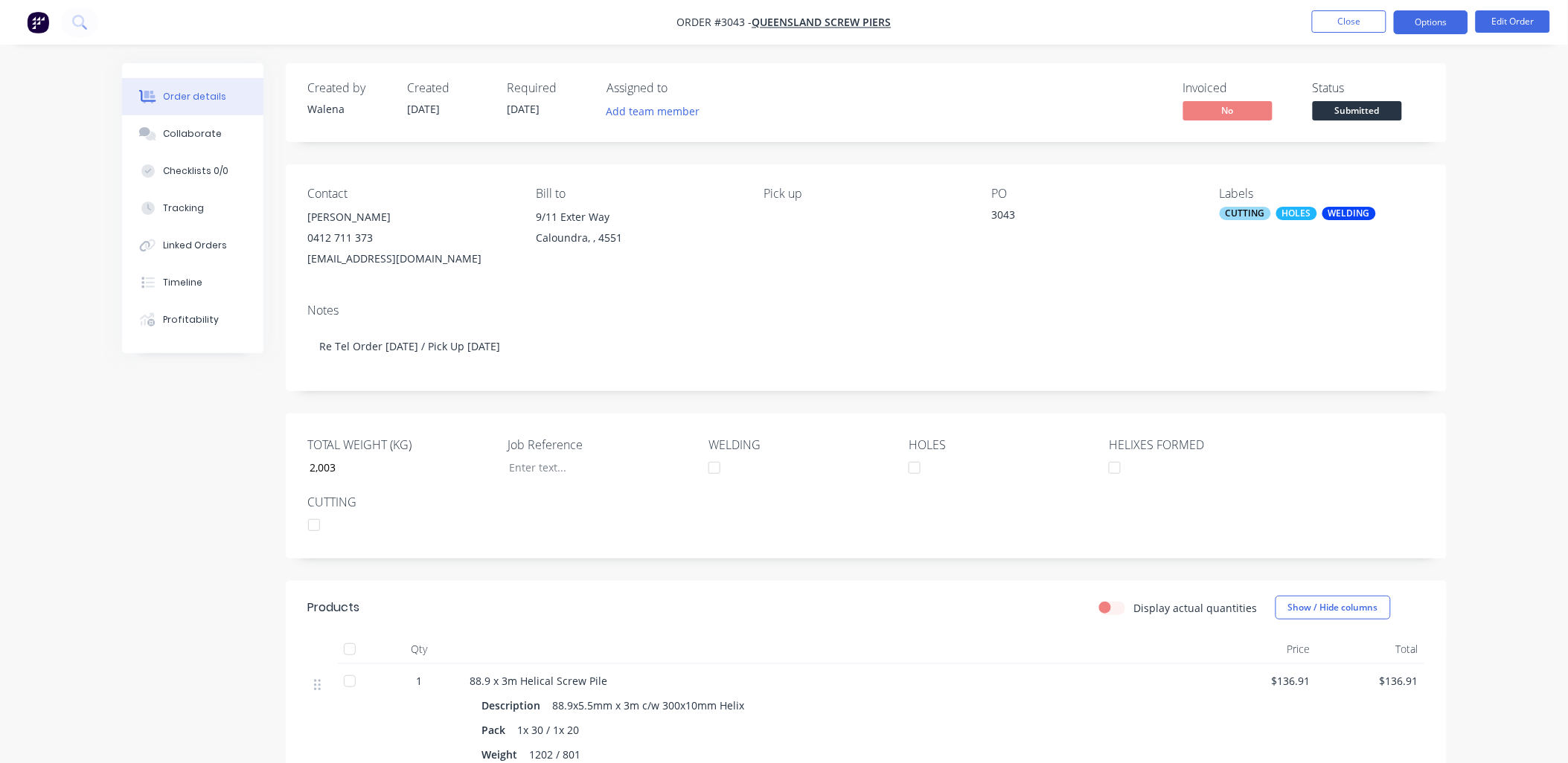
click at [1403, 30] on button "Options" at bounding box center [1431, 22] width 74 height 24
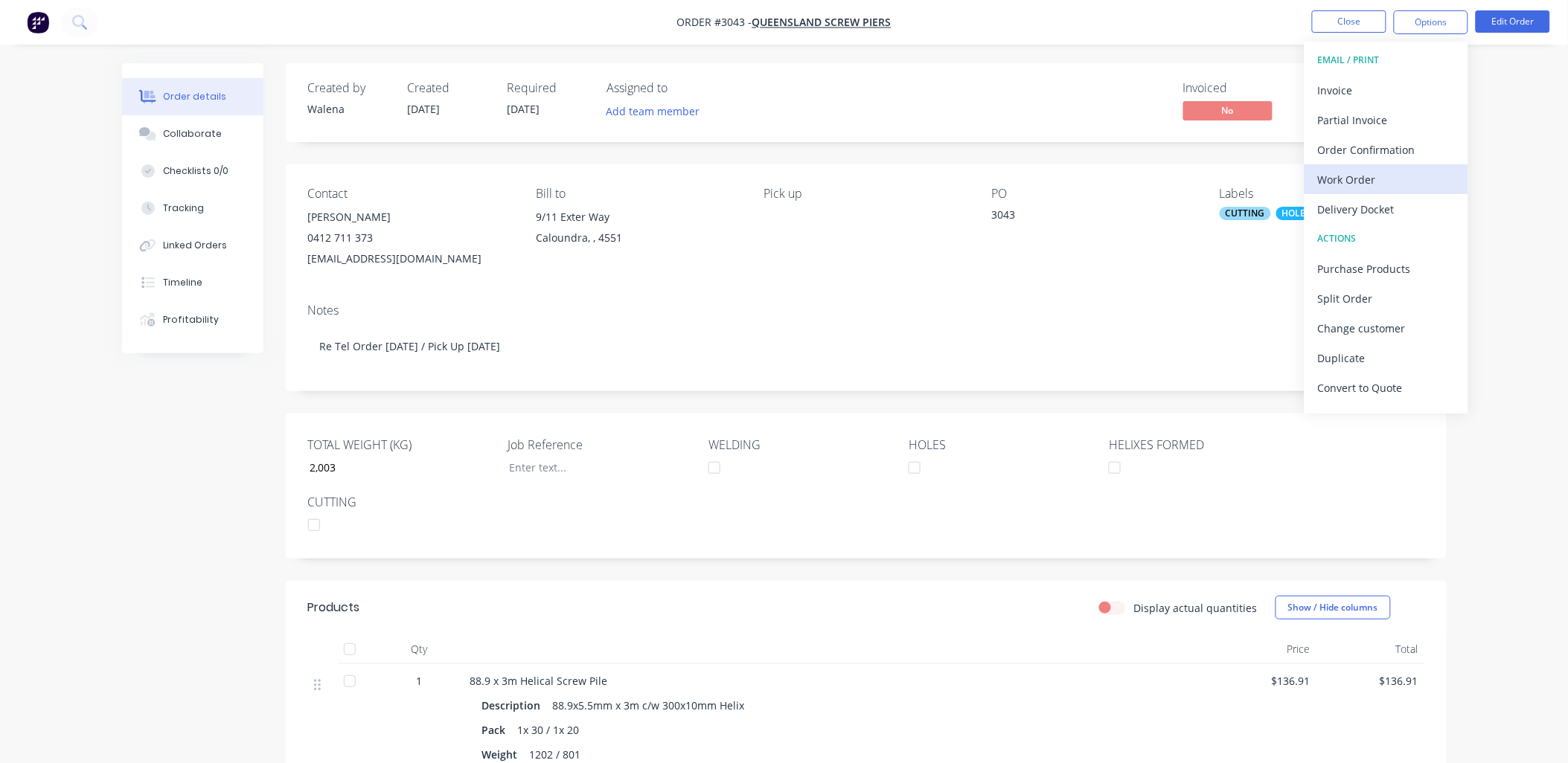
click at [1386, 169] on div "Work Order" at bounding box center [1387, 180] width 137 height 22
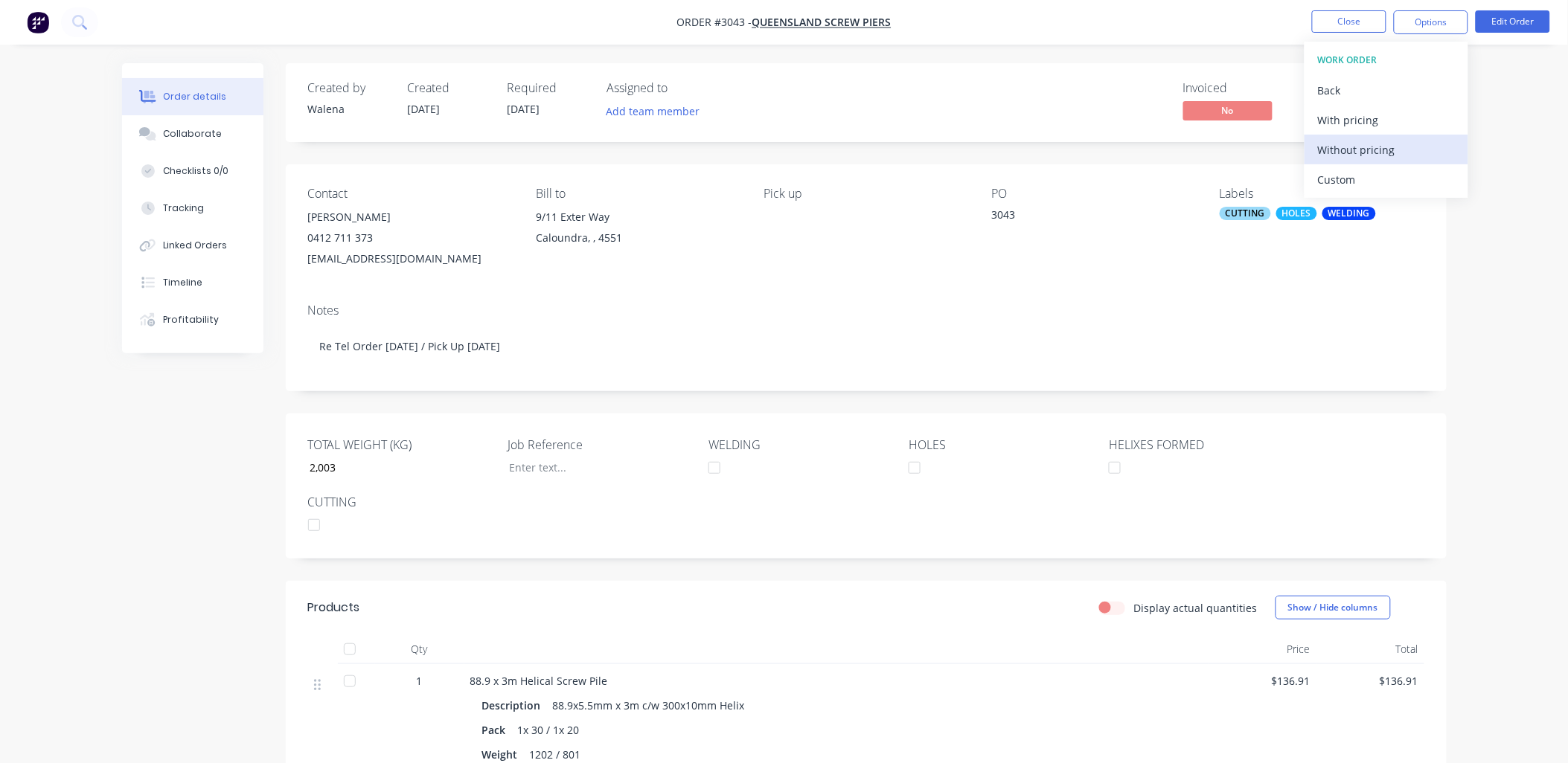
click at [1387, 144] on div "Without pricing" at bounding box center [1387, 150] width 137 height 22
click at [73, 542] on div "Order details Collaborate Checklists 0/0 Tracking Linked Orders Timeline Profit…" at bounding box center [784, 515] width 1568 height 1032
click at [1349, 21] on button "Close" at bounding box center [1349, 21] width 74 height 22
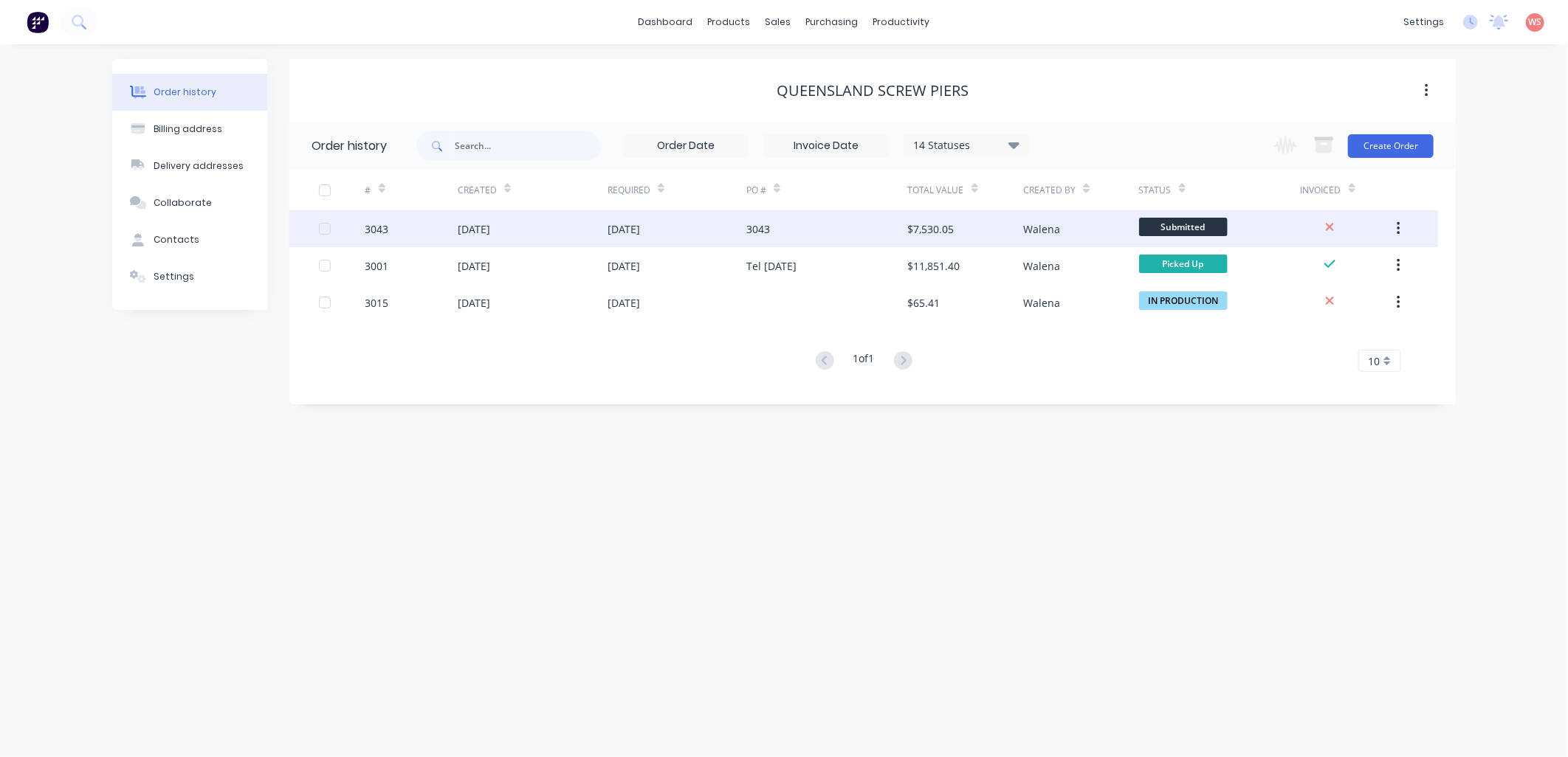
click at [476, 228] on div "[DATE]" at bounding box center [474, 228] width 33 height 15
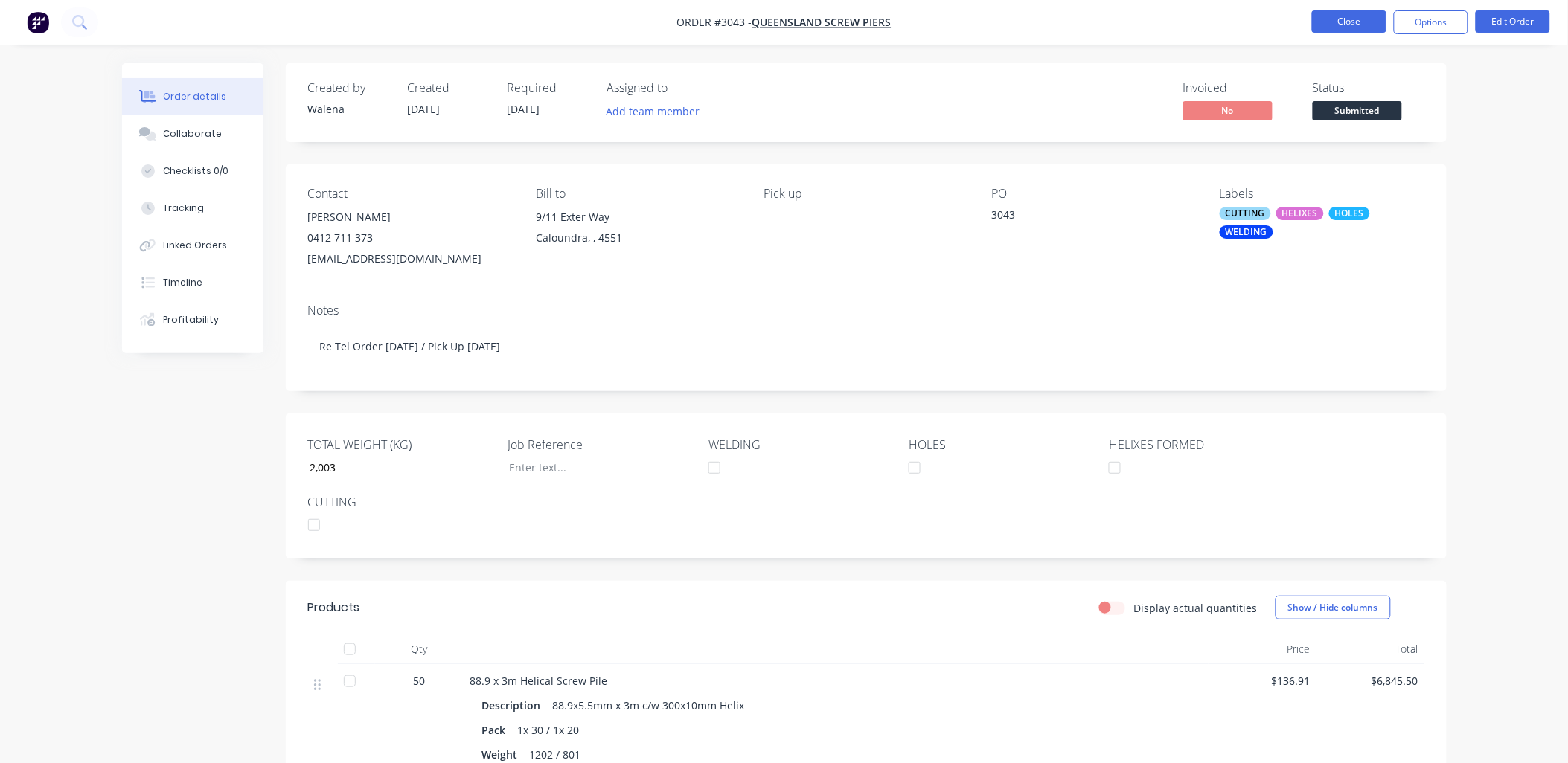
click at [1332, 24] on button "Close" at bounding box center [1349, 21] width 74 height 22
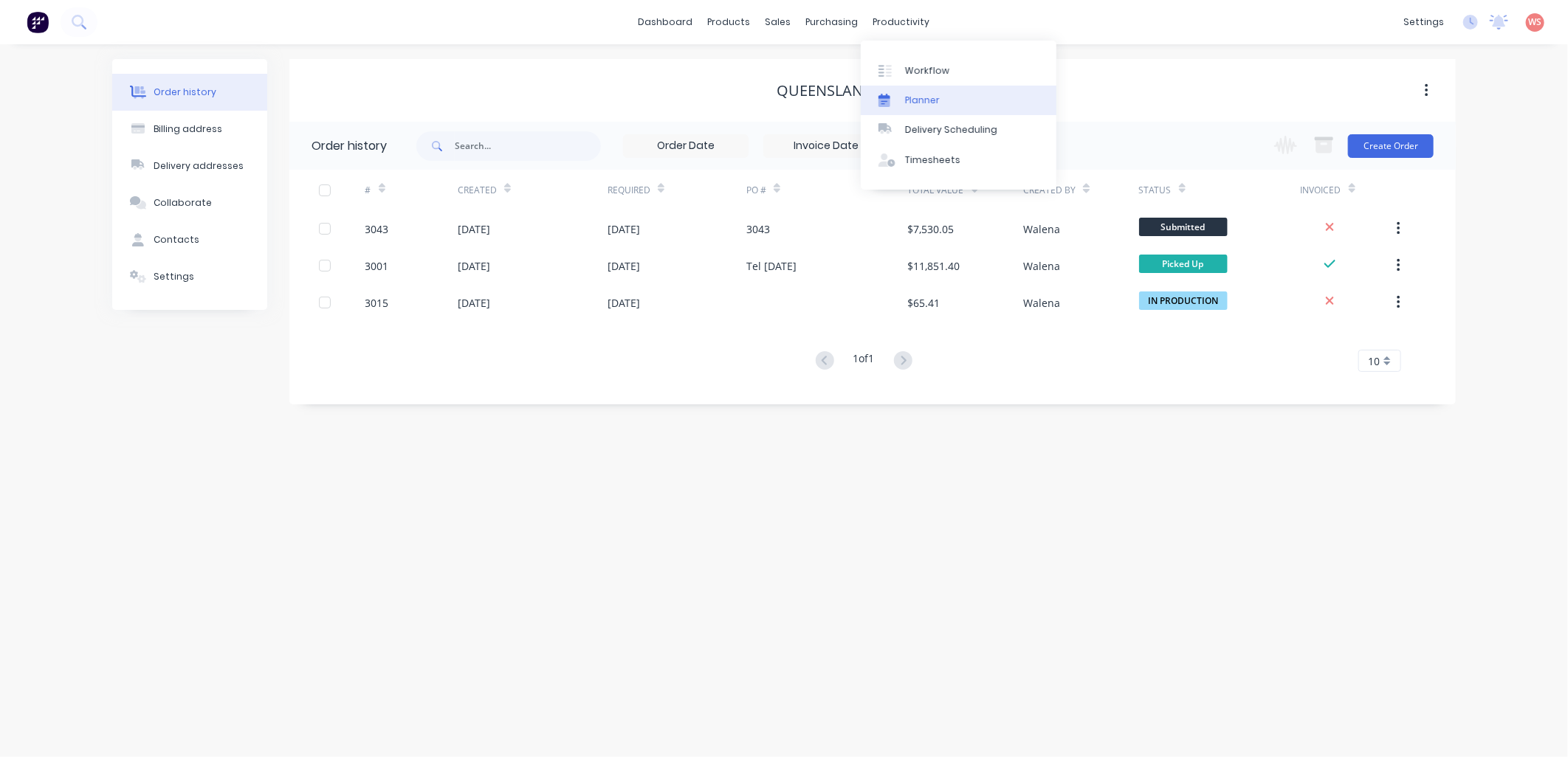
click at [925, 97] on div "Planner" at bounding box center [922, 100] width 34 height 14
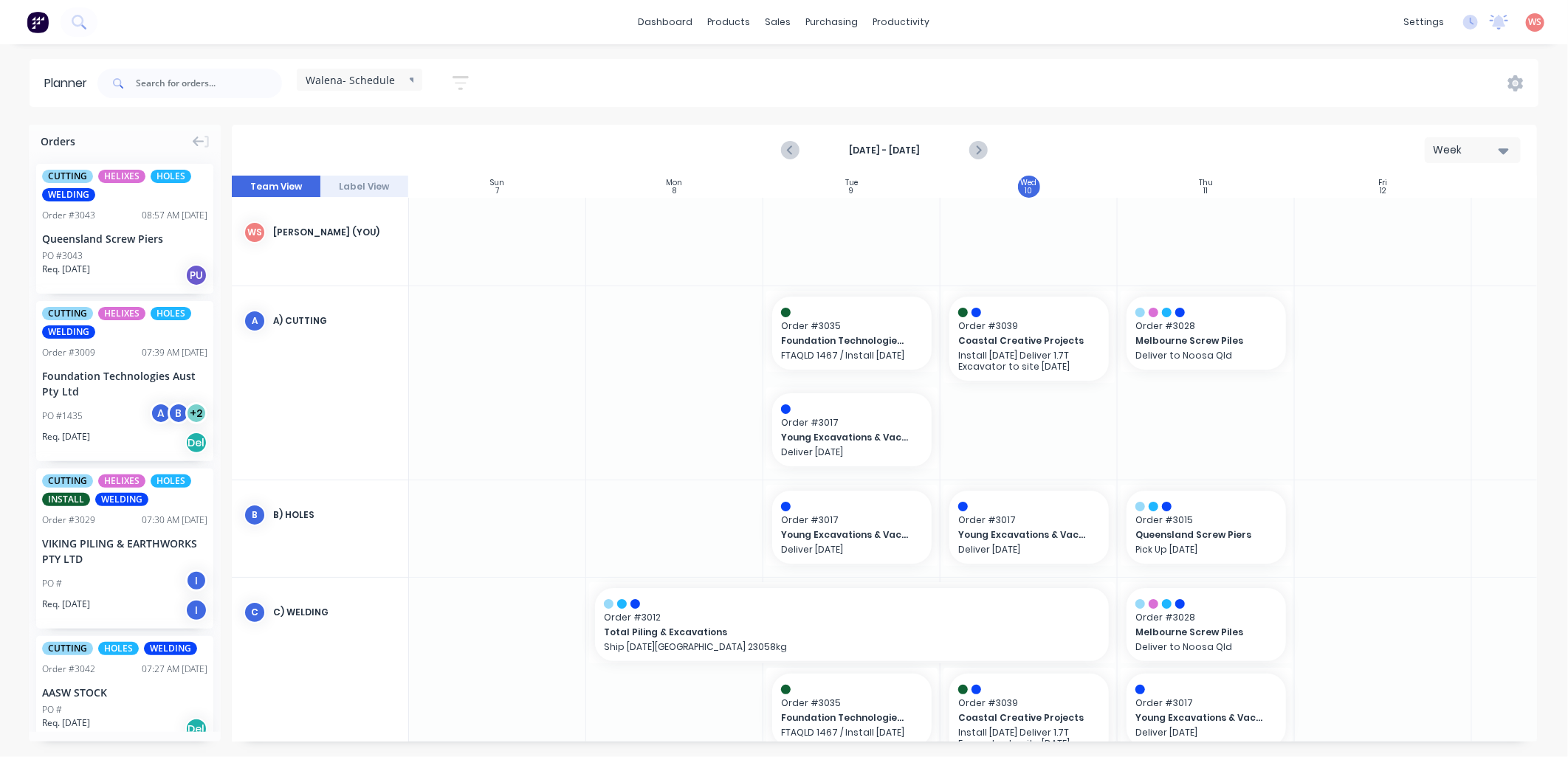
scroll to position [0, 1]
click at [810, 74] on div "Sales Orders" at bounding box center [833, 71] width 61 height 14
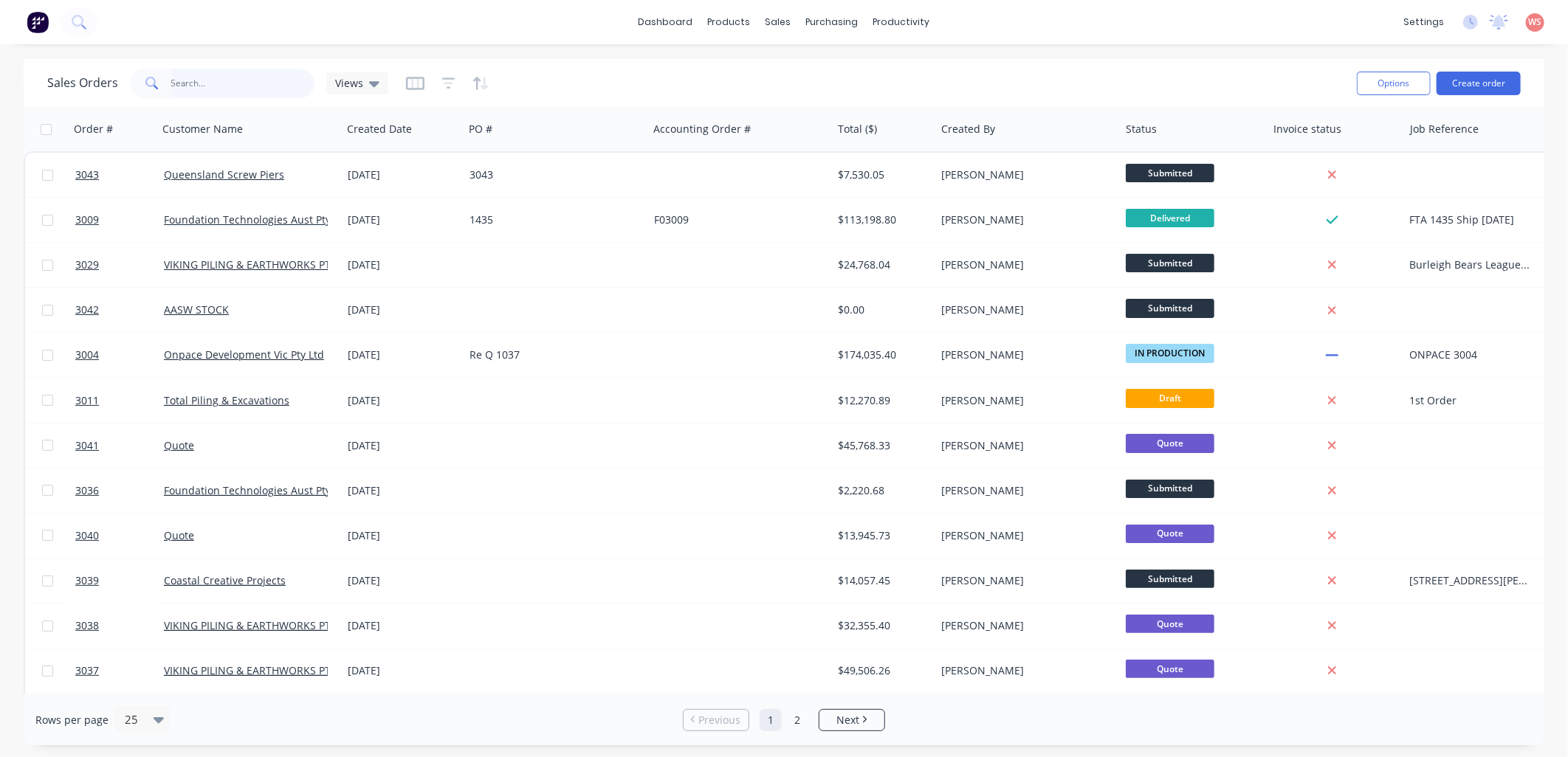
click at [222, 77] on input "text" at bounding box center [243, 83] width 144 height 30
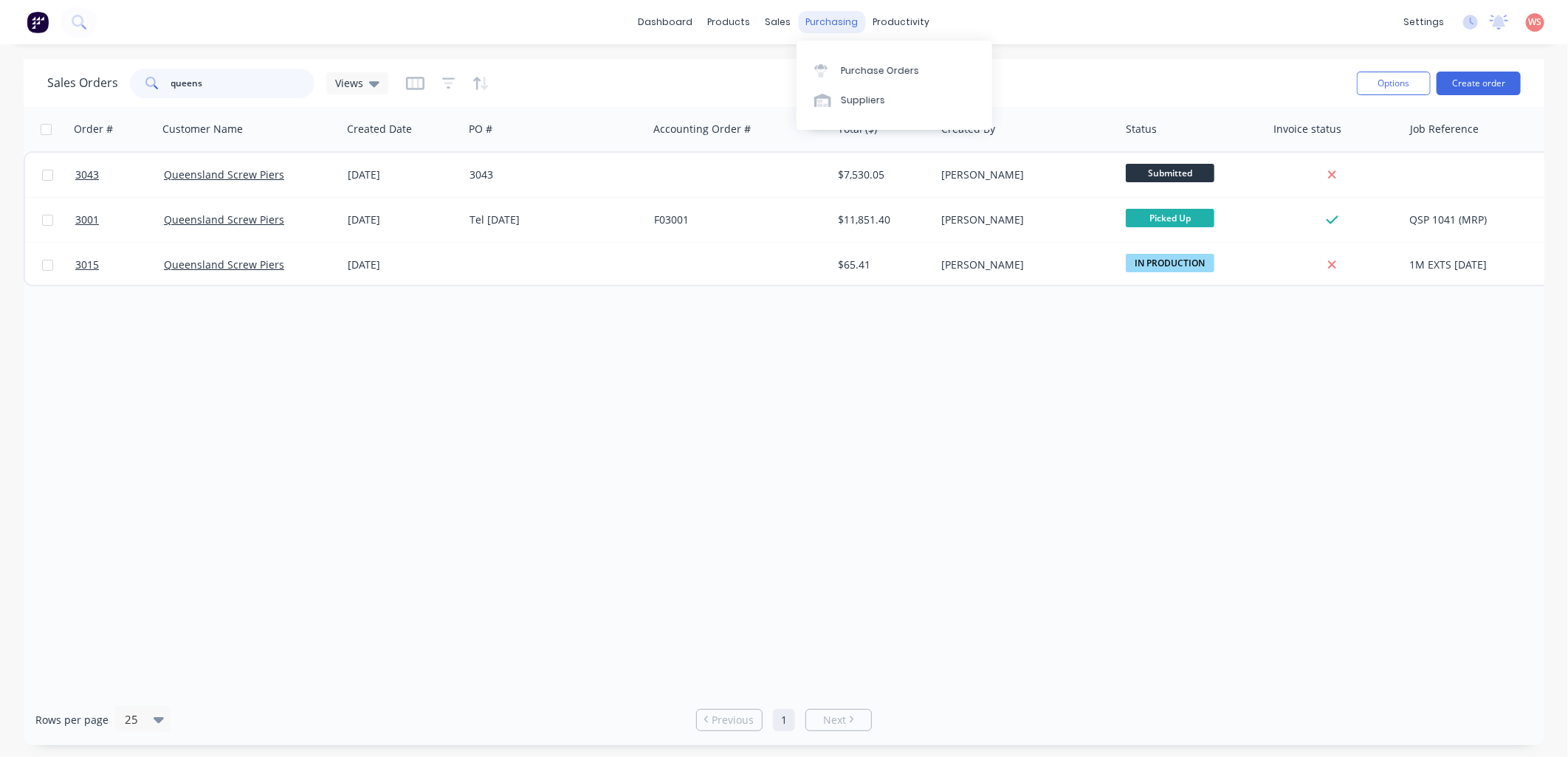
type input "queens"
click at [828, 23] on div "purchasing" at bounding box center [833, 22] width 67 height 22
click at [858, 74] on div "Sales Orders" at bounding box center [833, 71] width 61 height 14
click at [864, 69] on div "Purchase Orders" at bounding box center [880, 71] width 78 height 14
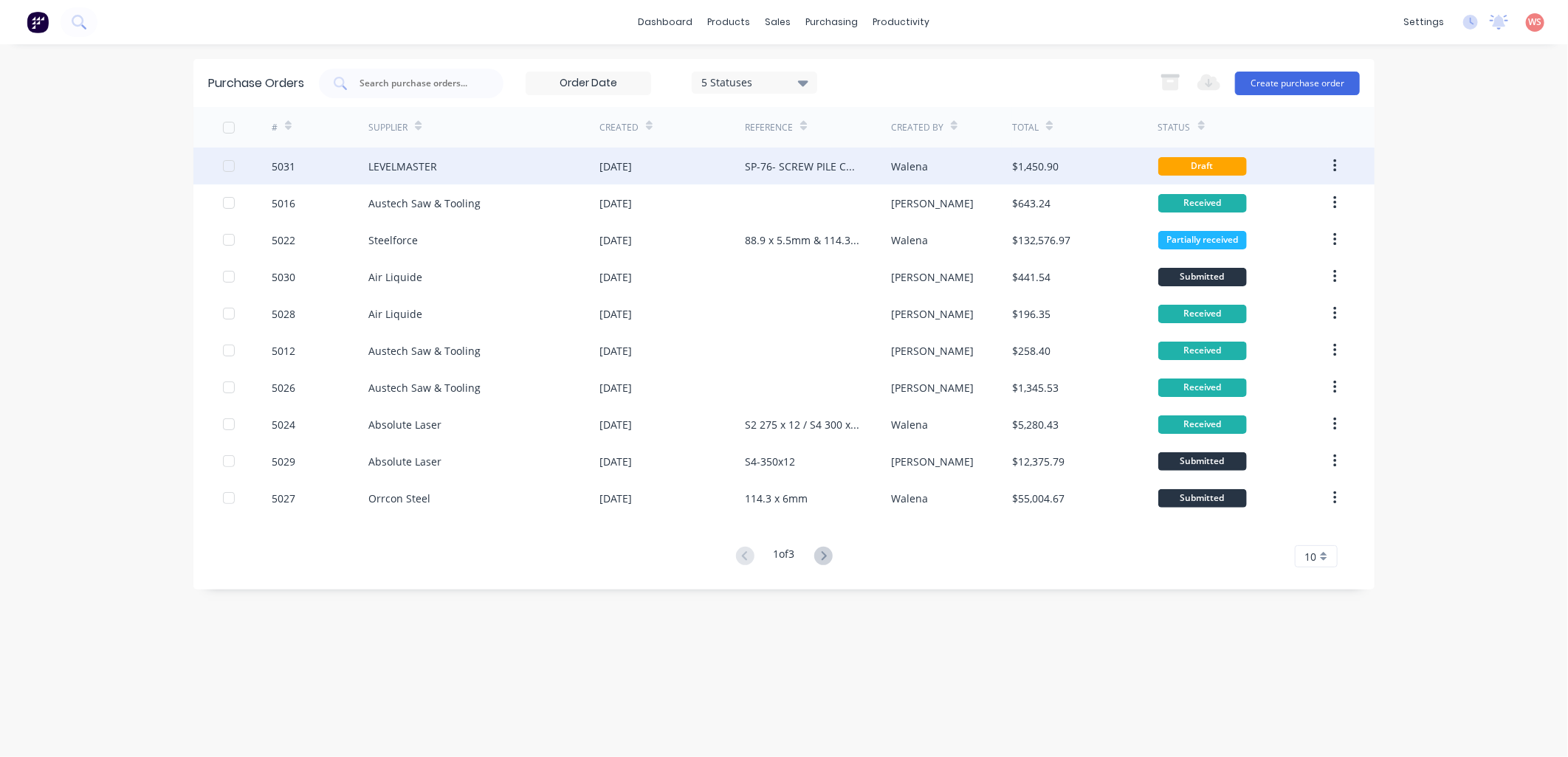
click at [628, 172] on div "[DATE]" at bounding box center [616, 166] width 33 height 15
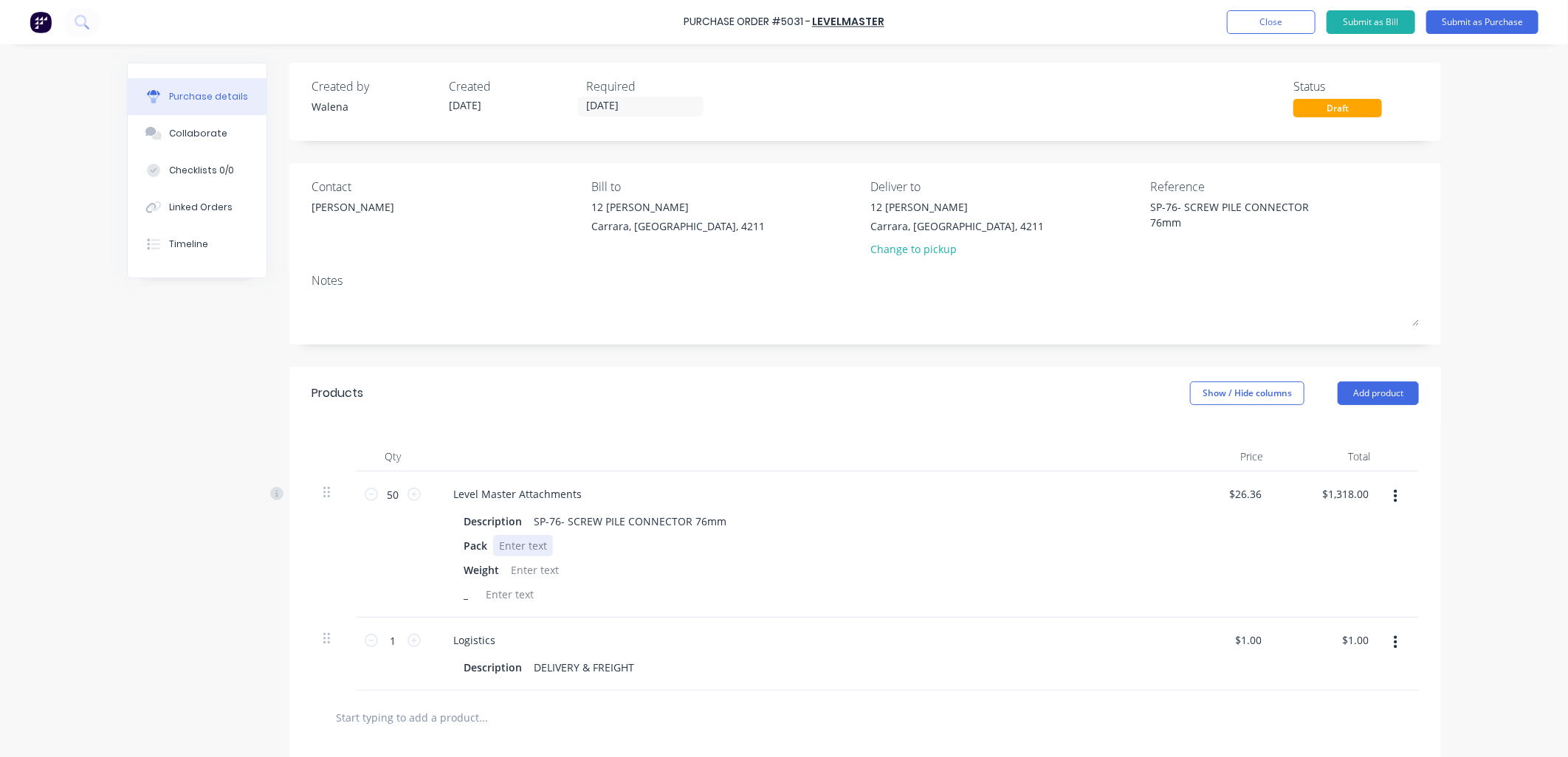
click at [999, 534] on div "Description SP-76- SCREW PILE CONNECTOR 76mm Pack Weight _" at bounding box center [799, 558] width 715 height 94
type textarea "x"
click at [1271, 22] on button "Close" at bounding box center [1271, 22] width 89 height 24
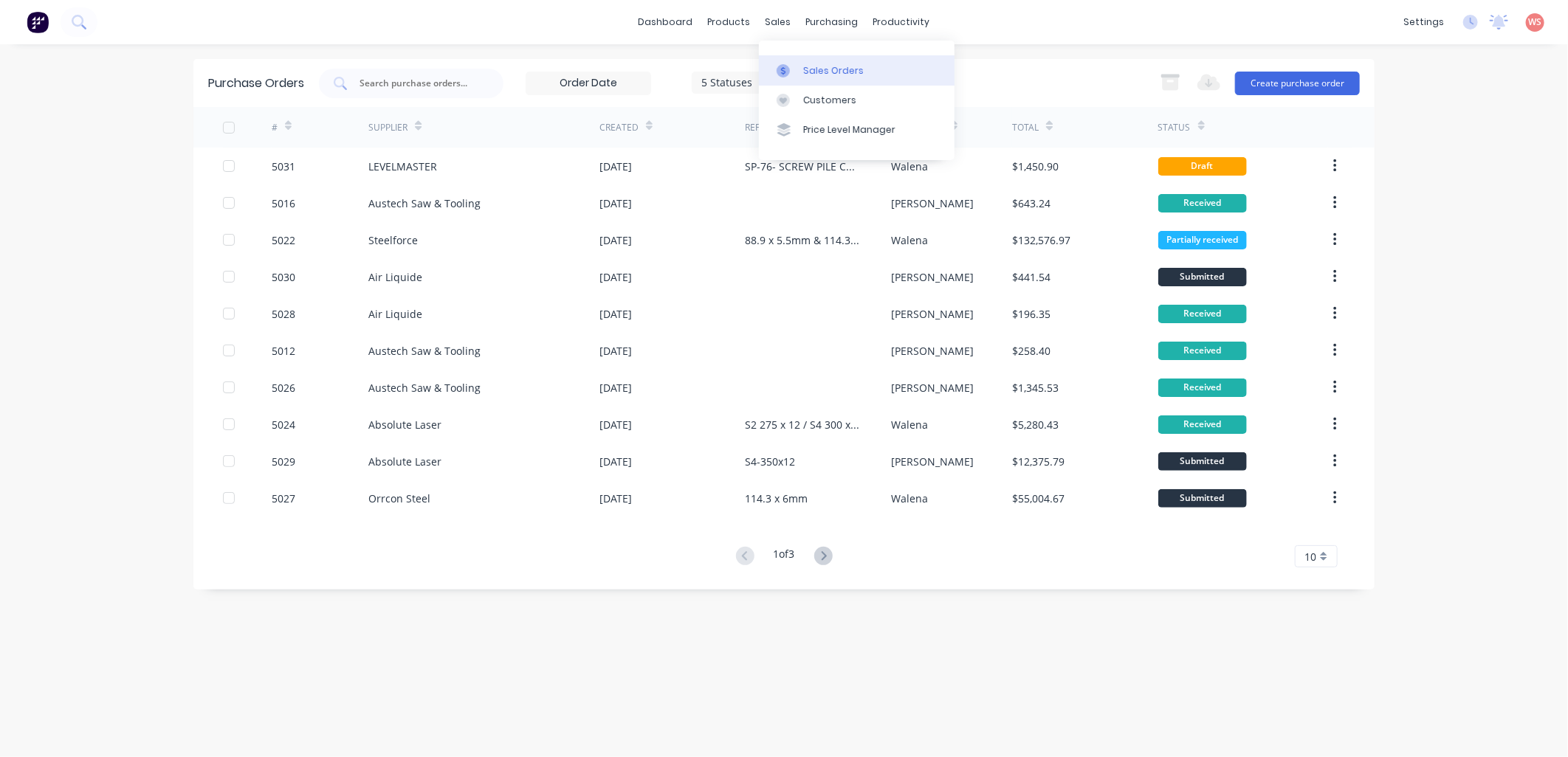
click at [821, 70] on div "Sales Orders" at bounding box center [833, 71] width 61 height 14
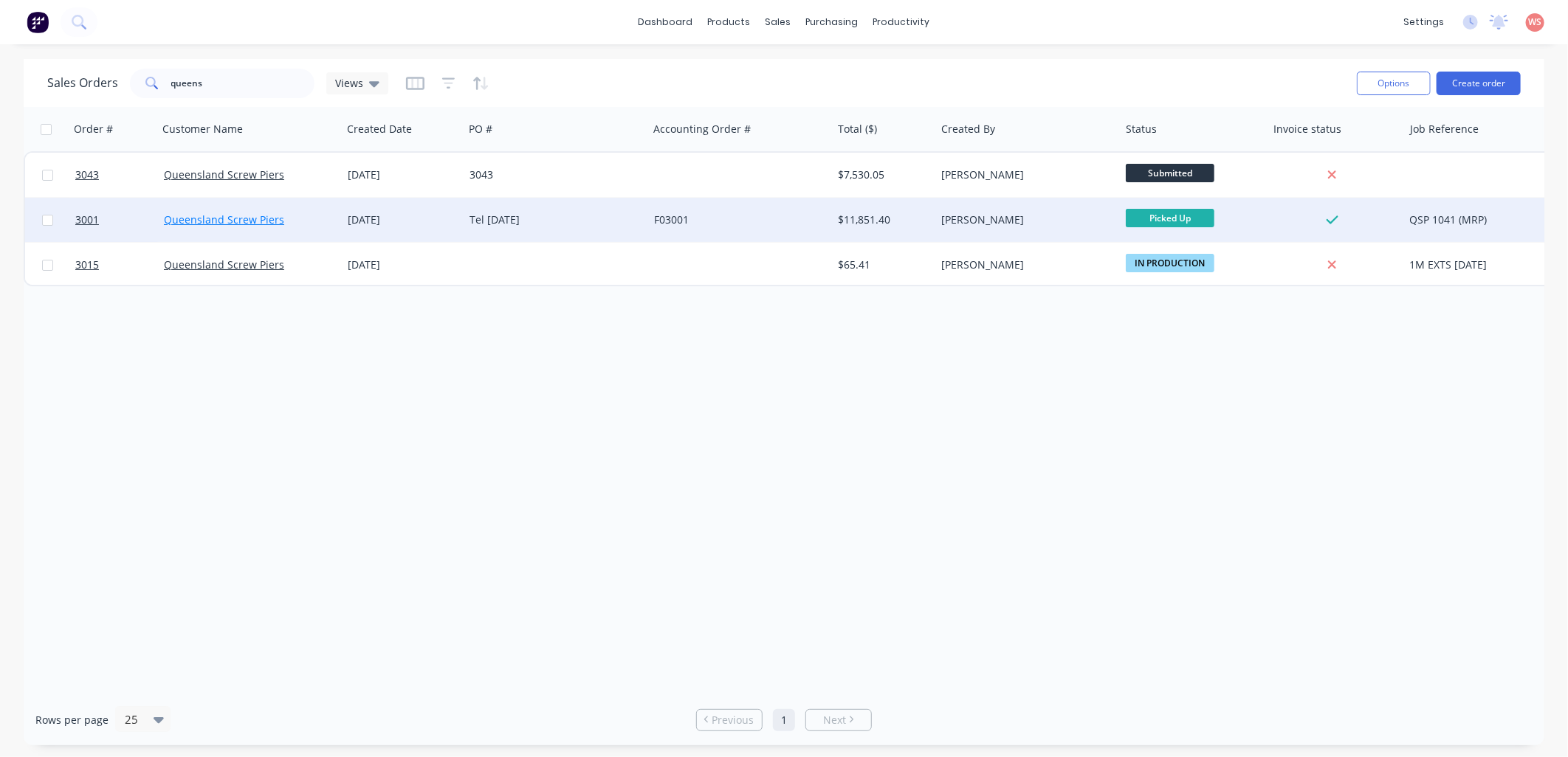
click at [219, 225] on link "Queensland Screw Piers" at bounding box center [224, 218] width 121 height 14
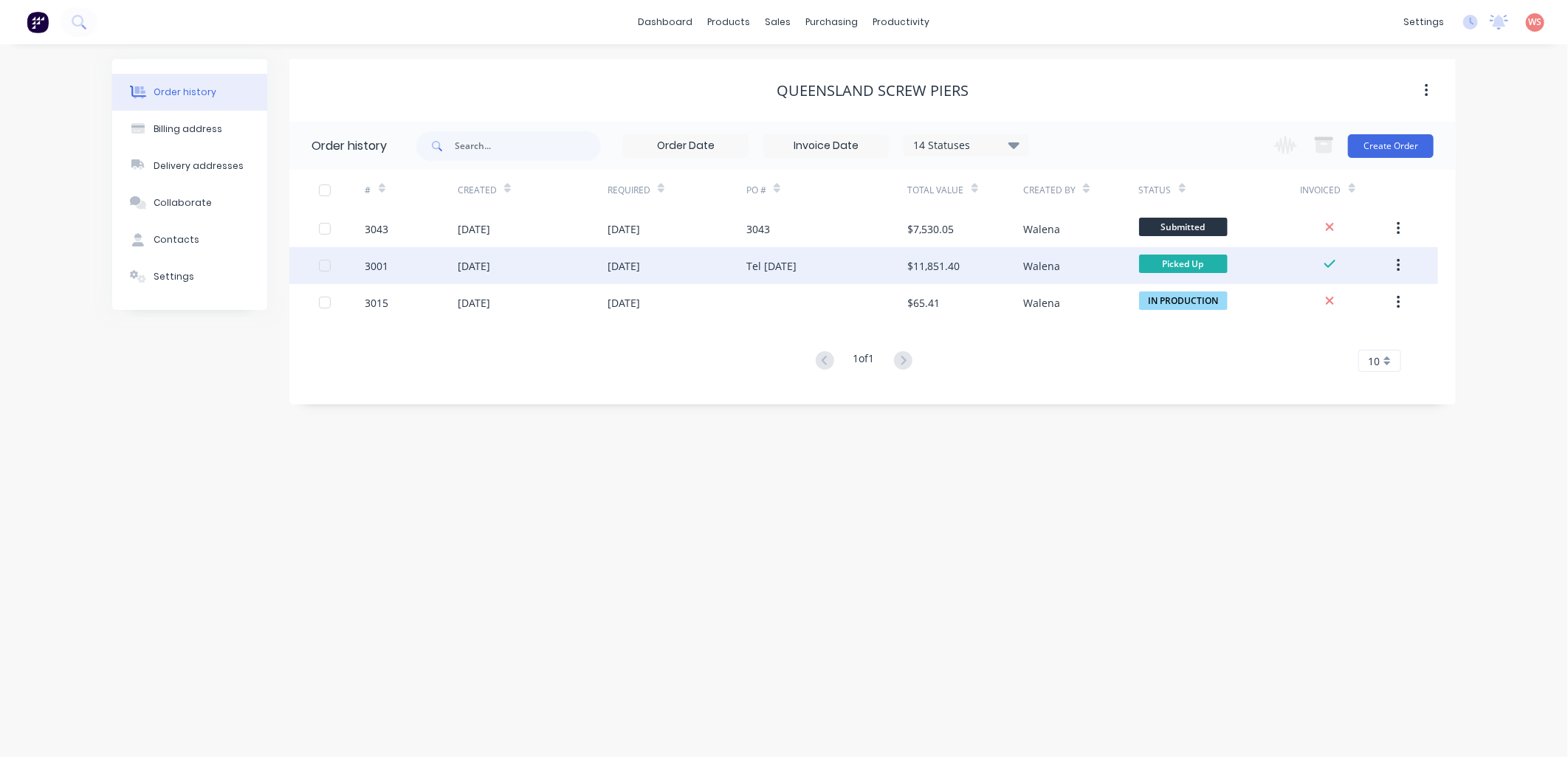
click at [491, 259] on div "[DATE]" at bounding box center [474, 266] width 33 height 15
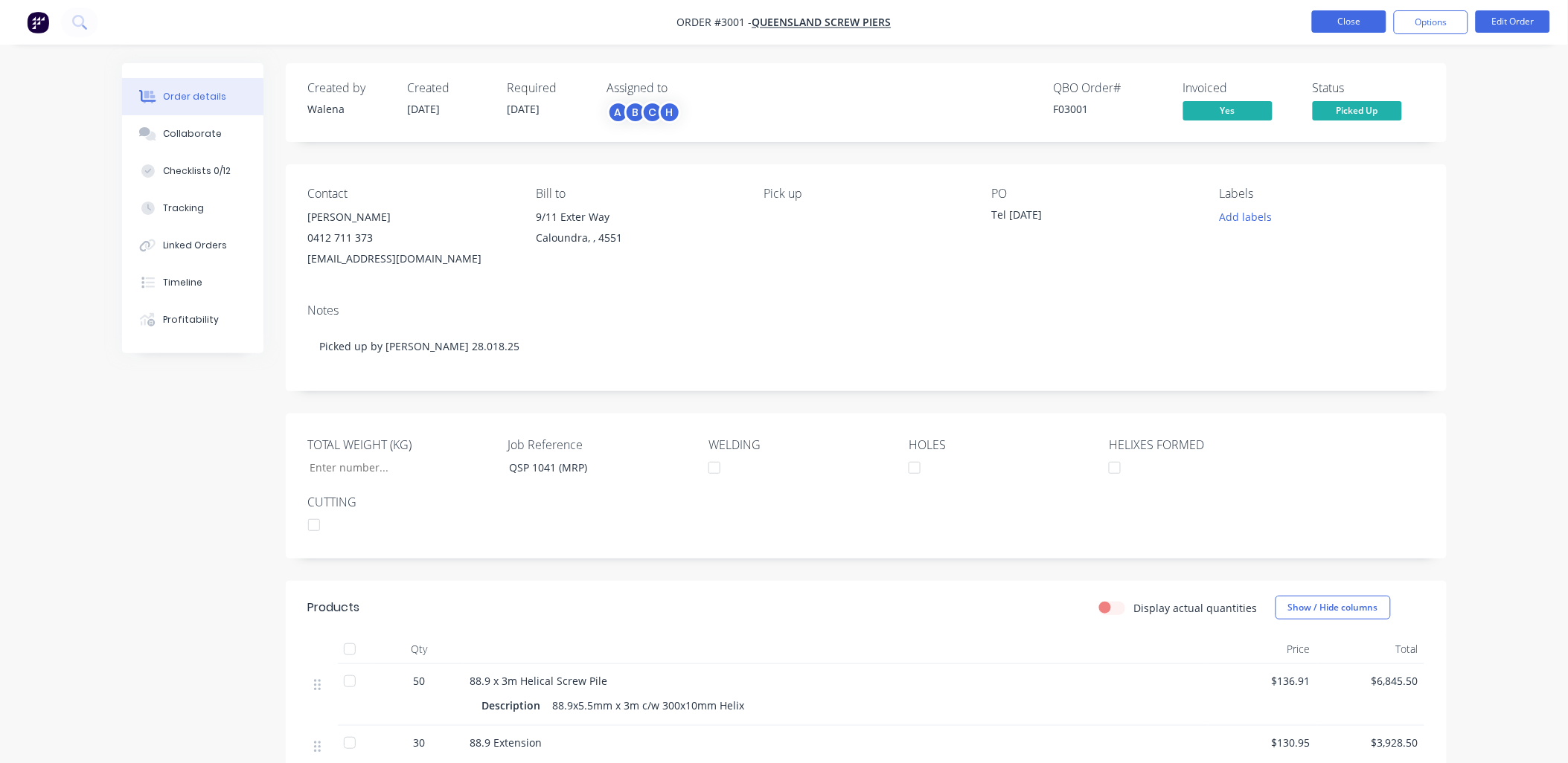
click at [1357, 19] on button "Close" at bounding box center [1349, 21] width 74 height 22
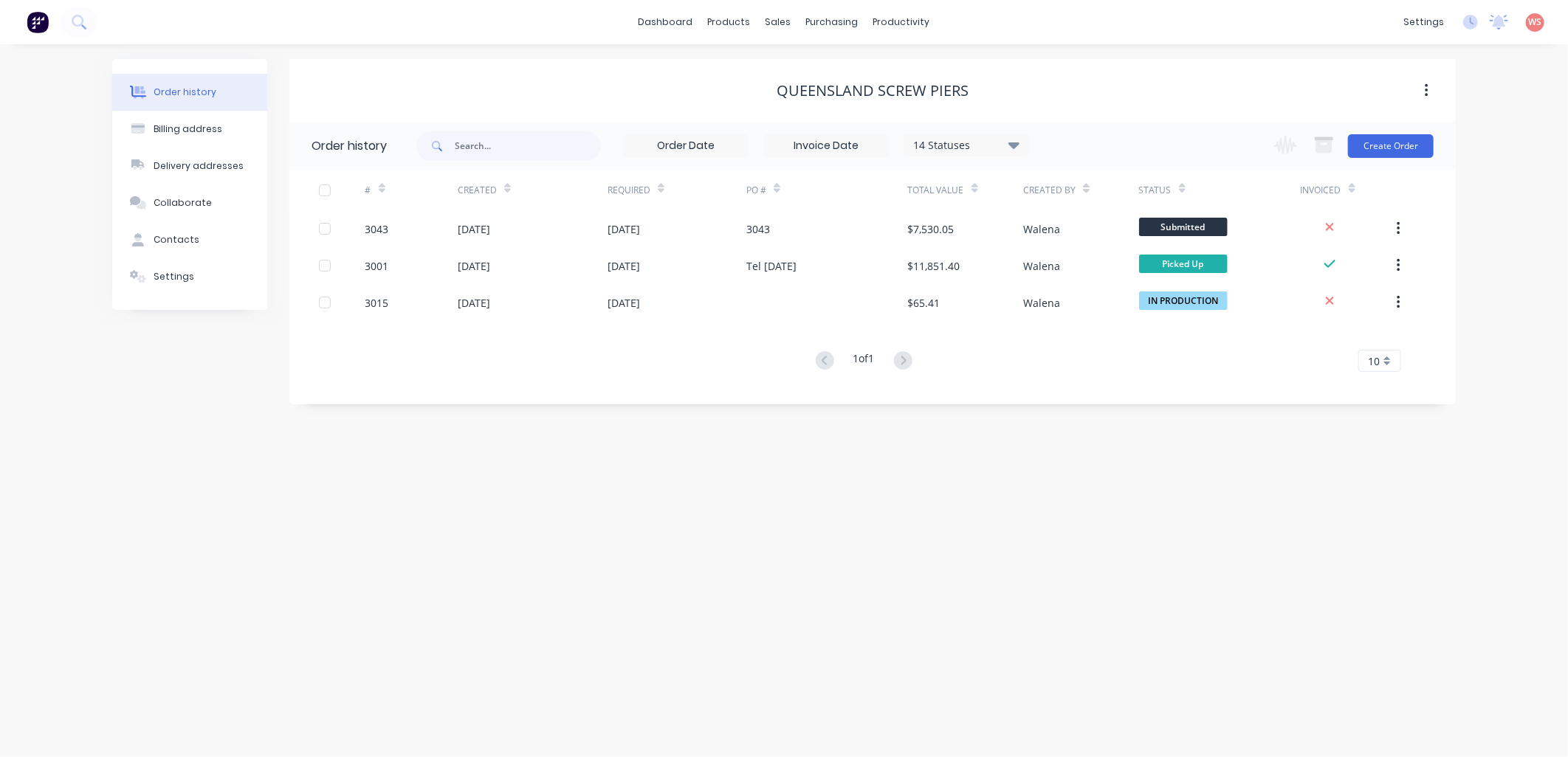
click at [242, 558] on div "Order history Billing address Delivery addresses Collaborate Contacts Settings …" at bounding box center [784, 401] width 1568 height 713
click at [910, 103] on div "Planner" at bounding box center [922, 100] width 34 height 14
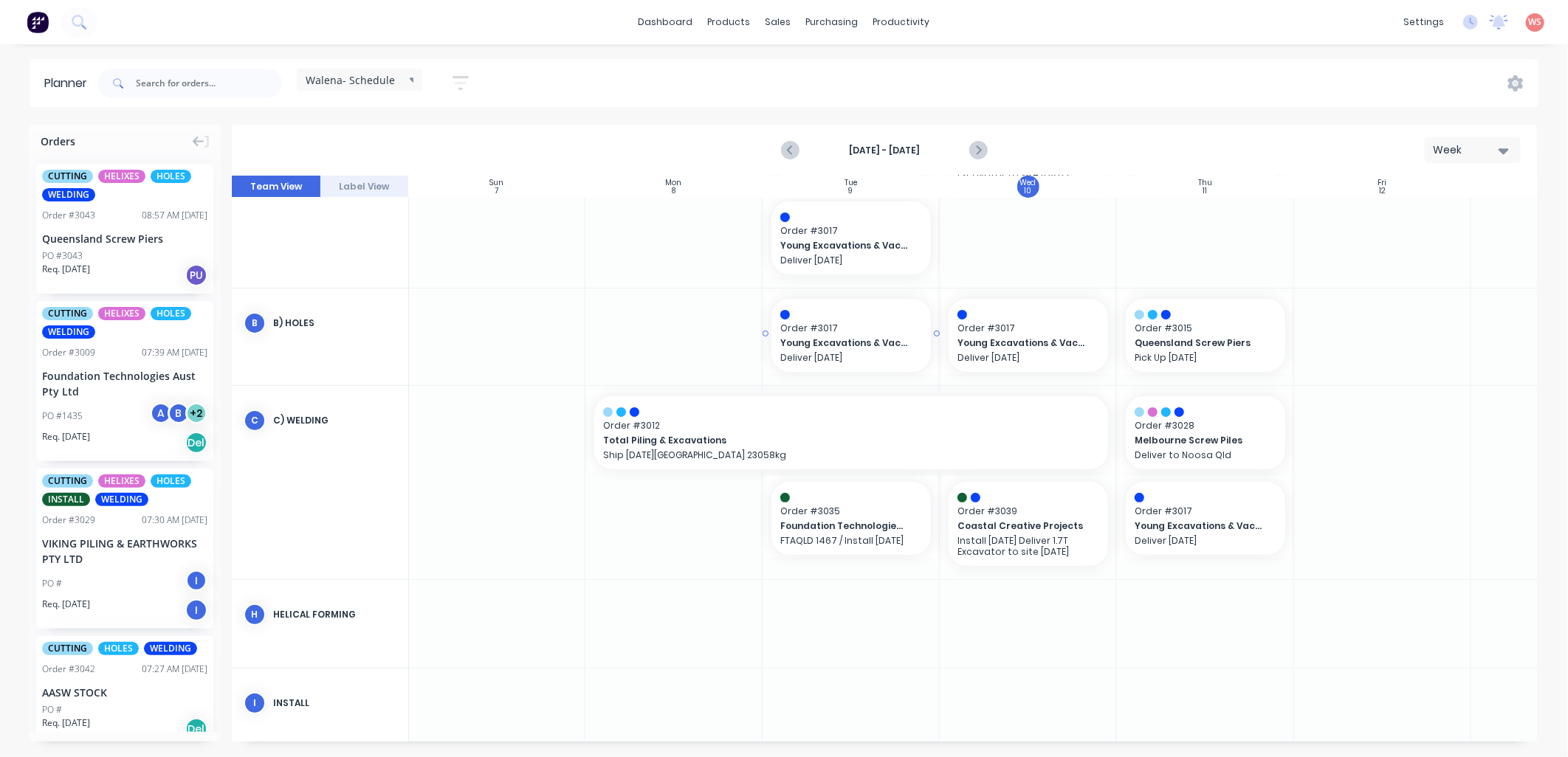
scroll to position [218, 1]
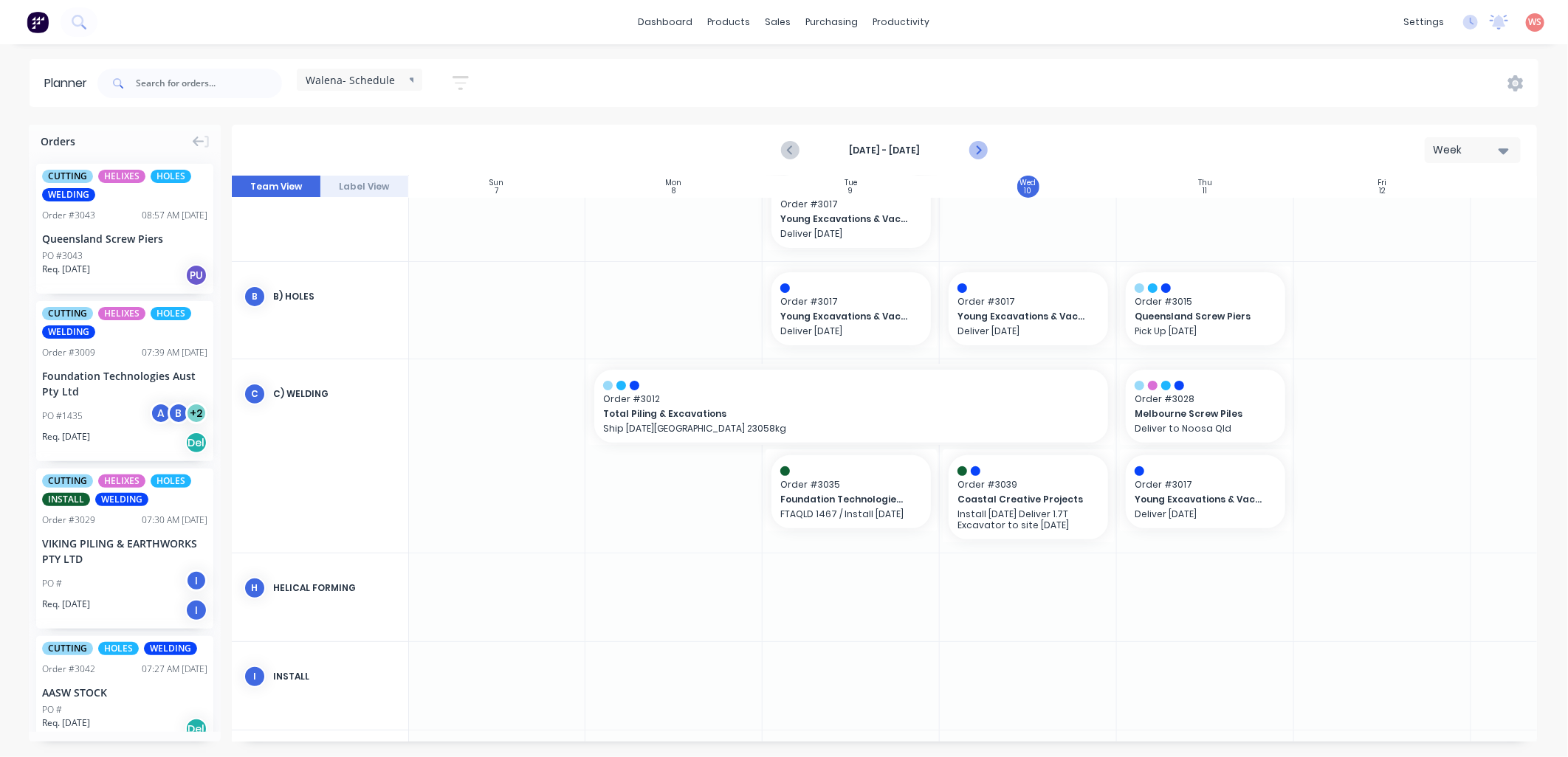
click at [979, 142] on icon "Next page" at bounding box center [978, 150] width 18 height 18
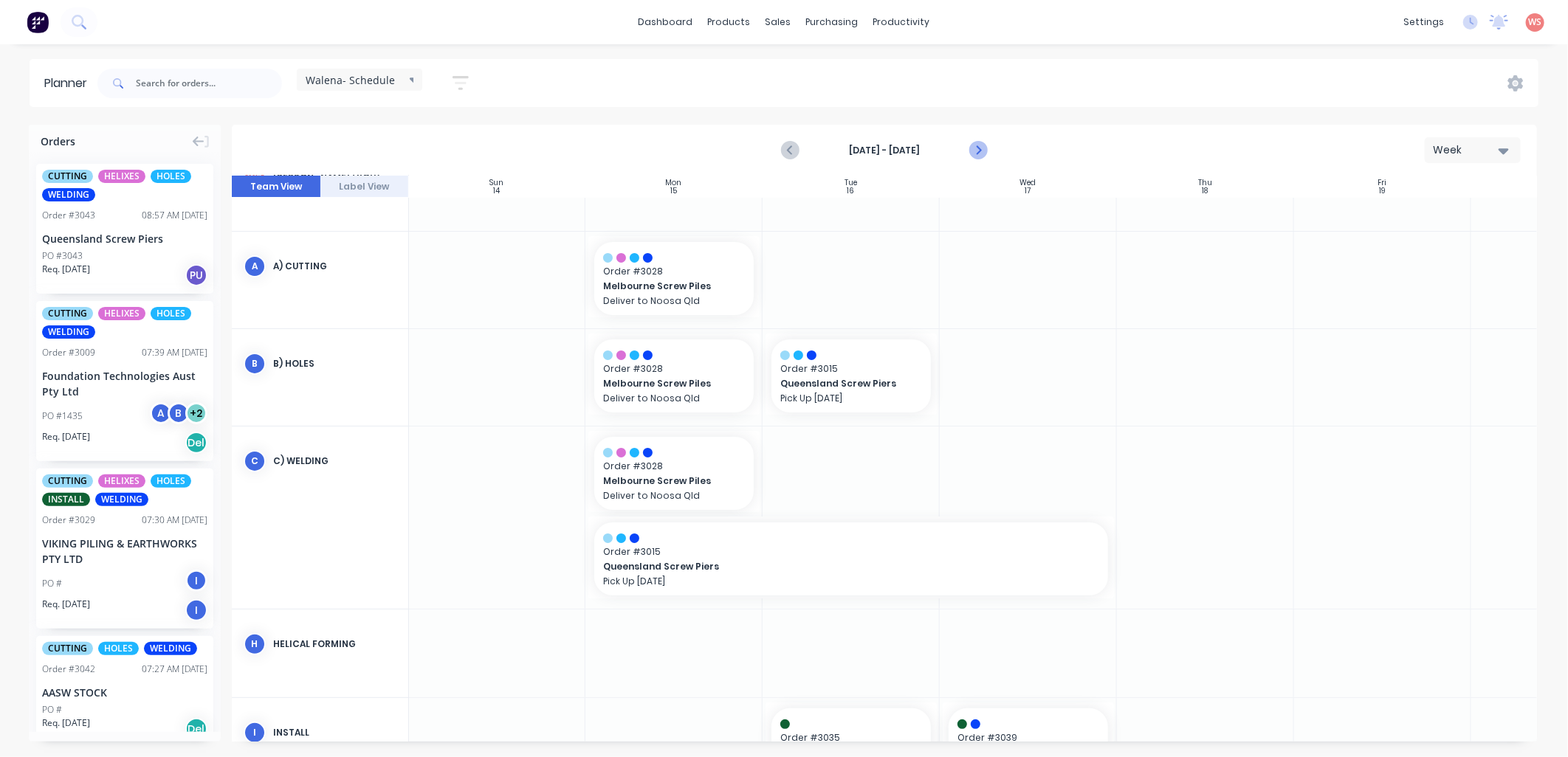
scroll to position [82, 1]
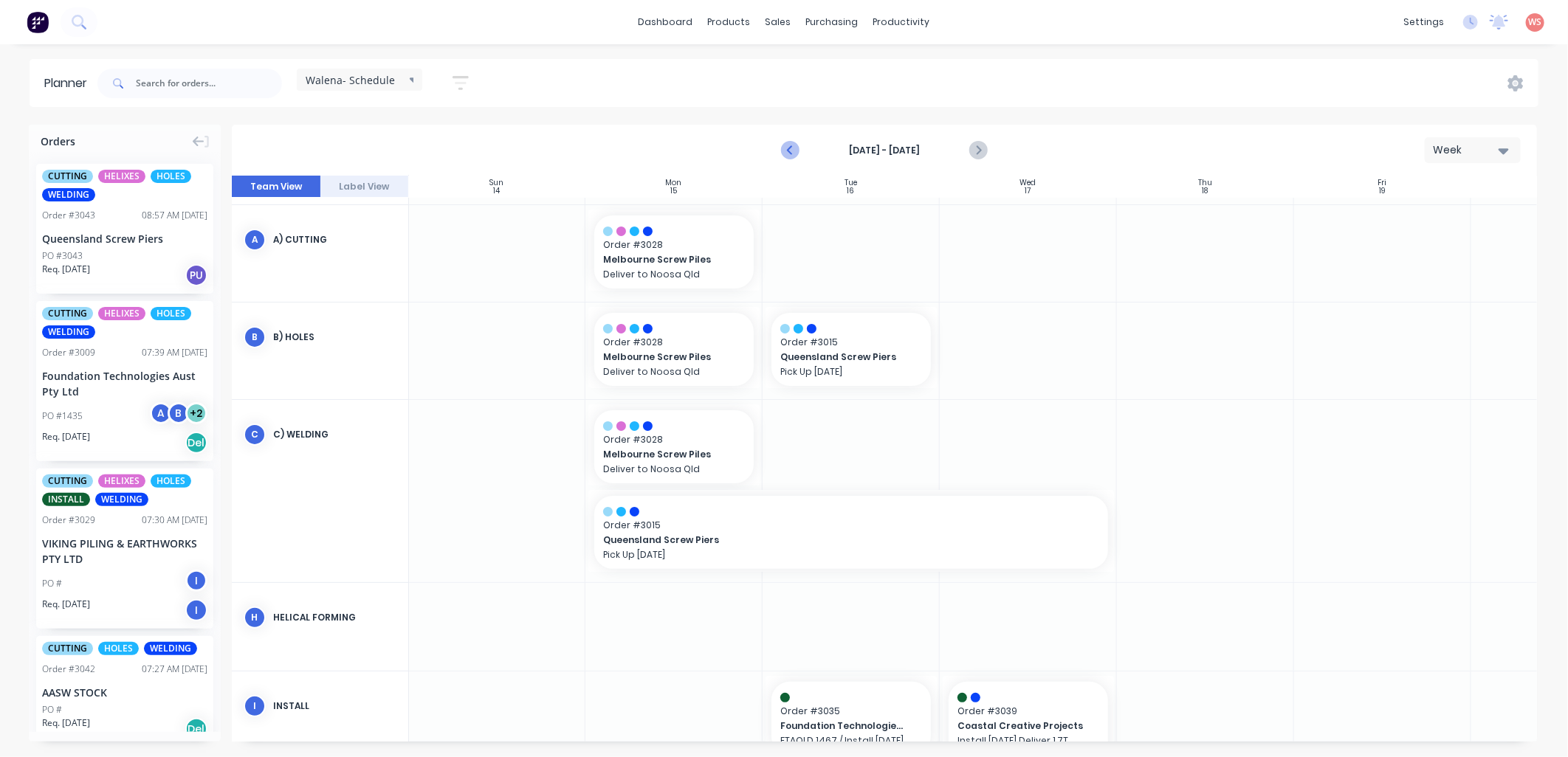
click at [787, 146] on icon "Previous page" at bounding box center [791, 150] width 18 height 18
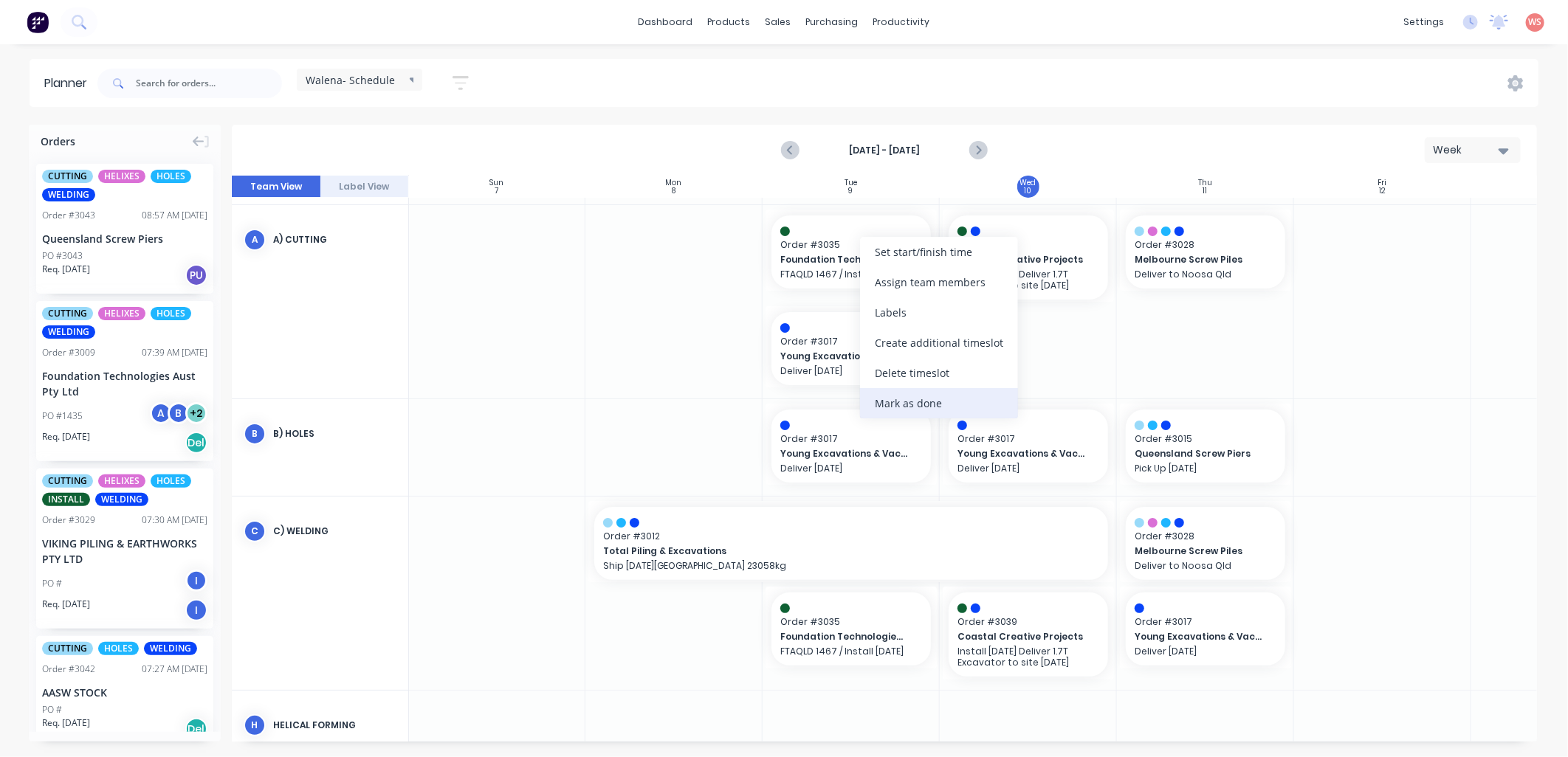
click at [899, 401] on div "Mark as done" at bounding box center [939, 403] width 158 height 30
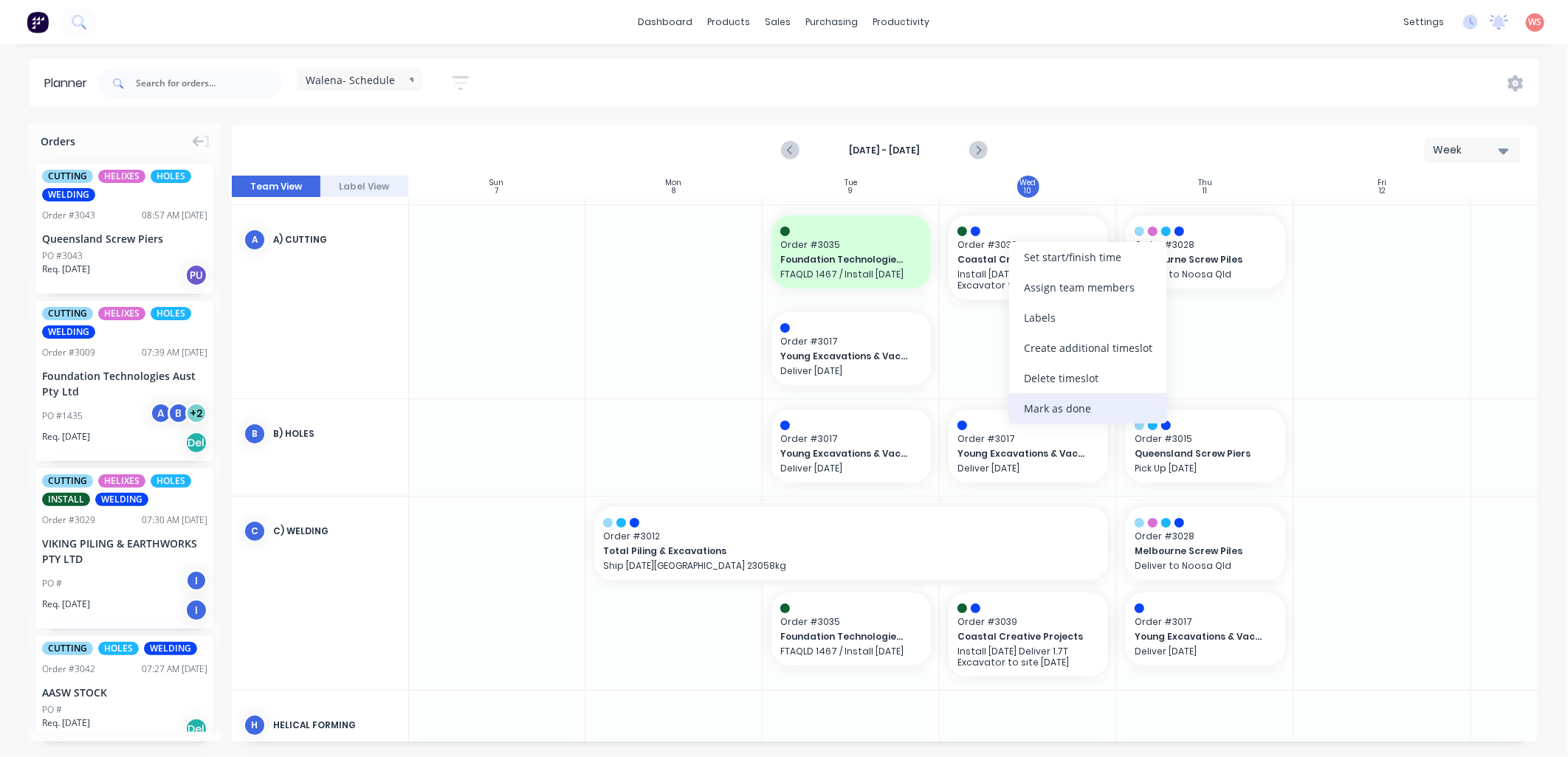
click at [1049, 406] on div "Mark as done" at bounding box center [1088, 408] width 158 height 30
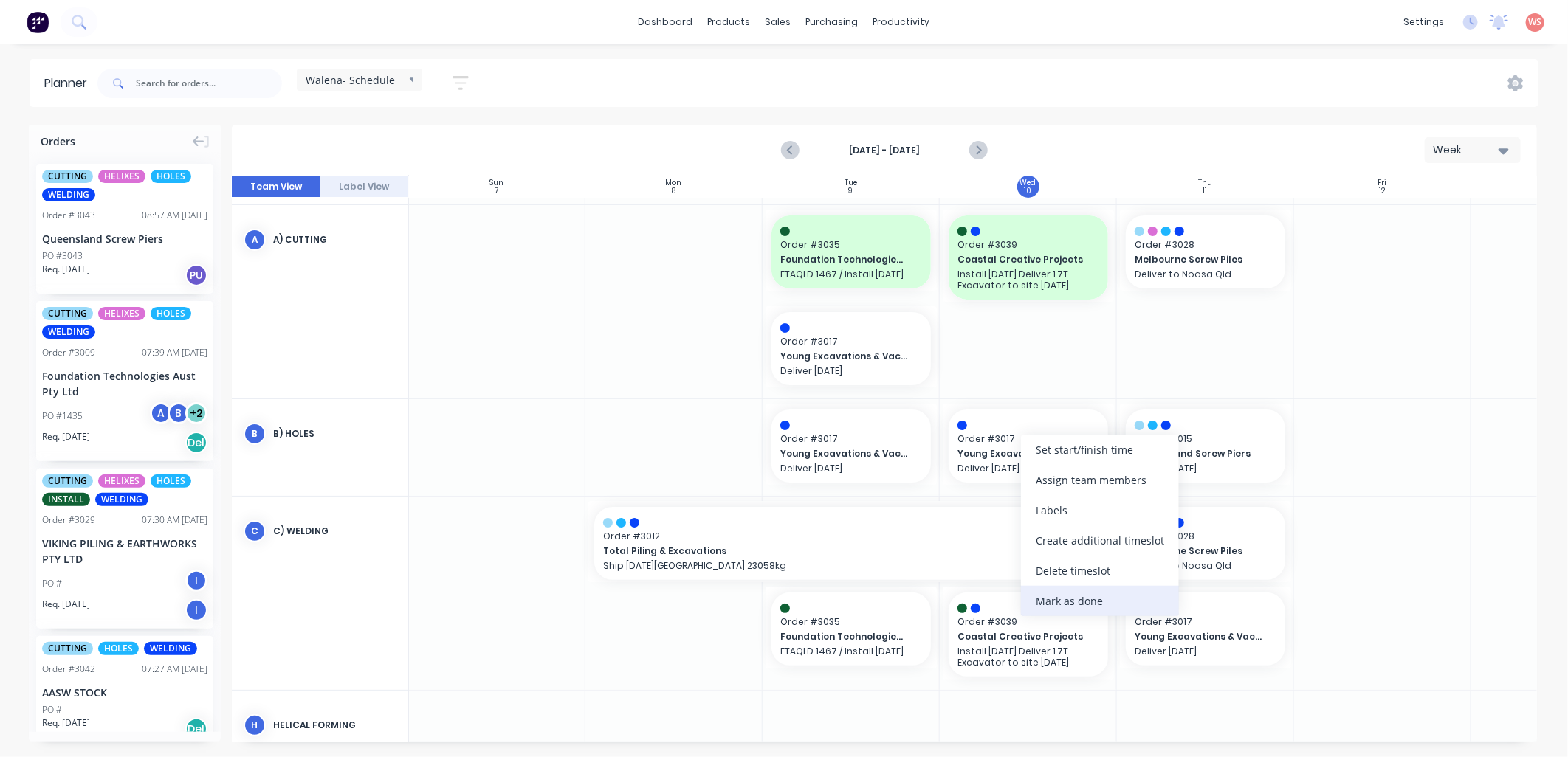
click at [1060, 597] on div "Mark as done" at bounding box center [1100, 600] width 158 height 30
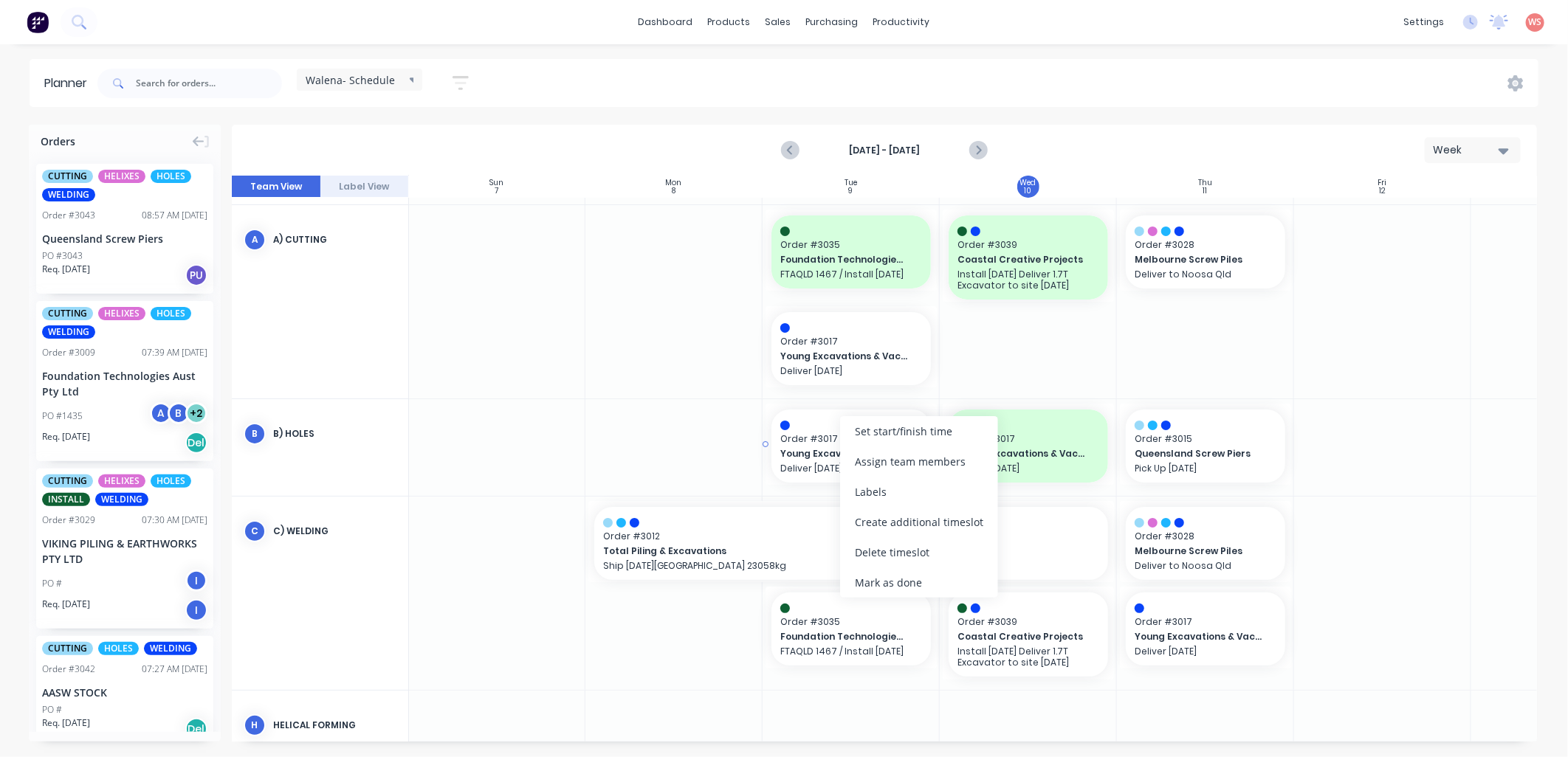
click at [820, 442] on span "Order # 3017" at bounding box center [851, 439] width 141 height 14
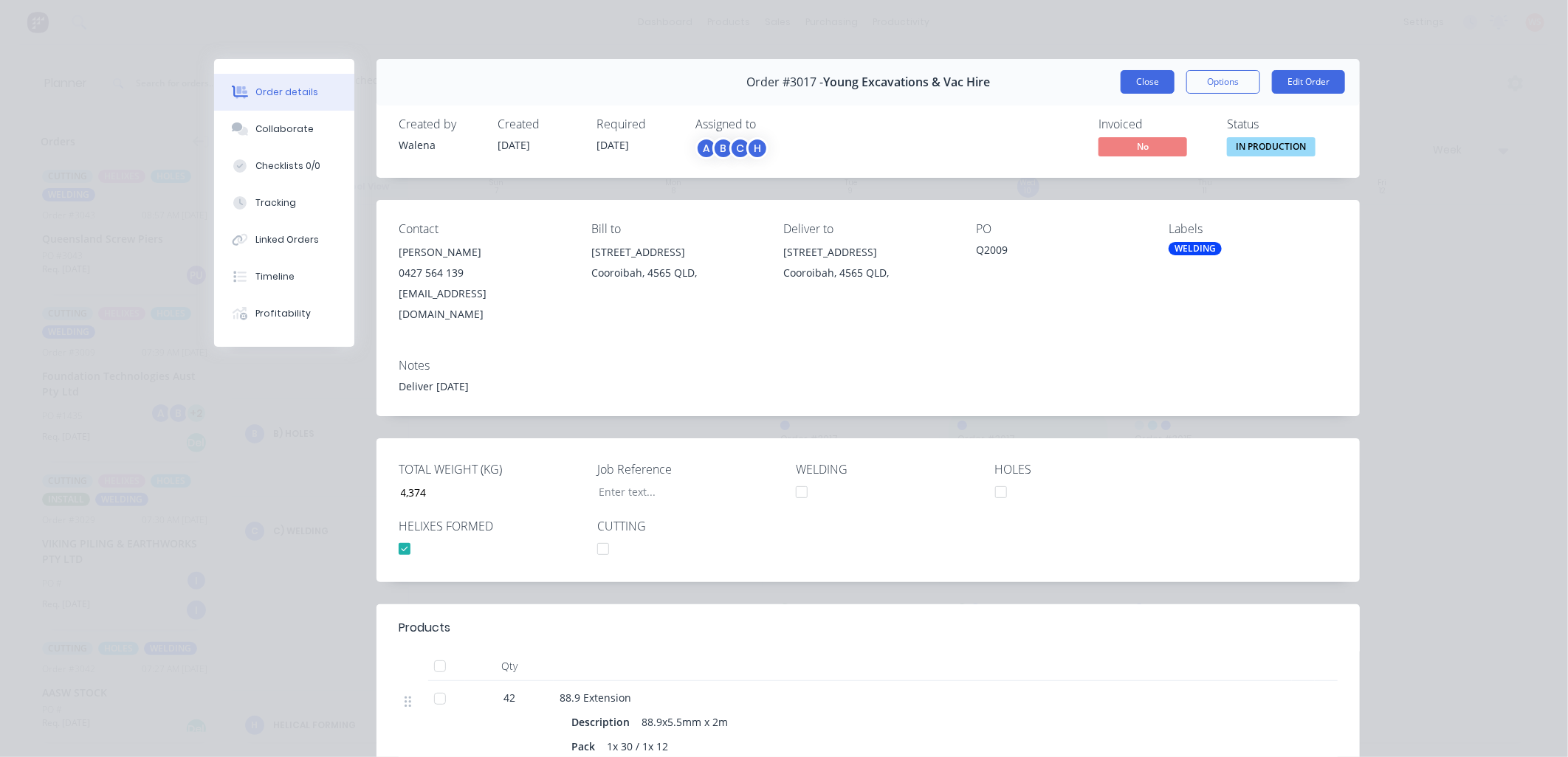
click at [1137, 85] on button "Close" at bounding box center [1147, 82] width 54 height 24
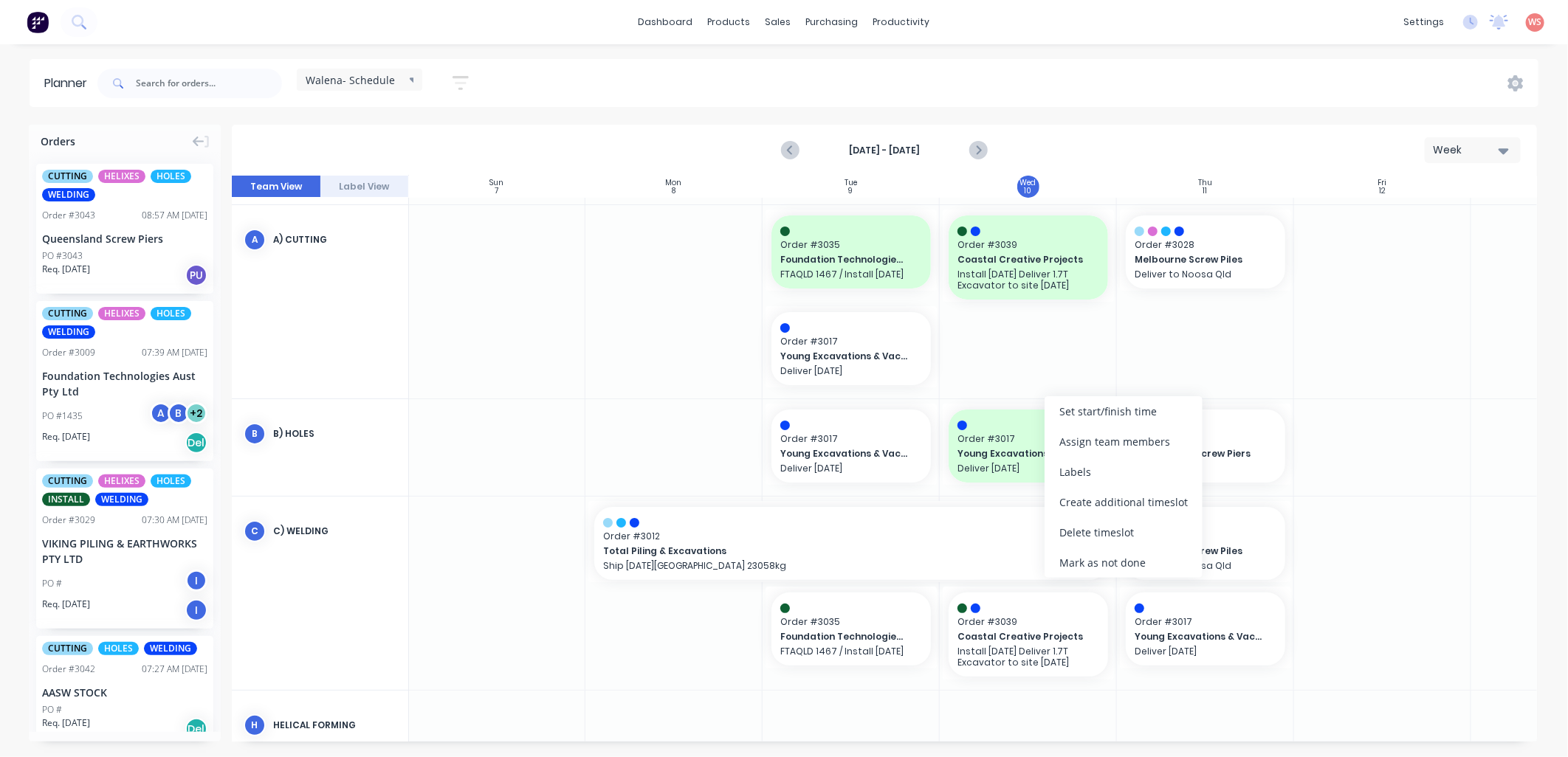
click at [1128, 549] on div "Mark as not done" at bounding box center [1124, 562] width 158 height 30
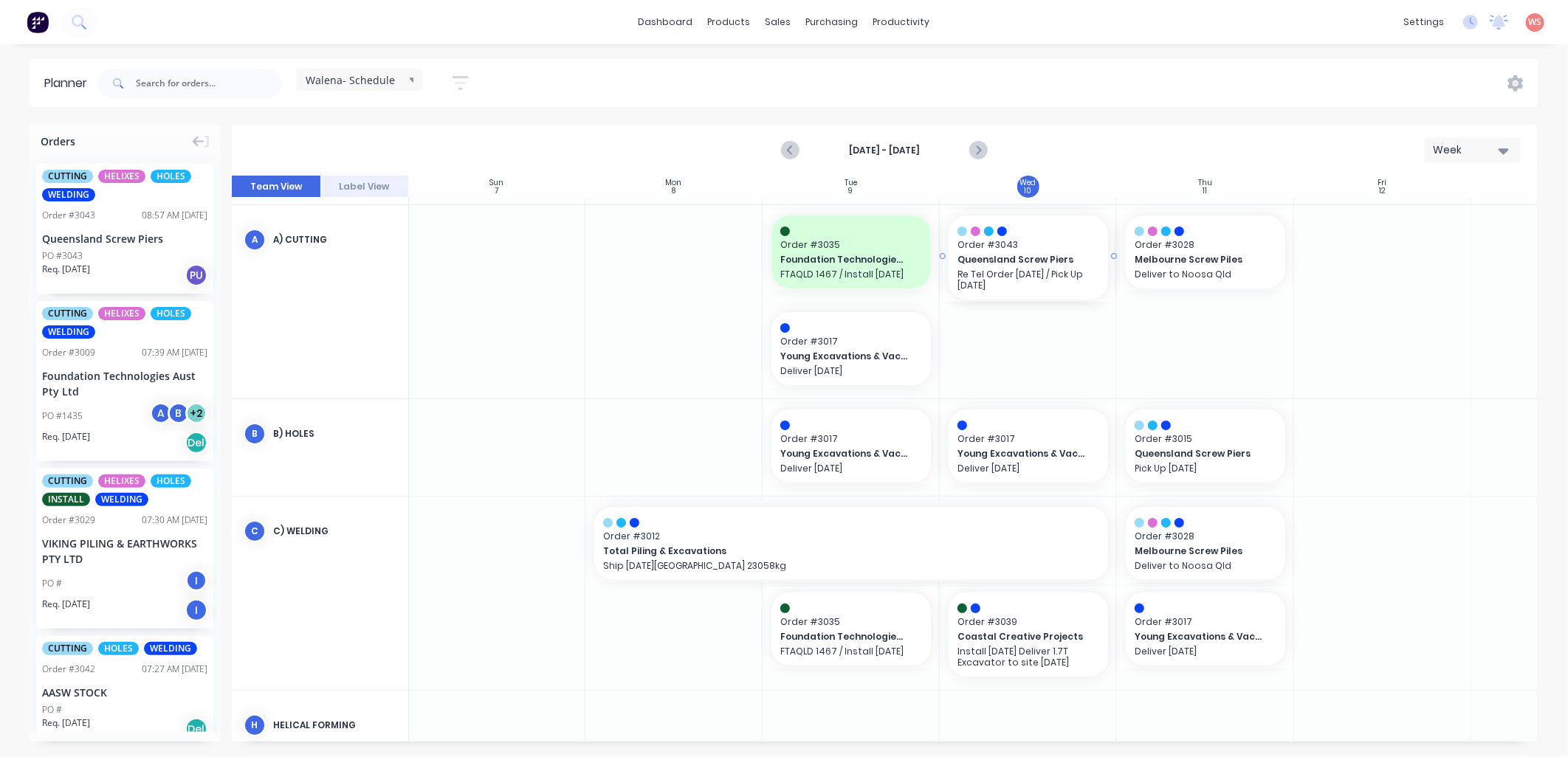
drag, startPoint x: 89, startPoint y: 218, endPoint x: 1032, endPoint y: 360, distance: 953.6
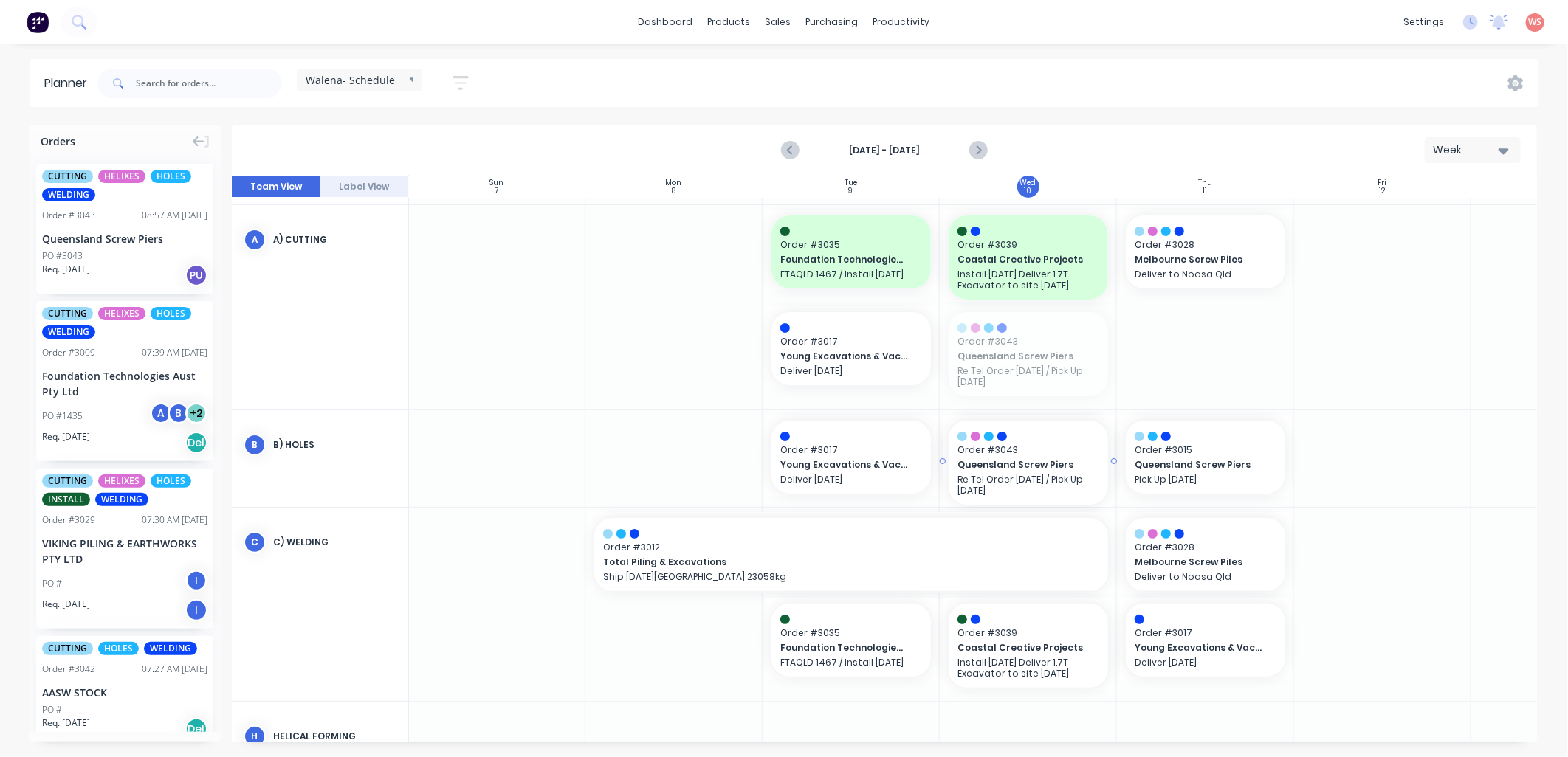
drag, startPoint x: 1054, startPoint y: 339, endPoint x: 1062, endPoint y: 425, distance: 86.4
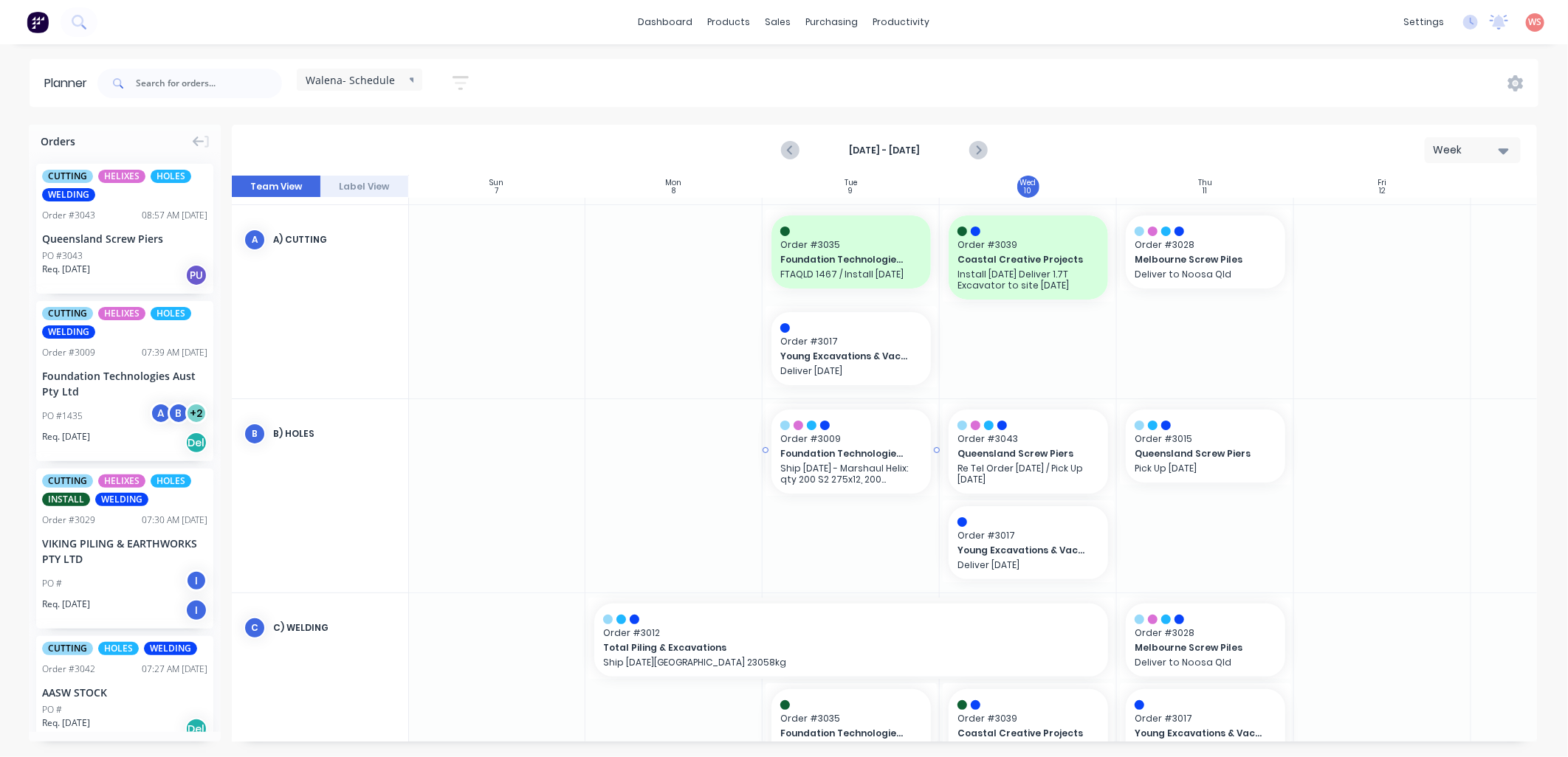
drag, startPoint x: 54, startPoint y: 371, endPoint x: 840, endPoint y: 524, distance: 800.8
click at [965, 590] on div "Order # 3035 Foundation Technologies Aust Pty Ltd FTAQLD 1467 / Install 16.09.2…" at bounding box center [1028, 585] width 1241 height 937
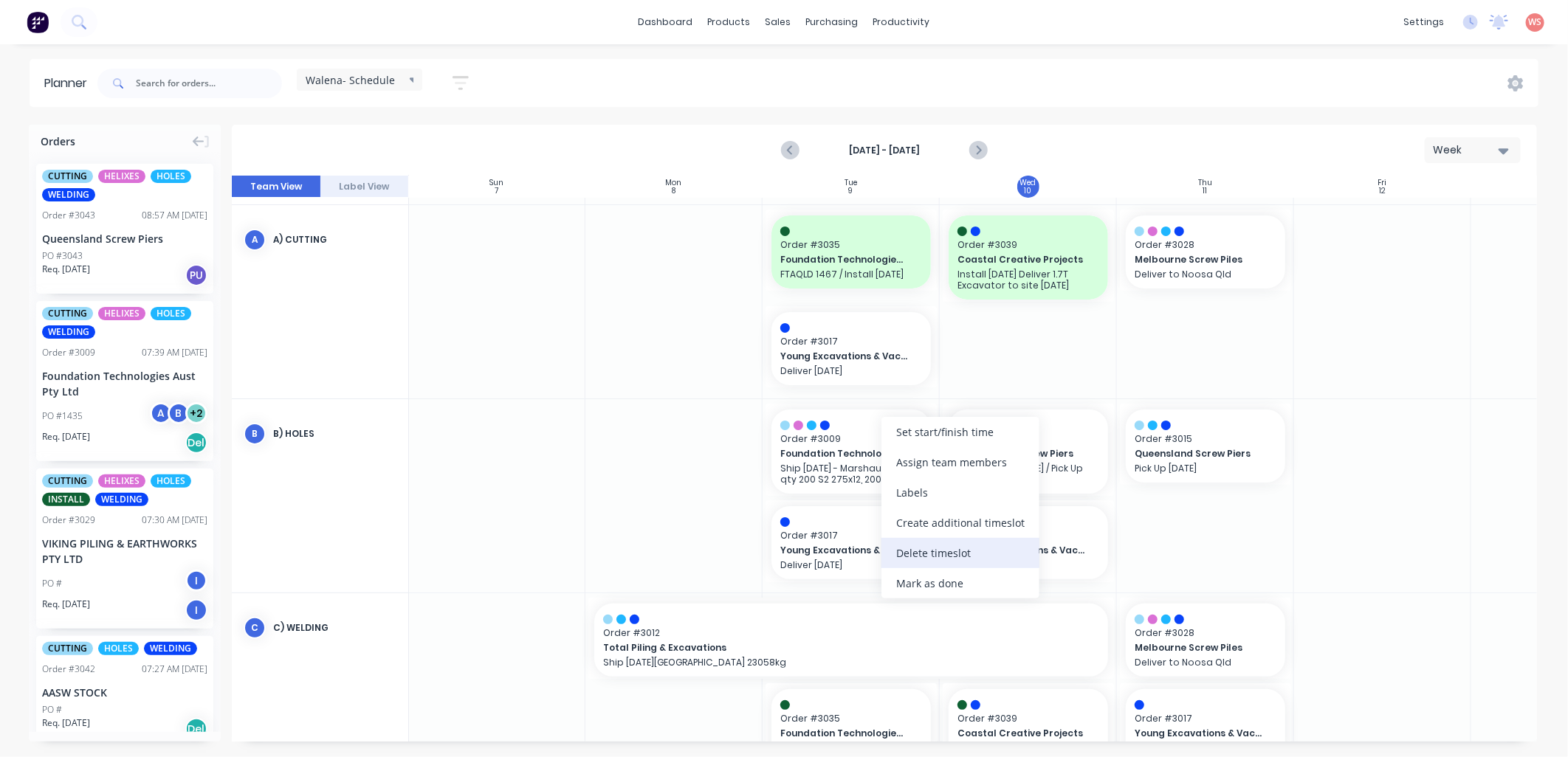
click at [925, 548] on div "Delete timeslot" at bounding box center [960, 552] width 158 height 30
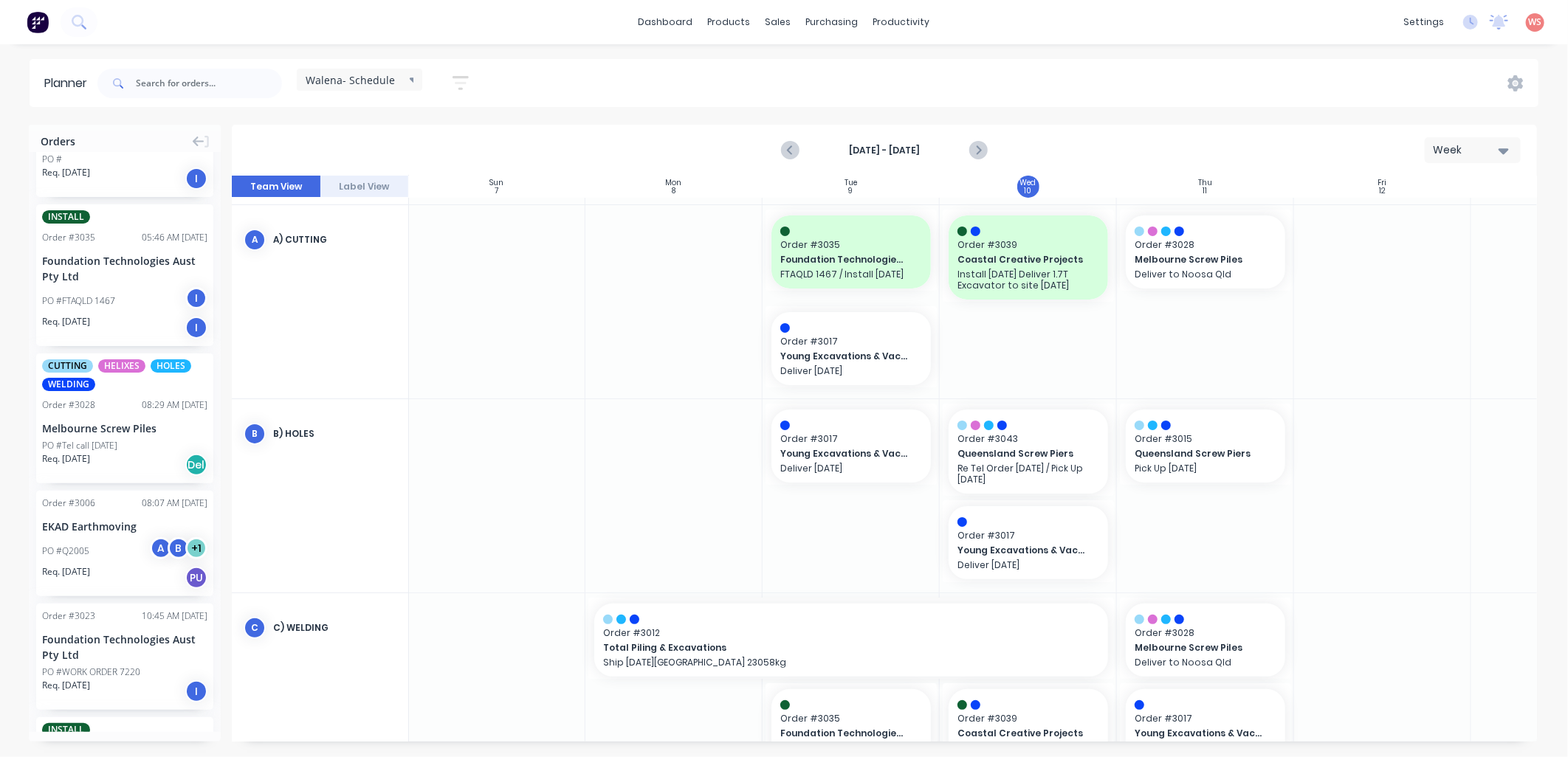
scroll to position [862, 0]
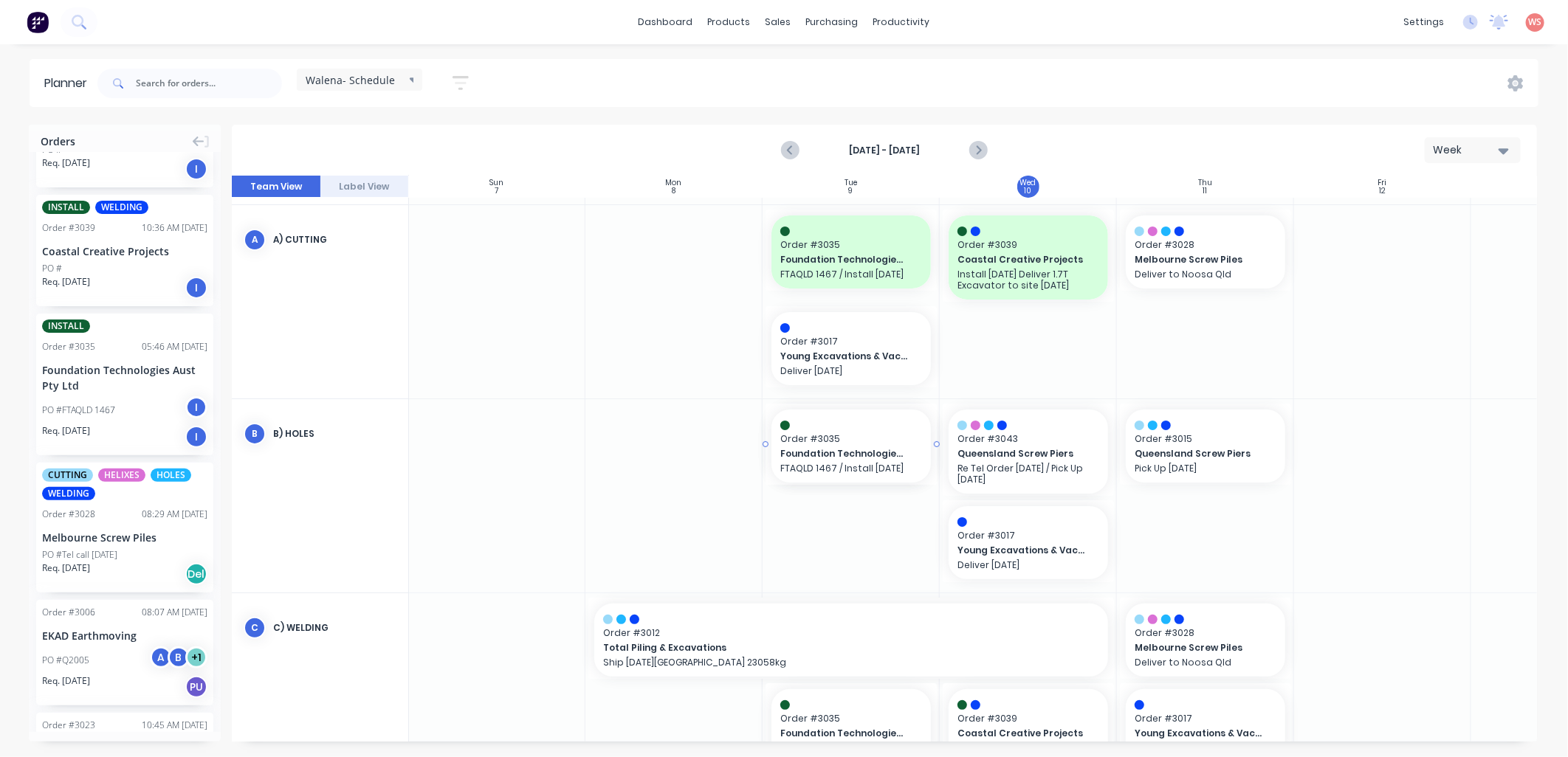
drag, startPoint x: 98, startPoint y: 359, endPoint x: 837, endPoint y: 566, distance: 767.4
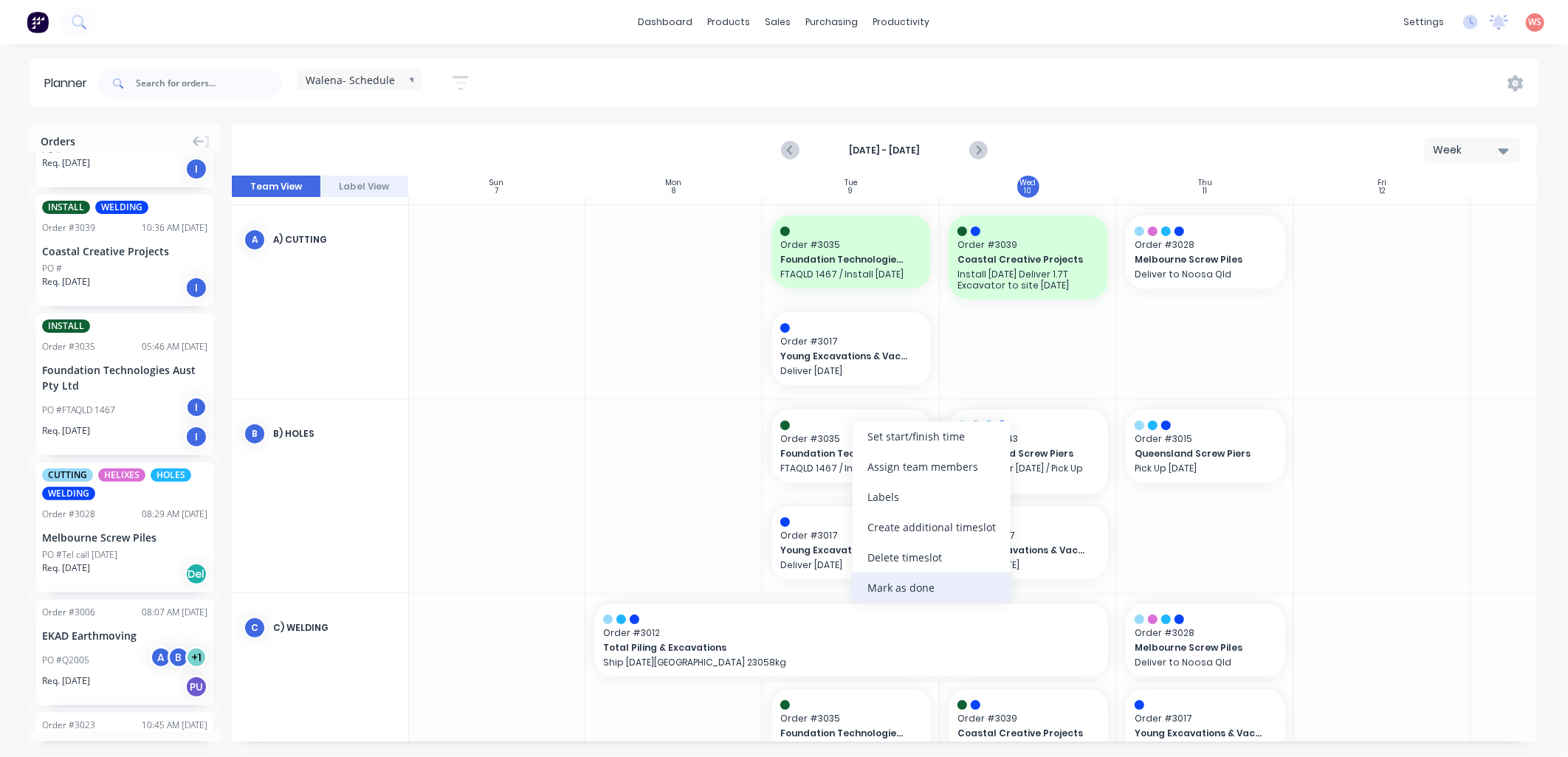
click at [912, 578] on div "Mark as done" at bounding box center [931, 587] width 158 height 30
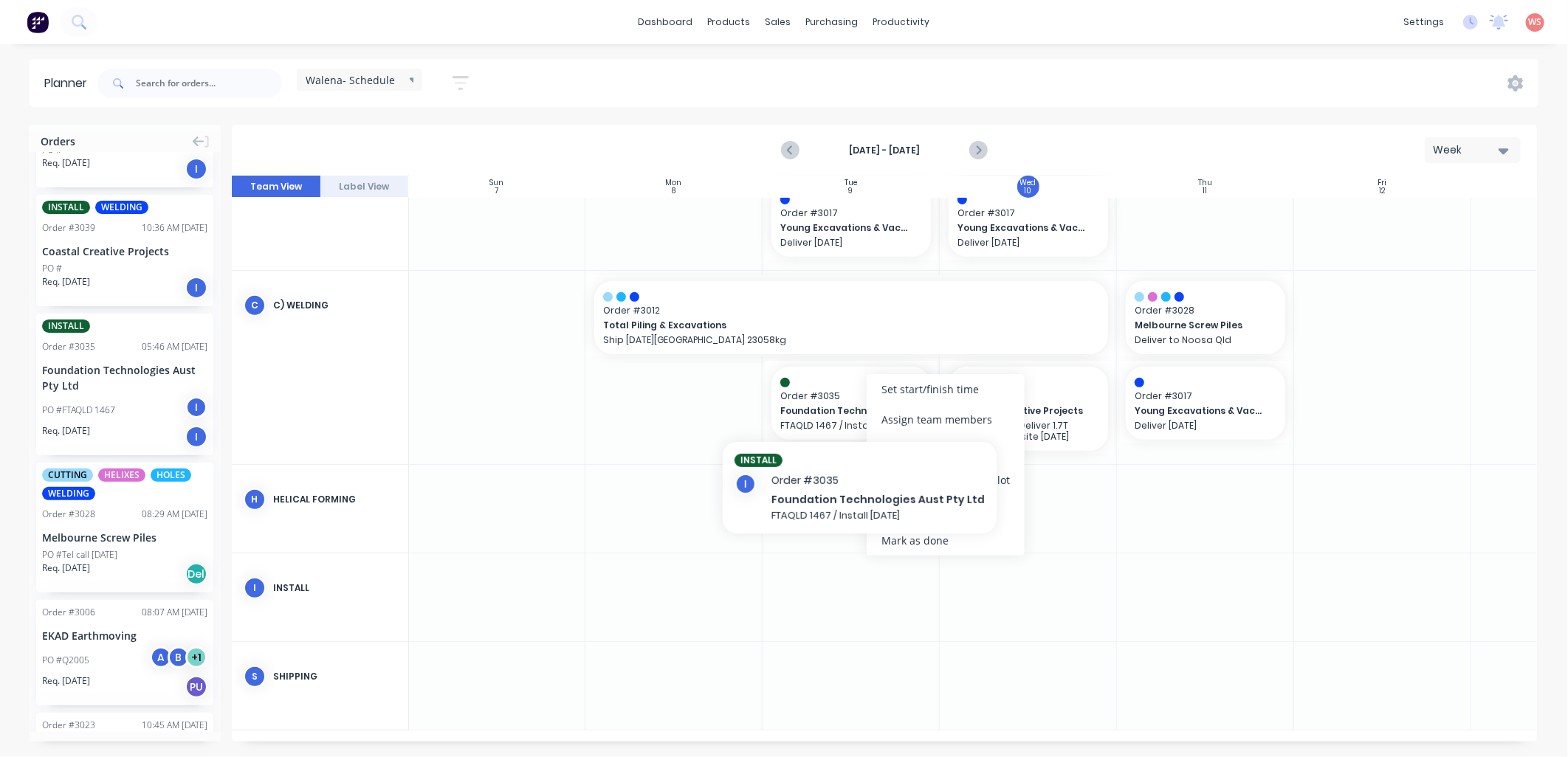
scroll to position [397, 1]
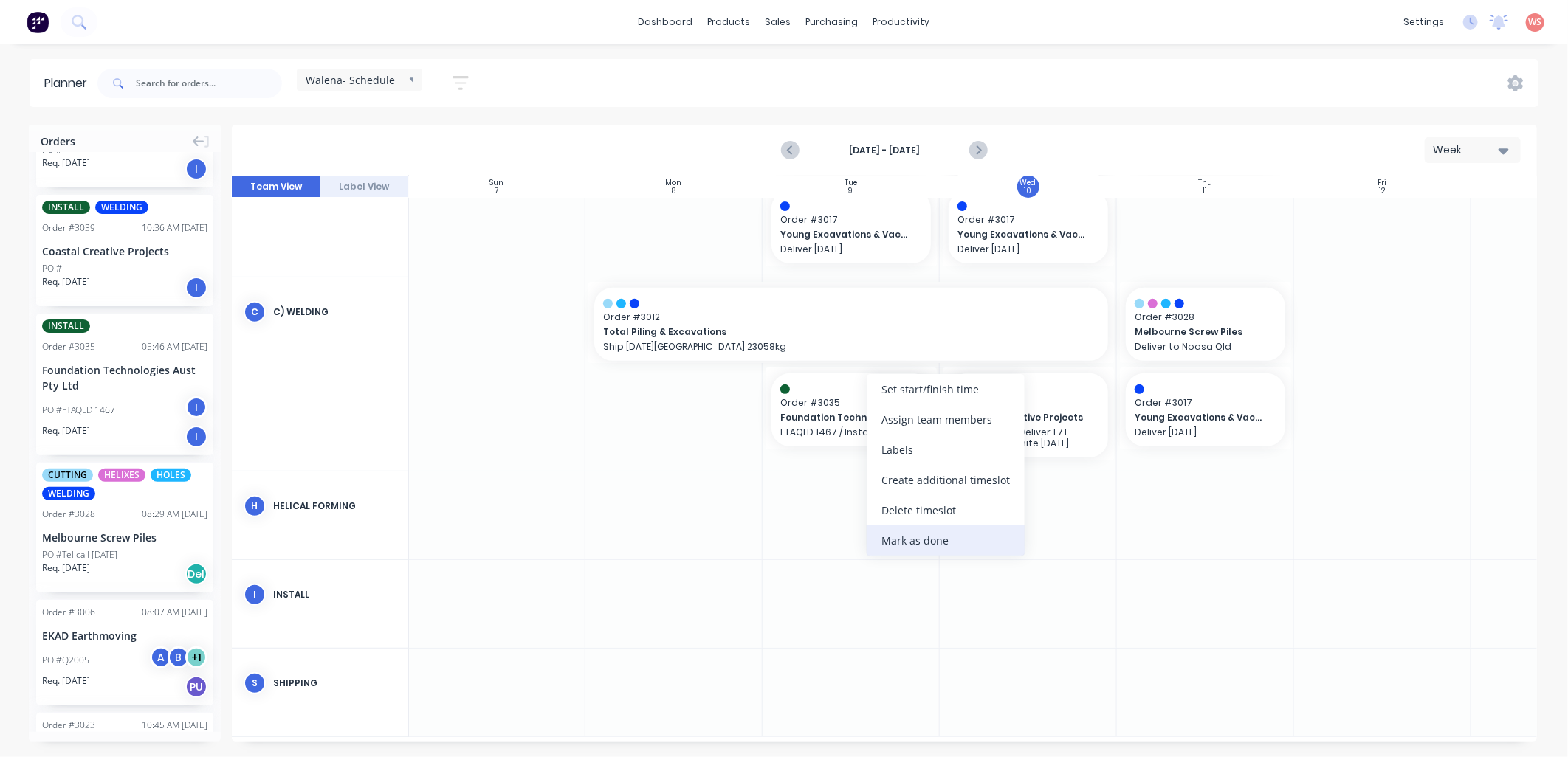
click at [908, 541] on div "Mark as done" at bounding box center [946, 540] width 158 height 30
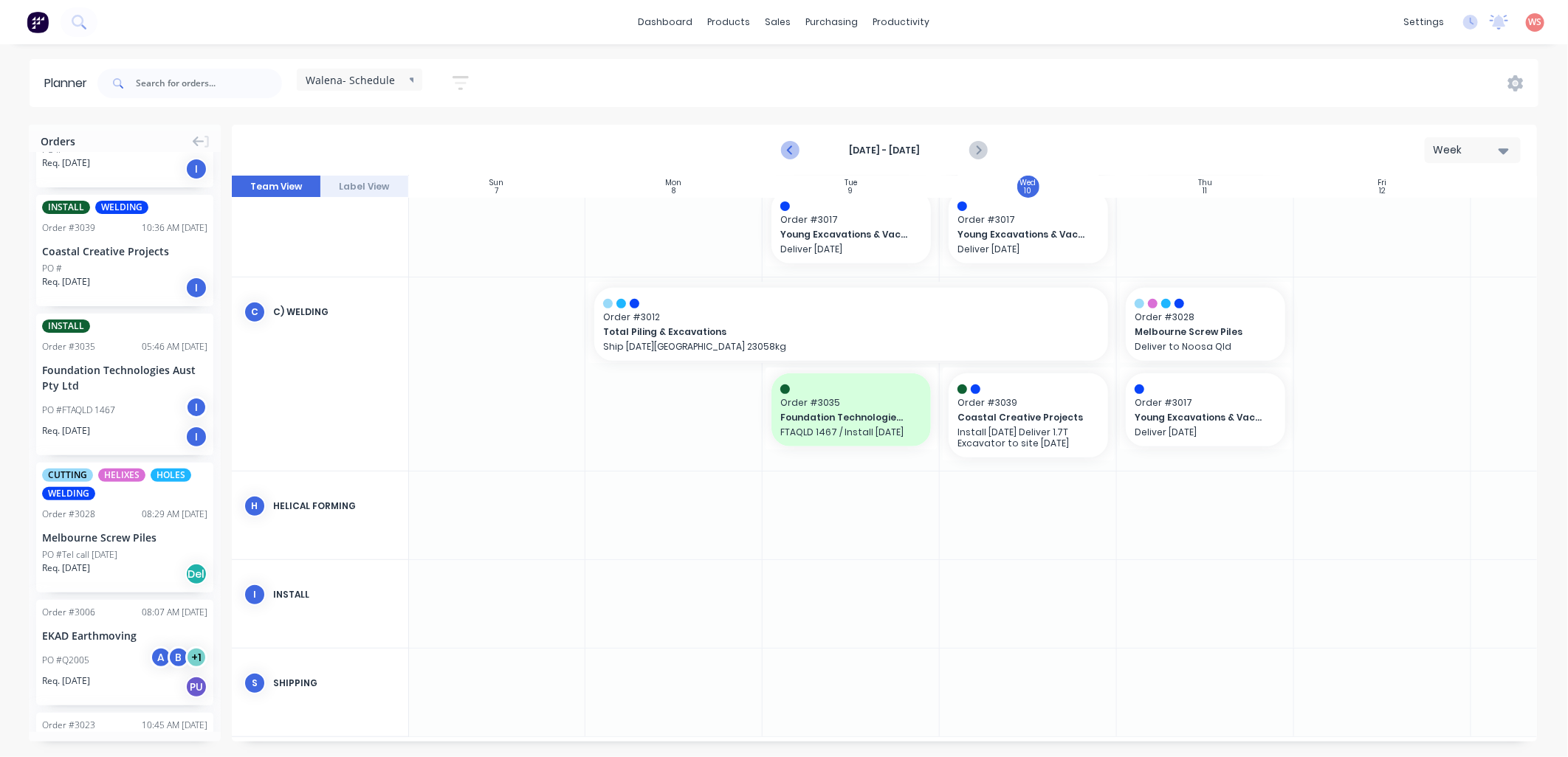
click at [788, 156] on icon "Previous page" at bounding box center [791, 150] width 18 height 18
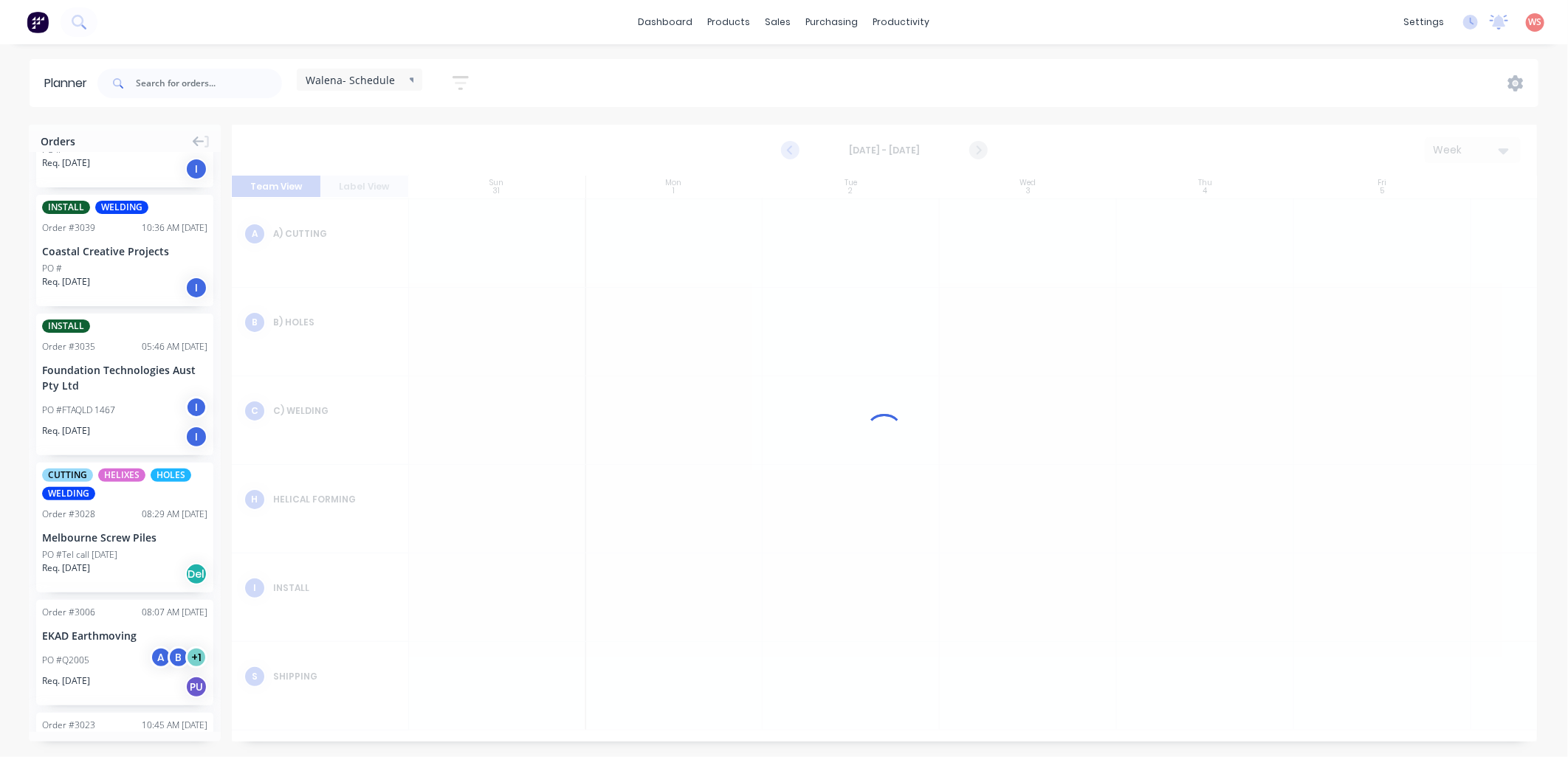
scroll to position [82, 1]
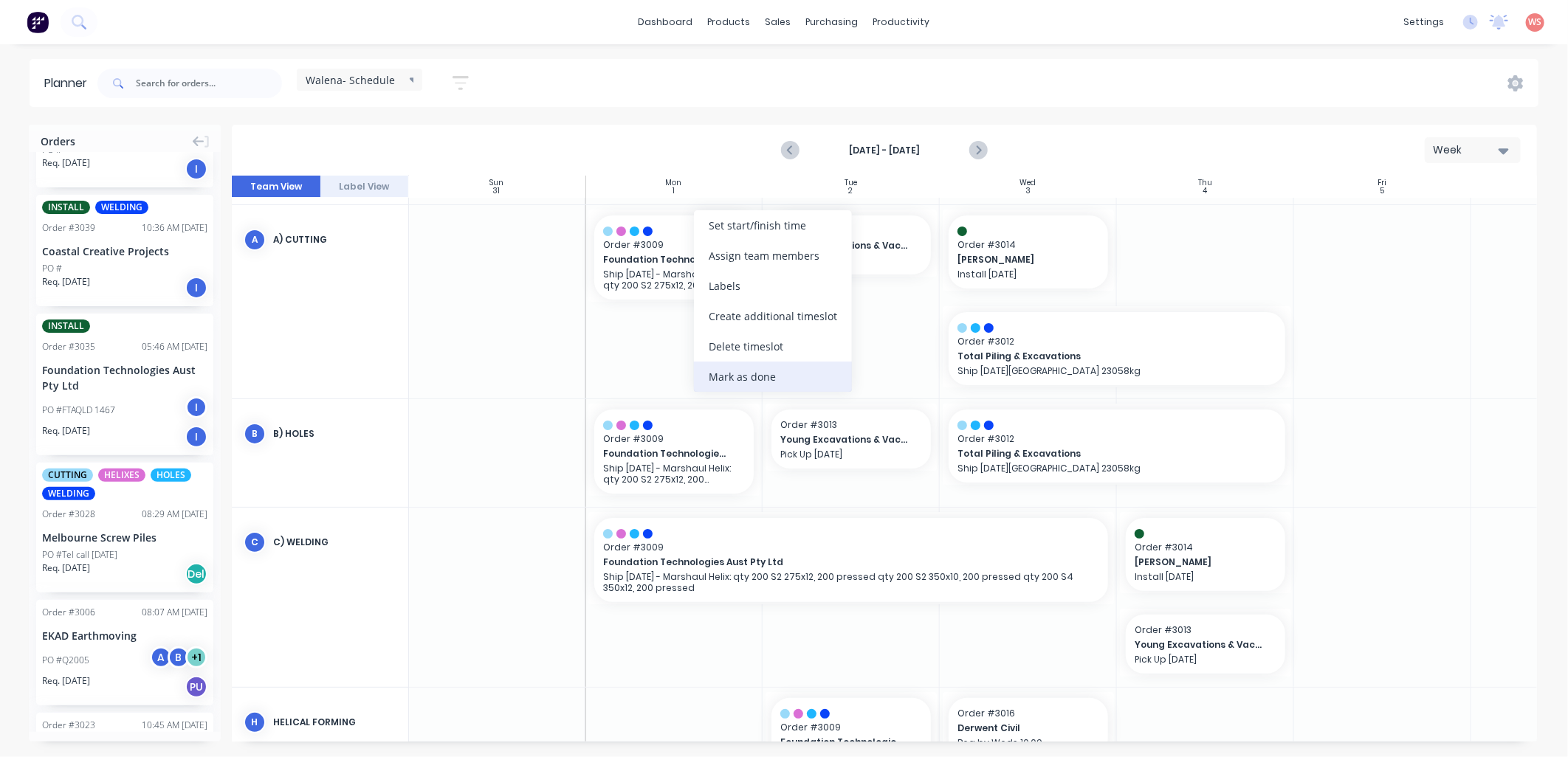
click at [749, 364] on div "Mark as done" at bounding box center [773, 376] width 158 height 30
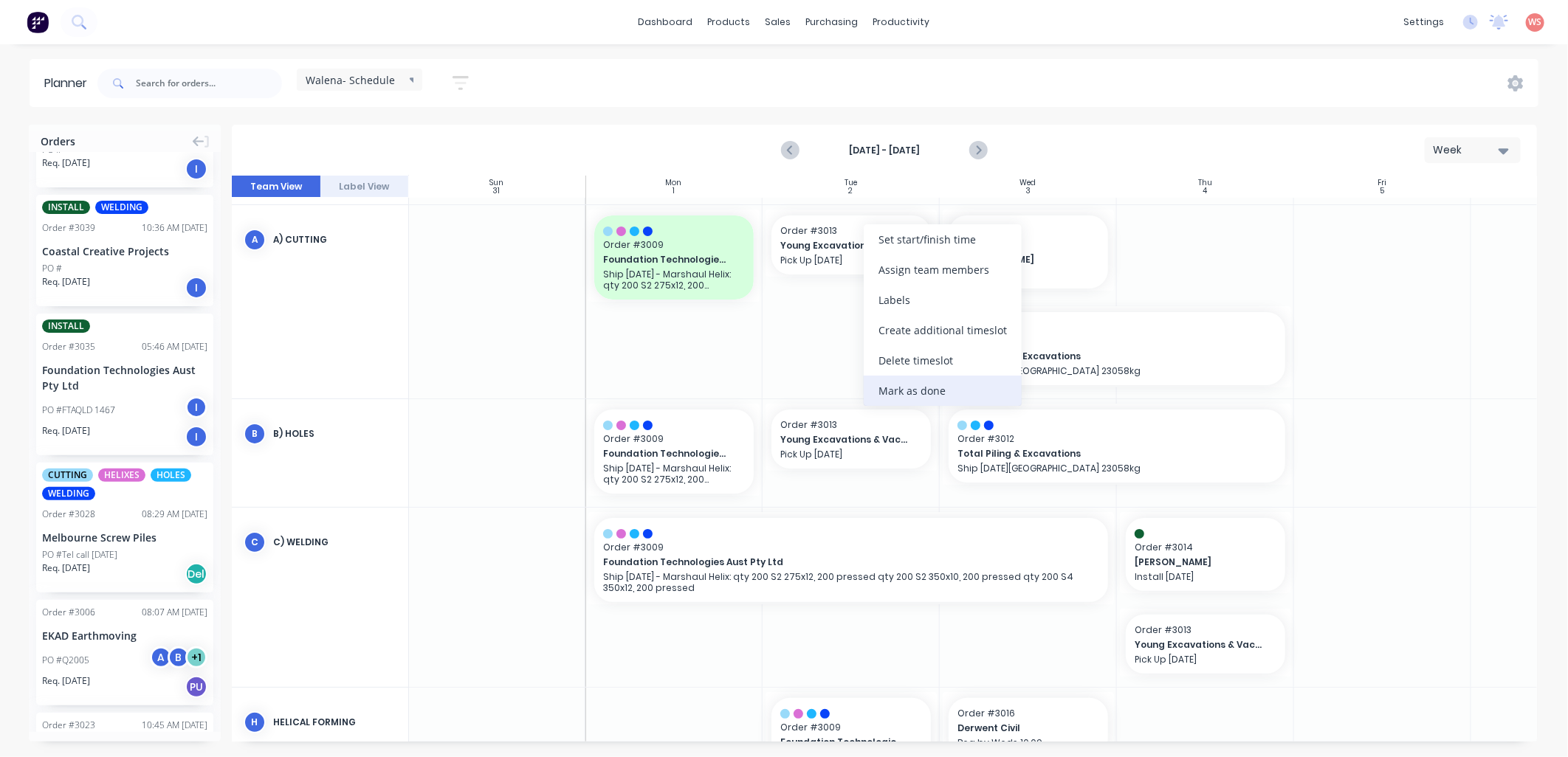
click at [896, 391] on div "Mark as done" at bounding box center [942, 390] width 158 height 30
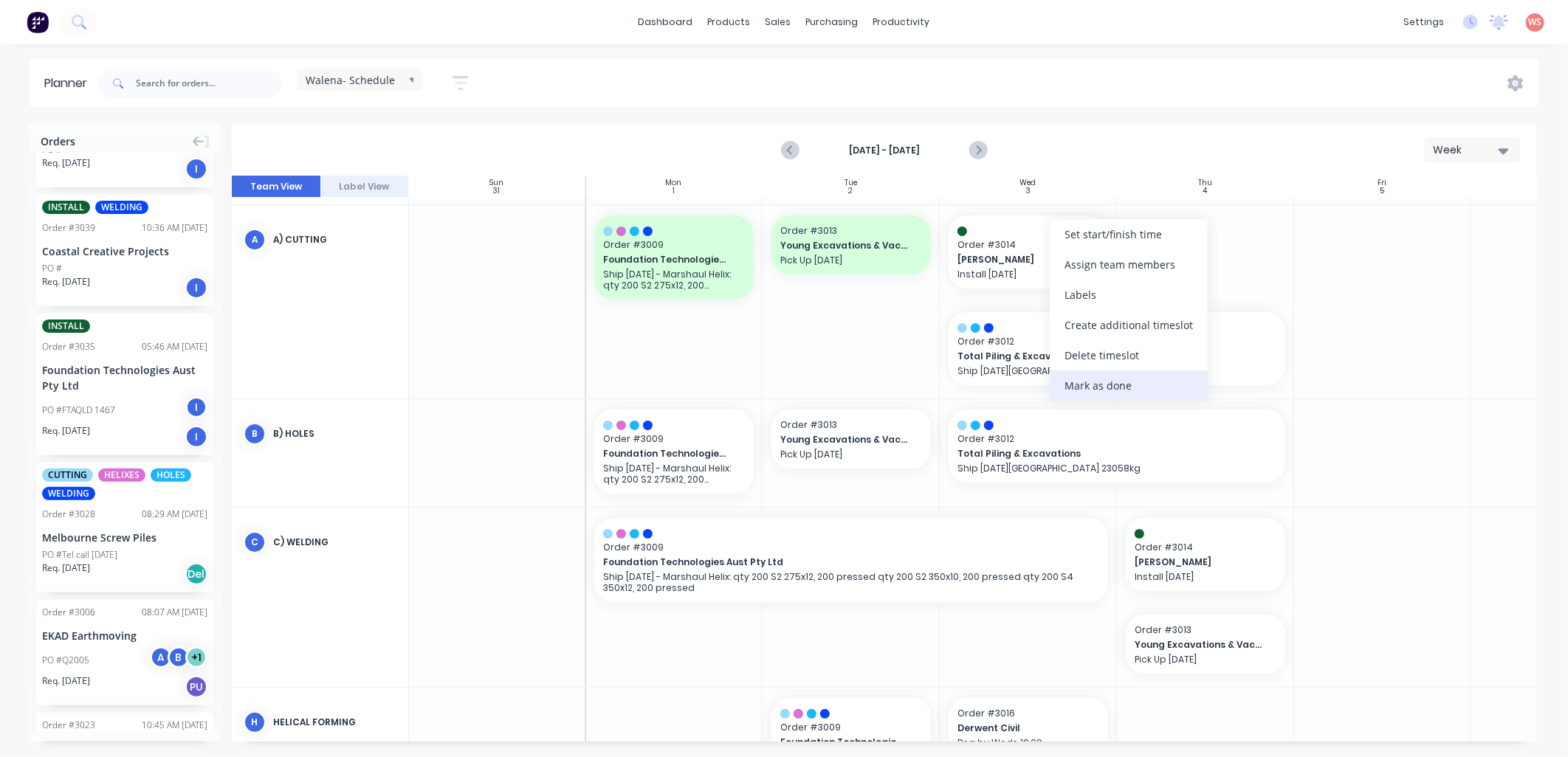
click at [1081, 382] on div "Mark as done" at bounding box center [1129, 385] width 158 height 30
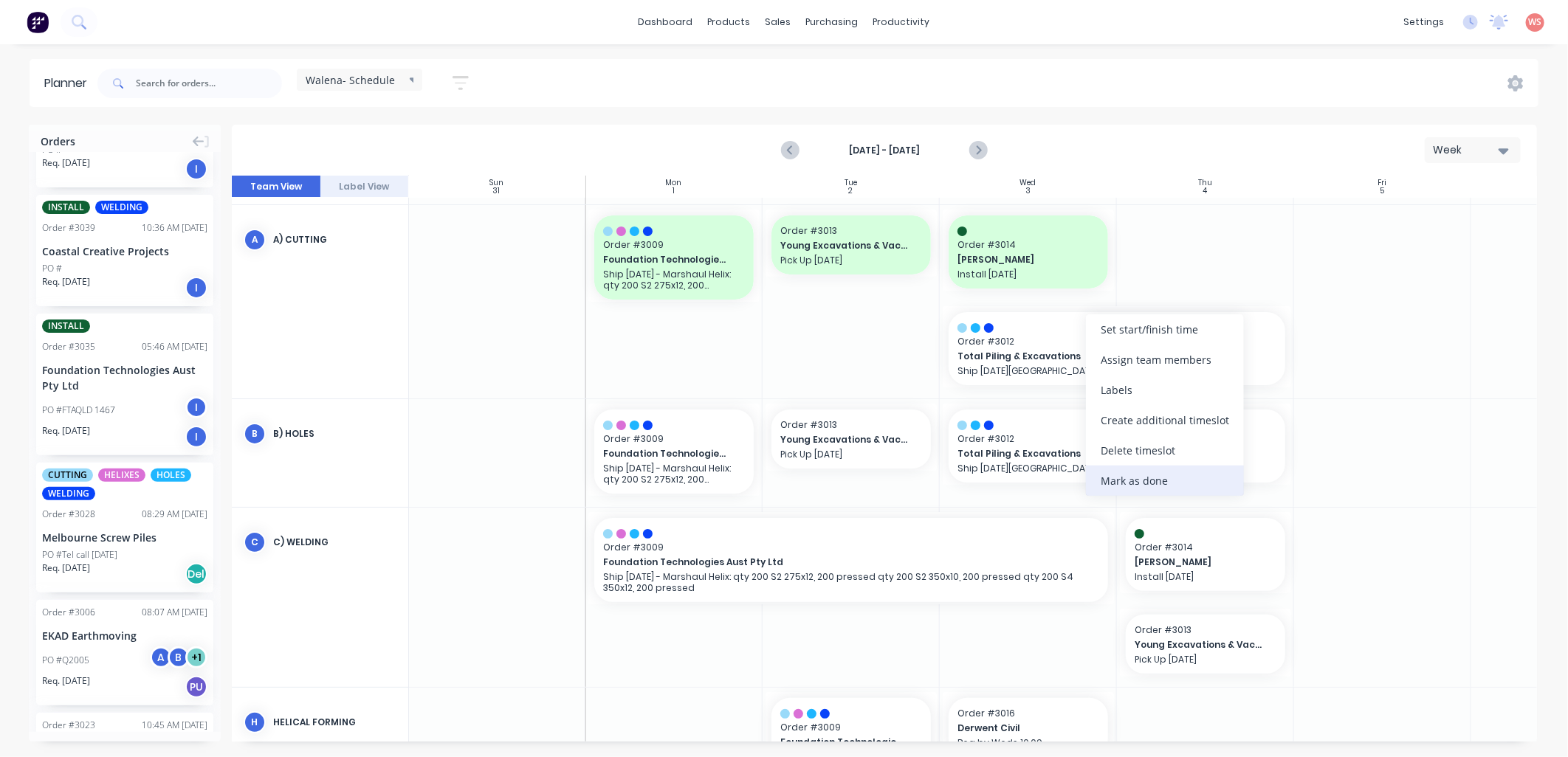
click at [1115, 482] on div "Mark as done" at bounding box center [1164, 480] width 158 height 30
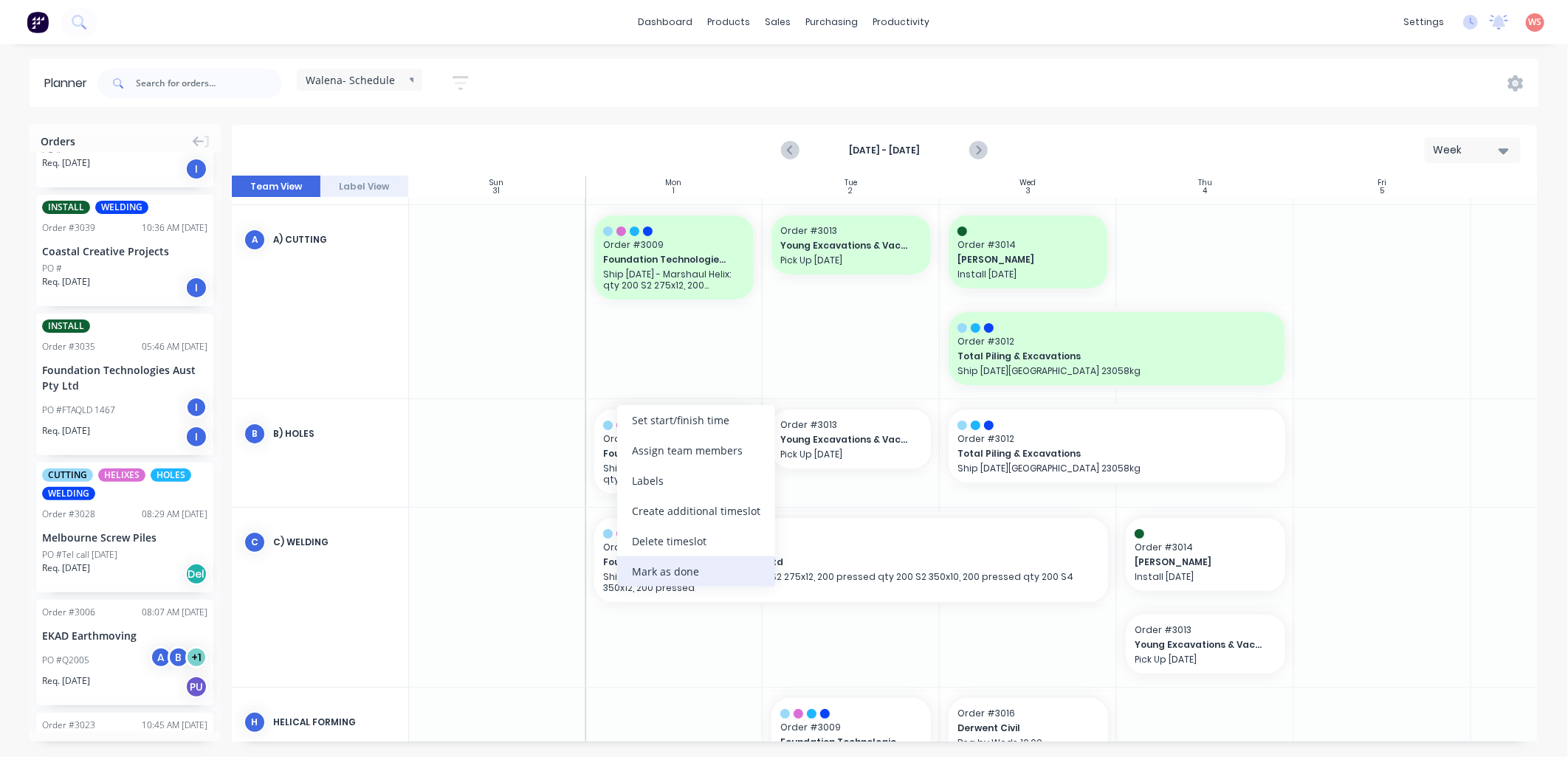
click at [653, 570] on div "Mark as done" at bounding box center [696, 571] width 158 height 30
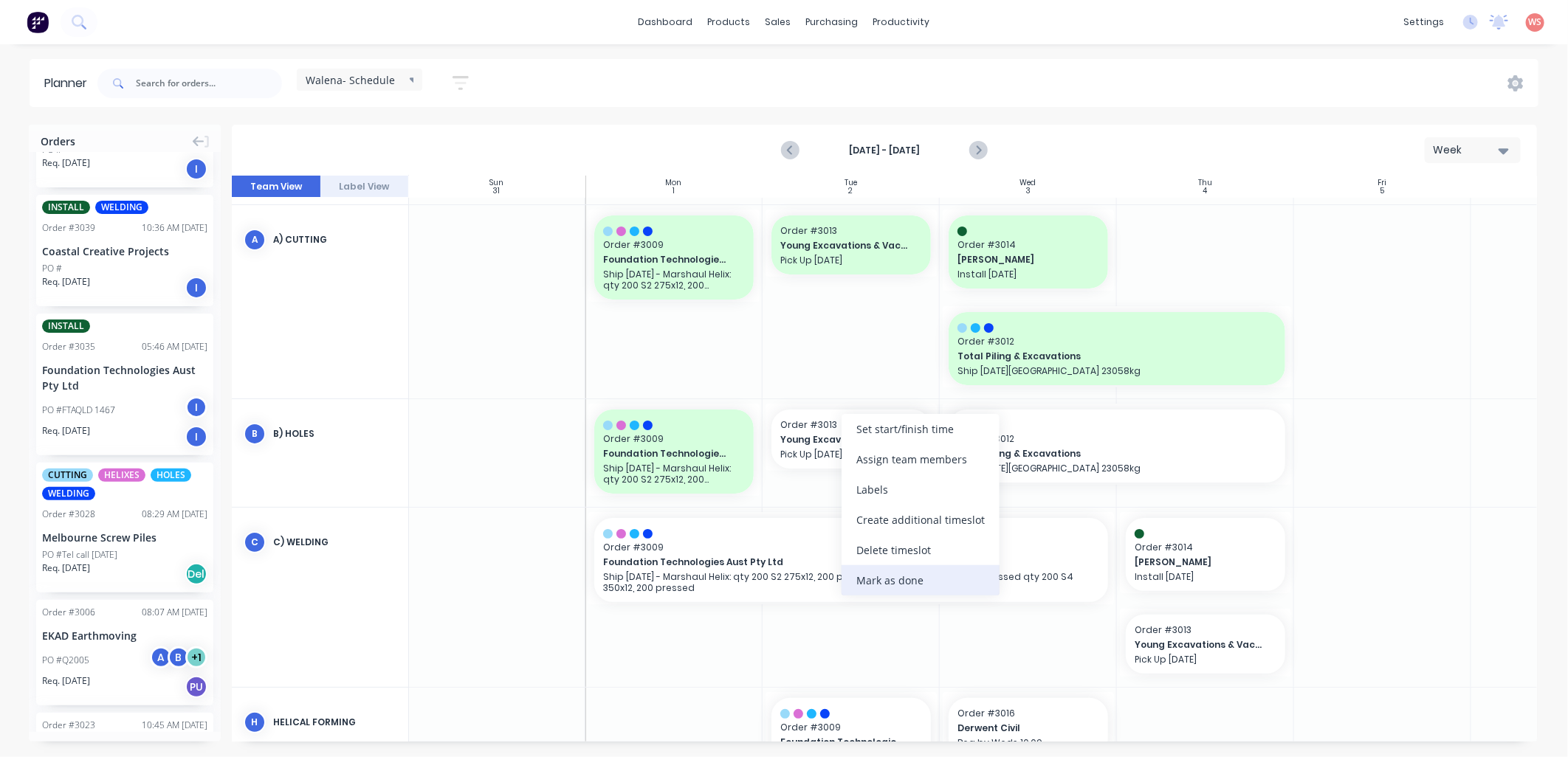
click at [870, 579] on div "Mark as done" at bounding box center [920, 580] width 158 height 30
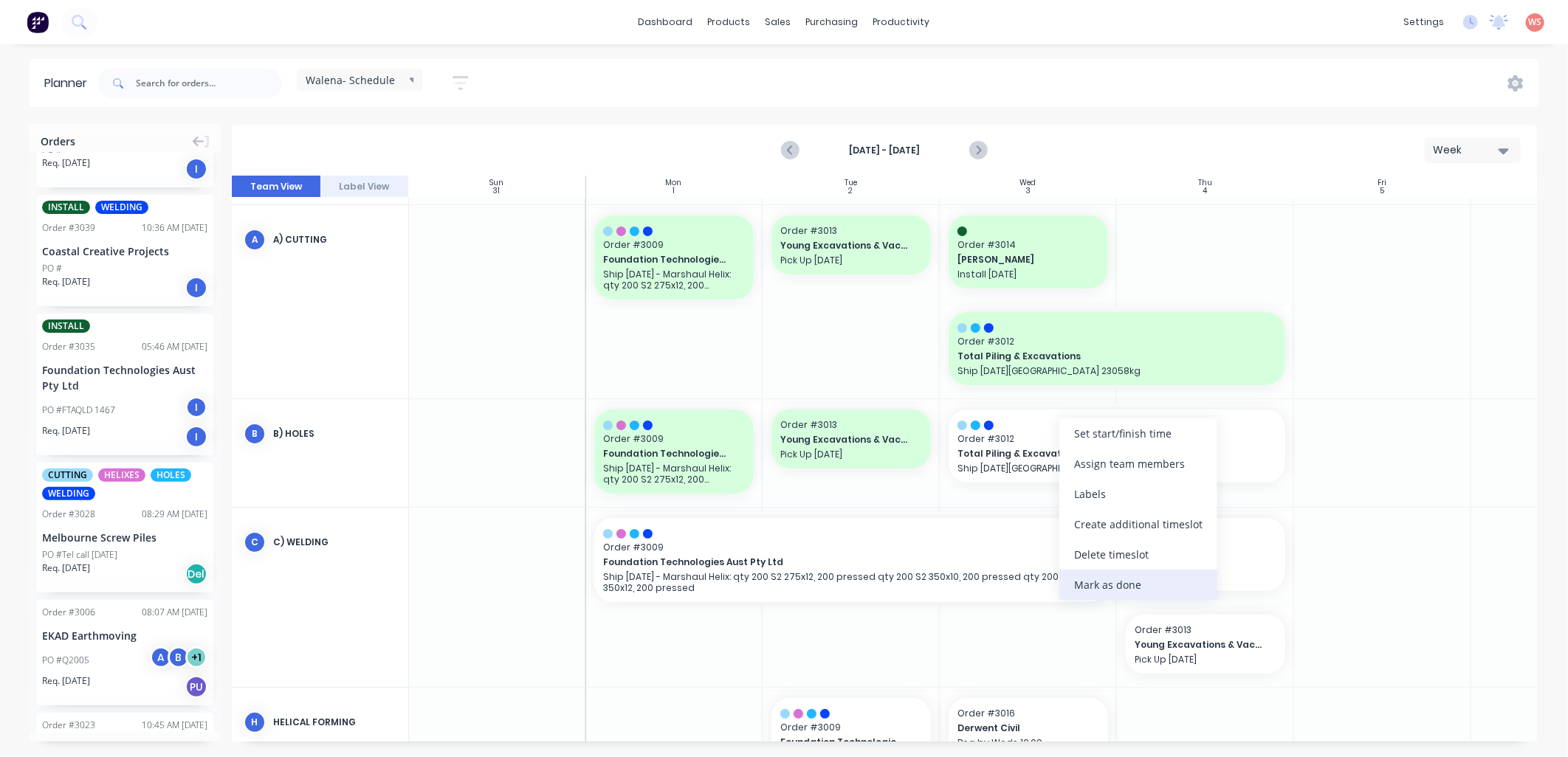
click at [1096, 577] on div "Mark as done" at bounding box center [1138, 584] width 158 height 30
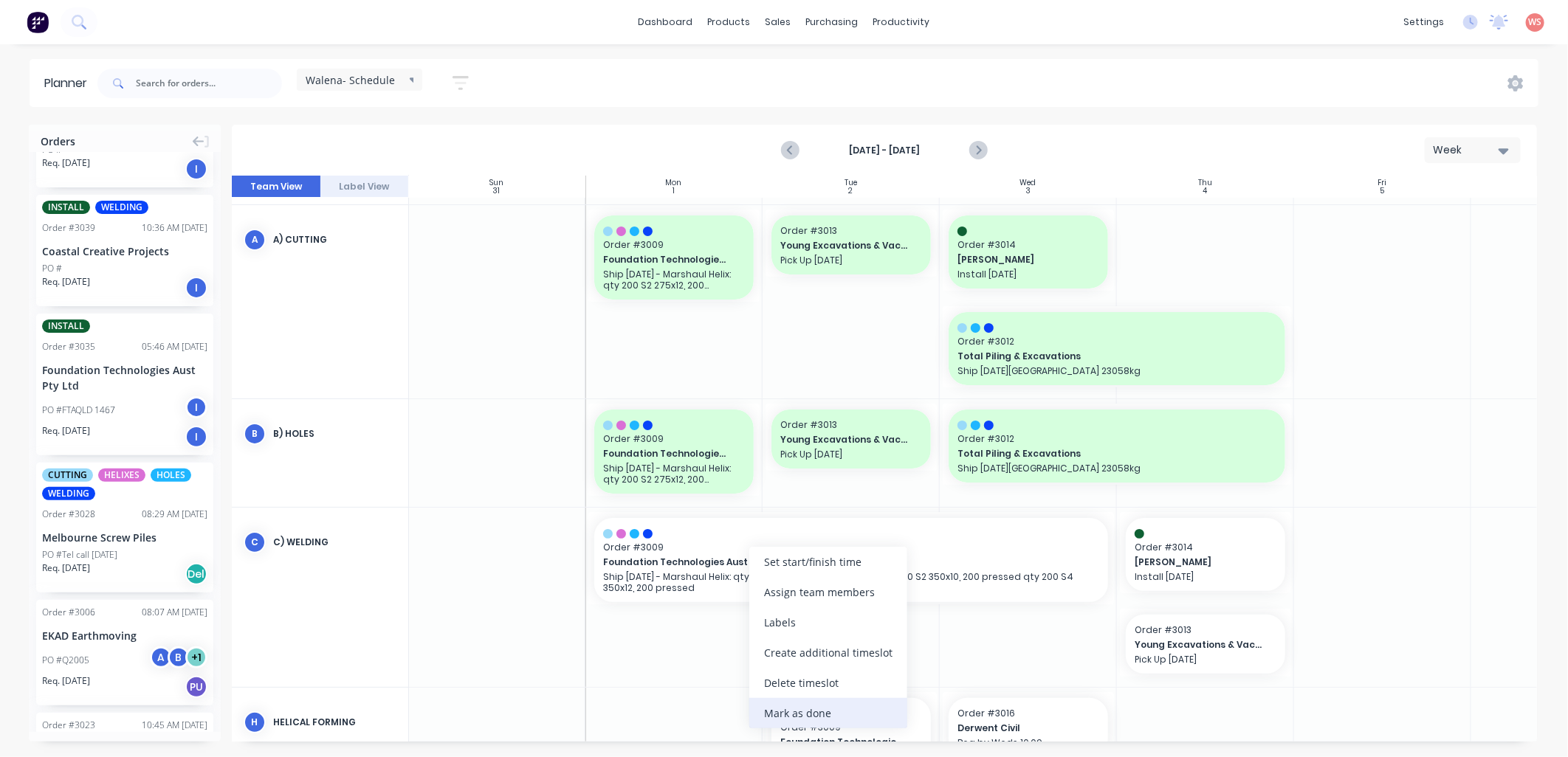
click at [788, 702] on div "Mark as done" at bounding box center [828, 713] width 158 height 30
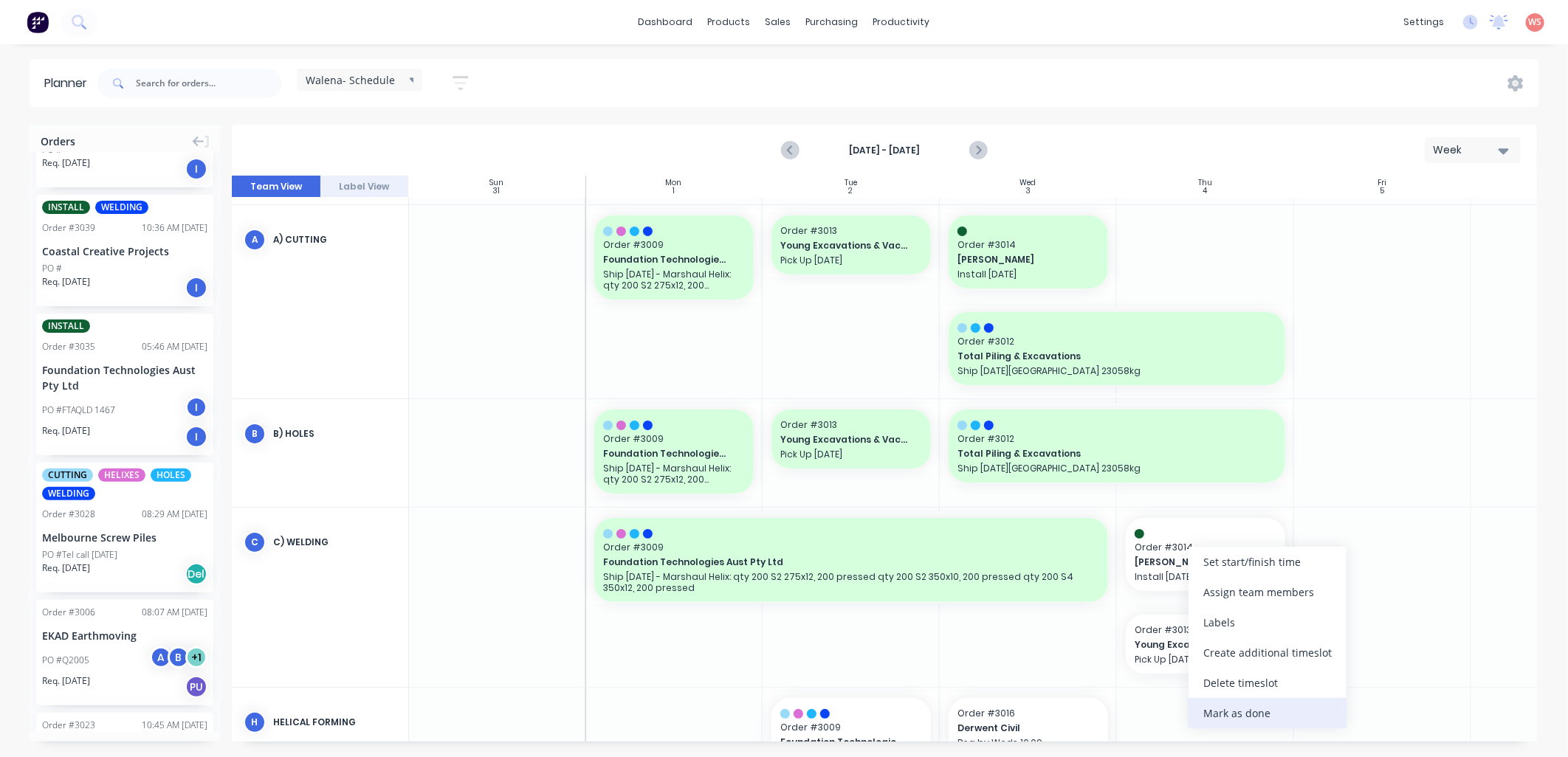
click at [1232, 716] on div "Mark as done" at bounding box center [1268, 713] width 158 height 30
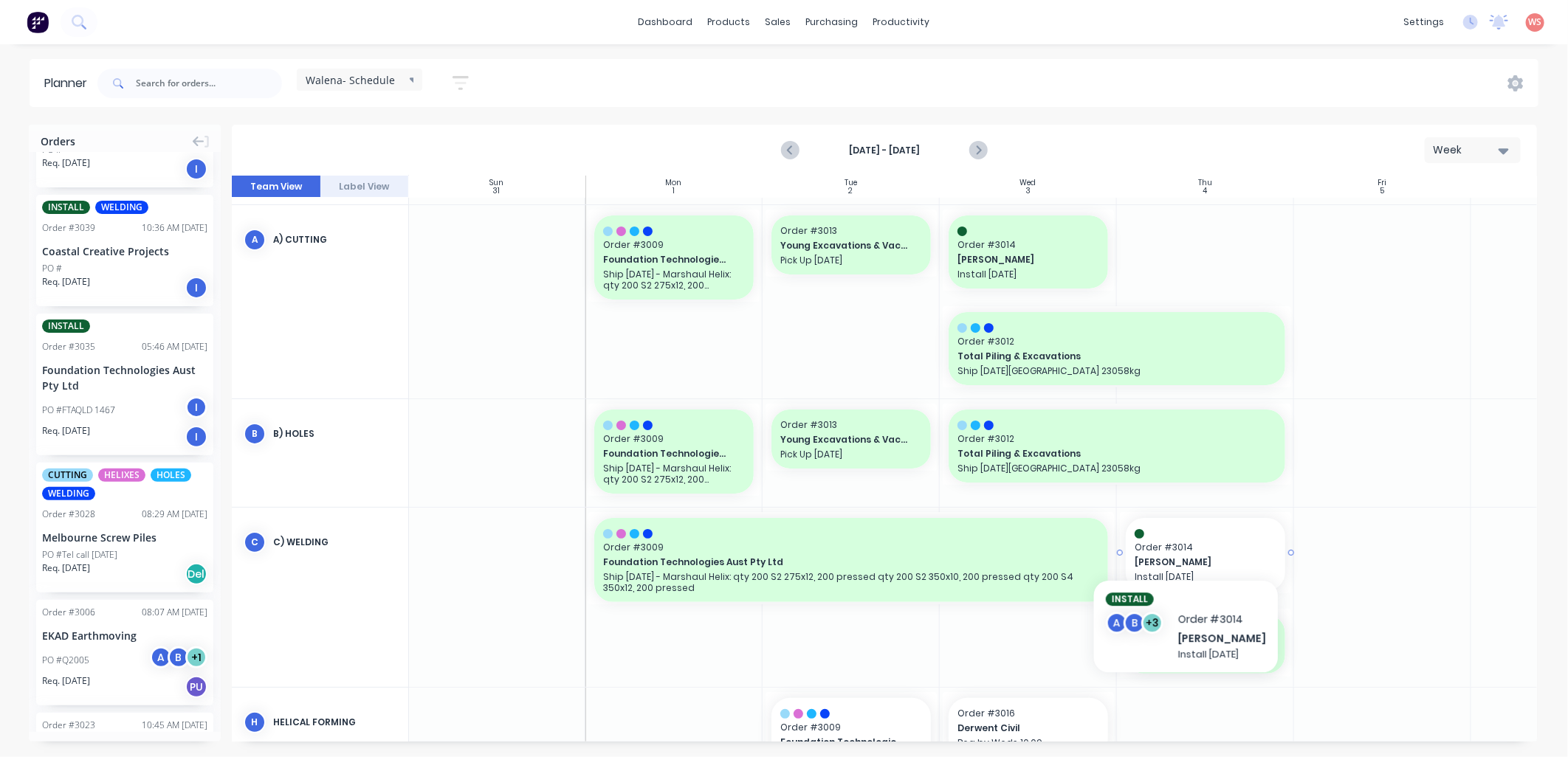
click at [1175, 543] on span "Order # 3014" at bounding box center [1205, 548] width 141 height 14
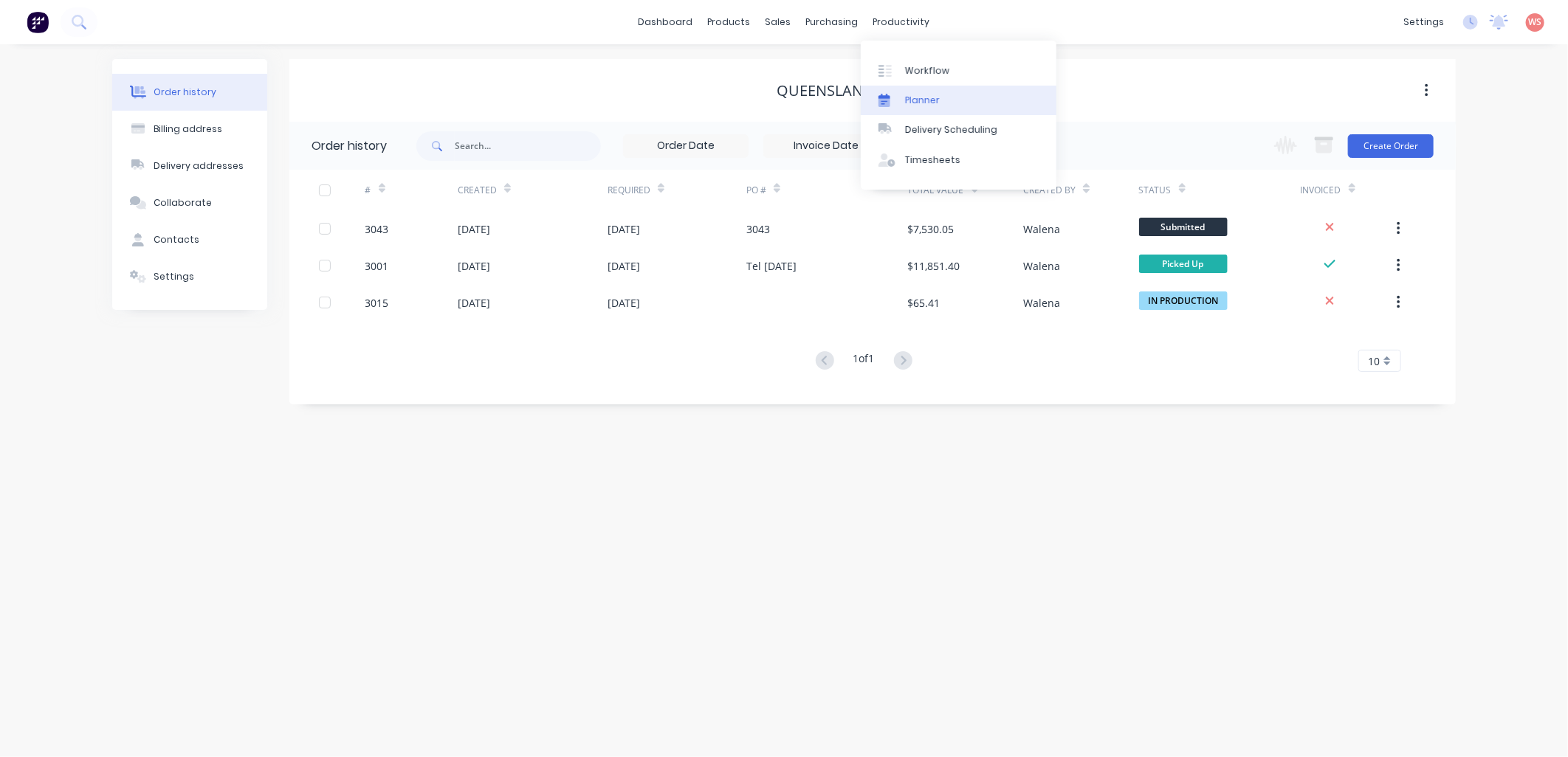
click at [909, 91] on link "Planner" at bounding box center [959, 100] width 196 height 30
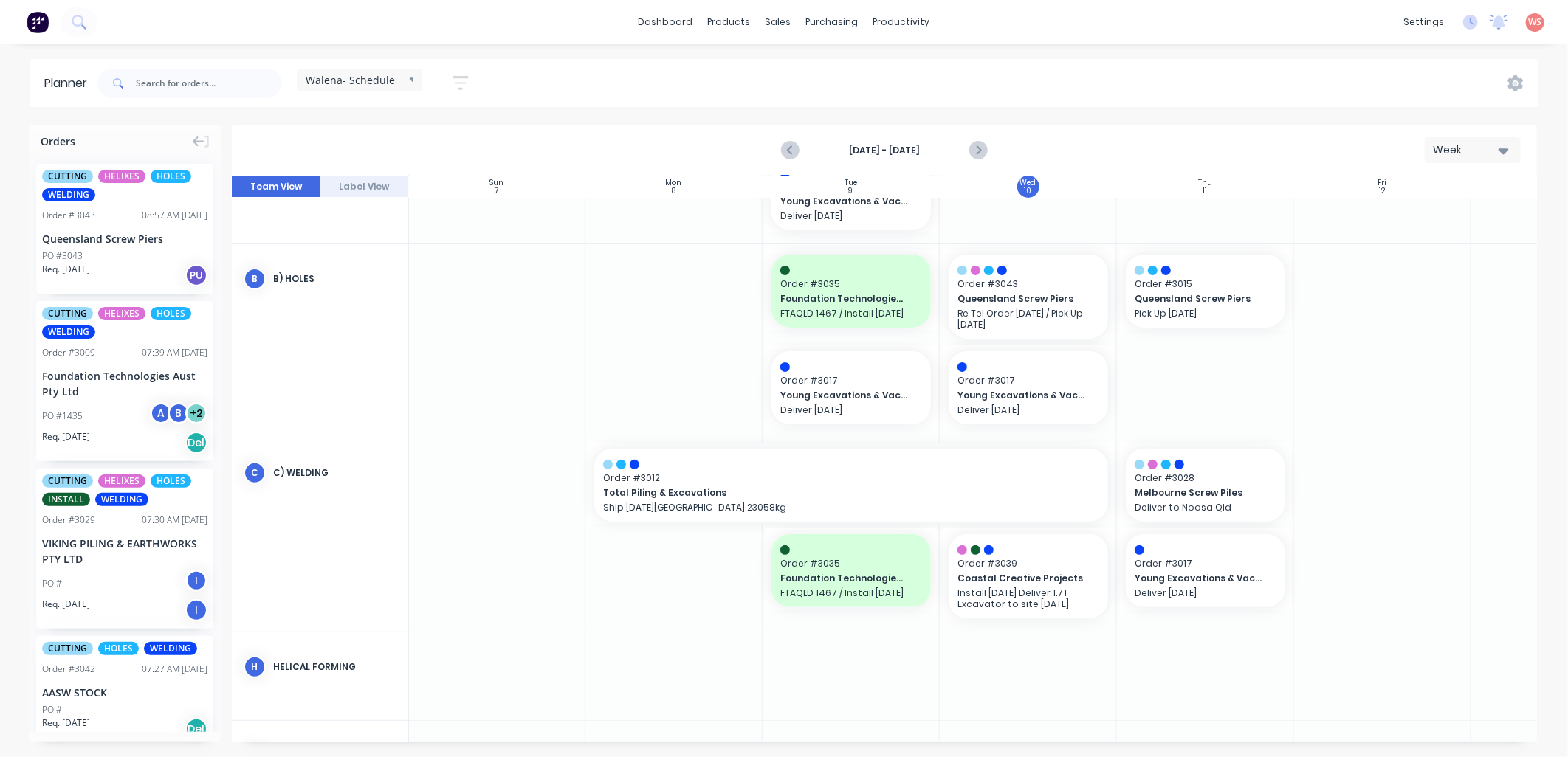
scroll to position [109, 1]
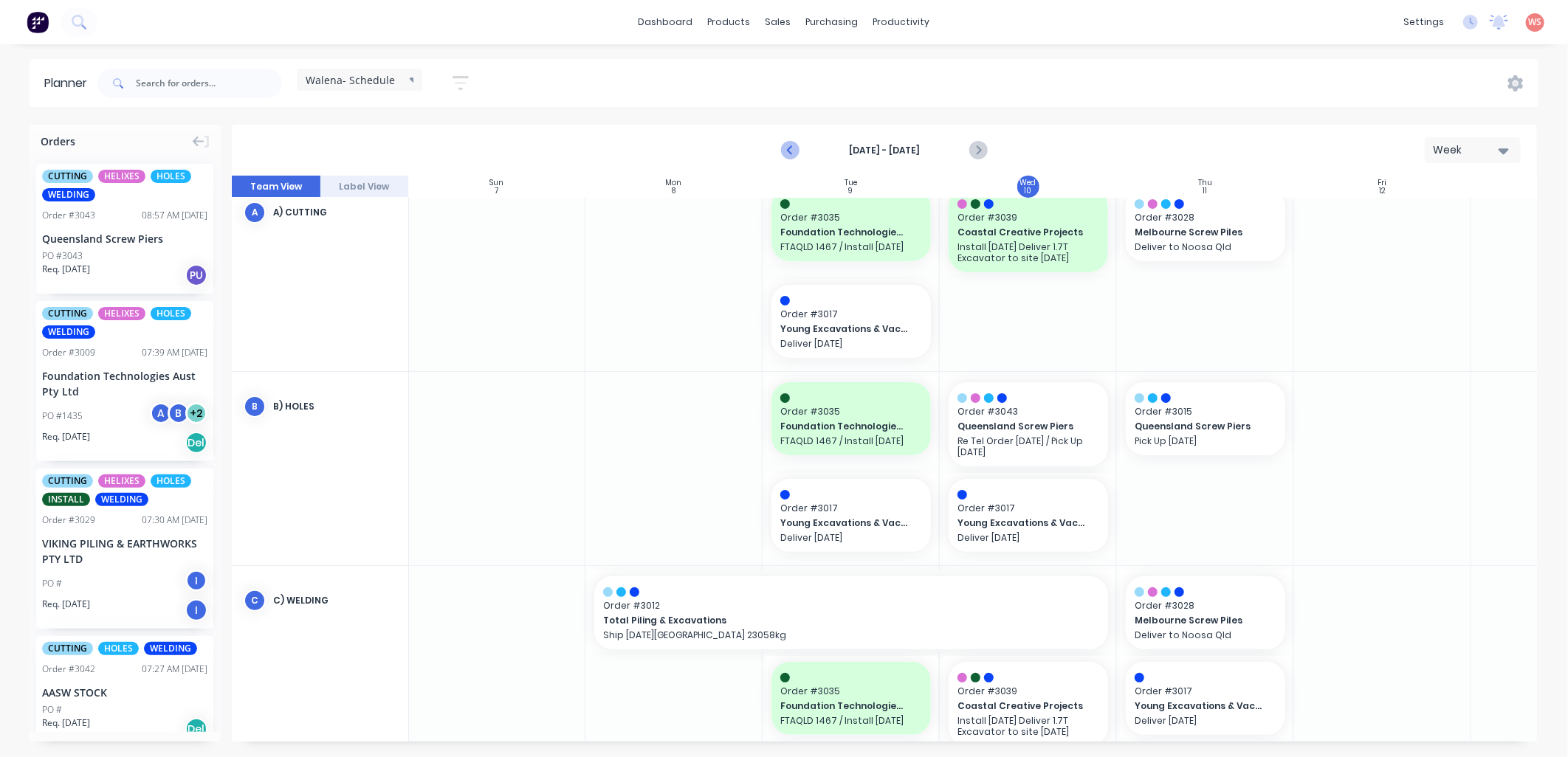
click at [791, 149] on icon "Previous page" at bounding box center [791, 150] width 6 height 12
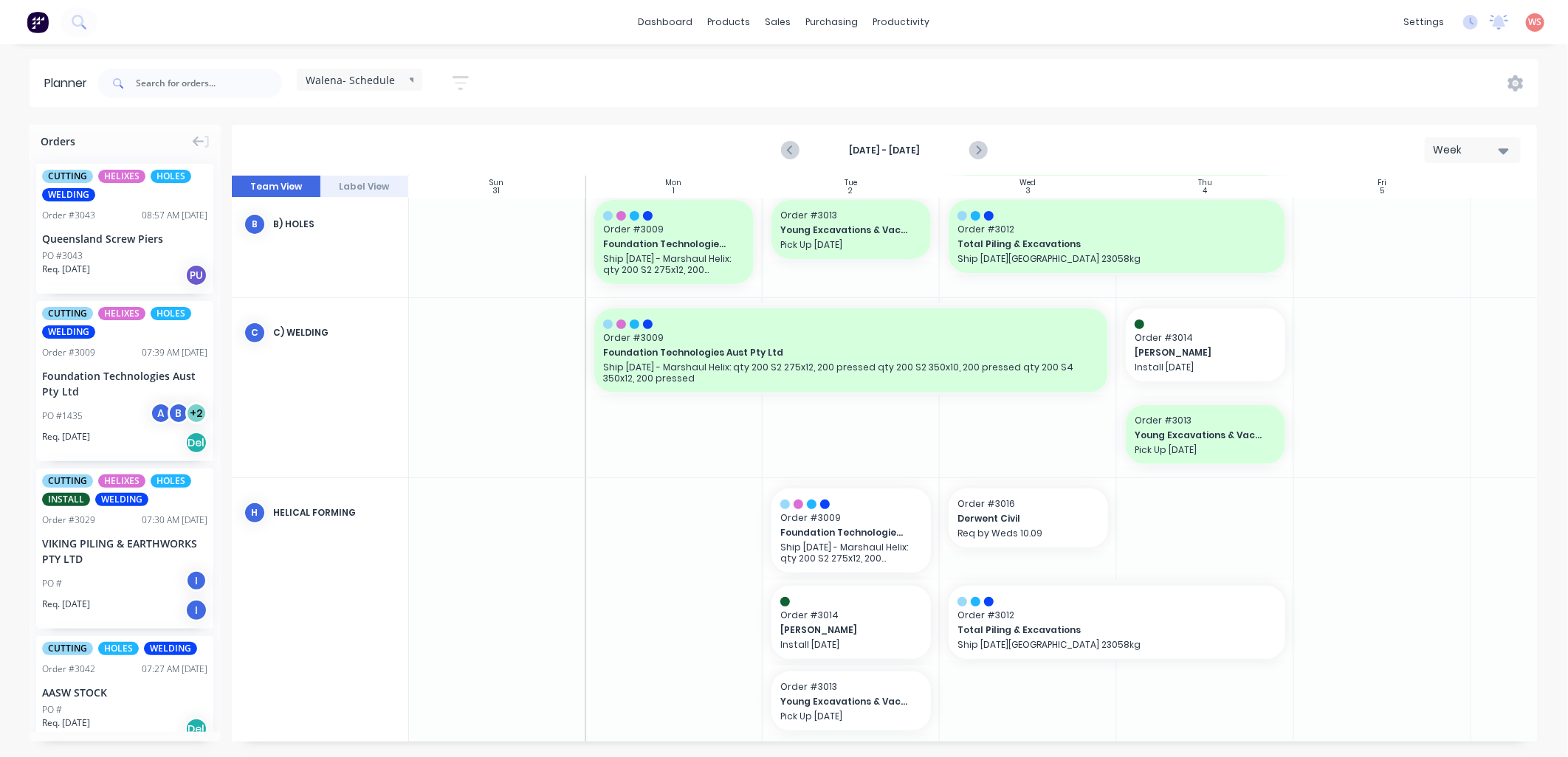
scroll to position [331, 1]
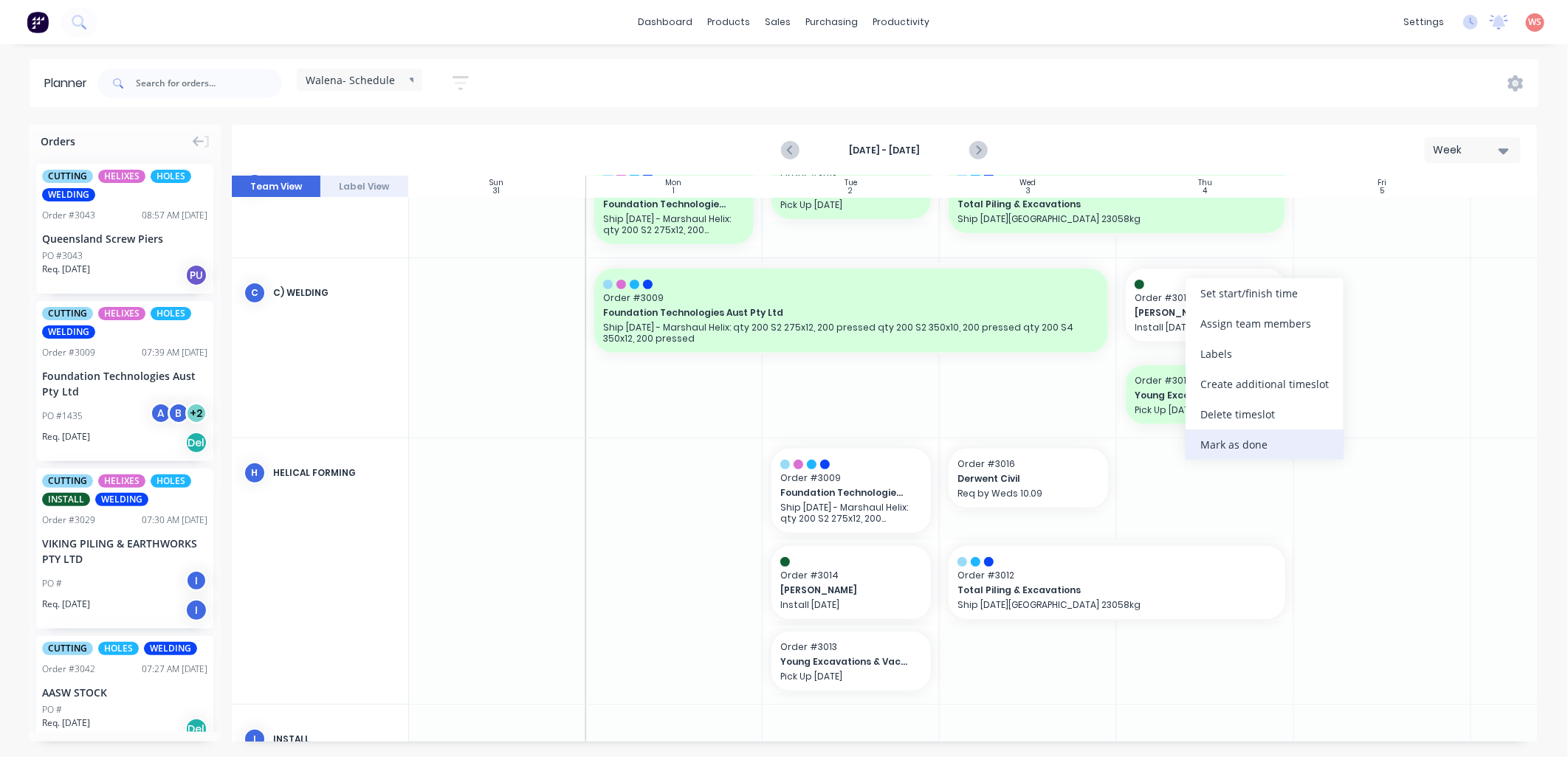
click at [1223, 445] on div "Mark as done" at bounding box center [1264, 444] width 158 height 30
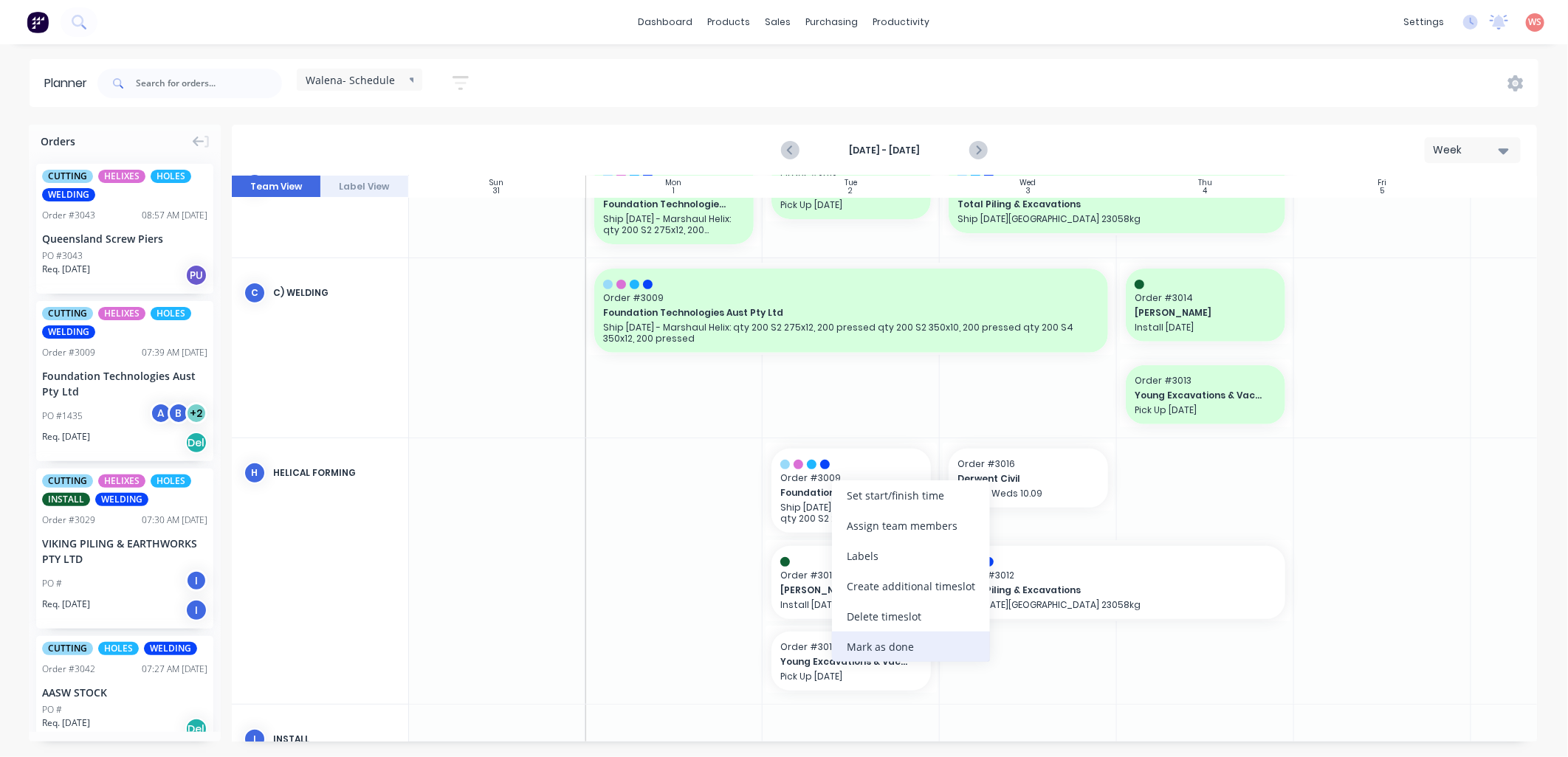
click at [857, 636] on div "Mark as done" at bounding box center [911, 646] width 158 height 30
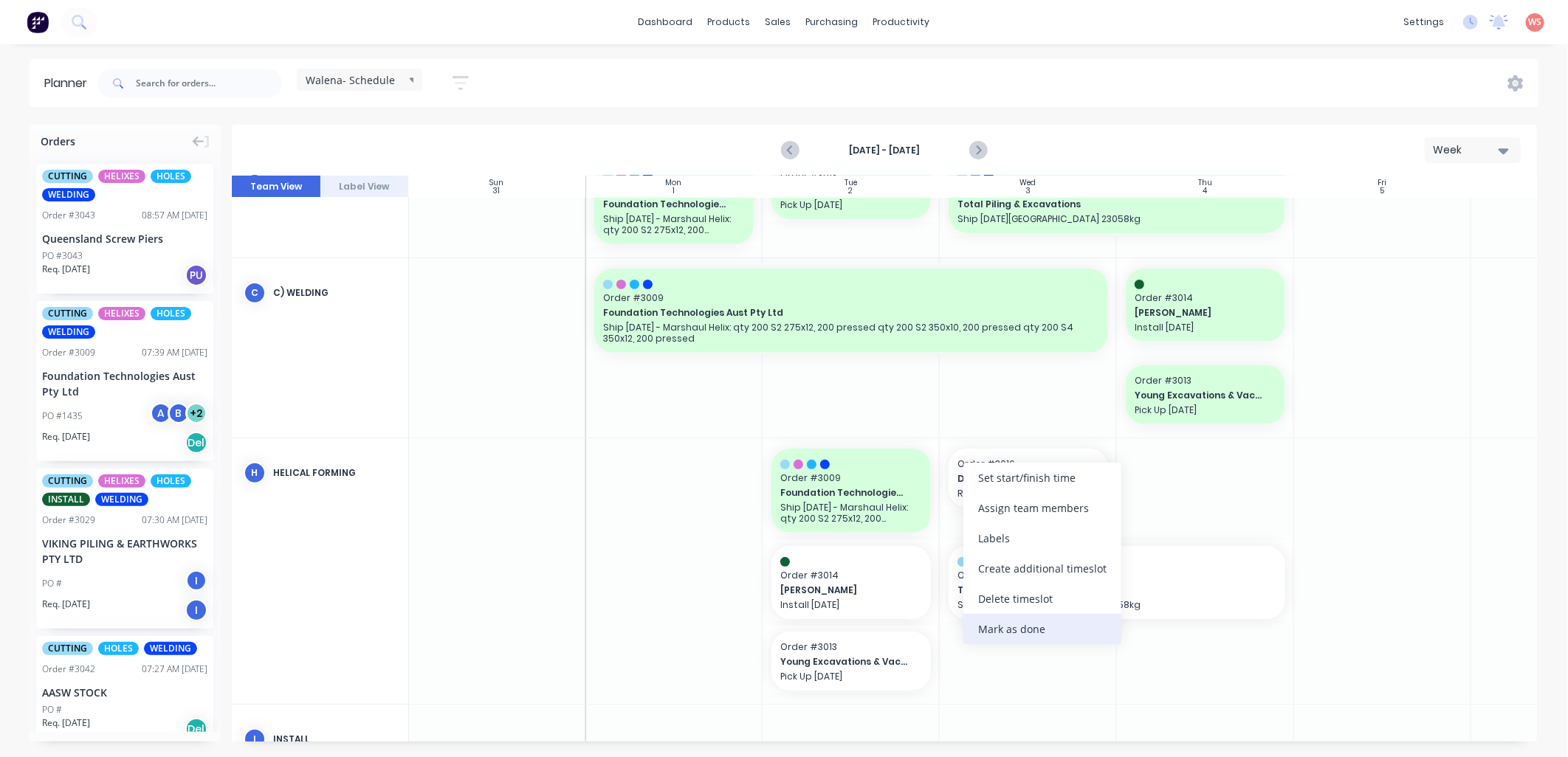
click at [986, 625] on div "Mark as done" at bounding box center [1042, 628] width 158 height 30
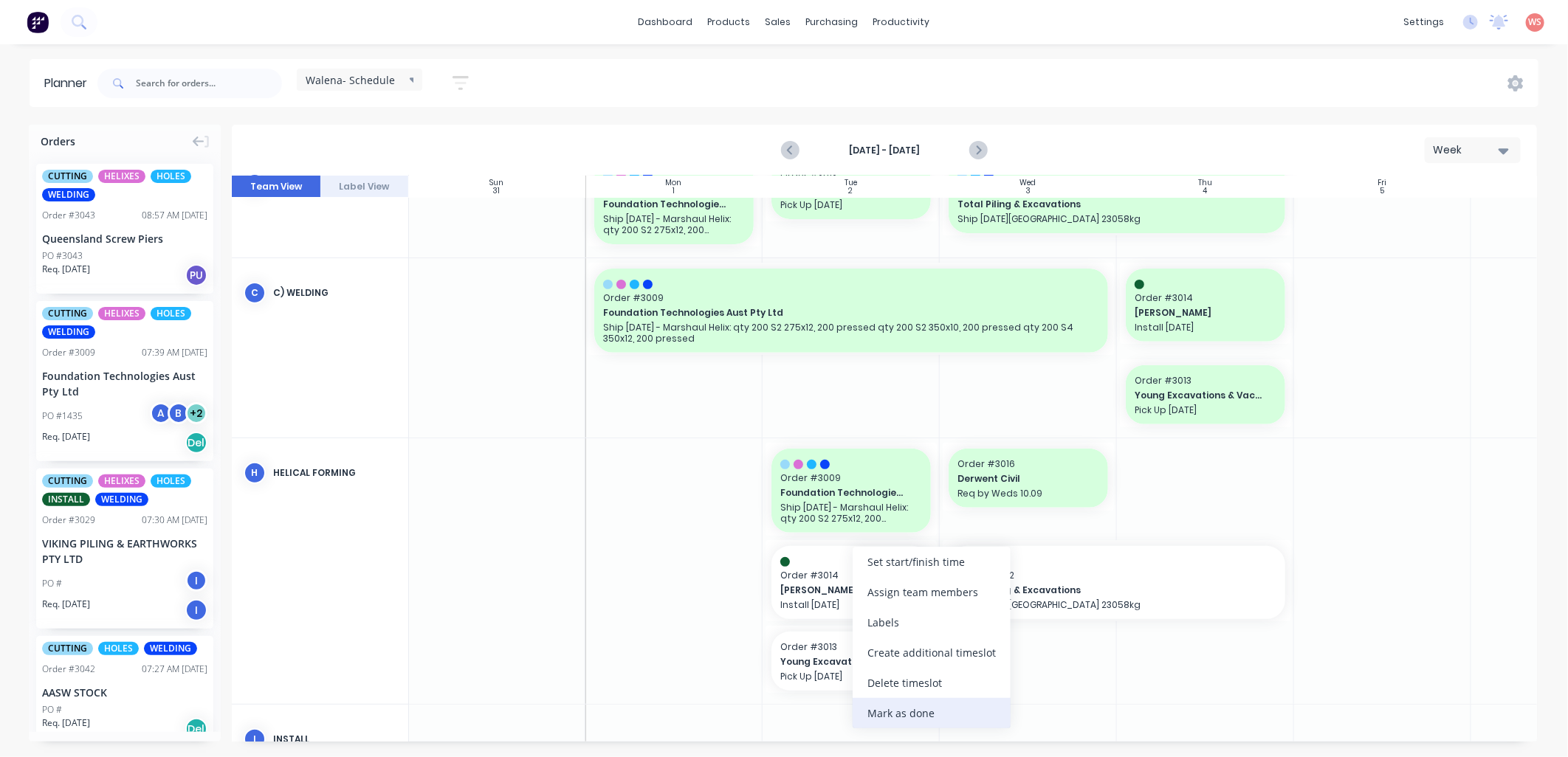
click at [890, 709] on div "Mark as done" at bounding box center [931, 713] width 158 height 30
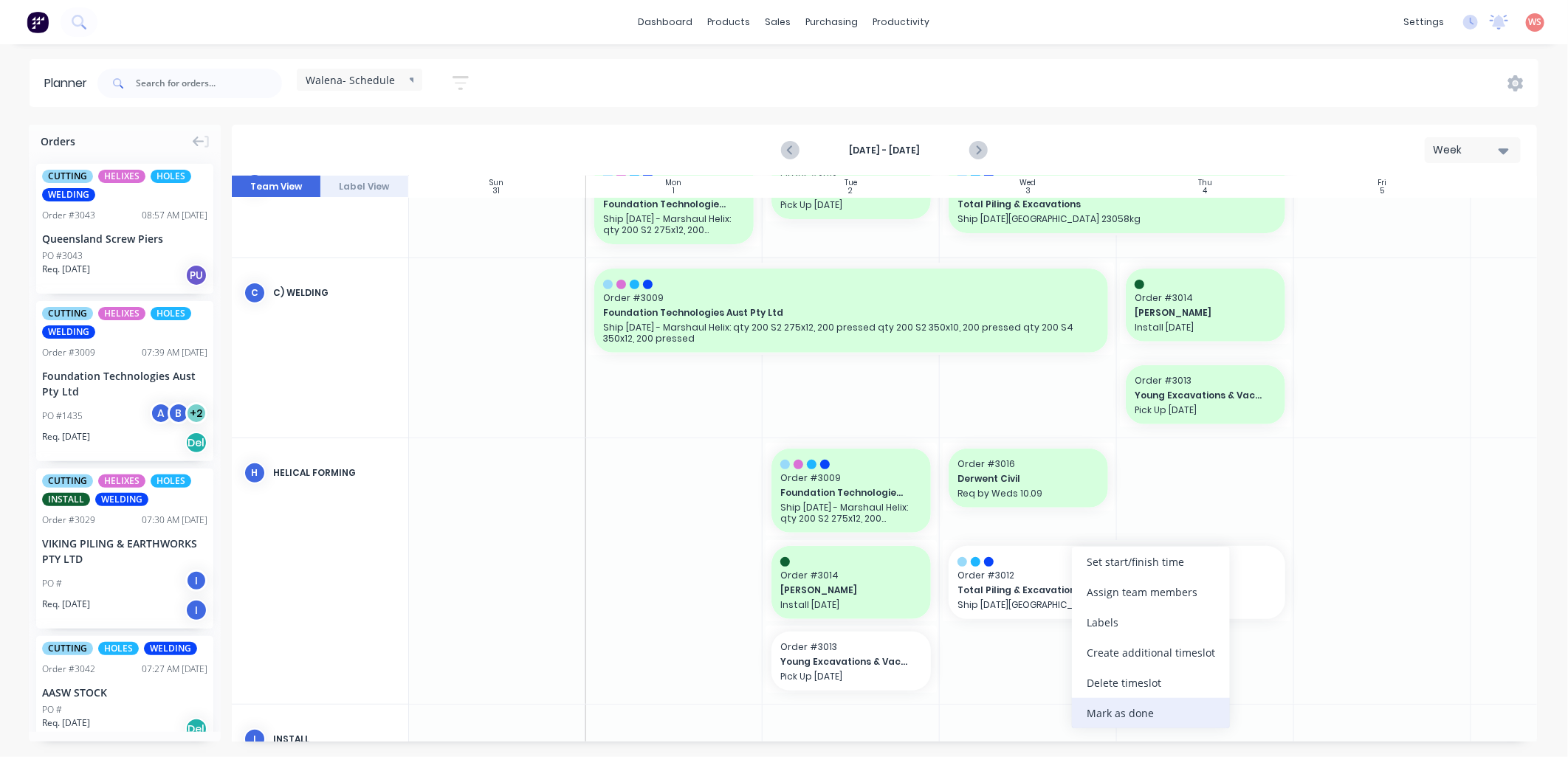
click at [1113, 709] on div "Mark as done" at bounding box center [1151, 713] width 158 height 30
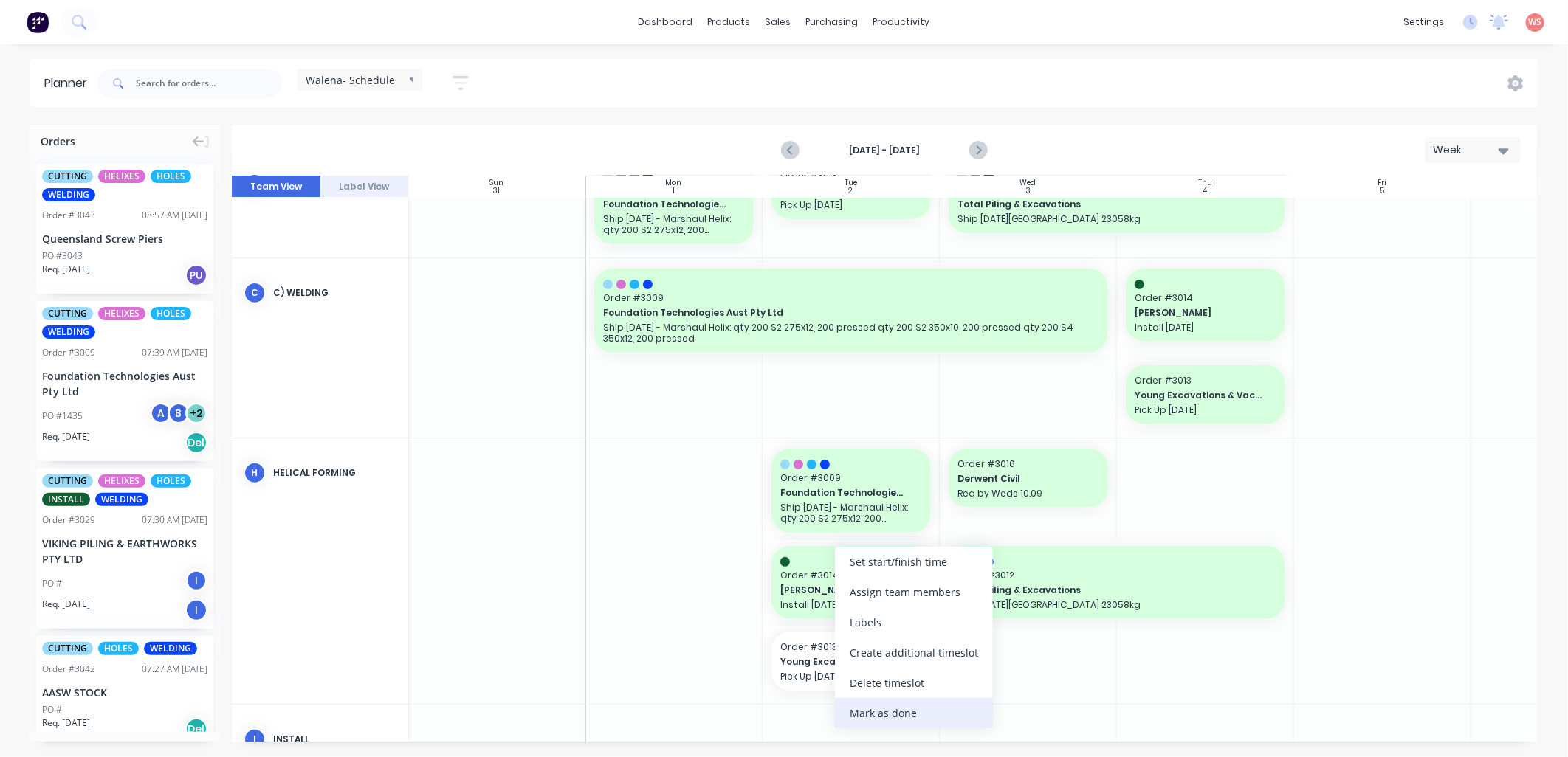
click at [870, 701] on div "Mark as done" at bounding box center [914, 713] width 158 height 30
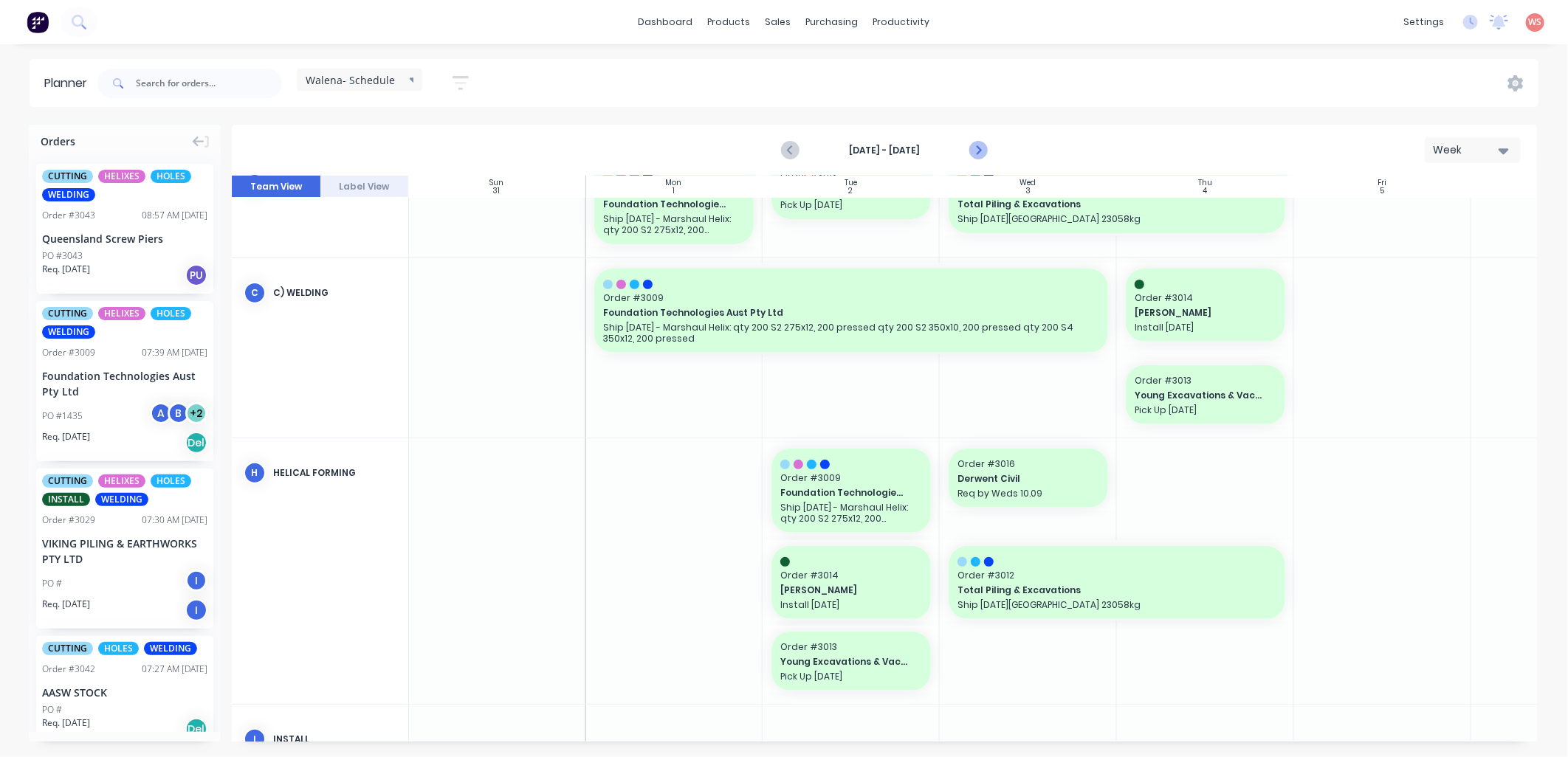
click at [979, 150] on icon "Next page" at bounding box center [978, 150] width 6 height 12
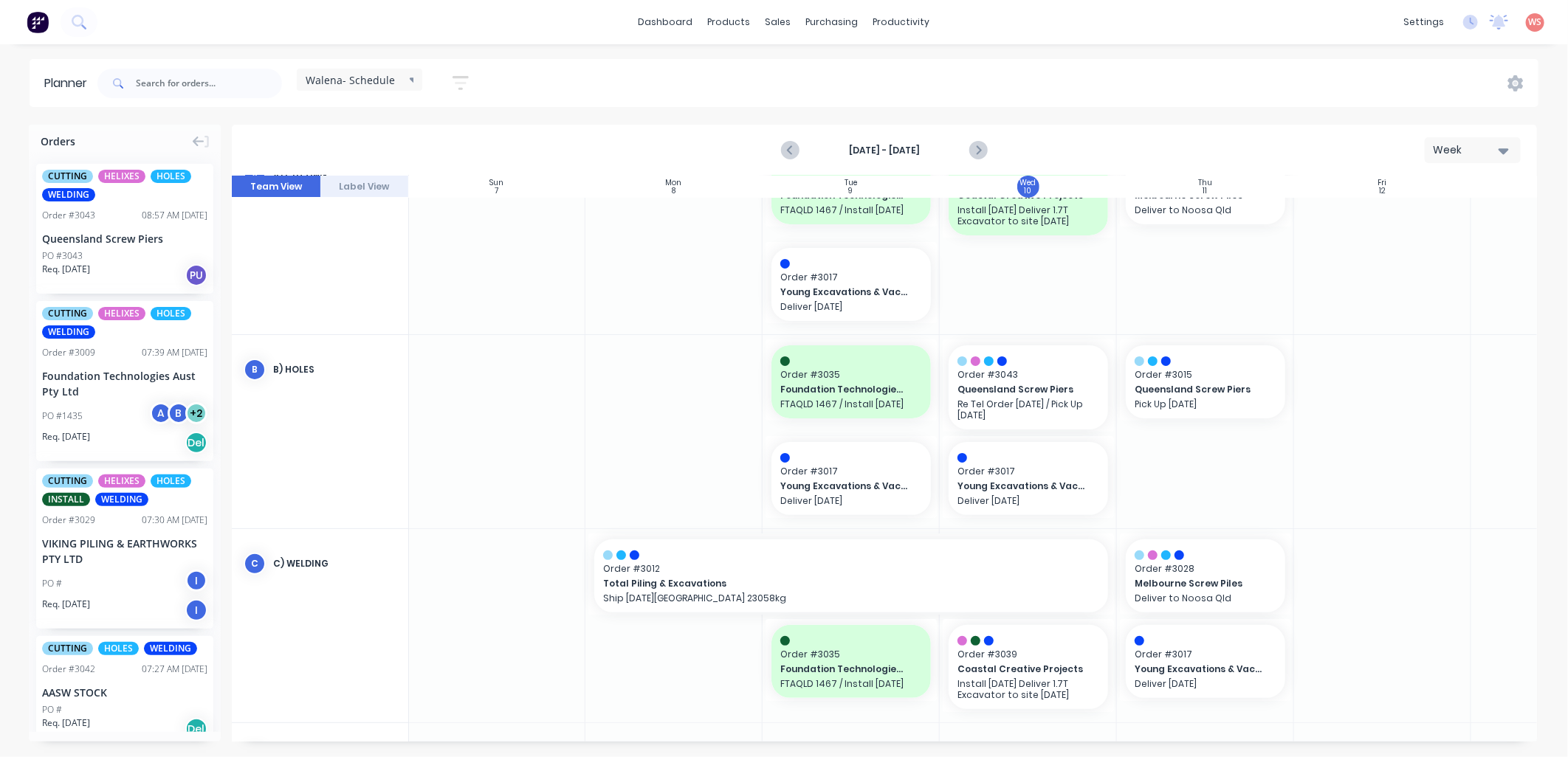
scroll to position [190, 1]
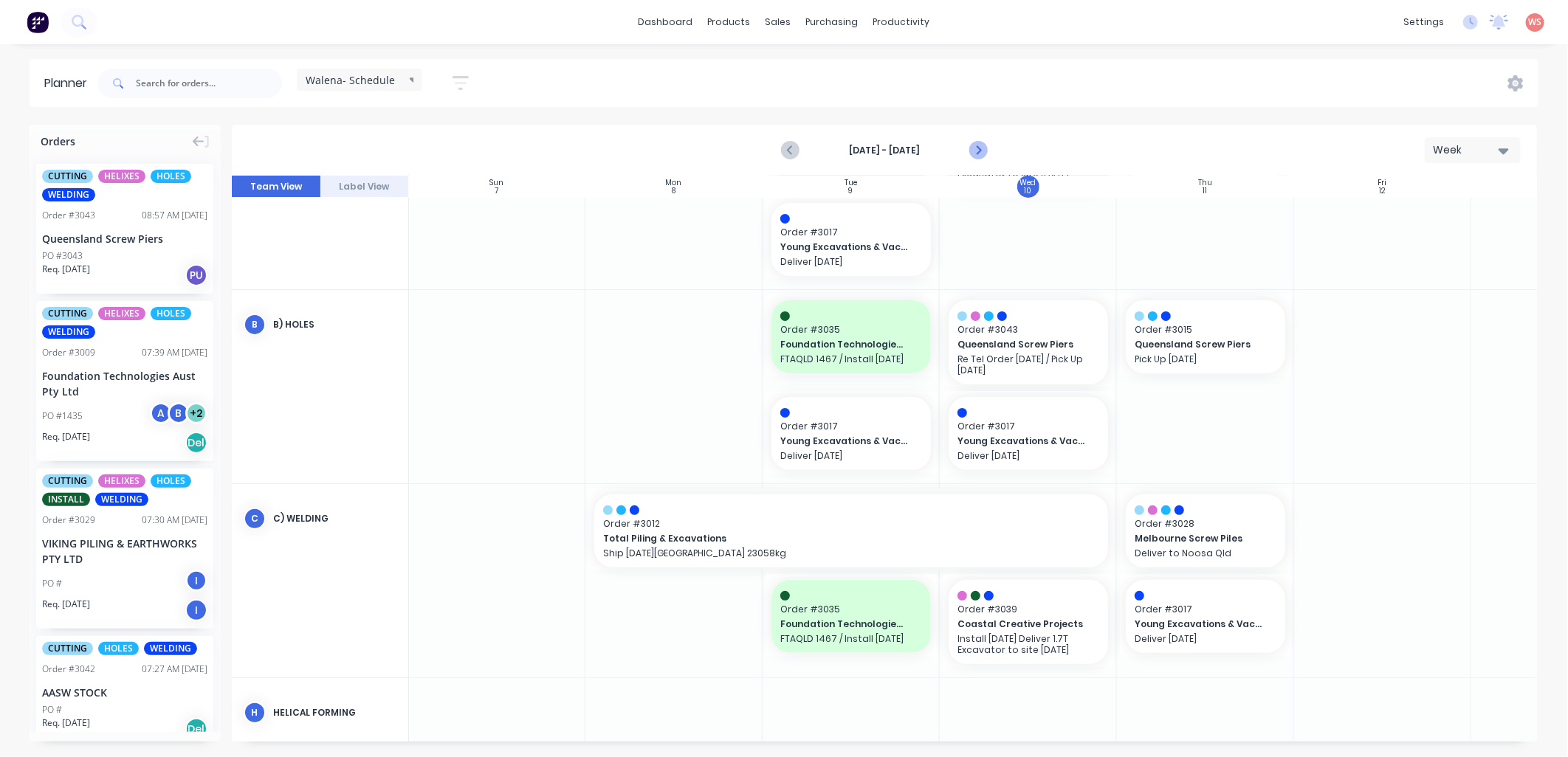
click at [976, 156] on icon "Next page" at bounding box center [978, 150] width 18 height 18
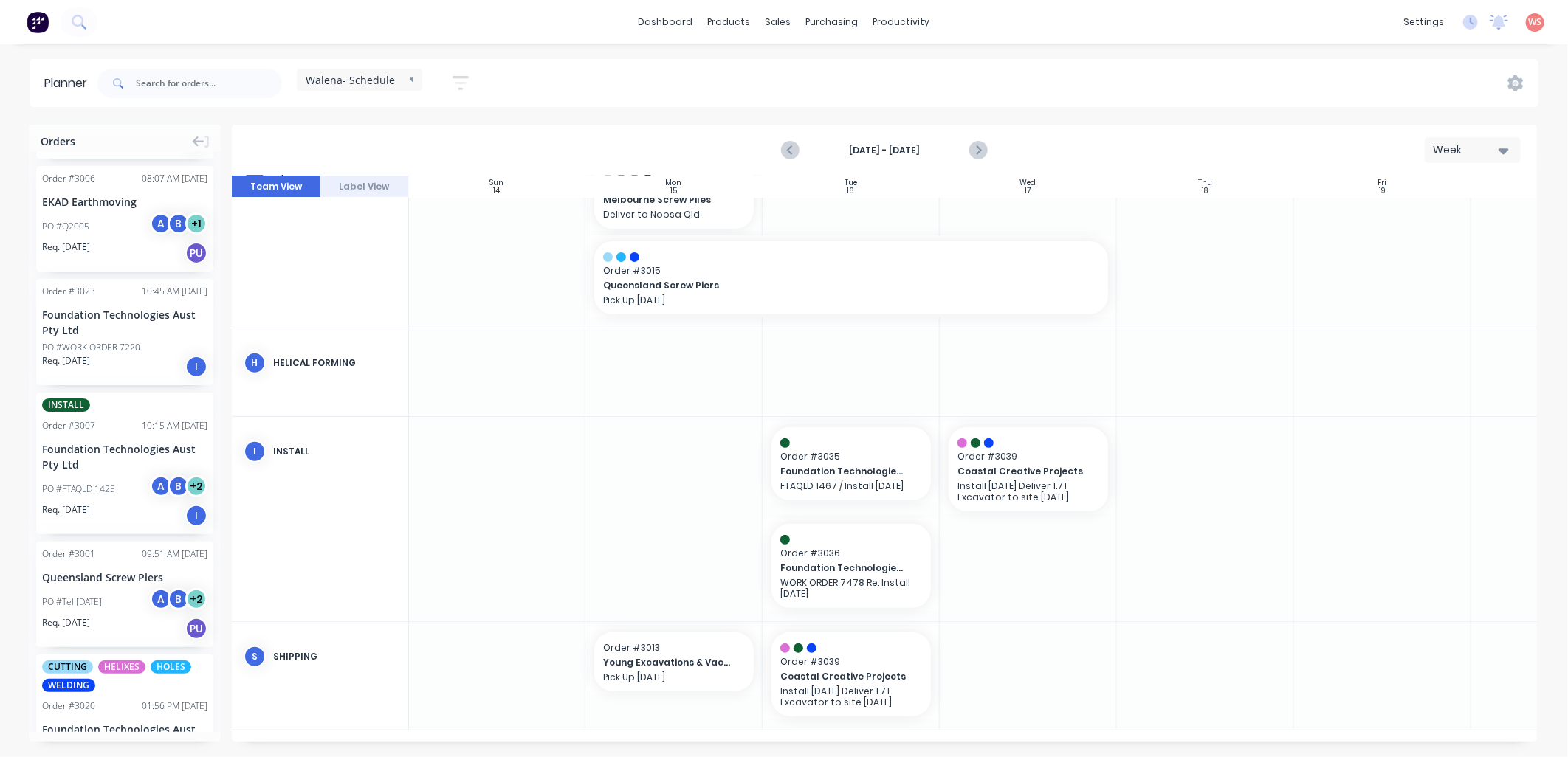
scroll to position [1530, 0]
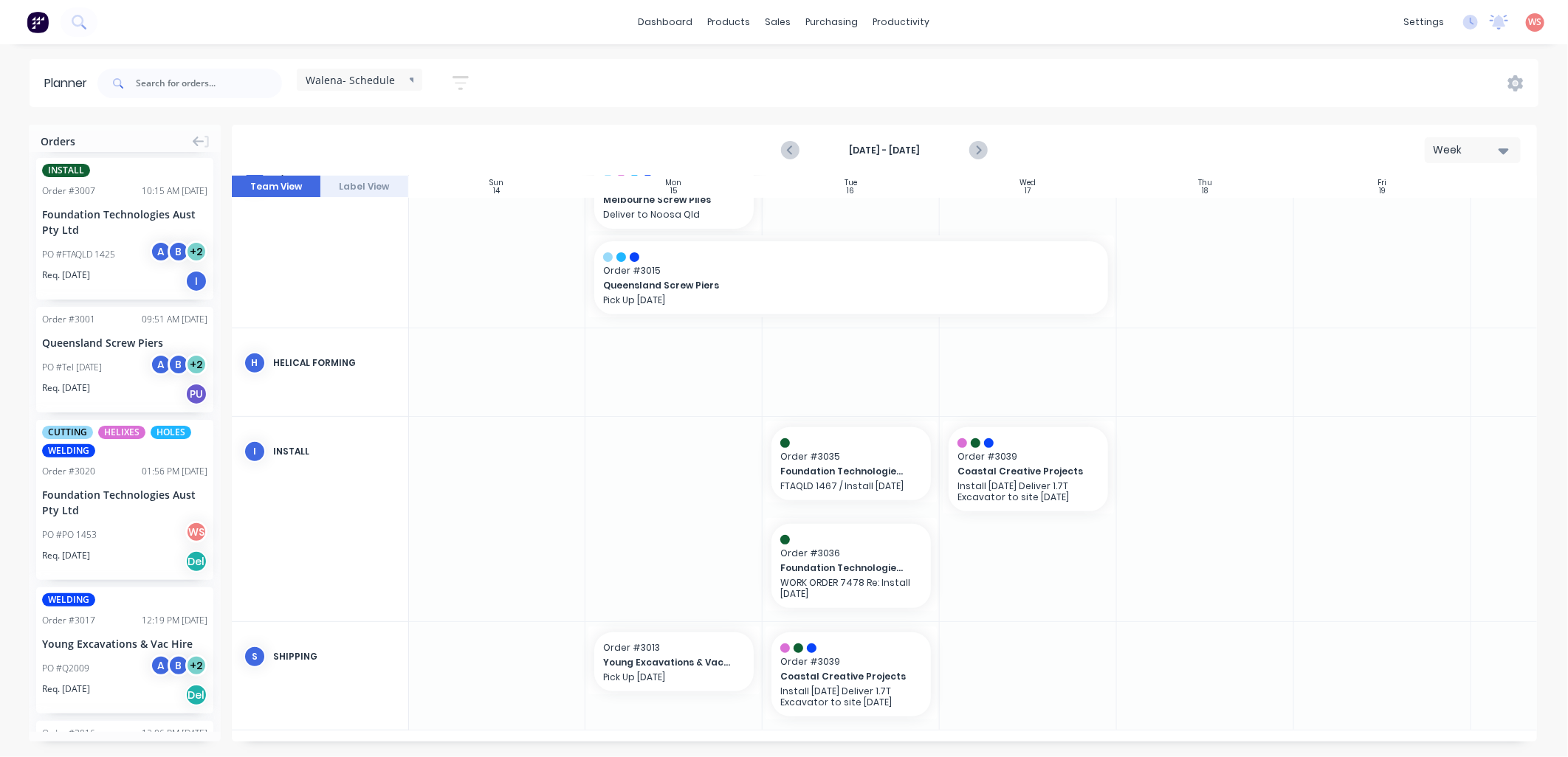
click at [89, 329] on div "Order # 3001 09:51 AM 04/09/25 Queensland Screw Piers PO #Tel 04.08.25 A B + 2 …" at bounding box center [124, 360] width 177 height 105
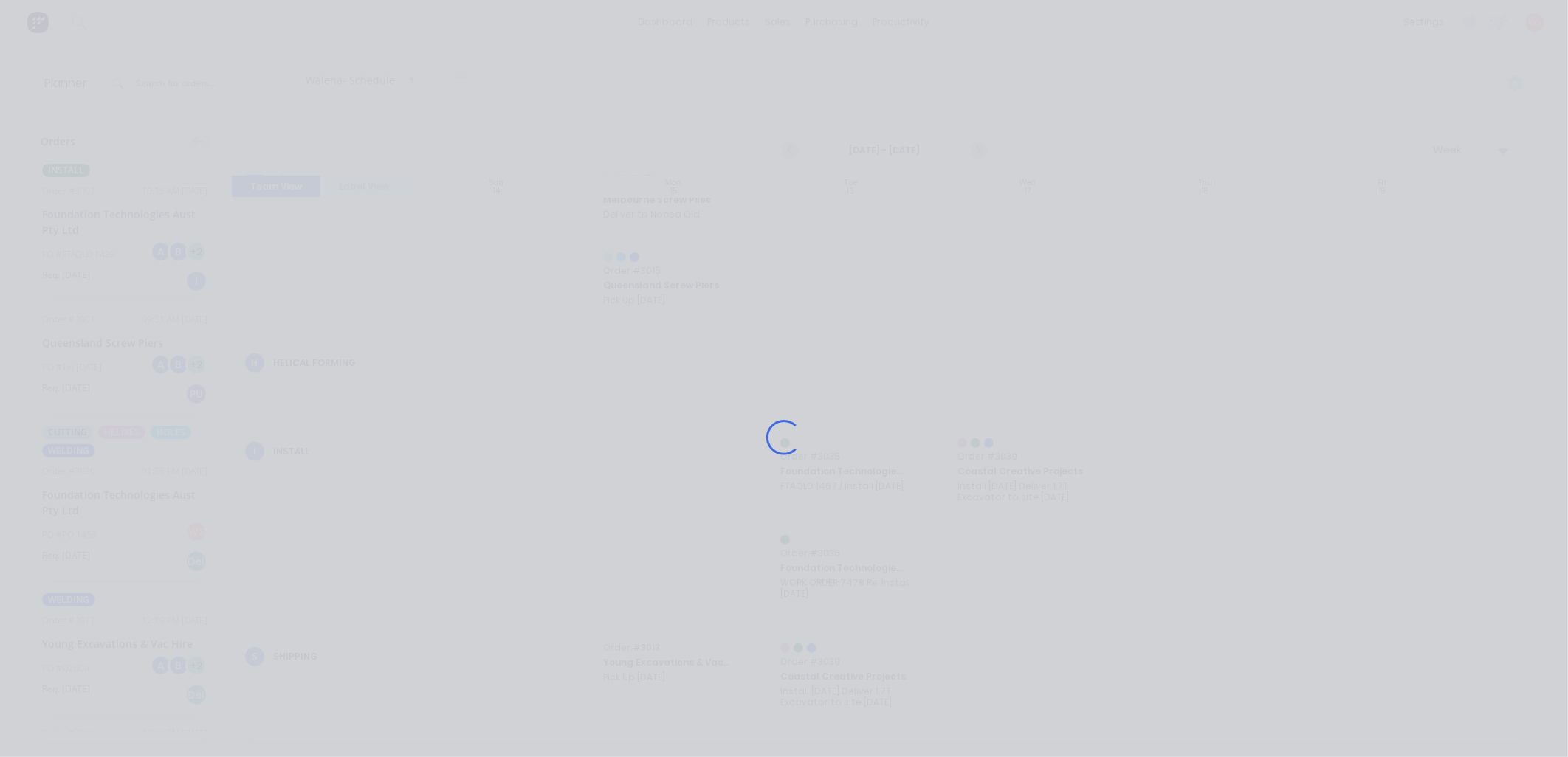
scroll to position [330, 1]
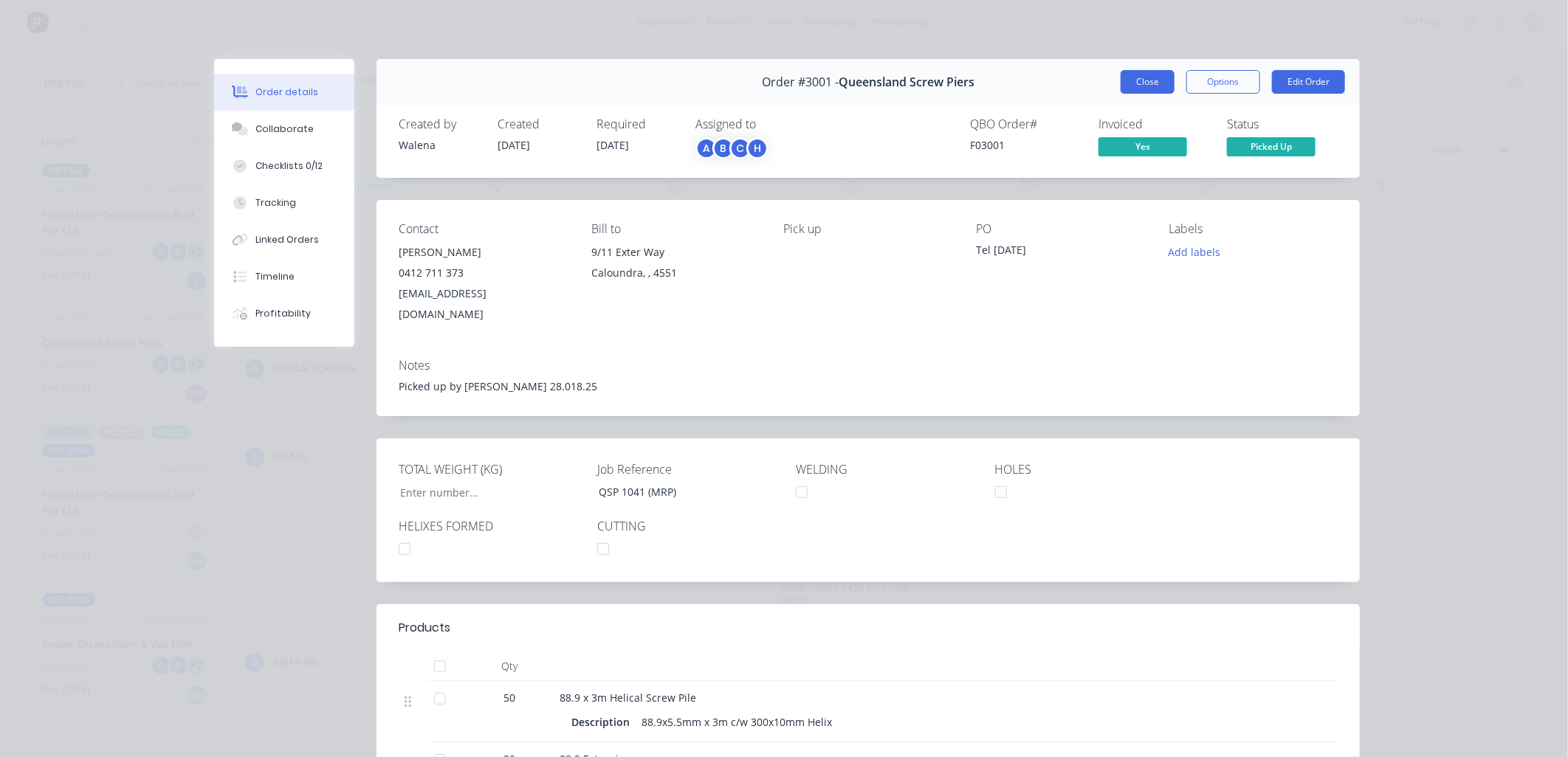
click at [1121, 83] on button "Close" at bounding box center [1147, 82] width 54 height 24
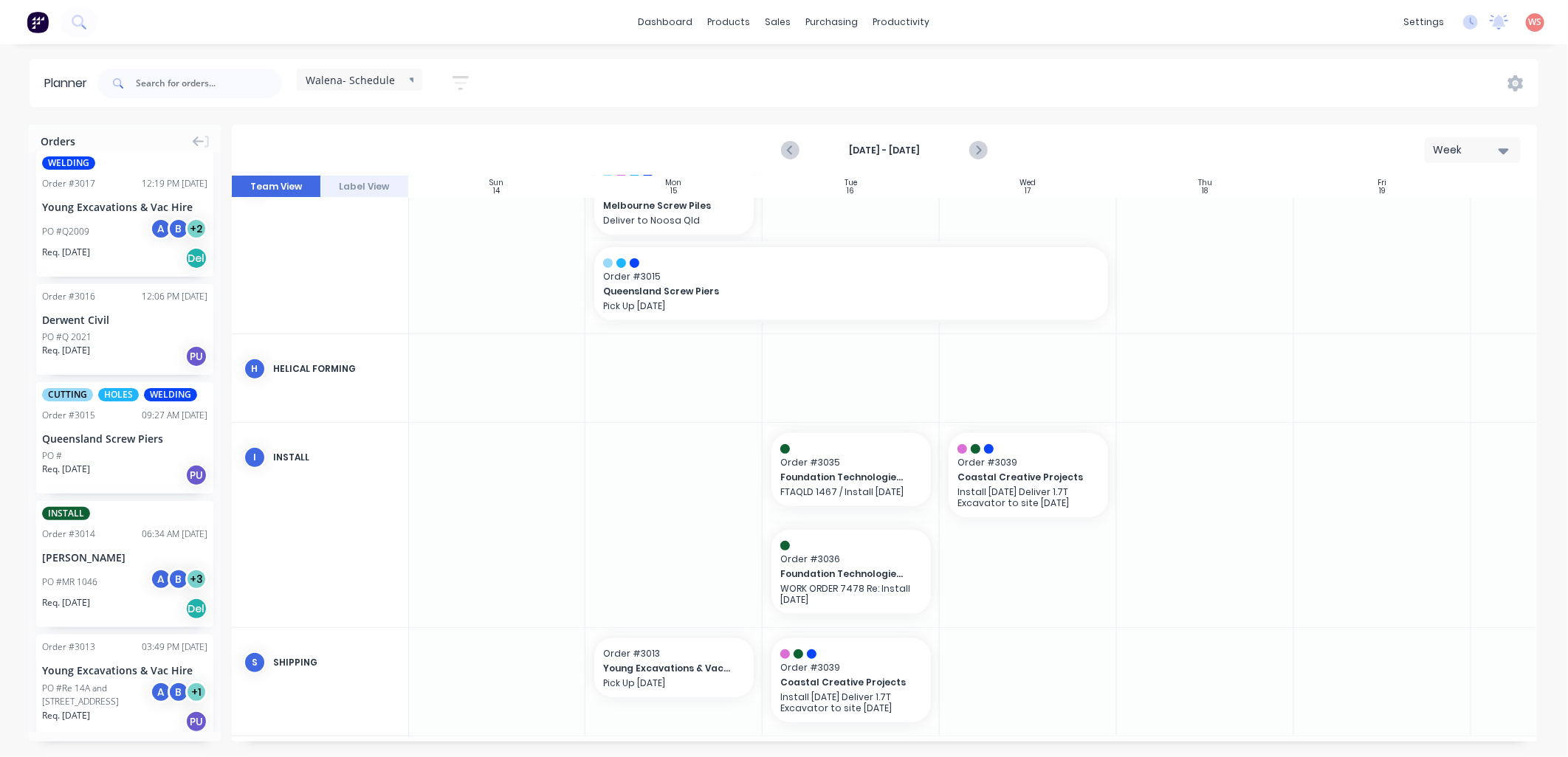
scroll to position [341, 1]
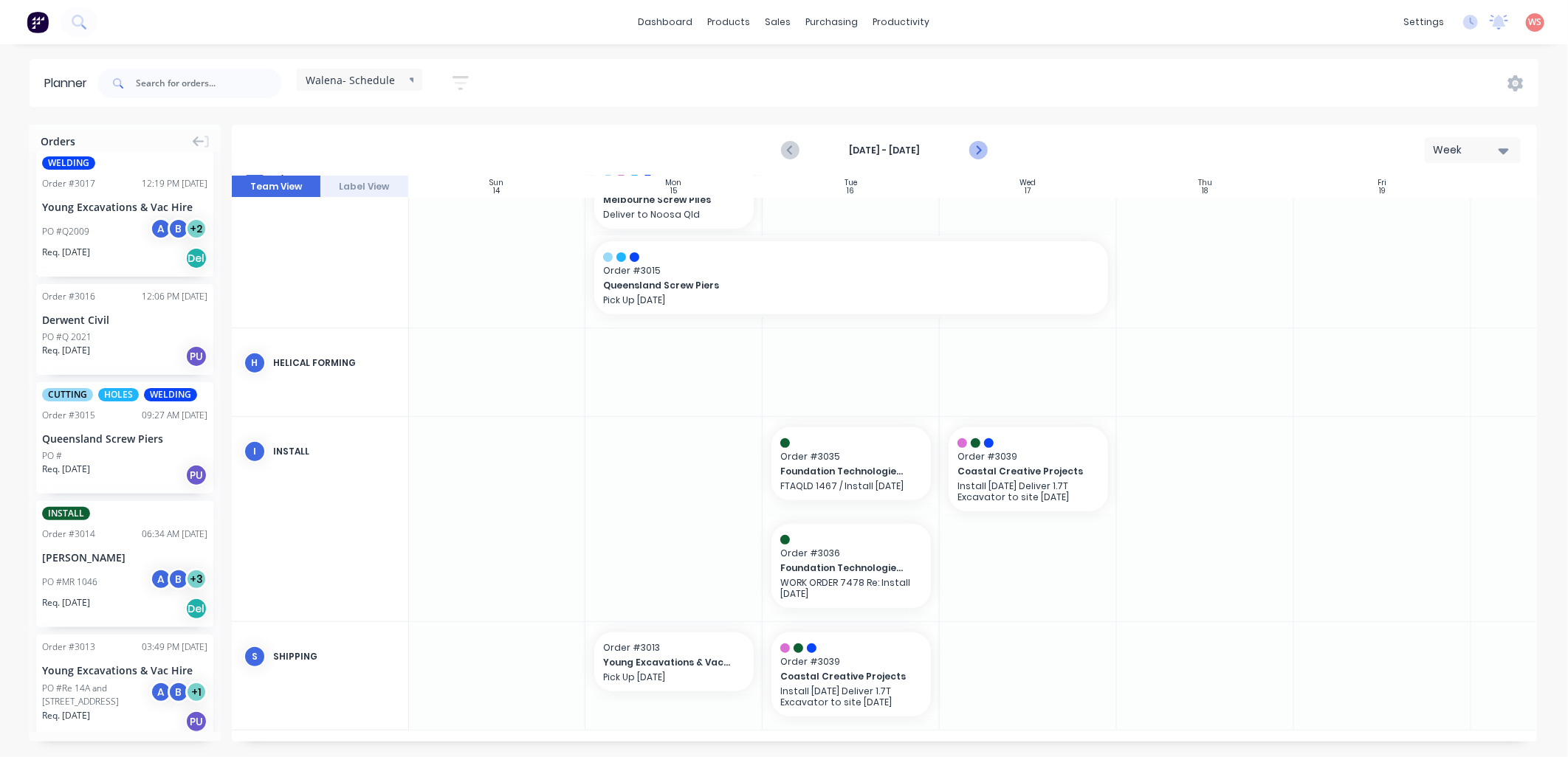
click at [980, 150] on icon "Next page" at bounding box center [978, 150] width 18 height 18
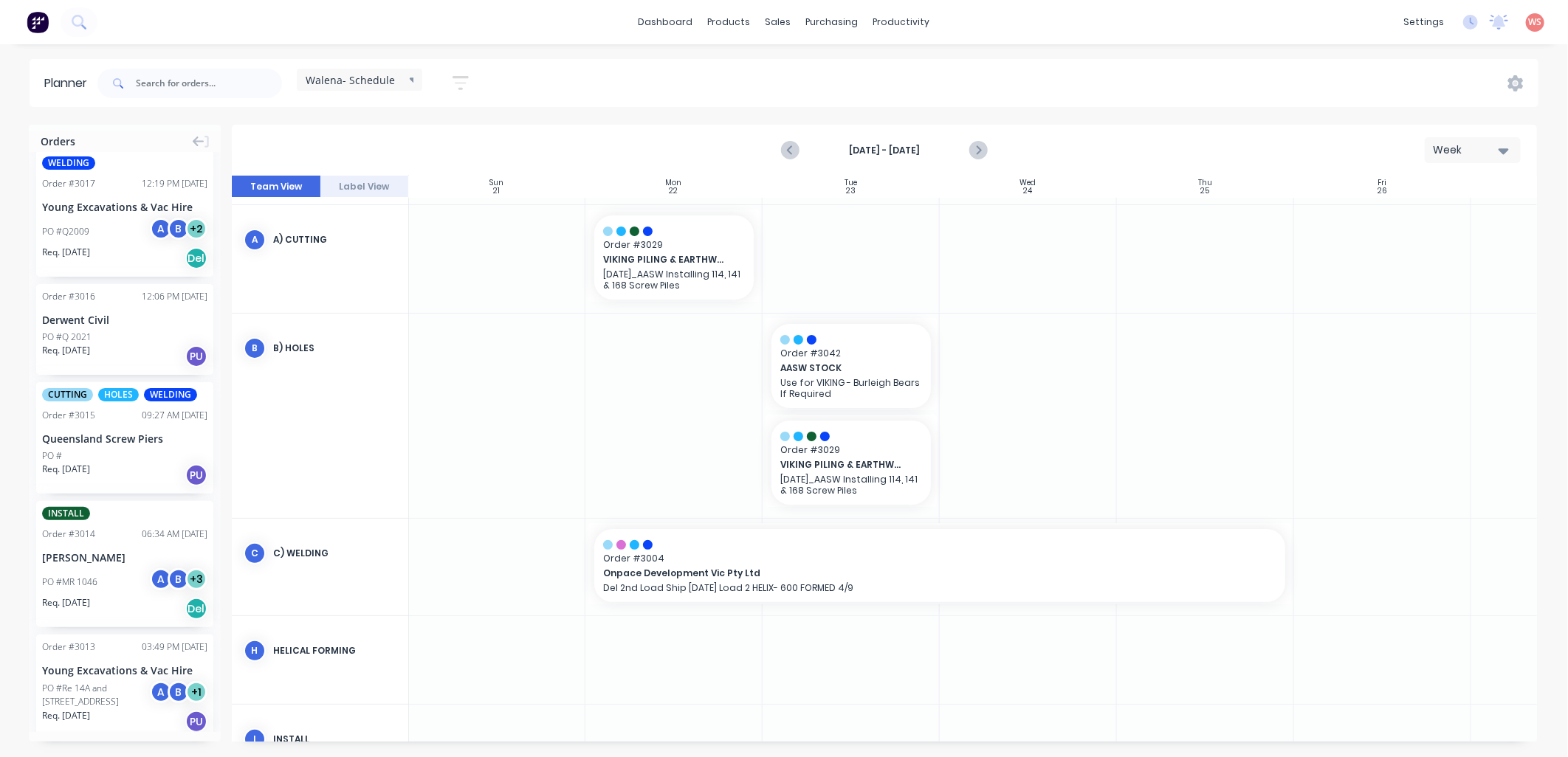
scroll to position [332, 1]
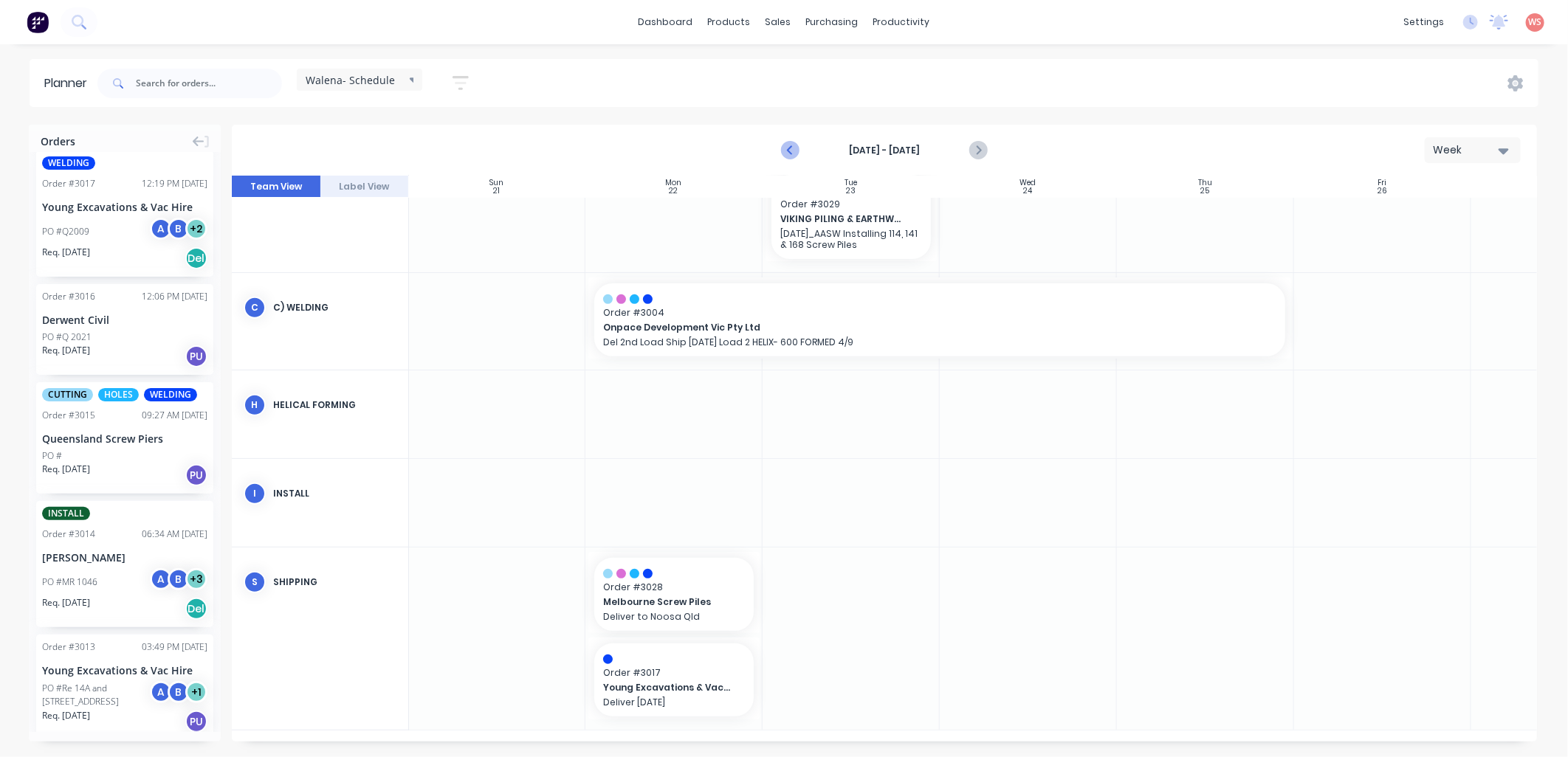
click at [791, 148] on icon "Previous page" at bounding box center [791, 150] width 6 height 12
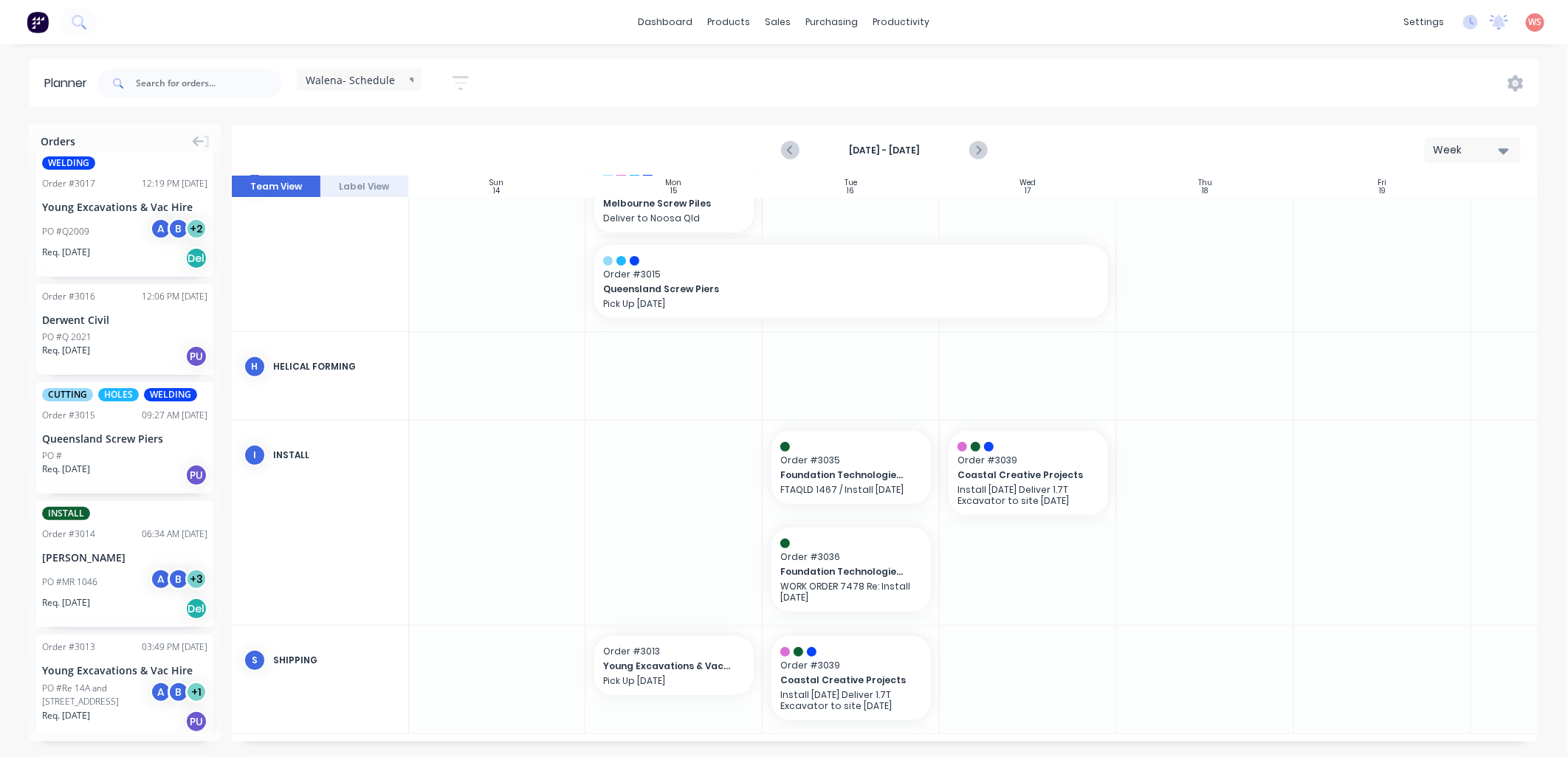
scroll to position [341, 1]
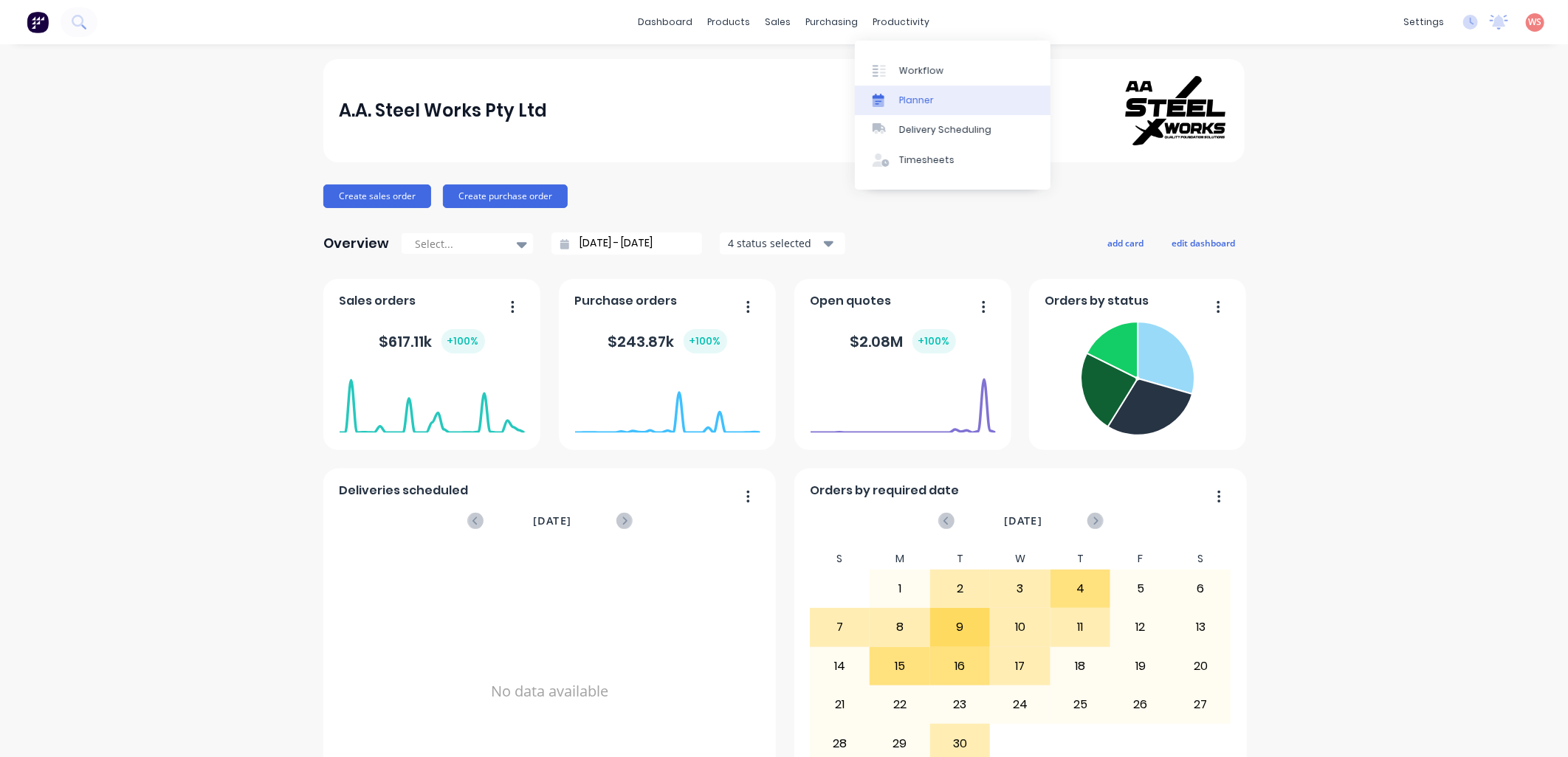
click at [918, 100] on div "Planner" at bounding box center [916, 100] width 34 height 14
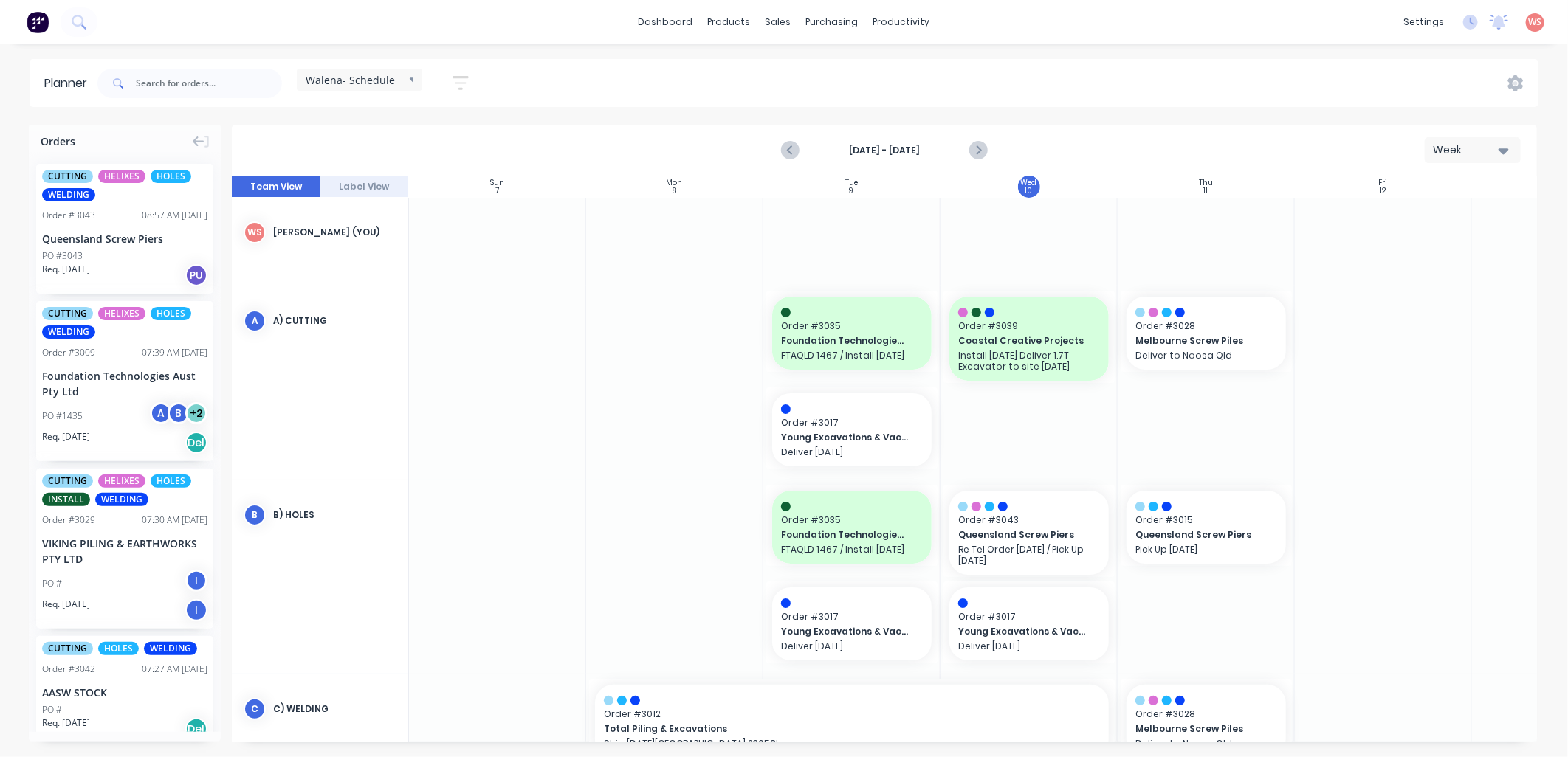
scroll to position [0, 1]
click at [159, 82] on input "text" at bounding box center [209, 83] width 146 height 30
